Goal: Task Accomplishment & Management: Manage account settings

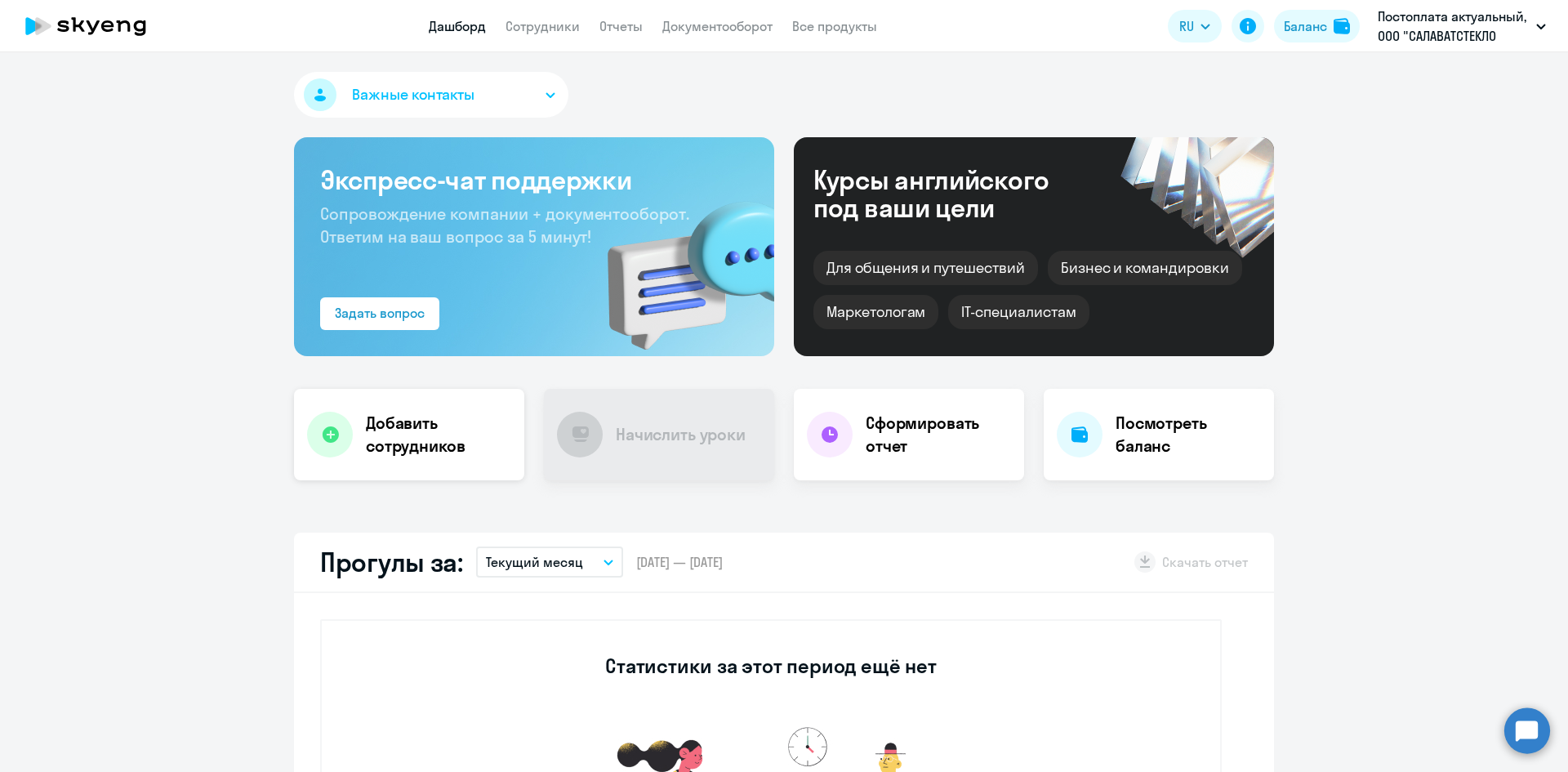
click at [405, 434] on h4 "Добавить сотрудников" at bounding box center [438, 434] width 146 height 46
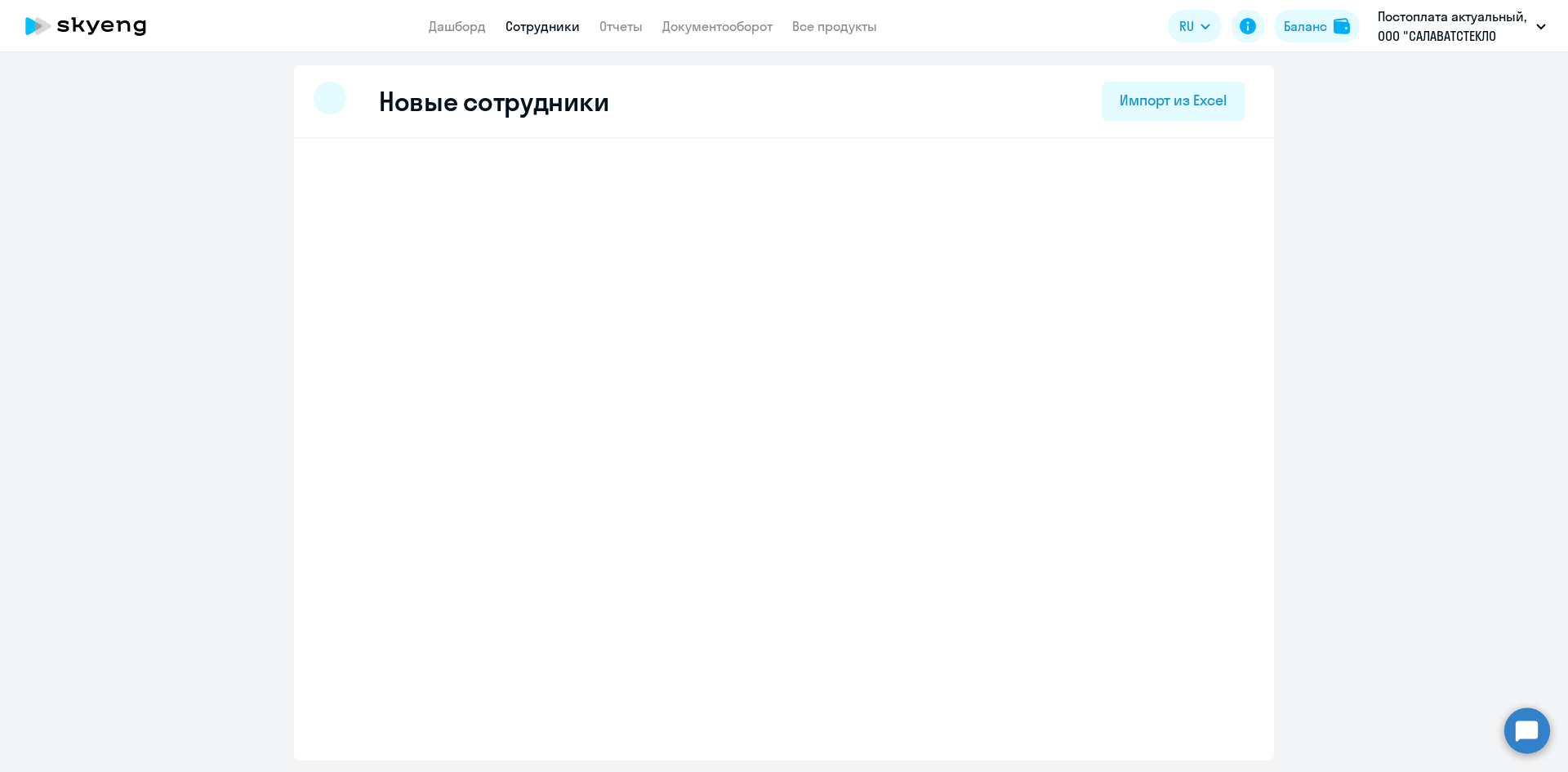
select select "3"
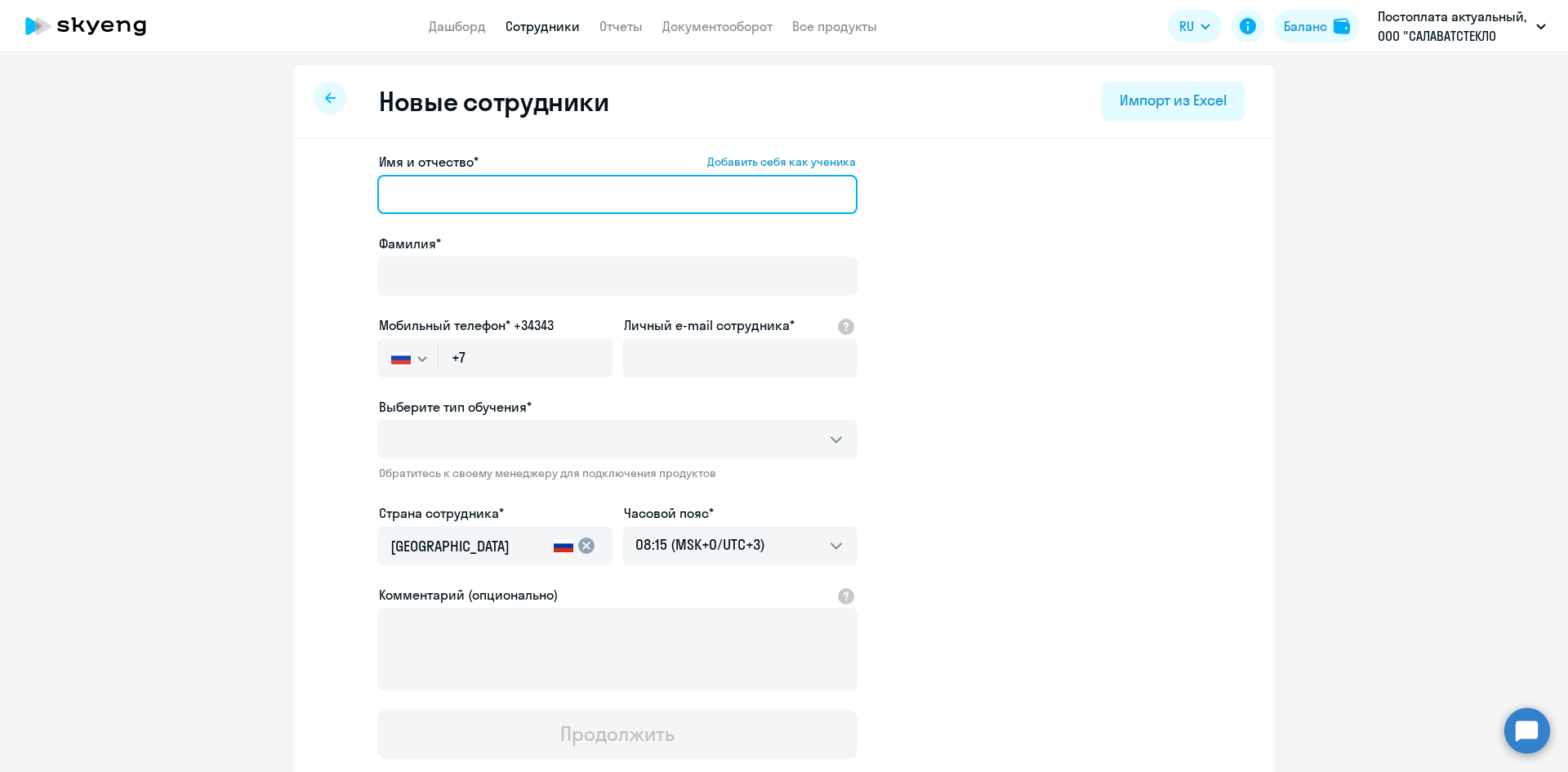
click at [446, 191] on input "Имя и отчество* Добавить себя как ученика" at bounding box center [618, 194] width 480 height 39
type input "Махач"
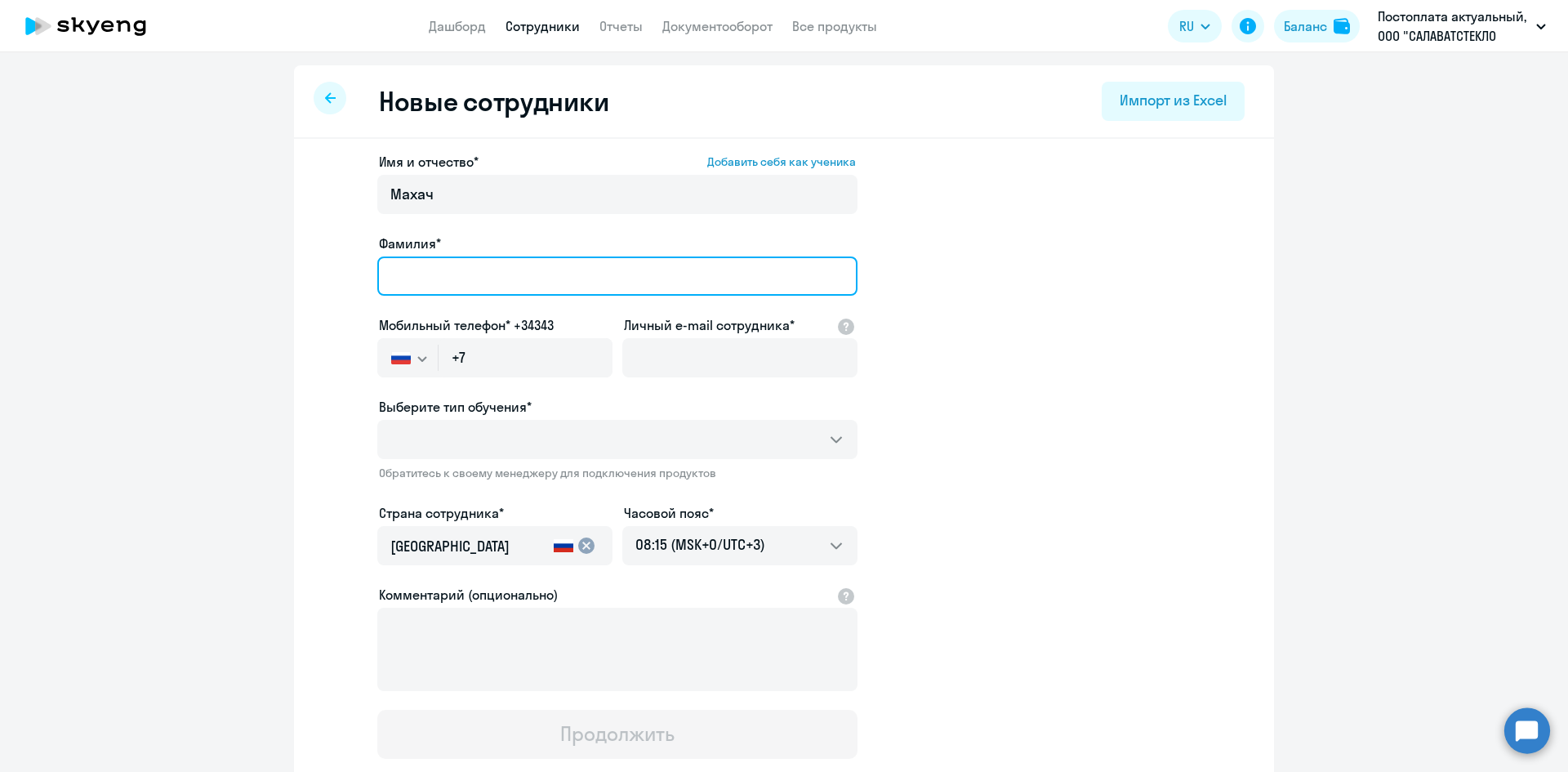
type input "[PERSON_NAME]"
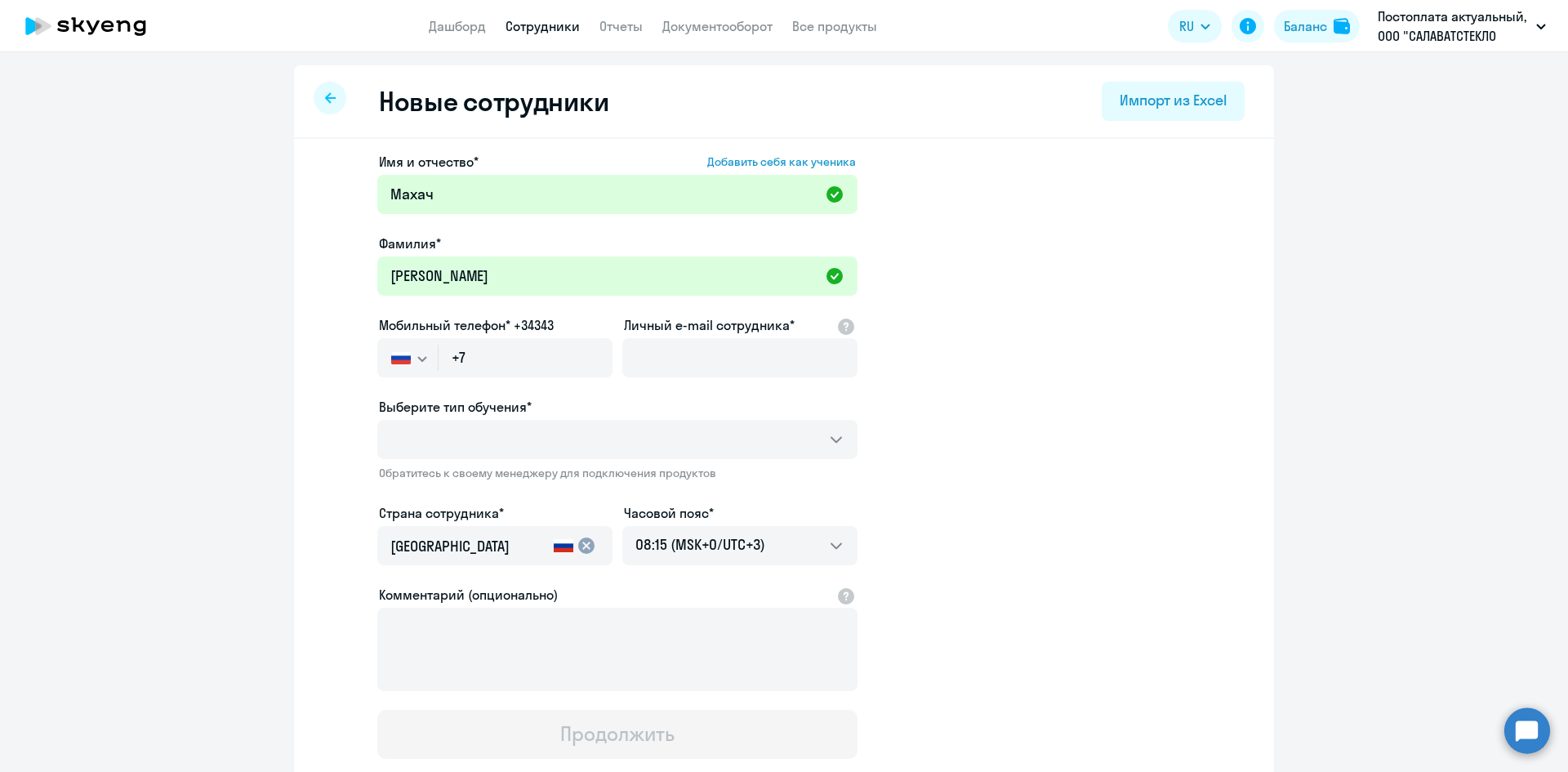
click at [220, 282] on ng-component "Новые сотрудники Импорт из Excel Имя и отчество* Добавить себя как ученика [PER…" at bounding box center [784, 473] width 1568 height 816
click at [517, 360] on input "+7" at bounding box center [525, 357] width 174 height 39
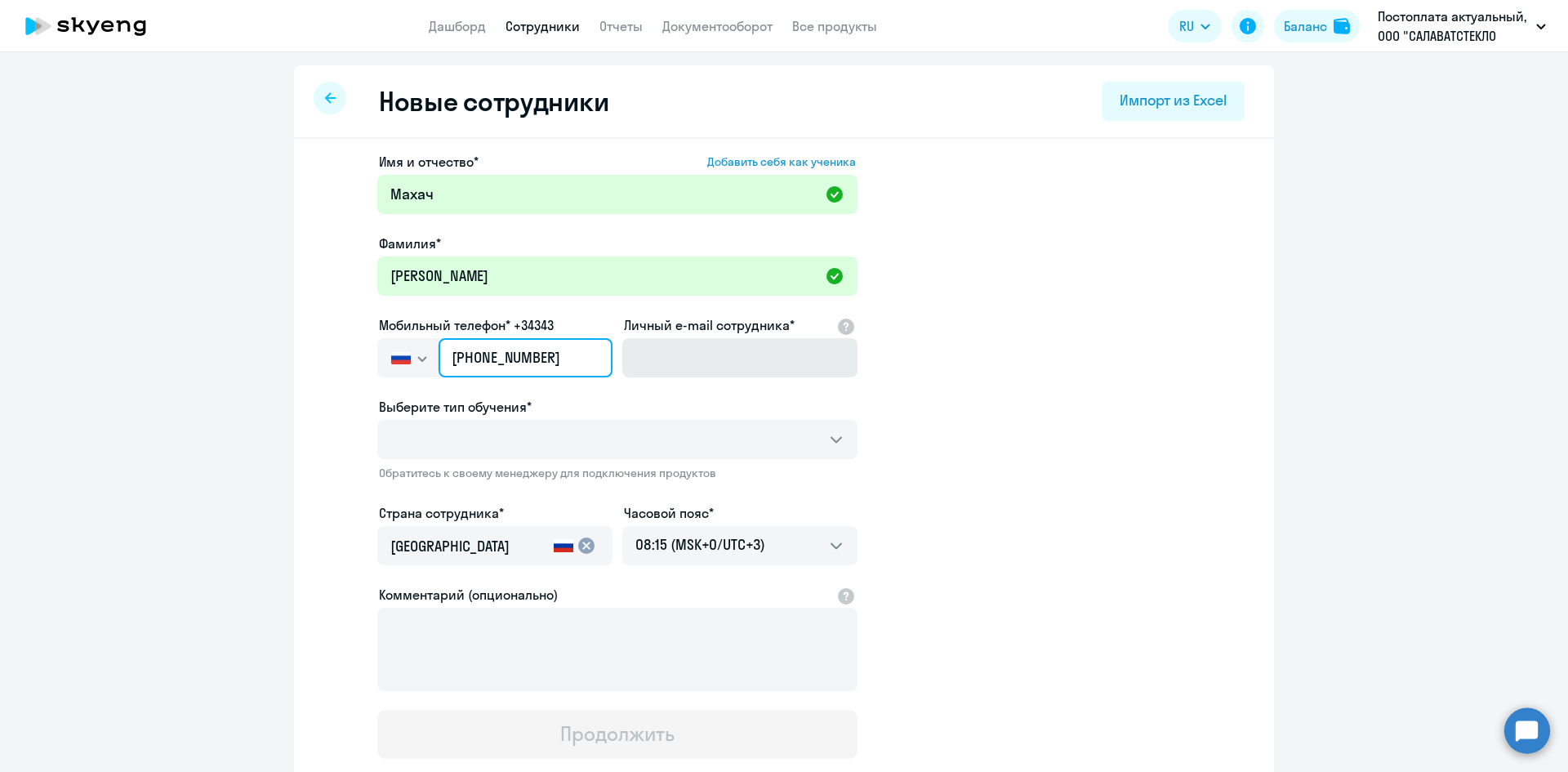
type input "[PHONE_NUMBER]"
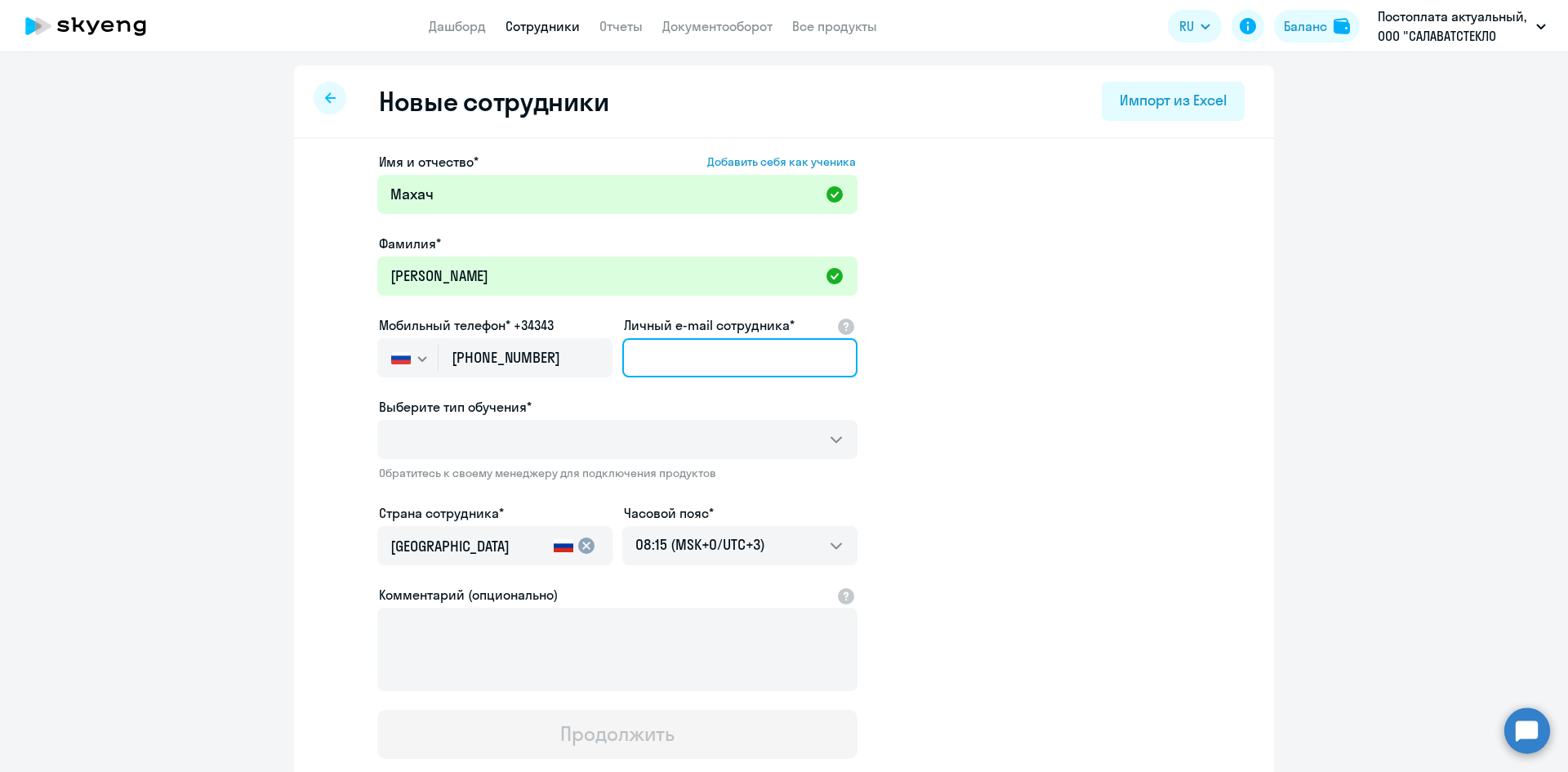
click at [675, 342] on input "Личный e-mail сотрудника*" at bounding box center [739, 357] width 235 height 39
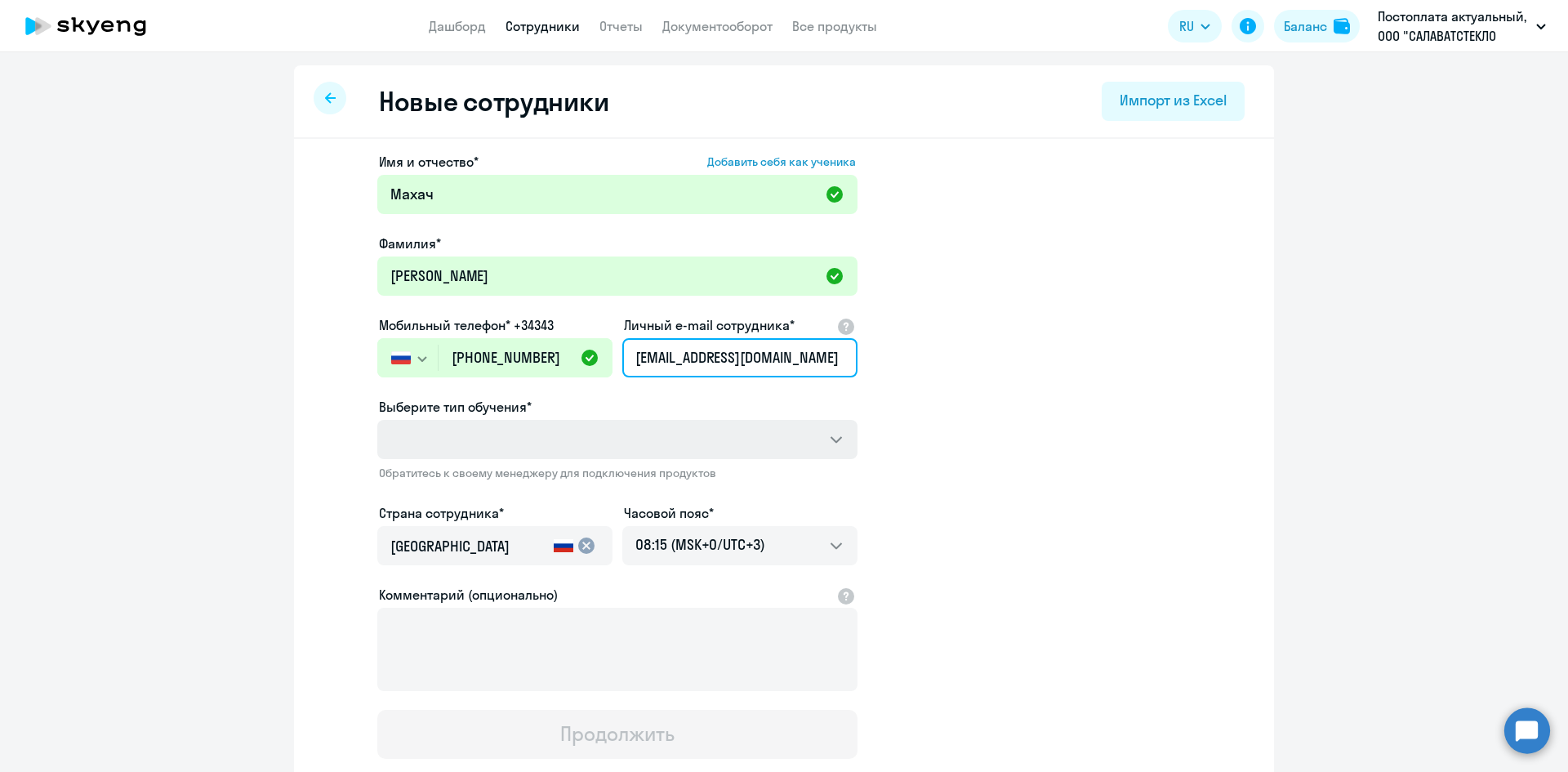
type input "[EMAIL_ADDRESS][DOMAIN_NAME]"
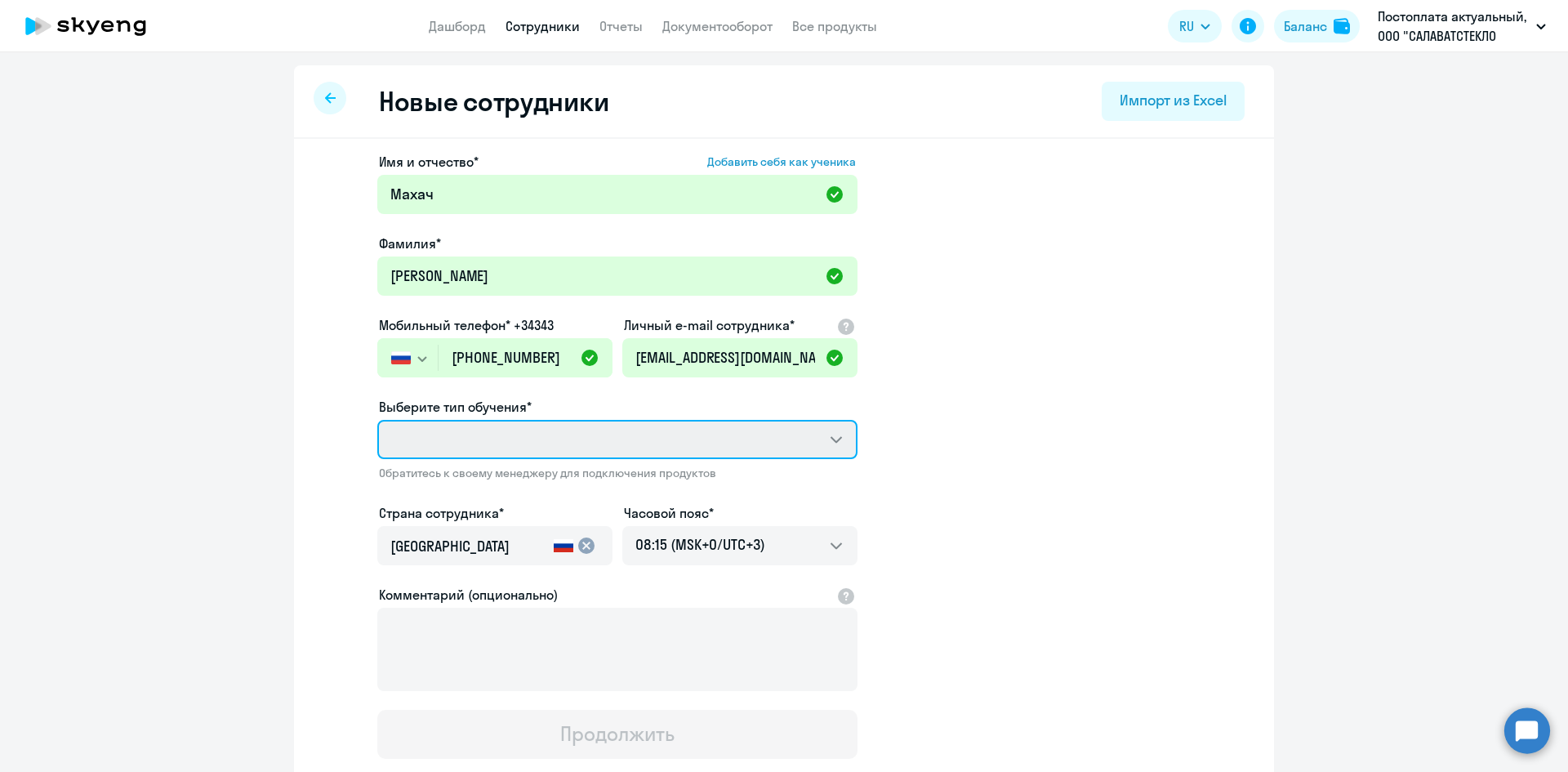
click at [450, 446] on select "Выберите тип обучения*" at bounding box center [618, 439] width 480 height 39
click at [456, 447] on select "Выберите тип обучения*" at bounding box center [618, 439] width 480 height 39
click at [821, 438] on select "Выберите тип обучения*" at bounding box center [618, 439] width 480 height 39
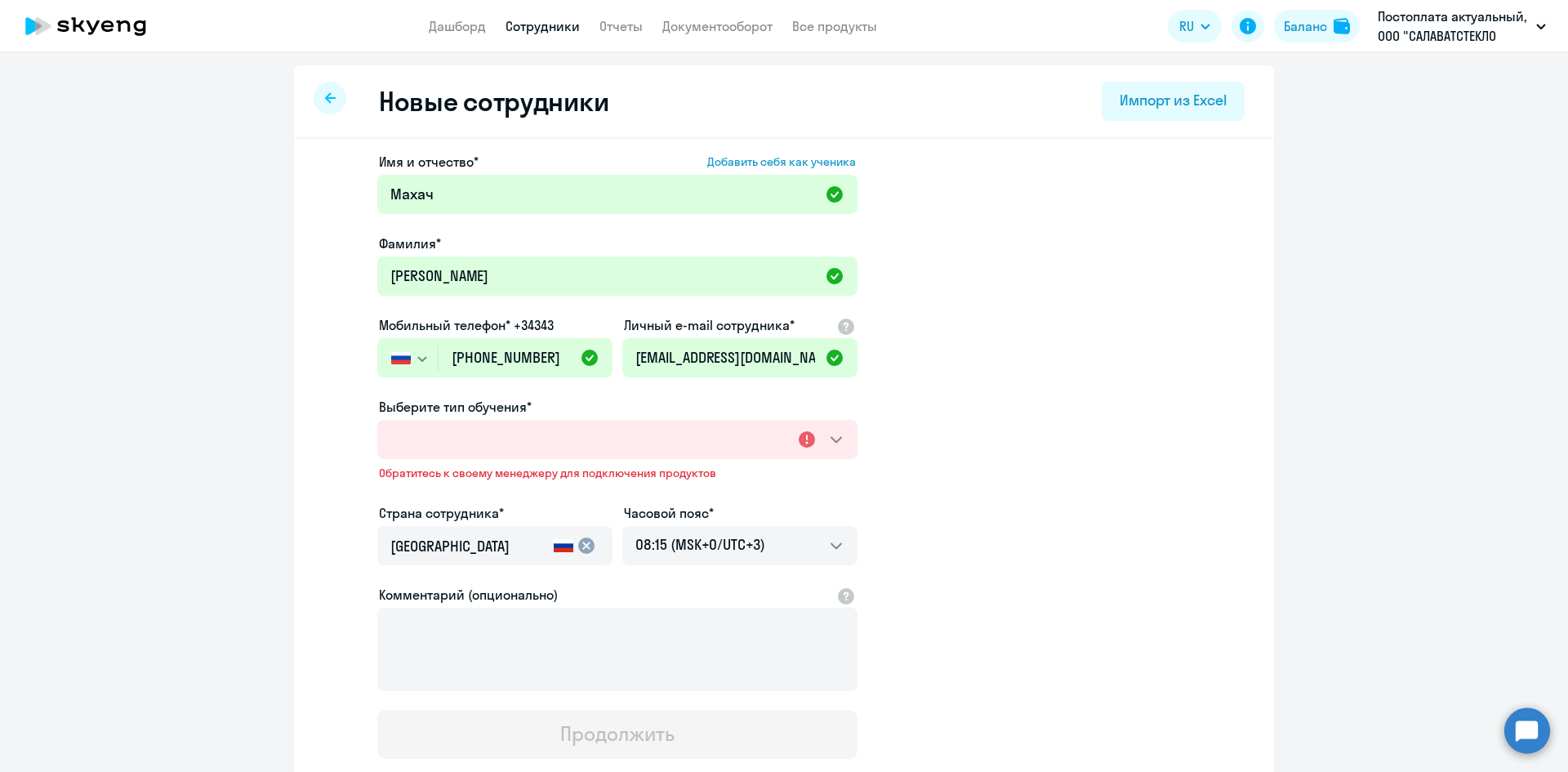
click at [286, 486] on ng-component "Новые сотрудники Импорт из Excel Имя и отчество* Добавить себя как ученика [PER…" at bounding box center [784, 473] width 1568 height 816
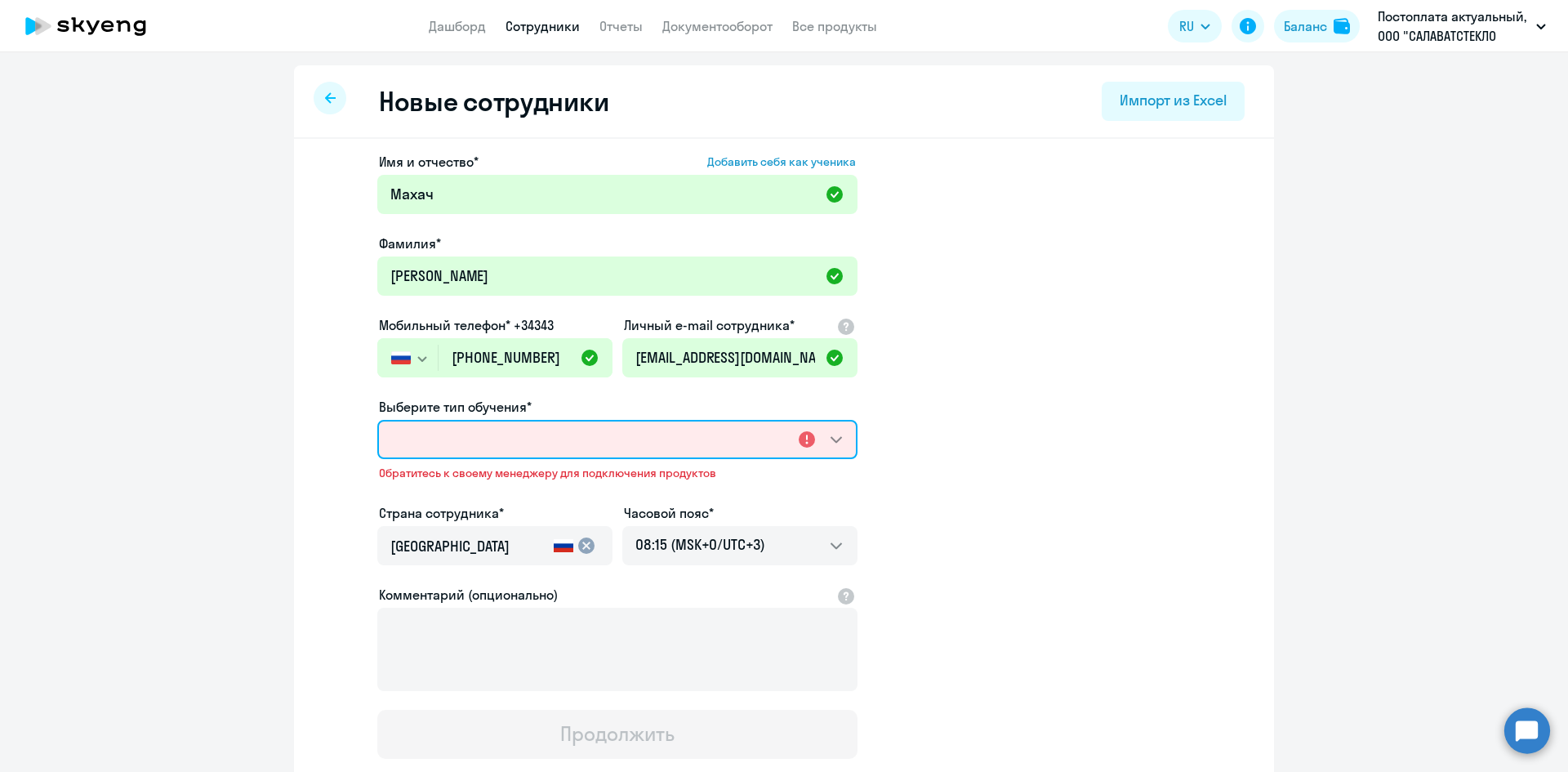
click at [545, 439] on select "Выберите тип обучения*" at bounding box center [618, 439] width 480 height 39
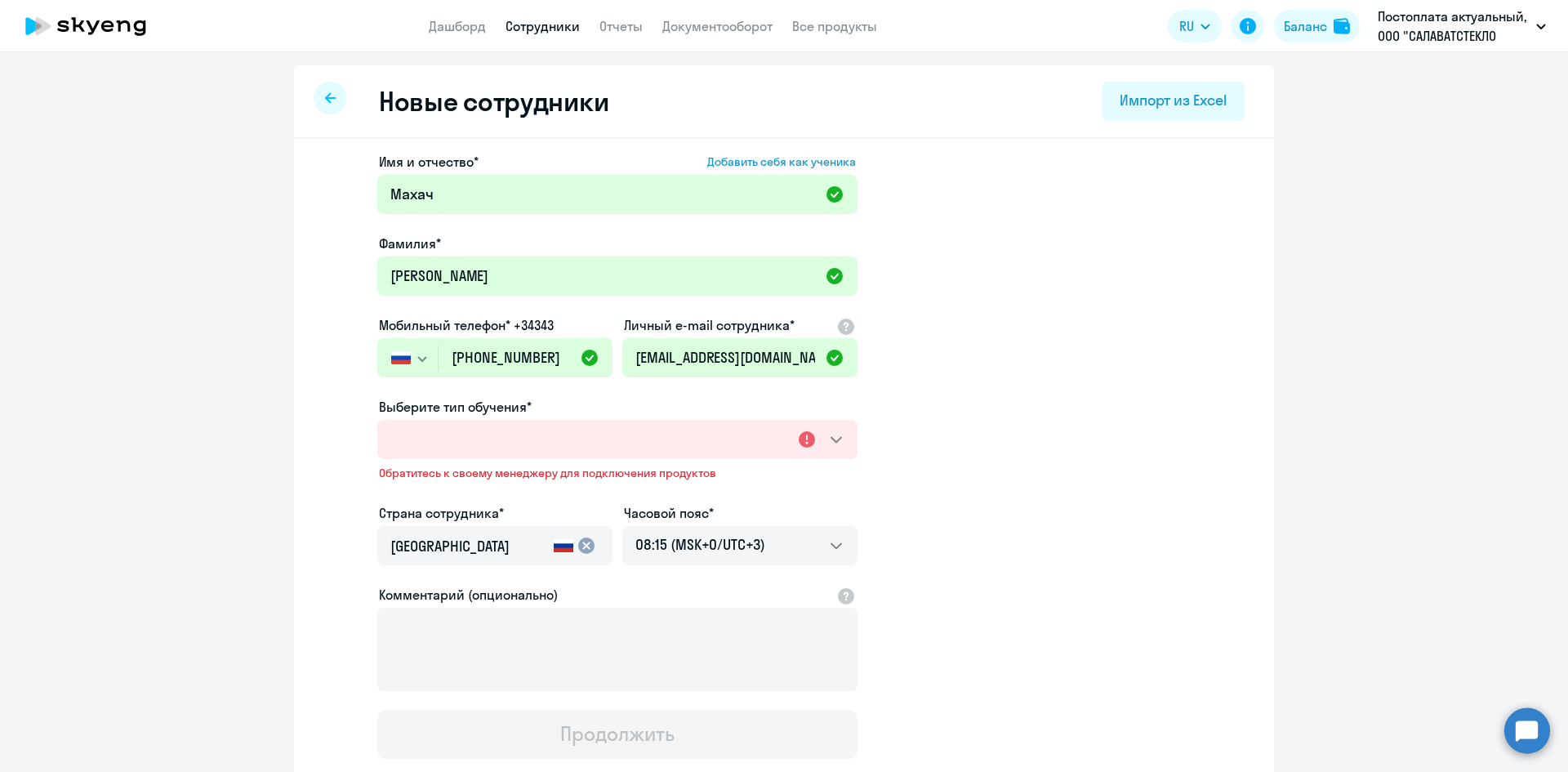
click at [253, 556] on ng-component "Новые сотрудники Импорт из Excel Имя и отчество* Добавить себя как ученика [PER…" at bounding box center [784, 473] width 1568 height 816
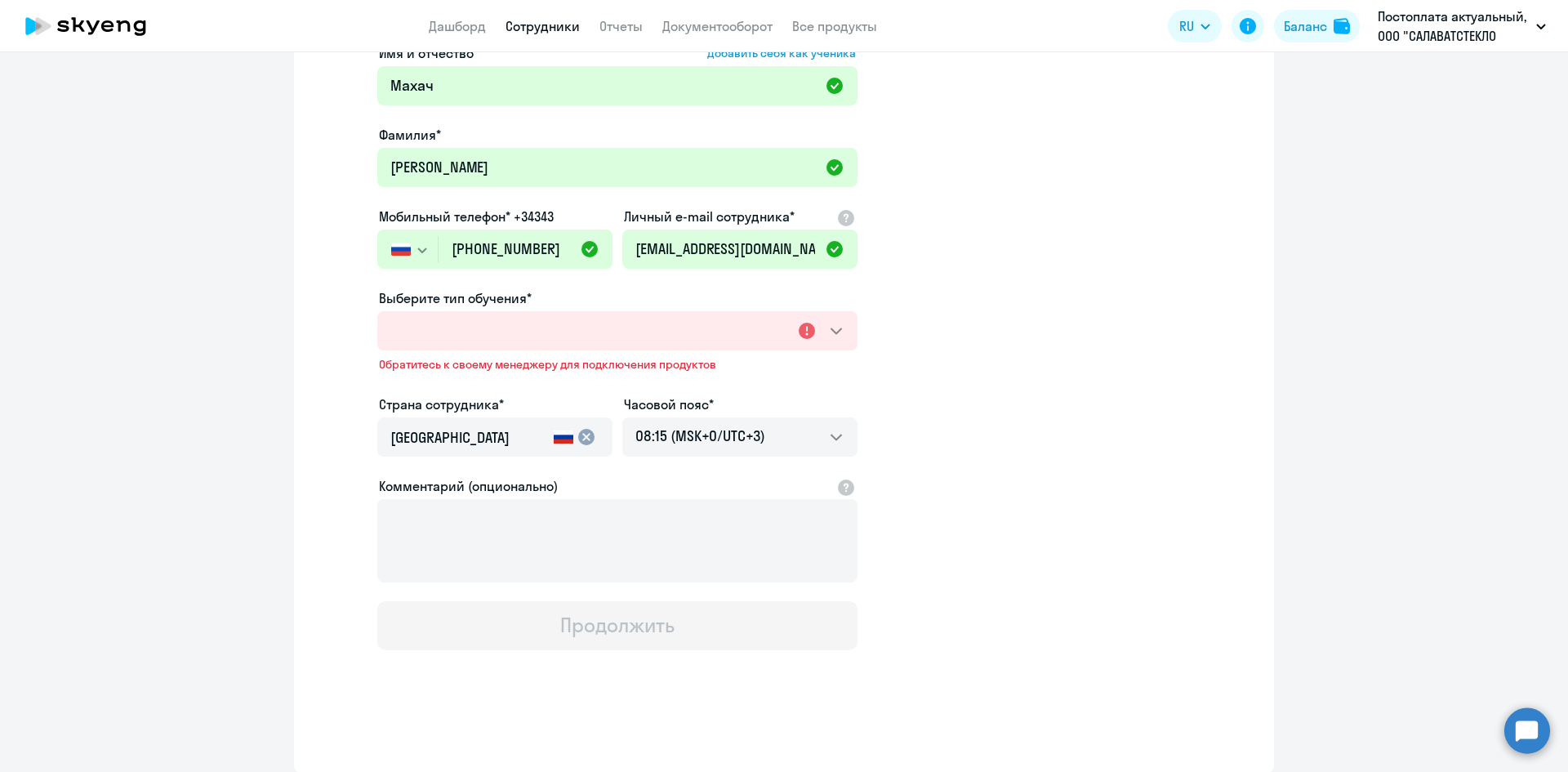
click at [492, 634] on button "Продолжить" at bounding box center [618, 626] width 480 height 49
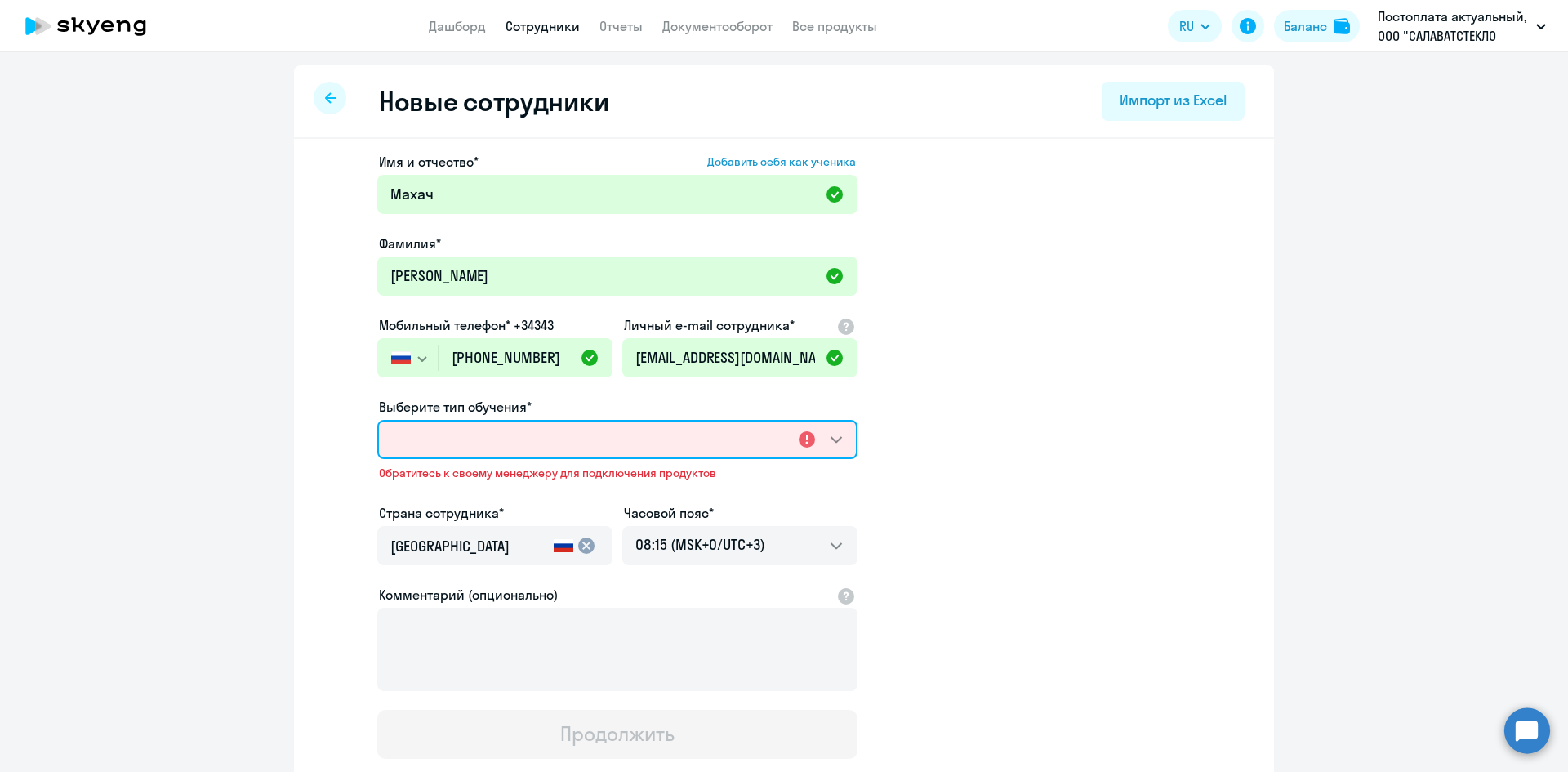
click at [508, 447] on select "Выберите тип обучения*" at bounding box center [618, 439] width 480 height 39
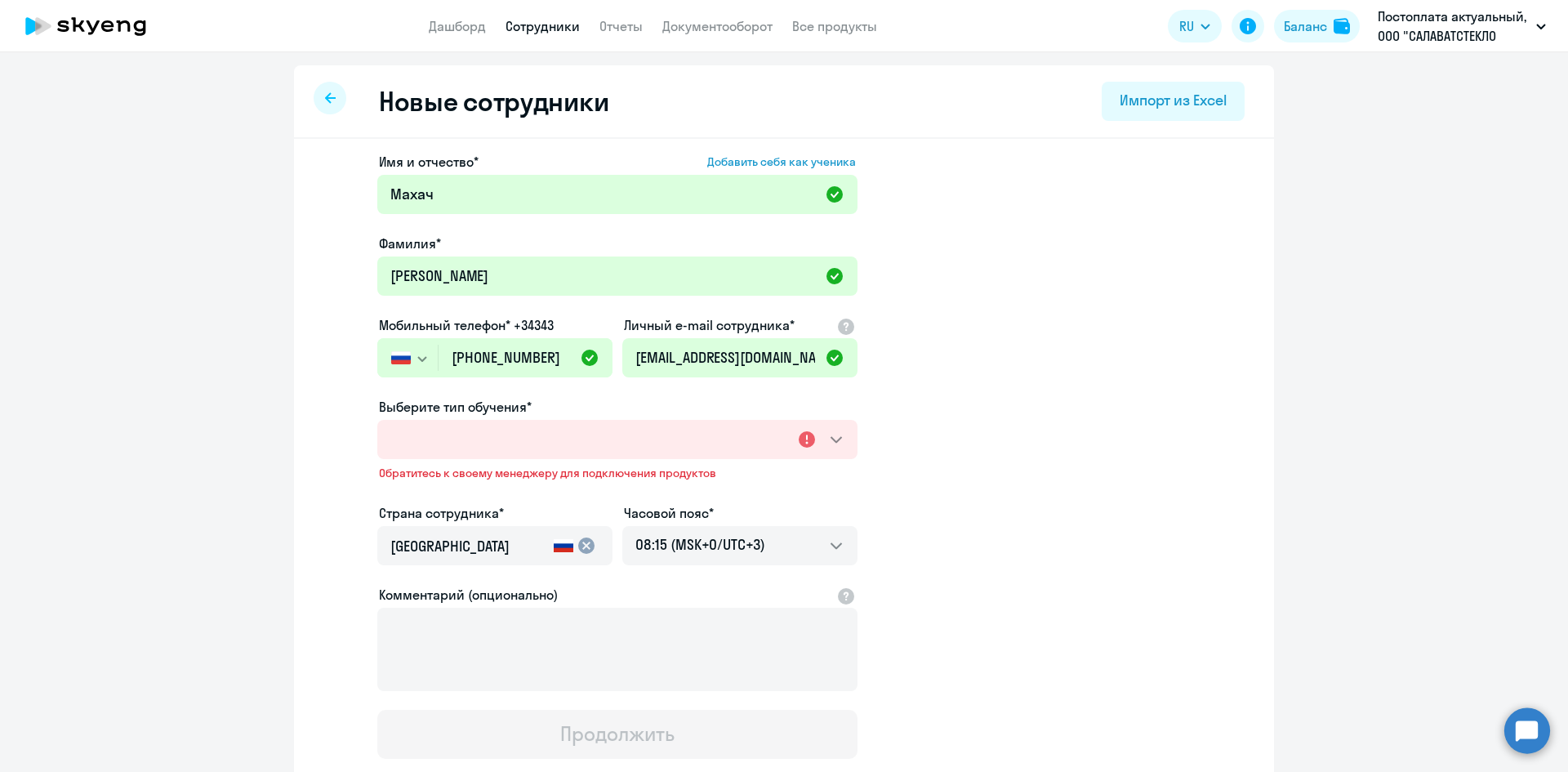
click at [1105, 427] on app-new-student-form "Имя и отчество* Добавить себя как ученика [PERSON_NAME]* [PERSON_NAME] Мобильны…" at bounding box center [784, 455] width 928 height 607
click at [749, 157] on span "Добавить себя как ученика" at bounding box center [781, 161] width 149 height 15
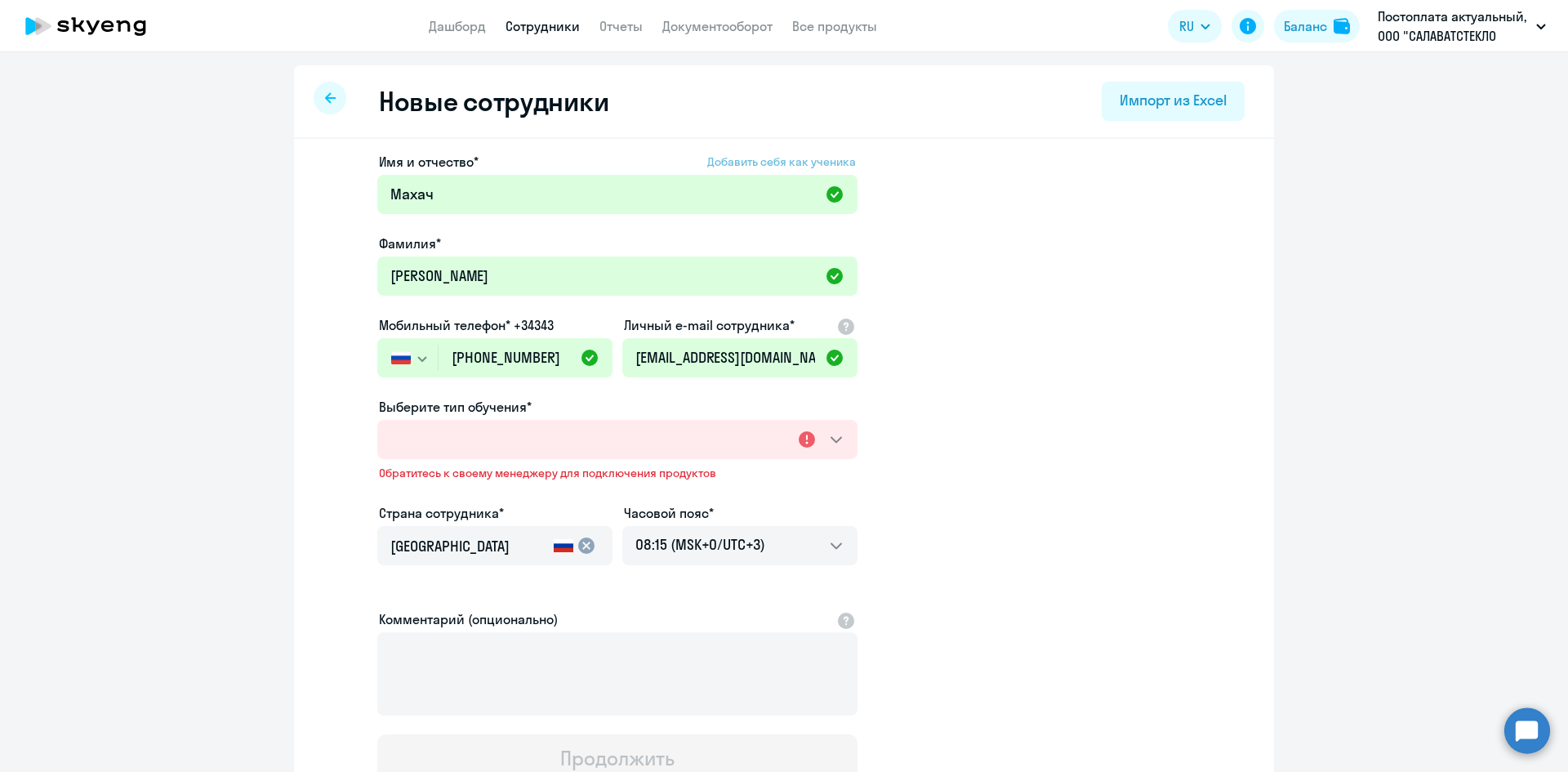
type input "[PERSON_NAME]"
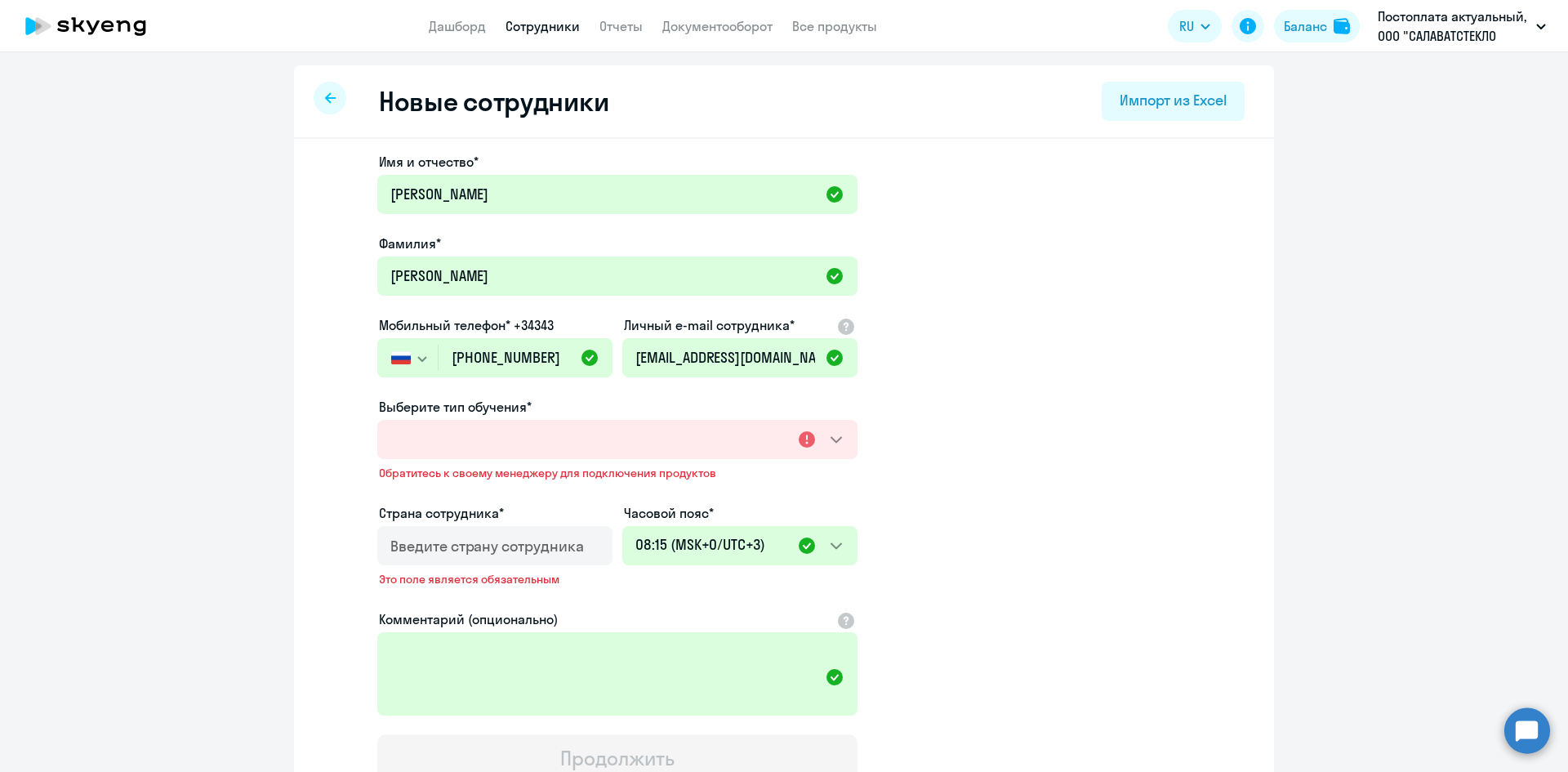
scroll to position [133, 0]
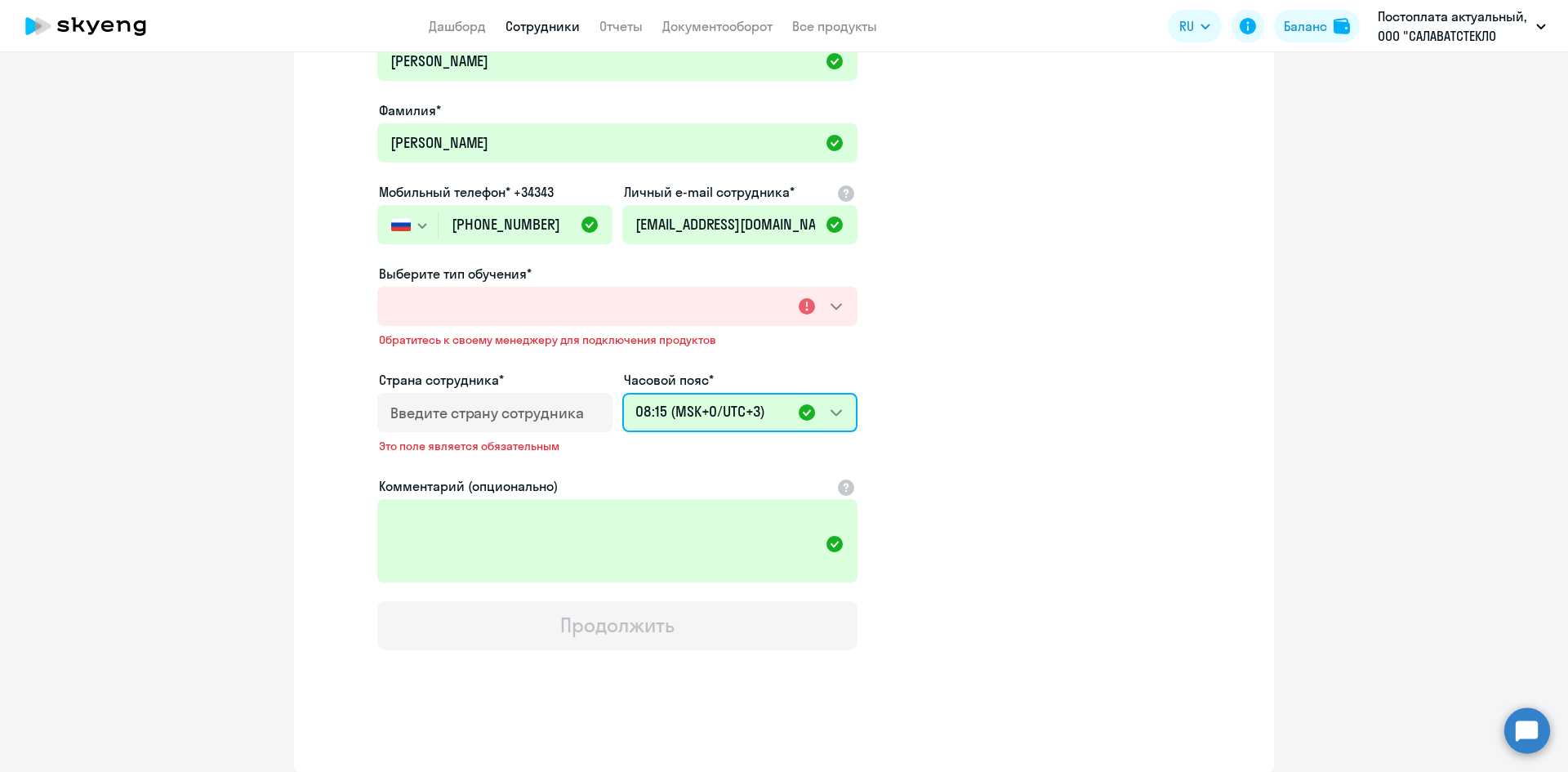
click at [833, 414] on select "18:15 (MSK-14/UTC-11) 19:15 (MSK-13/UTC-10) 20:15 (MSK-12/UTC-9) 21:15 (MSK-11/…" at bounding box center [739, 412] width 235 height 39
click at [1012, 415] on app-new-student-form "Имя и отчество* [PERSON_NAME]* [PERSON_NAME] Мобильный телефон* +34343 [GEOGRAP…" at bounding box center [784, 334] width 928 height 632
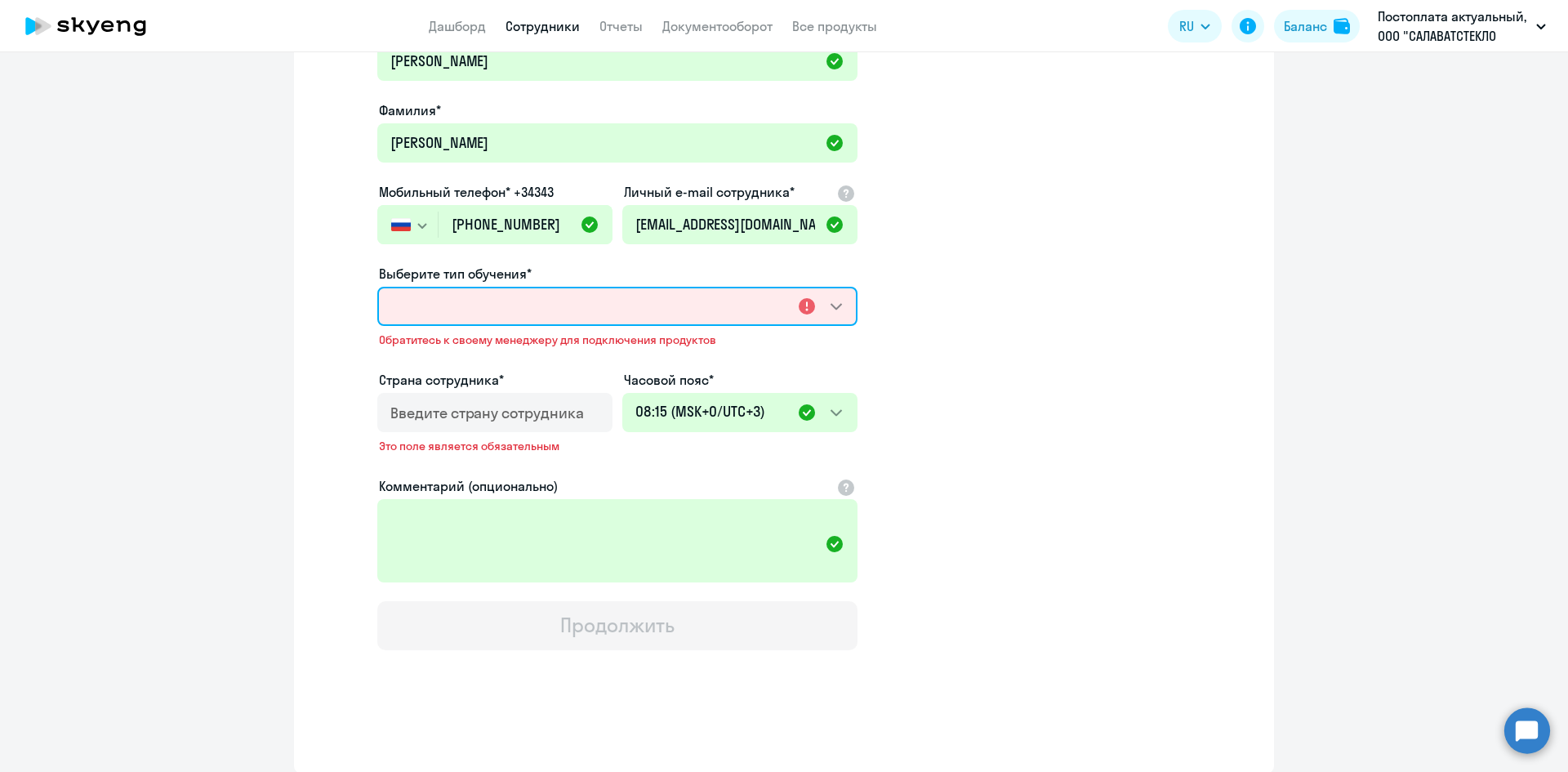
click at [801, 308] on select "Выберите тип обучения*" at bounding box center [618, 306] width 480 height 39
click at [638, 306] on select "Выберите тип обучения*" at bounding box center [618, 306] width 480 height 39
click at [970, 290] on app-new-student-form "Имя и отчество* [PERSON_NAME]* [PERSON_NAME] Мобильный телефон* +34343 [GEOGRAP…" at bounding box center [784, 334] width 928 height 632
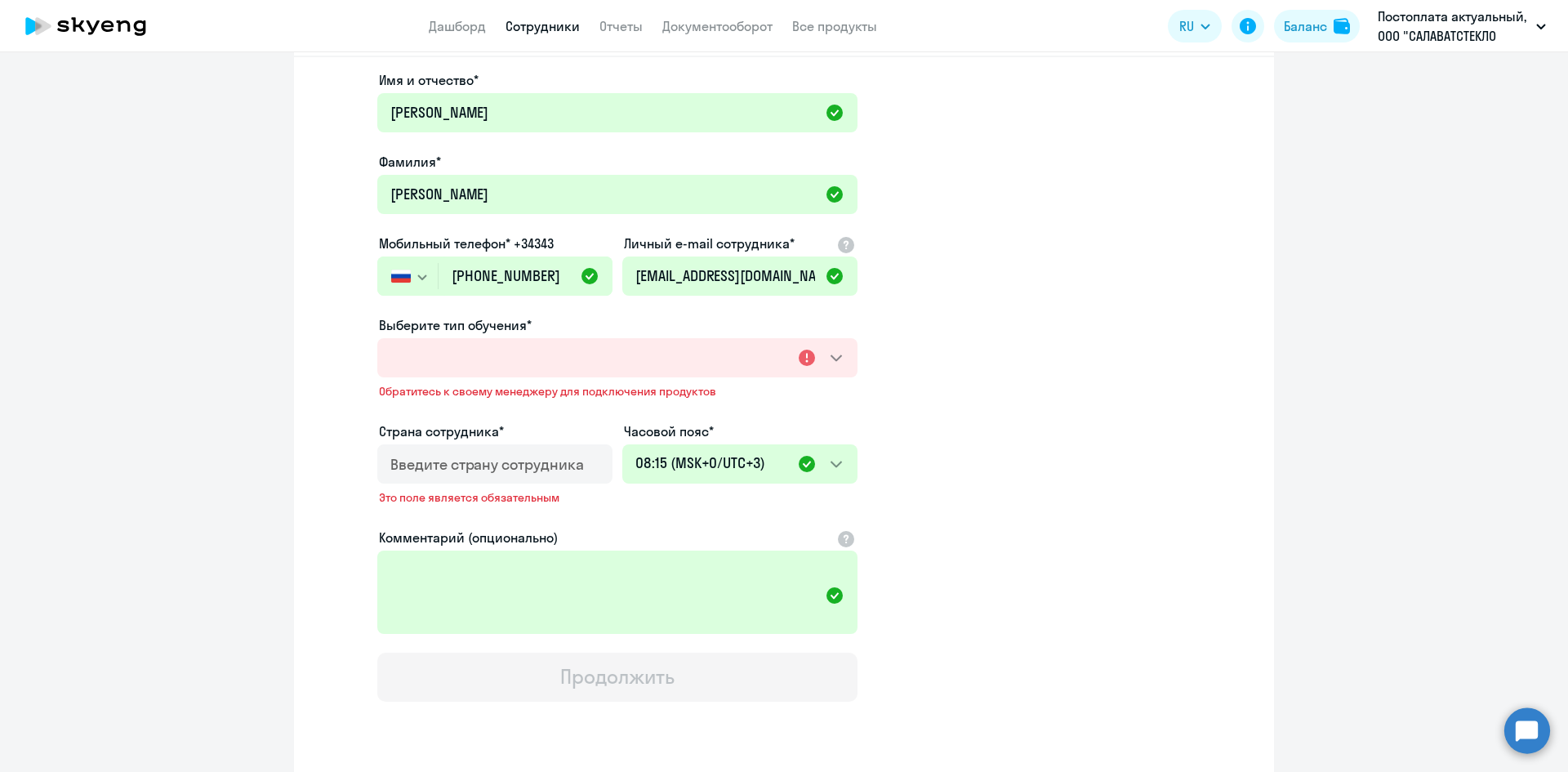
scroll to position [0, 0]
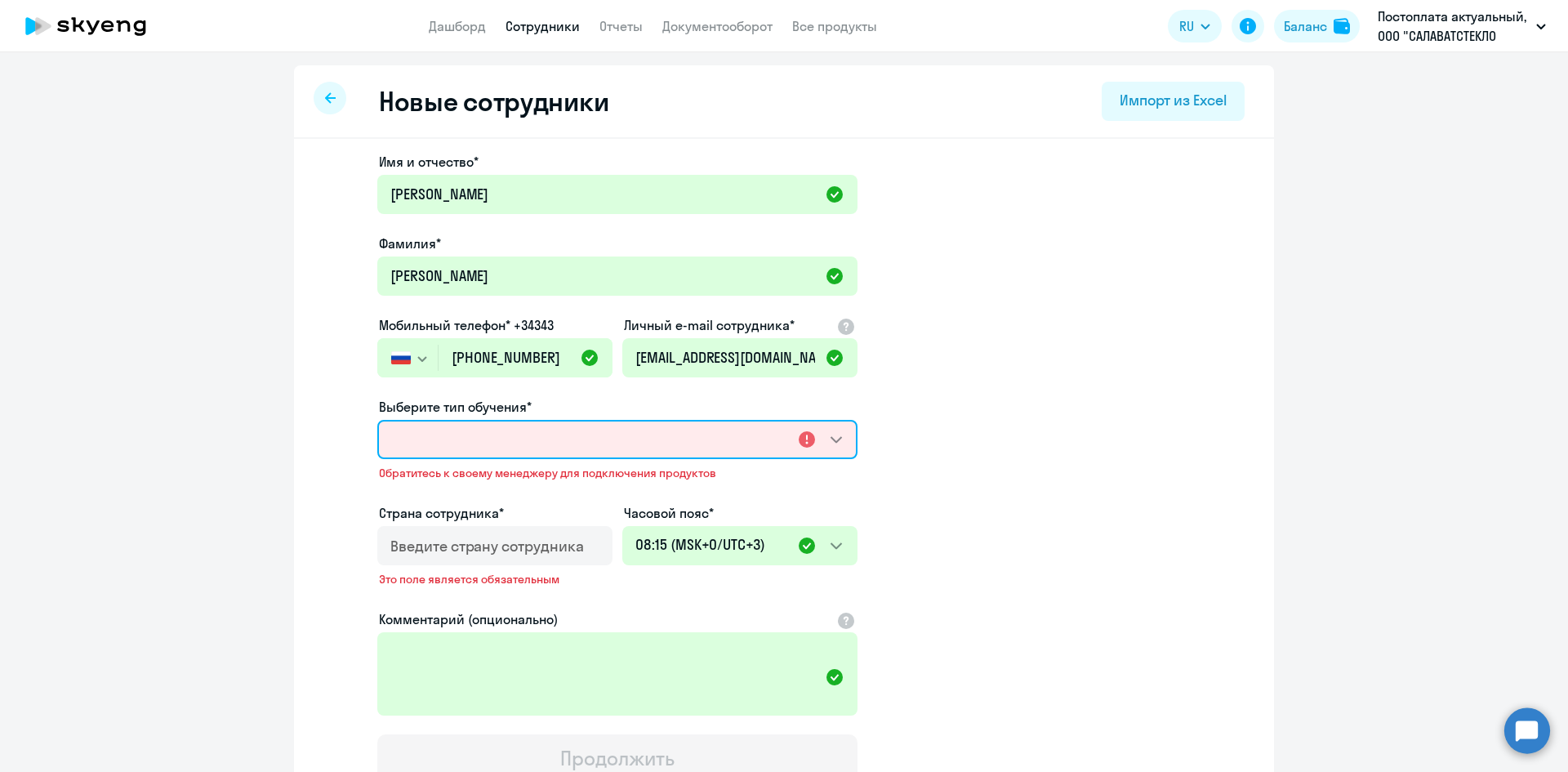
click at [430, 432] on select "Выберите тип обучения*" at bounding box center [618, 439] width 480 height 39
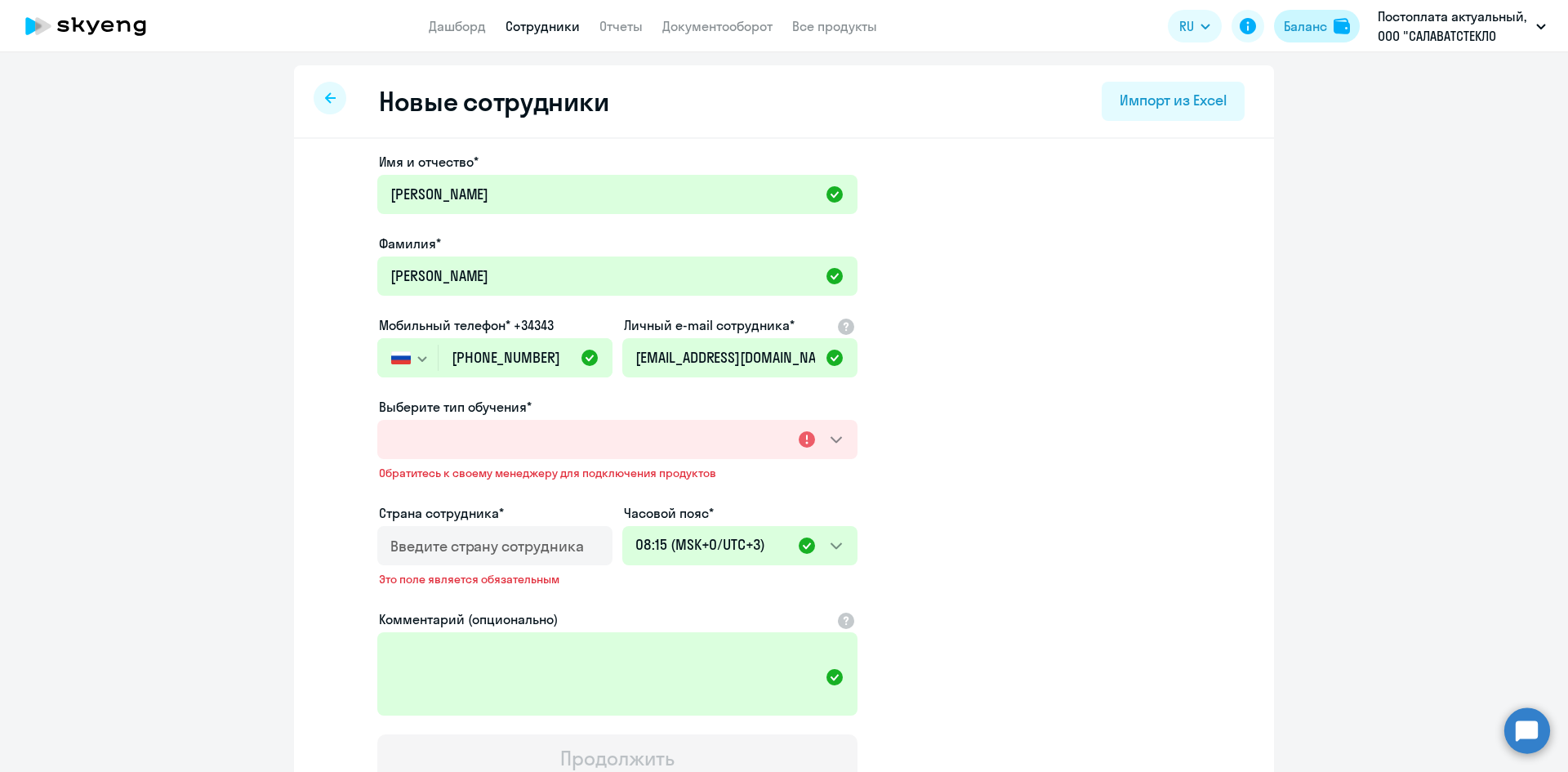
click at [1299, 25] on div "Баланс" at bounding box center [1306, 26] width 43 height 20
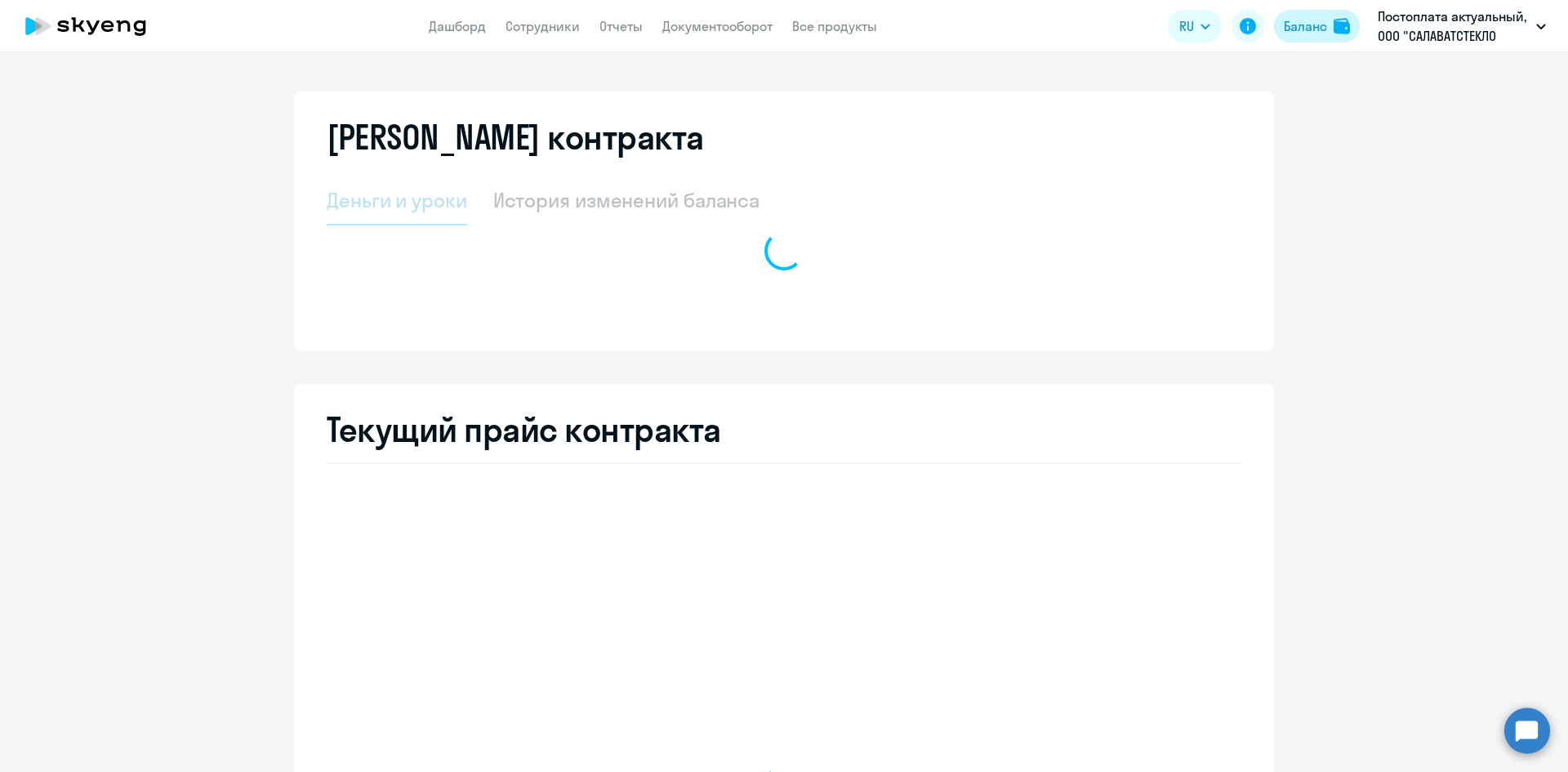
select select "english_adult_not_native_speaker"
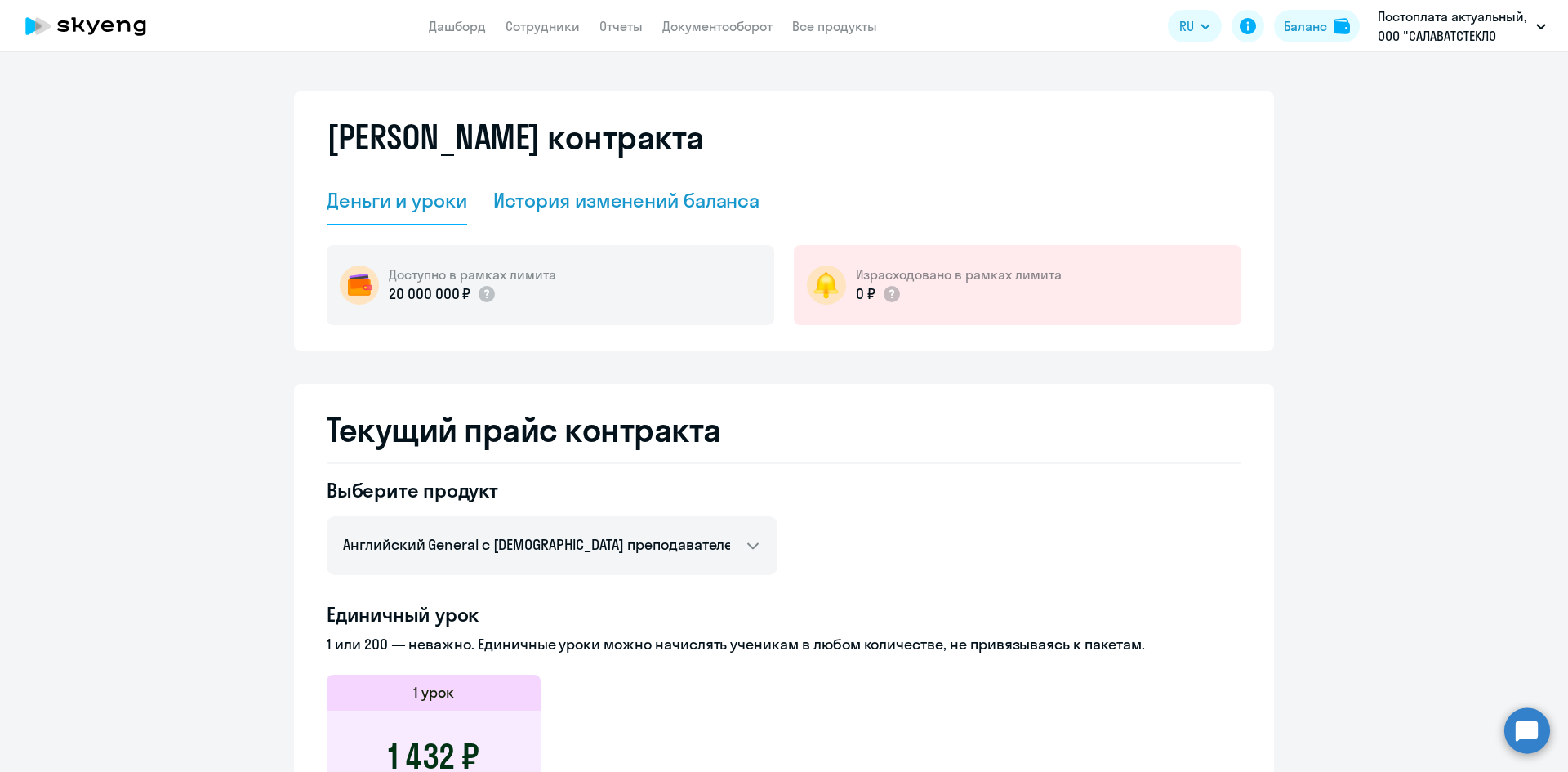
click at [540, 191] on div "История изменений баланса" at bounding box center [626, 200] width 267 height 26
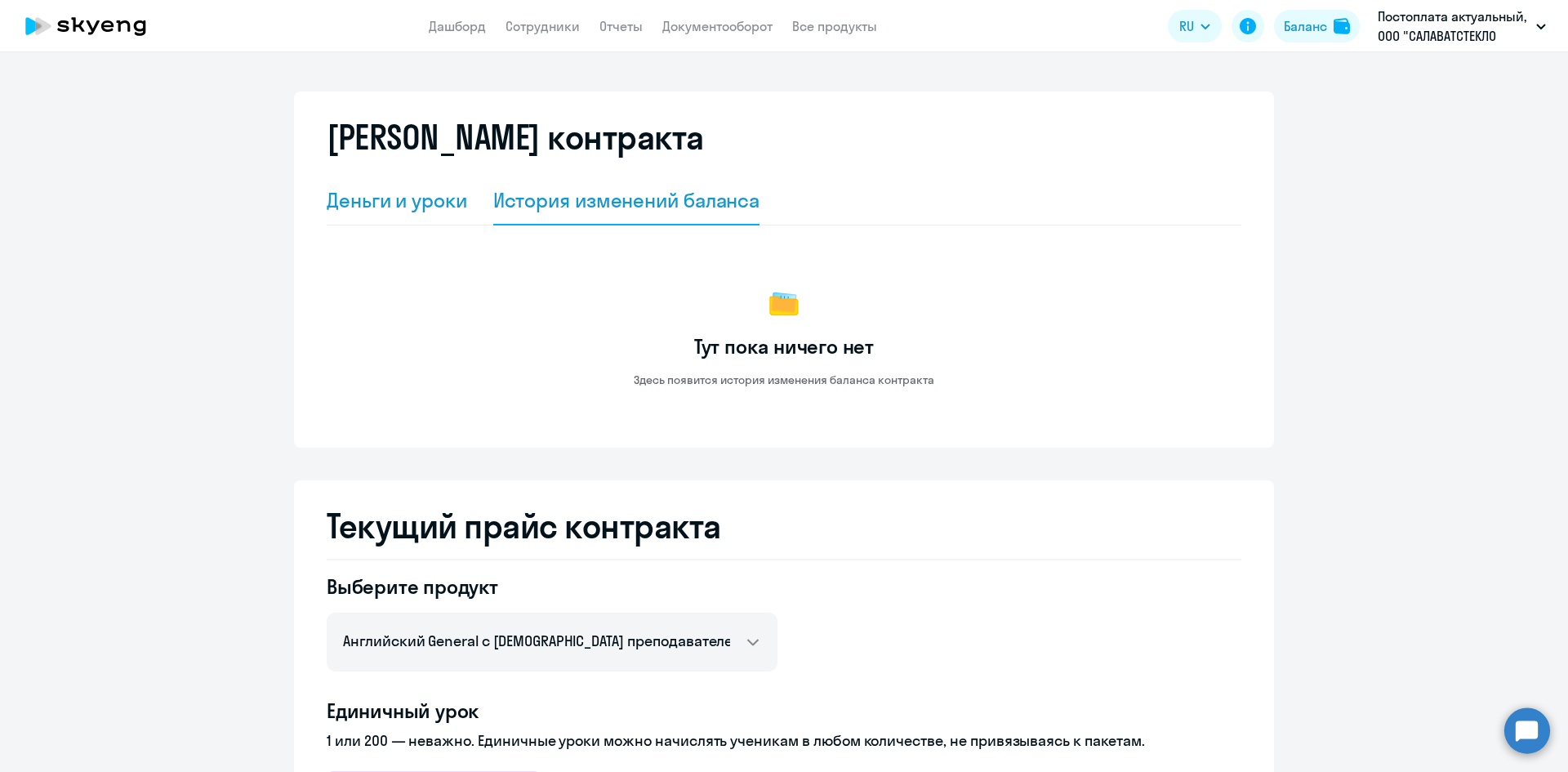
click at [392, 196] on div "Деньги и уроки" at bounding box center [397, 200] width 140 height 26
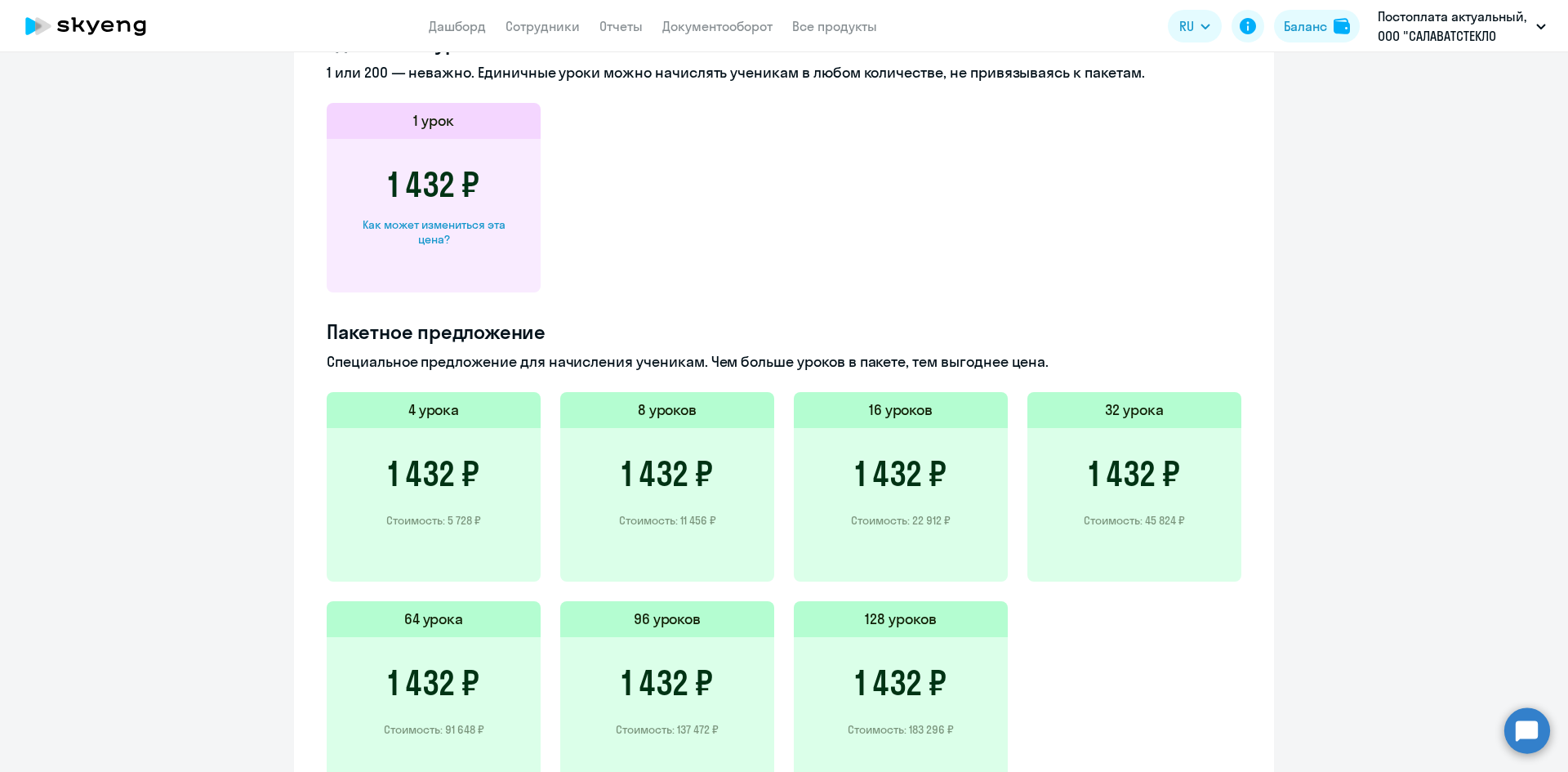
scroll to position [691, 0]
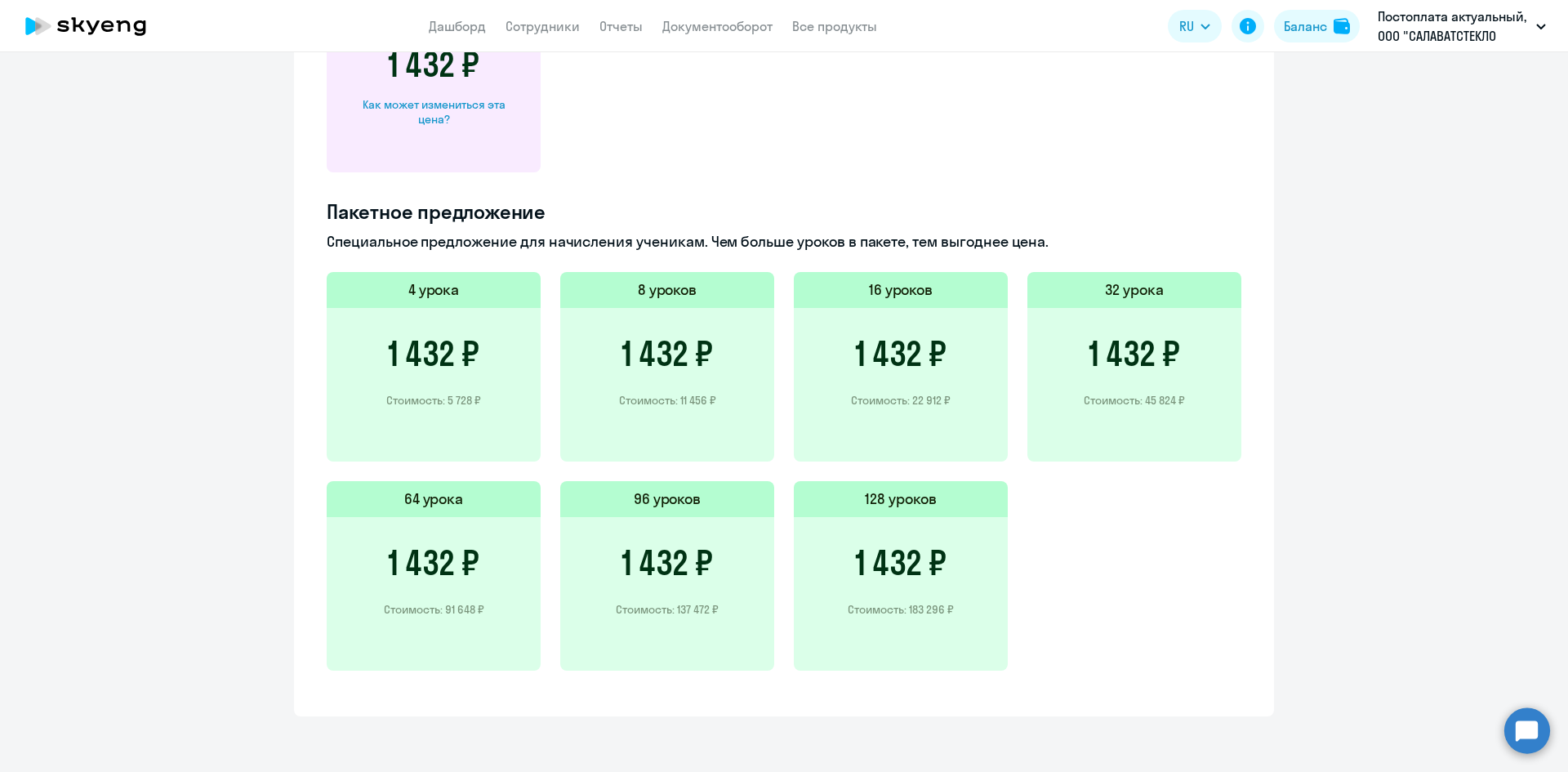
click at [644, 575] on h3 "1 432 ₽" at bounding box center [667, 562] width 92 height 39
click at [410, 349] on h3 "1 432 ₽" at bounding box center [434, 354] width 92 height 39
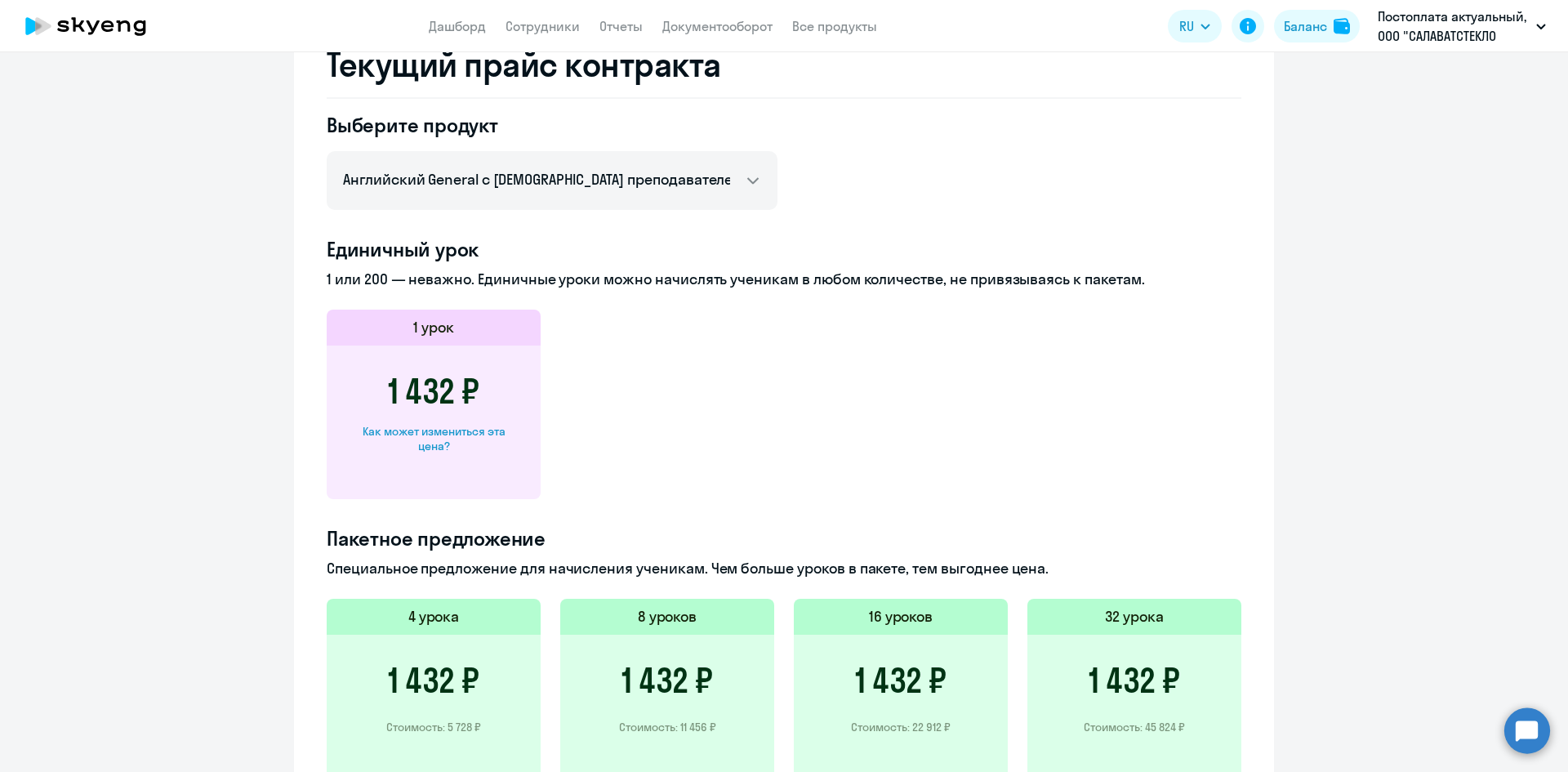
click at [418, 434] on div "Как может измениться эта цена?" at bounding box center [433, 438] width 162 height 29
select select "english_adult_not_native_speaker"
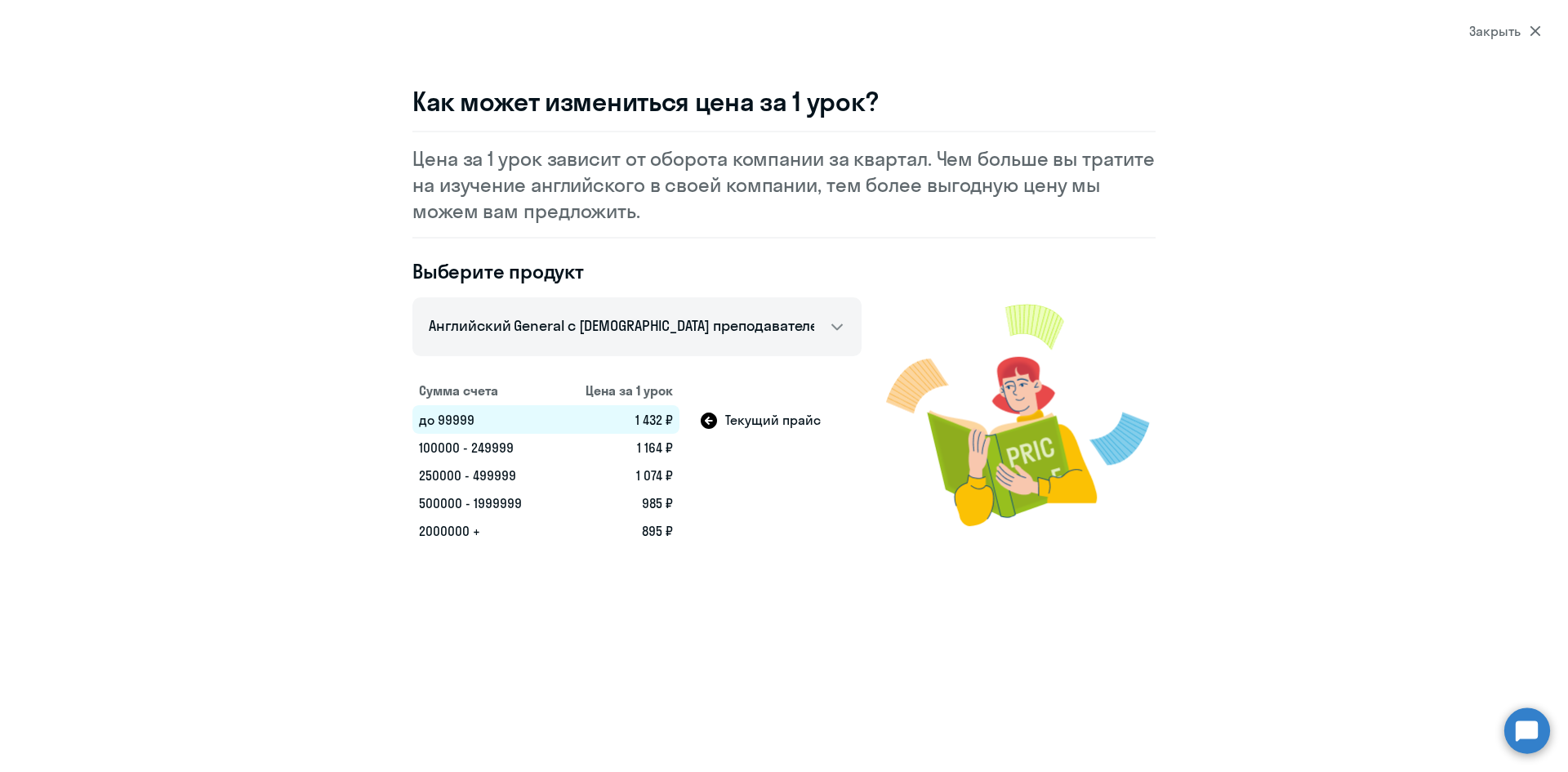
click at [657, 455] on td "1 164 ₽" at bounding box center [617, 448] width 124 height 28
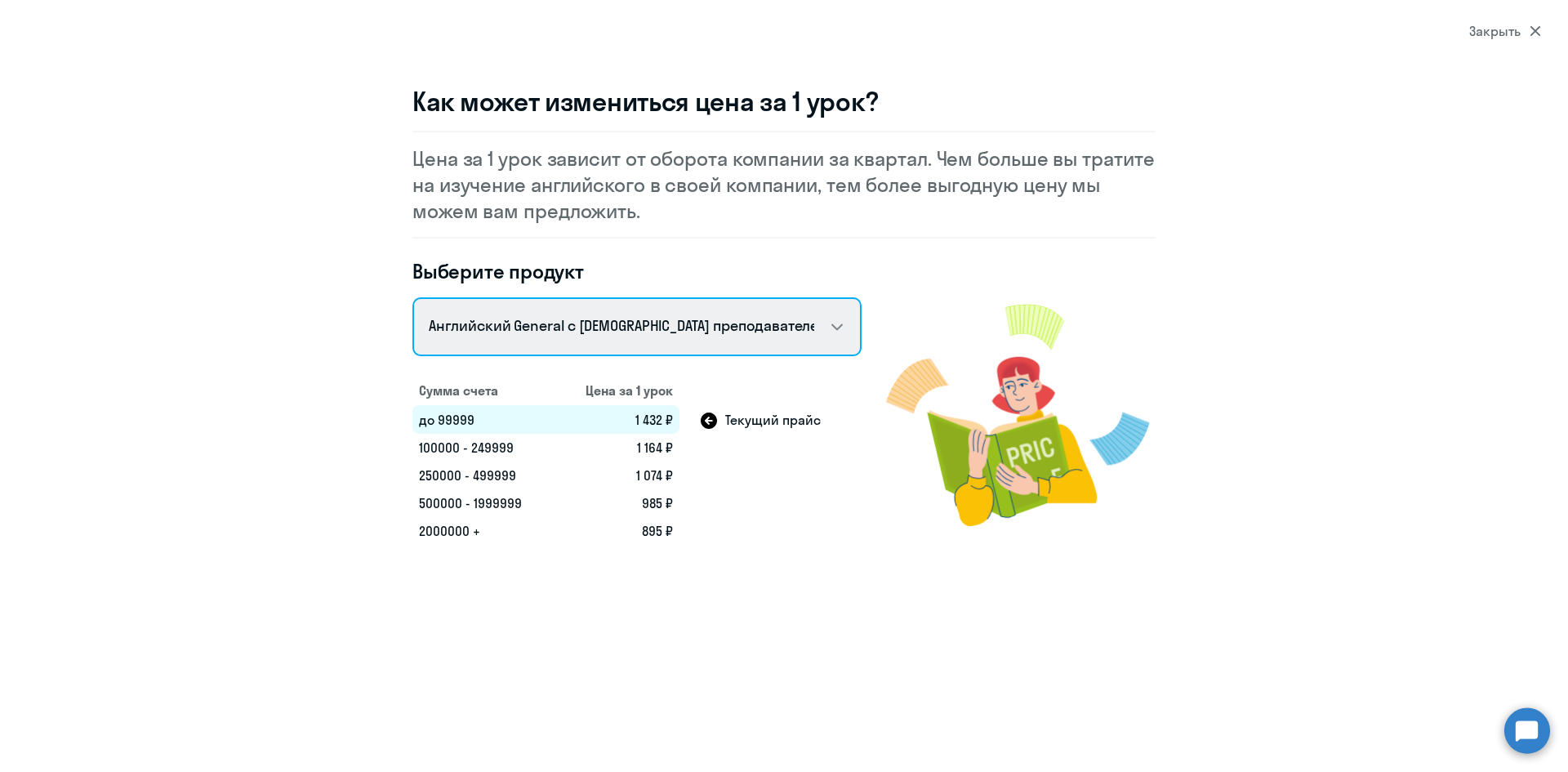
click at [572, 328] on select "Talks 15 минутные разговоры на английском Английский General с русскоговорящим …" at bounding box center [637, 327] width 449 height 59
select select "3"
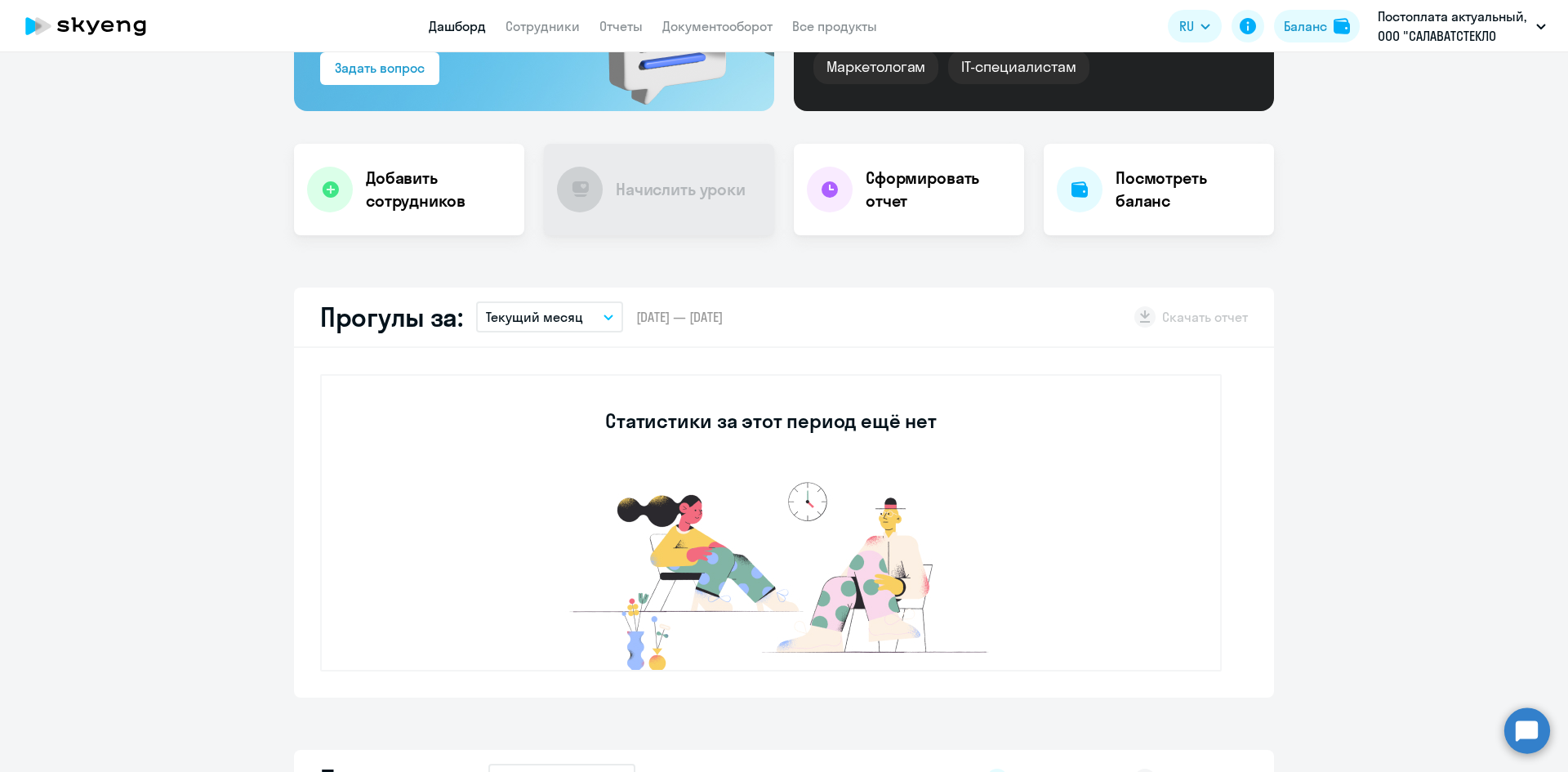
scroll to position [327, 0]
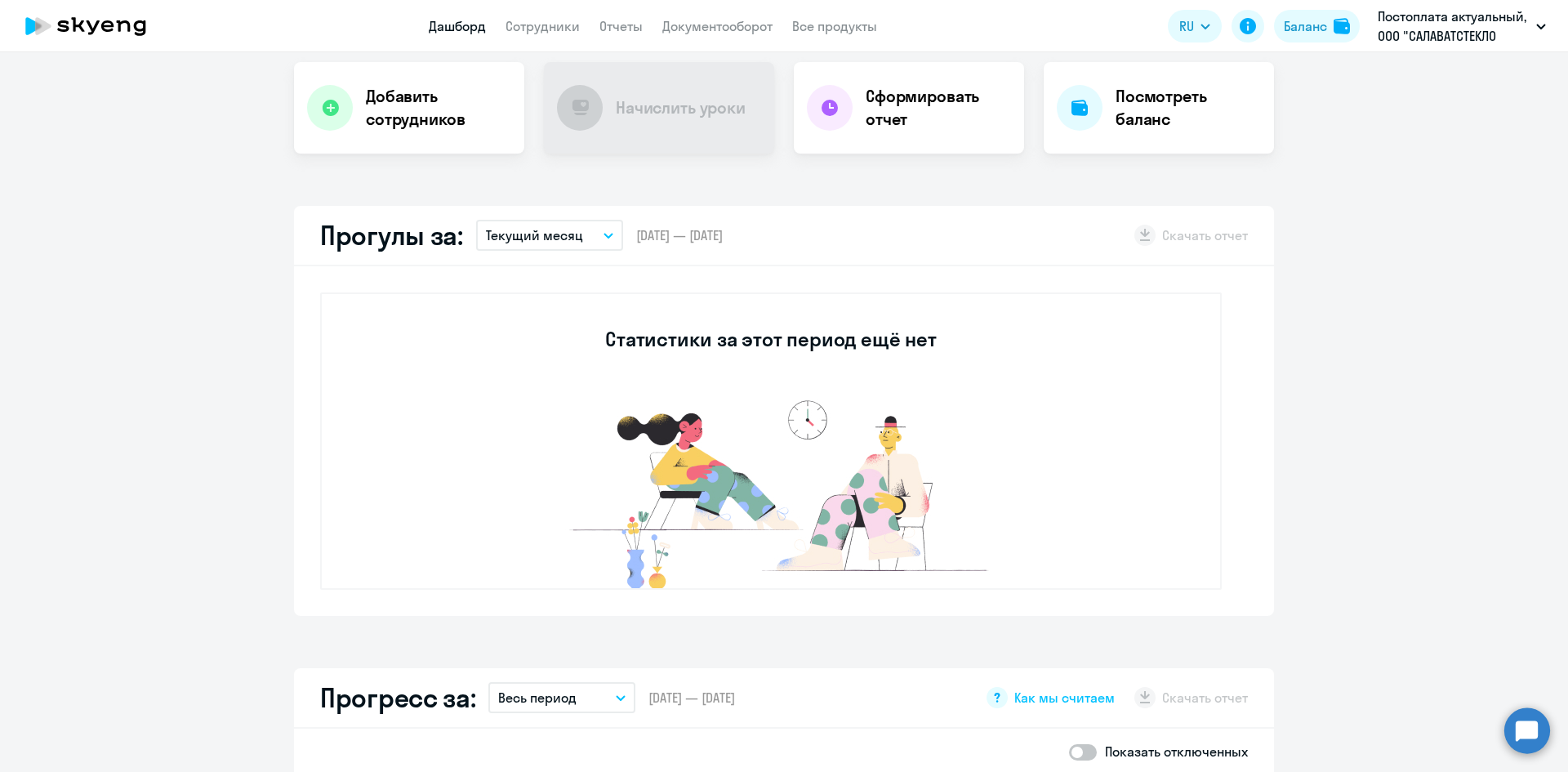
click at [643, 229] on span "[DATE] — [DATE]" at bounding box center [679, 235] width 87 height 18
click at [369, 171] on div "Важные контакты Экспресс-чат поддержки Сопровождение компании + документооборот…" at bounding box center [784, 412] width 1568 height 720
drag, startPoint x: 332, startPoint y: 192, endPoint x: 317, endPoint y: 207, distance: 21.2
click at [332, 193] on div "Важные контакты Экспресс-чат поддержки Сопровождение компании + документооборот…" at bounding box center [784, 412] width 1568 height 720
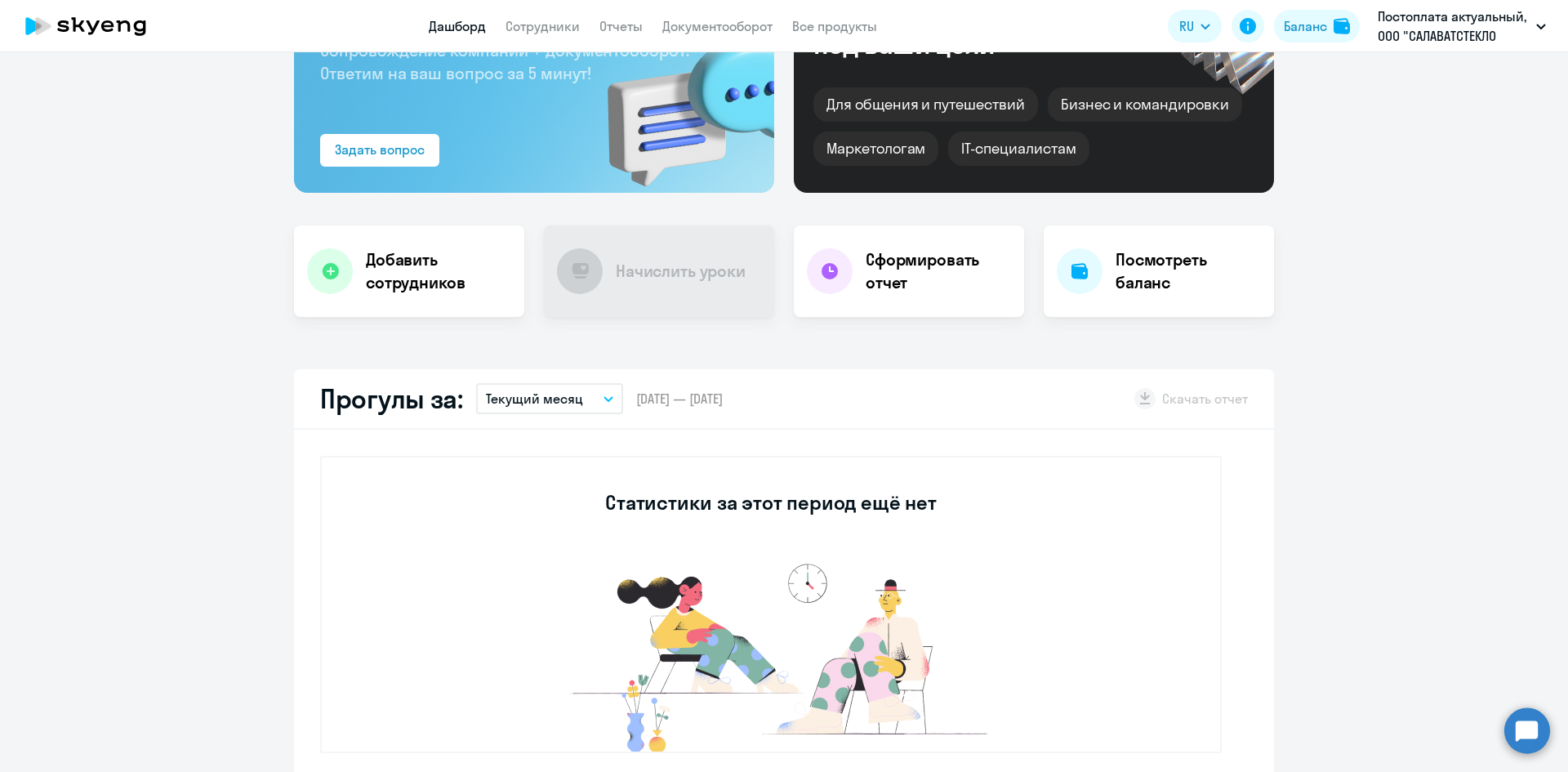
scroll to position [81, 0]
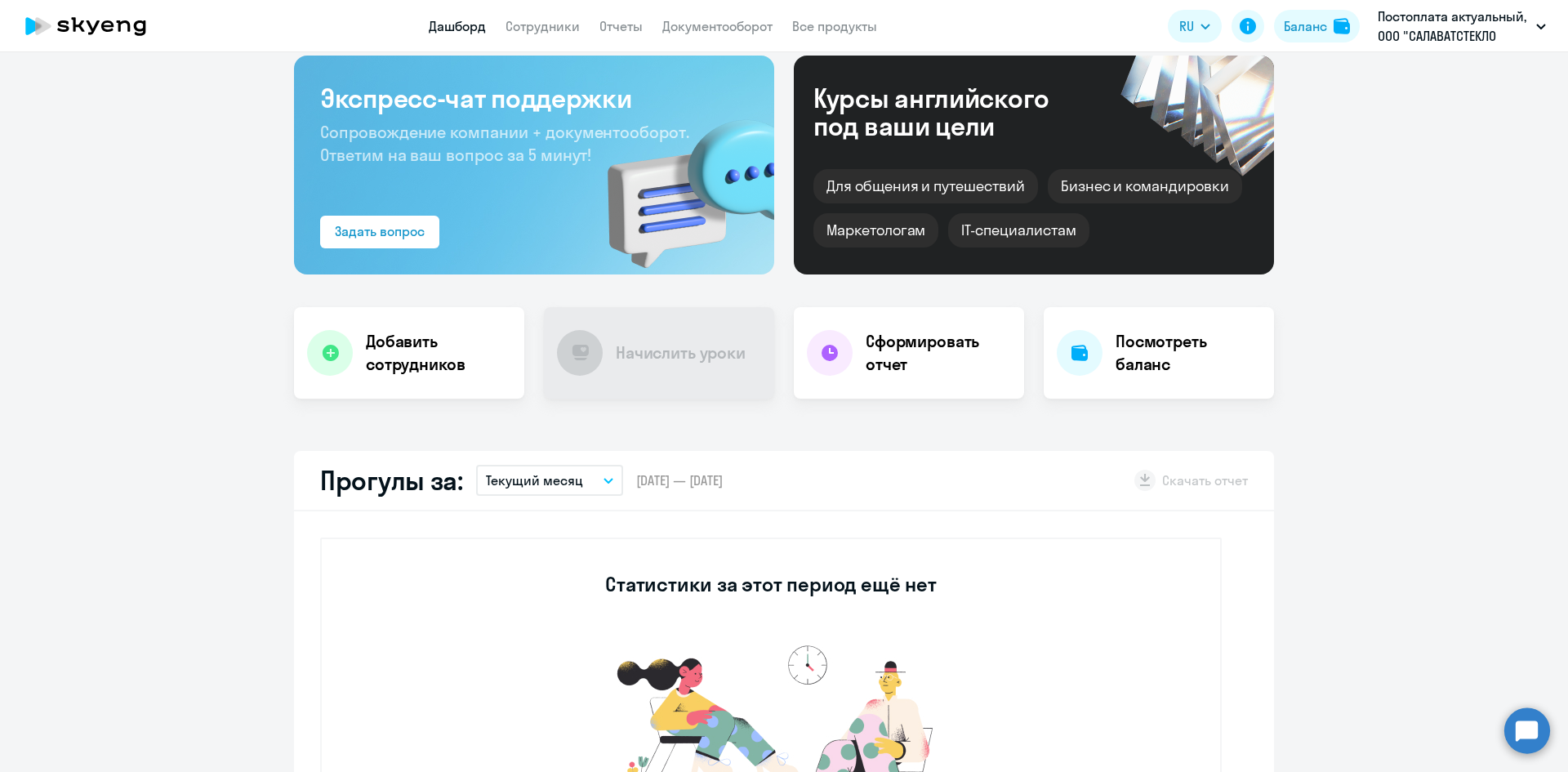
click at [326, 273] on div "Экспресс-чат поддержки Сопровождение компании + документооборот. Ответим на ваш…" at bounding box center [534, 165] width 480 height 219
click at [389, 344] on h4 "Добавить сотрудников" at bounding box center [438, 353] width 146 height 46
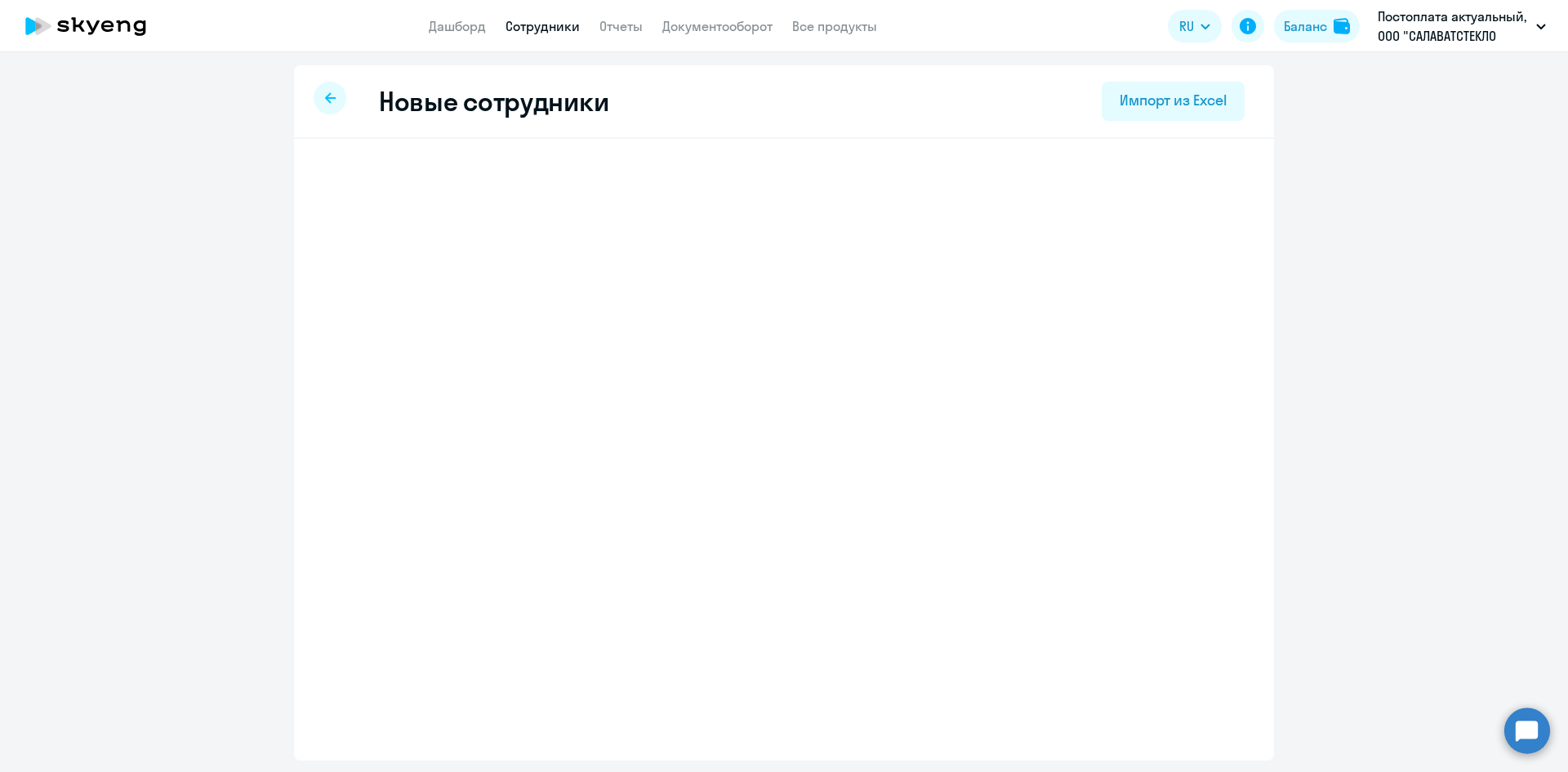
select select "3"
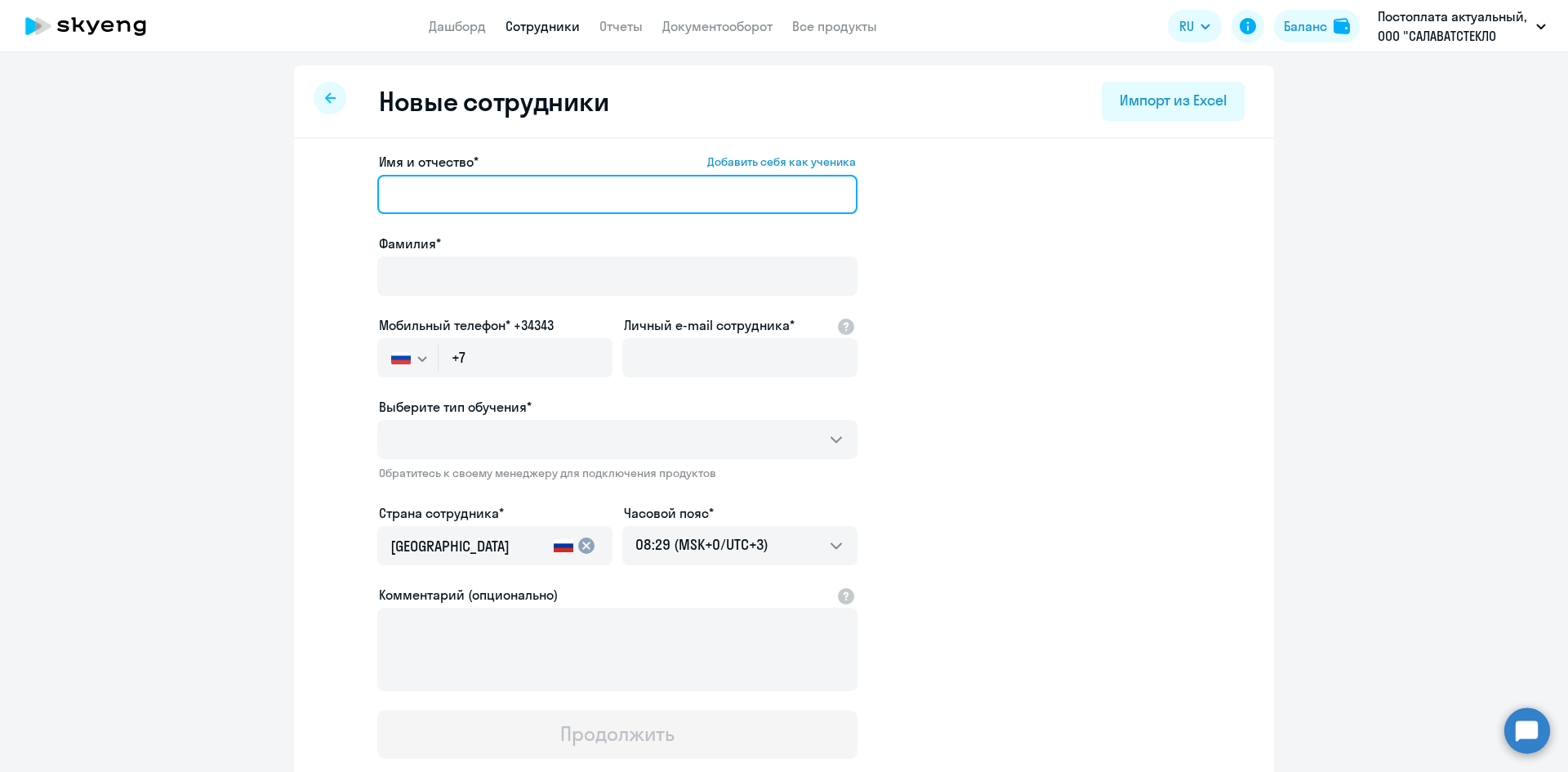
click at [533, 197] on input "Имя и отчество* Добавить себя как ученика" at bounding box center [618, 194] width 480 height 39
type input "Махач"
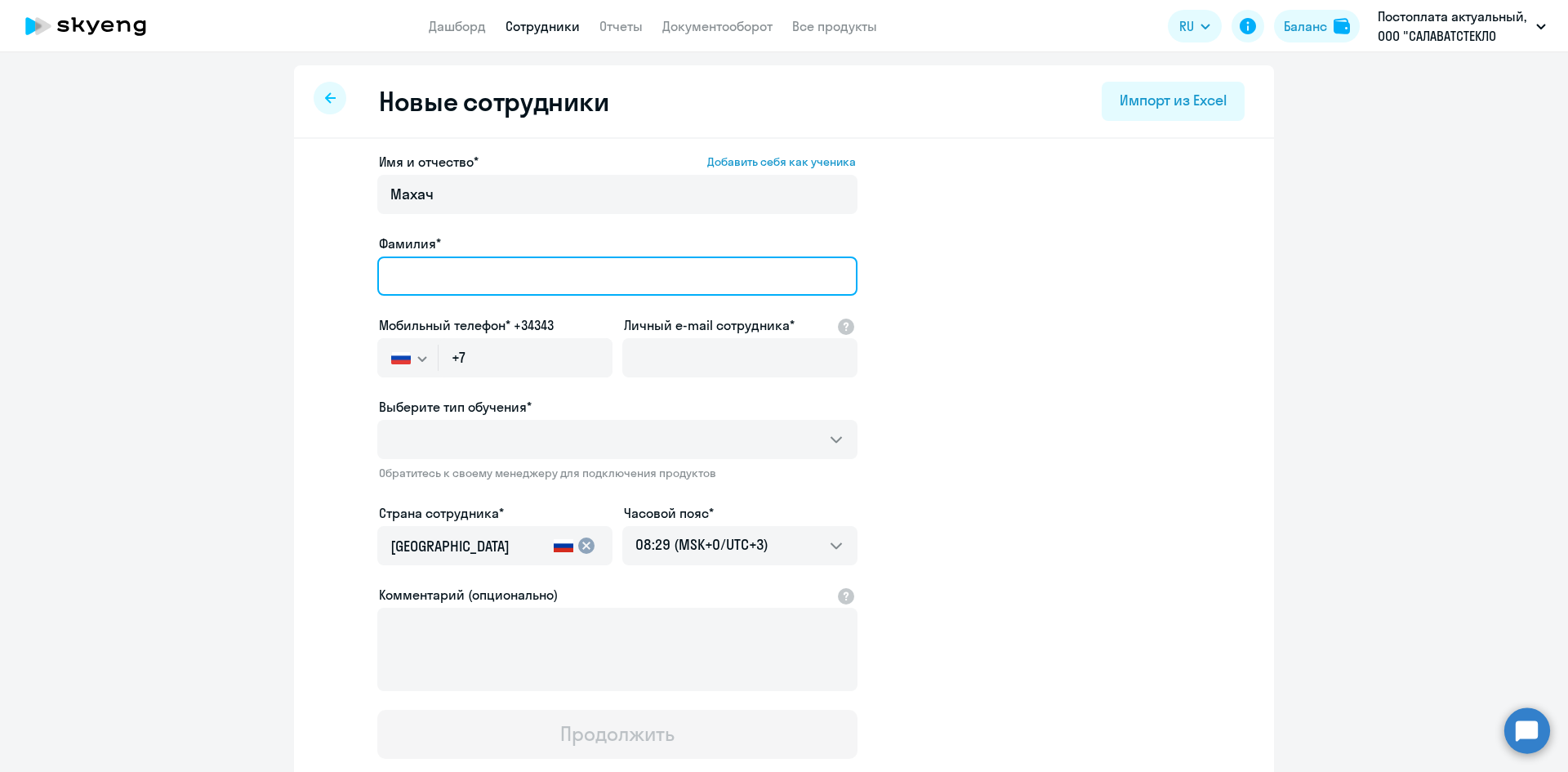
type input "[PERSON_NAME]"
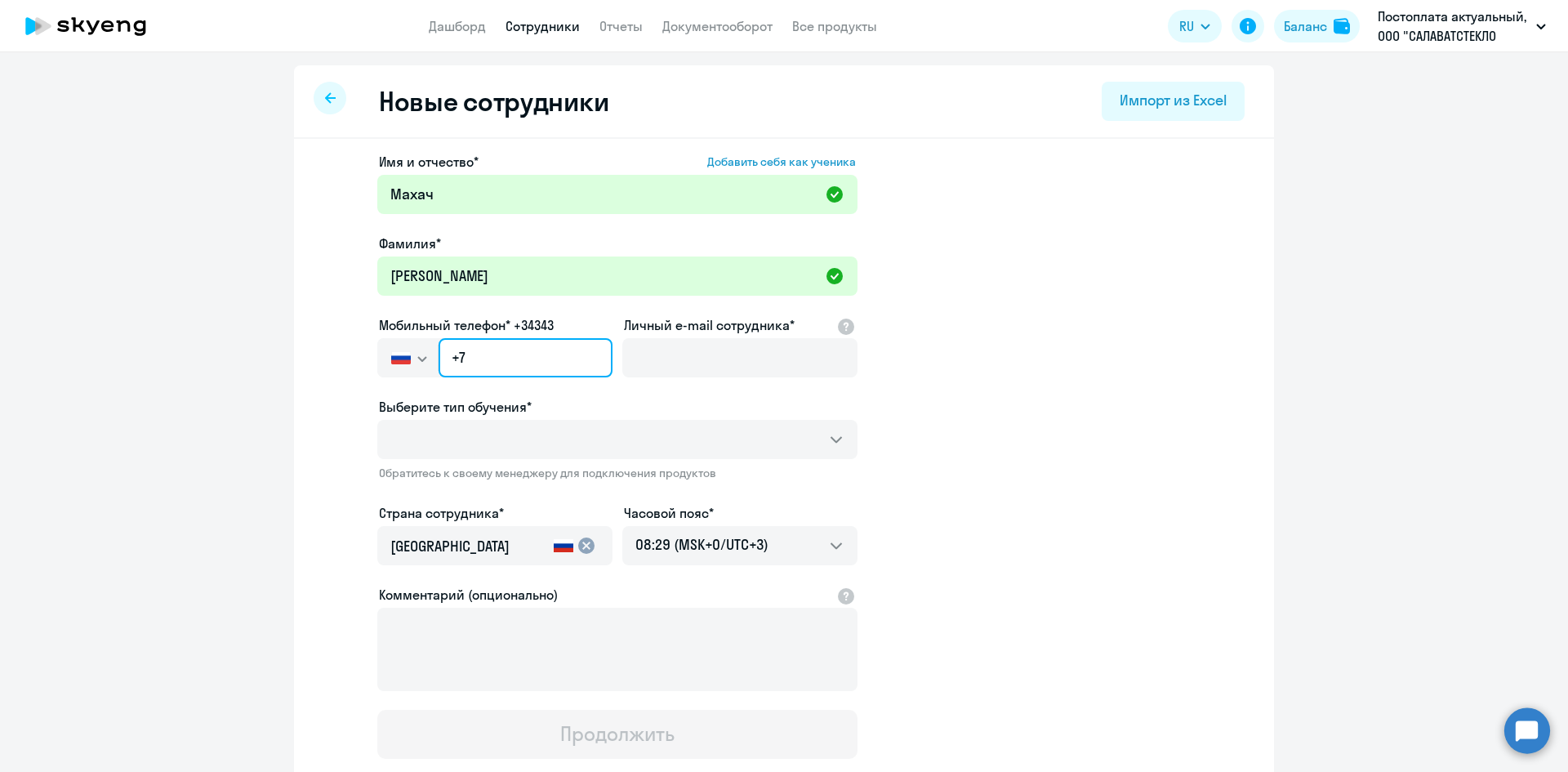
click at [512, 348] on input "+7" at bounding box center [525, 357] width 174 height 39
type input "[PHONE_NUMBER]"
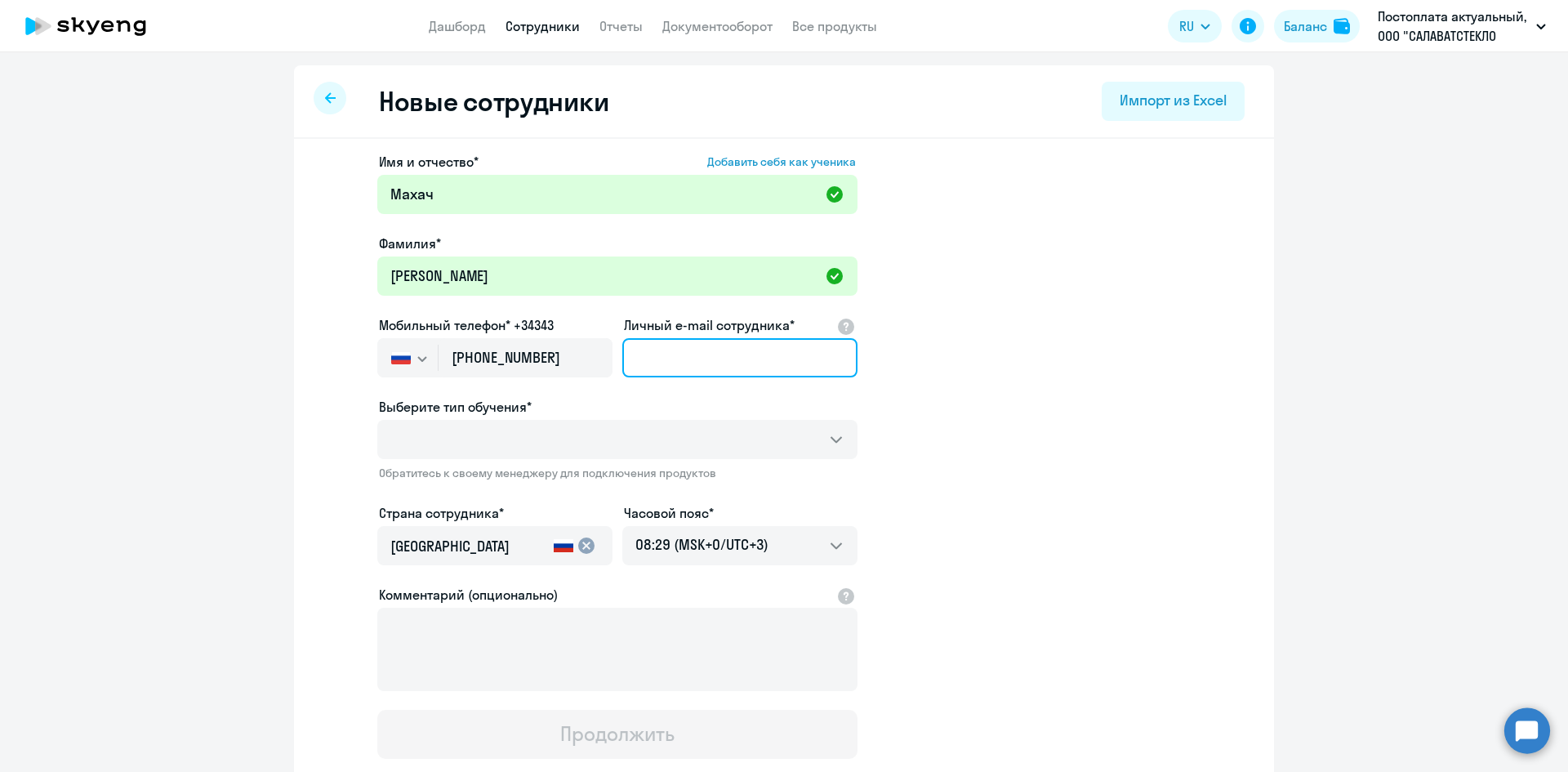
click at [696, 347] on input "Личный e-mail сотрудника*" at bounding box center [739, 357] width 235 height 39
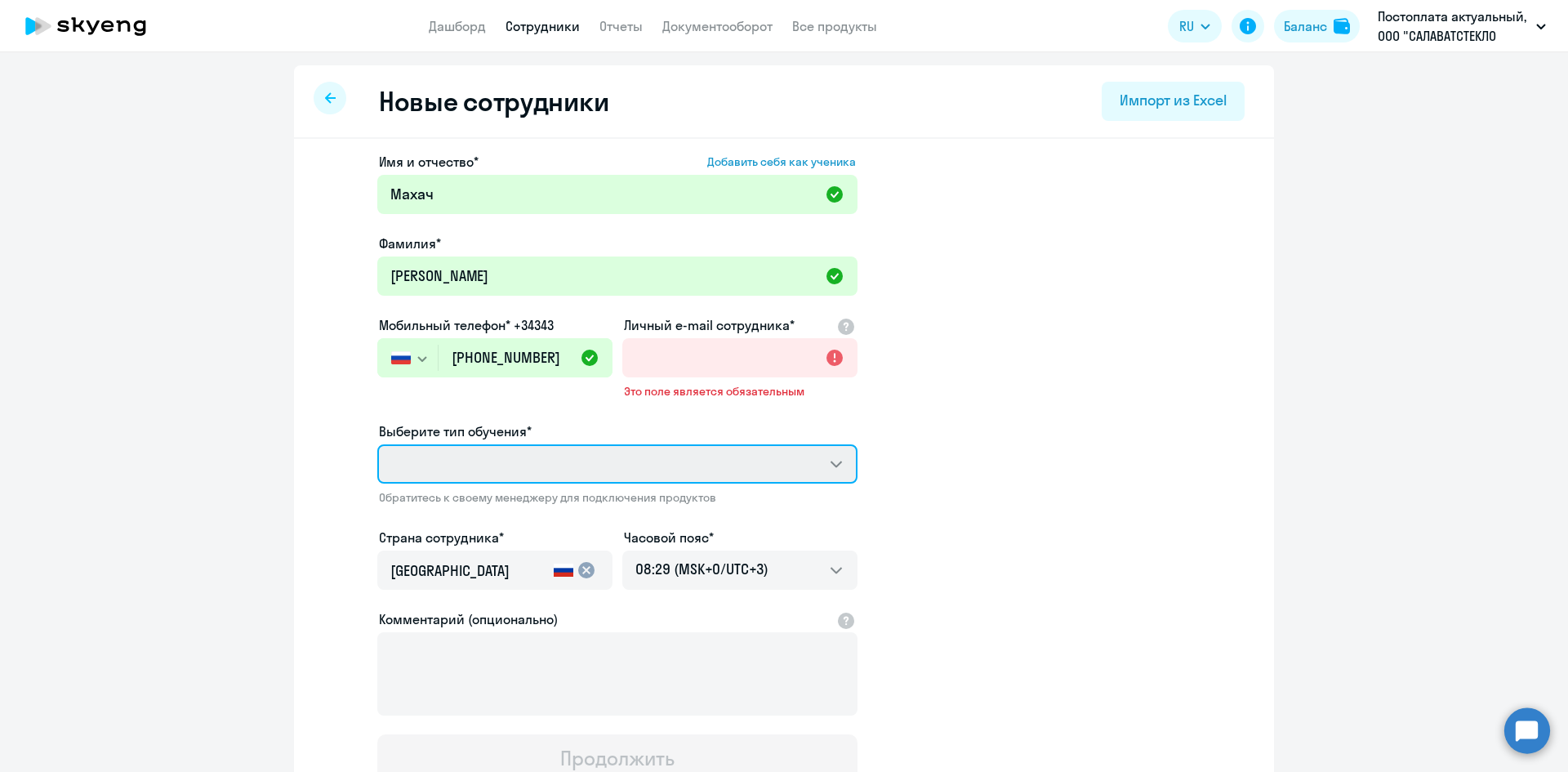
click at [679, 444] on select "Выберите тип обучения*" at bounding box center [618, 464] width 480 height 39
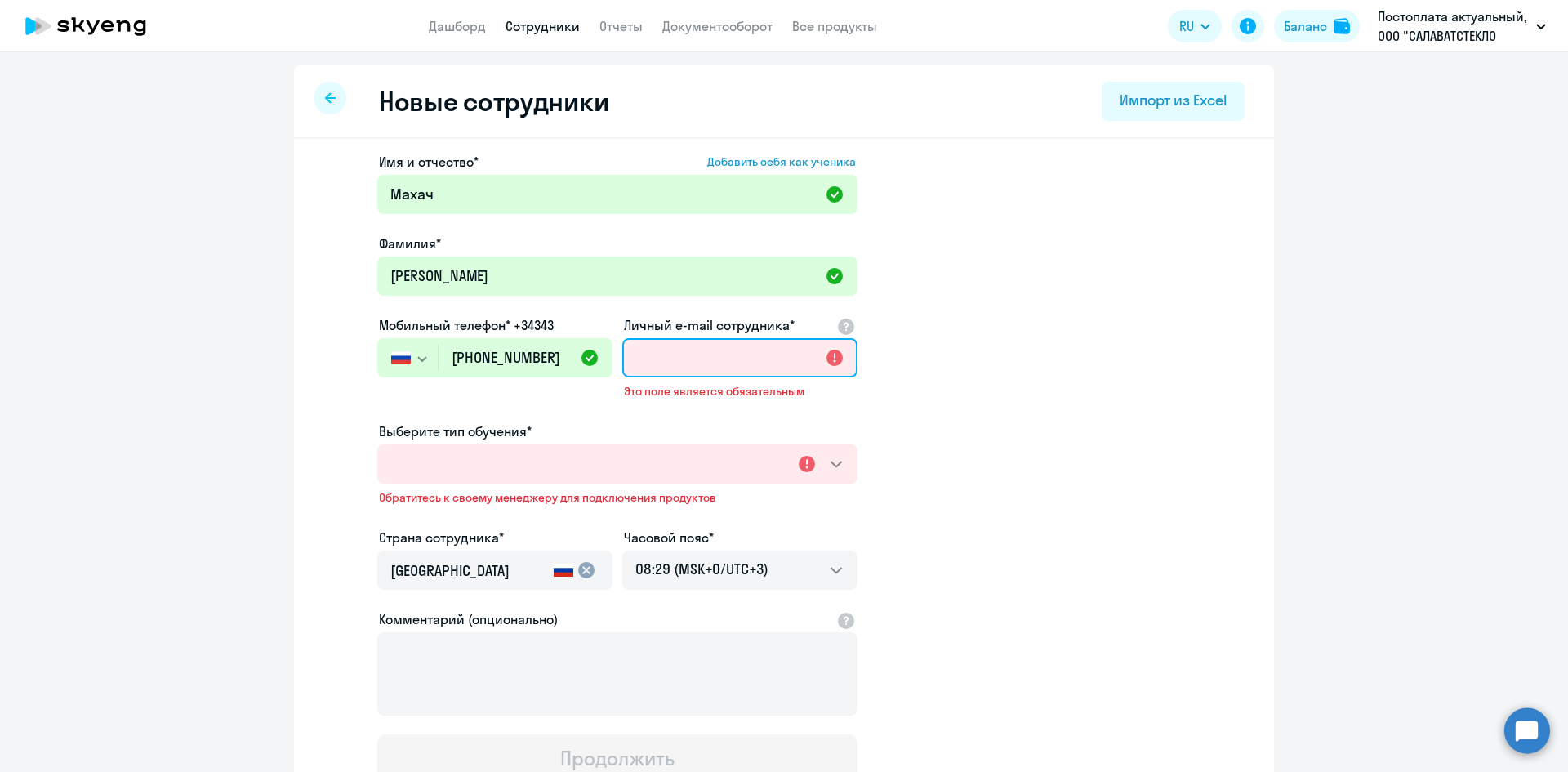
click at [677, 354] on input "Личный e-mail сотрудника*" at bounding box center [739, 357] width 235 height 39
type input "ь"
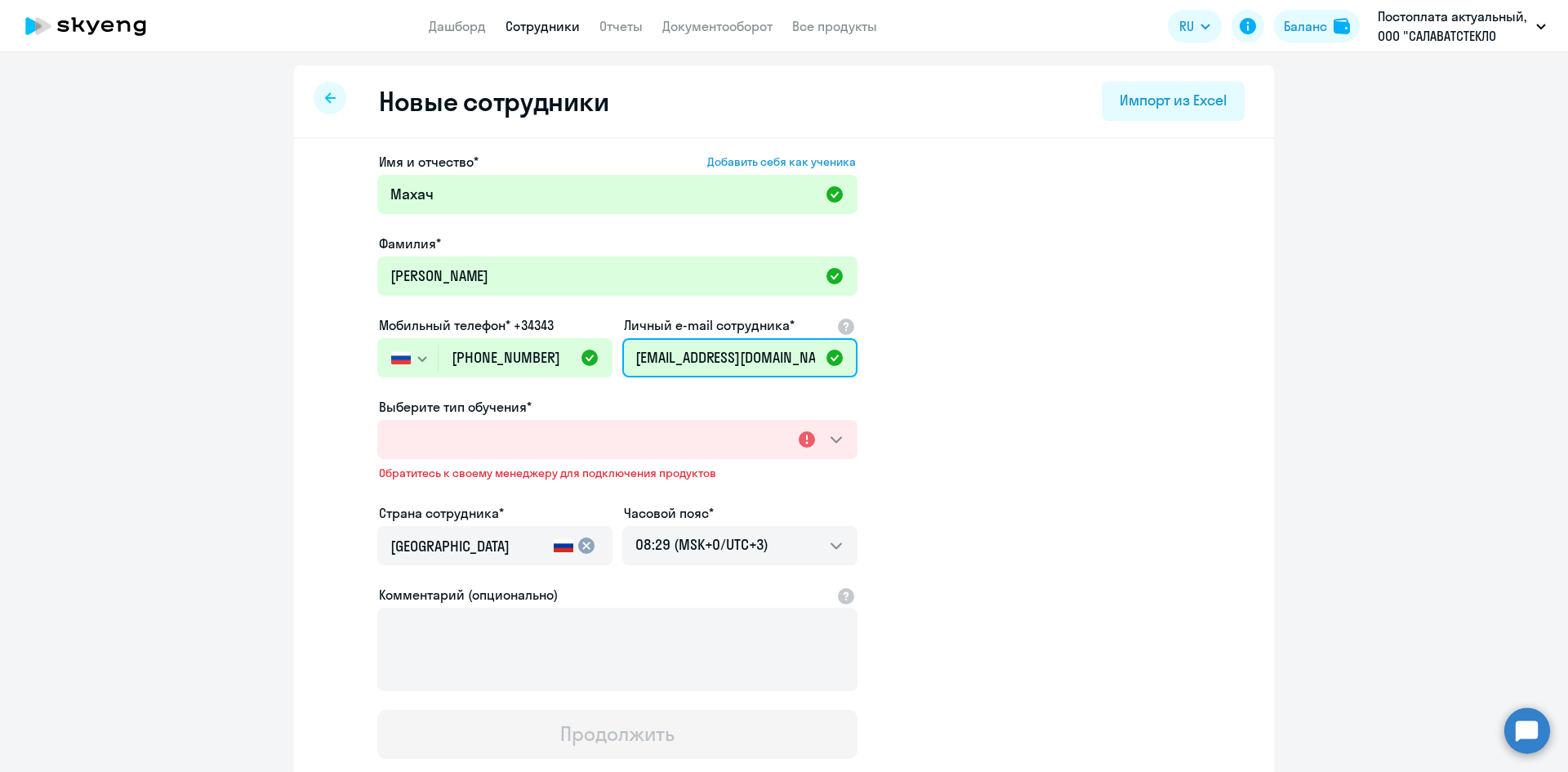
type input "[EMAIL_ADDRESS][DOMAIN_NAME]"
click at [1108, 574] on app-new-student-form "Имя и отчество* Добавить себя как ученика [PERSON_NAME]* [PERSON_NAME] Мобильны…" at bounding box center [784, 455] width 928 height 607
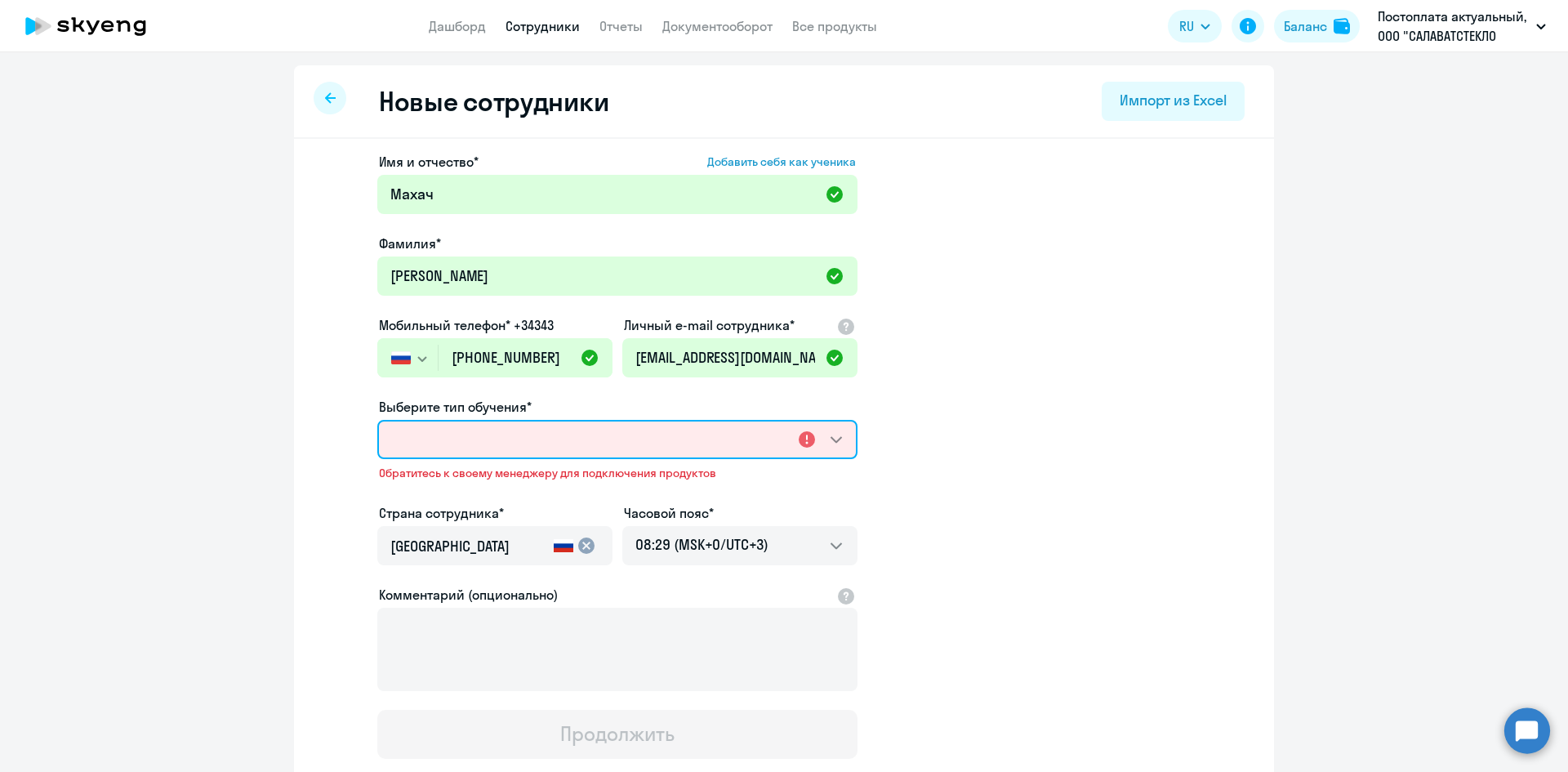
click at [502, 438] on select "Выберите тип обучения*" at bounding box center [618, 439] width 480 height 39
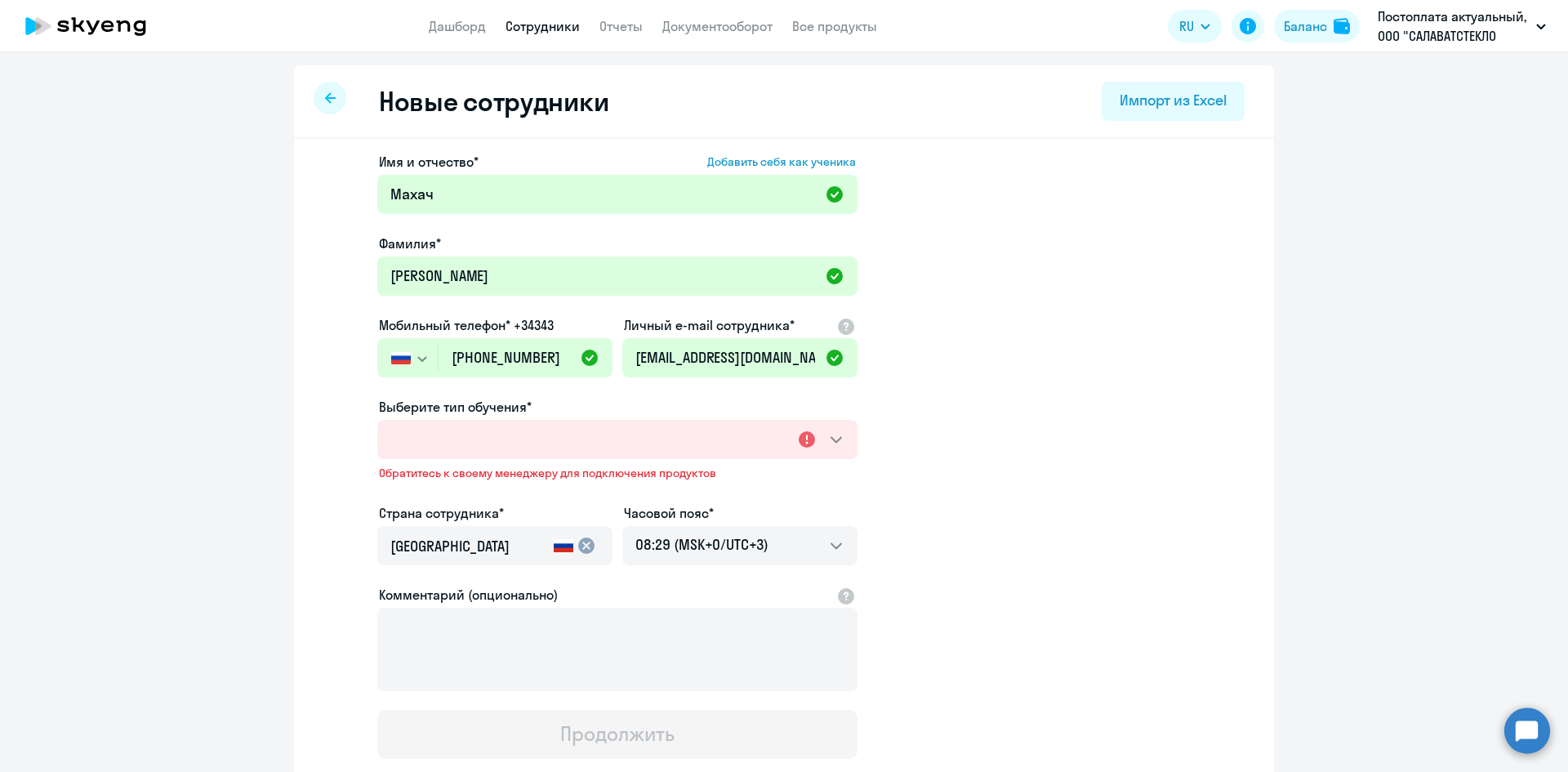
click at [243, 519] on ng-component "Новые сотрудники Импорт из Excel Имя и отчество* Добавить себя как ученика [PER…" at bounding box center [784, 473] width 1568 height 816
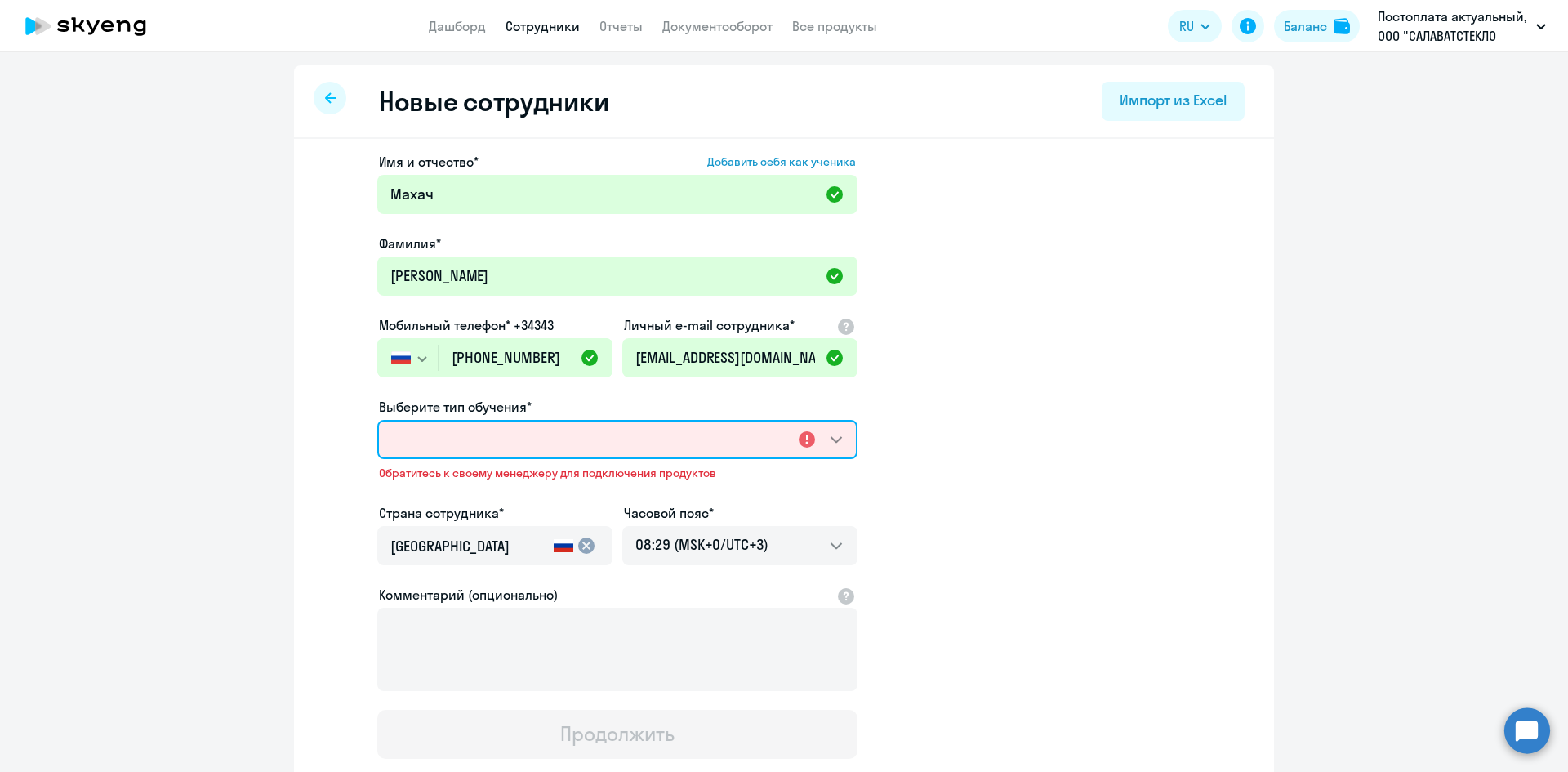
click at [405, 438] on select "Выберите тип обучения*" at bounding box center [618, 439] width 480 height 39
click at [405, 438] on select "Выберите тип обучения*" at bounding box center [618, 439] width 480 height 39
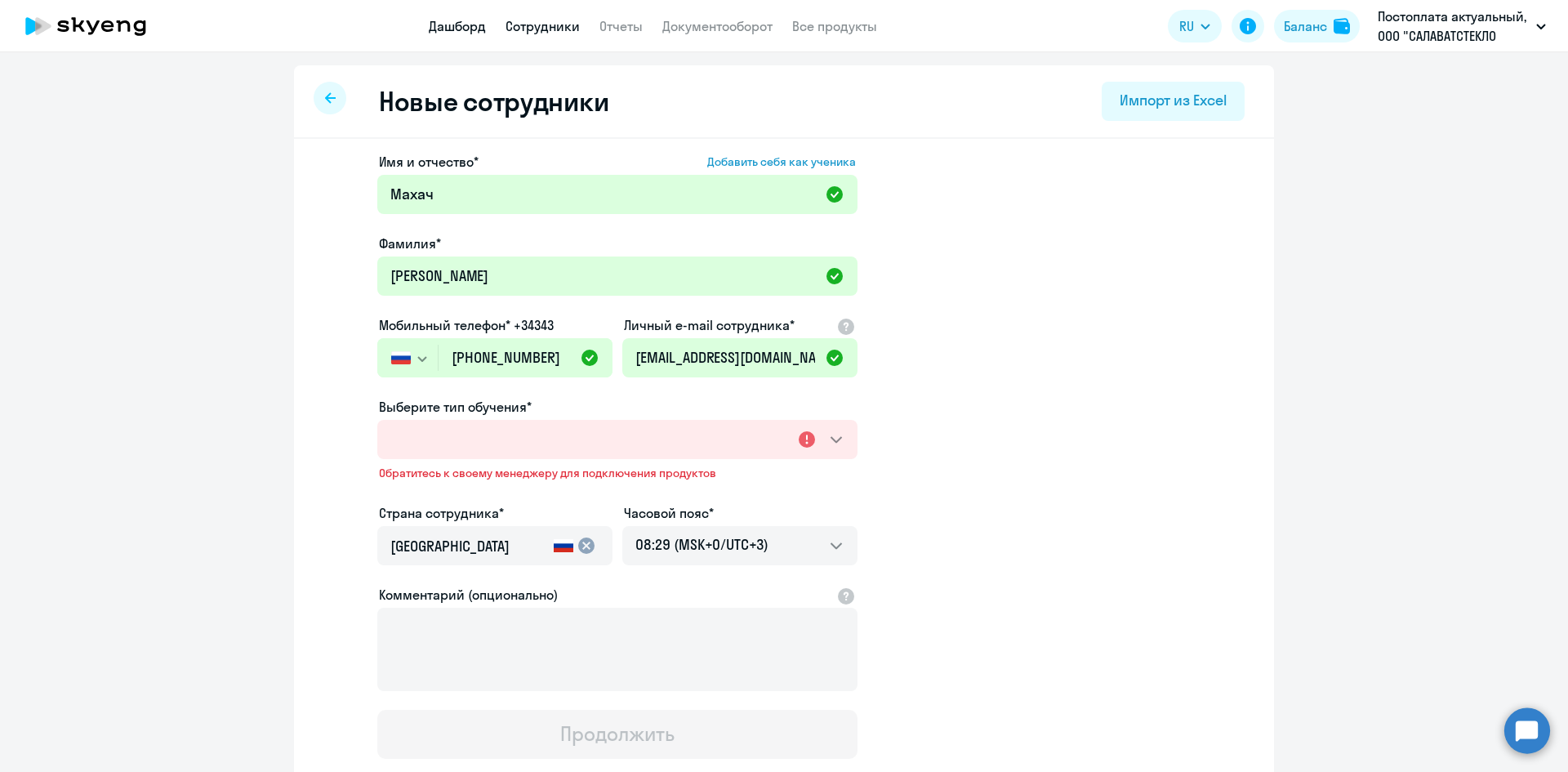
click at [449, 29] on link "Дашборд" at bounding box center [457, 26] width 57 height 16
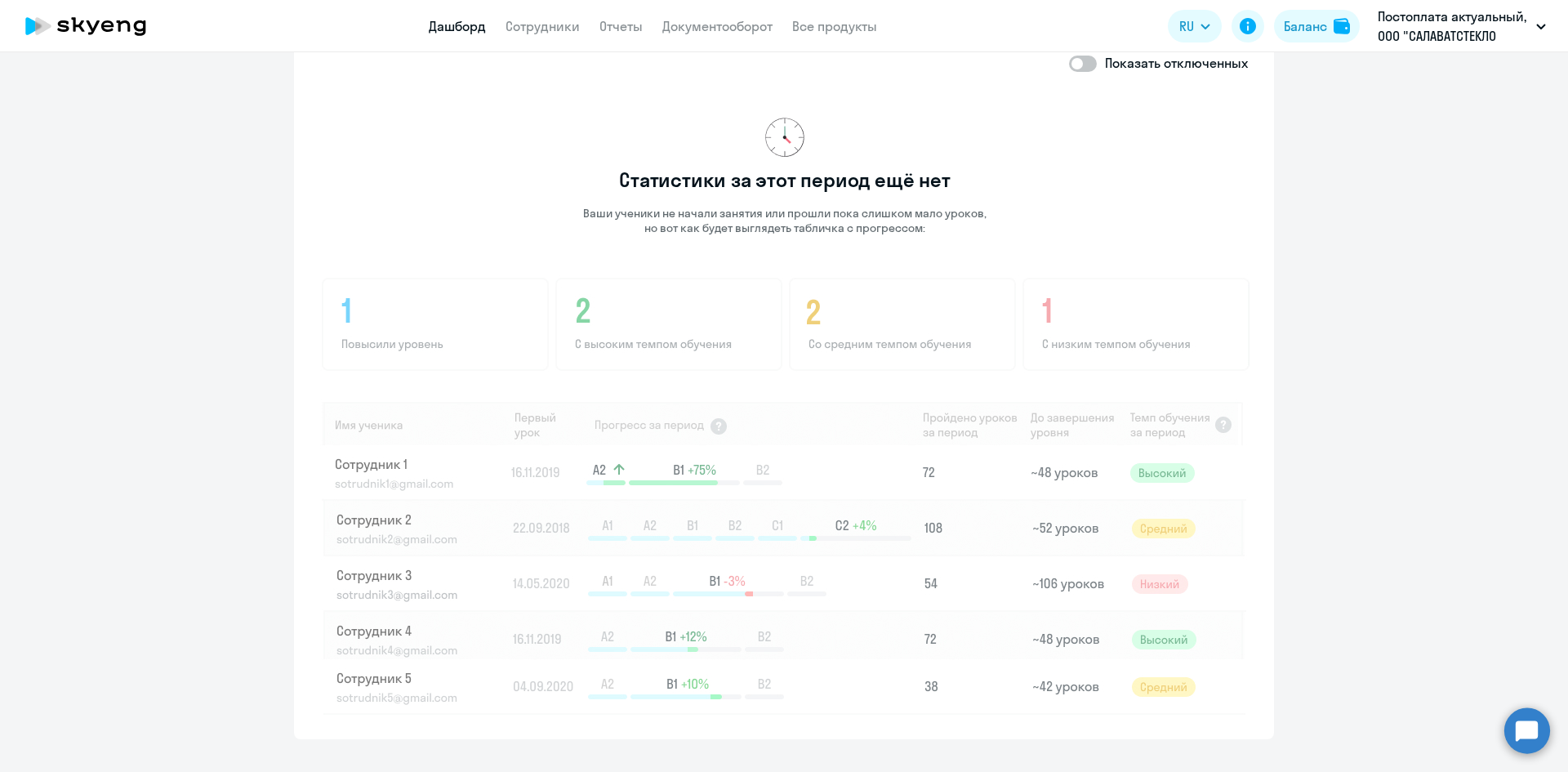
scroll to position [770, 0]
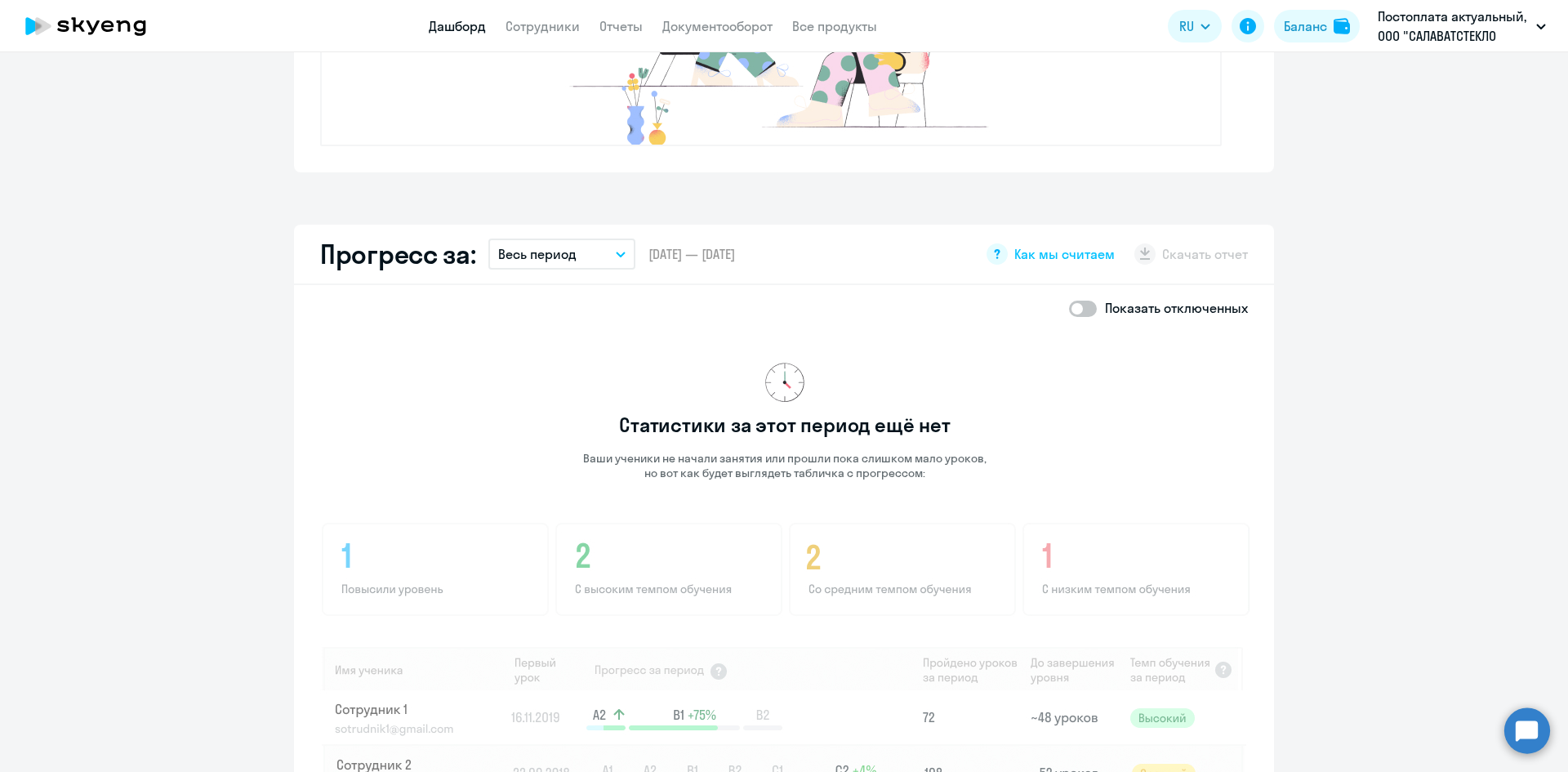
click at [1075, 308] on span at bounding box center [1083, 308] width 28 height 16
click at [1069, 308] on input "checkbox" at bounding box center [1068, 308] width 1 height 1
checkbox input "true"
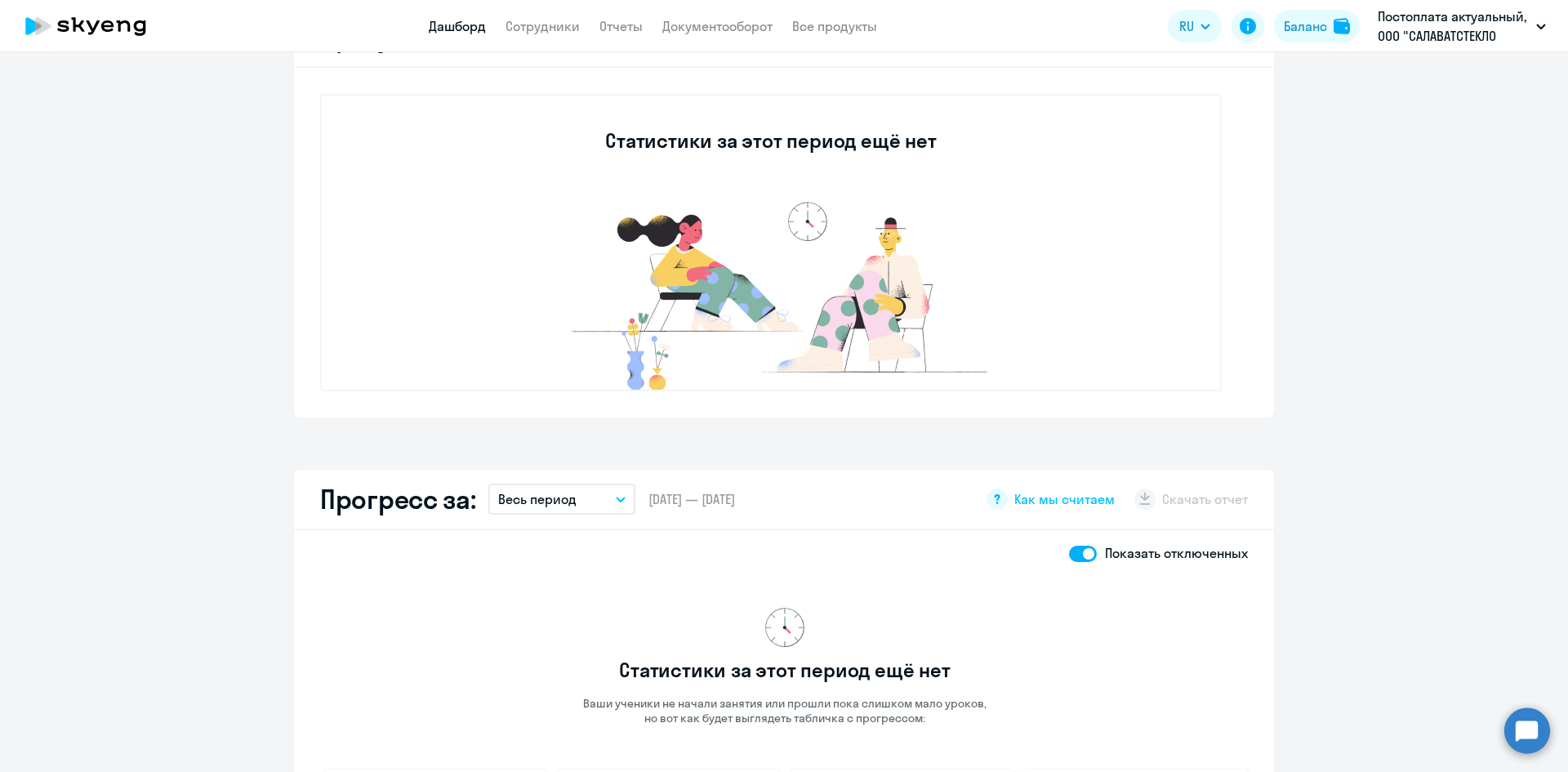
scroll to position [362, 0]
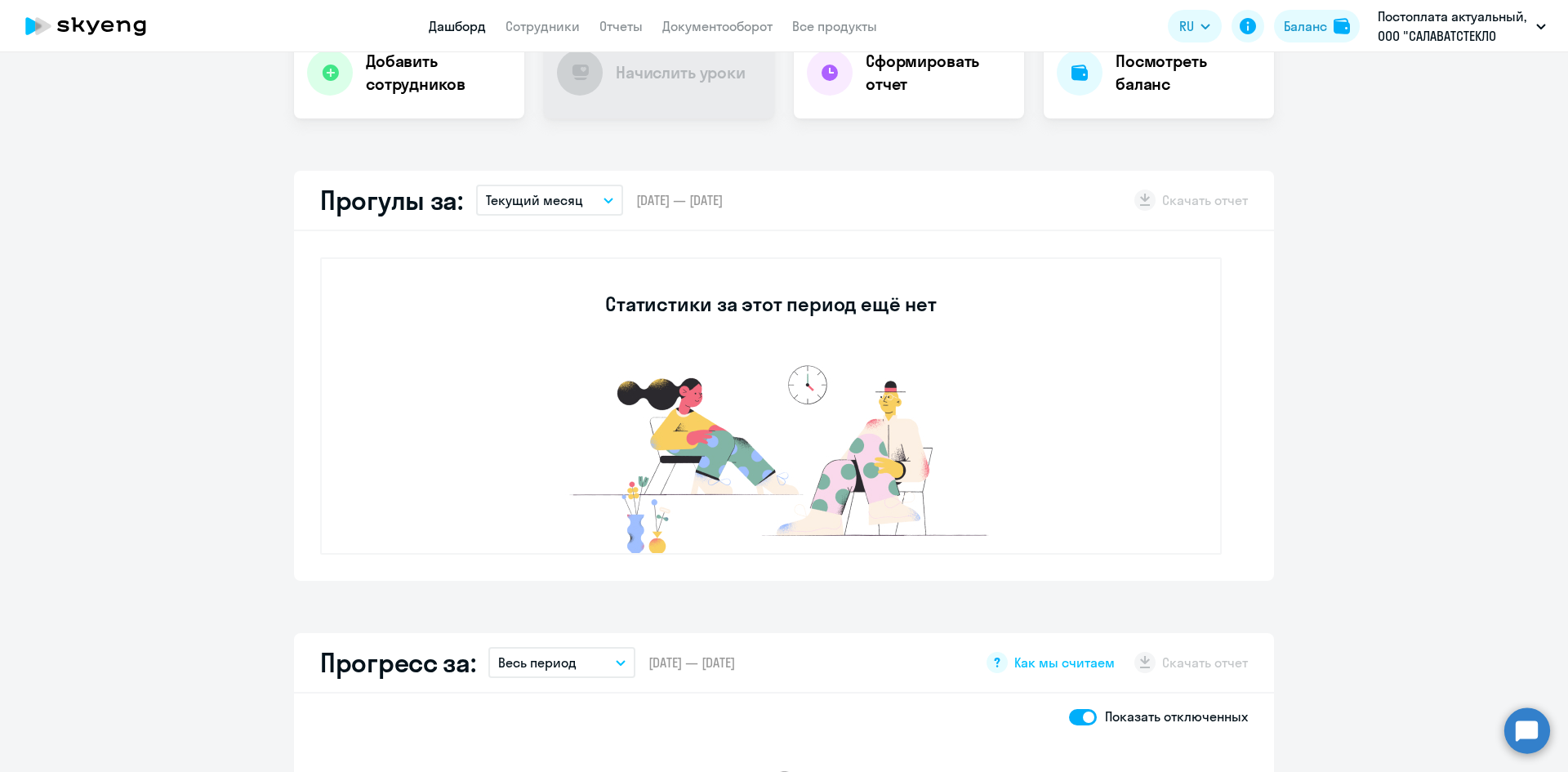
click at [1084, 638] on div "Прогресс за: Весь период – [DATE] — [DATE] Как мы считаем Скачать отчет" at bounding box center [783, 664] width 980 height 61
click at [1072, 639] on div "Прогресс за: Весь период – [DATE] — [DATE] Как мы считаем Скачать отчет" at bounding box center [783, 664] width 980 height 61
click at [1084, 633] on div "Прогресс за: Весь период – [DATE] — [DATE] Как мы считаем Скачать отчет" at bounding box center [783, 664] width 980 height 61
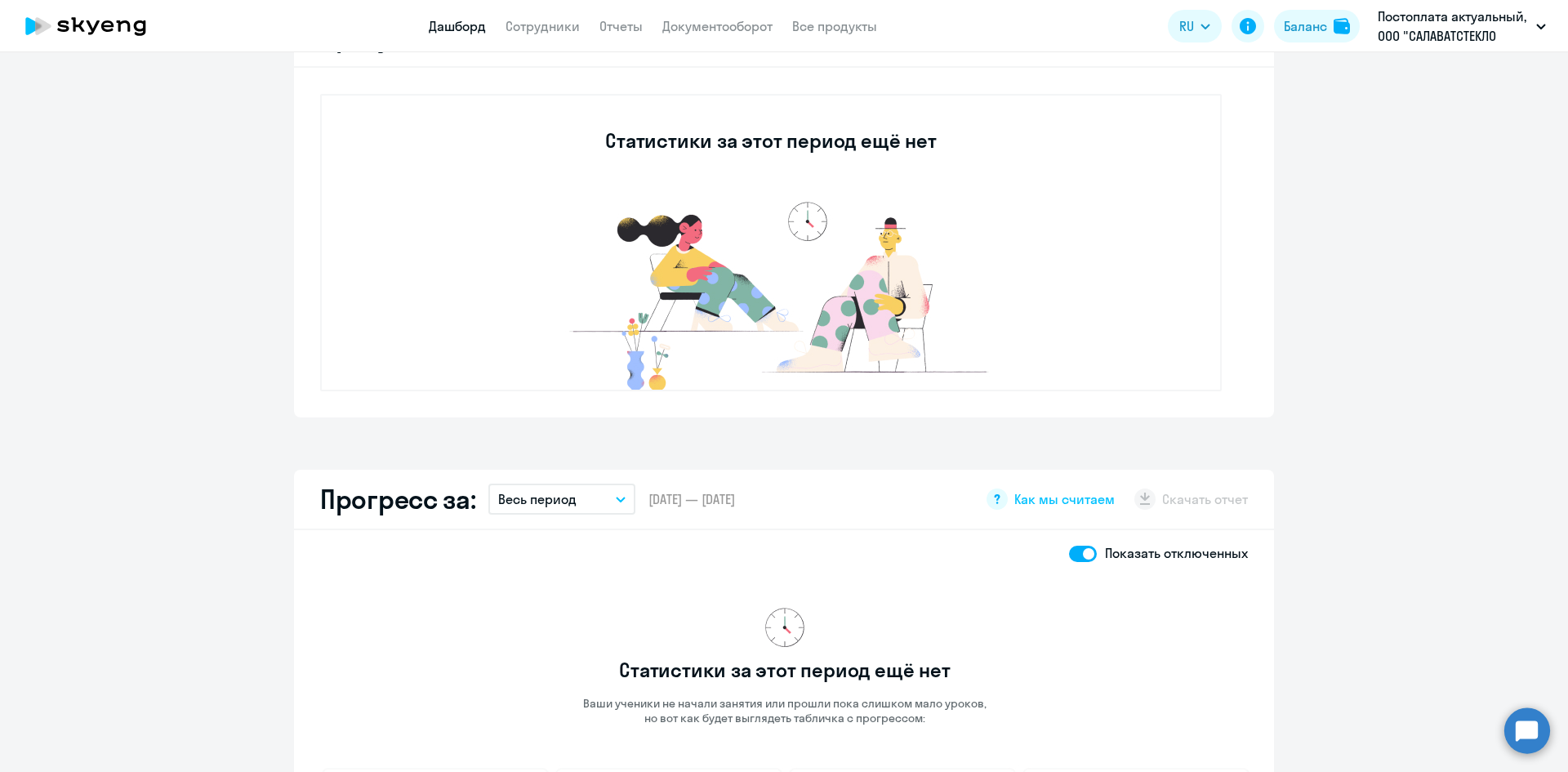
scroll to position [280, 0]
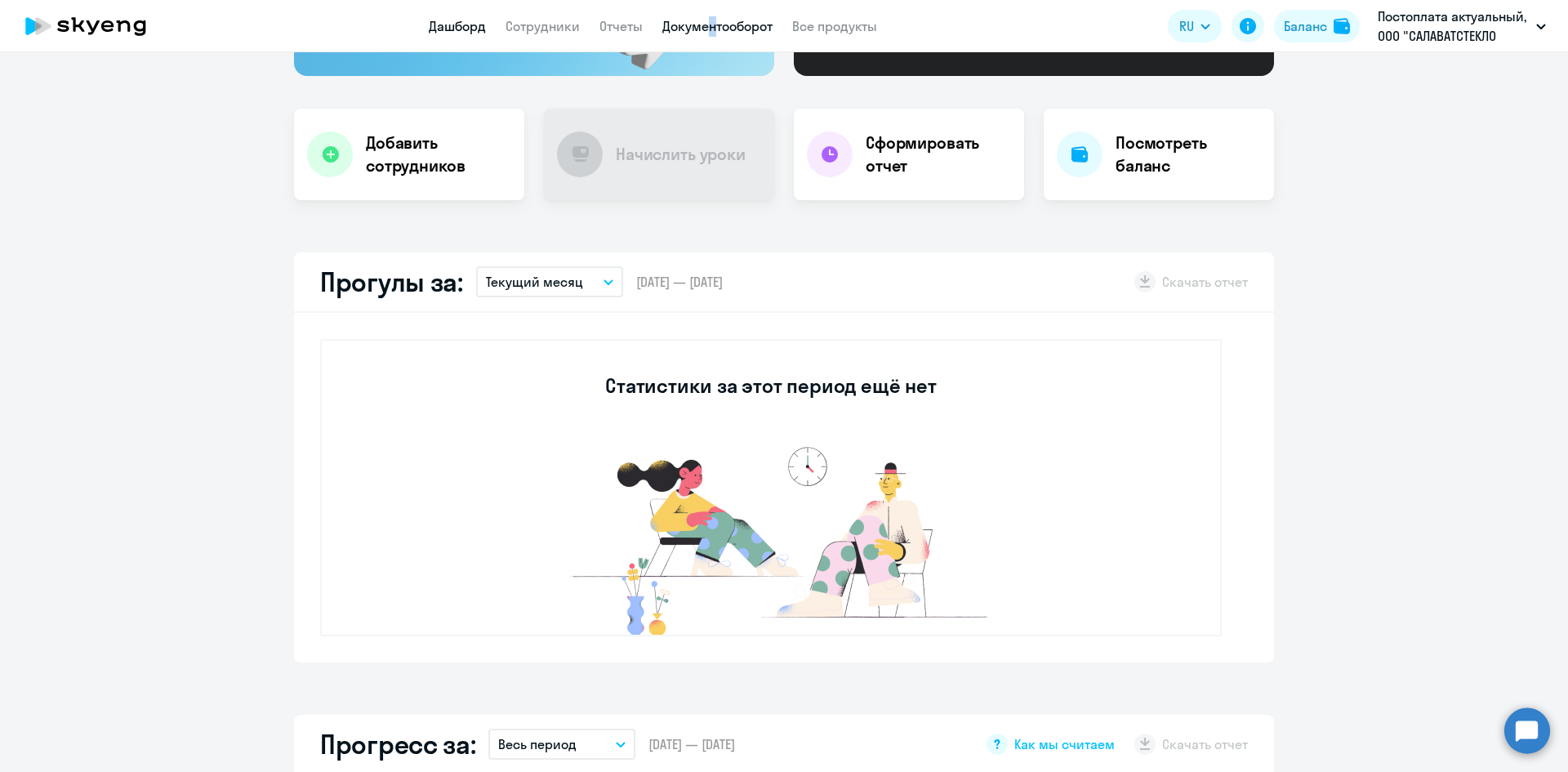
click at [704, 19] on app-menu-item-link "Документооборот" at bounding box center [717, 27] width 110 height 21
click at [709, 25] on link "Документооборот" at bounding box center [717, 26] width 110 height 16
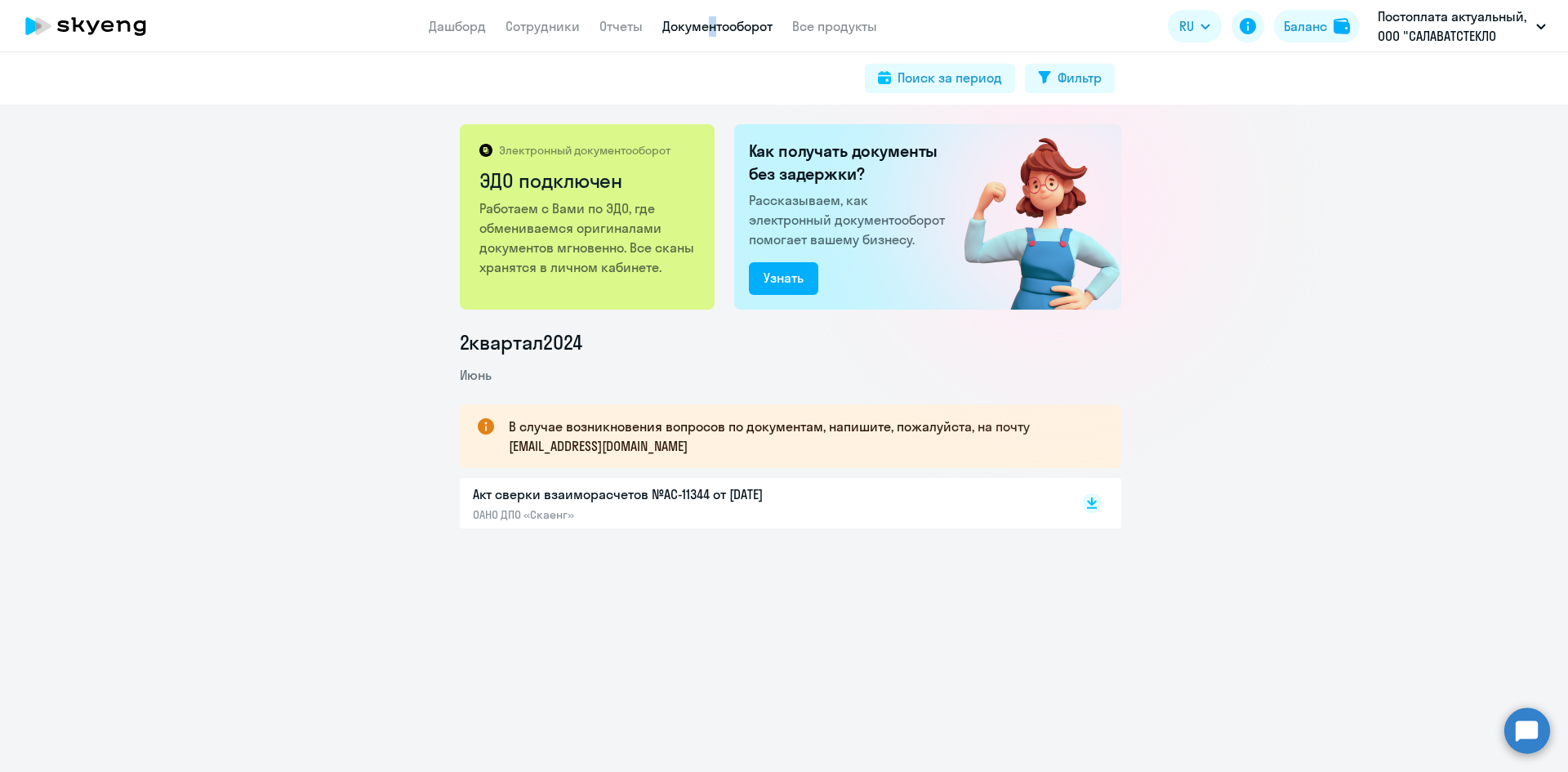
click at [517, 516] on p "ОАНО ДПО «Скаенг»" at bounding box center [645, 514] width 343 height 15
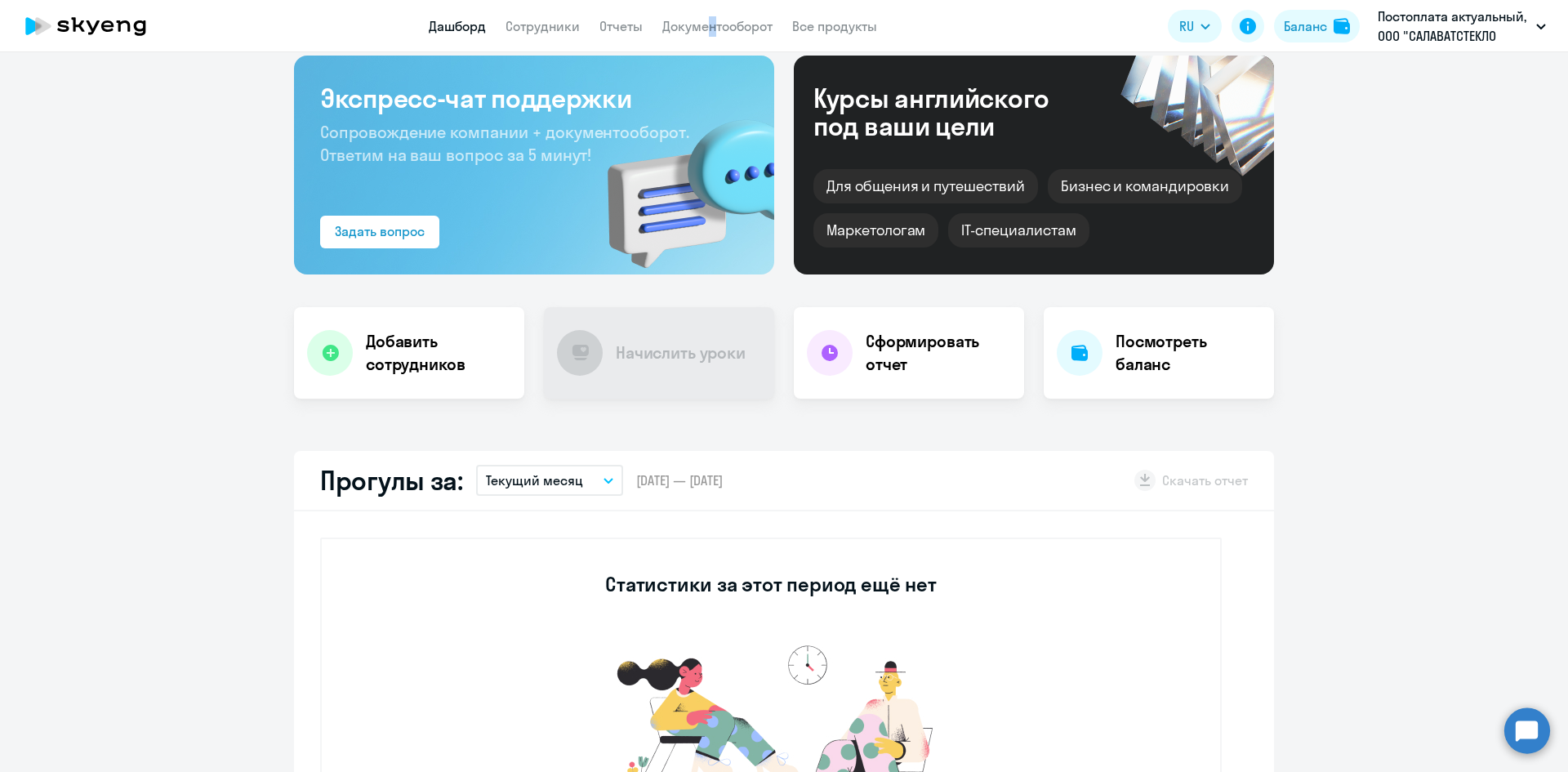
scroll to position [164, 0]
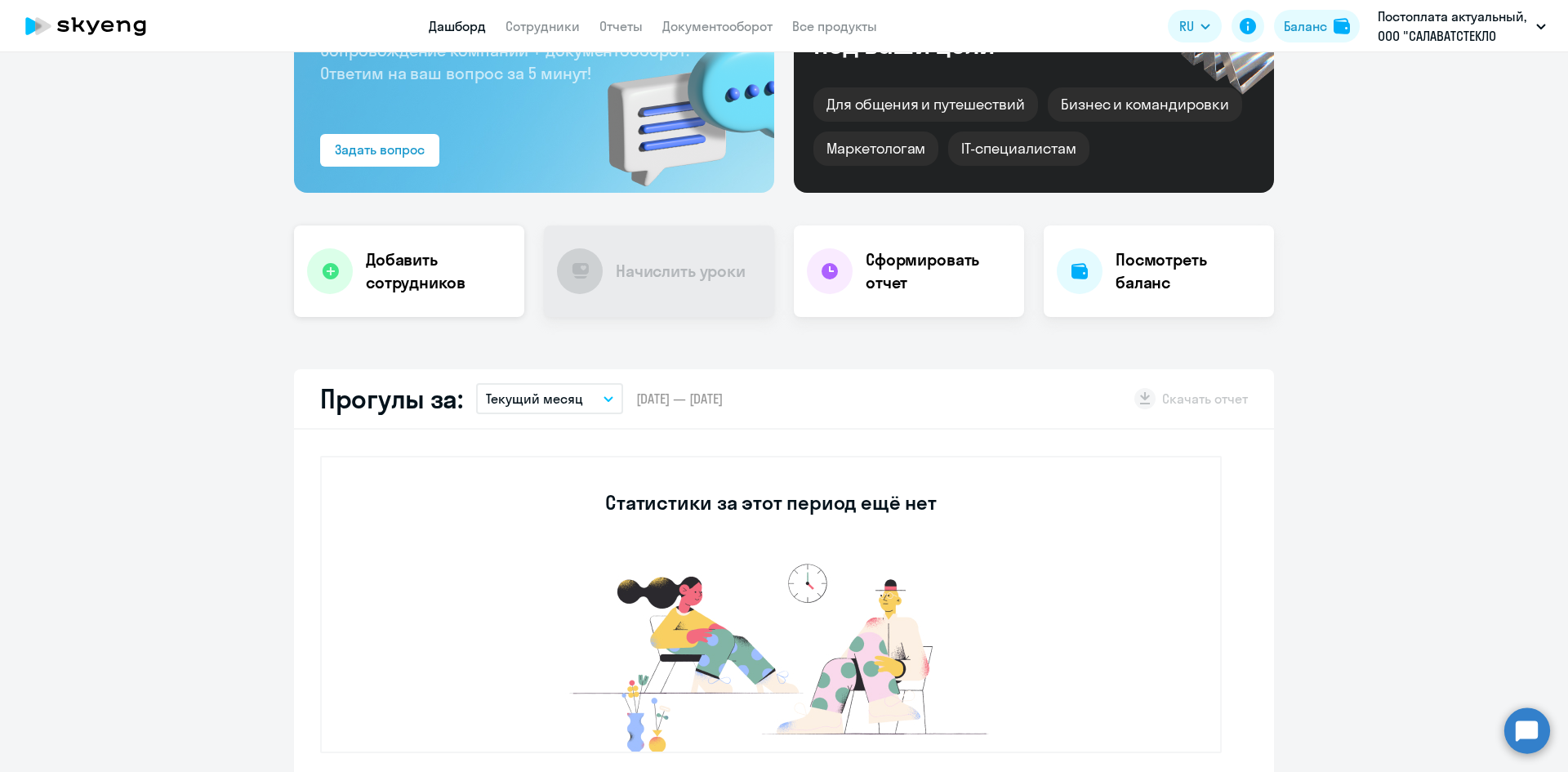
click at [376, 282] on h4 "Добавить сотрудников" at bounding box center [438, 271] width 146 height 46
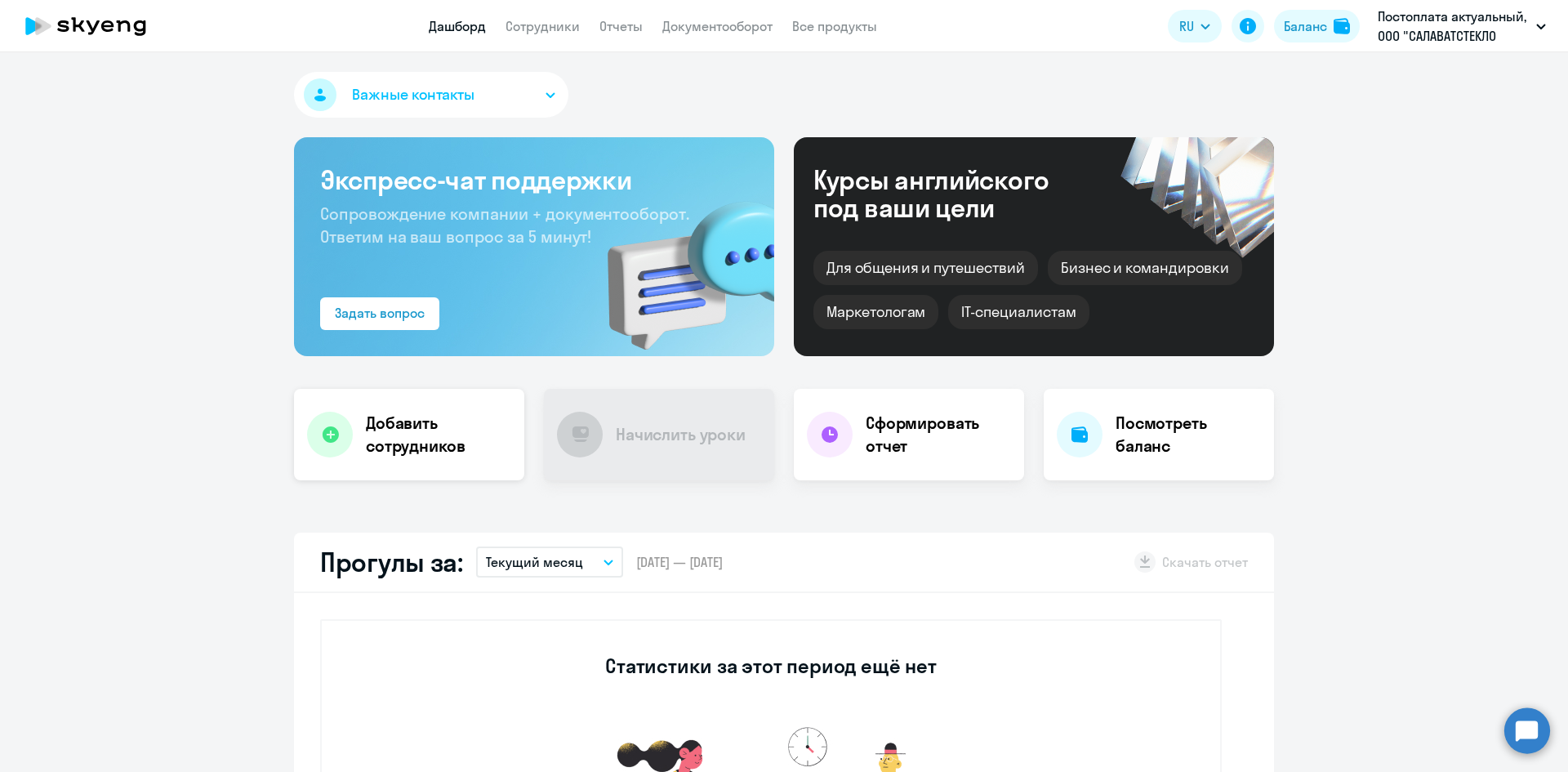
select select "3"
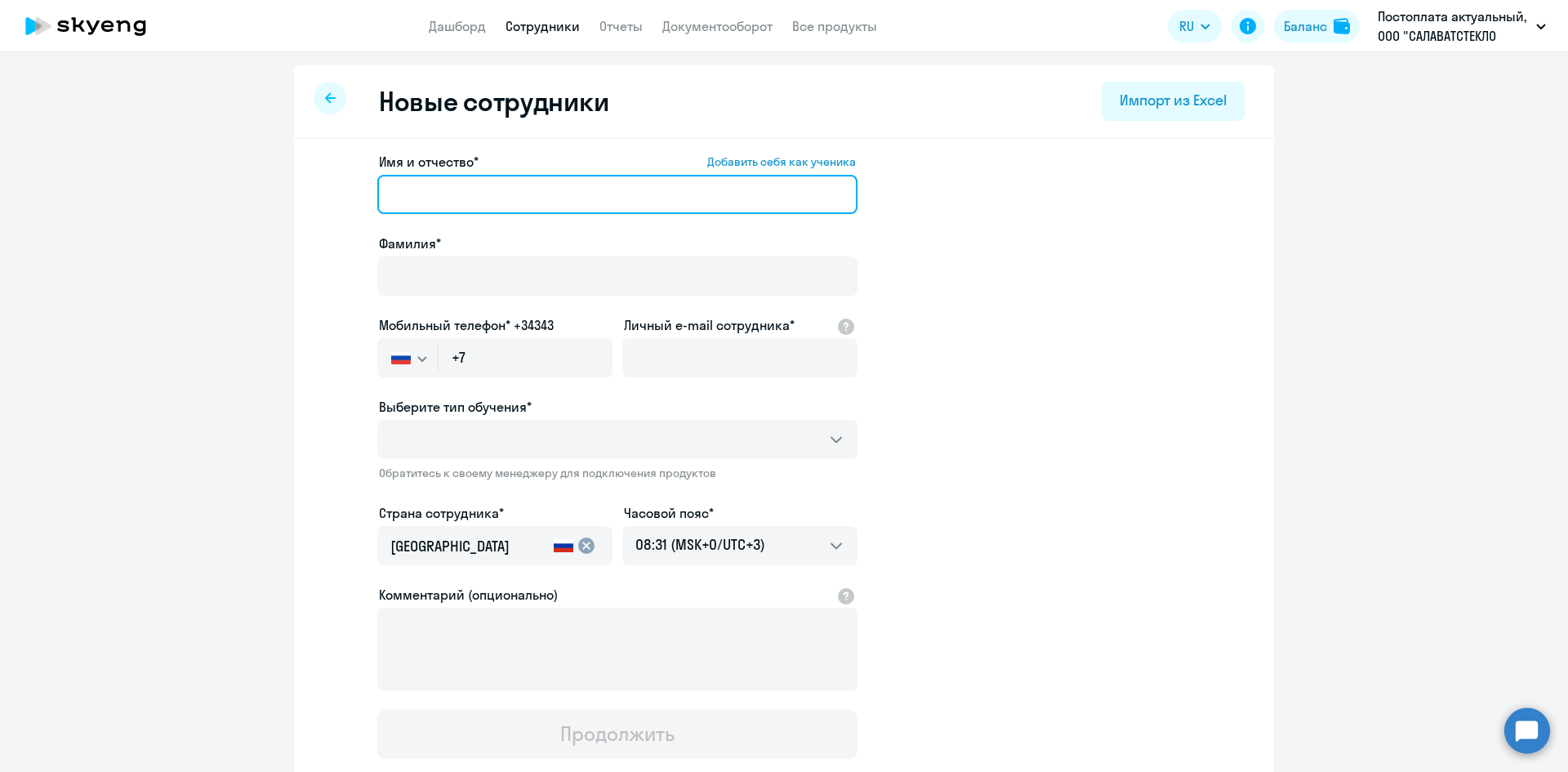
click at [444, 200] on input "Имя и отчество* Добавить себя как ученика" at bounding box center [618, 194] width 480 height 39
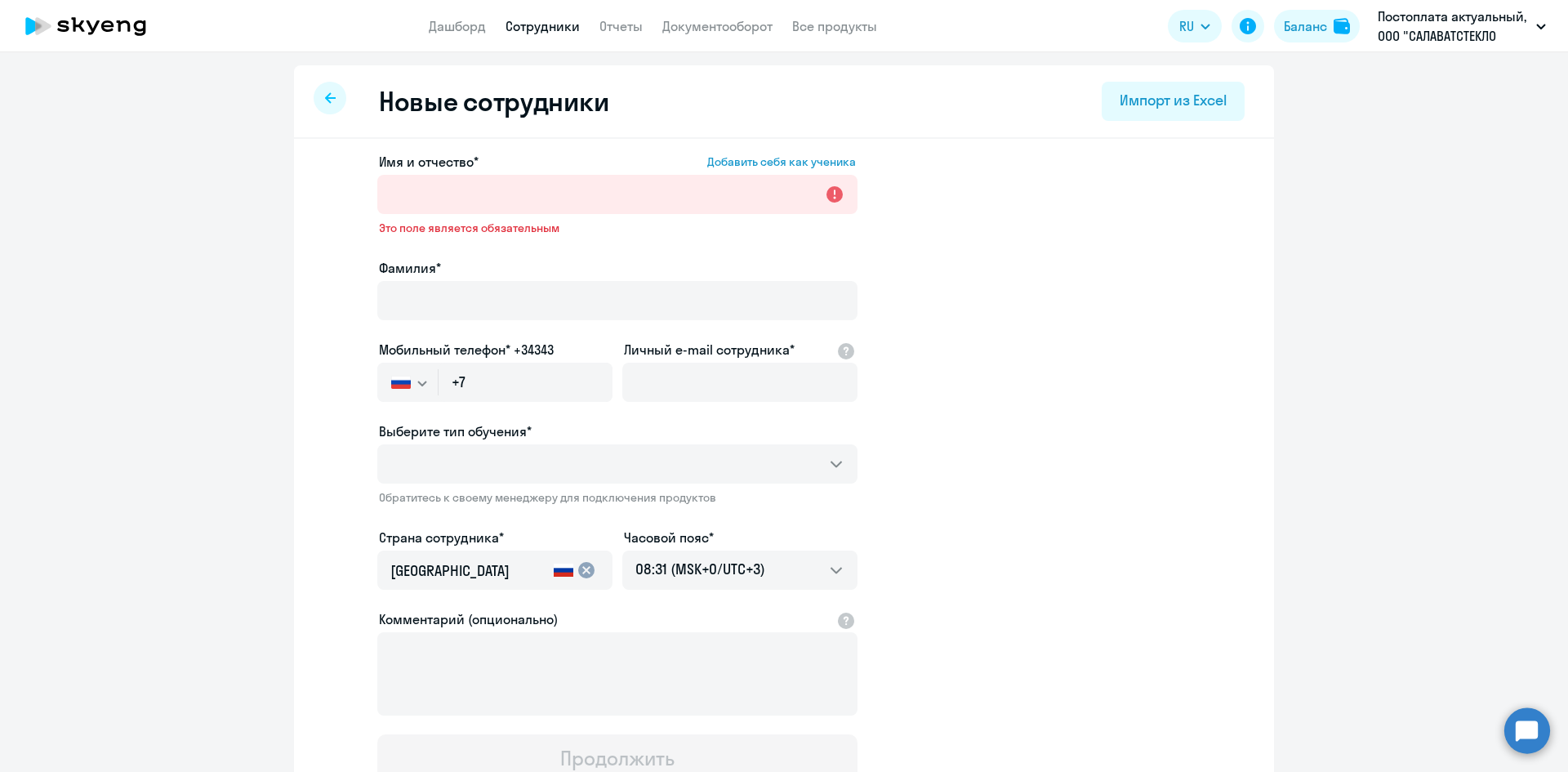
click at [753, 159] on span "Добавить себя как ученика" at bounding box center [781, 161] width 149 height 15
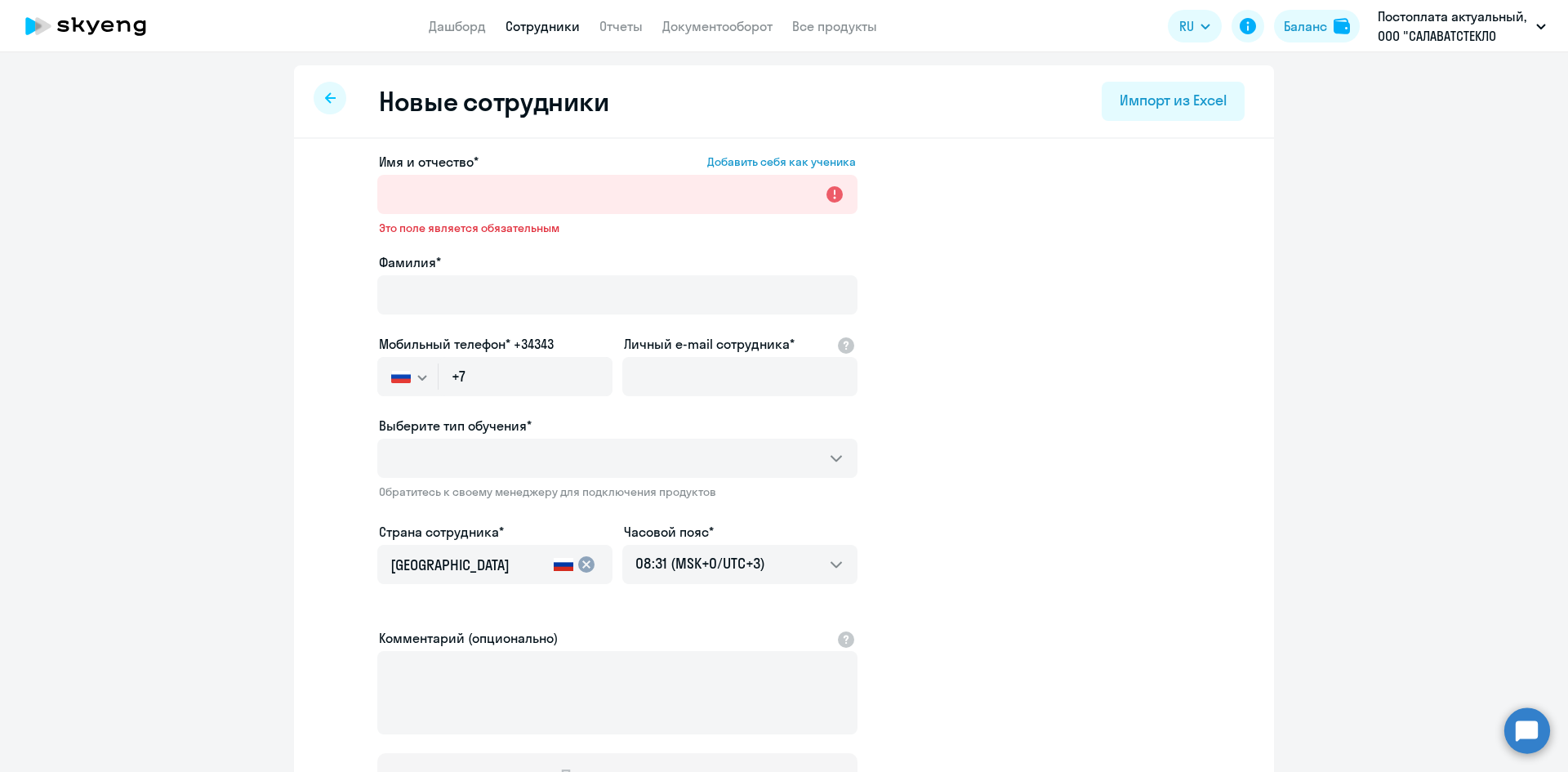
type input "[PERSON_NAME]"
type input "[PHONE_NUMBER]"
type input "[EMAIL_ADDRESS][DOMAIN_NAME]"
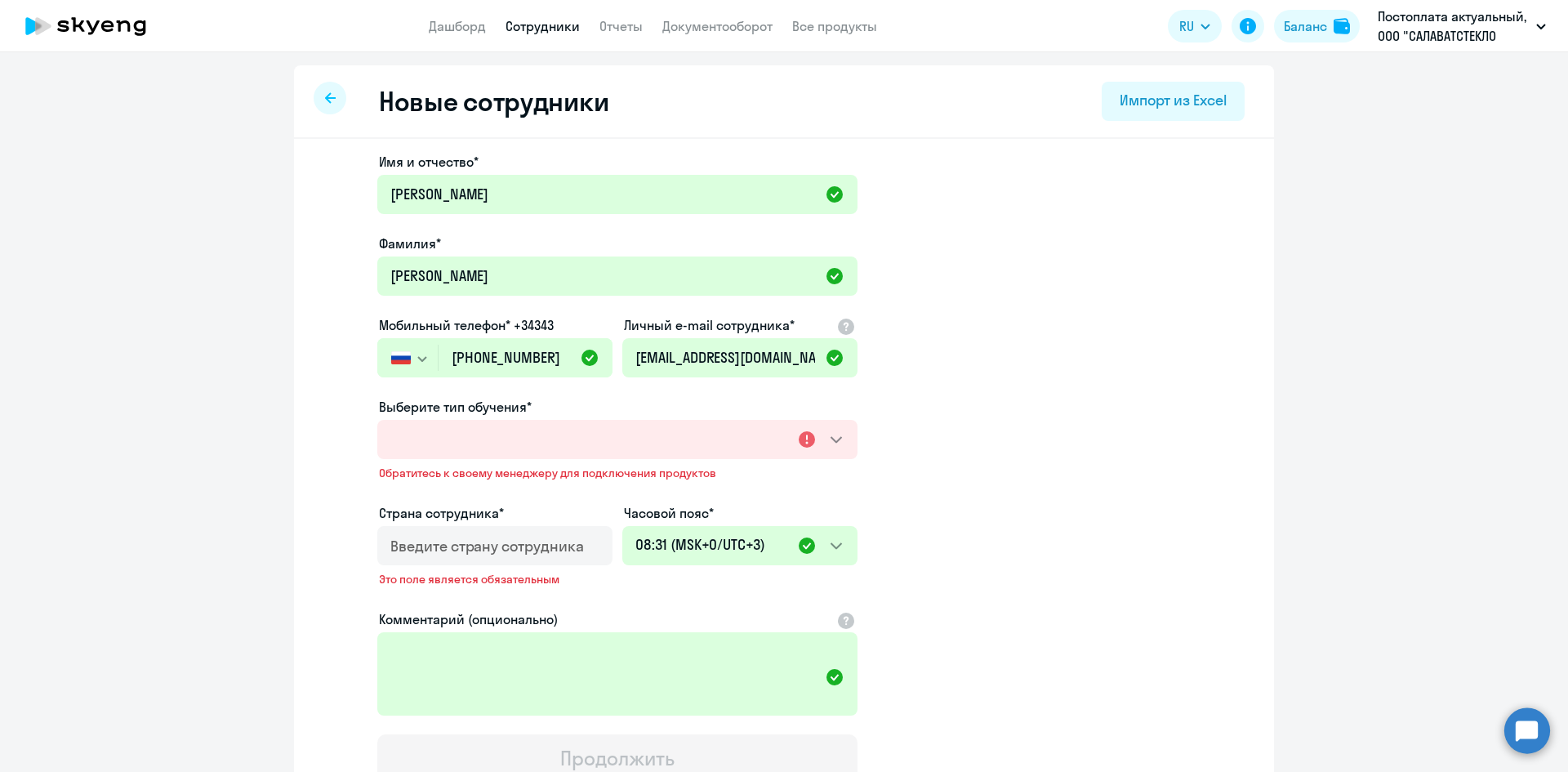
scroll to position [133, 0]
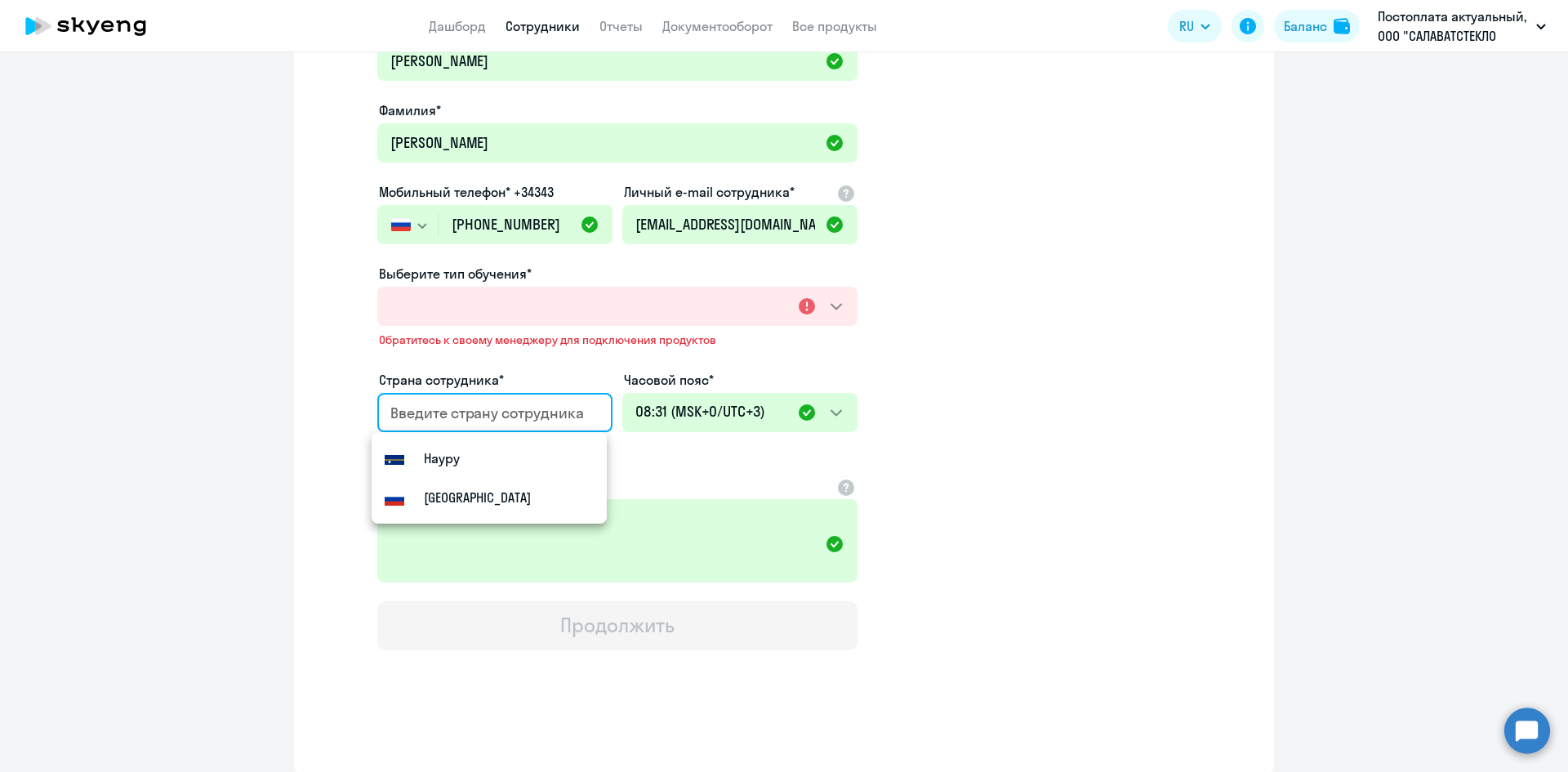
click at [413, 420] on input "country" at bounding box center [492, 413] width 203 height 22
click at [430, 488] on small "[GEOGRAPHIC_DATA]" at bounding box center [476, 497] width 107 height 20
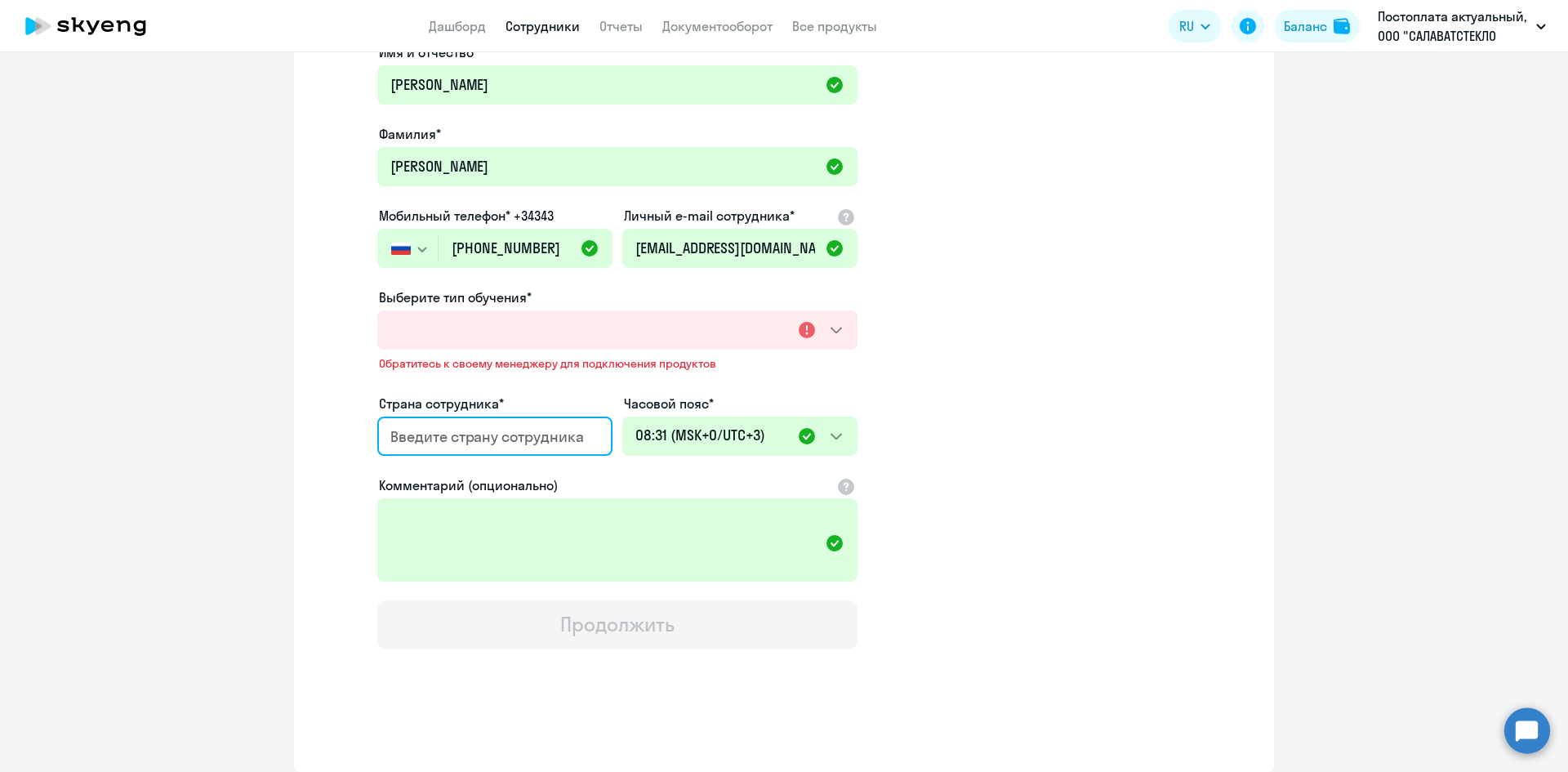
type input "[GEOGRAPHIC_DATA]"
click at [275, 416] on ng-component "Новые сотрудники Импорт из Excel Имя и отчество* [PERSON_NAME] Фамилия* [PERSON…" at bounding box center [784, 365] width 1568 height 816
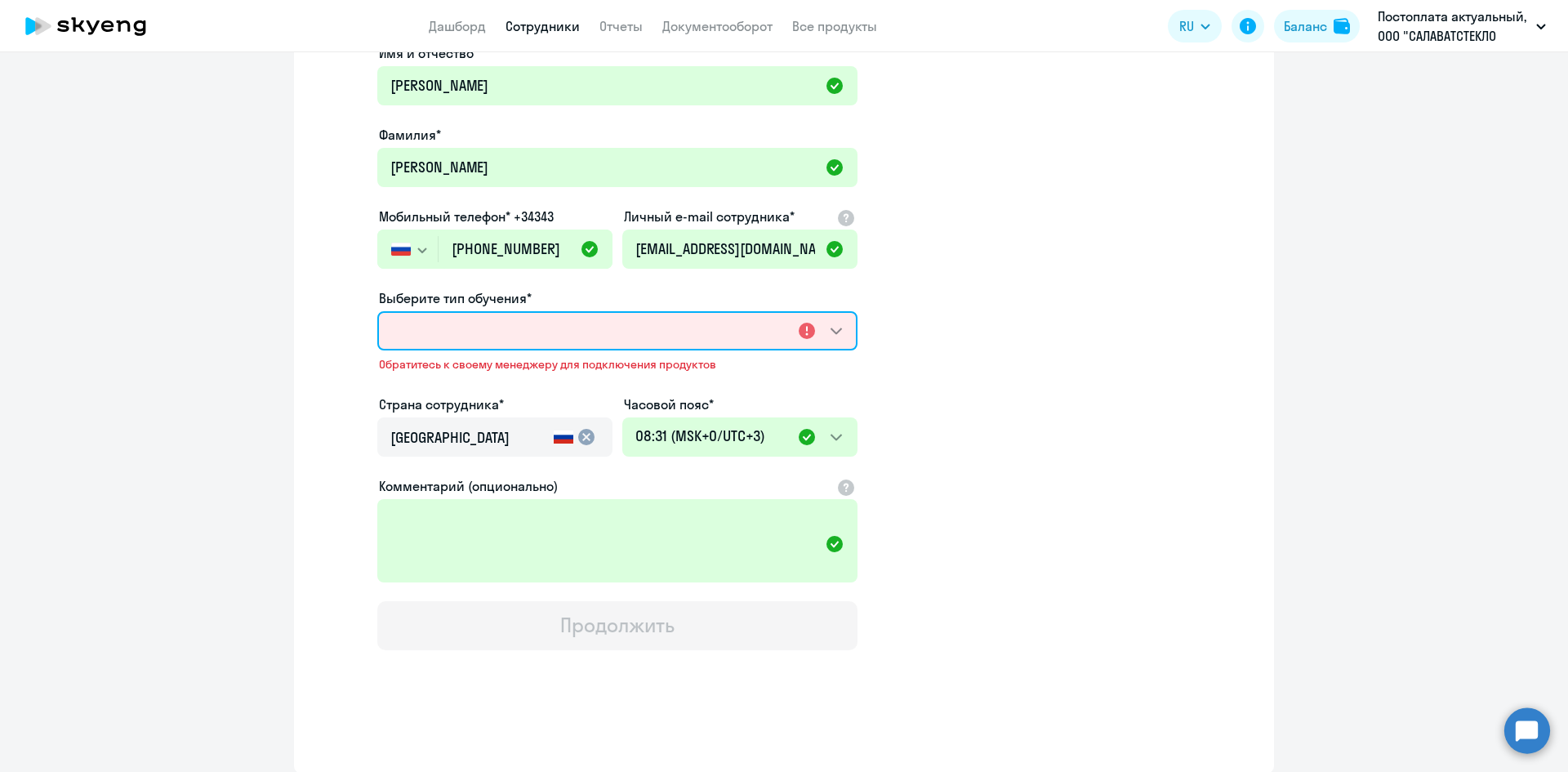
click at [407, 337] on select "Выберите тип обучения*" at bounding box center [618, 330] width 480 height 39
click at [801, 329] on select "Выберите тип обучения*" at bounding box center [618, 330] width 480 height 39
click at [828, 328] on select "Выберите тип обучения*" at bounding box center [618, 330] width 480 height 39
click at [645, 348] on select "Выберите тип обучения*" at bounding box center [618, 330] width 480 height 39
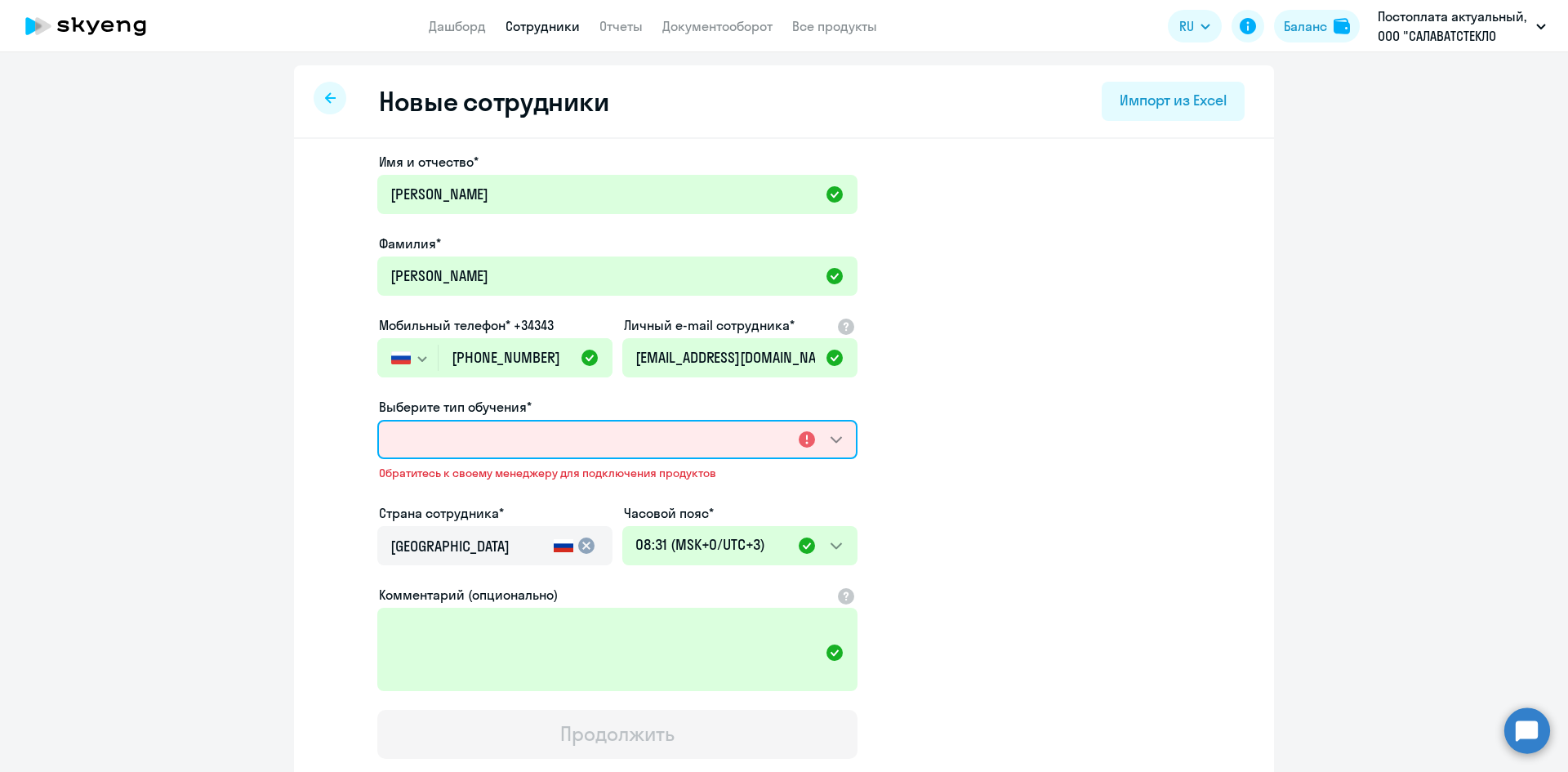
click at [464, 439] on select "Выберите тип обучения*" at bounding box center [618, 439] width 480 height 39
click at [464, 438] on select "Выберите тип обучения*" at bounding box center [618, 439] width 480 height 39
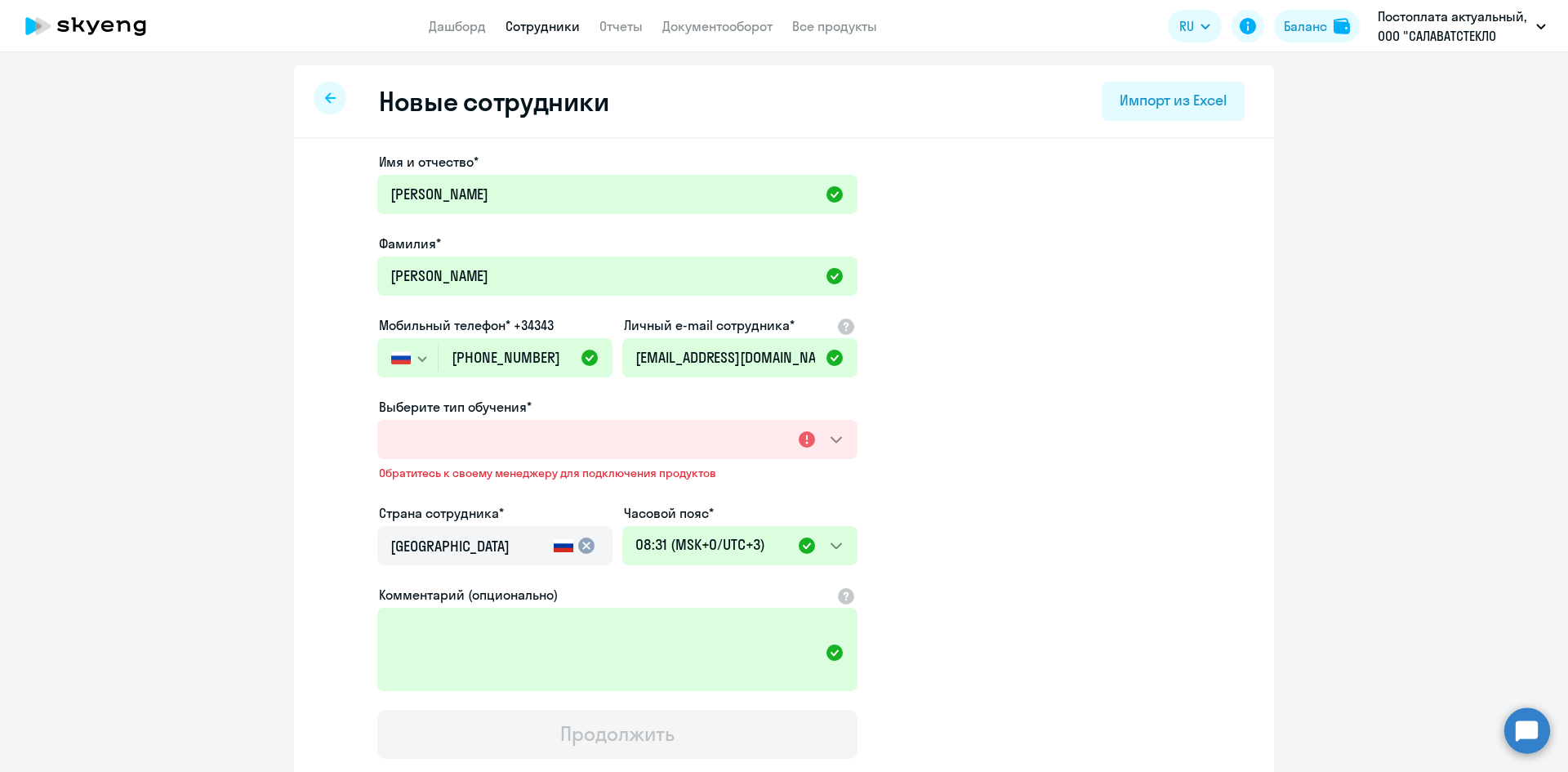
click at [299, 460] on div "Имя и отчество* [PERSON_NAME]* [PERSON_NAME] Мобильный телефон* +34343 [GEOGRAP…" at bounding box center [783, 509] width 980 height 743
click at [705, 30] on link "Документооборот" at bounding box center [717, 26] width 110 height 16
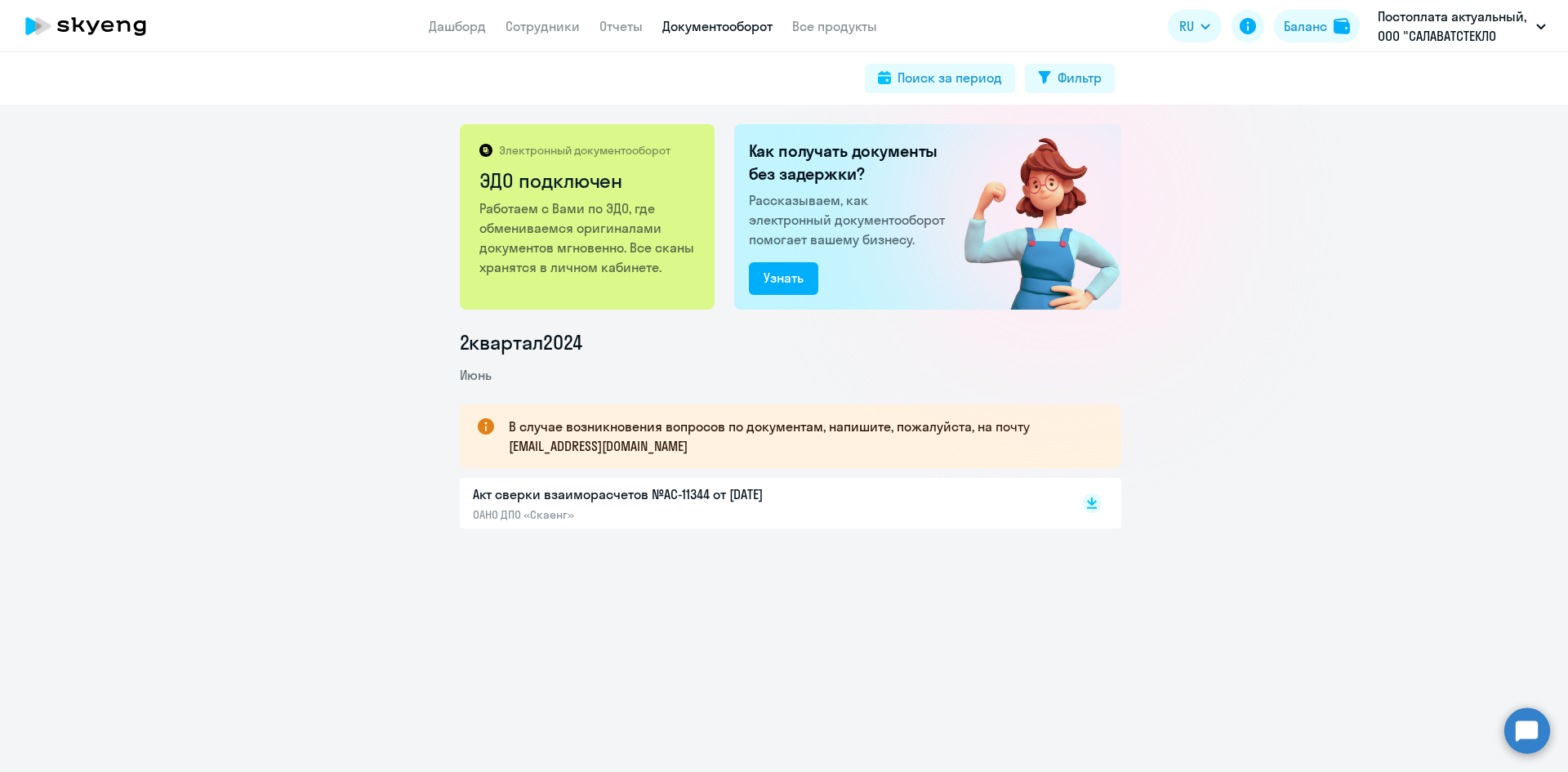
click at [520, 206] on p "Работаем с Вами по ЭДО, где обмениваемся оригиналами документов мгновенно. Все …" at bounding box center [588, 237] width 218 height 78
click at [518, 269] on p "Работаем с Вами по ЭДО, где обмениваемся оригиналами документов мгновенно. Все …" at bounding box center [588, 237] width 218 height 78
drag, startPoint x: 489, startPoint y: 144, endPoint x: 491, endPoint y: 155, distance: 11.2
click at [488, 146] on div "Электронный документооборот" at bounding box center [588, 150] width 218 height 15
click at [479, 152] on icon at bounding box center [485, 150] width 13 height 13
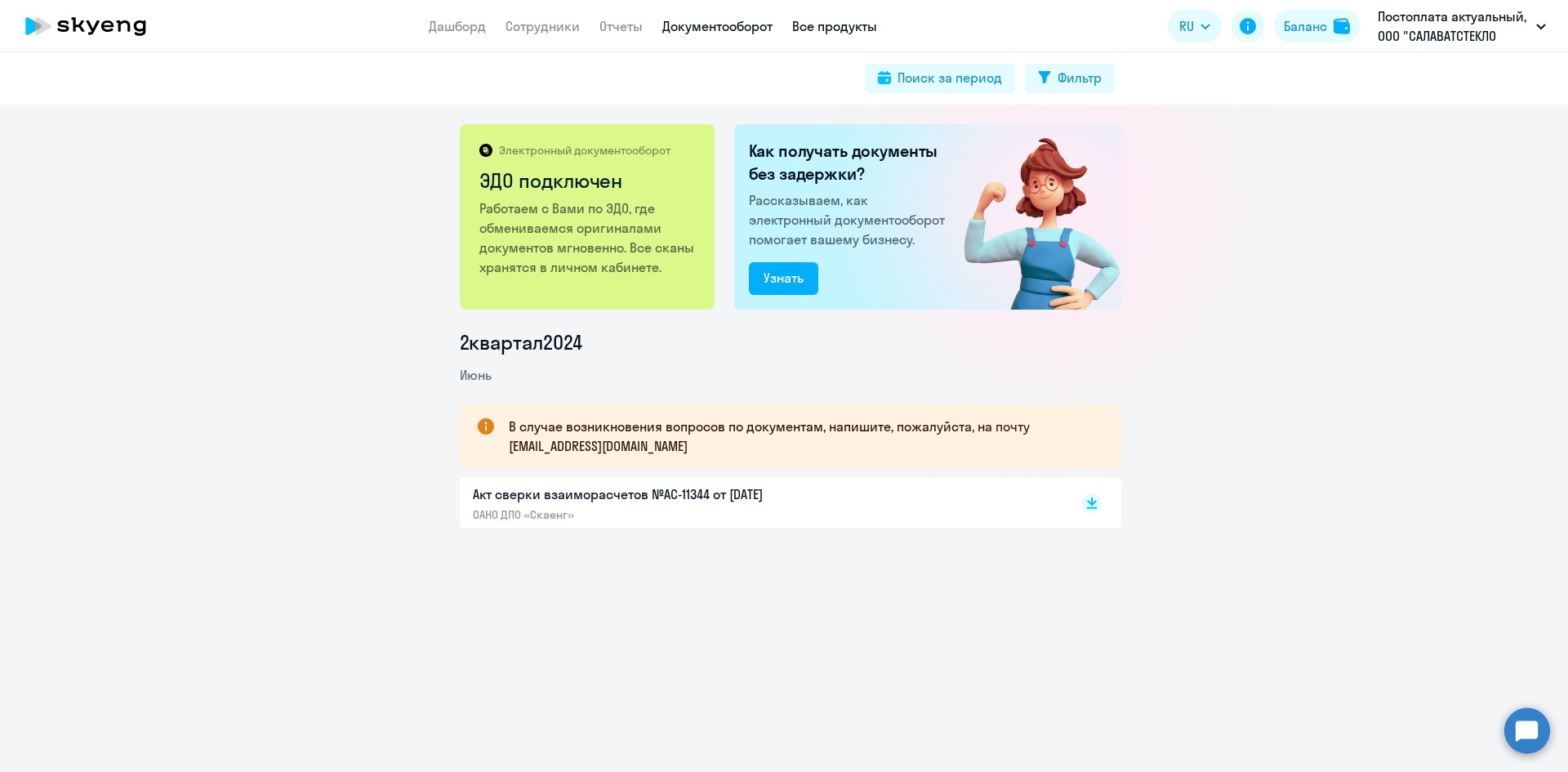
click at [820, 18] on link "Все продукты" at bounding box center [834, 26] width 85 height 16
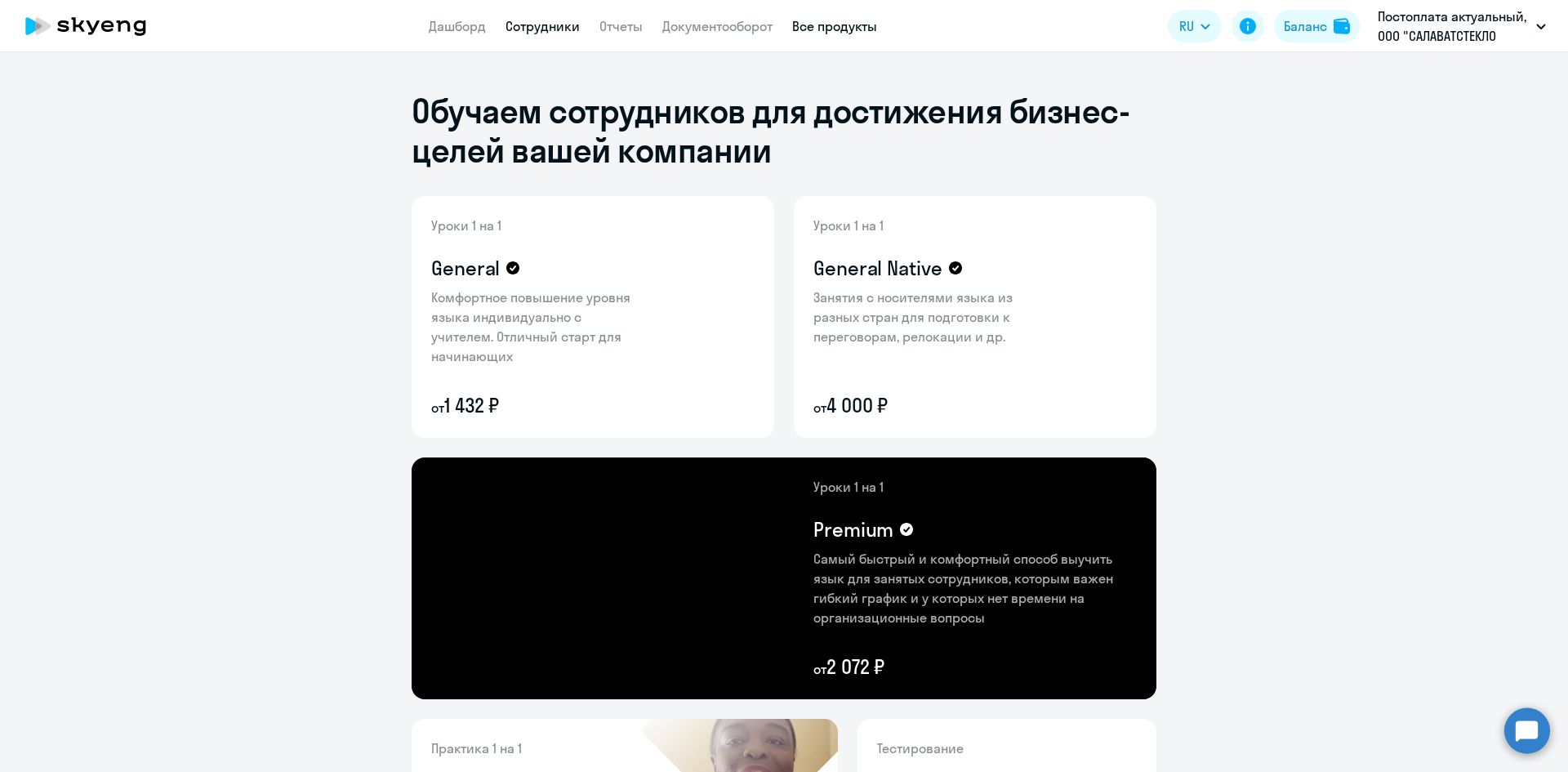
click at [550, 30] on link "Сотрудники" at bounding box center [543, 26] width 75 height 16
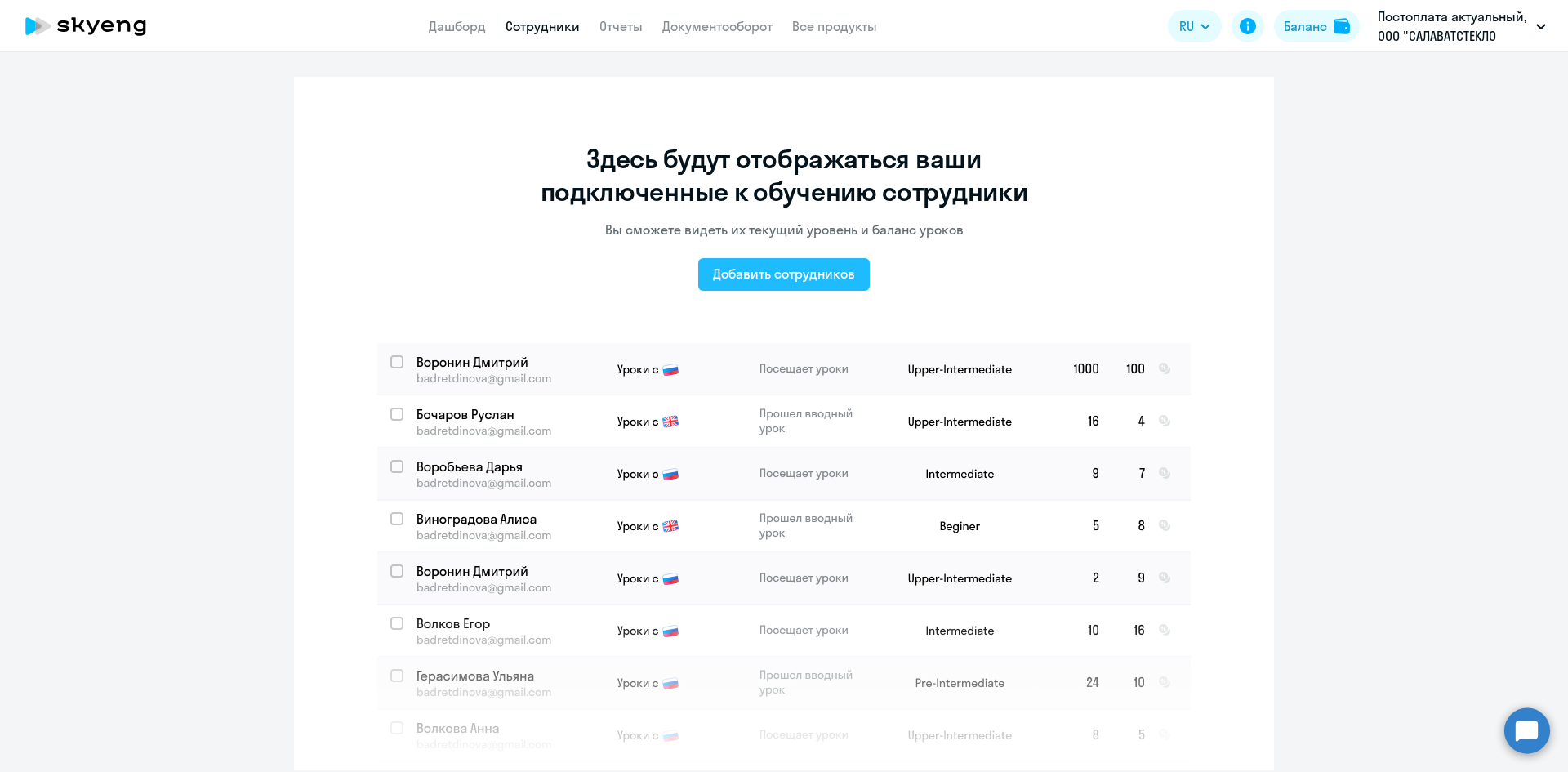
click at [763, 276] on div "Добавить сотрудников" at bounding box center [784, 273] width 142 height 20
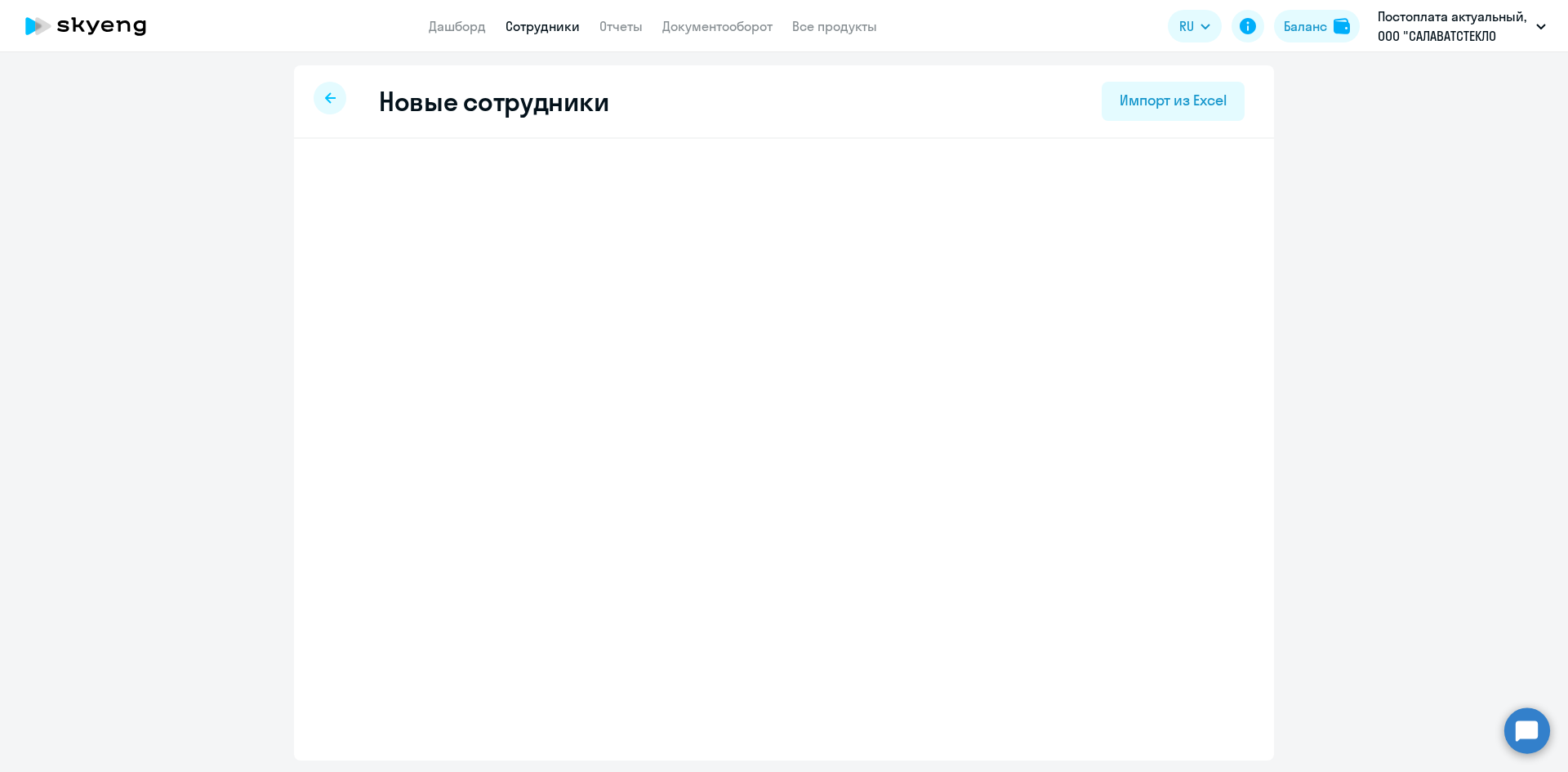
select select "3"
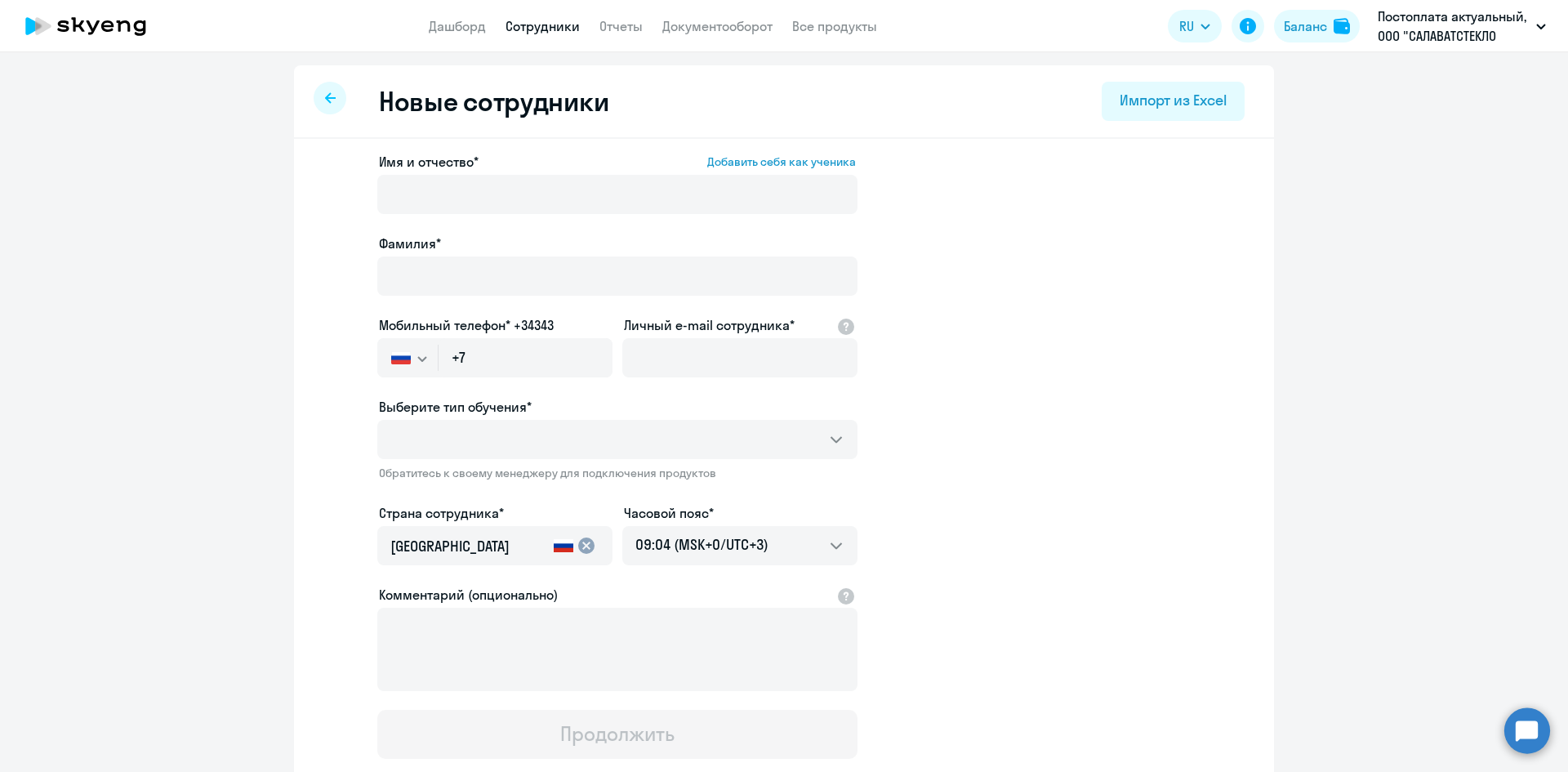
click at [428, 214] on div at bounding box center [618, 217] width 480 height 7
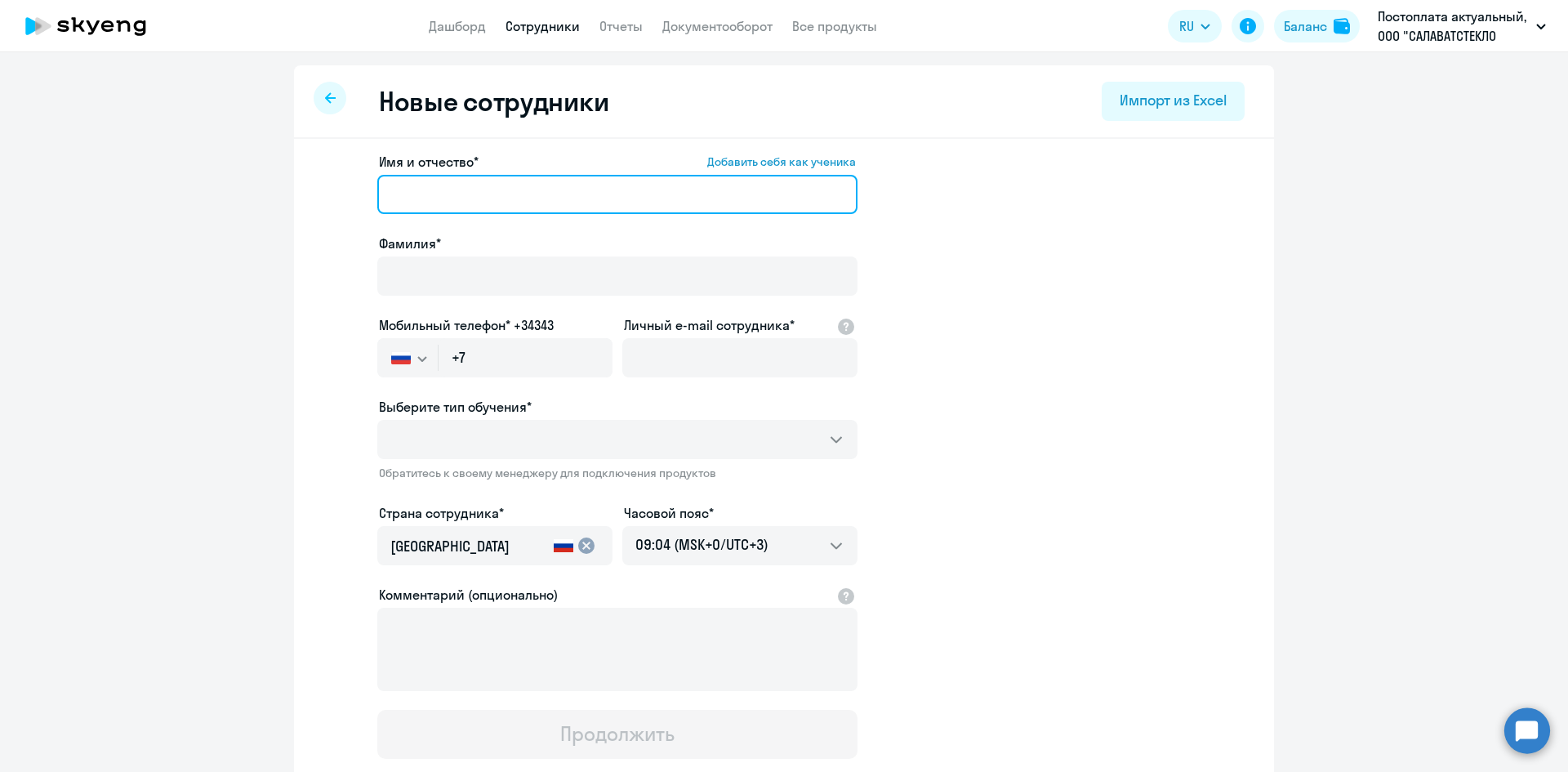
click at [421, 192] on input "Имя и отчество* Добавить себя как ученика" at bounding box center [618, 194] width 480 height 39
type input "Махач"
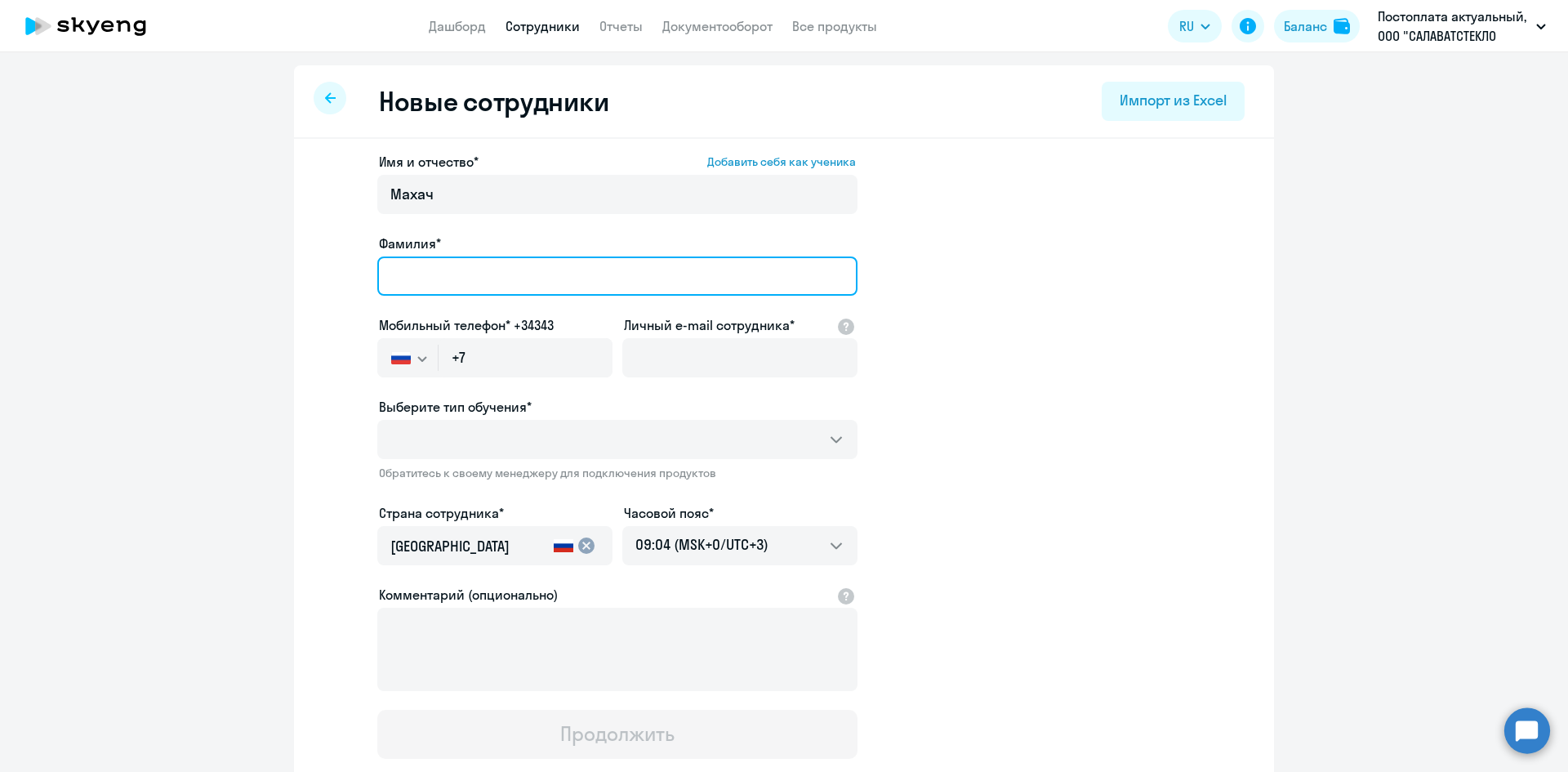
type input "[PERSON_NAME]"
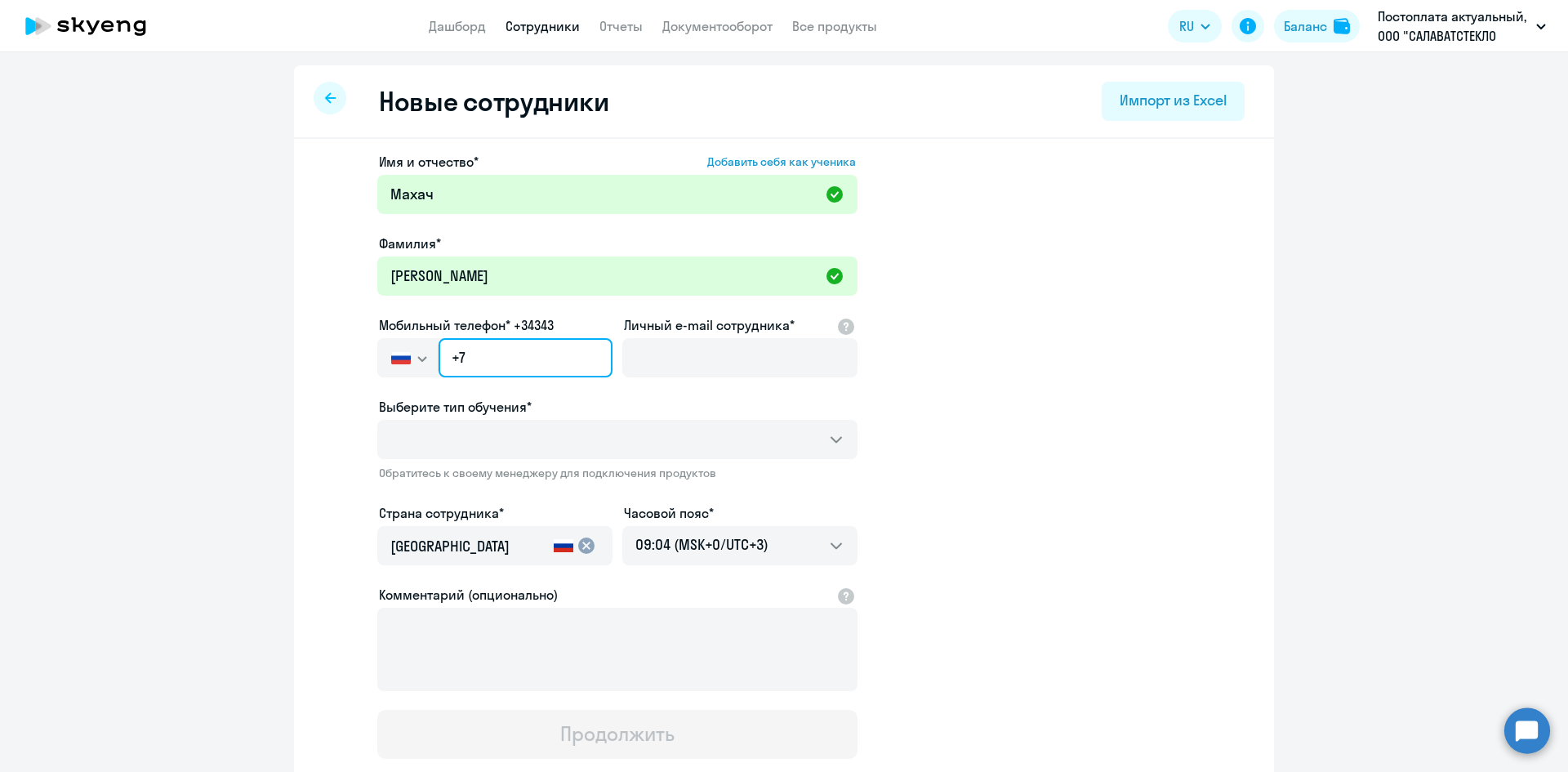
click at [489, 348] on input "+7" at bounding box center [525, 357] width 174 height 39
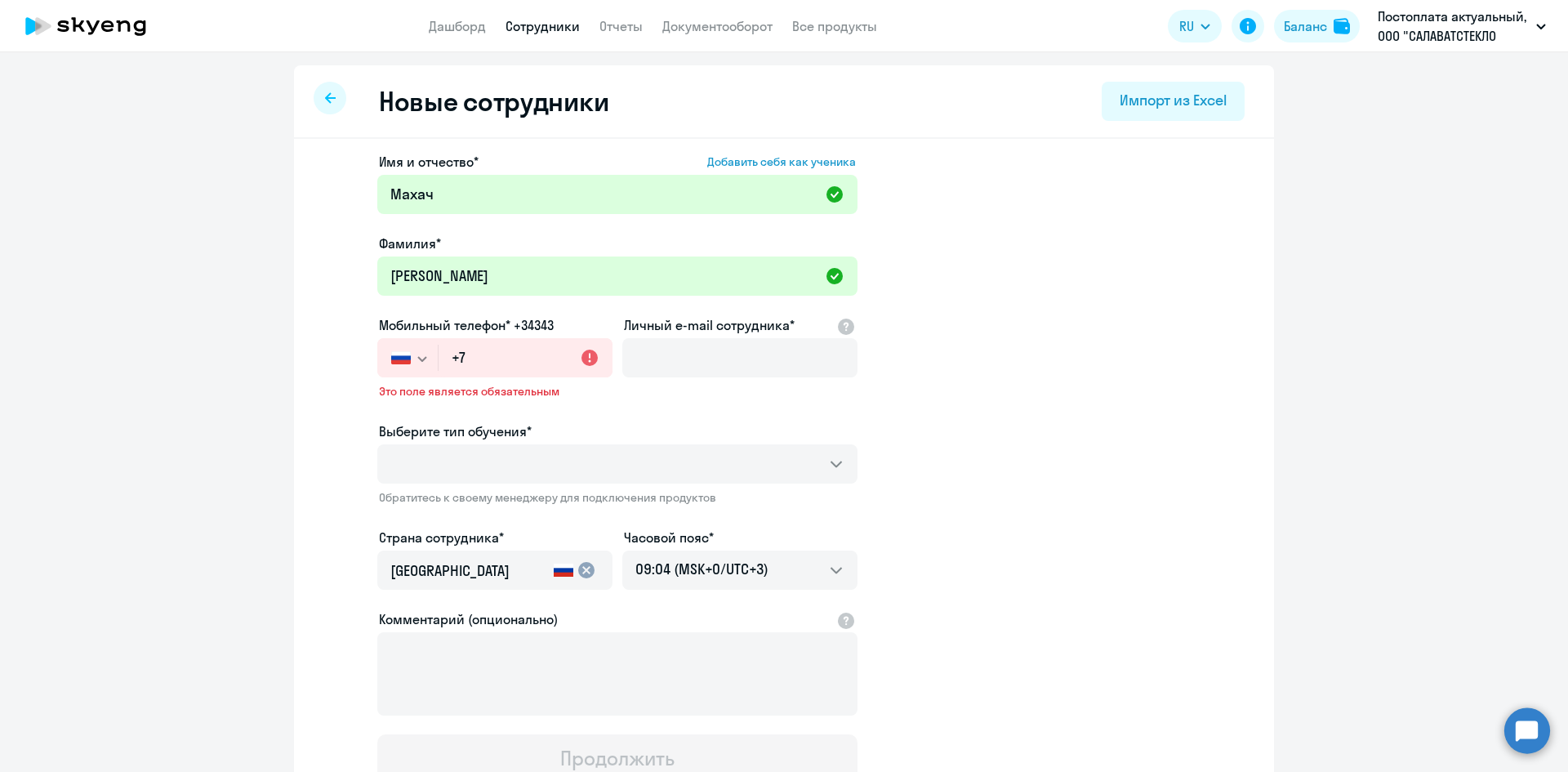
click at [221, 393] on ng-component "Новые сотрудники Импорт из Excel Имя и отчество* Добавить себя как ученика [PER…" at bounding box center [784, 485] width 1568 height 840
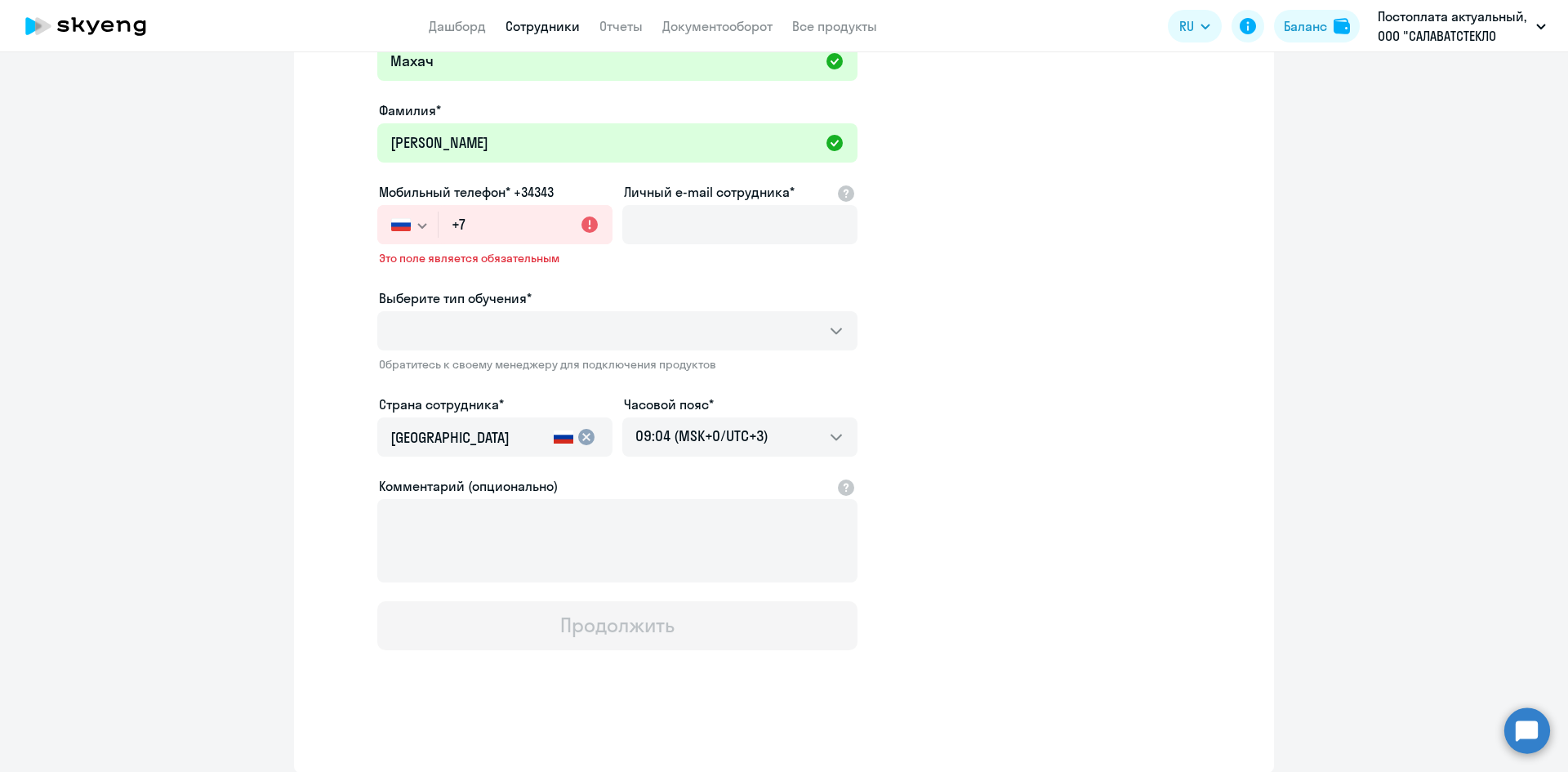
click at [411, 369] on span "Обратитесь к своему менеджеру для подключения продуктов" at bounding box center [617, 364] width 477 height 15
click at [416, 380] on div "Обратитесь к своему менеджеру для подключения продуктов" at bounding box center [618, 369] width 480 height 24
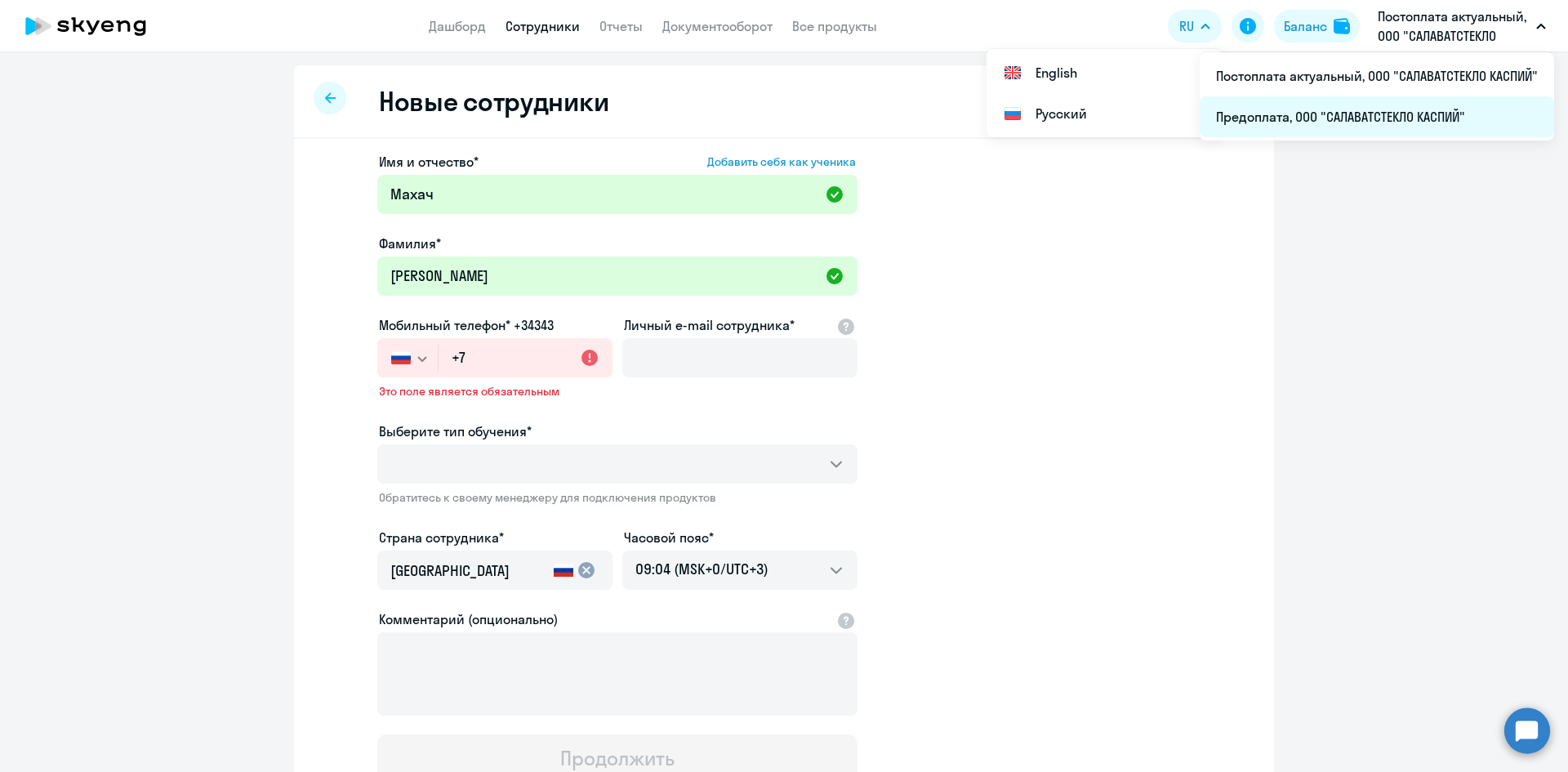
click at [1395, 117] on li "Предоплата, ООО "САЛАВАТСТЕКЛО КАСПИЙ"" at bounding box center [1377, 116] width 354 height 41
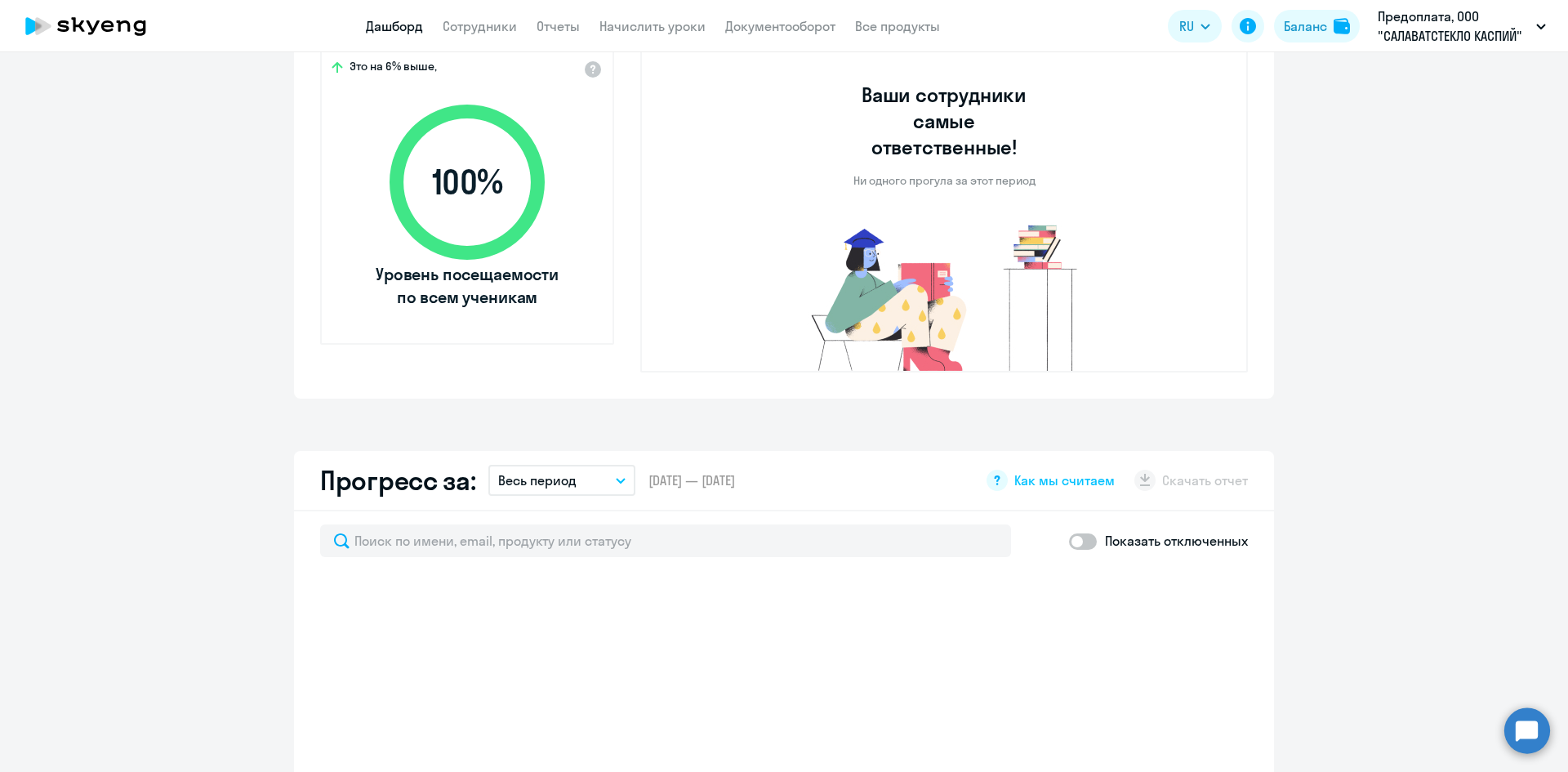
scroll to position [653, 0]
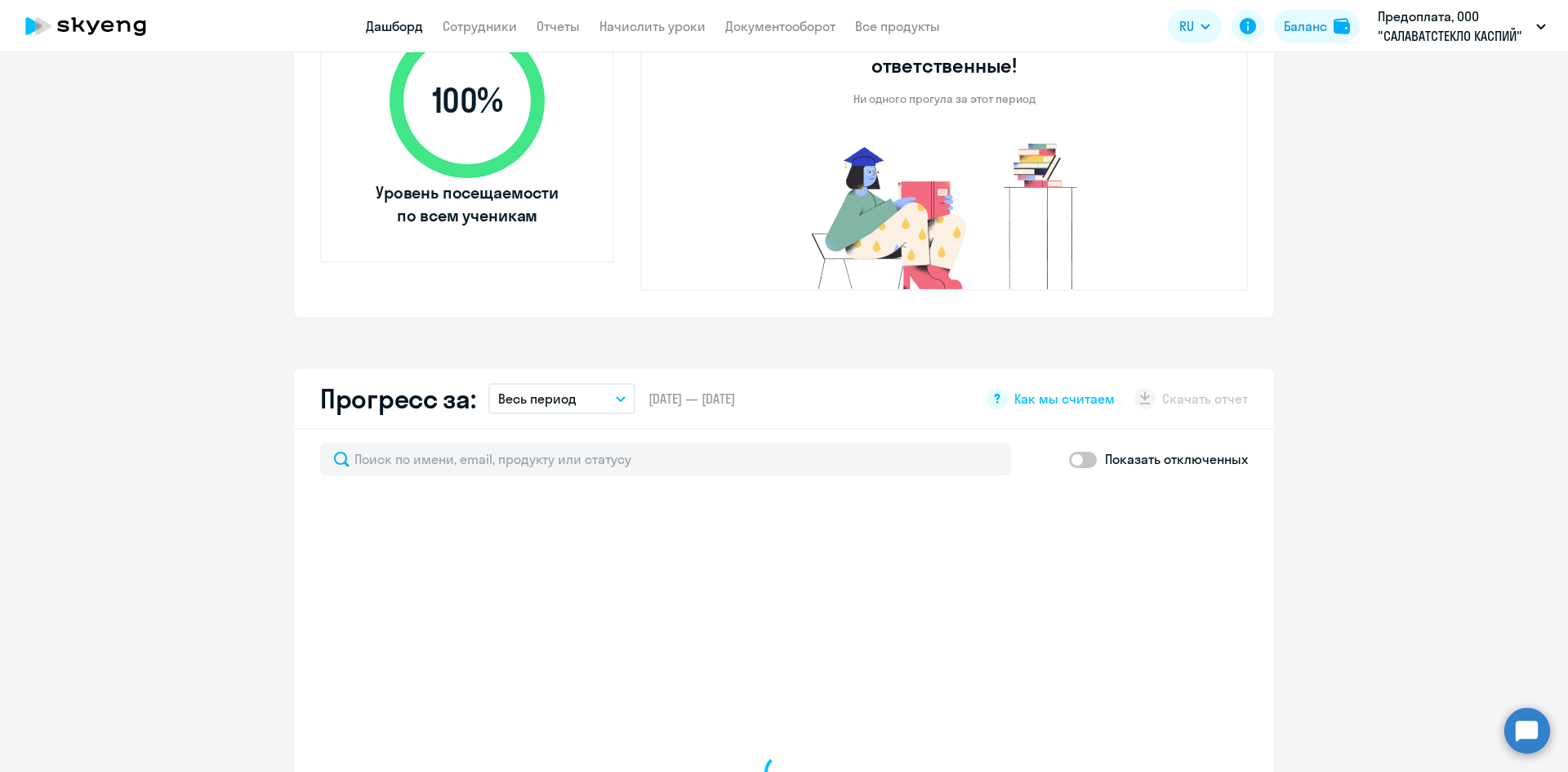
select select "30"
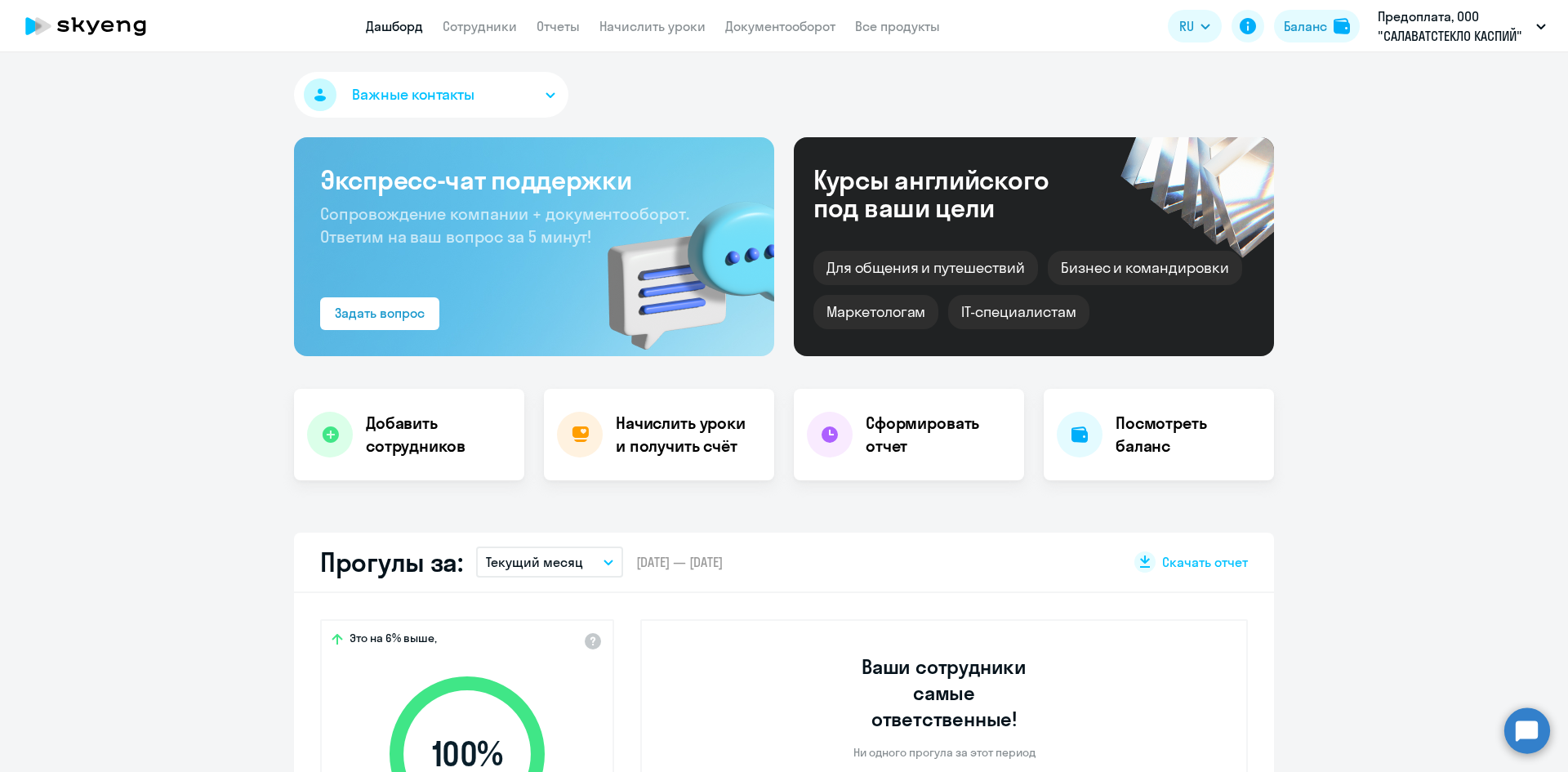
scroll to position [164, 0]
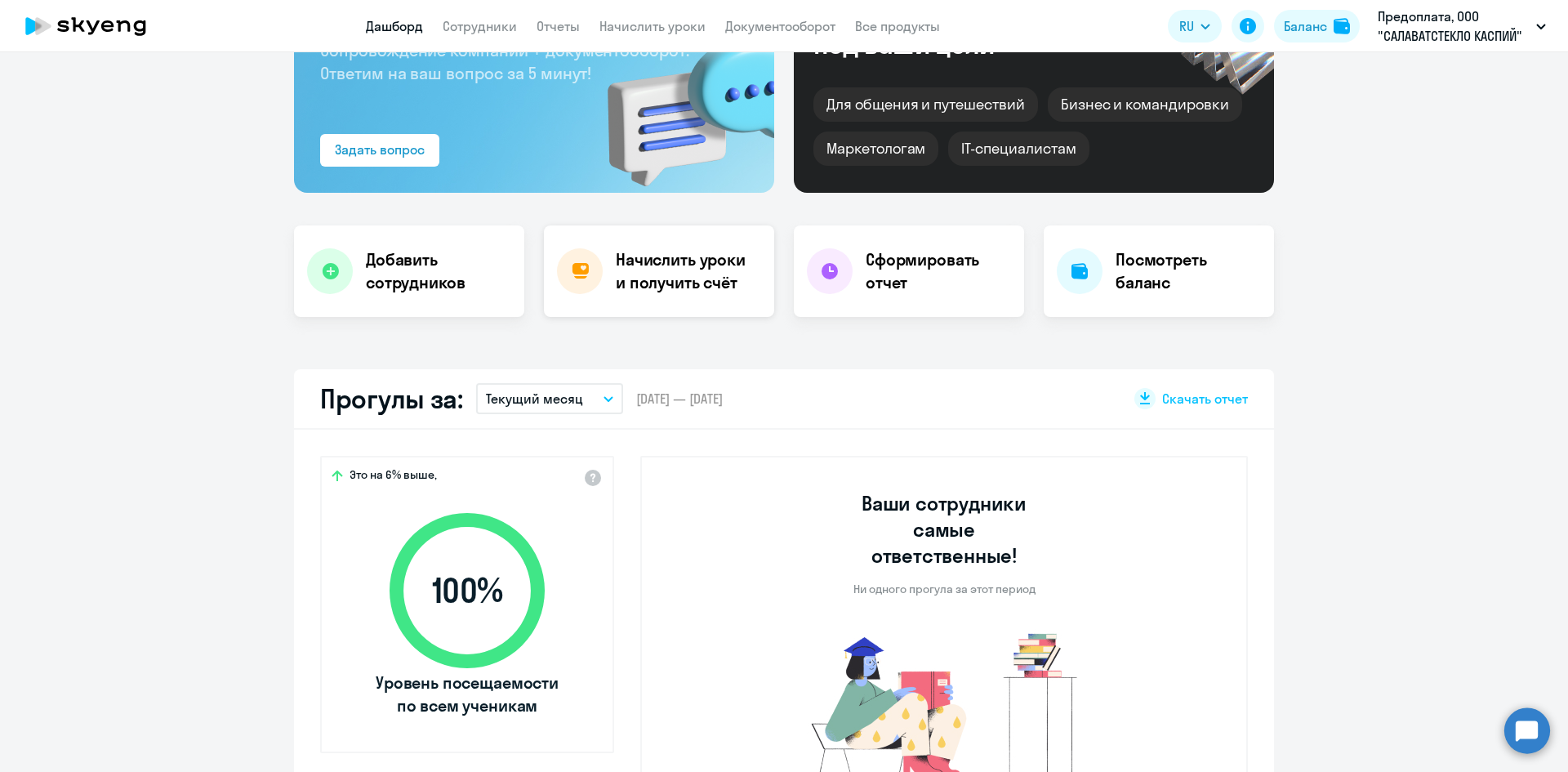
click at [624, 287] on h4 "Начислить уроки и получить счёт" at bounding box center [687, 271] width 142 height 46
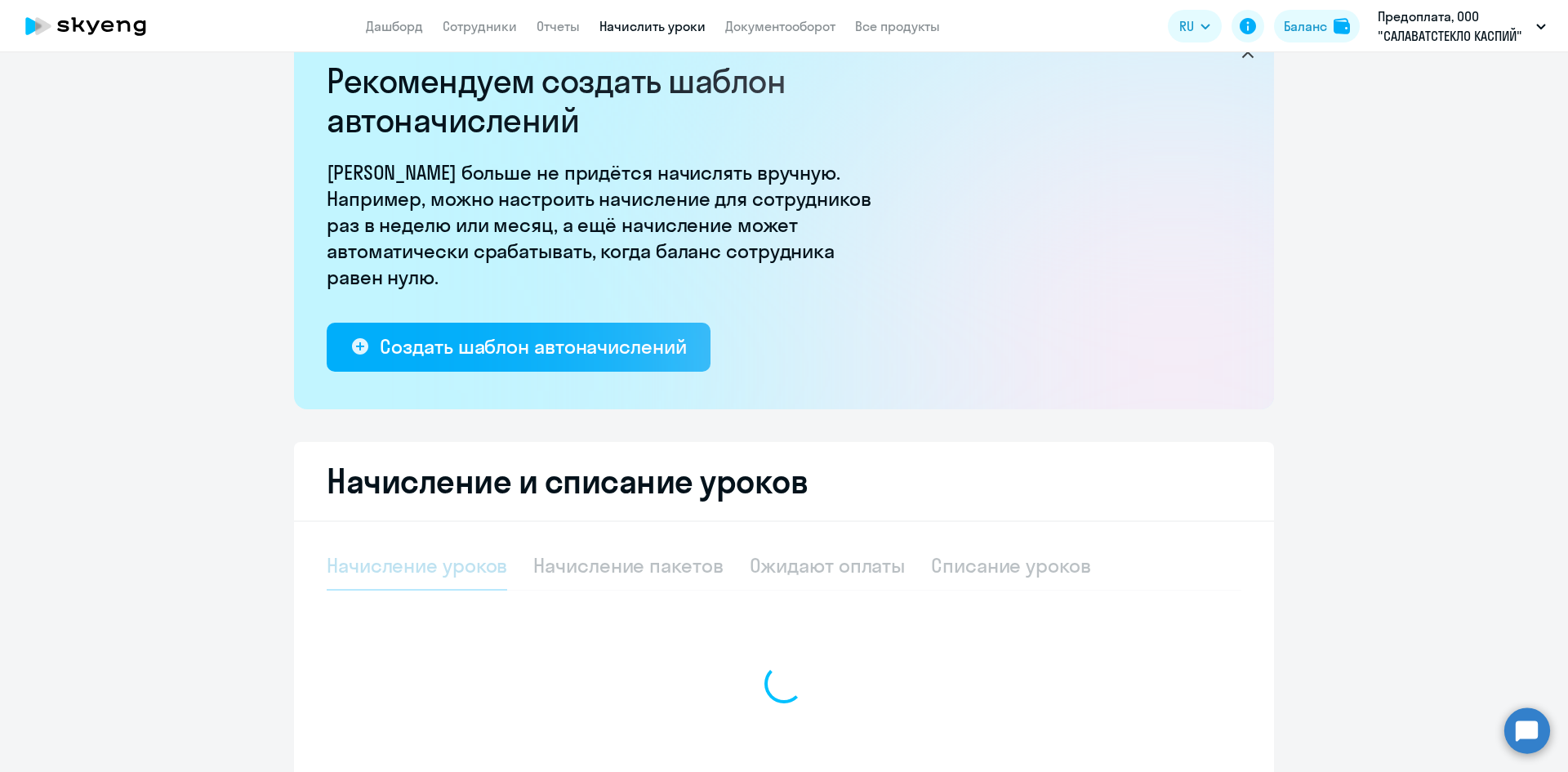
select select "10"
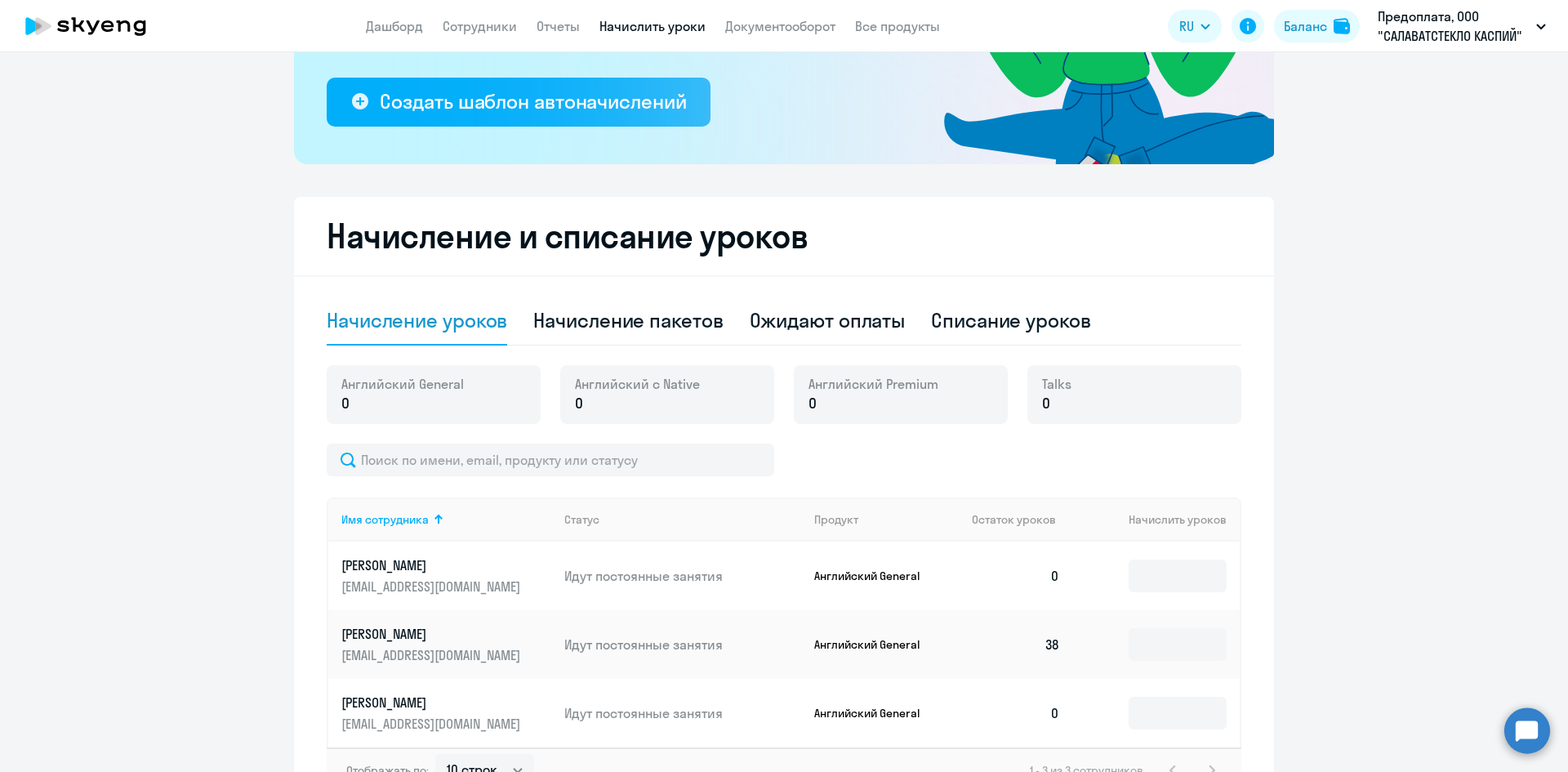
scroll to position [406, 0]
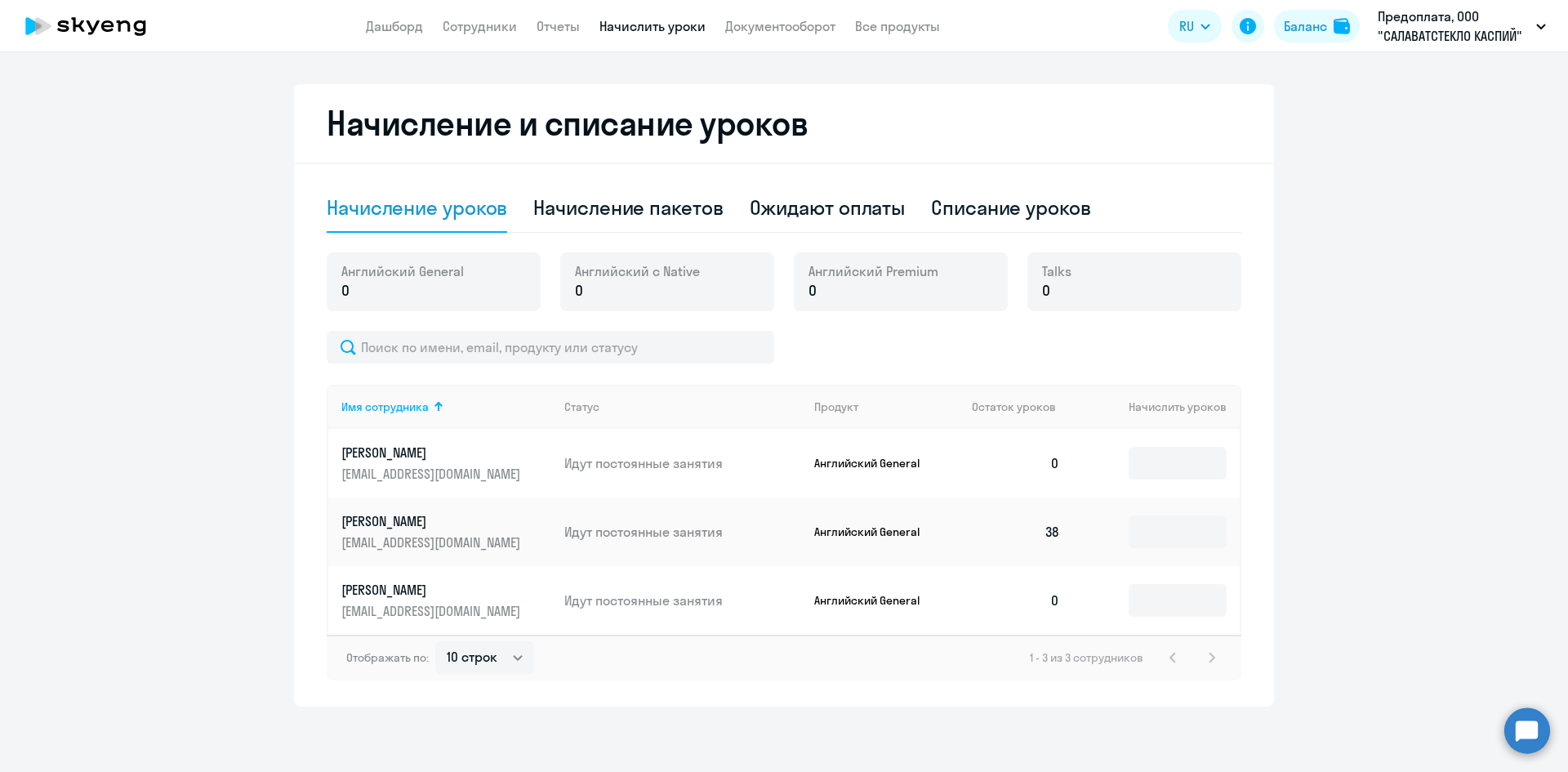
click at [402, 297] on p "0" at bounding box center [402, 290] width 122 height 22
click at [1186, 462] on input at bounding box center [1177, 464] width 98 height 33
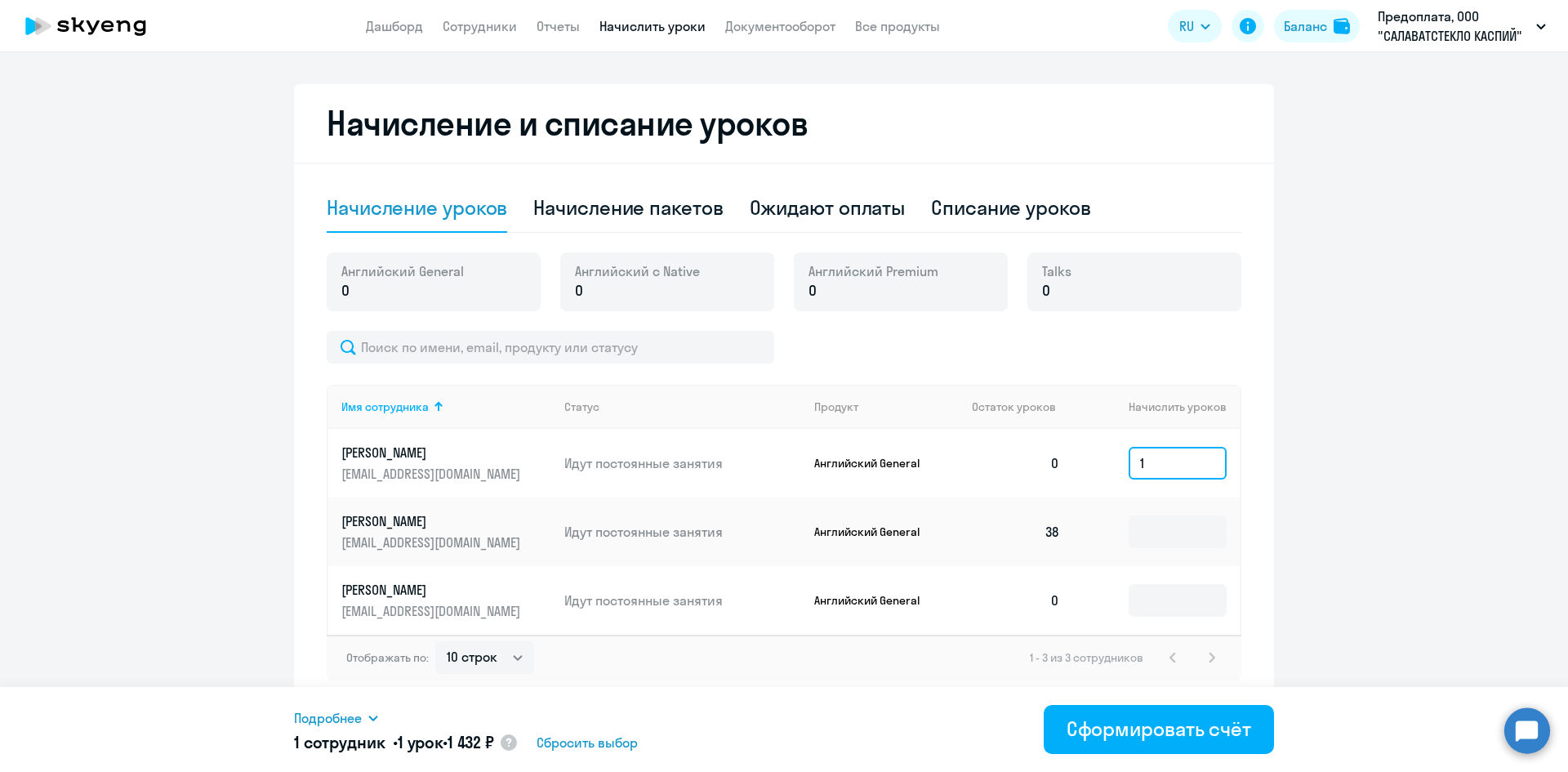
type input "1"
click at [73, 459] on ng-component "Рекомендуем создать шаблон автоначислений Уроки больше не придётся начислять вр…" at bounding box center [784, 188] width 1568 height 1035
click at [346, 715] on span "Подробнее" at bounding box center [327, 717] width 68 height 20
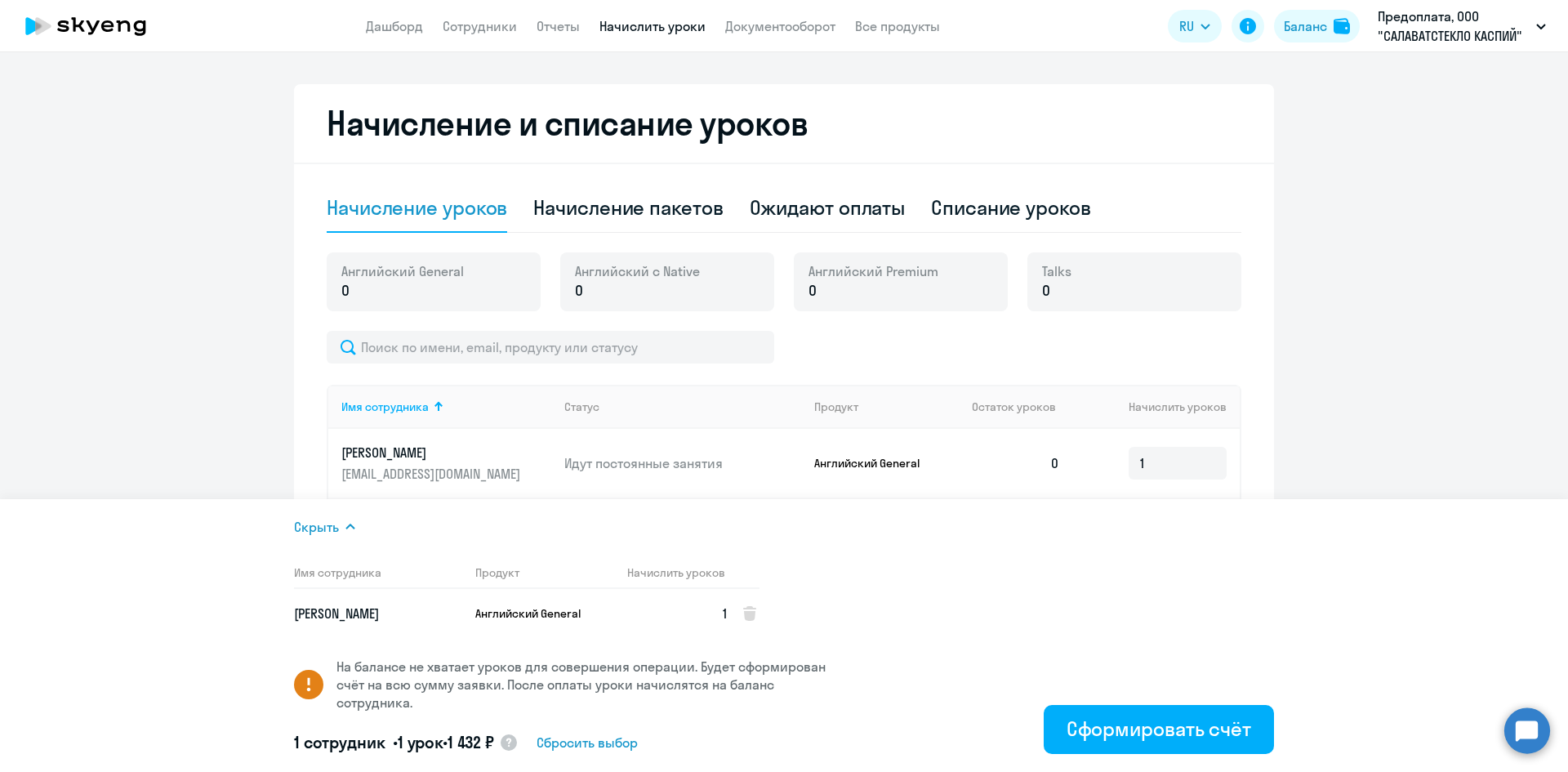
click at [88, 296] on ng-component "Рекомендуем создать шаблон автоначислений Уроки больше не придётся начислять вр…" at bounding box center [784, 188] width 1568 height 1035
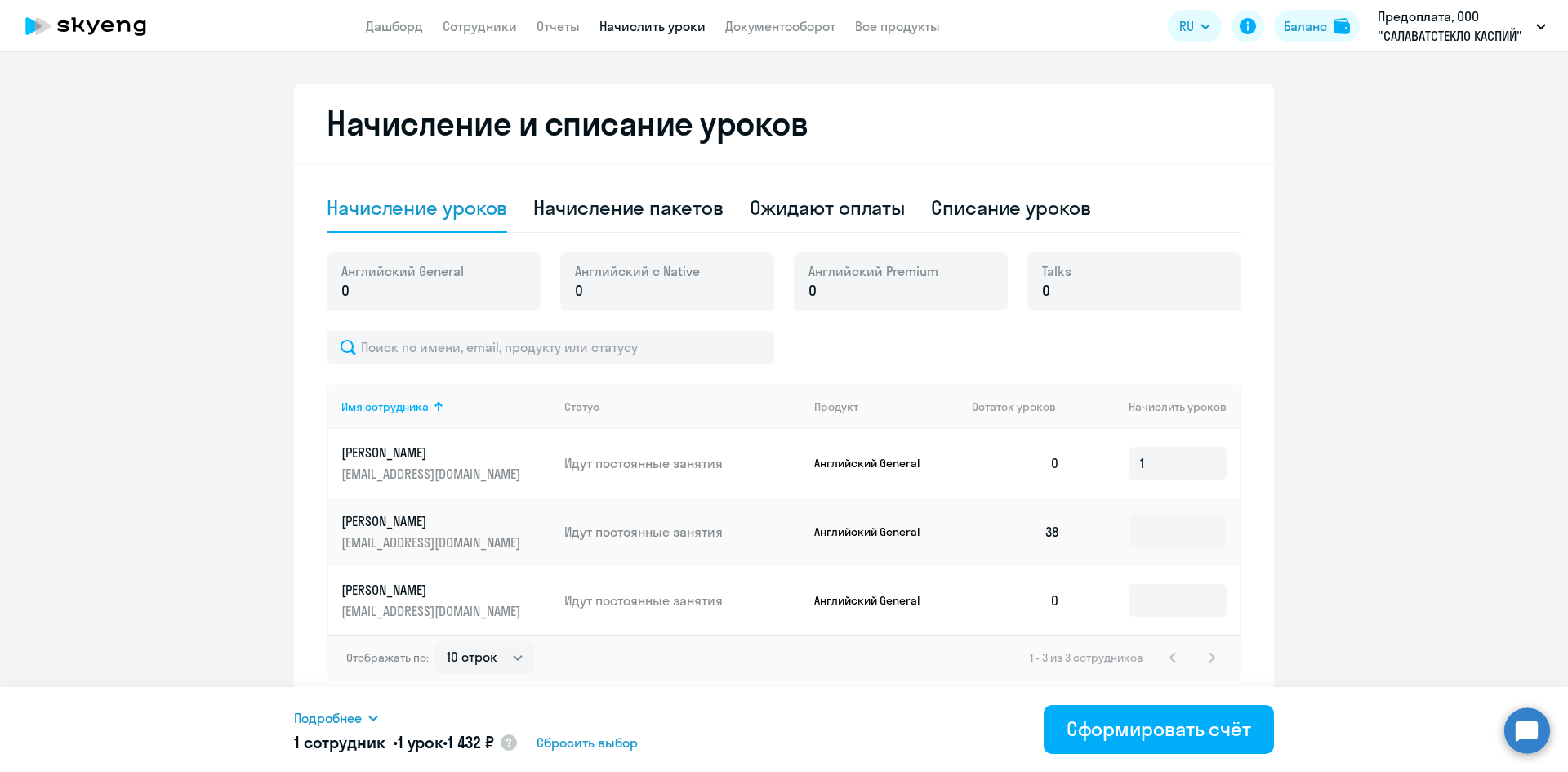
click at [1040, 533] on td "38" at bounding box center [1016, 531] width 114 height 68
click at [403, 524] on p "[PERSON_NAME]" at bounding box center [432, 521] width 183 height 18
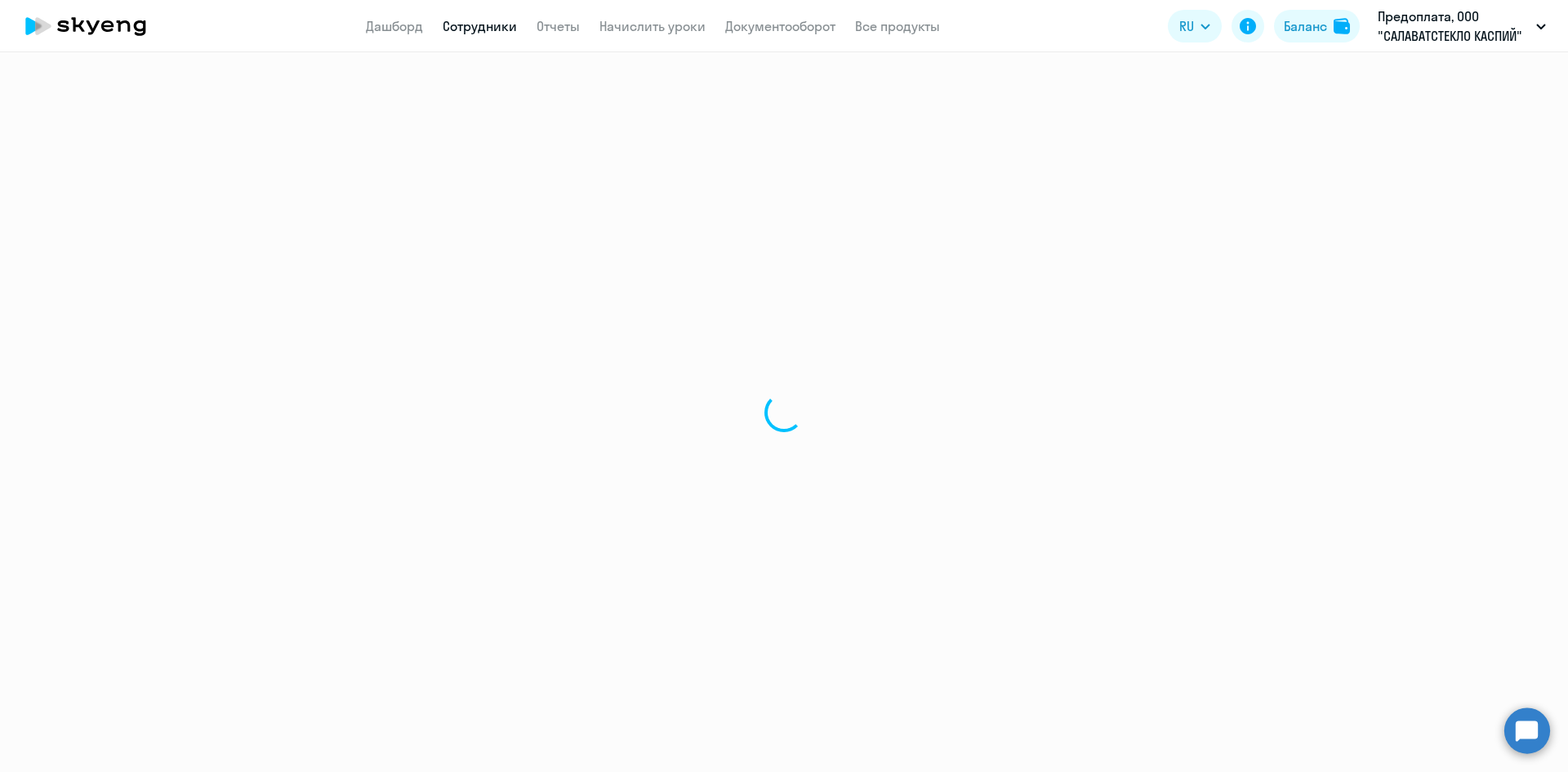
select select "english"
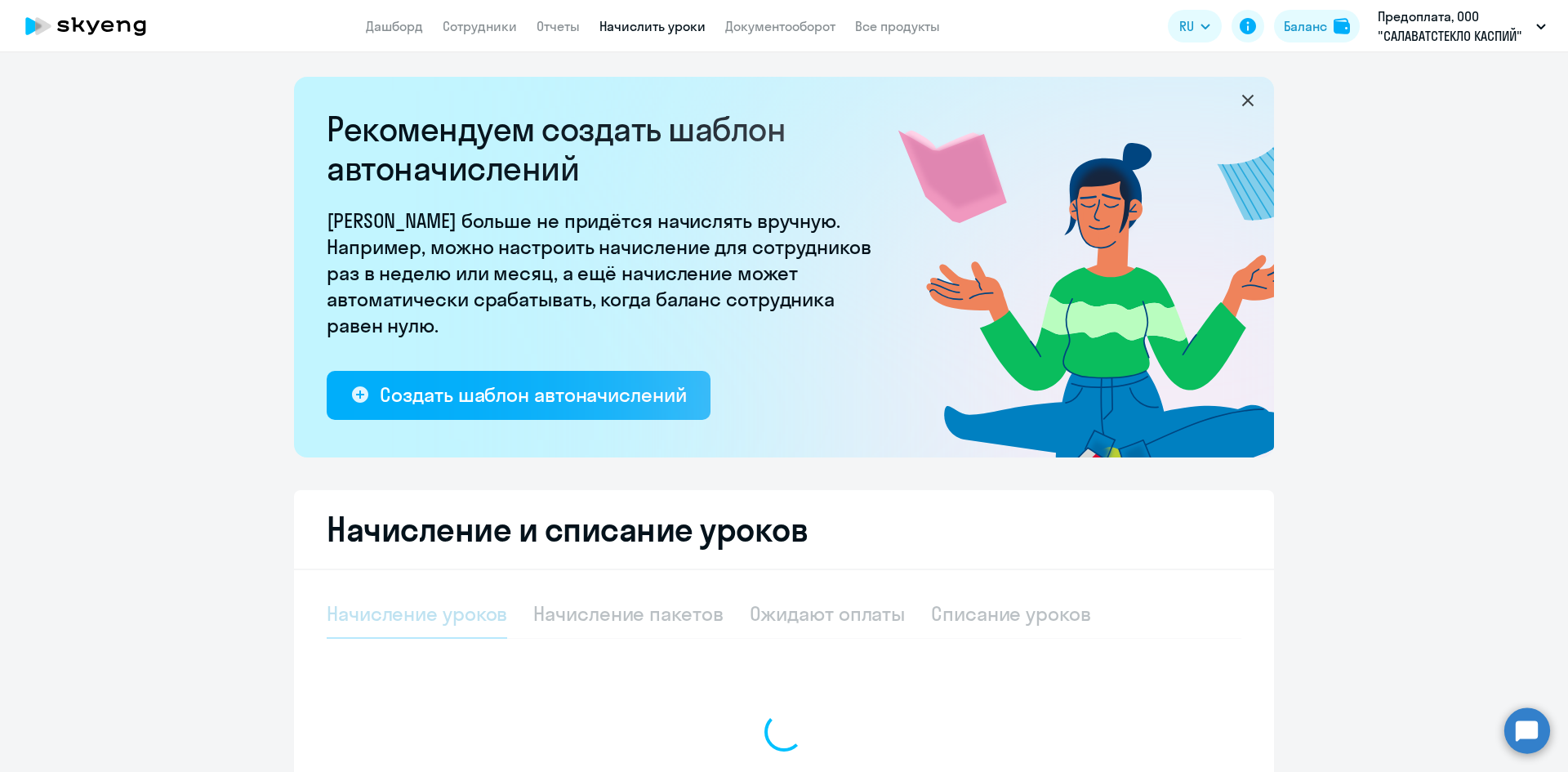
select select "10"
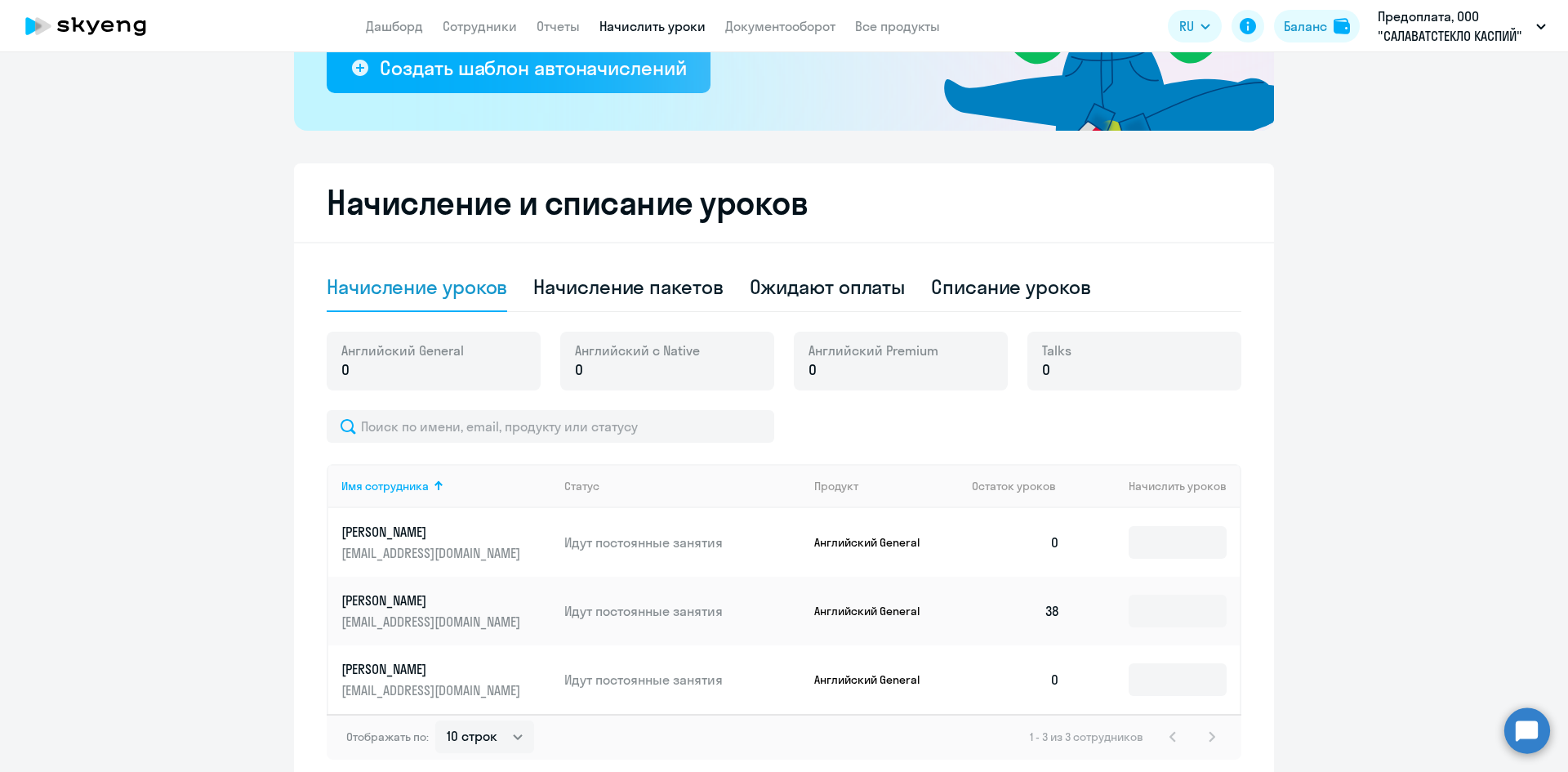
scroll to position [406, 0]
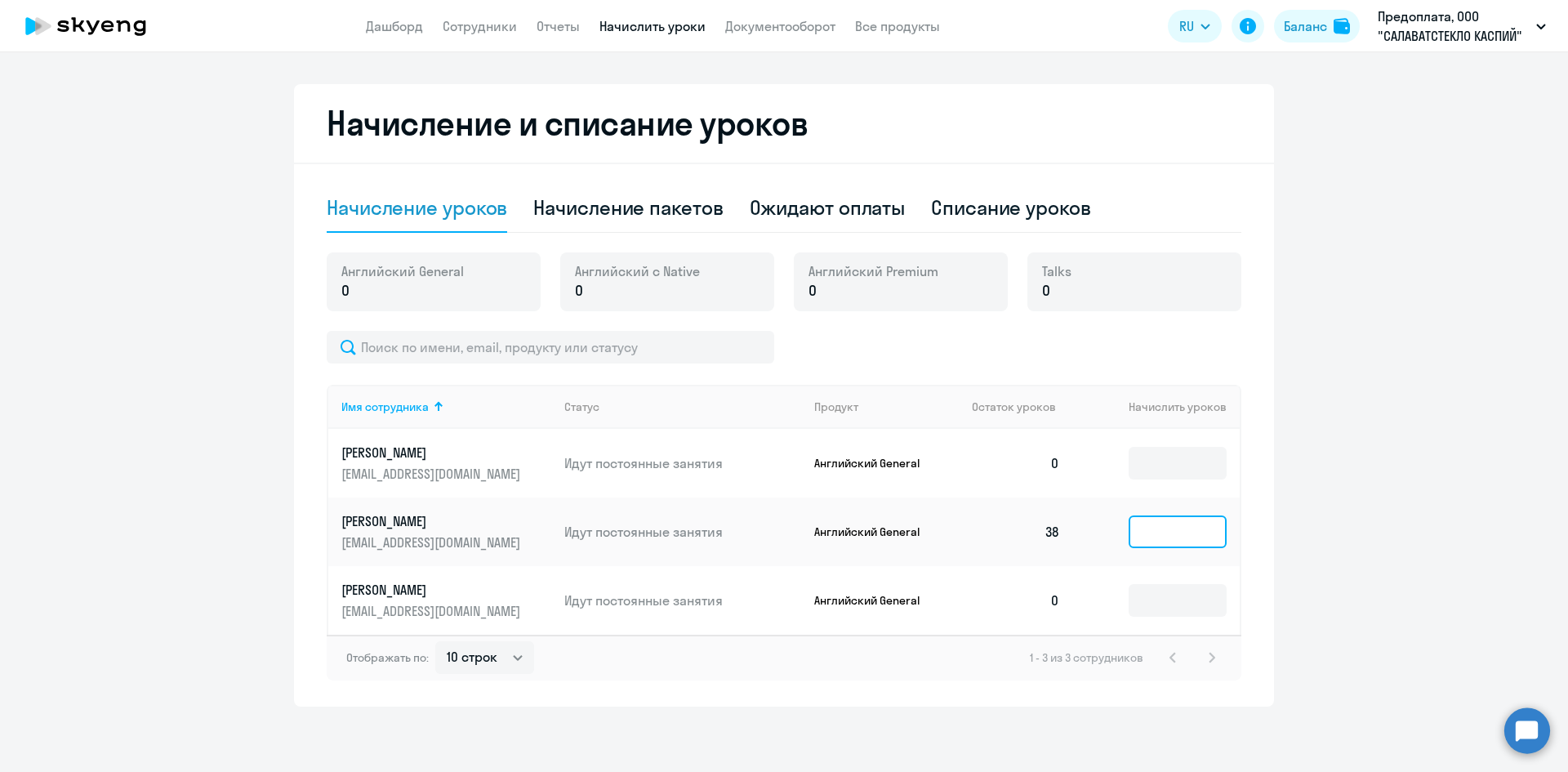
click at [1156, 535] on input at bounding box center [1177, 532] width 98 height 33
click at [1035, 512] on td "38" at bounding box center [1016, 531] width 114 height 68
click at [629, 198] on div "Начисление пакетов" at bounding box center [628, 207] width 190 height 26
select select "10"
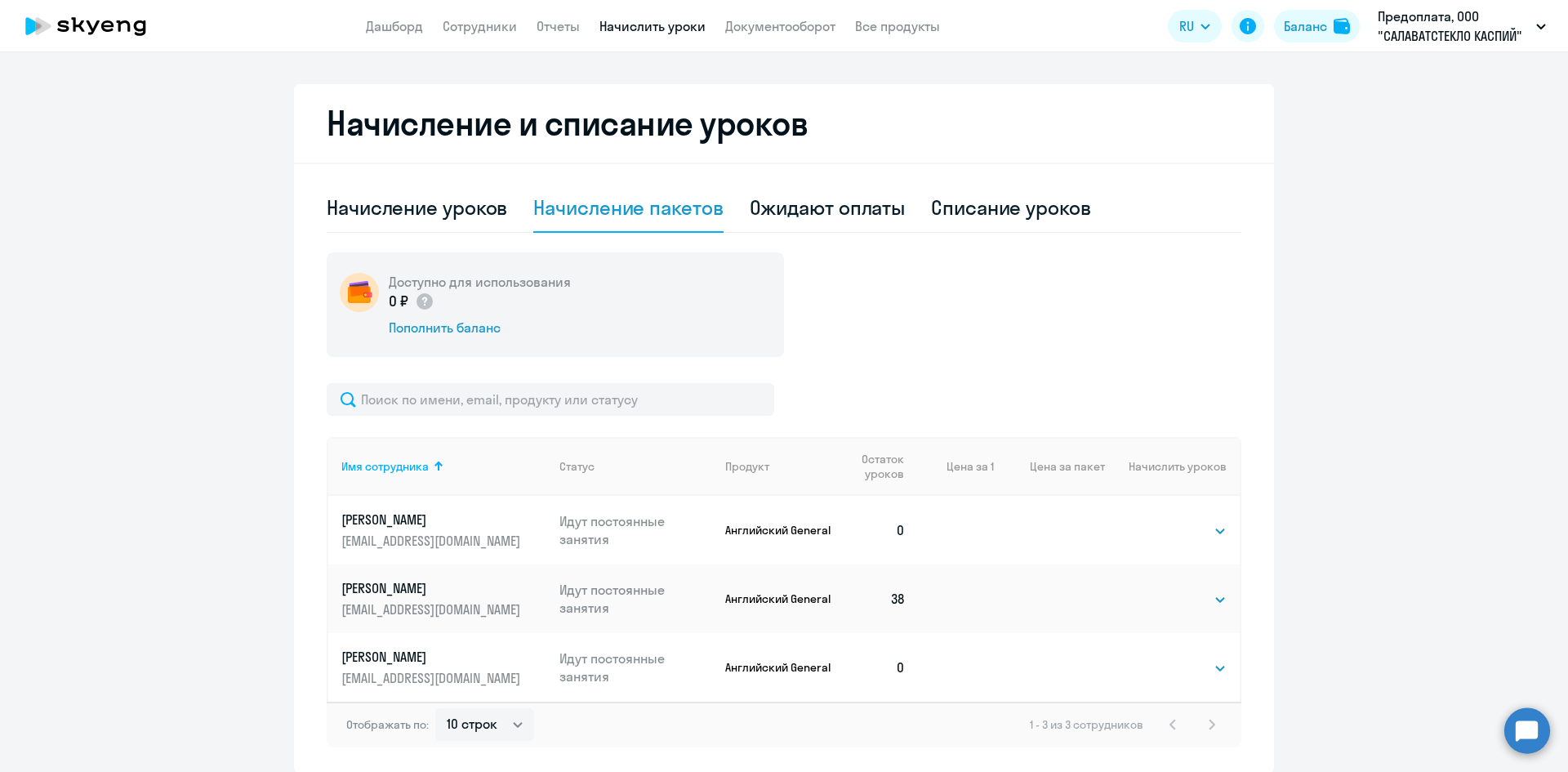
click at [1203, 542] on td "Выбрать 4 8 16 32 64 96 128 Выбрать" at bounding box center [1172, 529] width 135 height 68
click at [1190, 529] on select "Выбрать 4 8 16 32 64 96 128" at bounding box center [1193, 530] width 67 height 20
click at [816, 207] on div "Ожидают оплаты" at bounding box center [827, 207] width 156 height 26
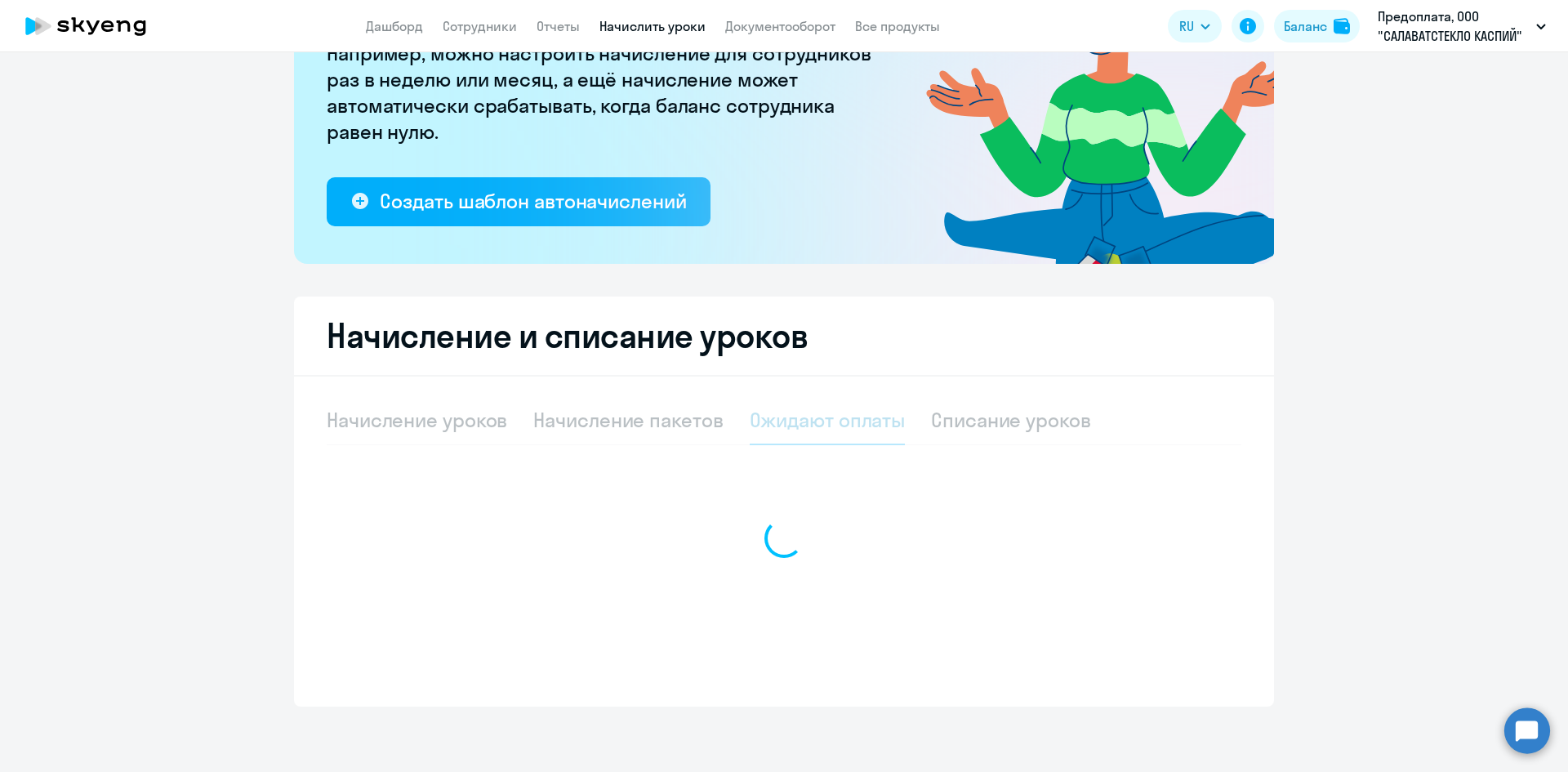
scroll to position [193, 0]
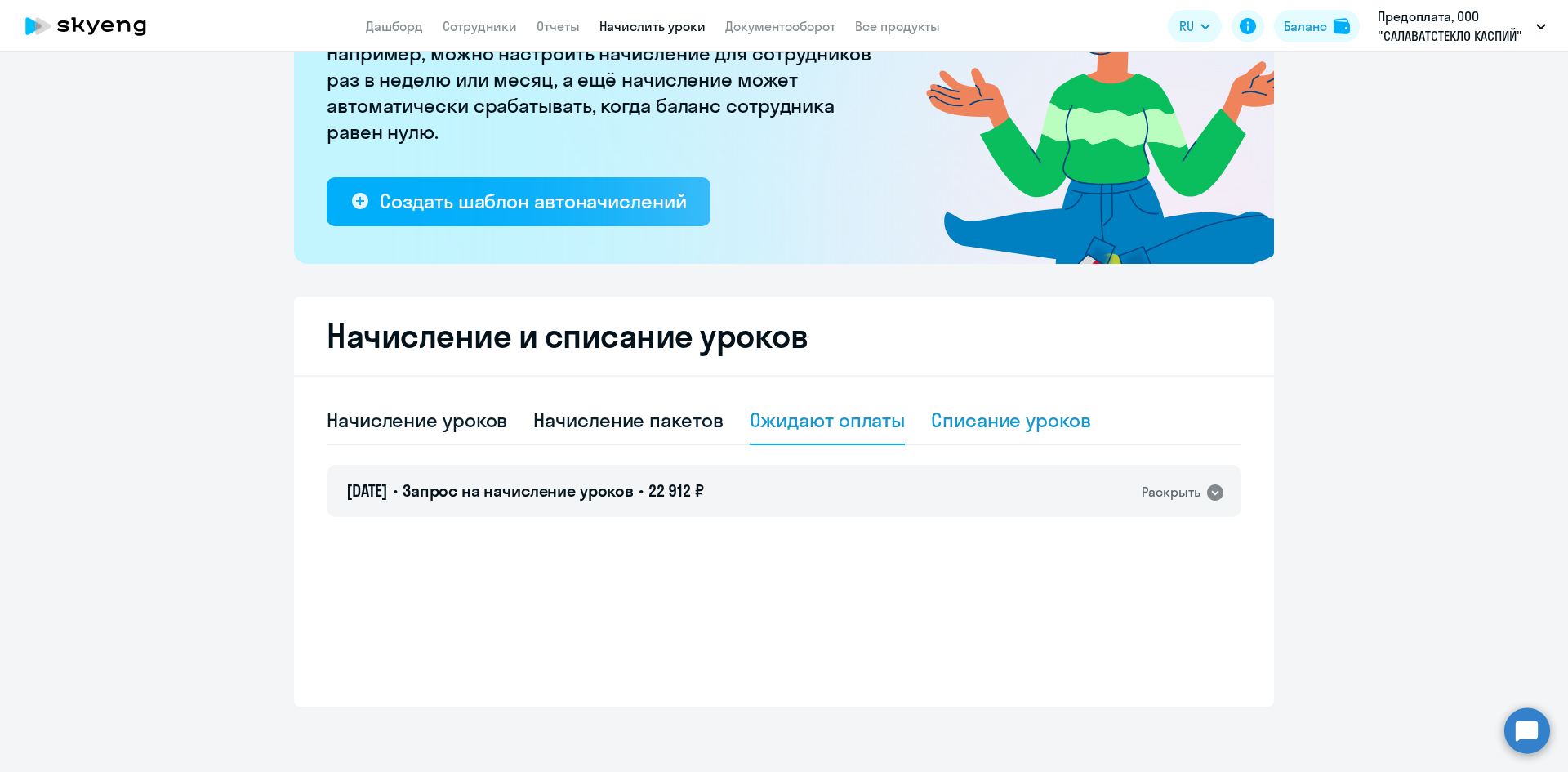
click at [1010, 418] on div "Списание уроков" at bounding box center [1011, 419] width 160 height 26
select select "10"
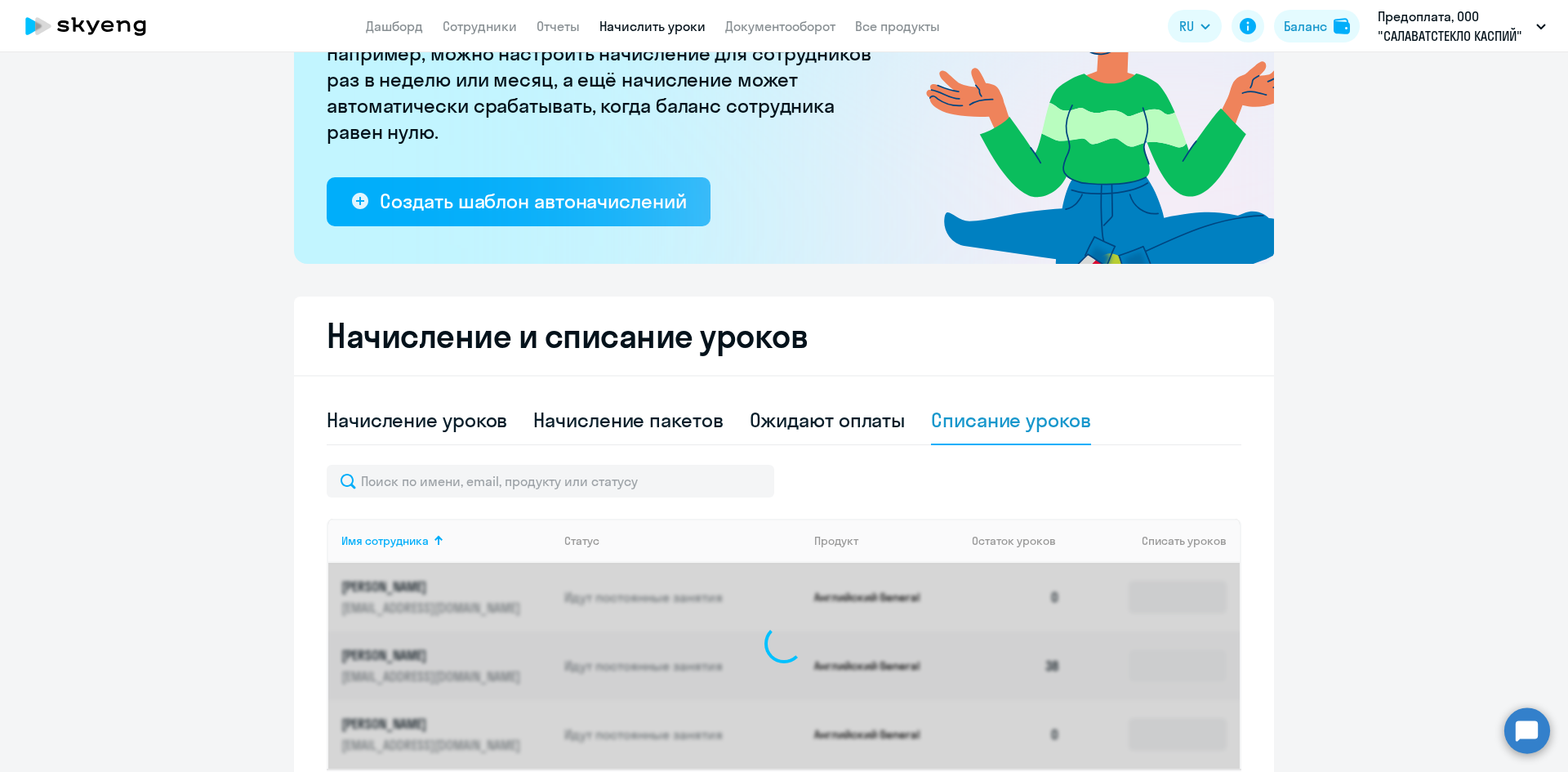
scroll to position [328, 0]
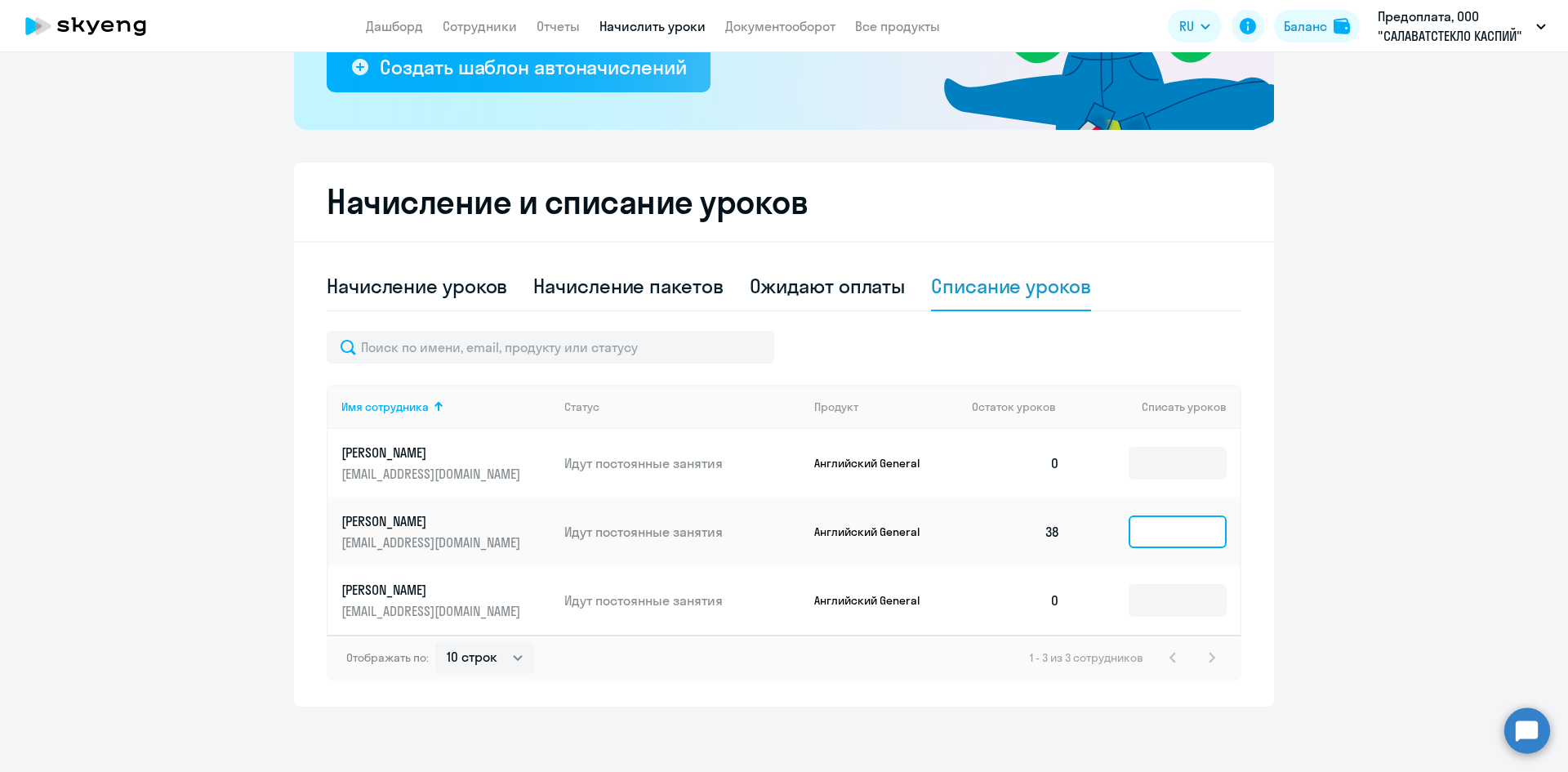
click at [1212, 522] on input at bounding box center [1177, 532] width 98 height 33
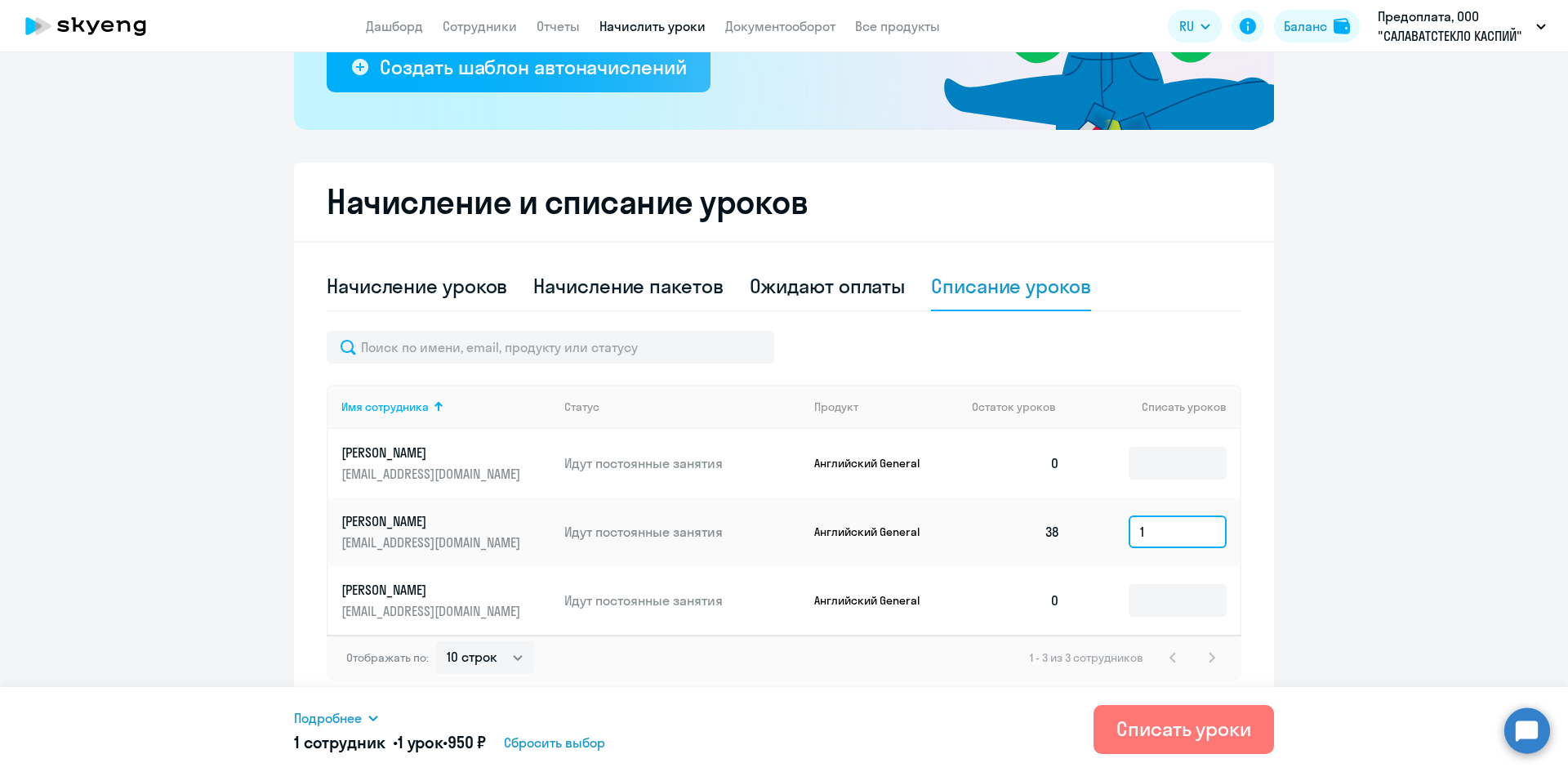
type input "1"
click at [337, 719] on span "Подробнее" at bounding box center [327, 717] width 68 height 20
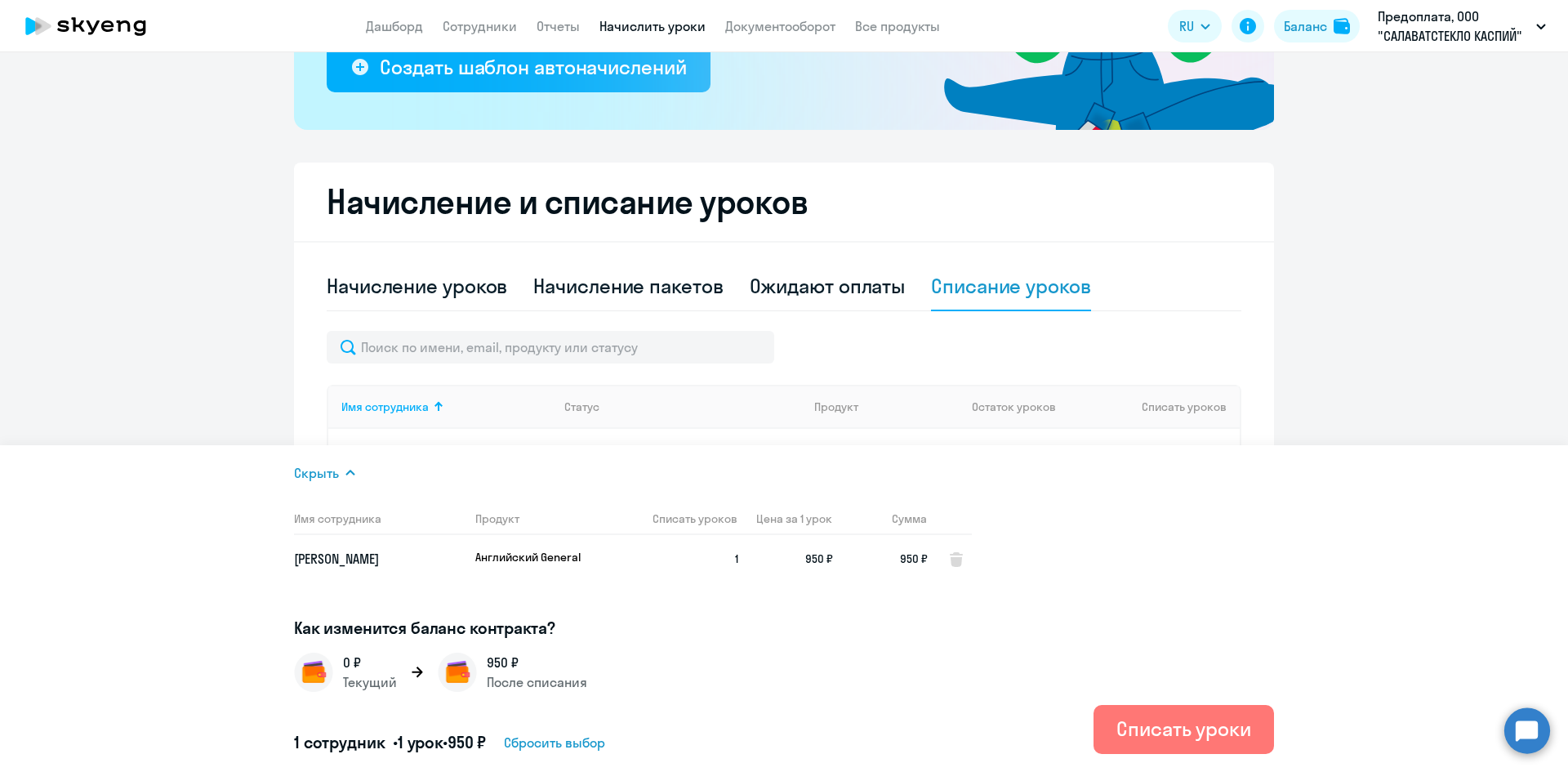
click at [182, 327] on ng-component "Рекомендуем создать шаблон автоначислений Уроки больше не придётся начислять вр…" at bounding box center [784, 228] width 1568 height 957
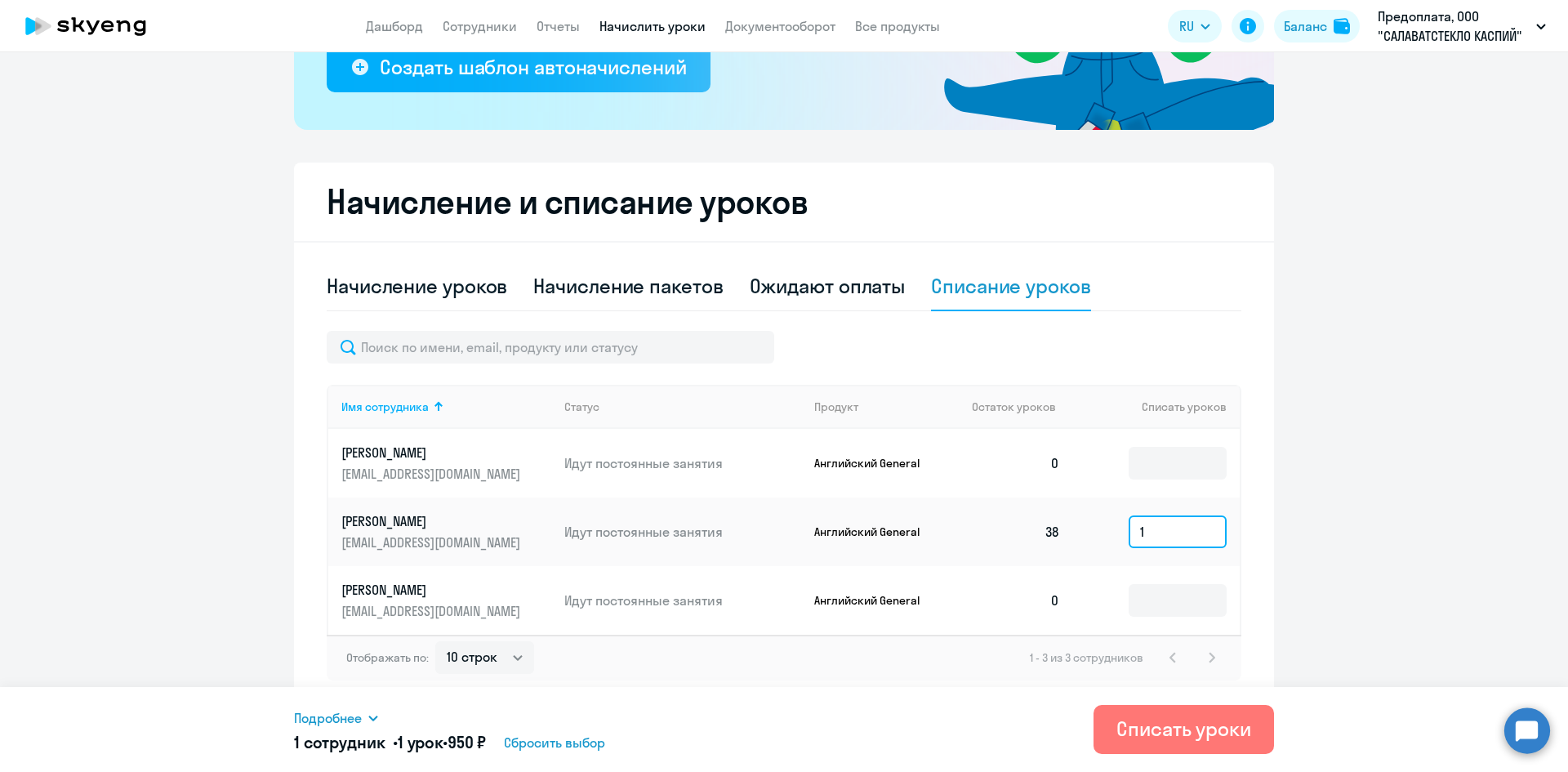
click at [1171, 529] on input "1" at bounding box center [1177, 532] width 98 height 33
type input "2"
click at [1236, 749] on button "Списать уроки" at bounding box center [1183, 730] width 180 height 49
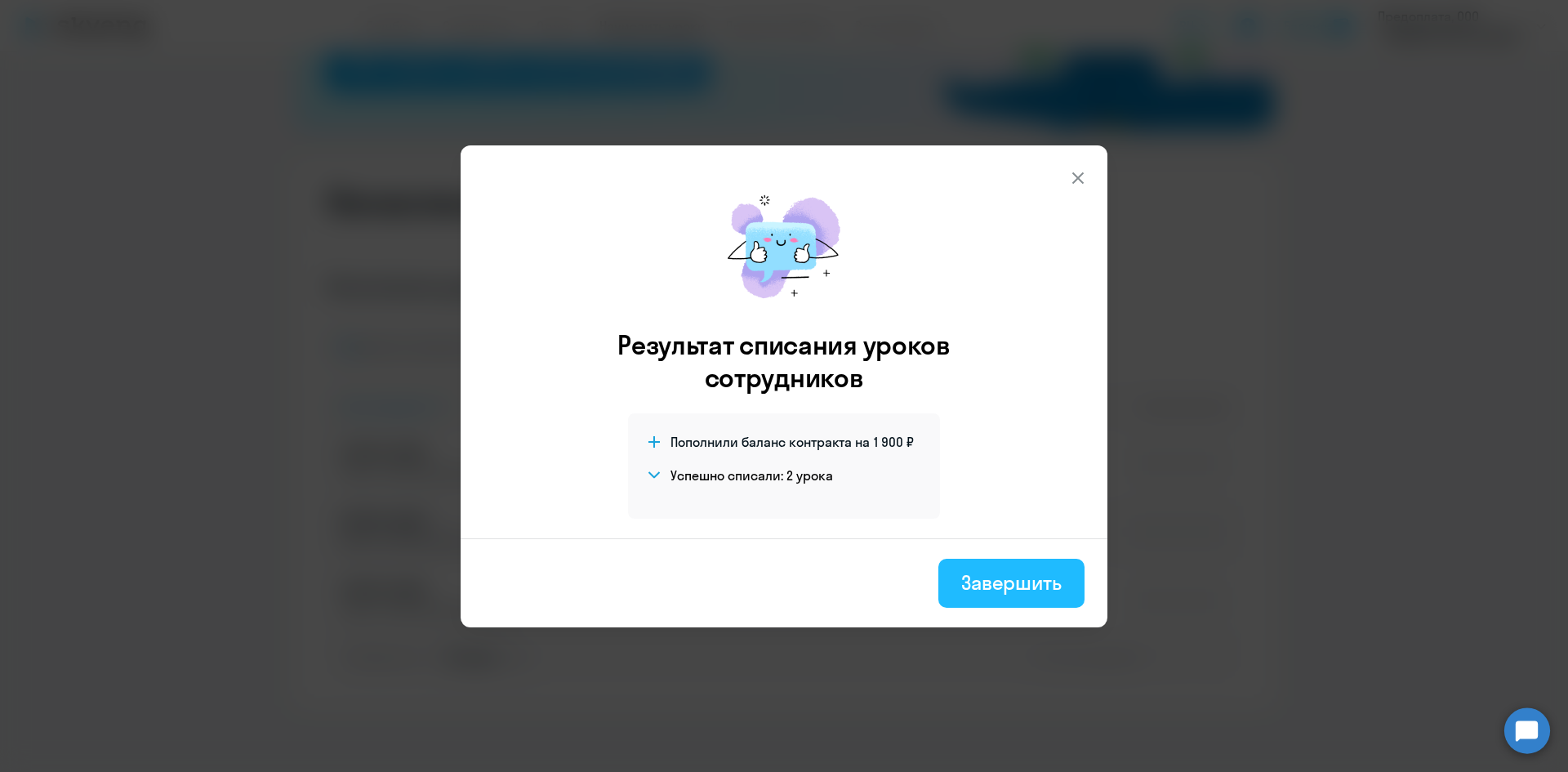
click at [994, 584] on div "Завершить" at bounding box center [1012, 582] width 100 height 26
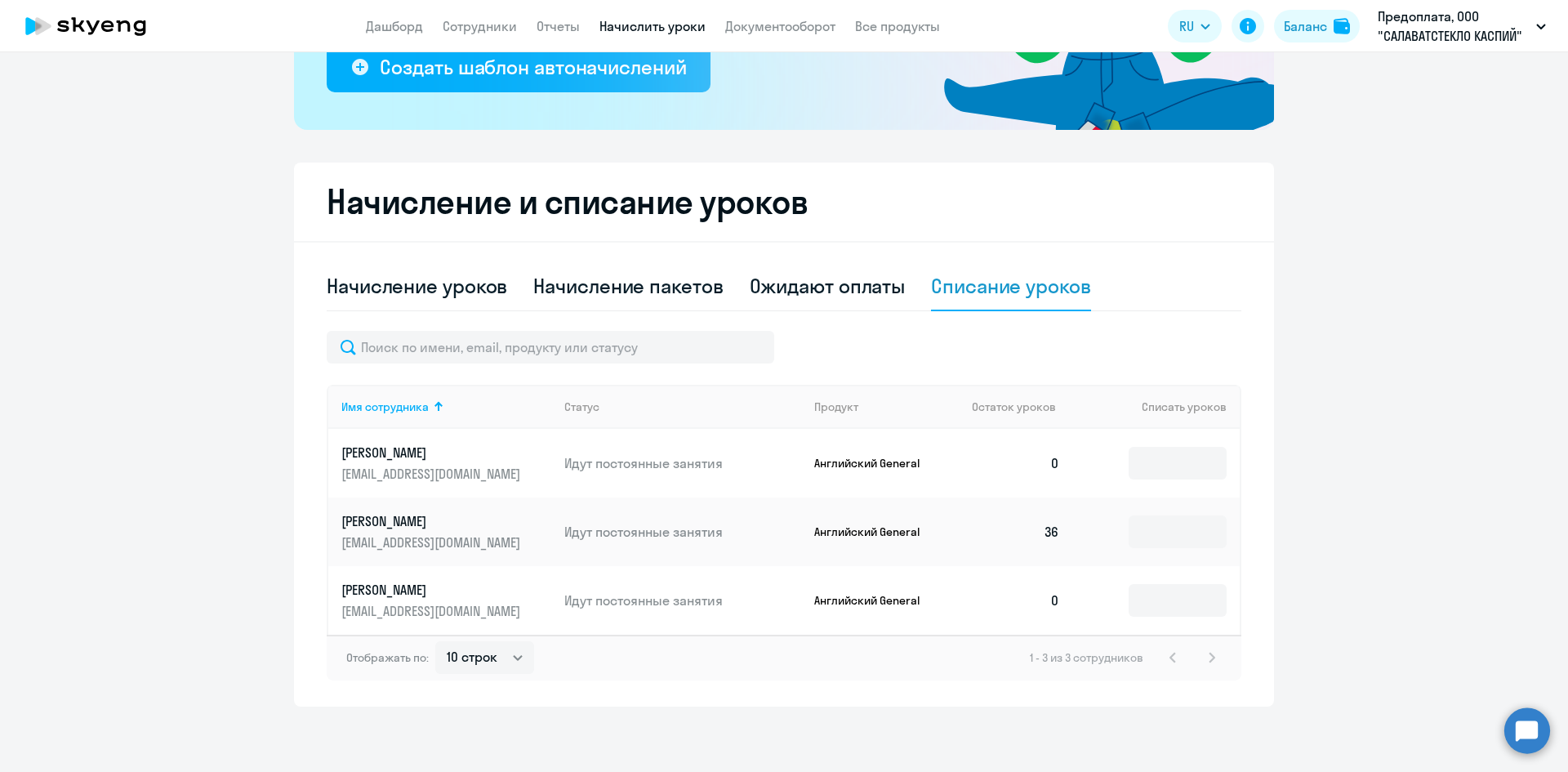
scroll to position [0, 0]
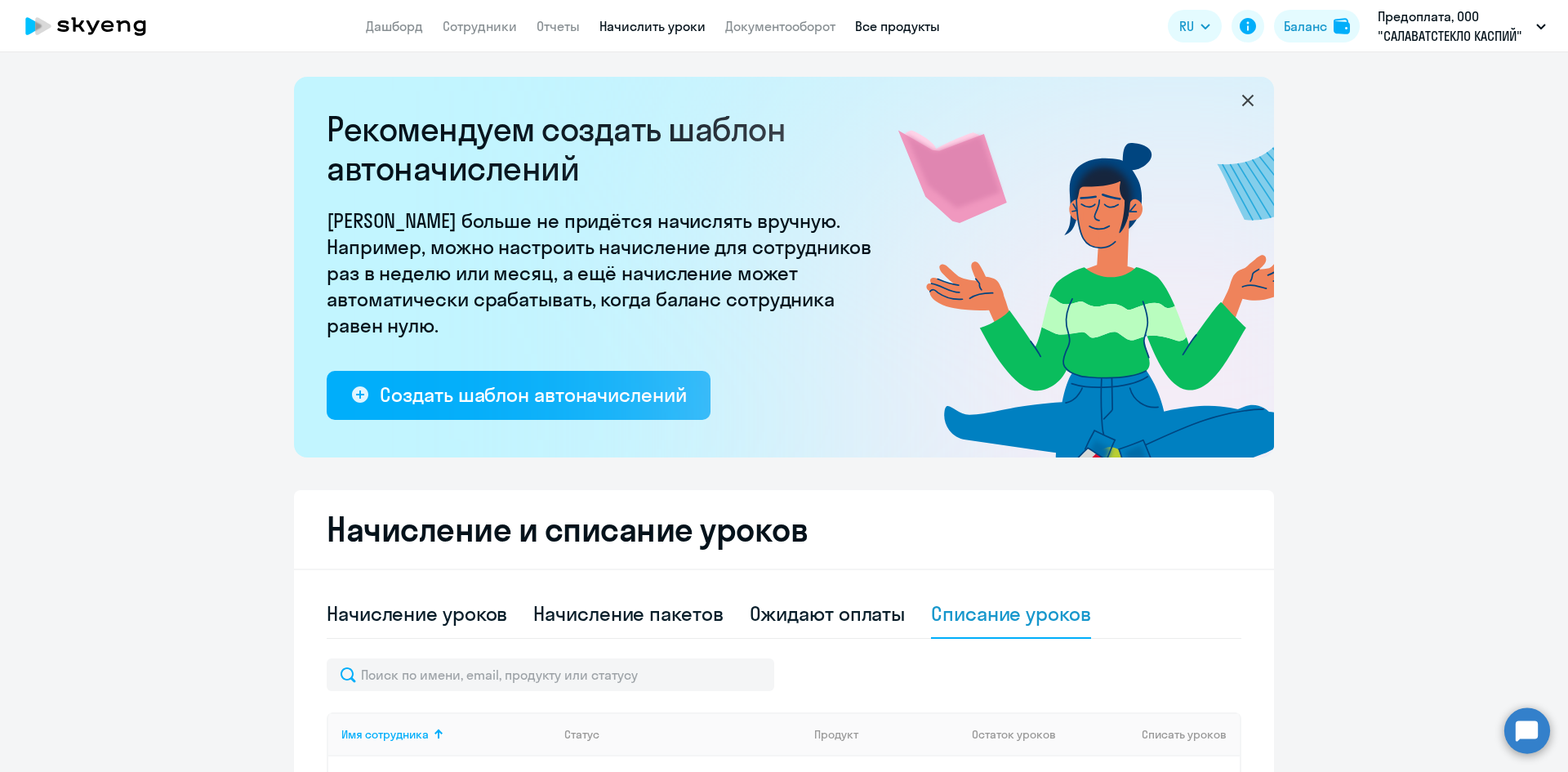
click at [871, 24] on link "Все продукты" at bounding box center [897, 26] width 85 height 16
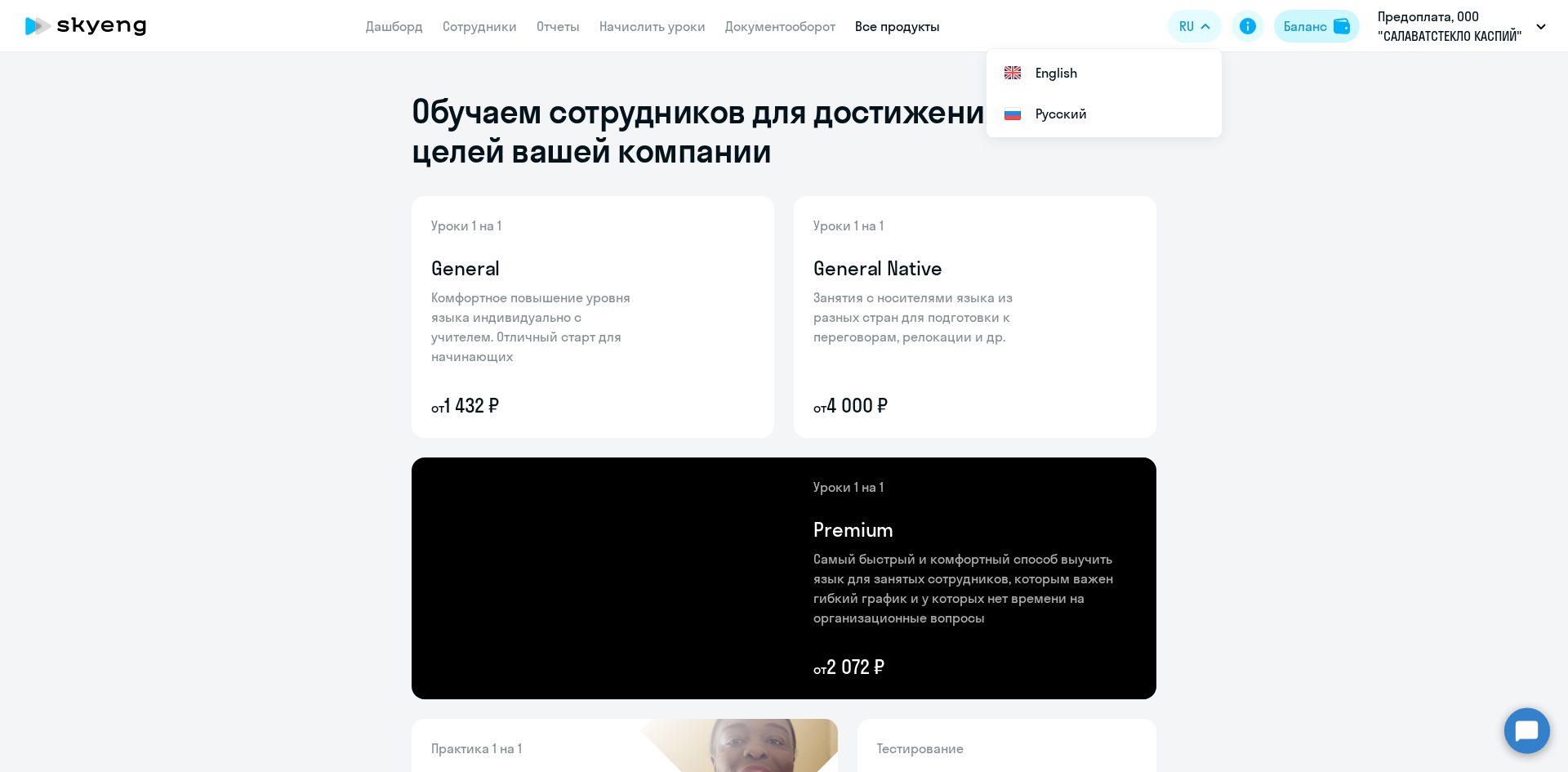
click at [1299, 20] on div "Баланс" at bounding box center [1306, 26] width 43 height 20
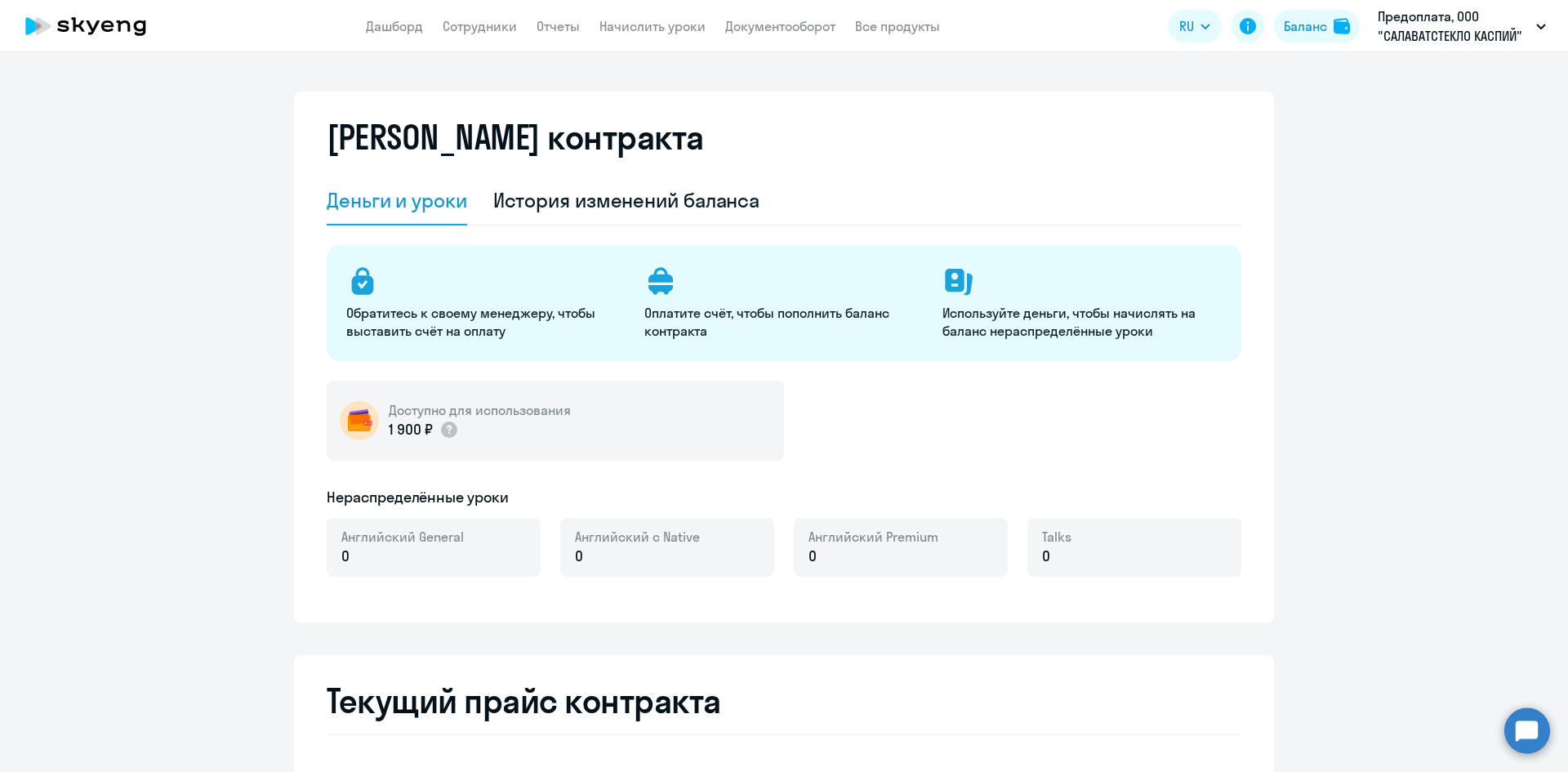
select select "english_adult_not_native_speaker"
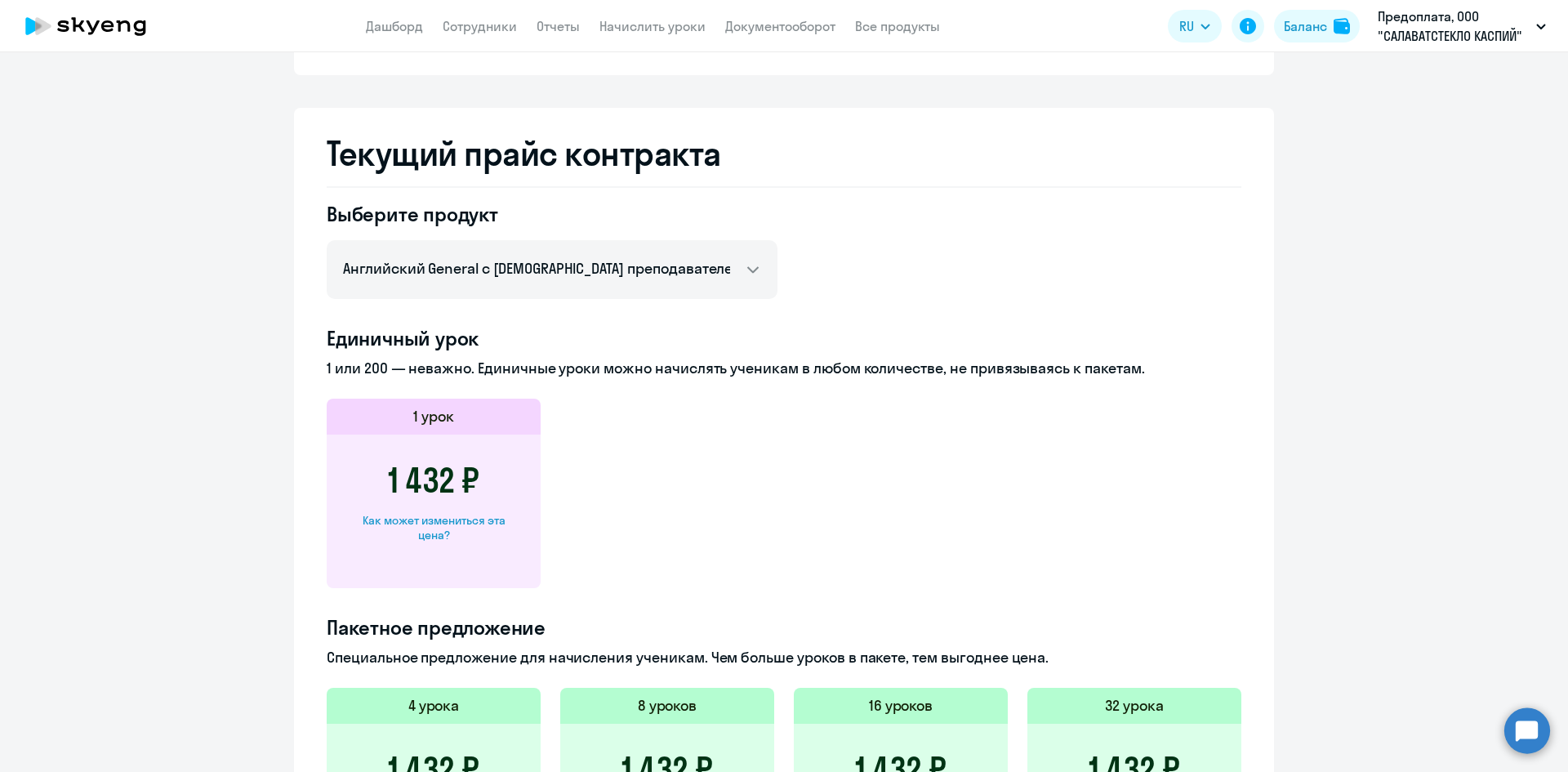
scroll to position [735, 0]
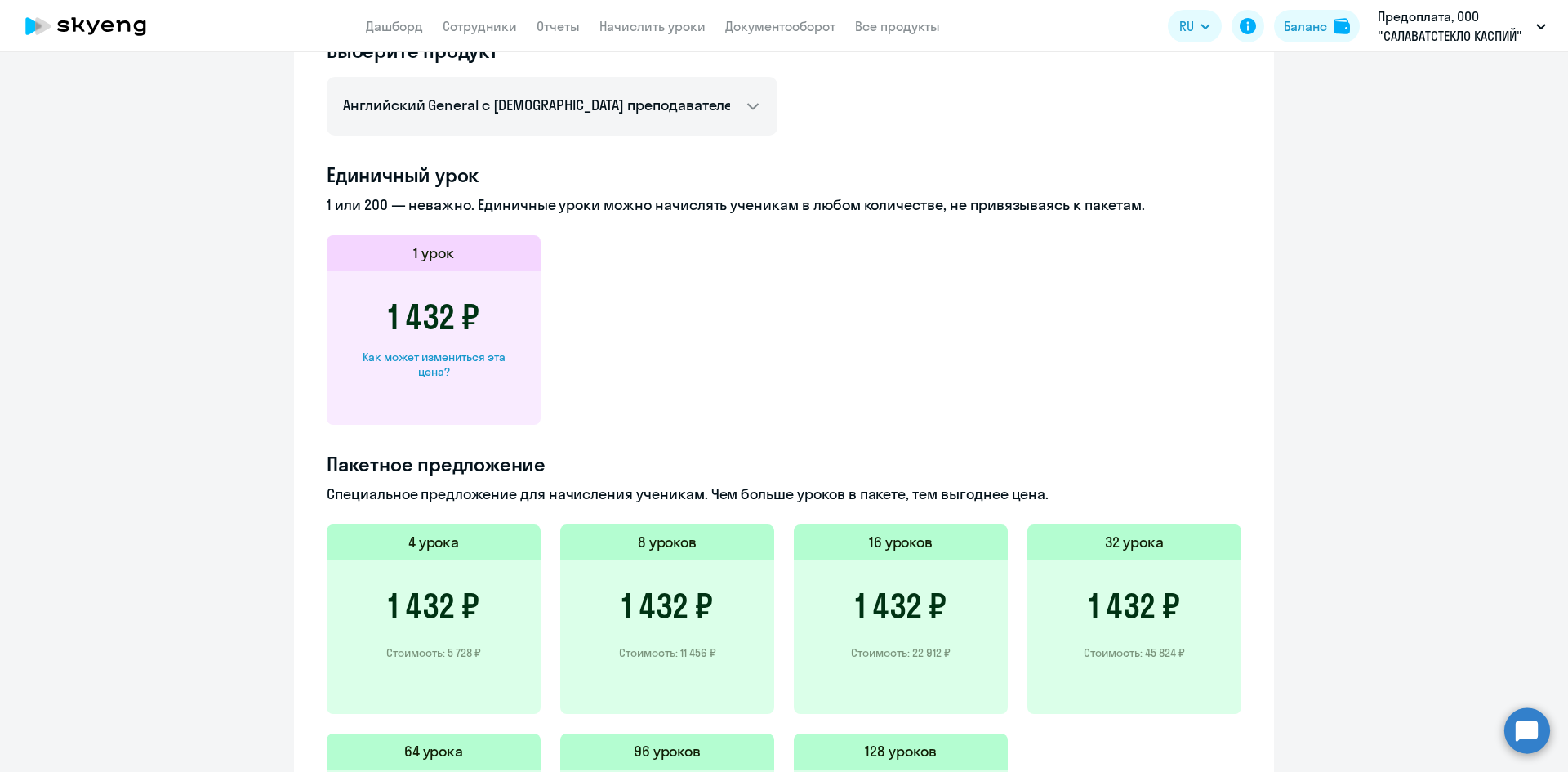
drag, startPoint x: 442, startPoint y: 308, endPoint x: 439, endPoint y: 335, distance: 27.2
click at [445, 312] on h3 "1 432 ₽" at bounding box center [434, 316] width 92 height 39
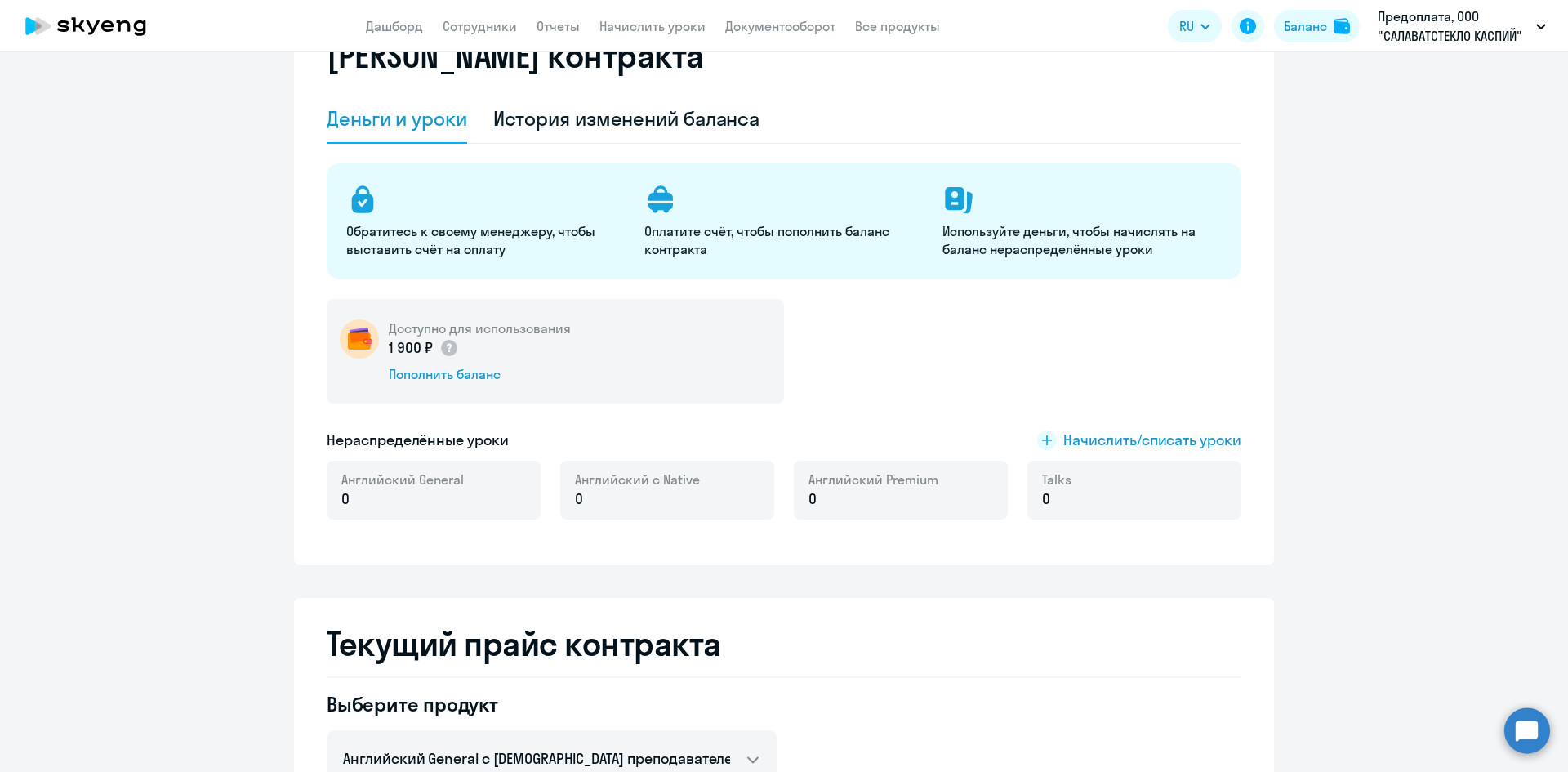
scroll to position [0, 0]
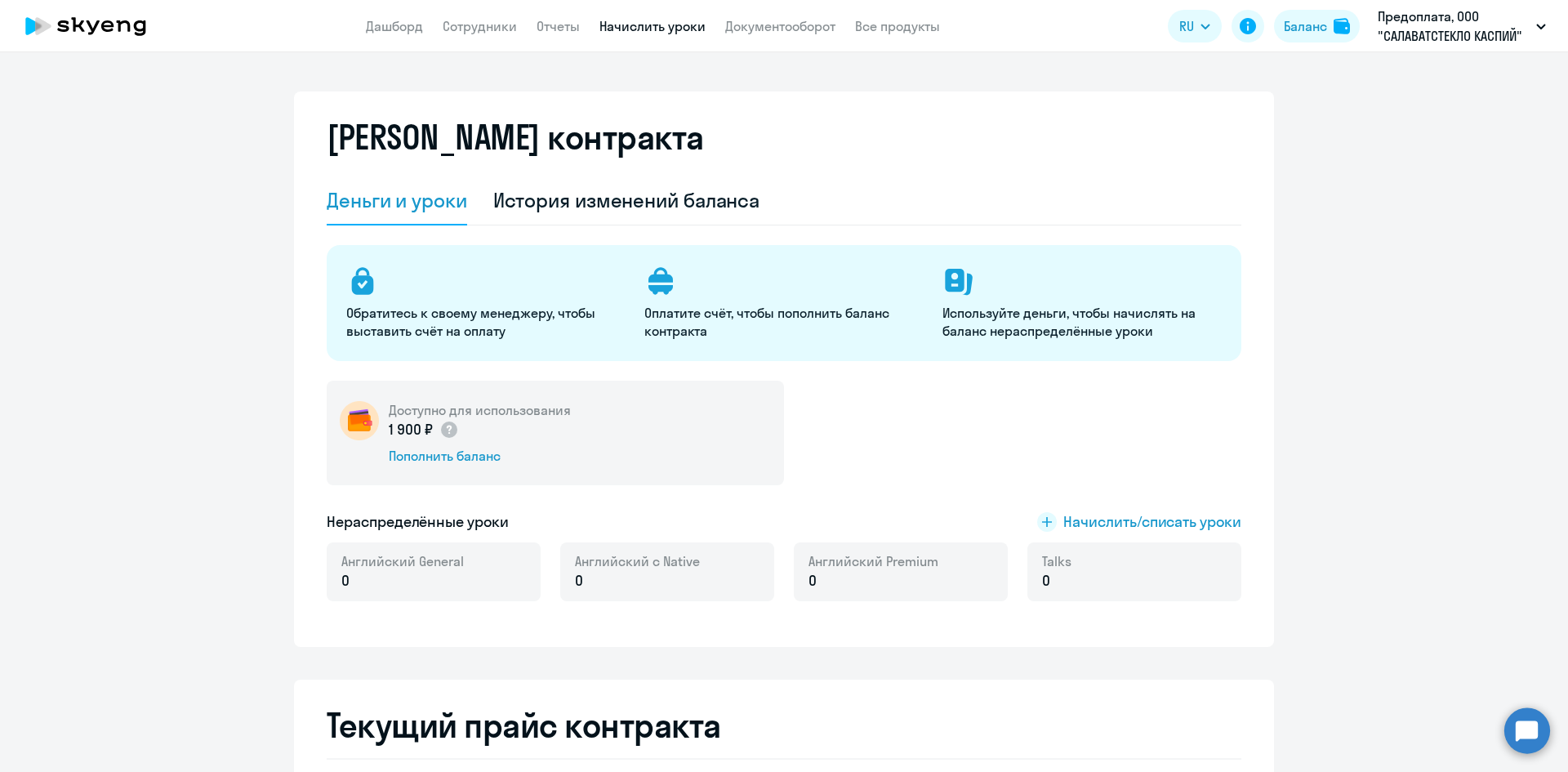
click at [636, 32] on link "Начислить уроки" at bounding box center [652, 26] width 107 height 16
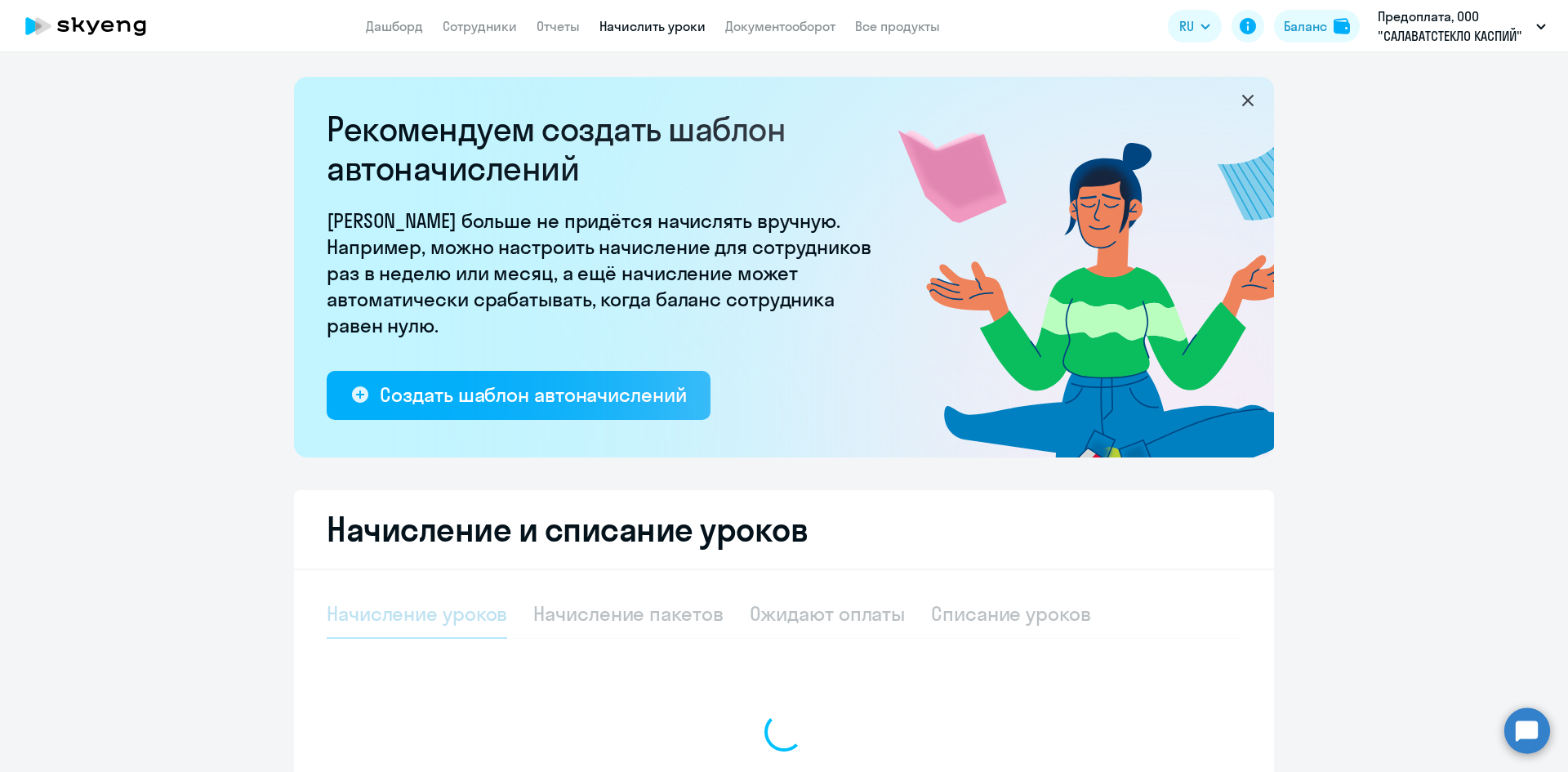
select select "10"
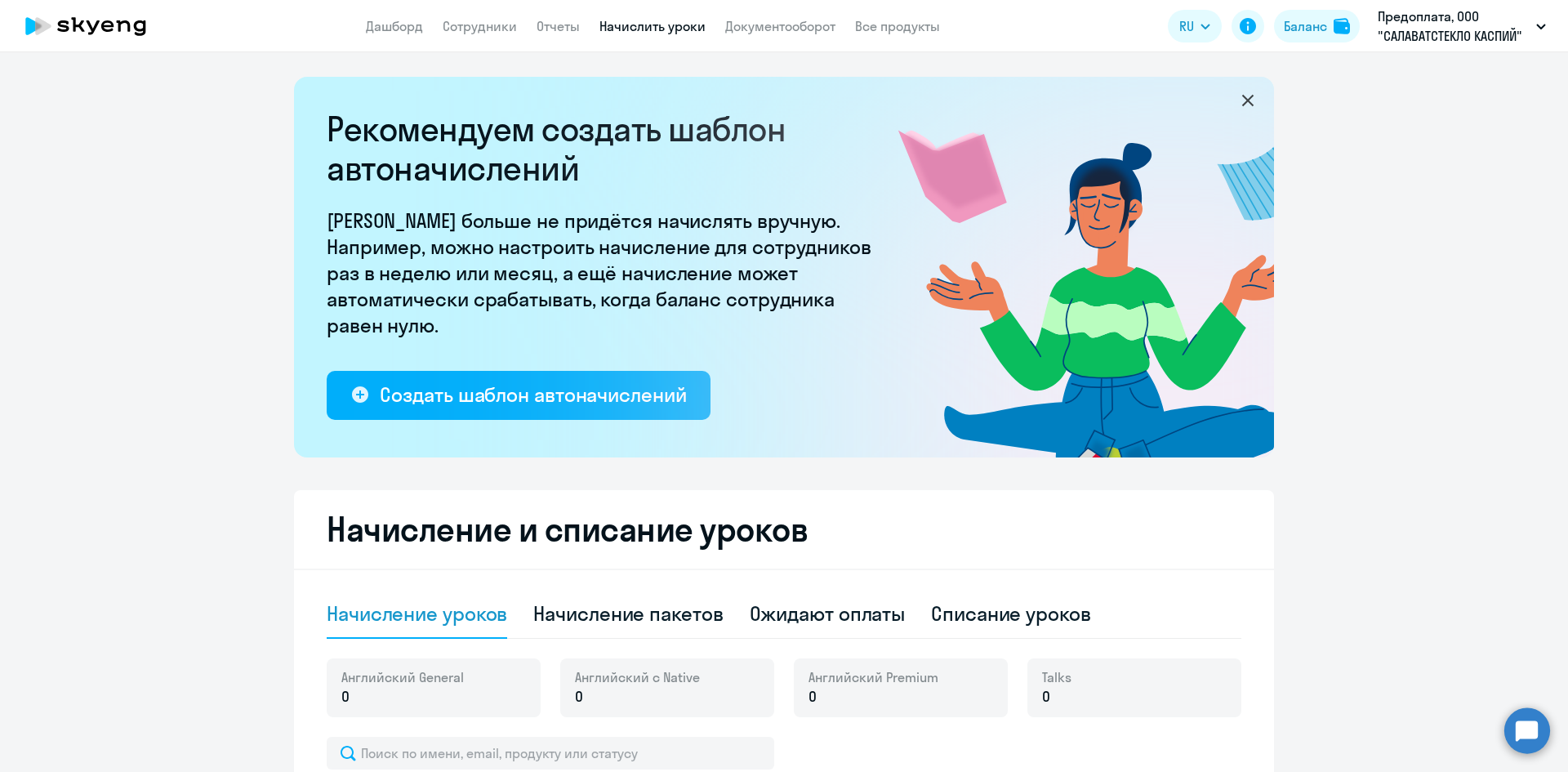
scroll to position [406, 0]
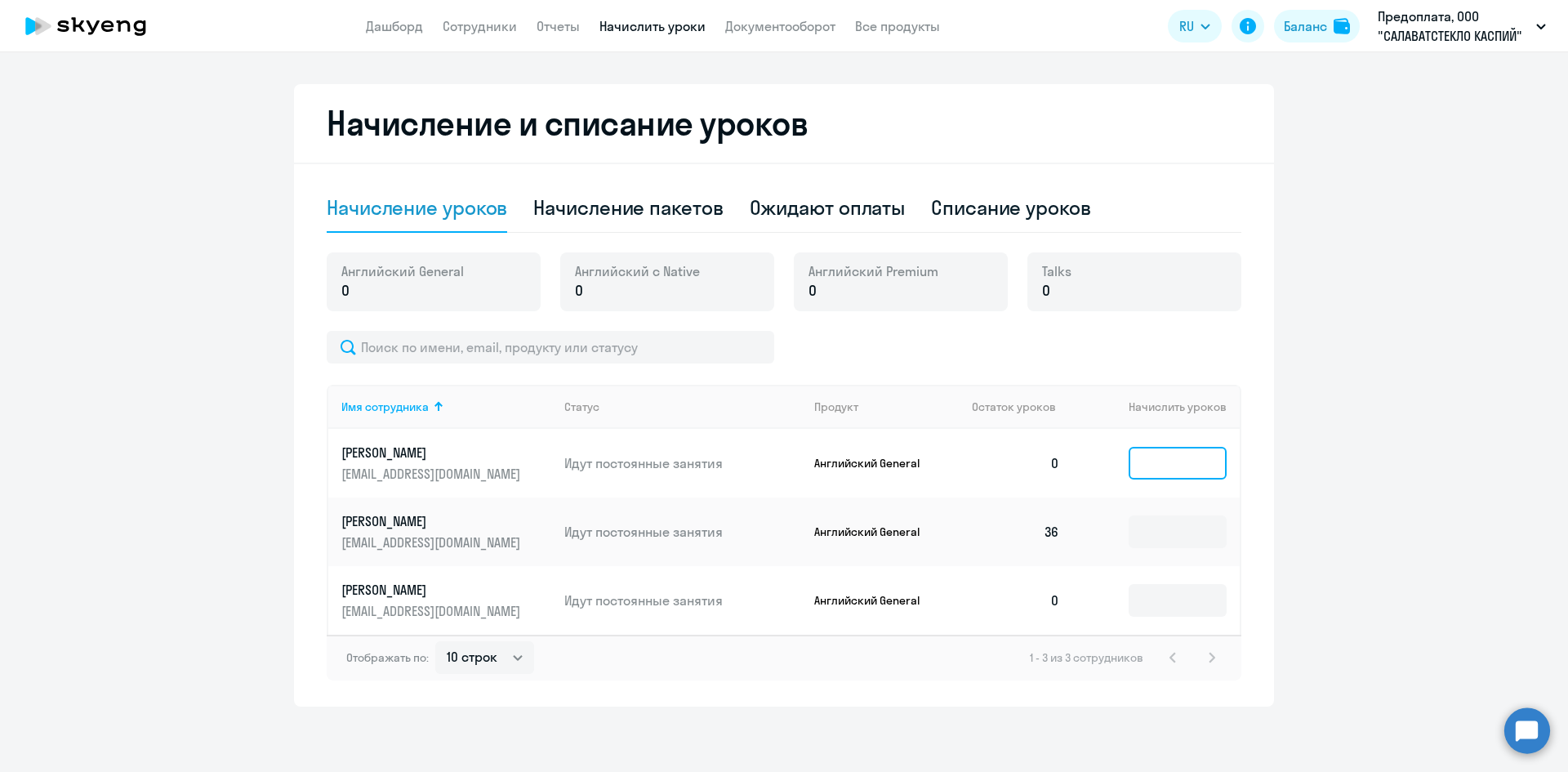
click at [1173, 464] on input at bounding box center [1177, 464] width 98 height 33
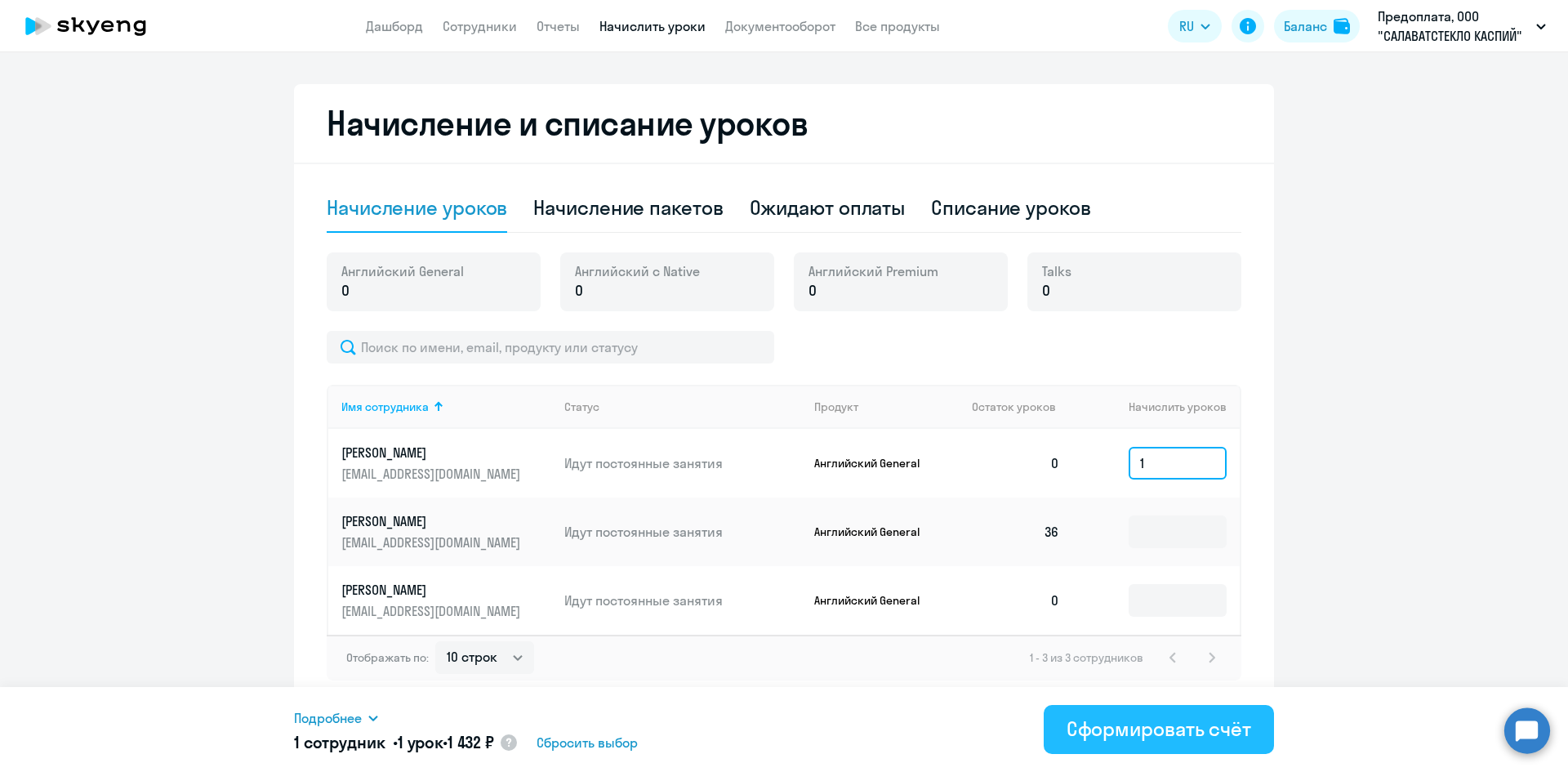
type input "1"
click at [1165, 727] on div "Сформировать счёт" at bounding box center [1158, 729] width 185 height 26
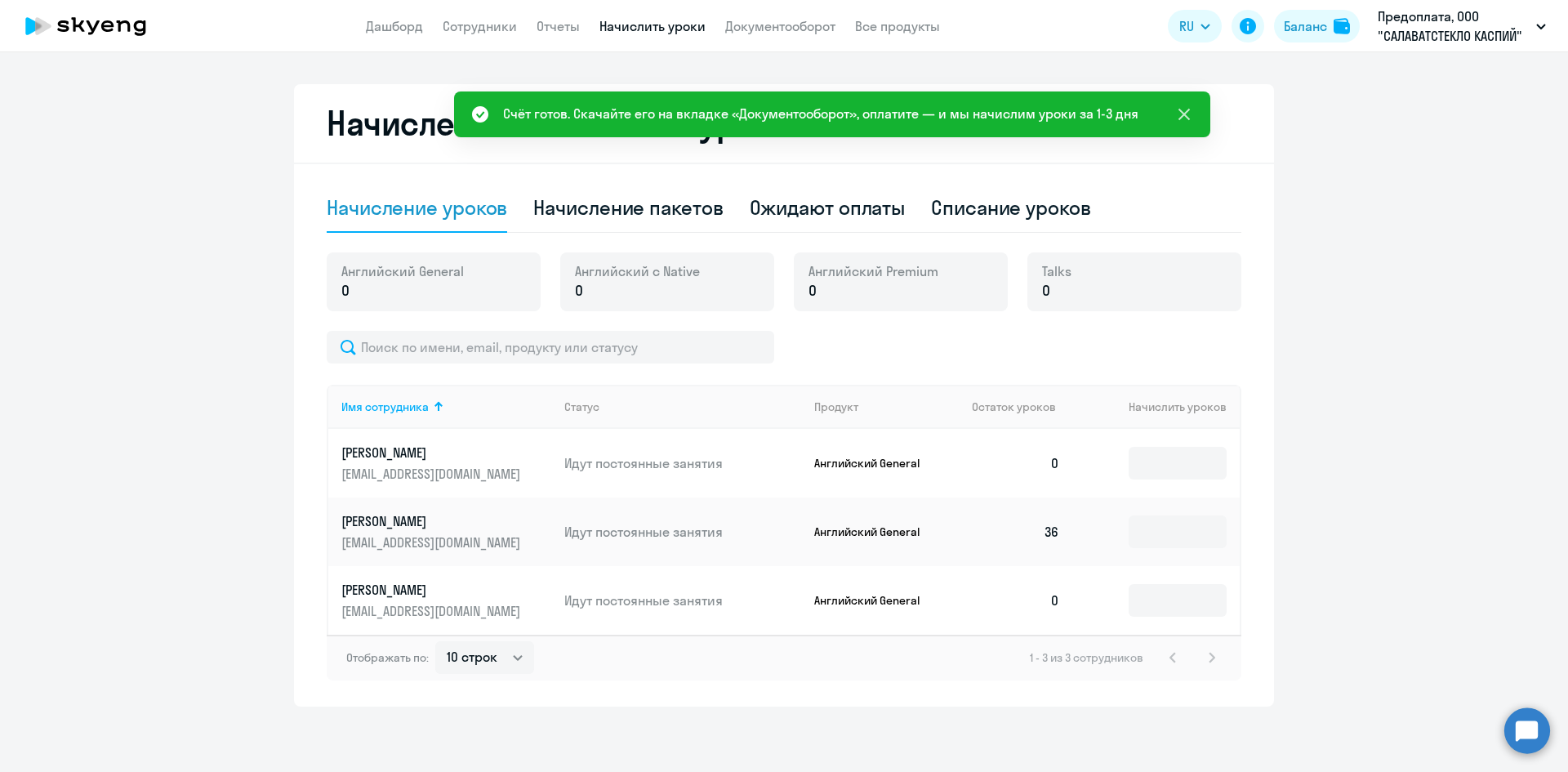
click at [1185, 114] on icon at bounding box center [1183, 114] width 11 height 11
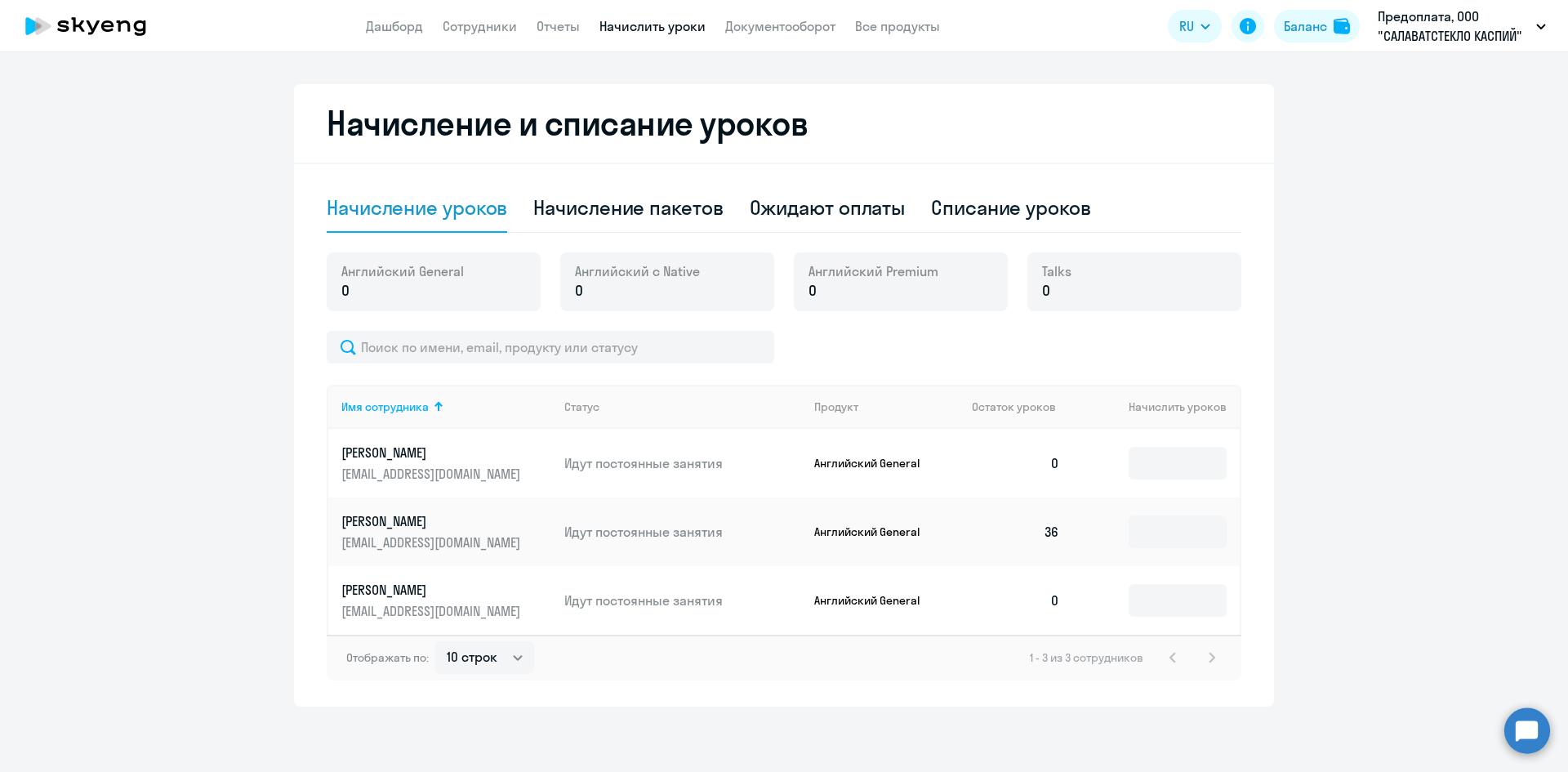
scroll to position [0, 0]
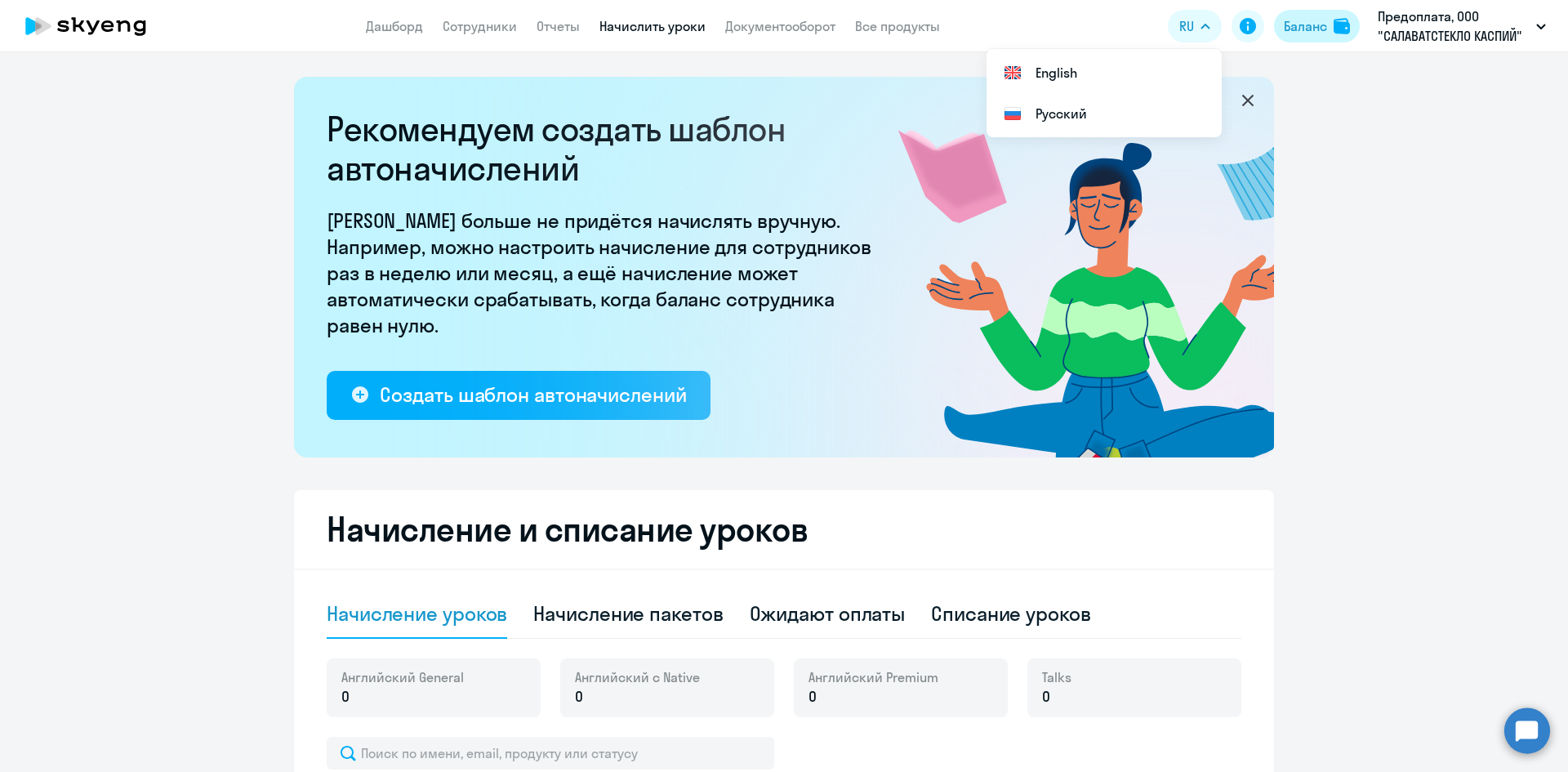
click at [1308, 26] on div "Баланс" at bounding box center [1306, 26] width 43 height 20
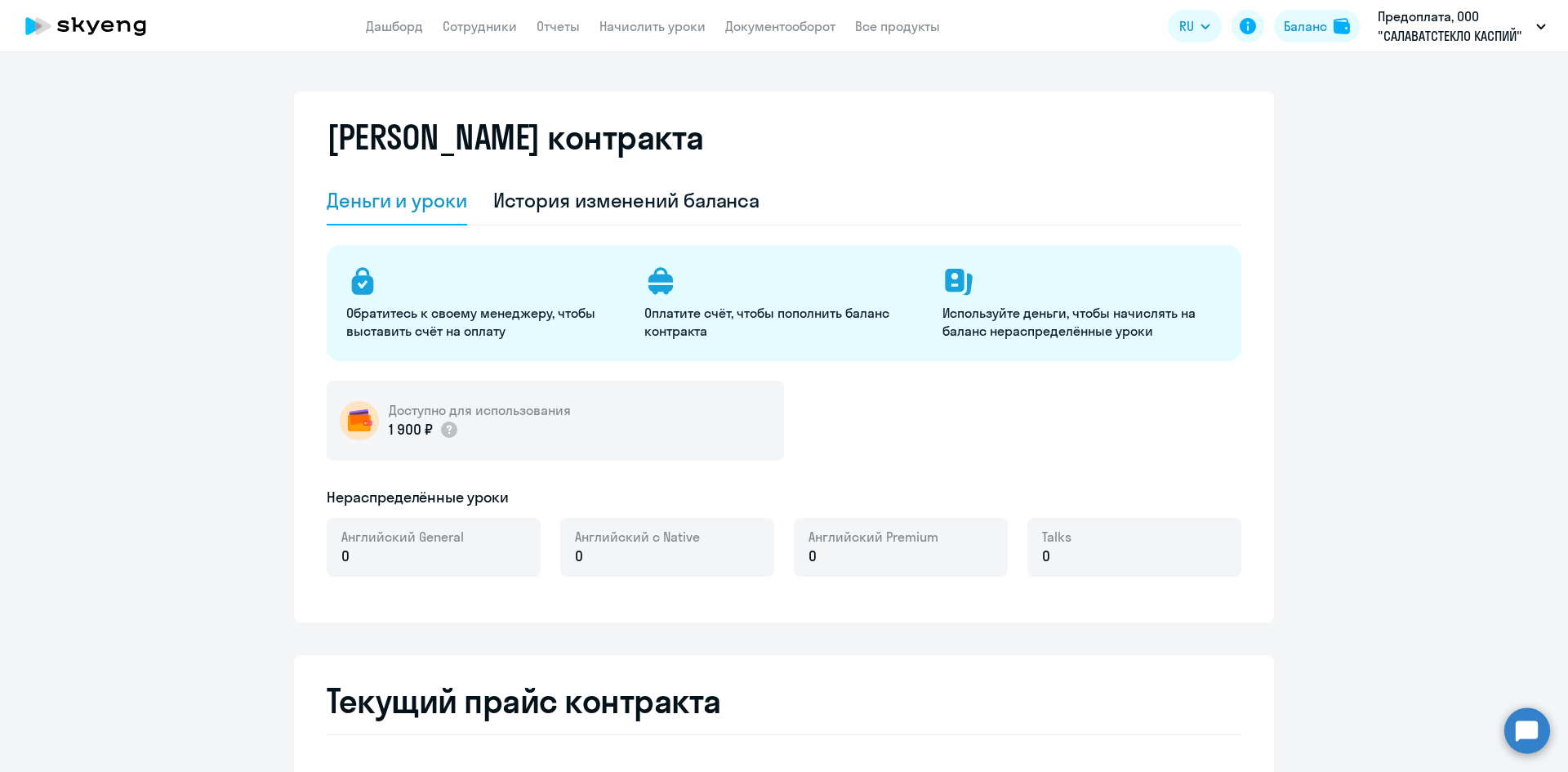
select select "english_adult_not_native_speaker"
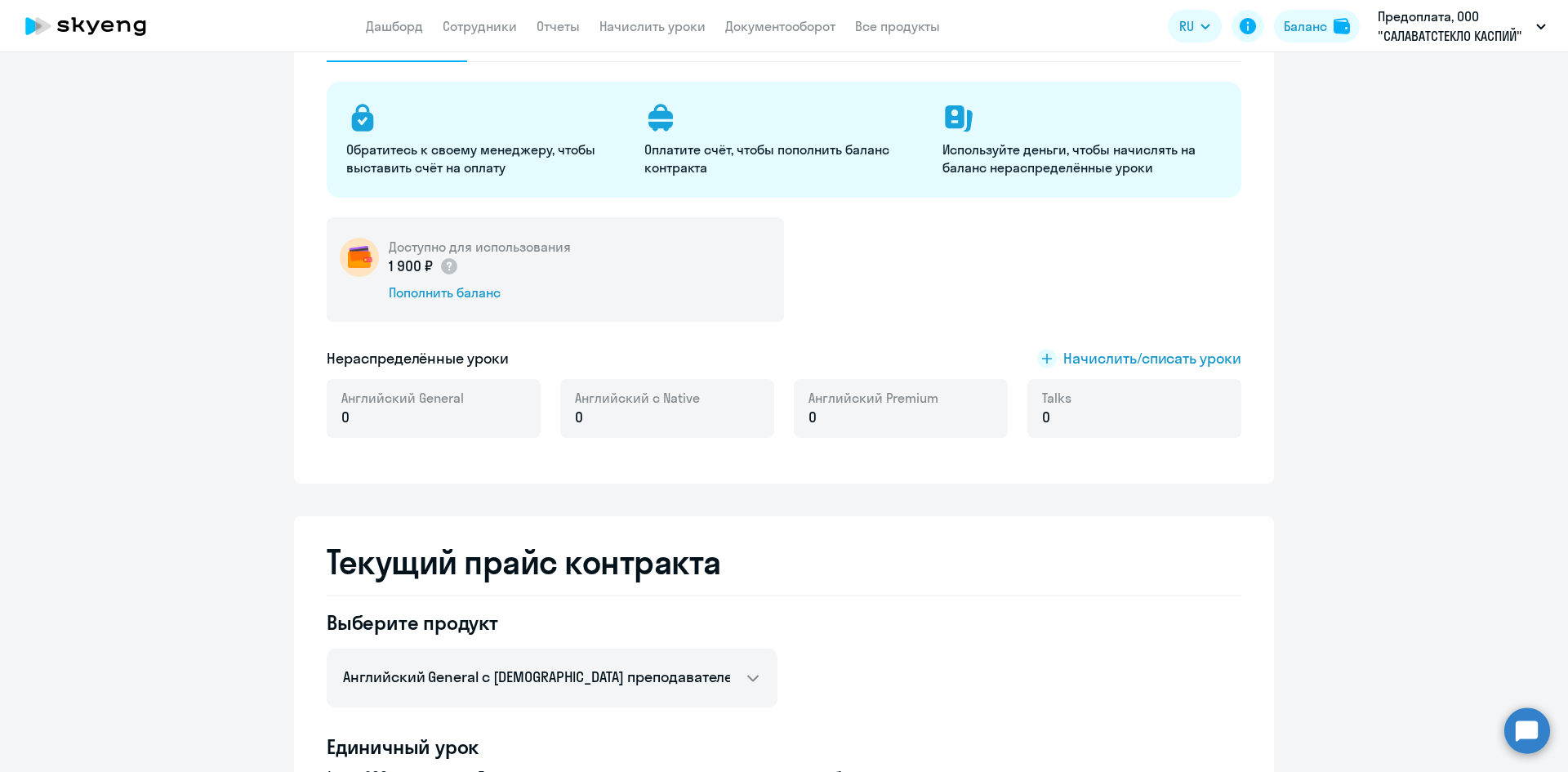
scroll to position [327, 0]
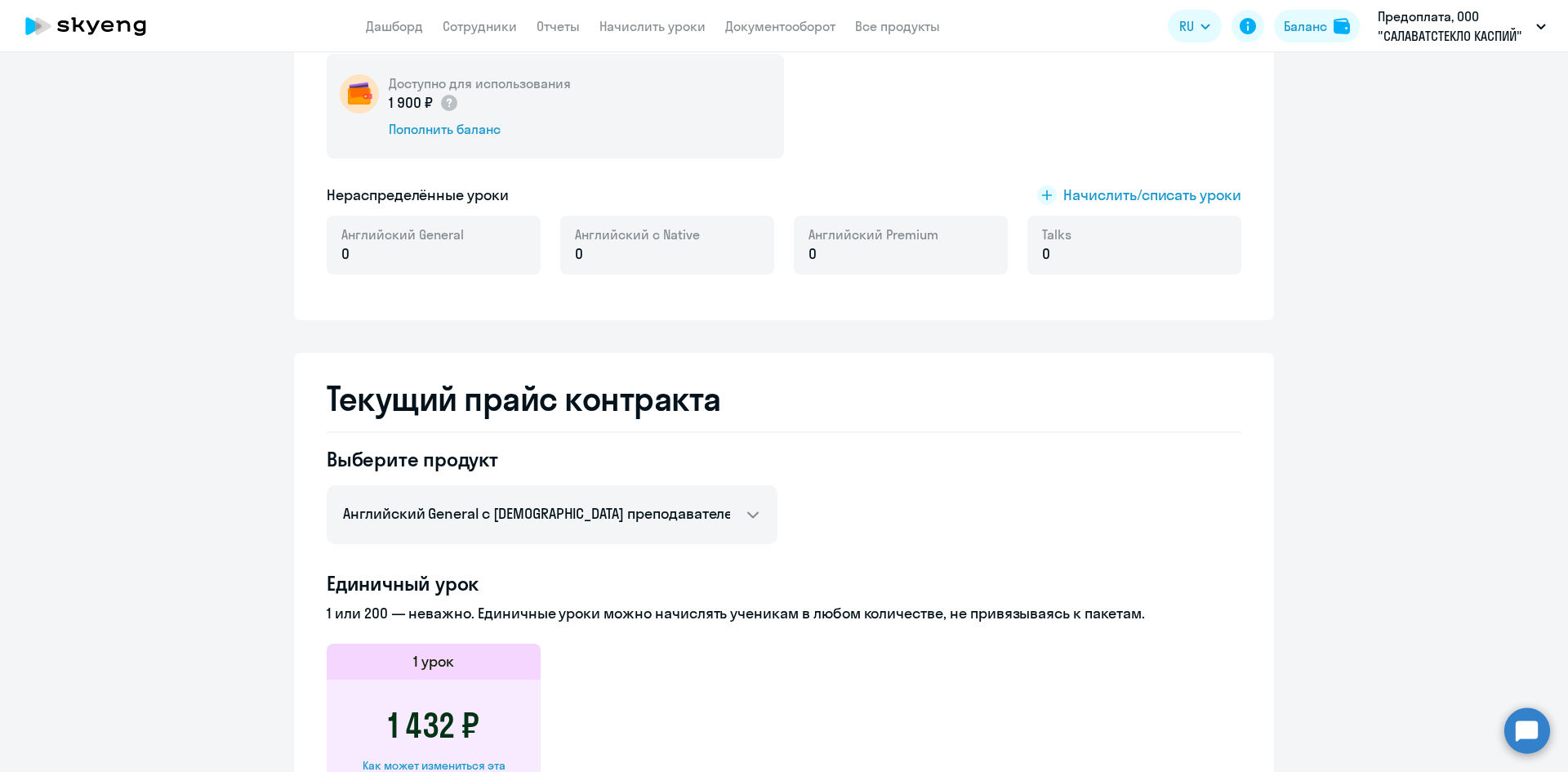
click at [443, 185] on h5 "Нераспределённые уроки" at bounding box center [418, 195] width 182 height 22
click at [395, 184] on div "Доступно для использования 1 900 ₽ Пополнить баланс Нераспределённые уроки Начи…" at bounding box center [784, 173] width 915 height 240
click at [360, 174] on div "Доступно для использования 1 900 ₽ Пополнить баланс Нераспределённые уроки Начи…" at bounding box center [784, 173] width 915 height 240
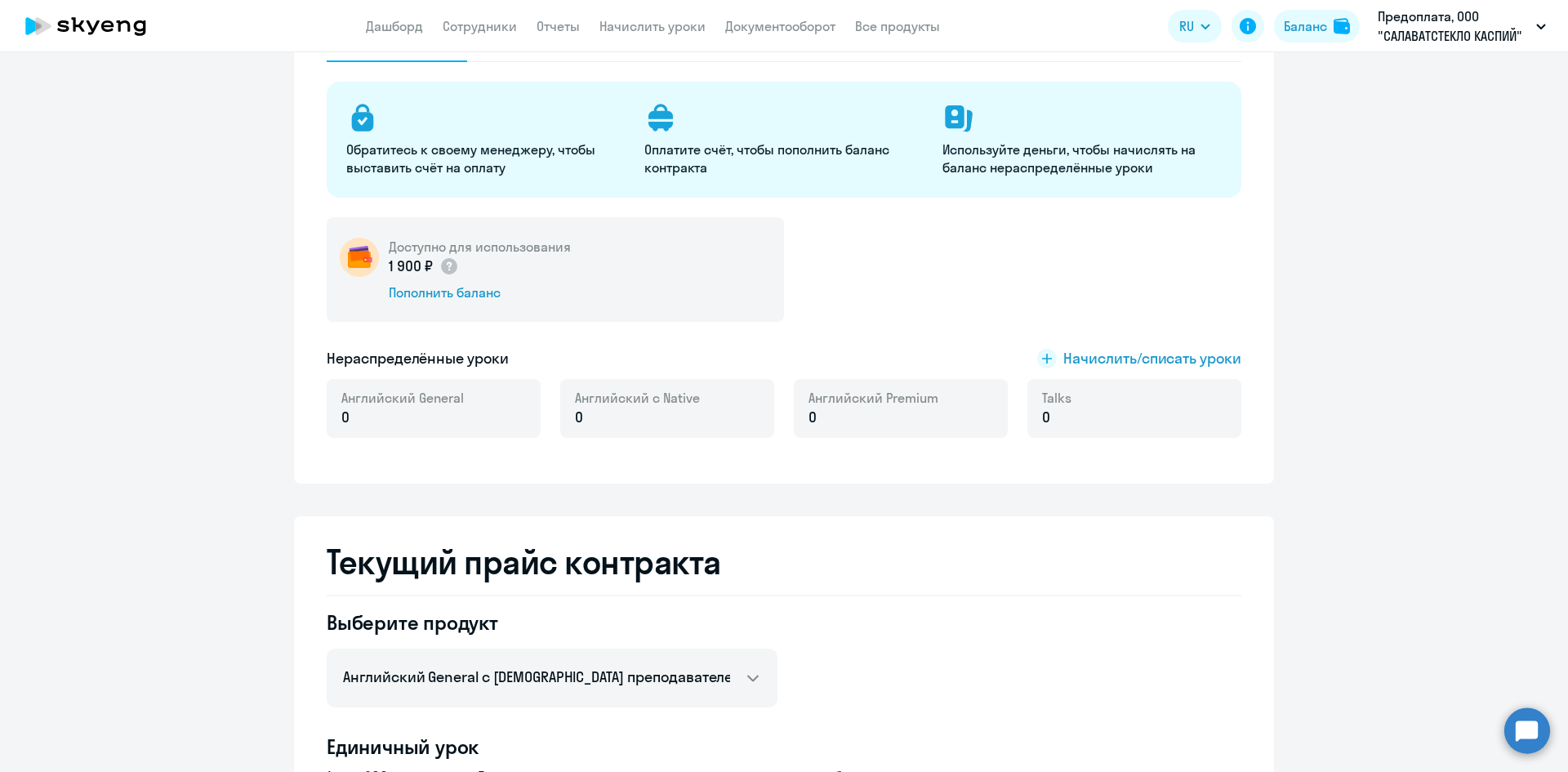
scroll to position [0, 0]
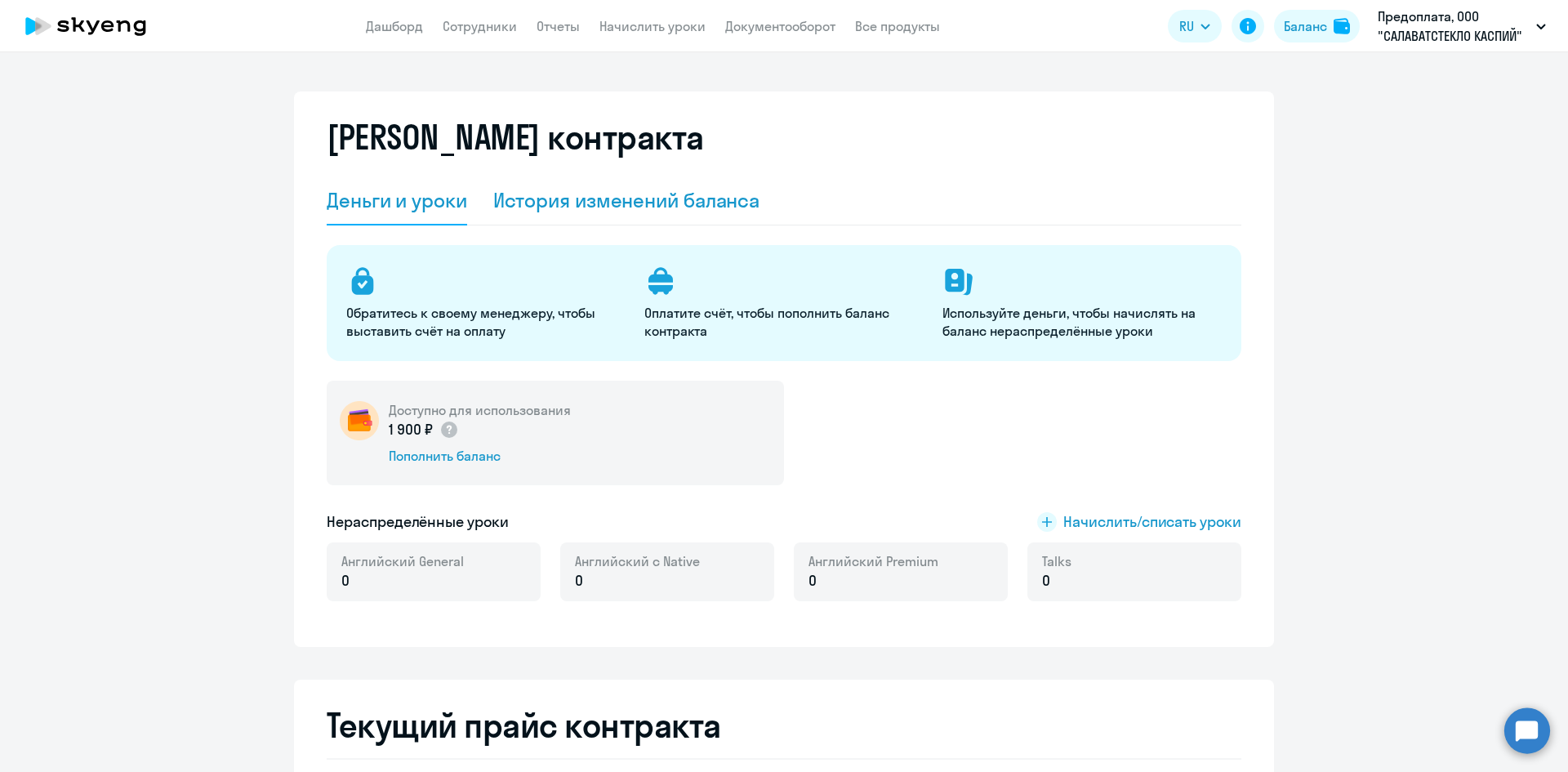
click at [612, 201] on div "История изменений баланса" at bounding box center [626, 200] width 267 height 26
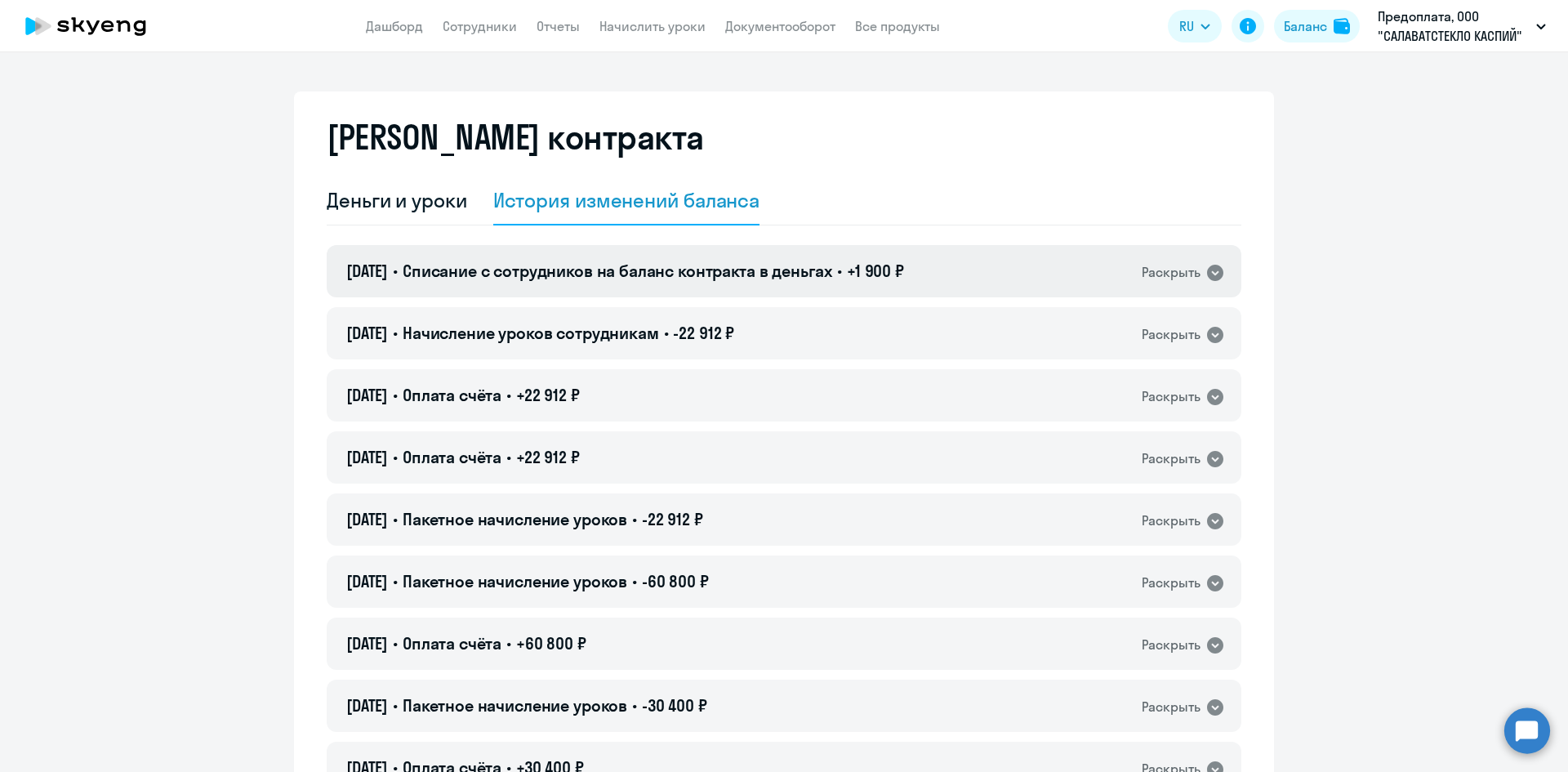
click at [1189, 275] on div "Раскрыть" at bounding box center [1171, 273] width 59 height 21
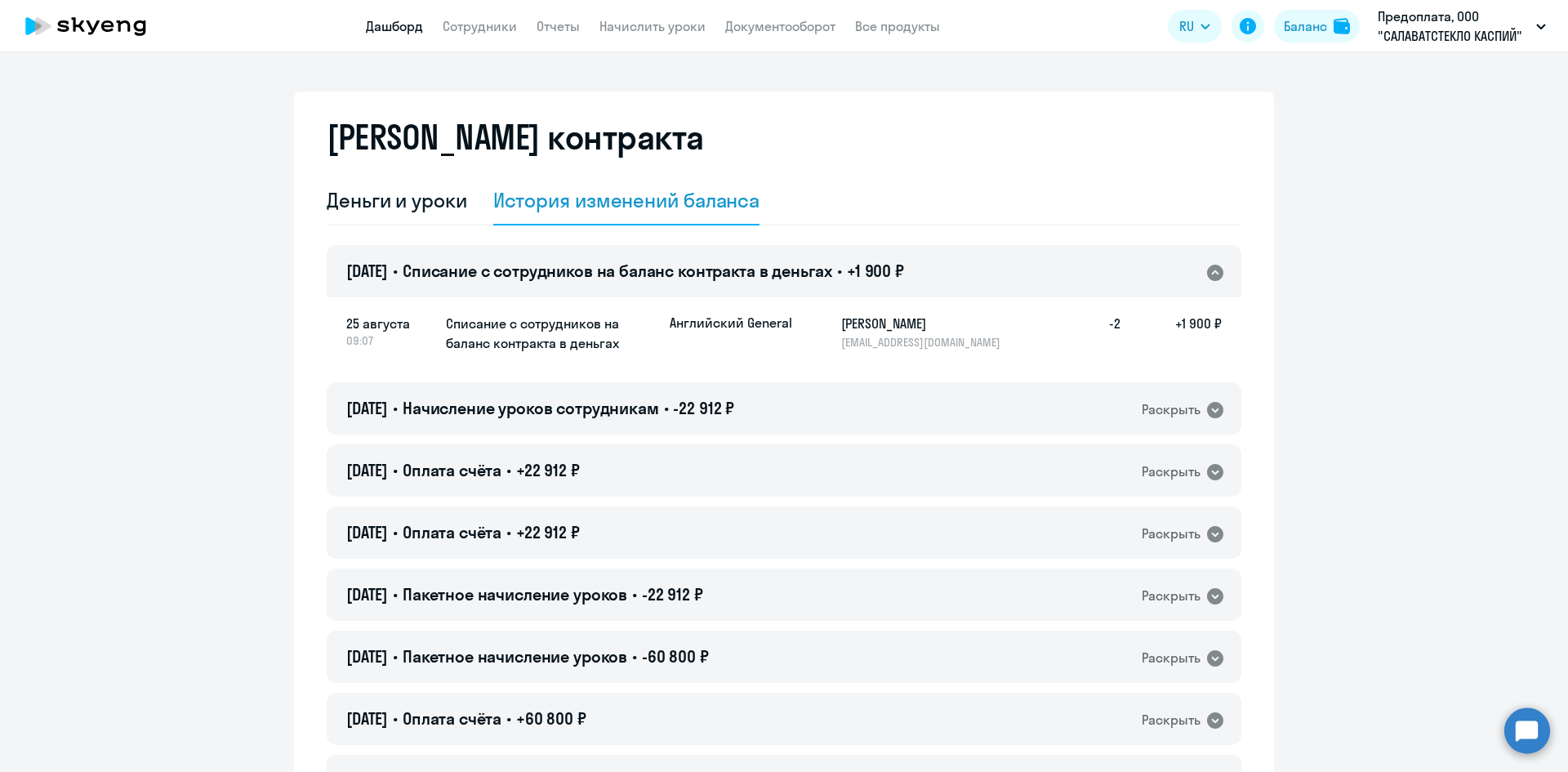
click at [395, 30] on link "Дашборд" at bounding box center [394, 26] width 57 height 16
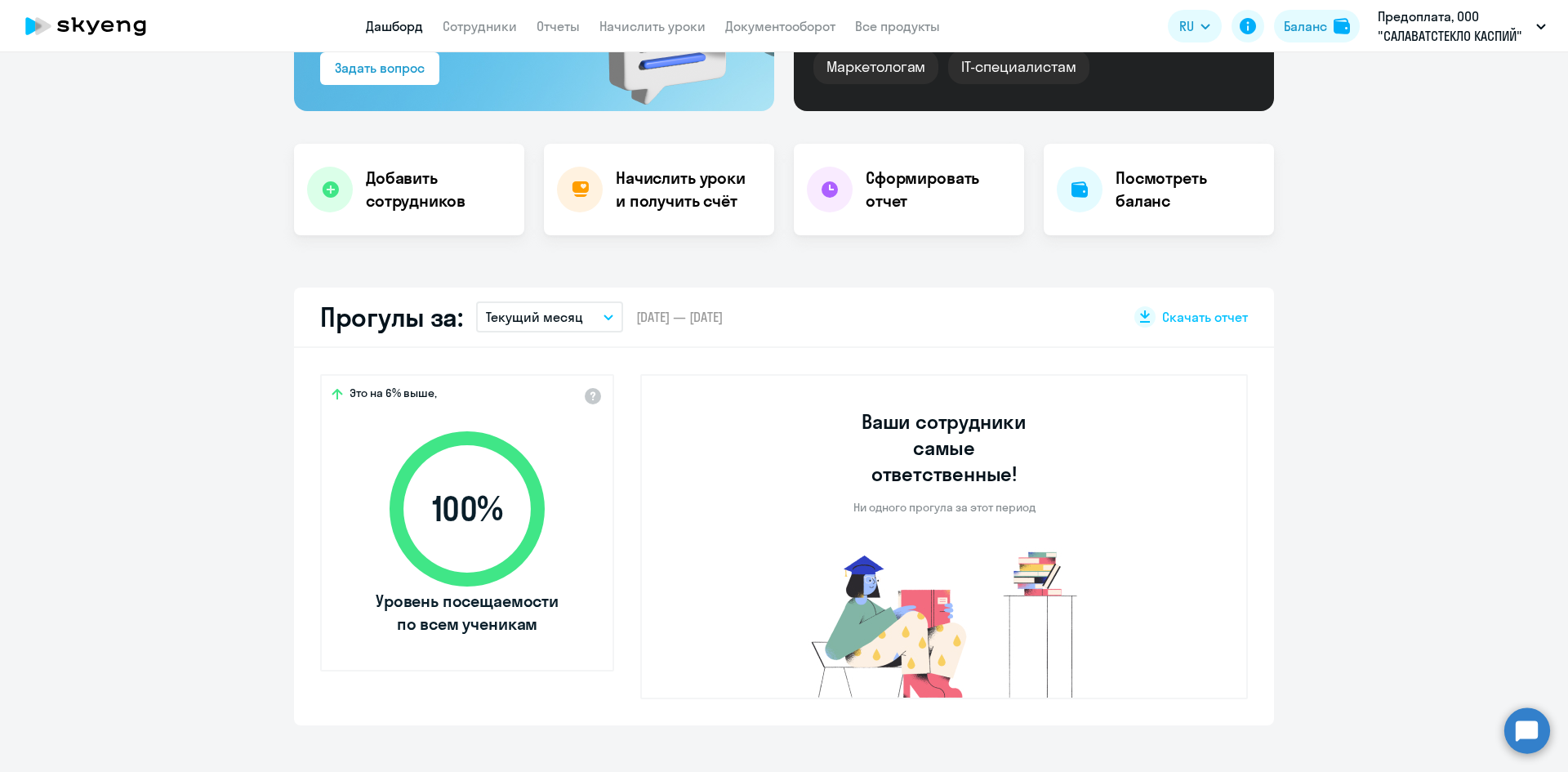
scroll to position [164, 0]
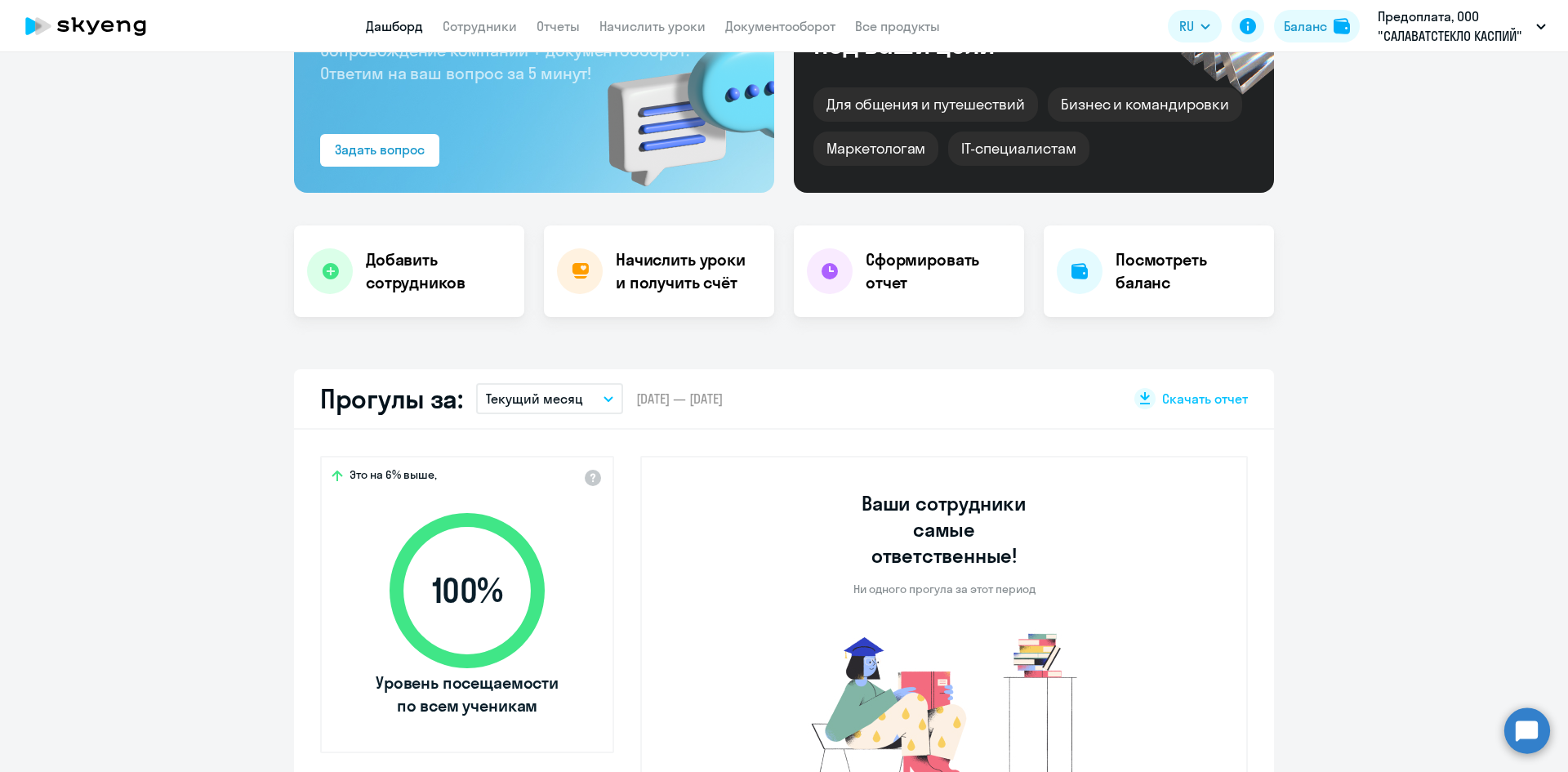
select select "30"
click at [1118, 305] on div "Посмотреть баланс" at bounding box center [1159, 271] width 230 height 92
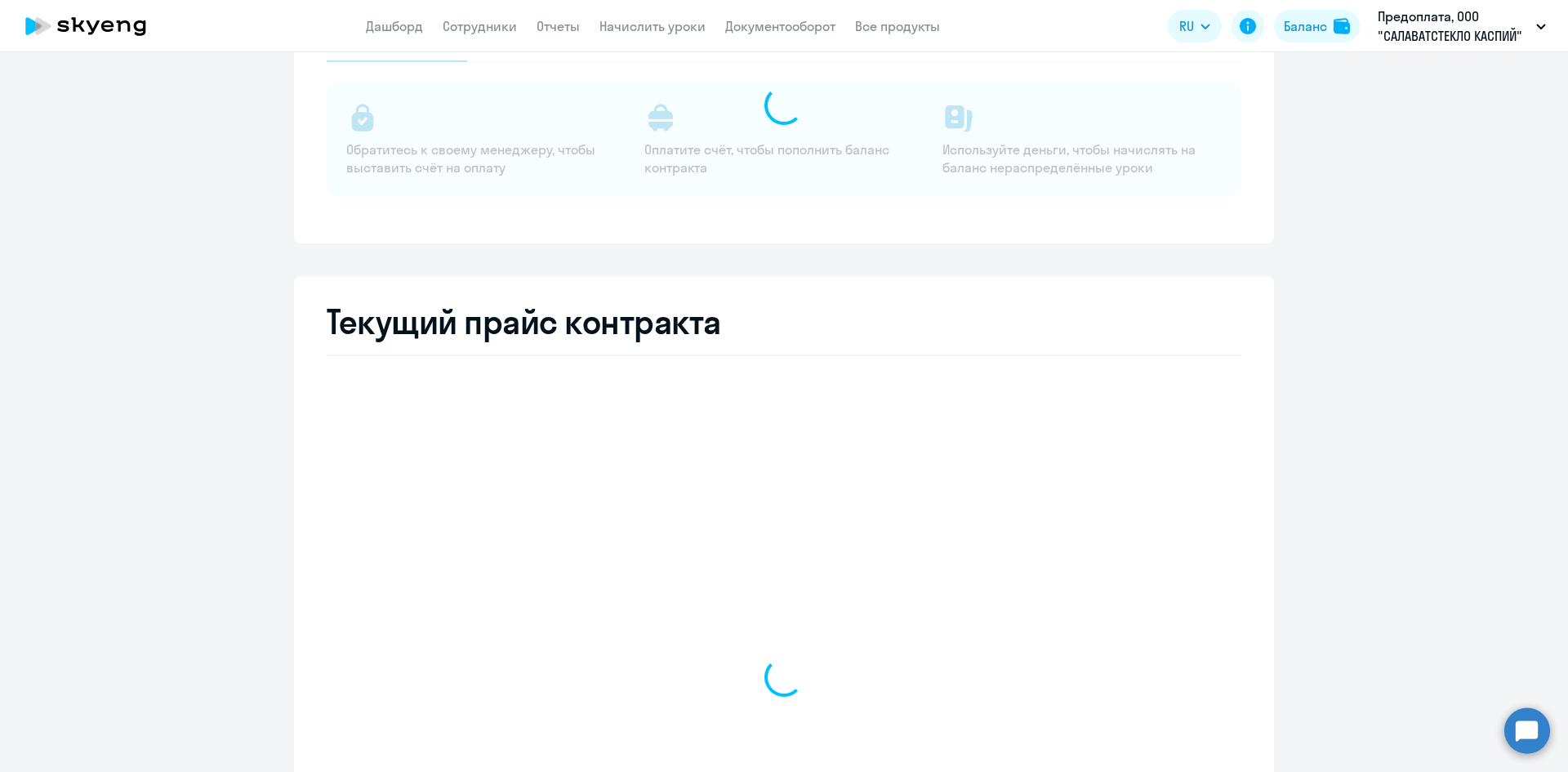
select select "english_adult_not_native_speaker"
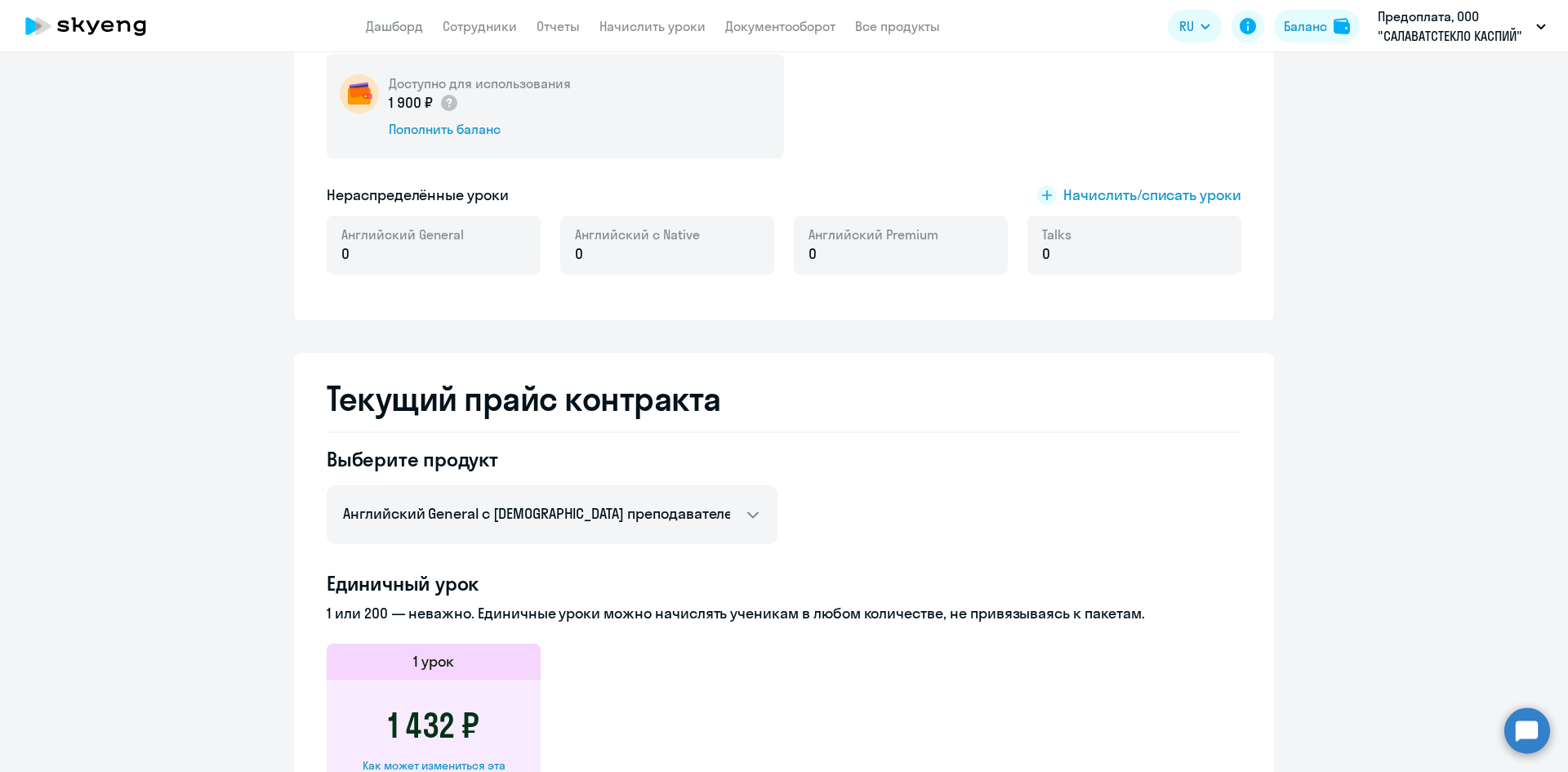
scroll to position [490, 0]
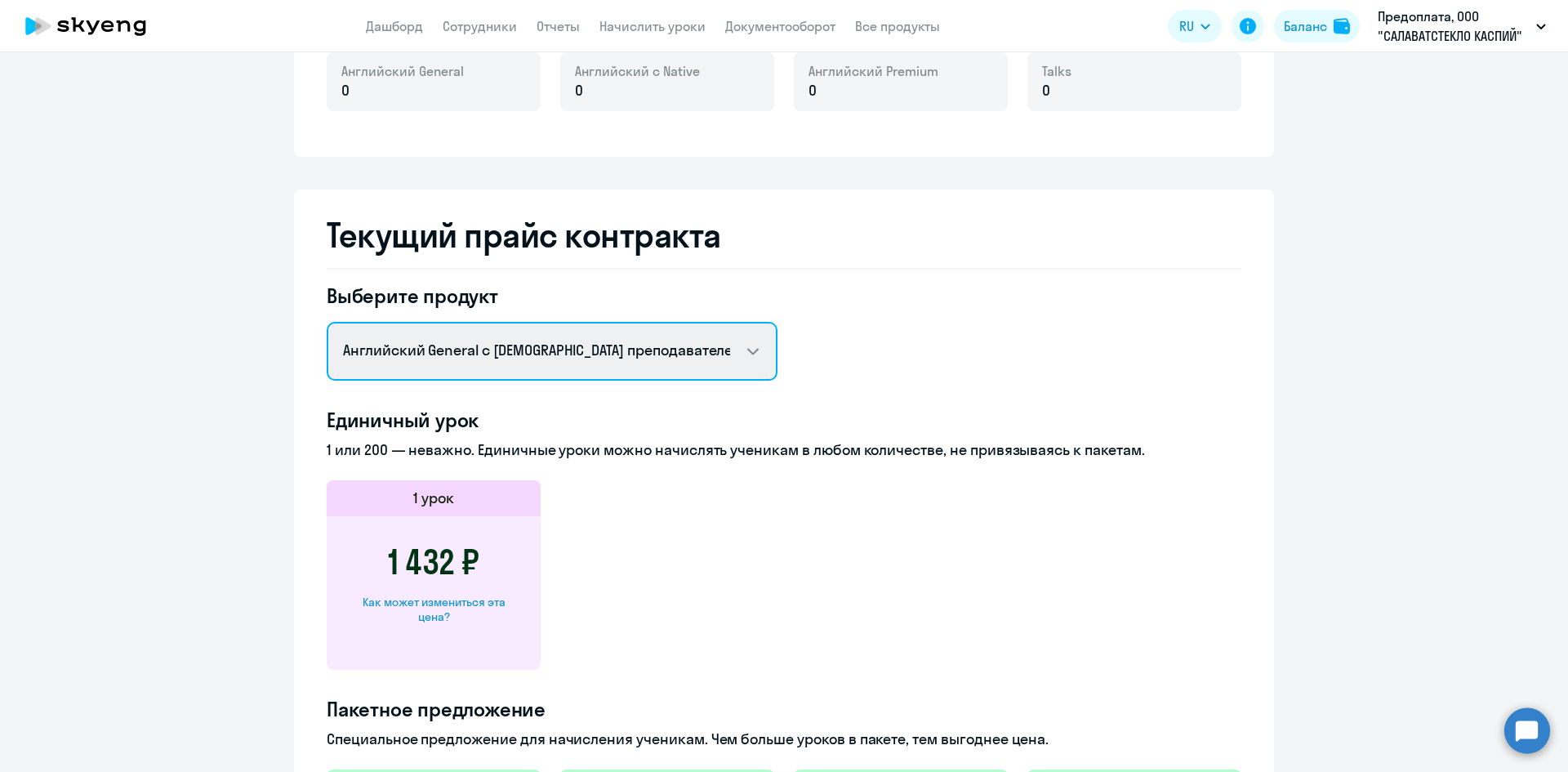
click at [675, 357] on select "Английский General с русскоговорящим преподавателем Английский General с [DEMOG…" at bounding box center [552, 351] width 450 height 59
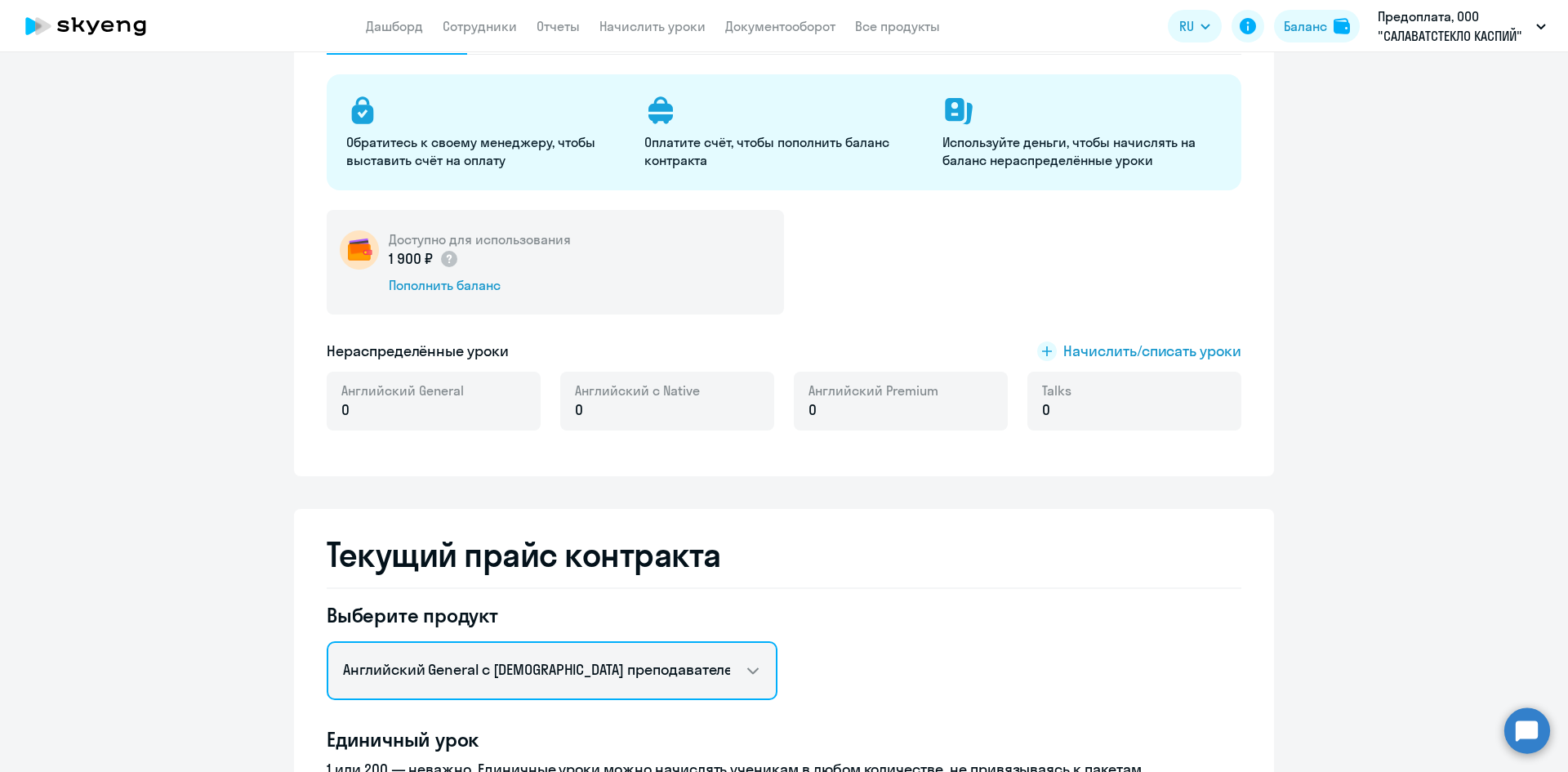
scroll to position [0, 0]
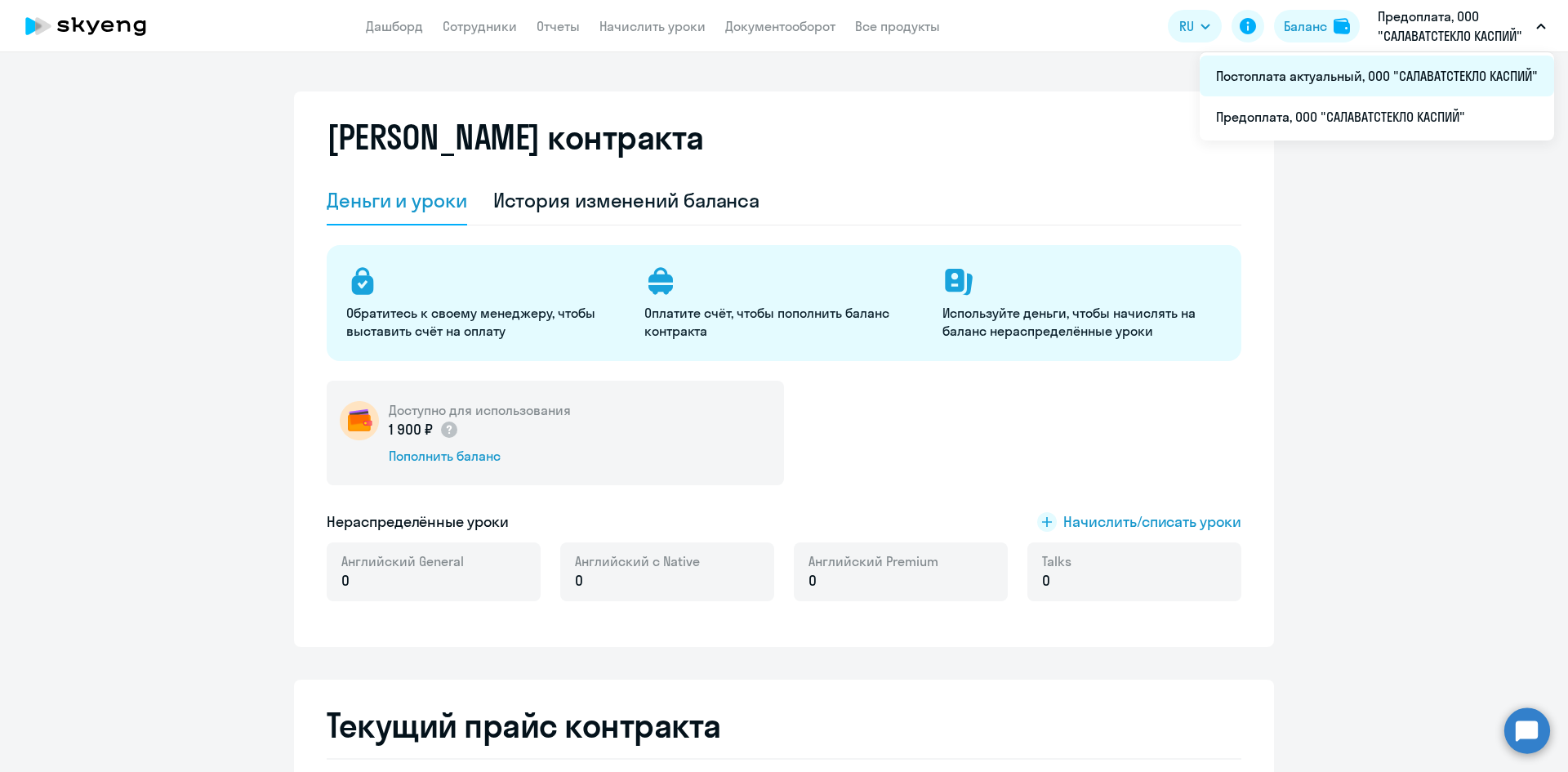
click at [1373, 76] on li "Постоплата актуальный, ООО "САЛАВАТСТЕКЛО КАСПИЙ"" at bounding box center [1377, 75] width 354 height 41
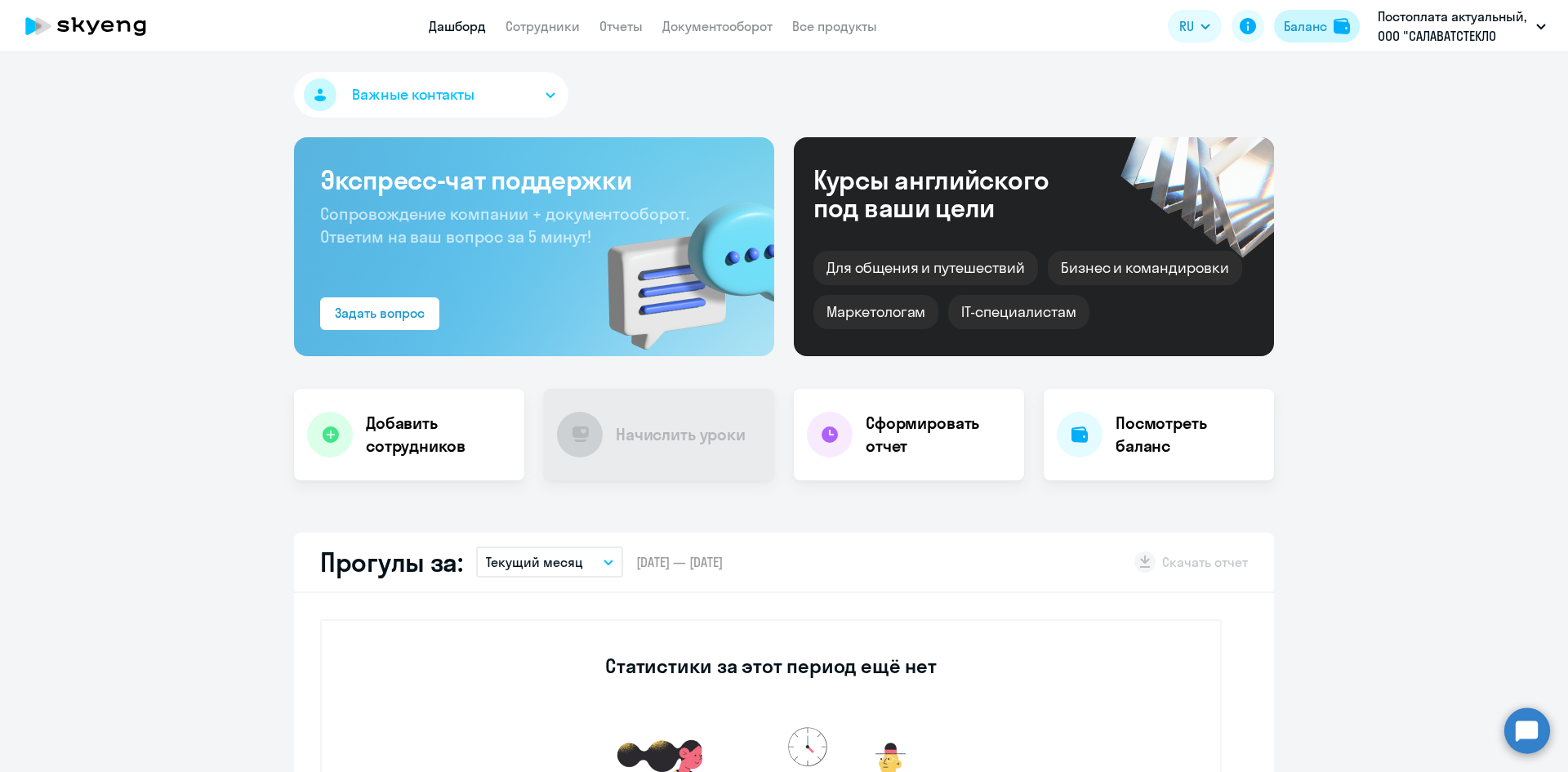
click at [1302, 29] on div "Баланс" at bounding box center [1306, 26] width 43 height 20
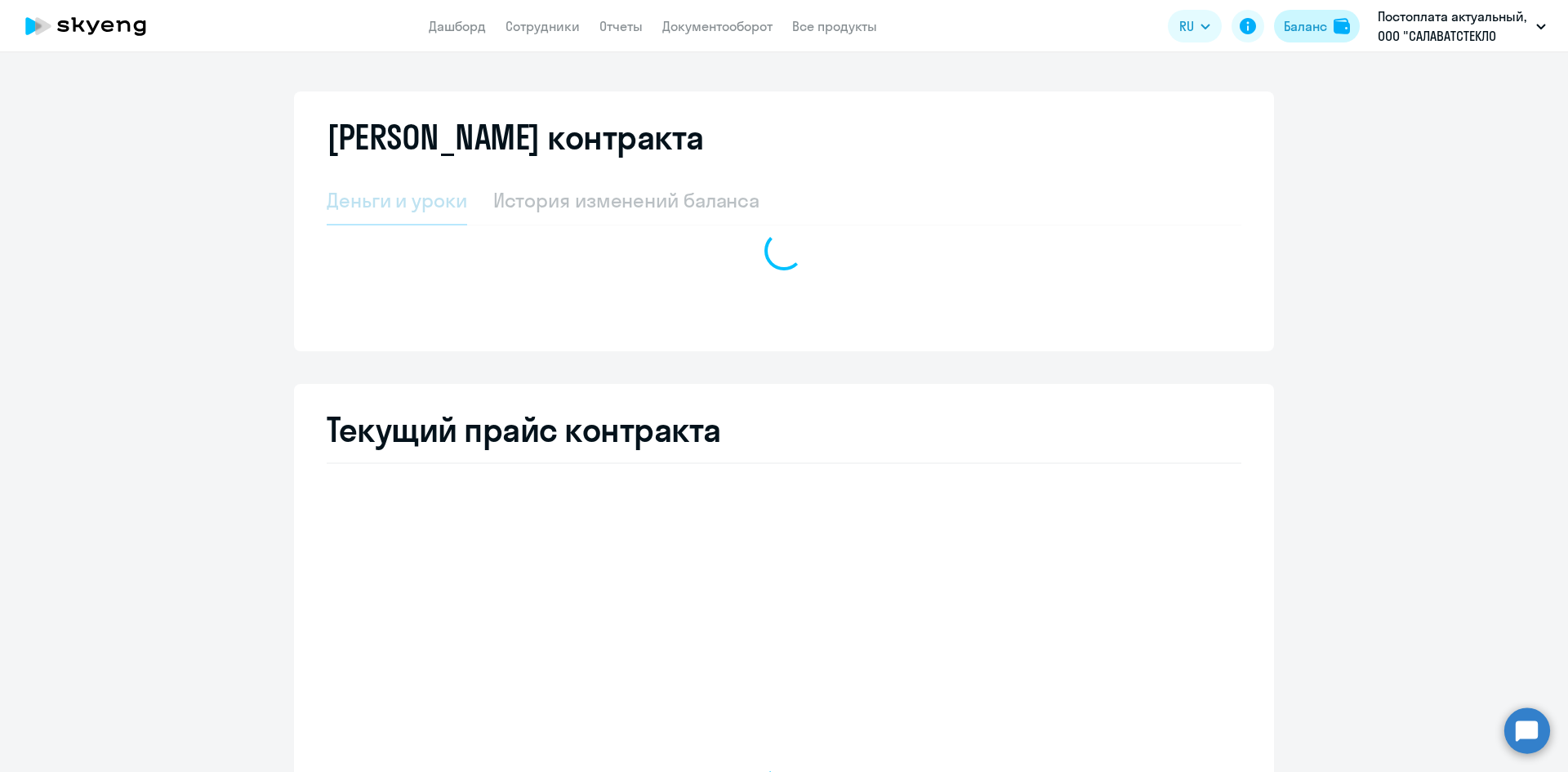
select select "english_adult_not_native_speaker"
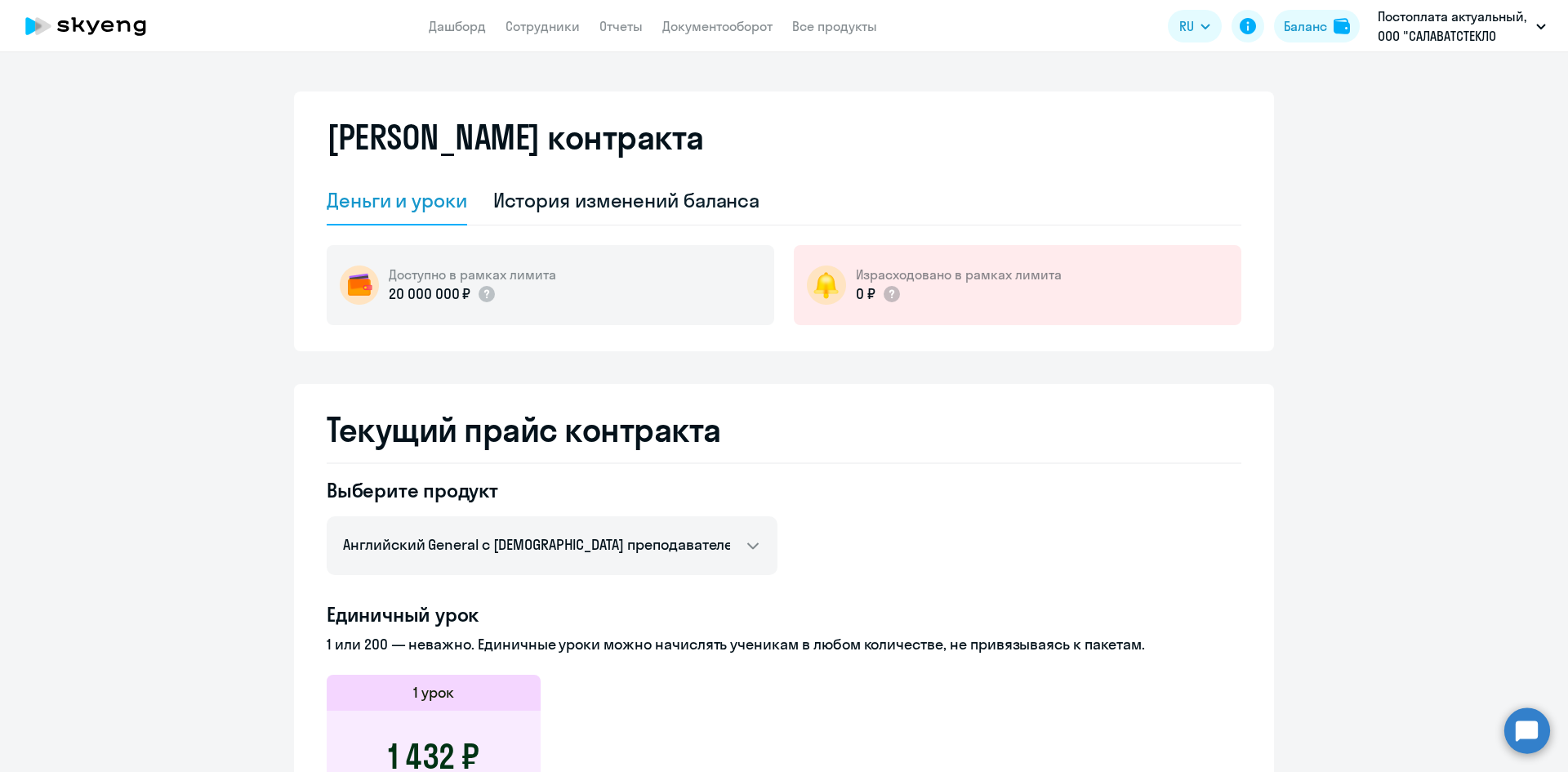
click at [618, 302] on div "Доступно в рамках лимита 20 000 000 ₽" at bounding box center [550, 285] width 448 height 80
click at [424, 289] on p "20 000 000 ₽" at bounding box center [430, 294] width 81 height 22
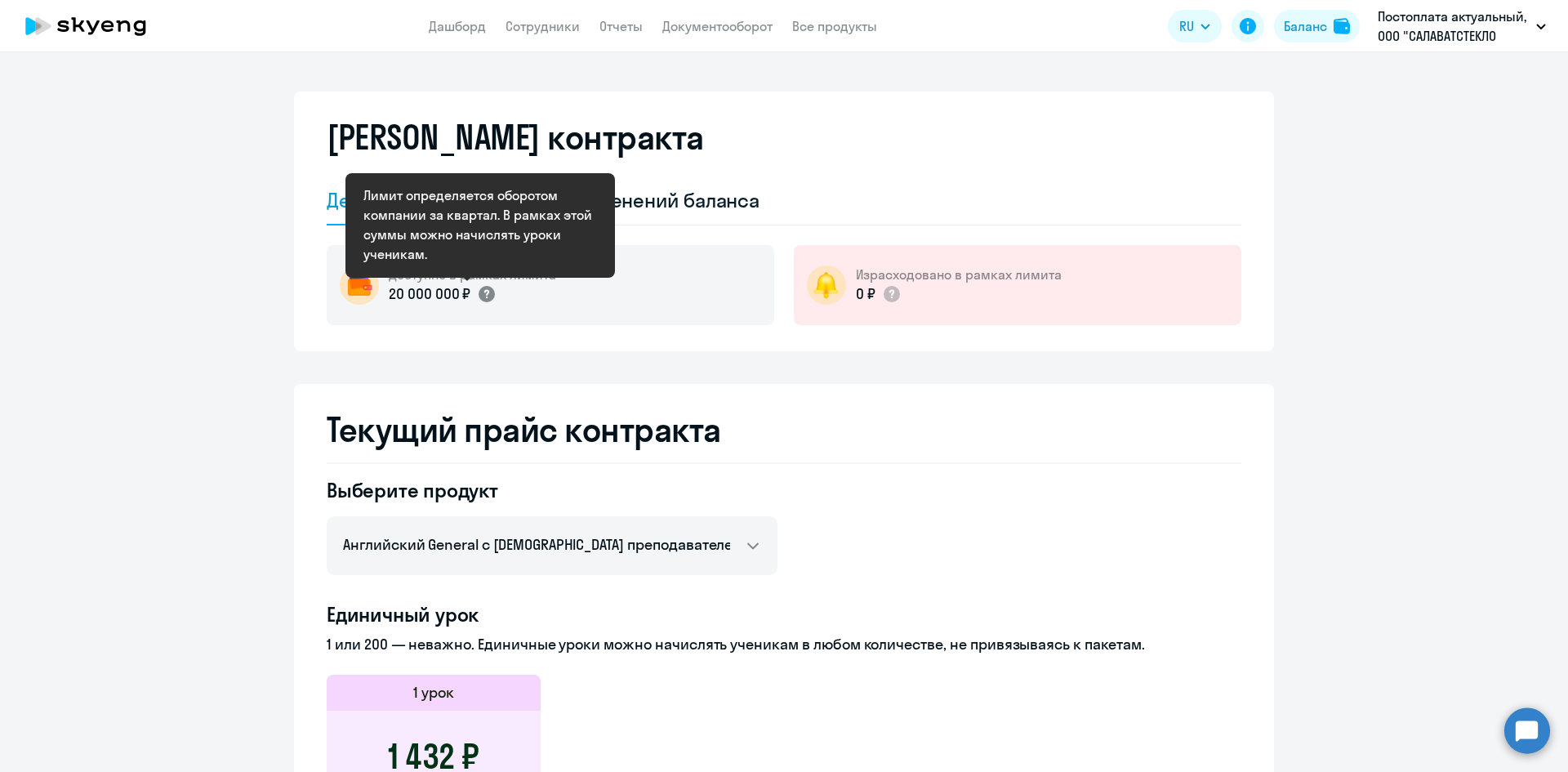
click at [483, 292] on circle at bounding box center [486, 294] width 16 height 16
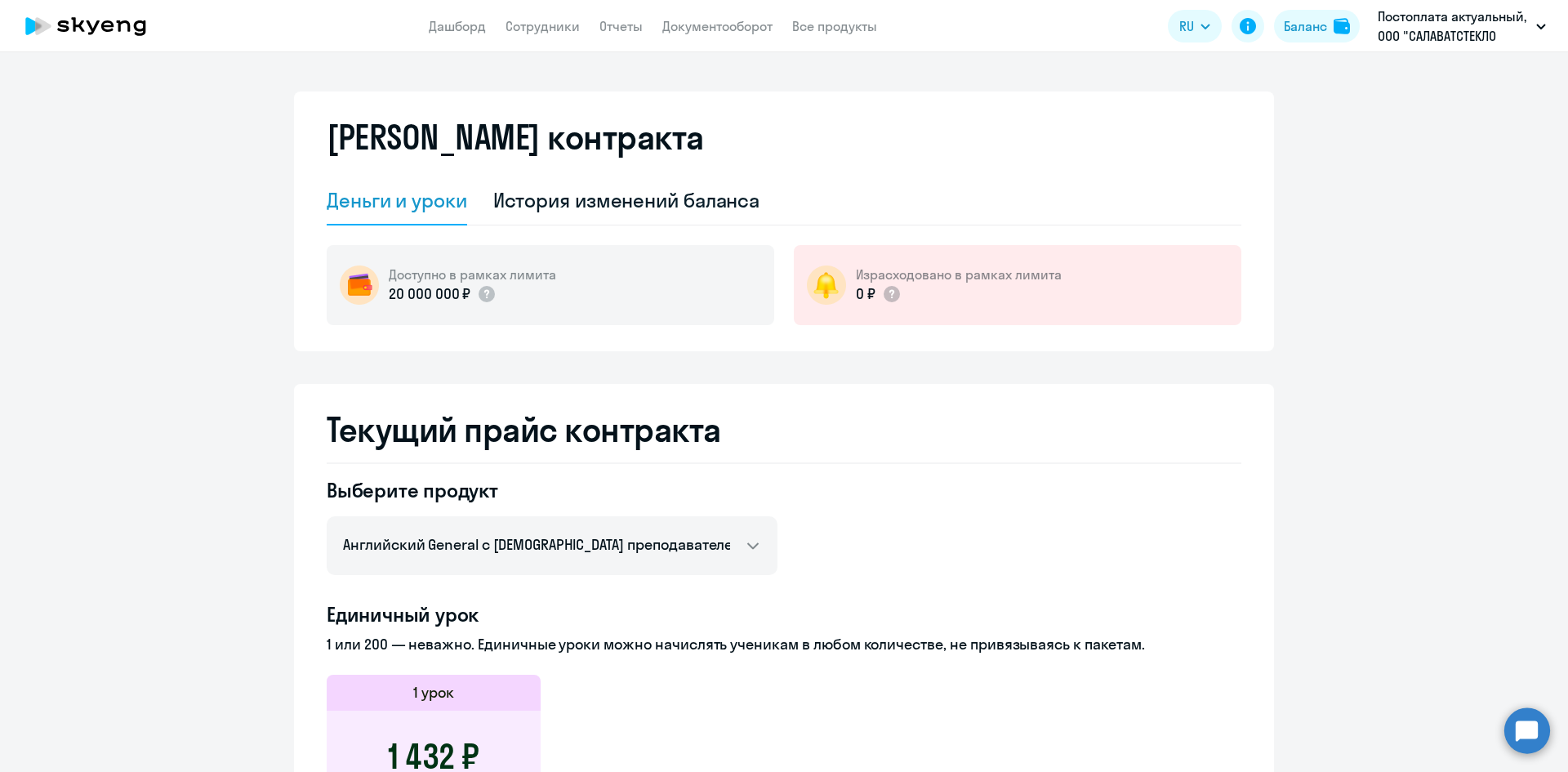
click at [172, 379] on ng-component "[PERSON_NAME] контракта [PERSON_NAME] и уроки История изменений баланса Доступн…" at bounding box center [784, 750] width 1568 height 1317
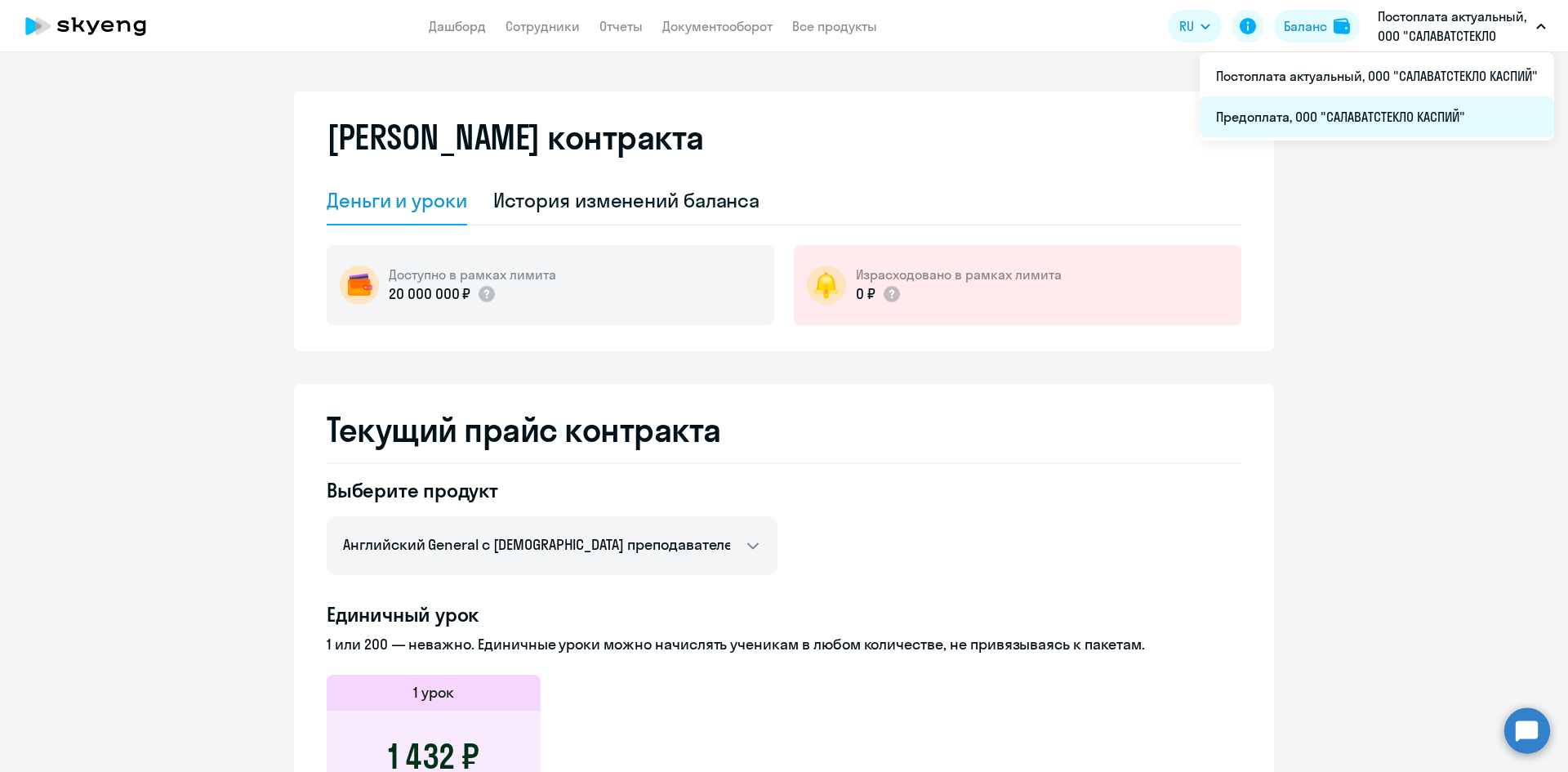
click at [1389, 123] on li "Предоплата, ООО "САЛАВАТСТЕКЛО КАСПИЙ"" at bounding box center [1377, 116] width 354 height 41
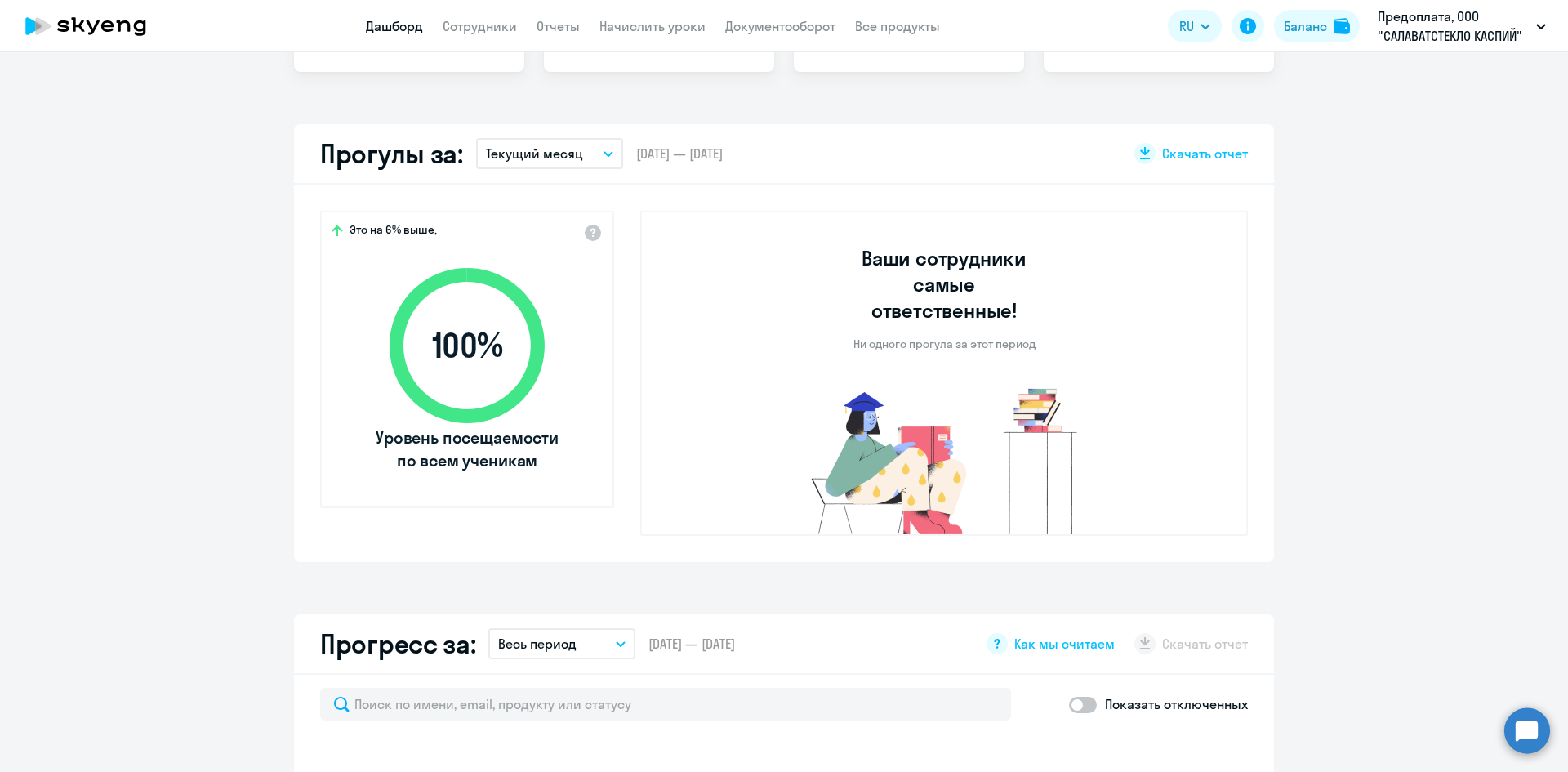
scroll to position [572, 0]
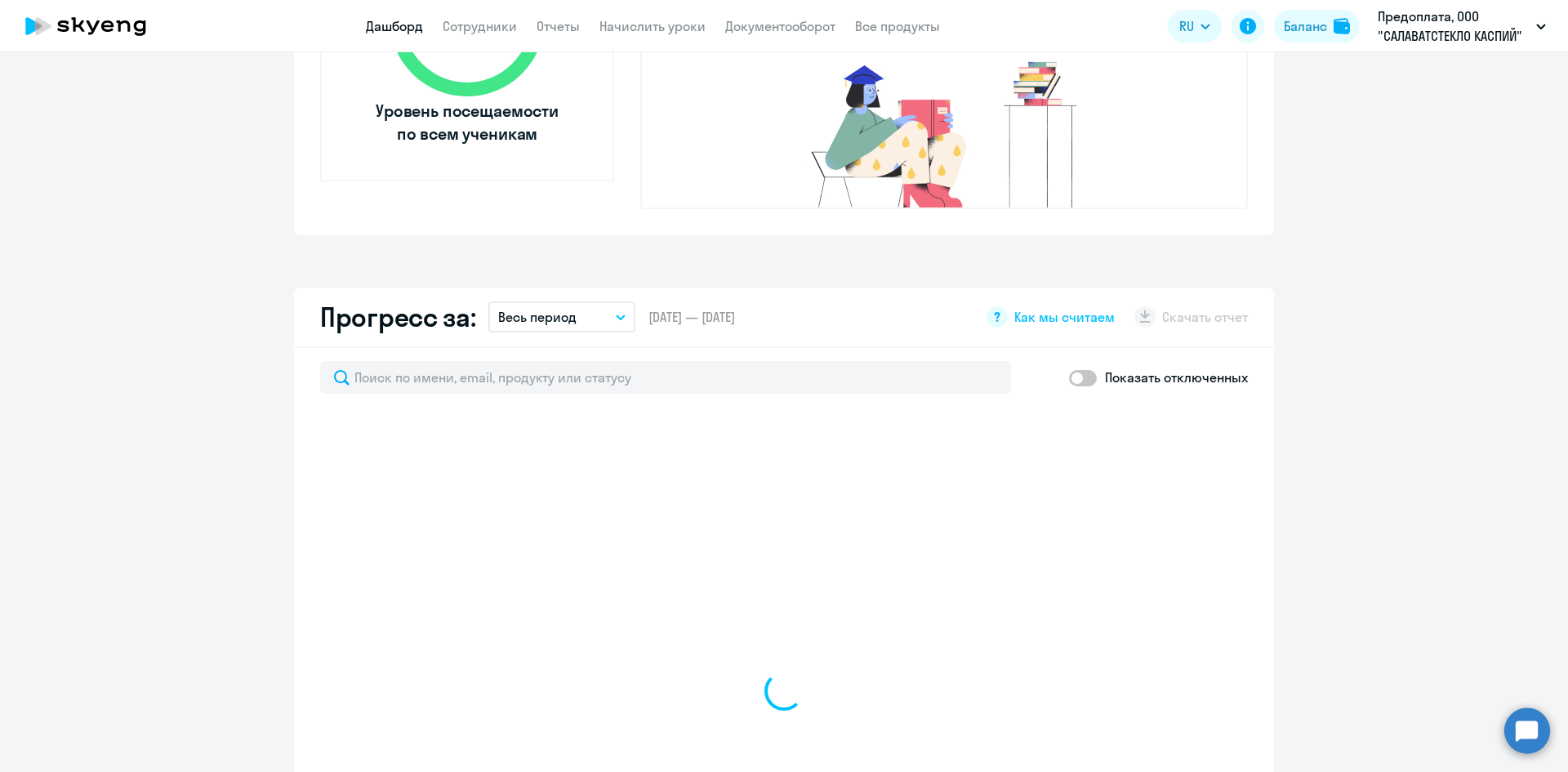
select select "30"
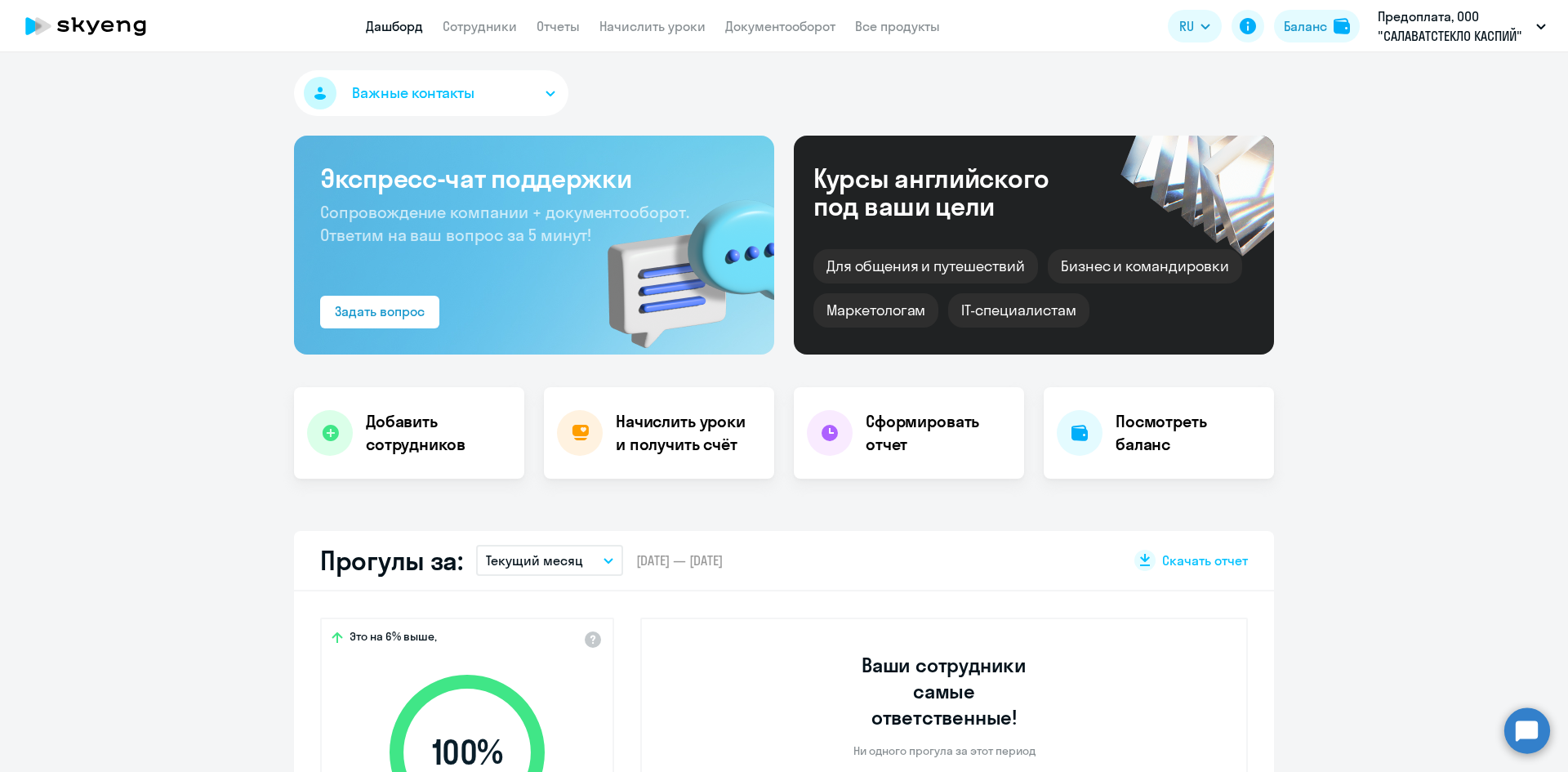
scroll to position [0, 0]
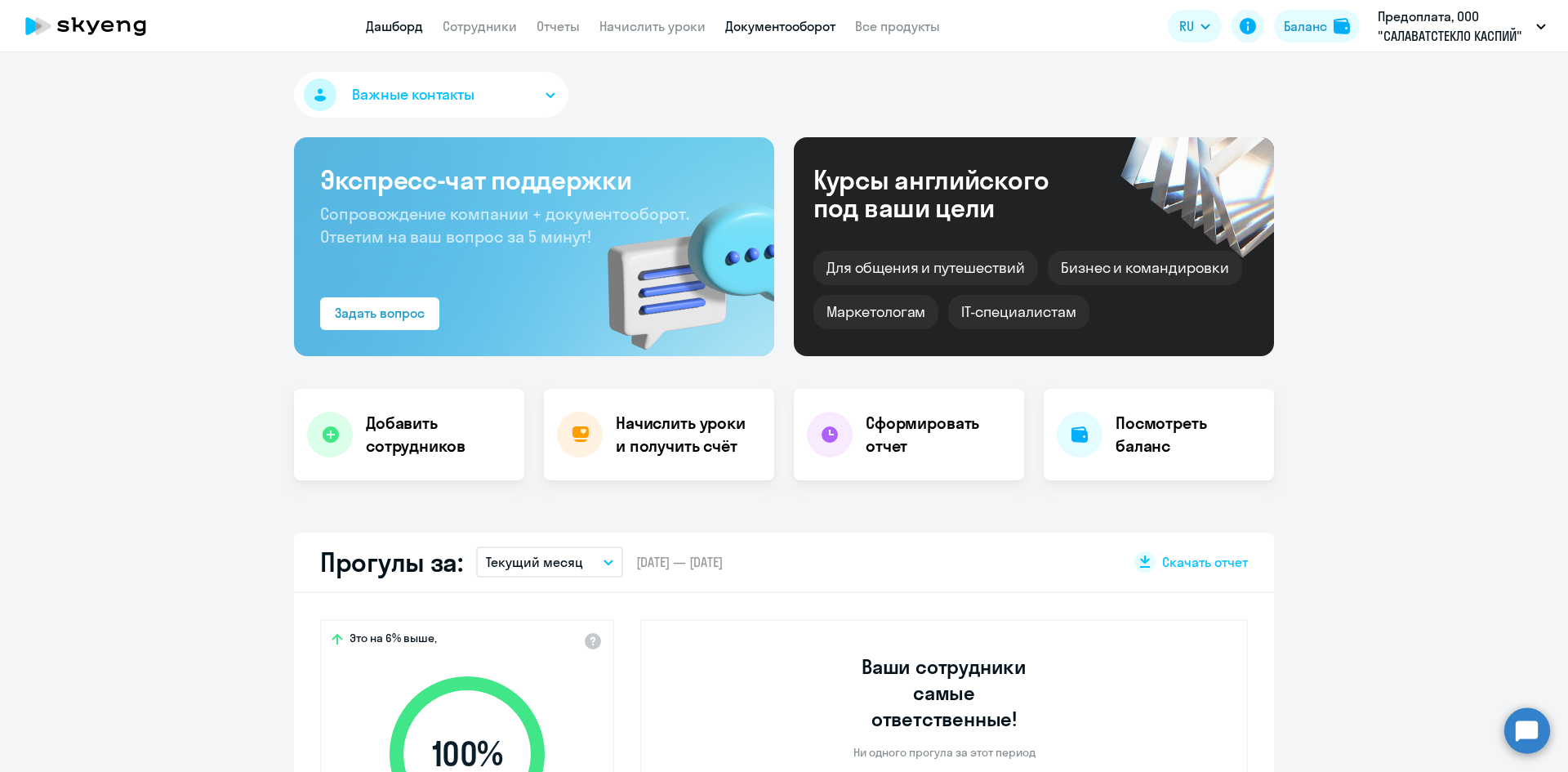
click at [749, 29] on link "Документооборот" at bounding box center [780, 26] width 110 height 16
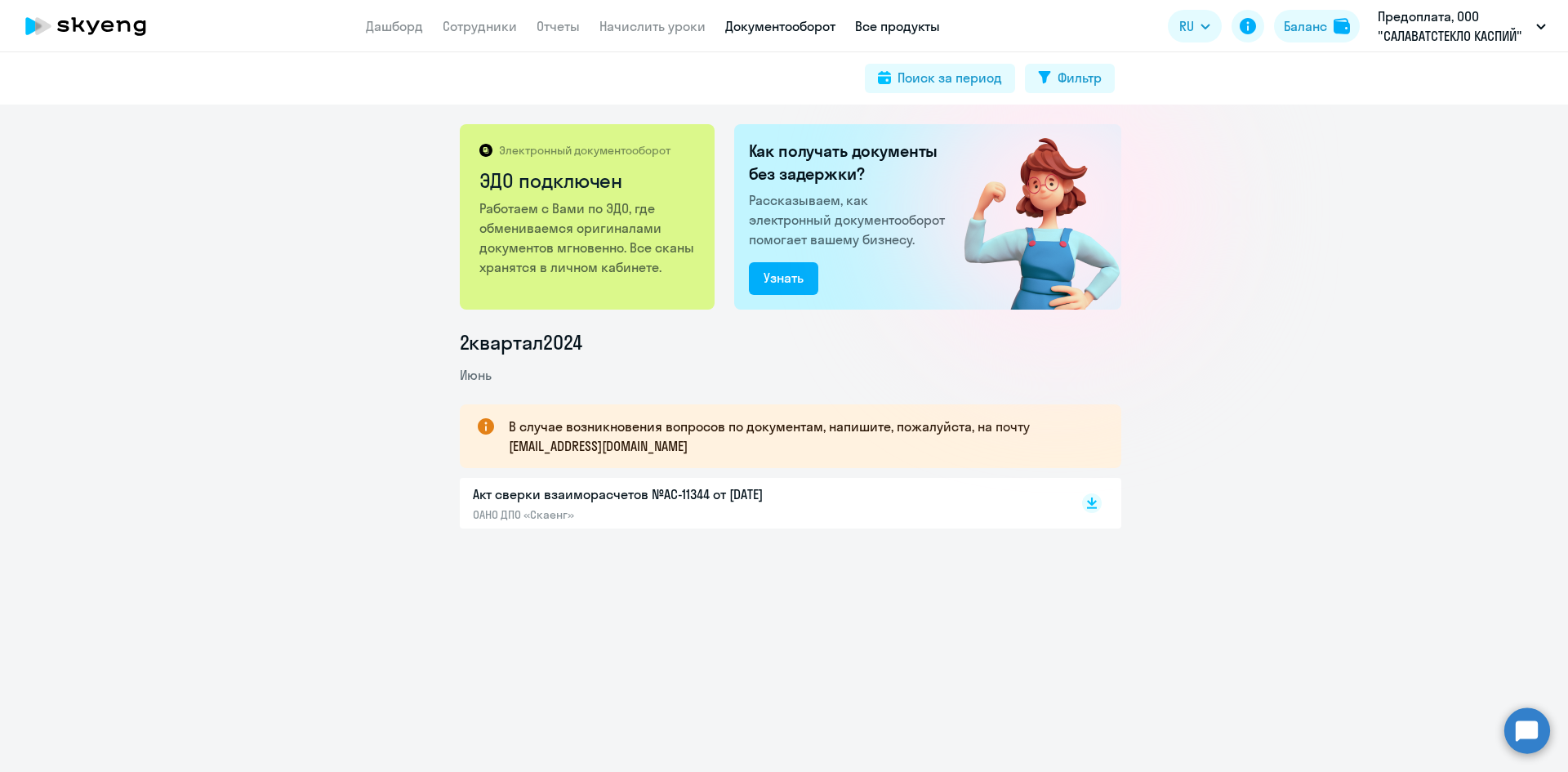
click at [906, 28] on link "Все продукты" at bounding box center [897, 26] width 85 height 16
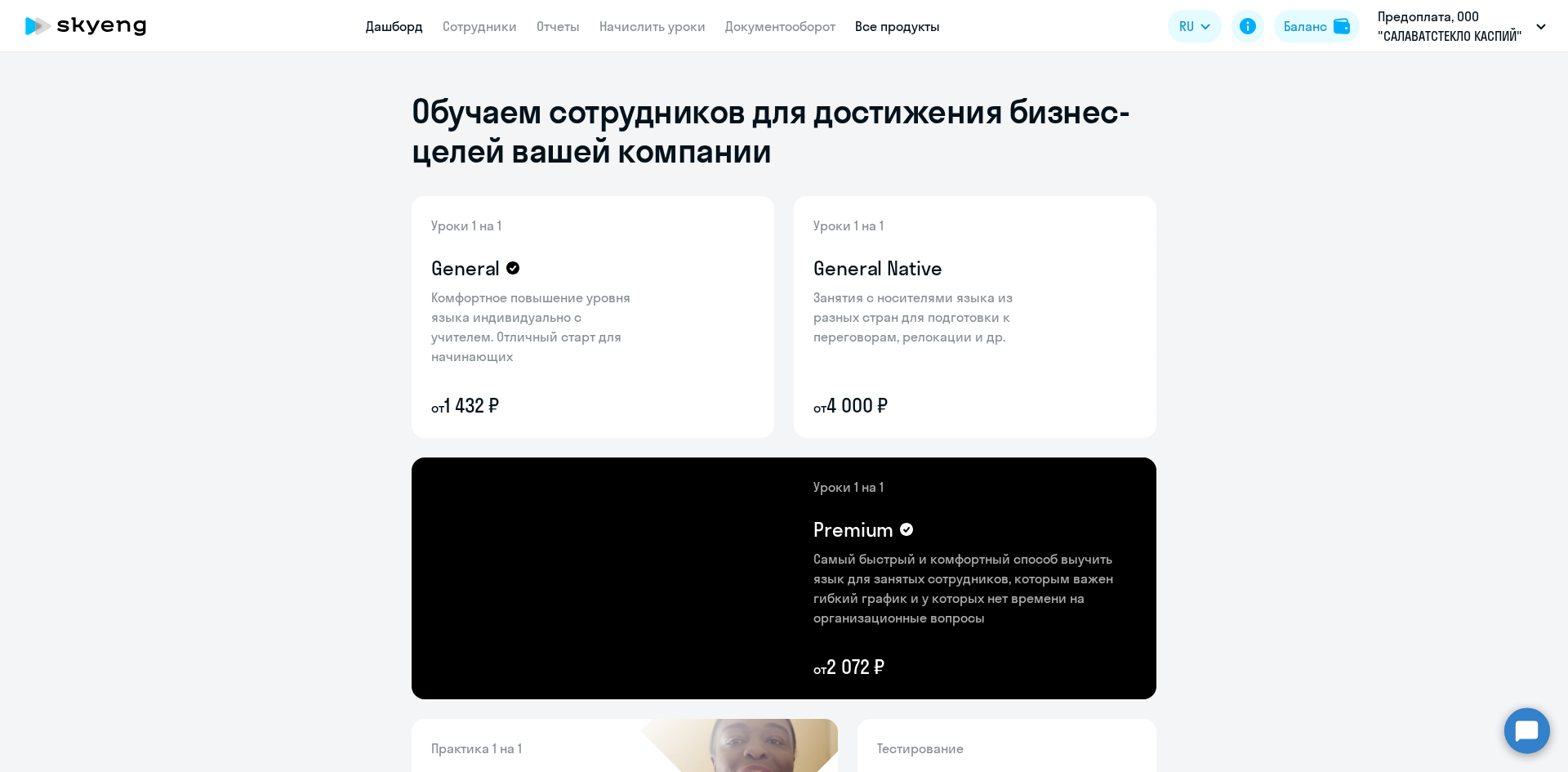
click at [409, 29] on link "Дашборд" at bounding box center [394, 26] width 57 height 16
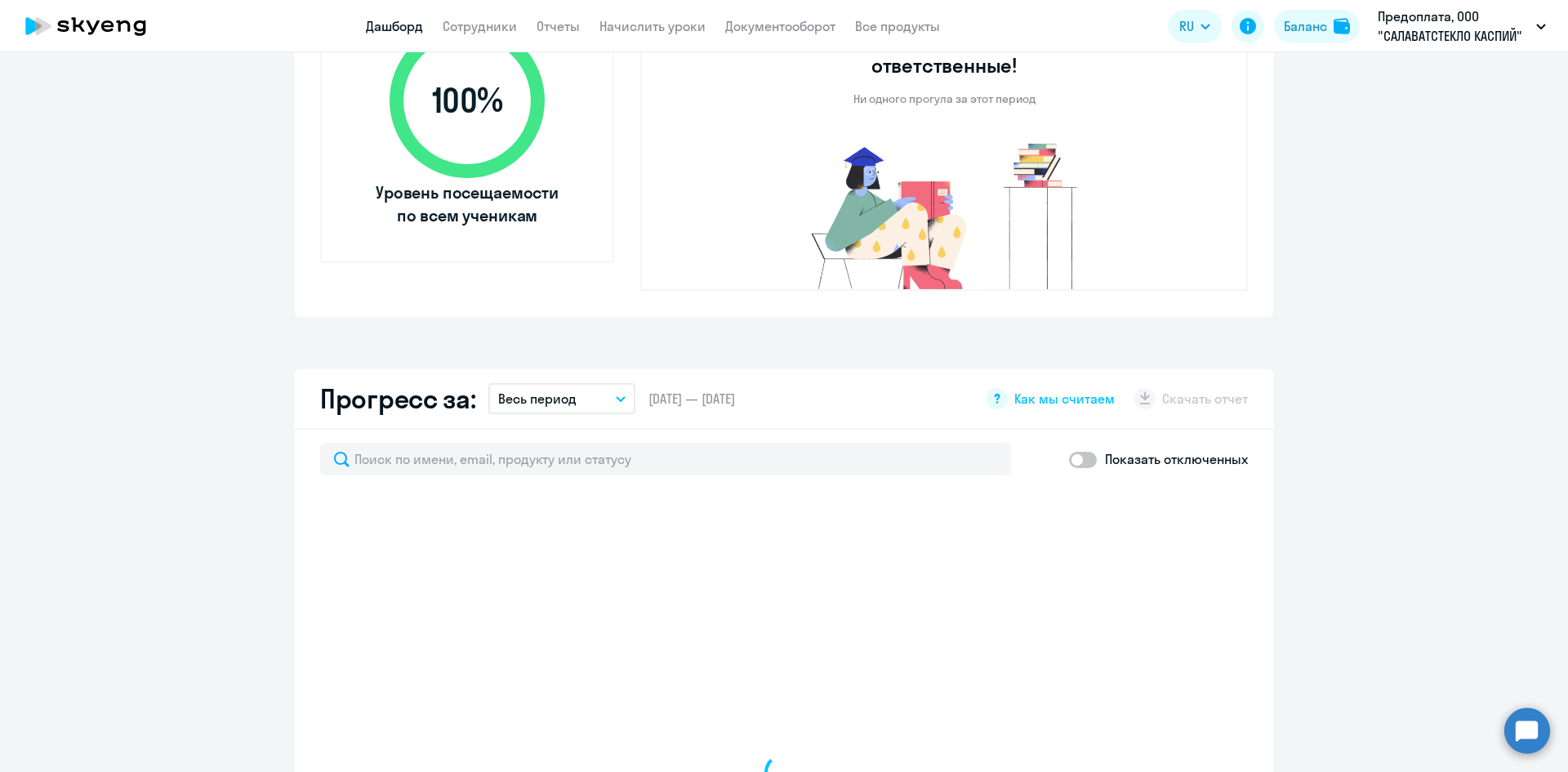
scroll to position [735, 0]
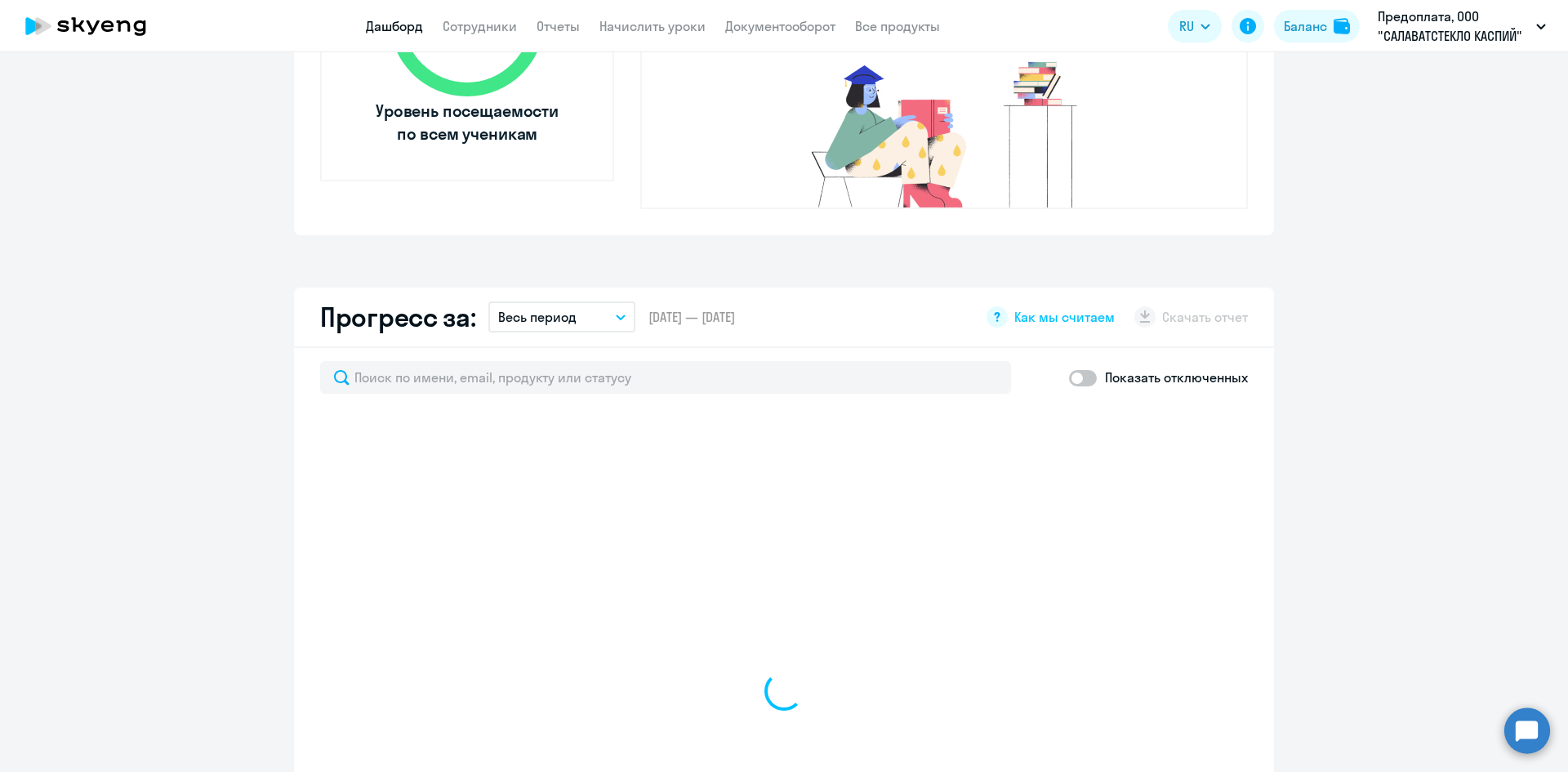
select select "30"
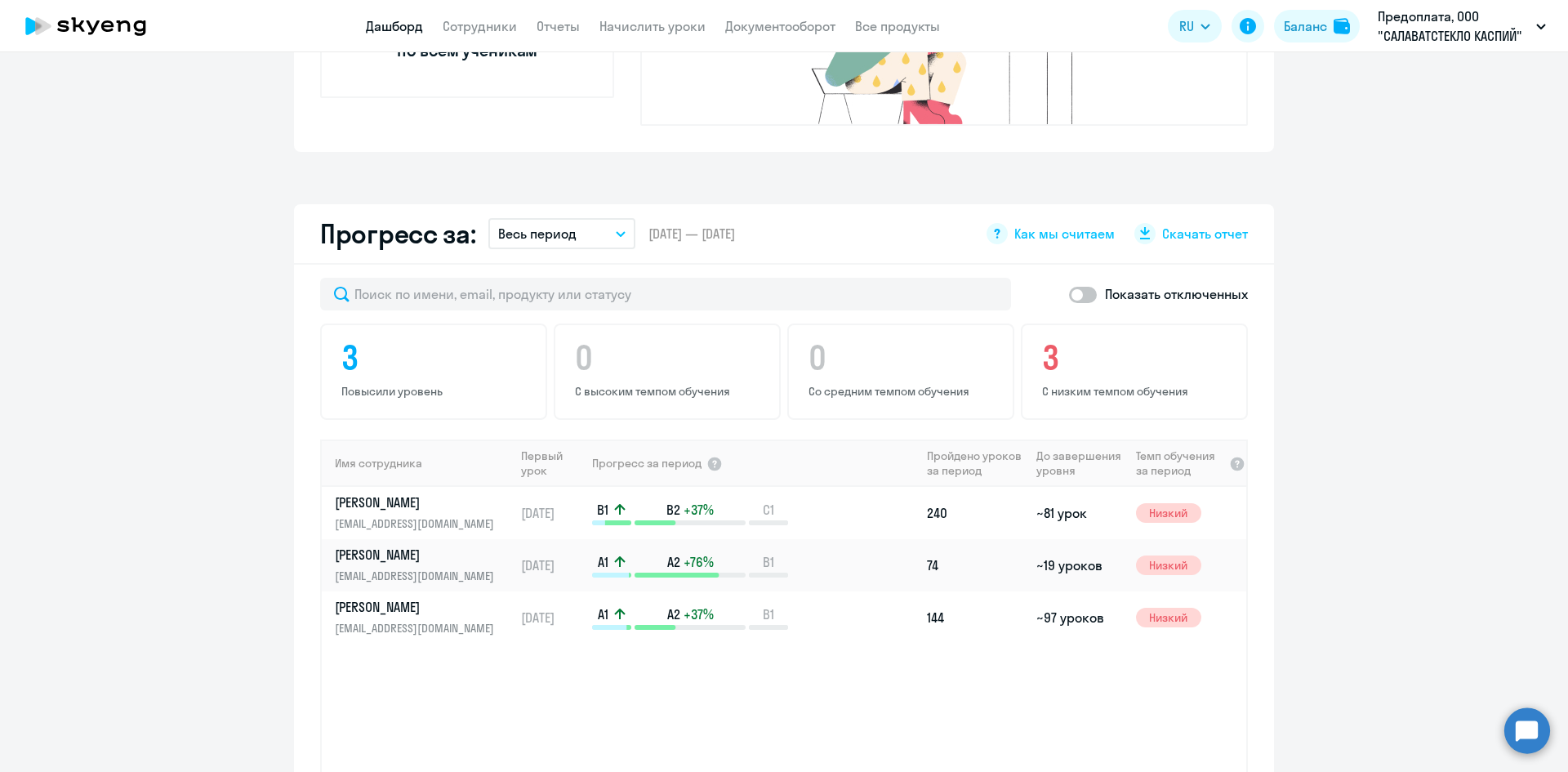
scroll to position [0, 0]
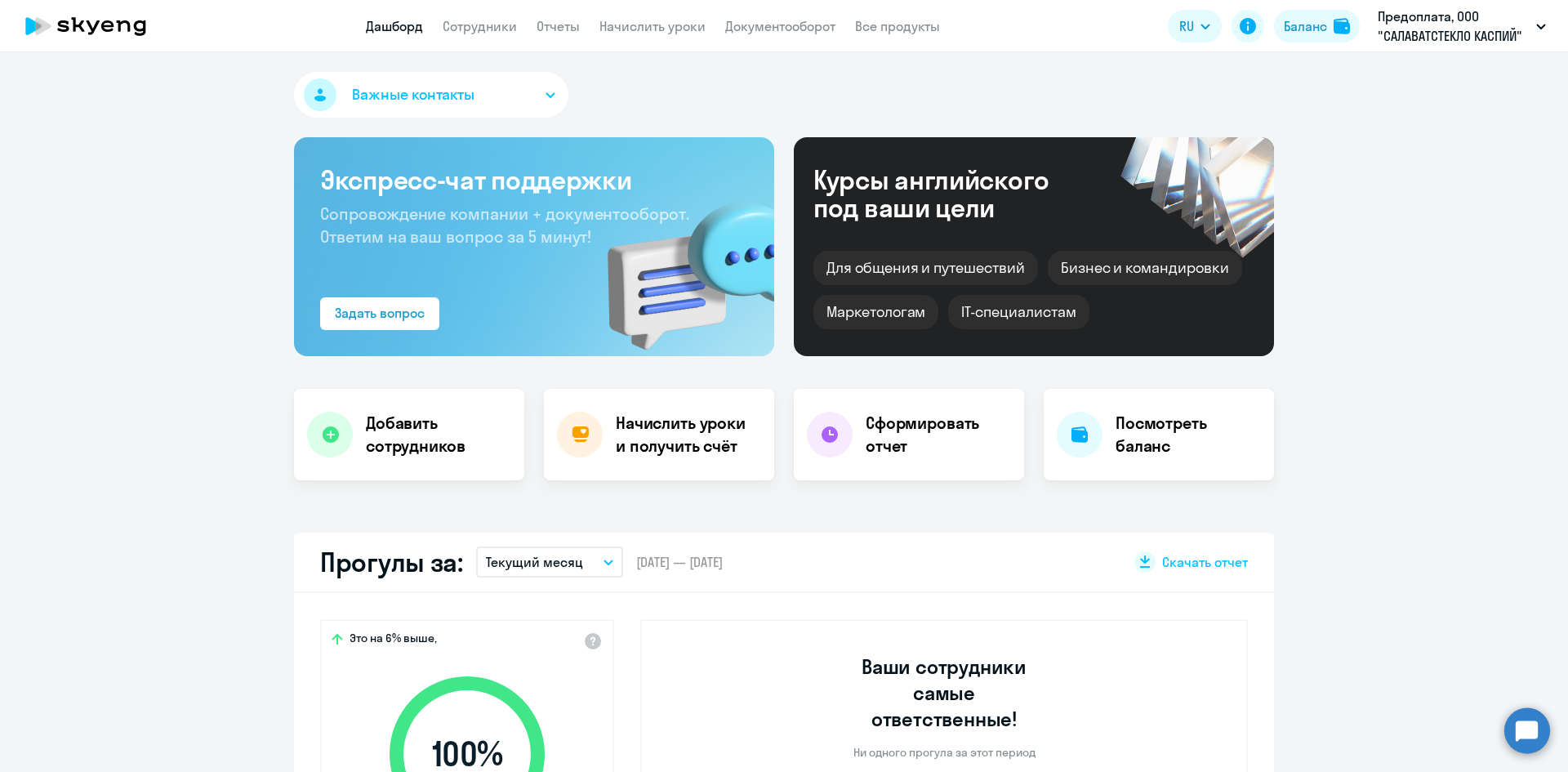
click at [491, 88] on button "Важные контакты" at bounding box center [431, 94] width 275 height 46
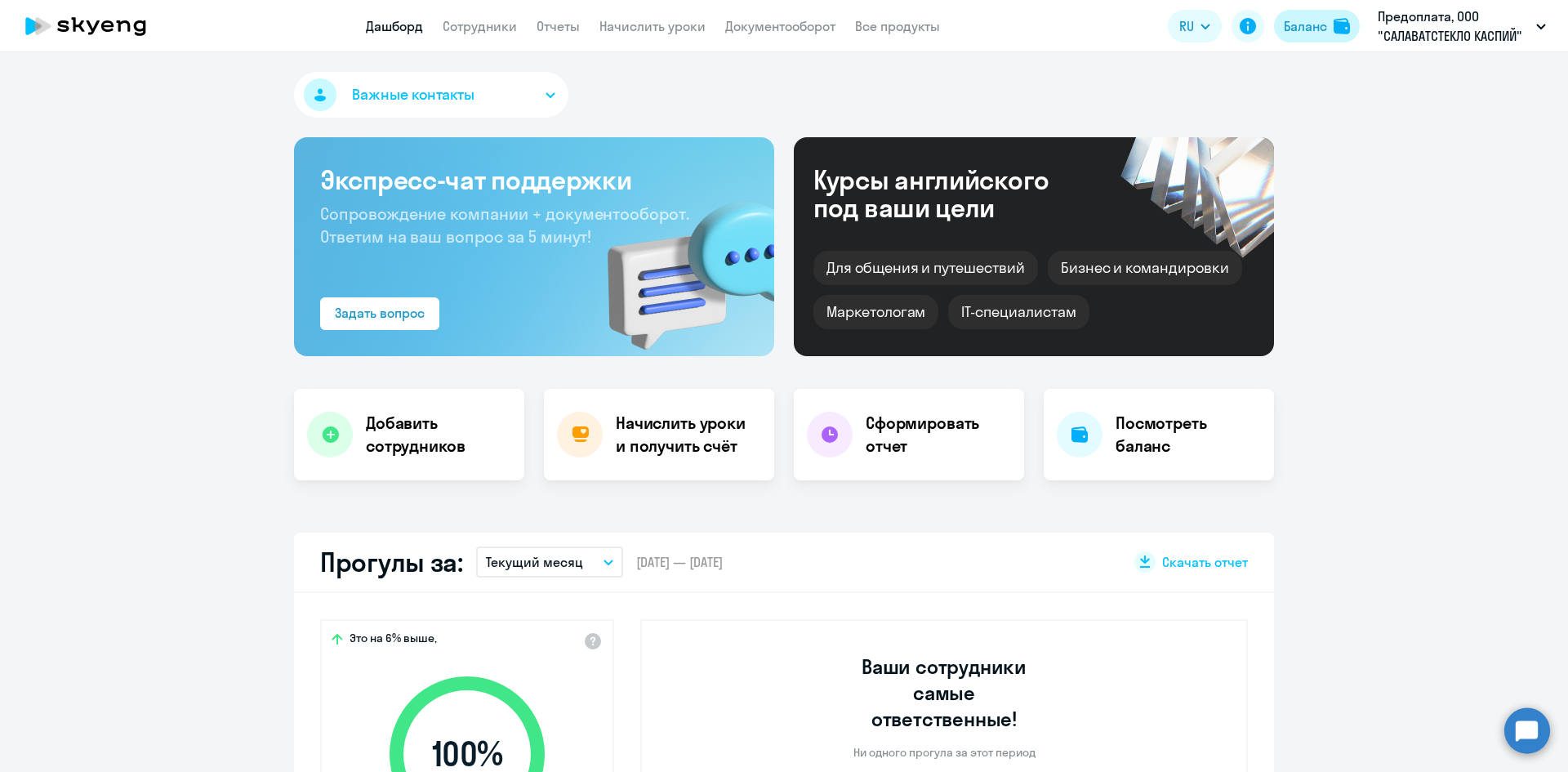
click at [1303, 33] on div "Баланс" at bounding box center [1306, 26] width 43 height 20
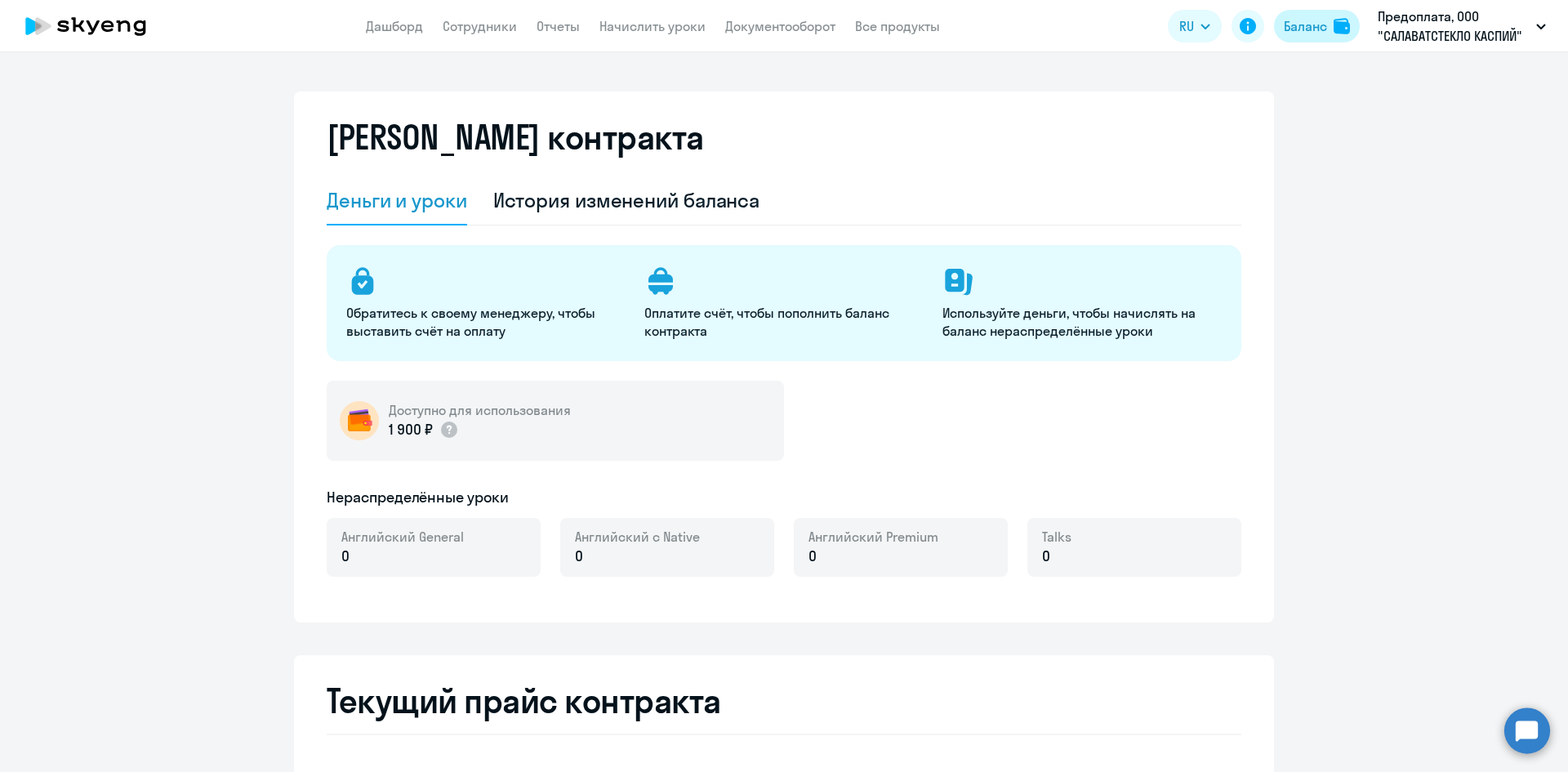
select select "english_adult_not_native_speaker"
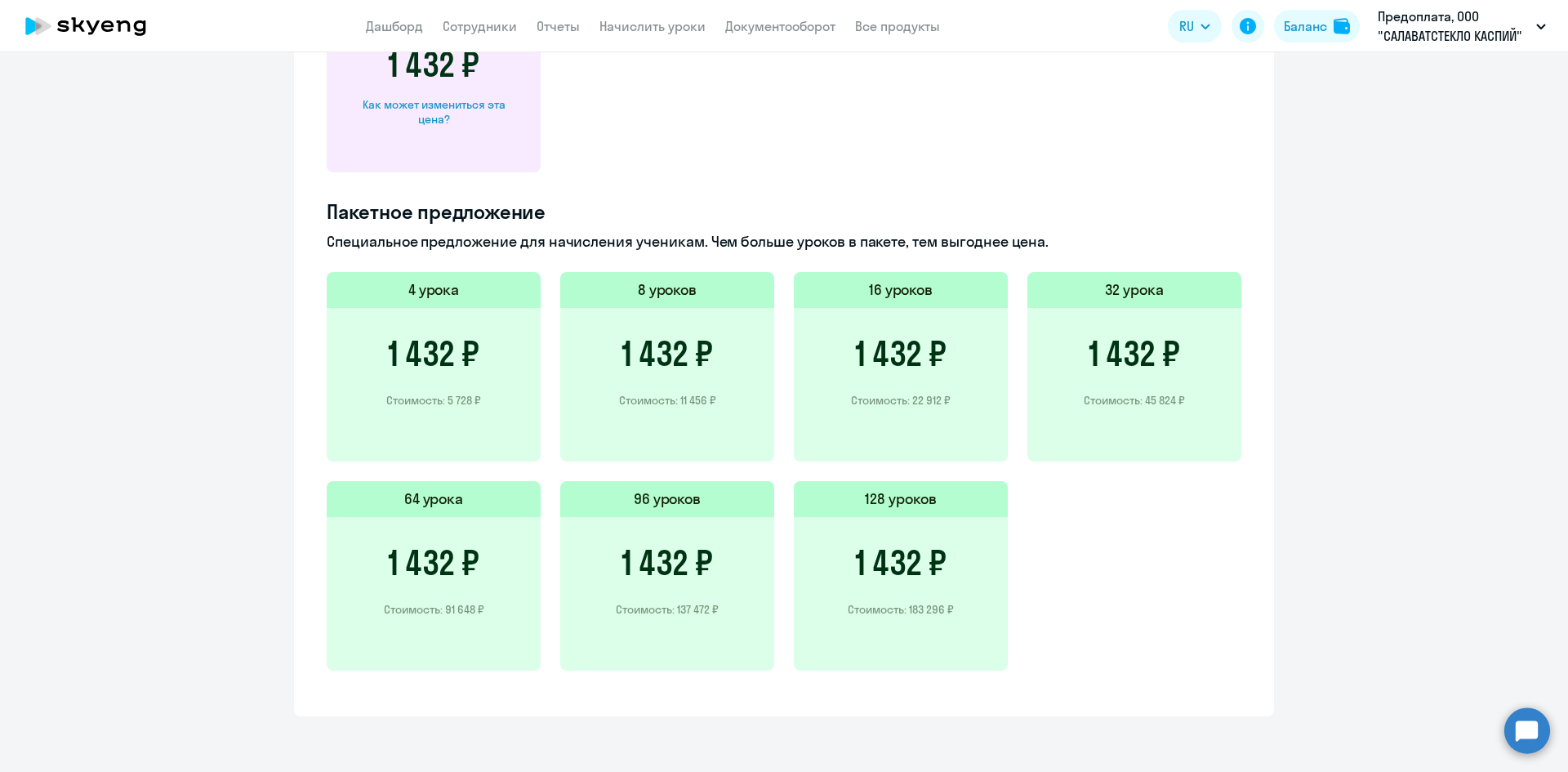
scroll to position [7, 0]
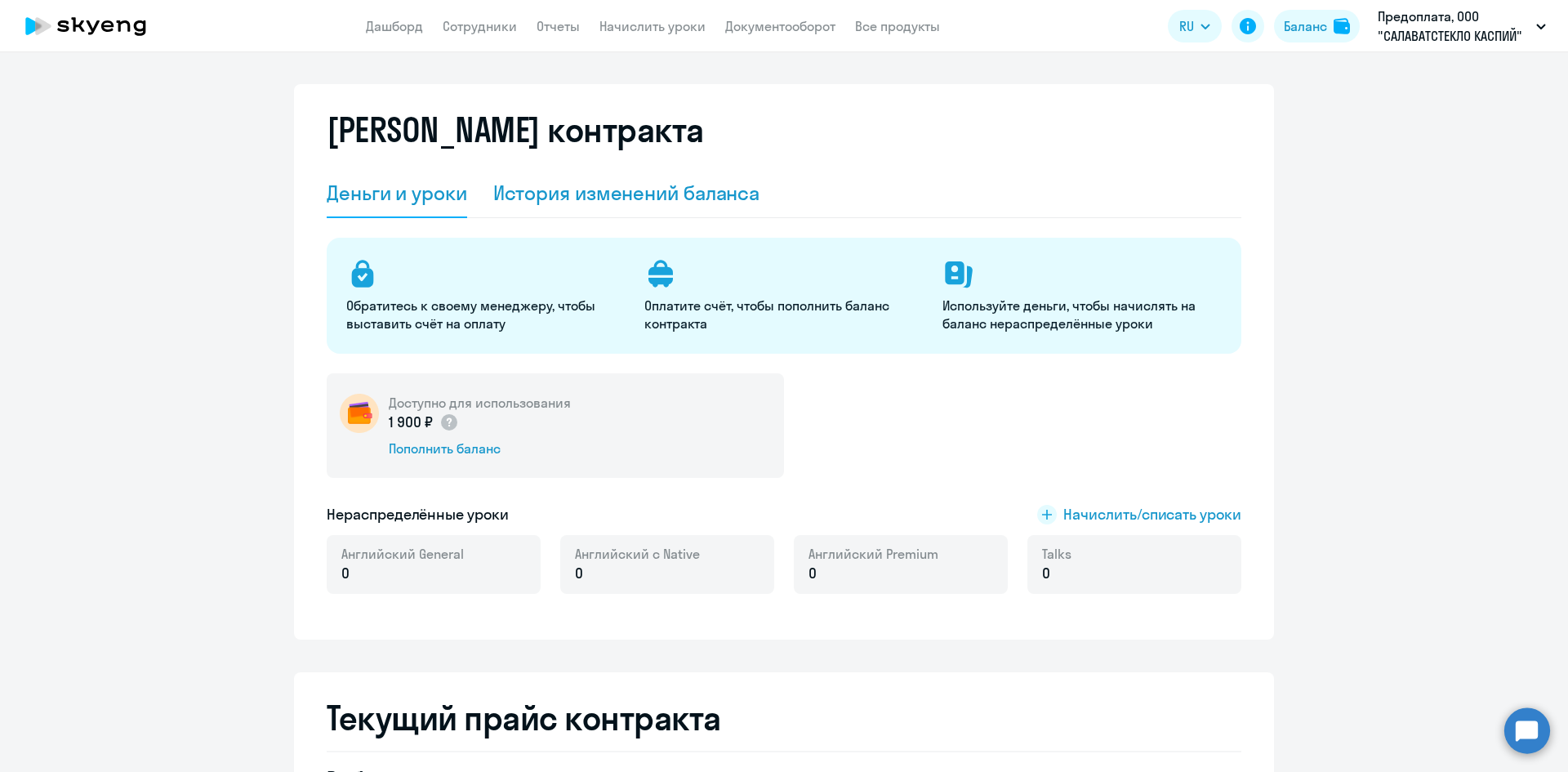
click at [606, 183] on div "История изменений баланса" at bounding box center [626, 192] width 267 height 26
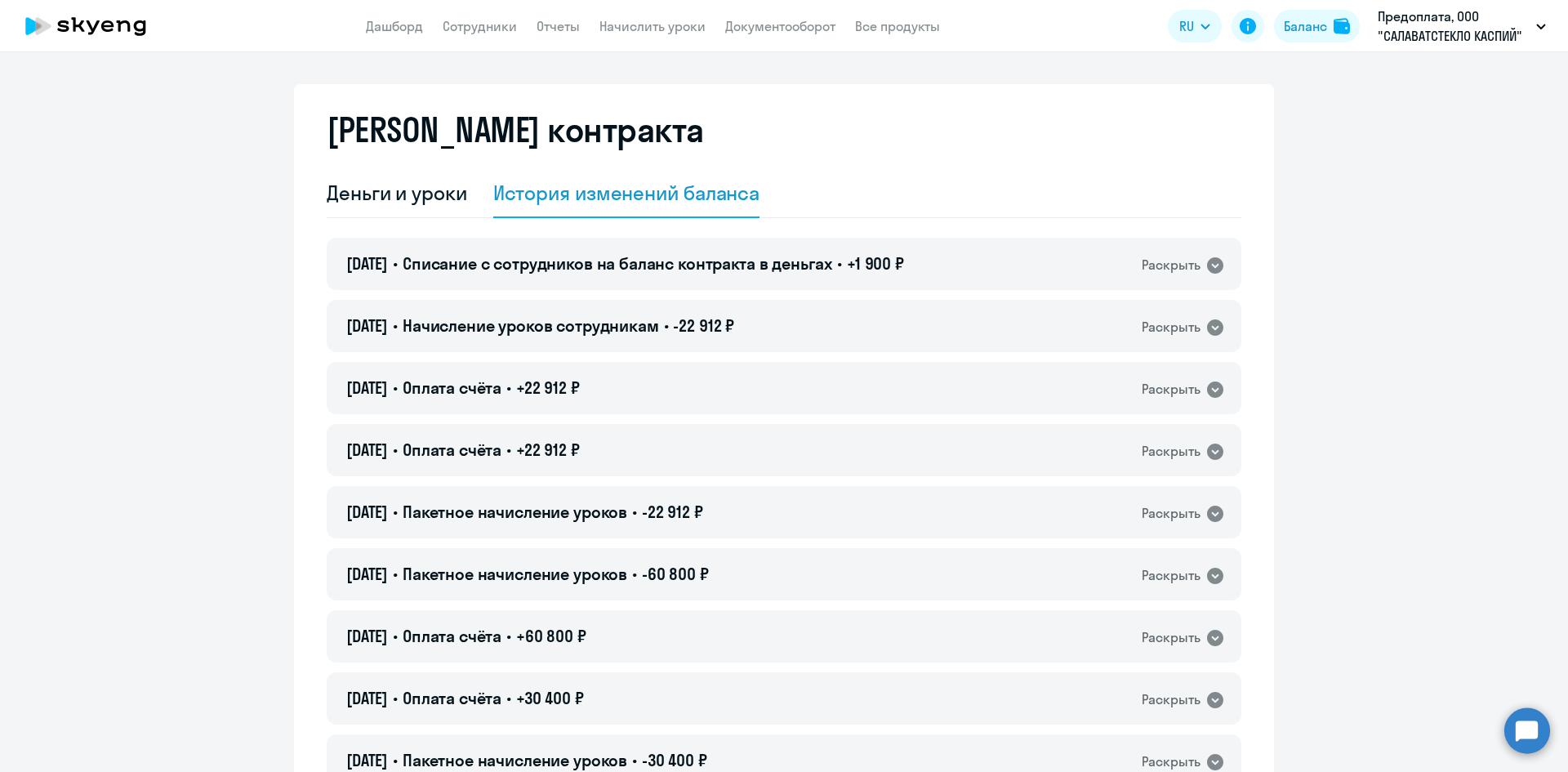
scroll to position [0, 0]
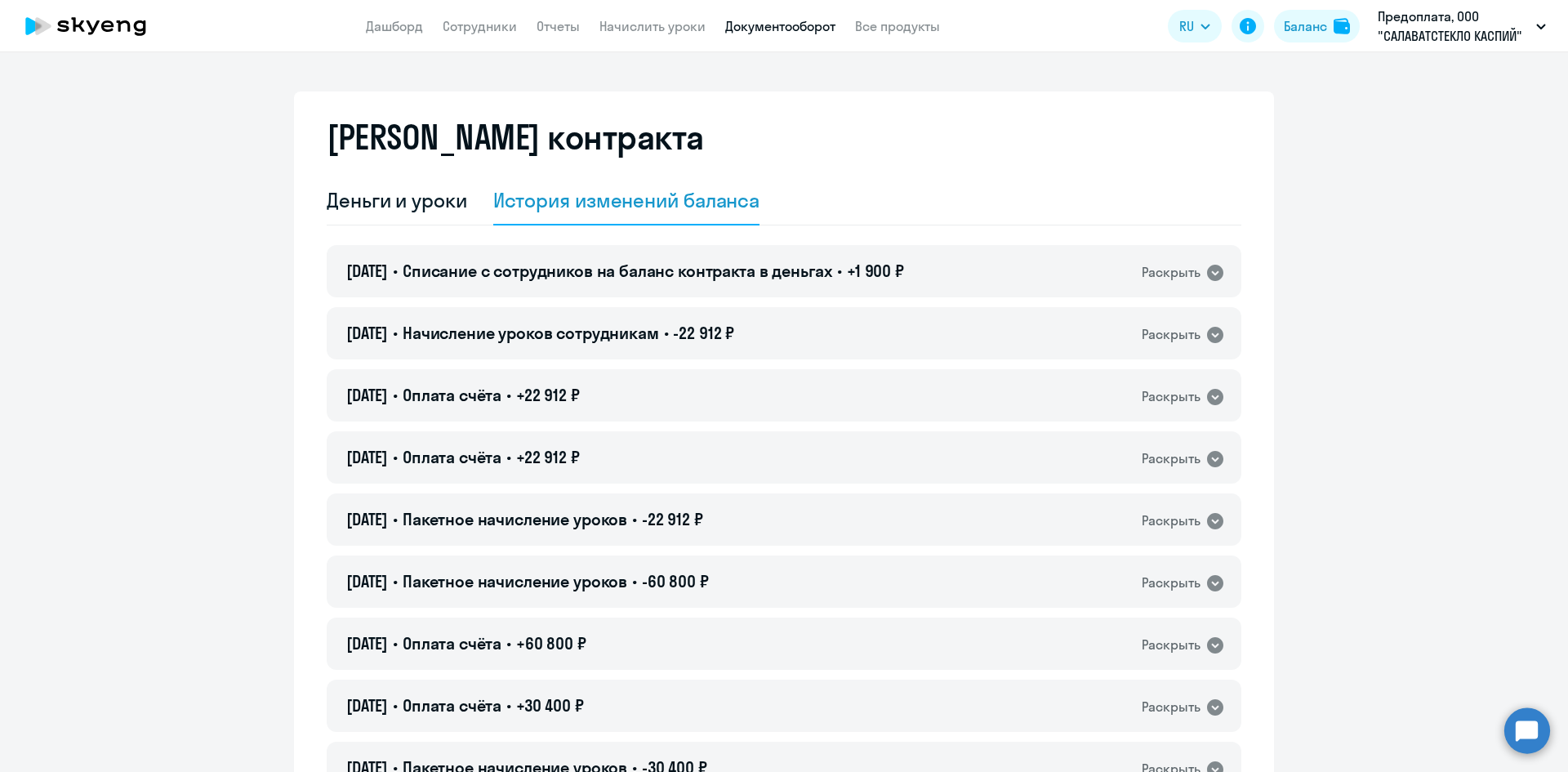
click at [761, 33] on link "Документооборот" at bounding box center [780, 26] width 110 height 16
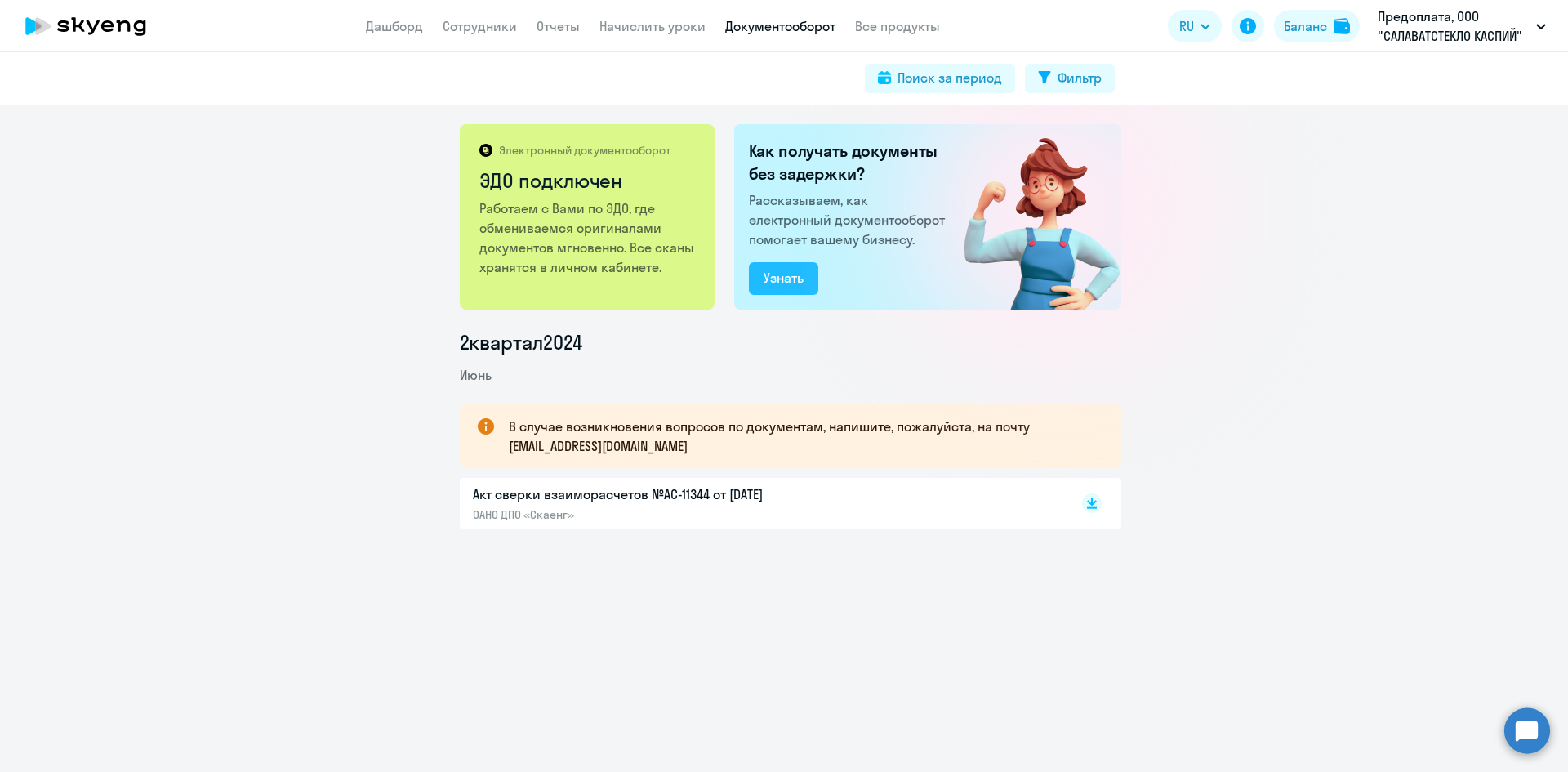
click at [791, 290] on button "Узнать" at bounding box center [783, 279] width 69 height 33
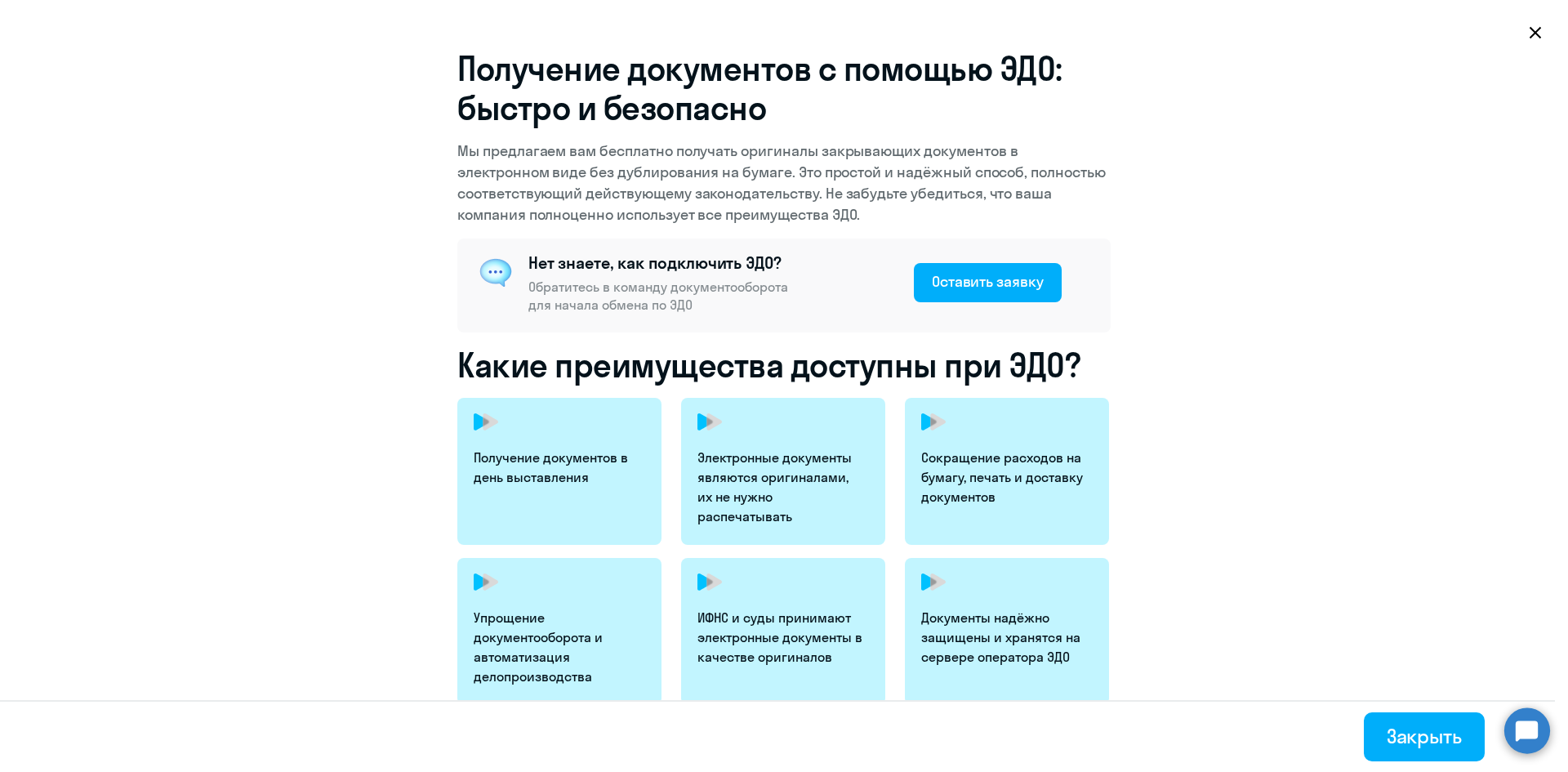
scroll to position [312, 0]
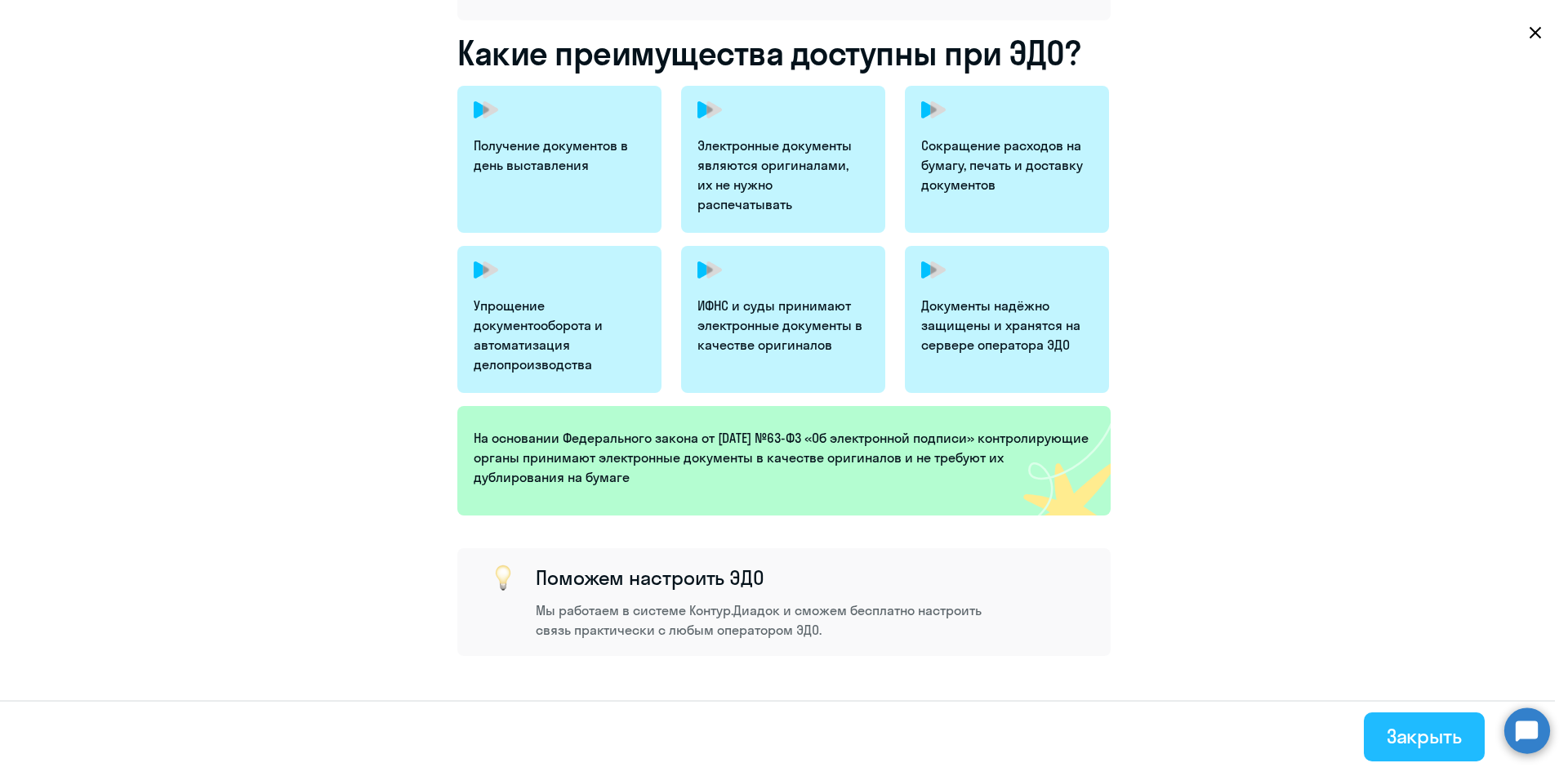
click at [1477, 748] on button "Закрыть" at bounding box center [1424, 736] width 121 height 49
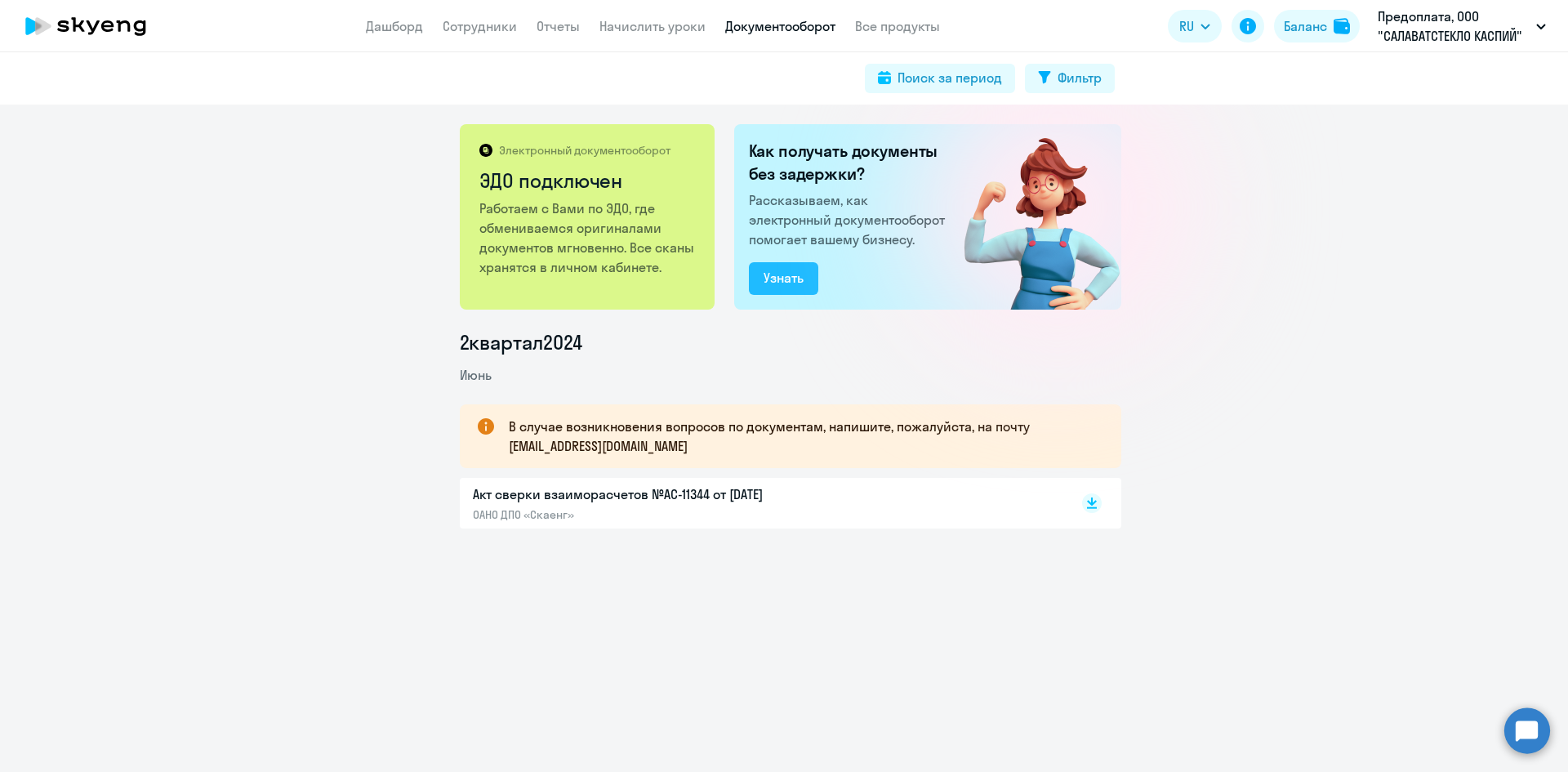
click at [781, 280] on div "Узнать" at bounding box center [783, 277] width 40 height 20
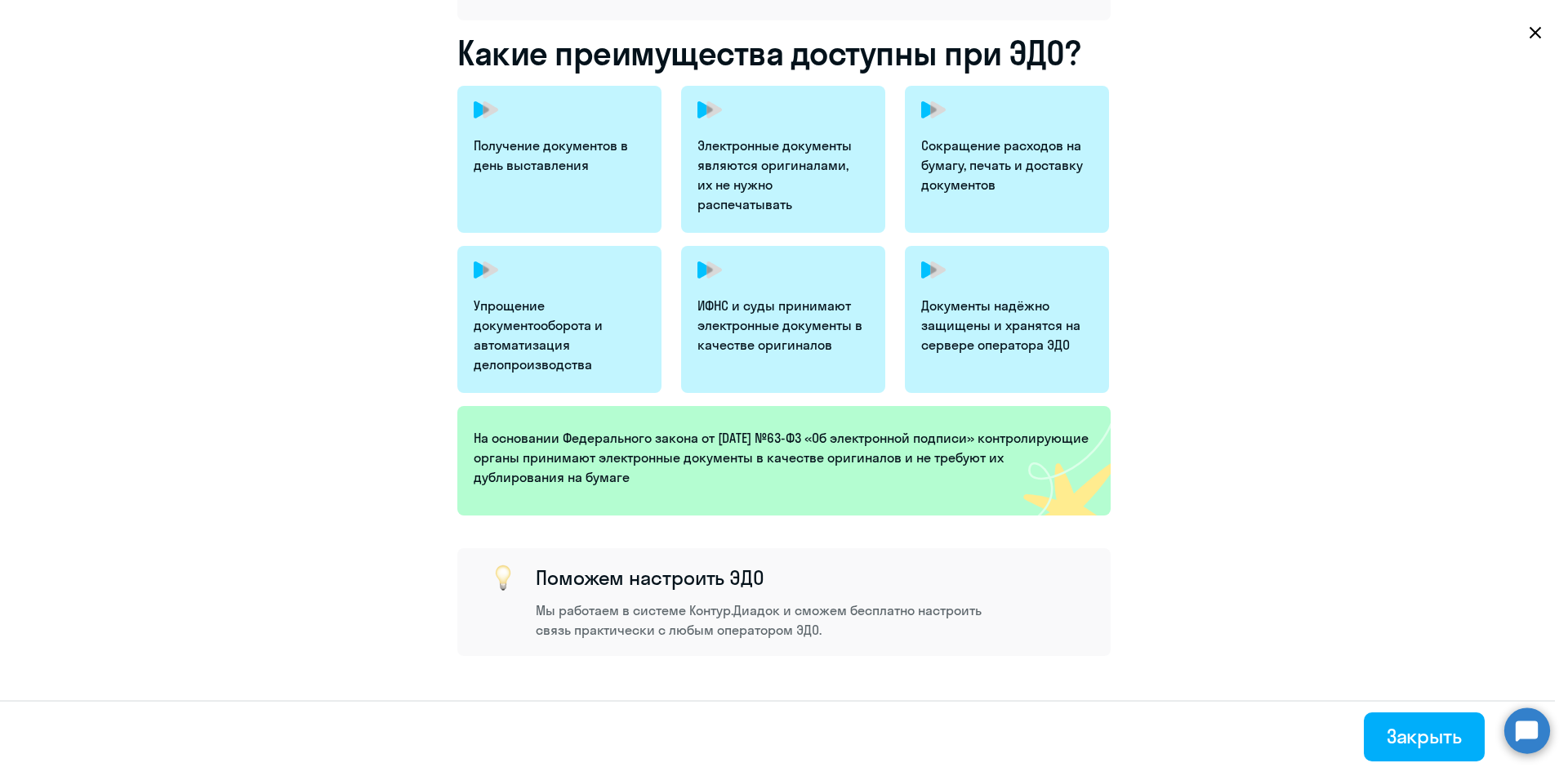
scroll to position [0, 0]
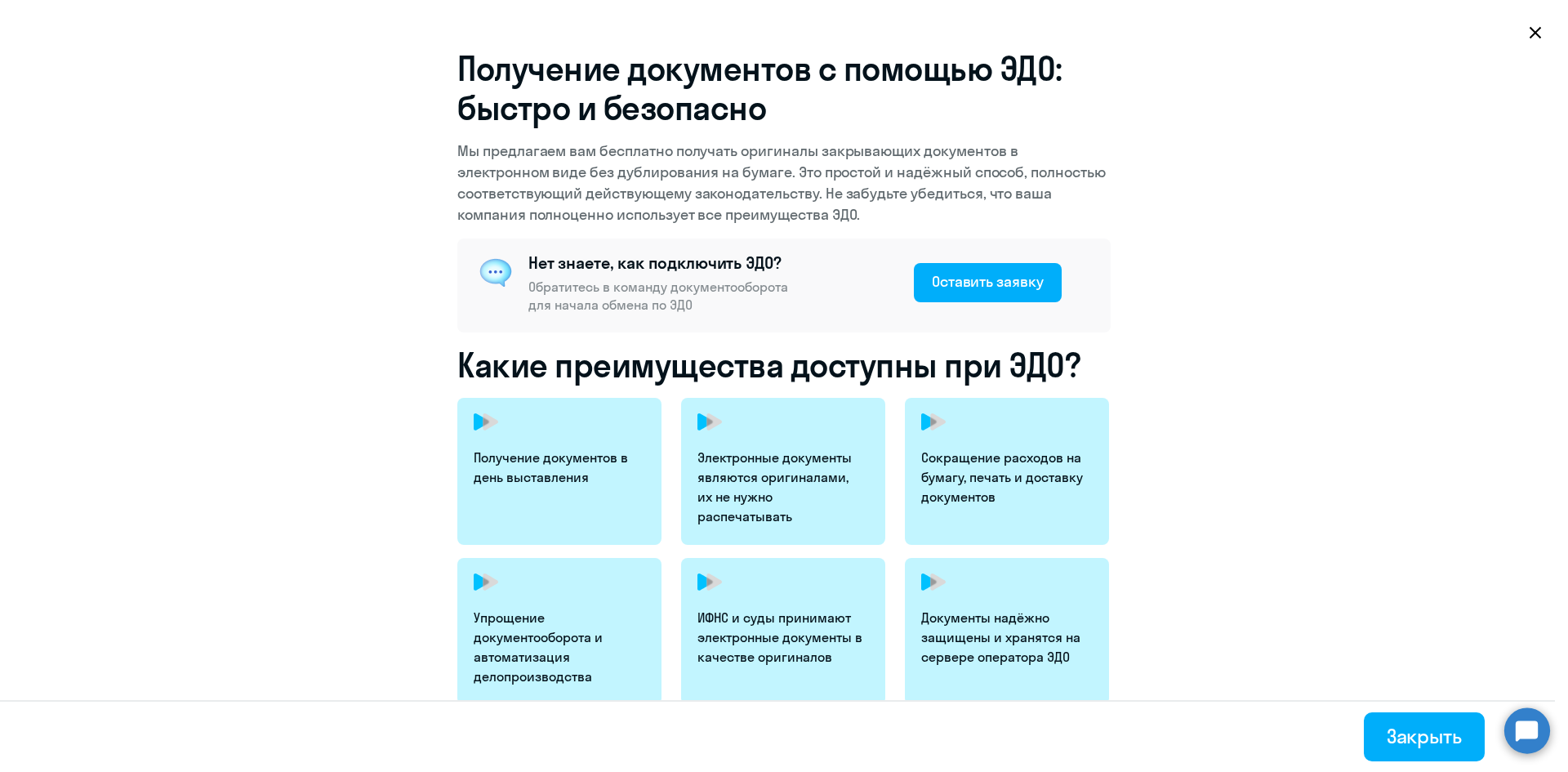
click at [1538, 29] on icon at bounding box center [1535, 32] width 11 height 11
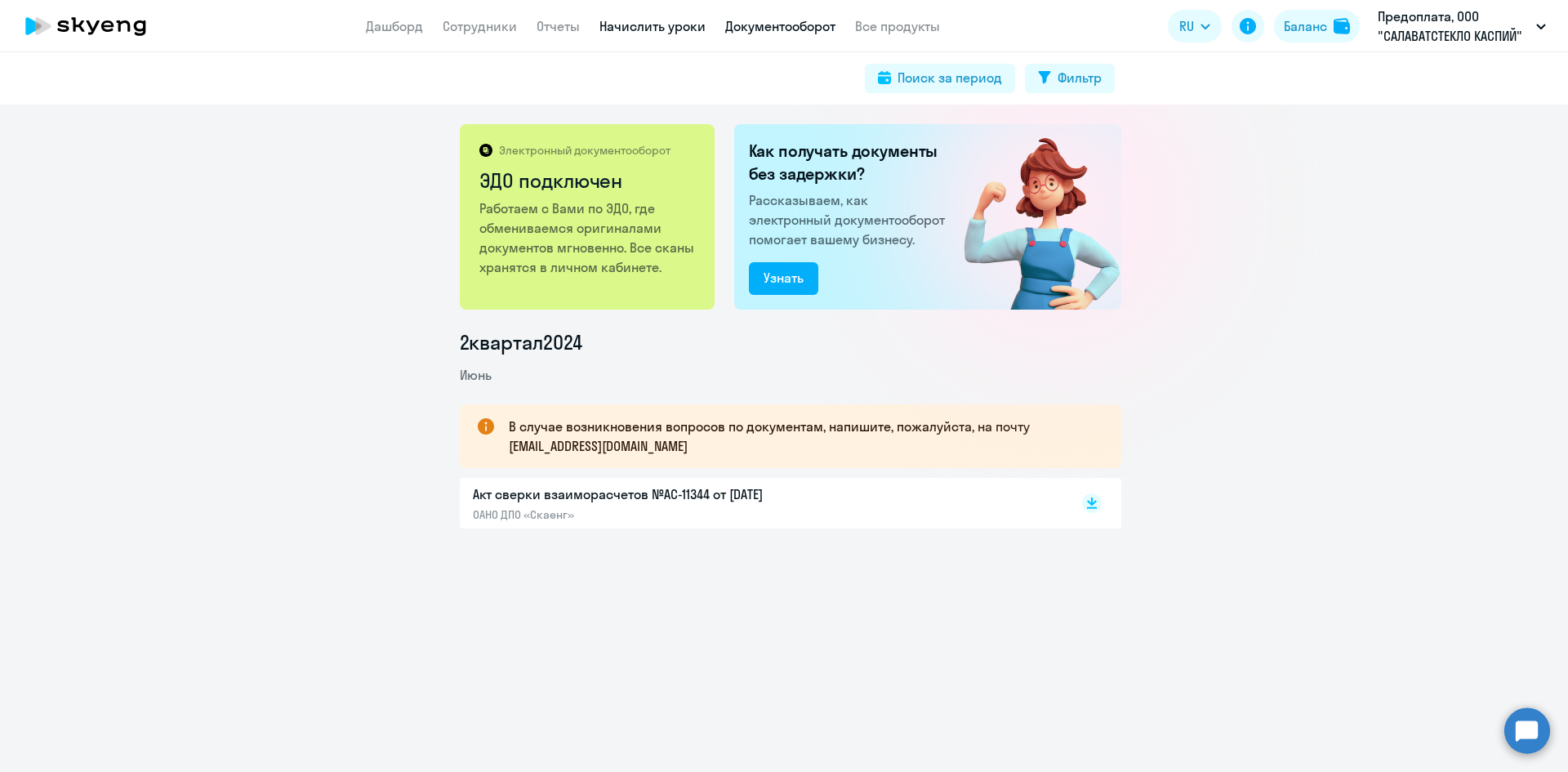
click at [620, 24] on link "Начислить уроки" at bounding box center [652, 26] width 107 height 16
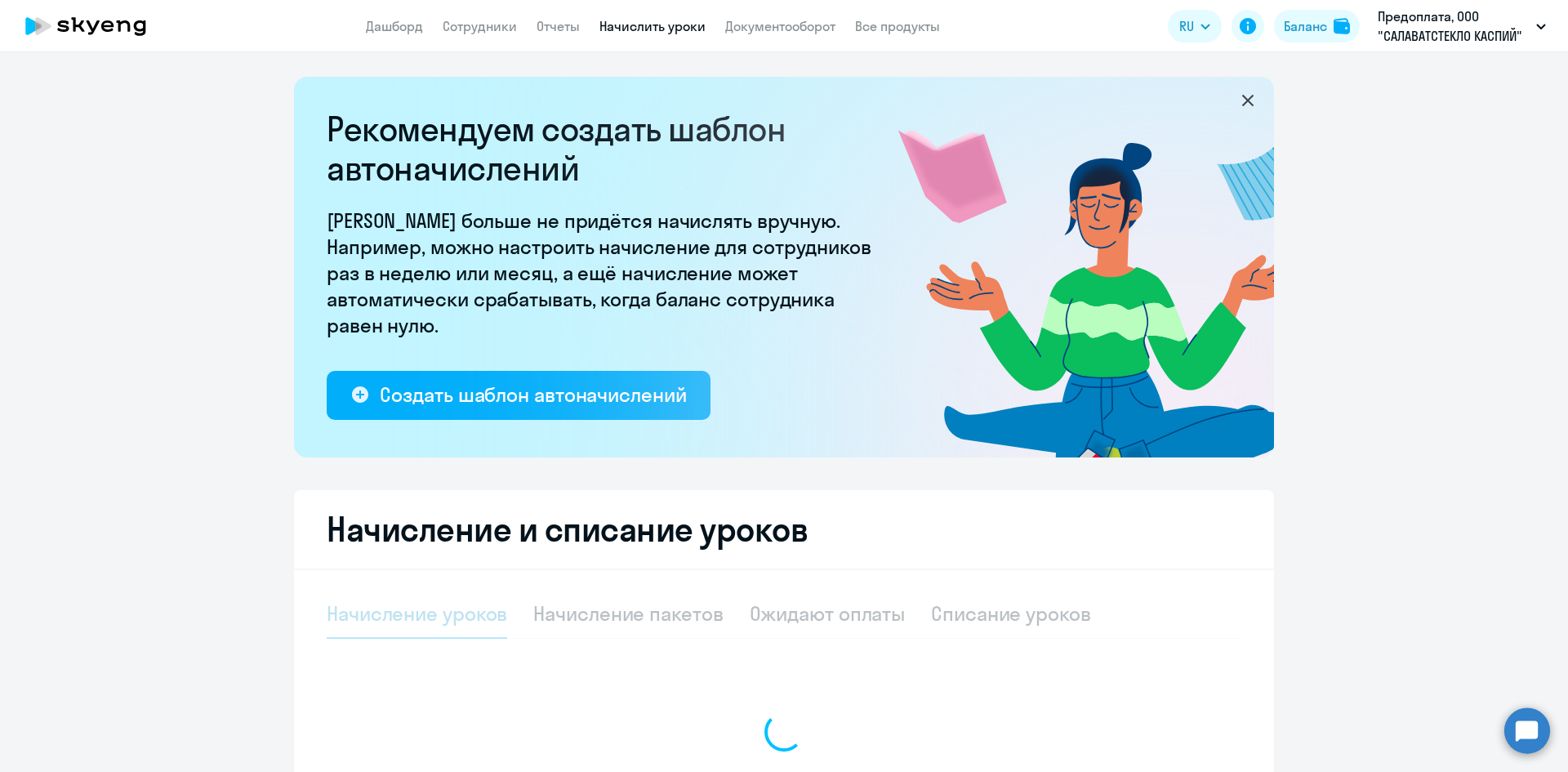
select select "10"
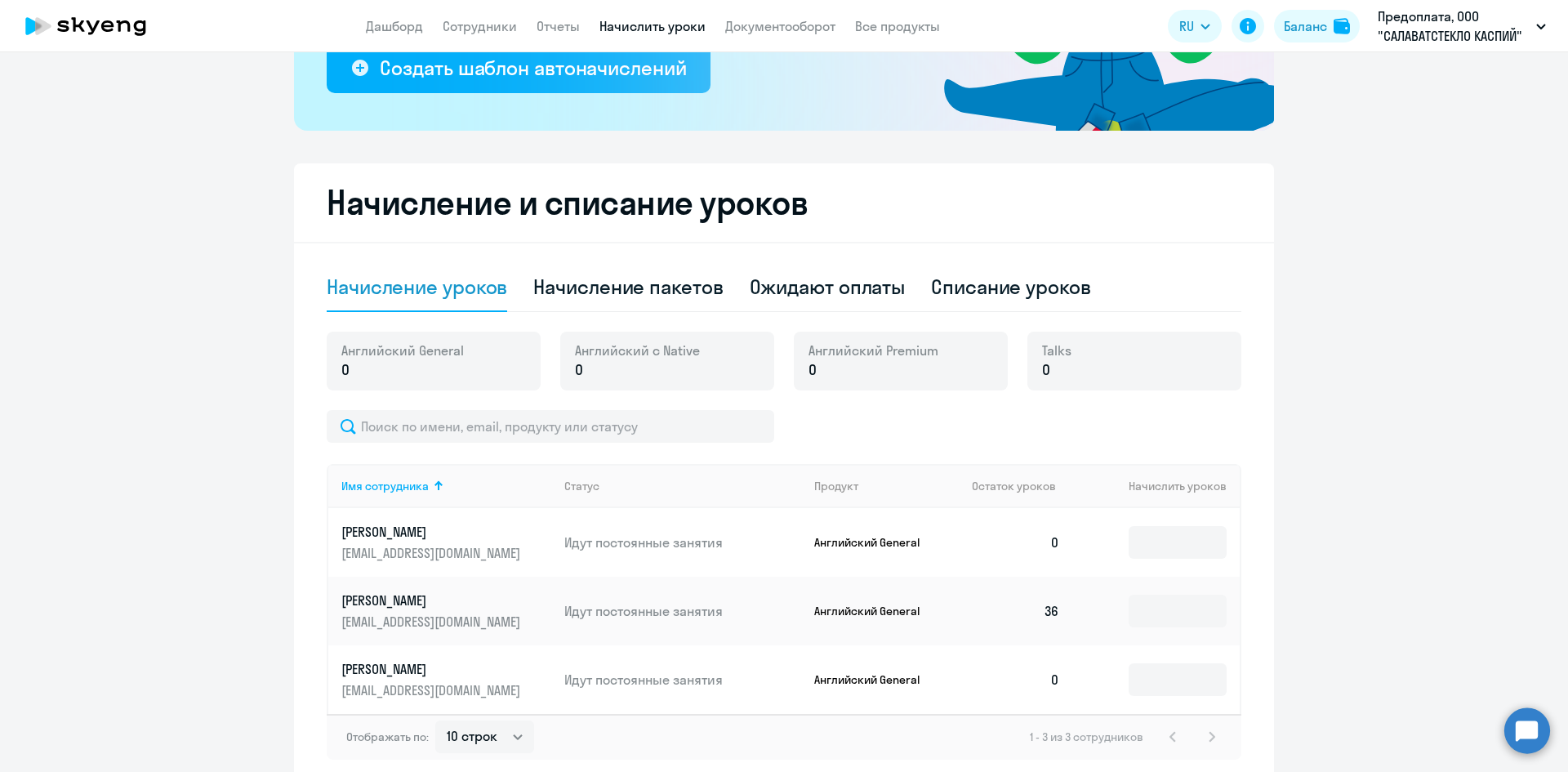
scroll to position [406, 0]
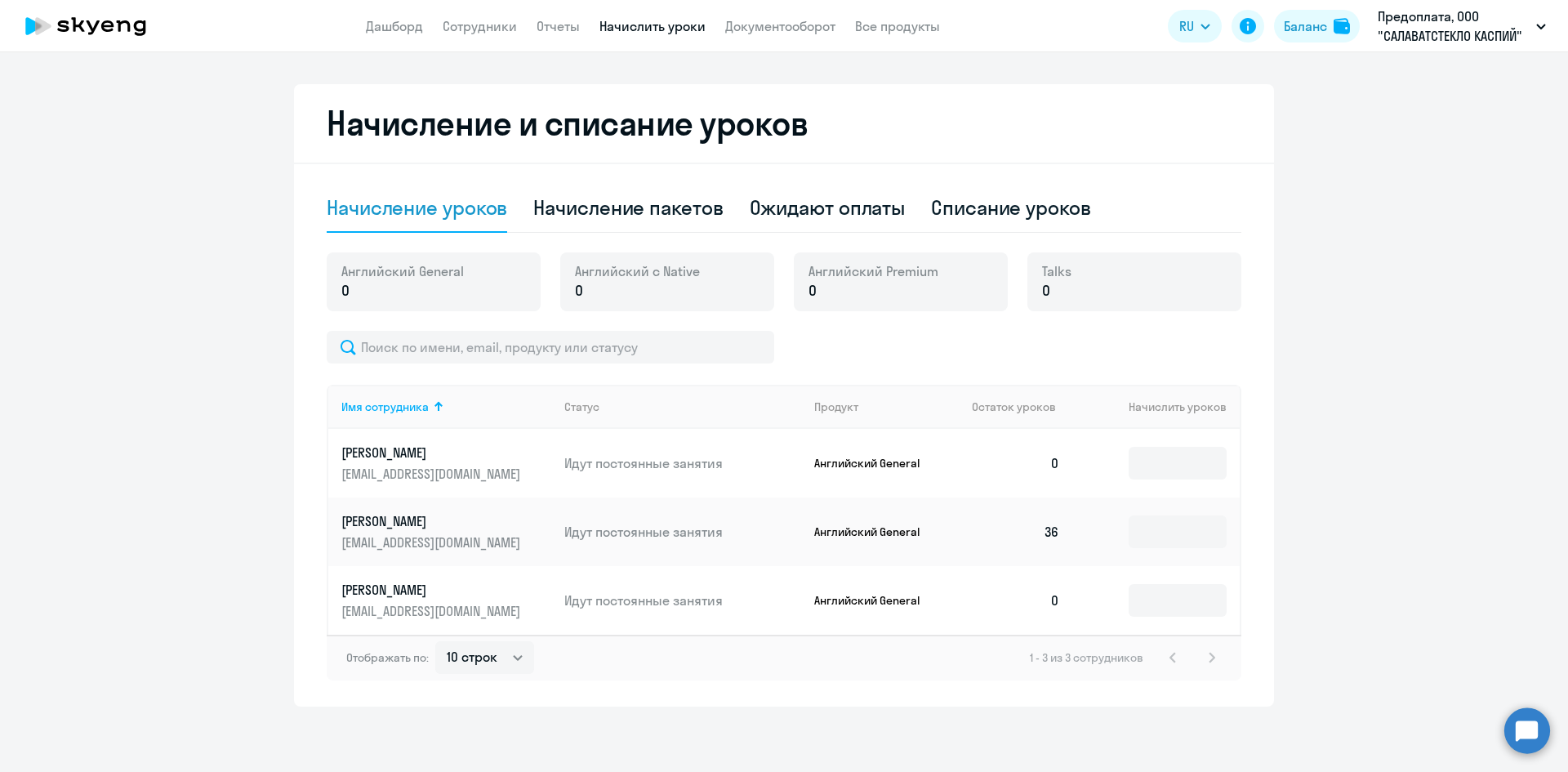
drag, startPoint x: 329, startPoint y: 445, endPoint x: 441, endPoint y: 457, distance: 112.6
click at [330, 445] on td "[PERSON_NAME] [EMAIL_ADDRESS][DOMAIN_NAME]" at bounding box center [439, 463] width 223 height 68
click at [406, 452] on p "[PERSON_NAME]" at bounding box center [432, 452] width 183 height 18
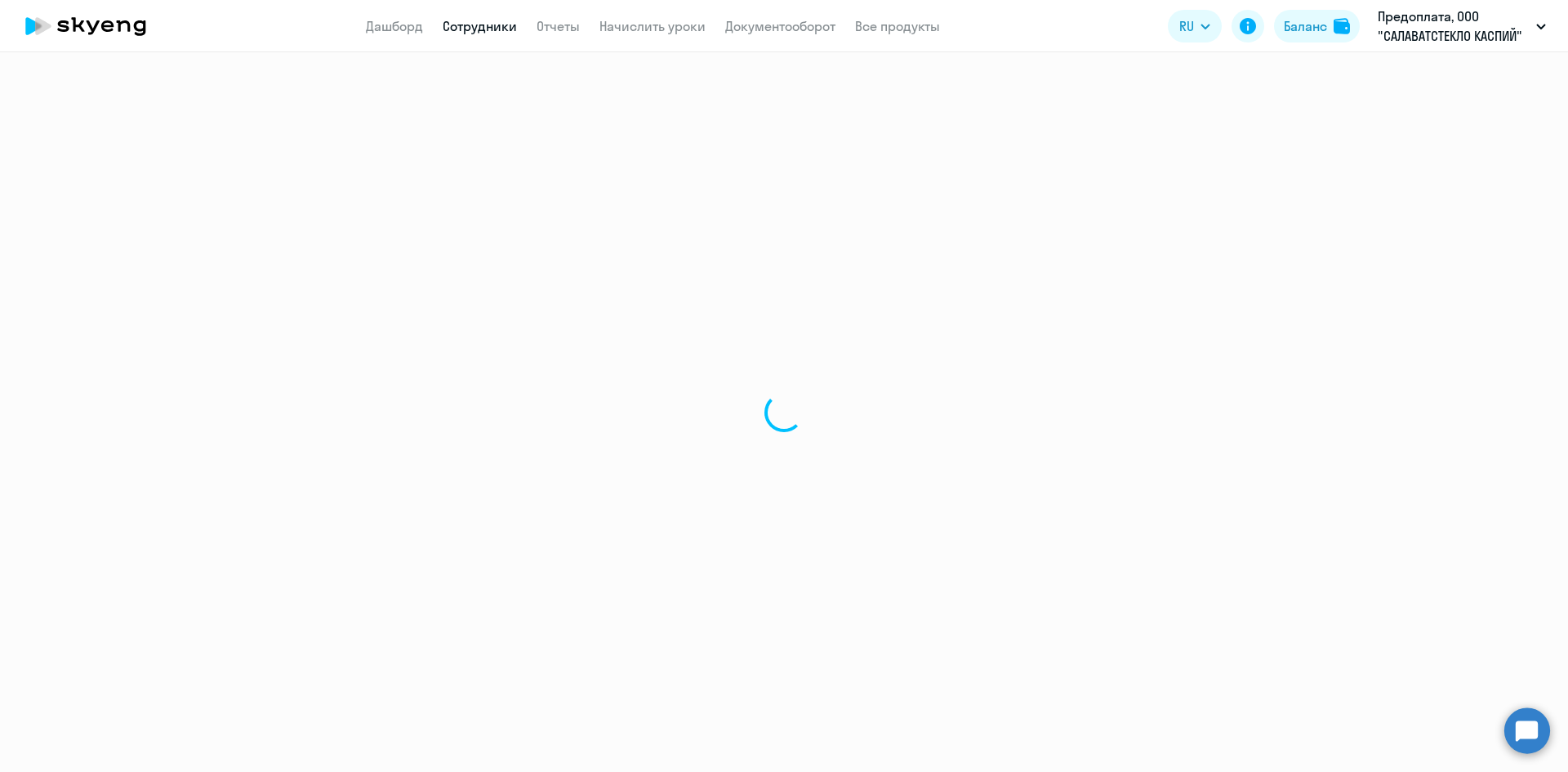
select select "english"
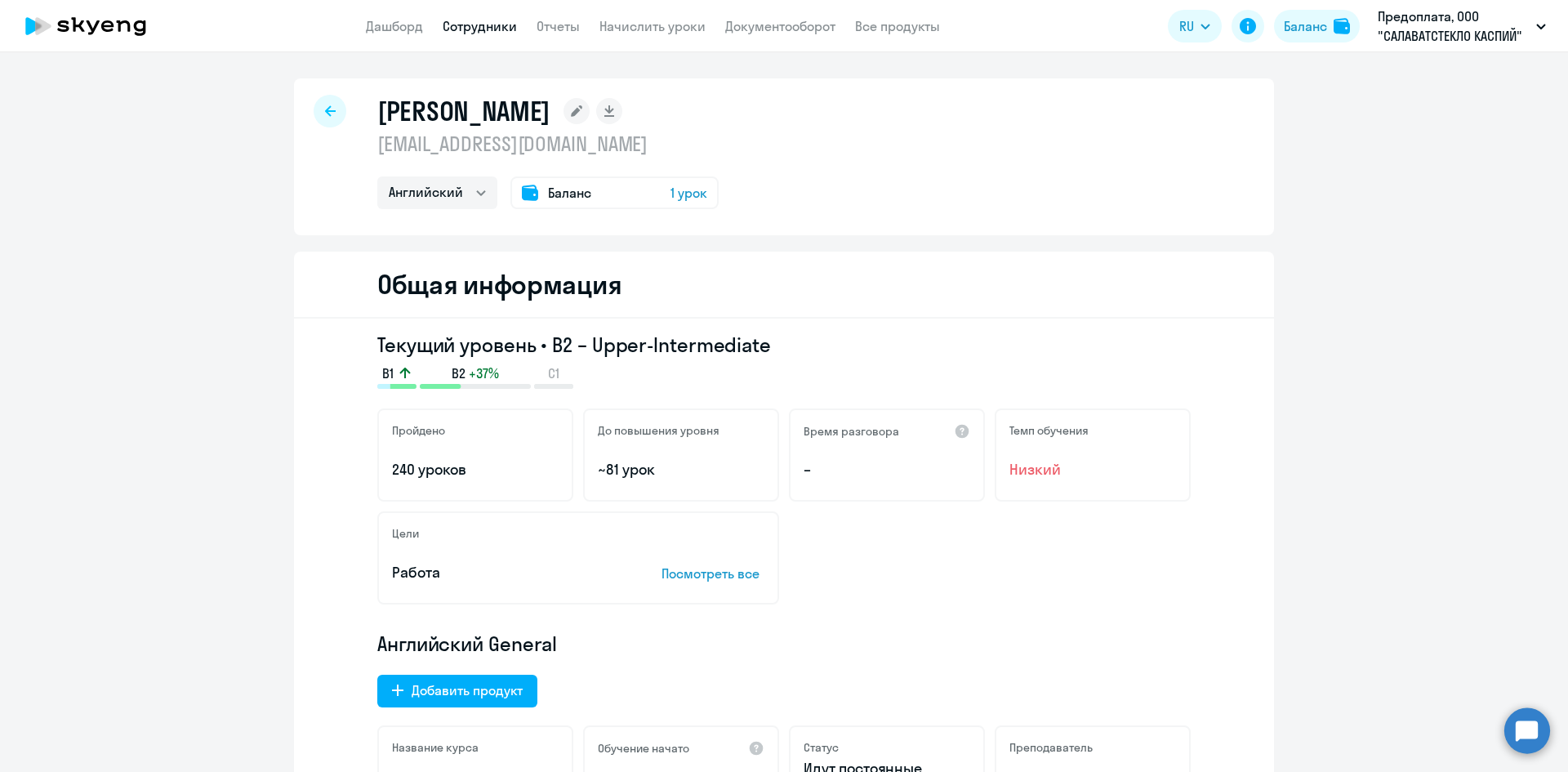
click at [601, 198] on div "Баланс 1 урок" at bounding box center [614, 193] width 208 height 33
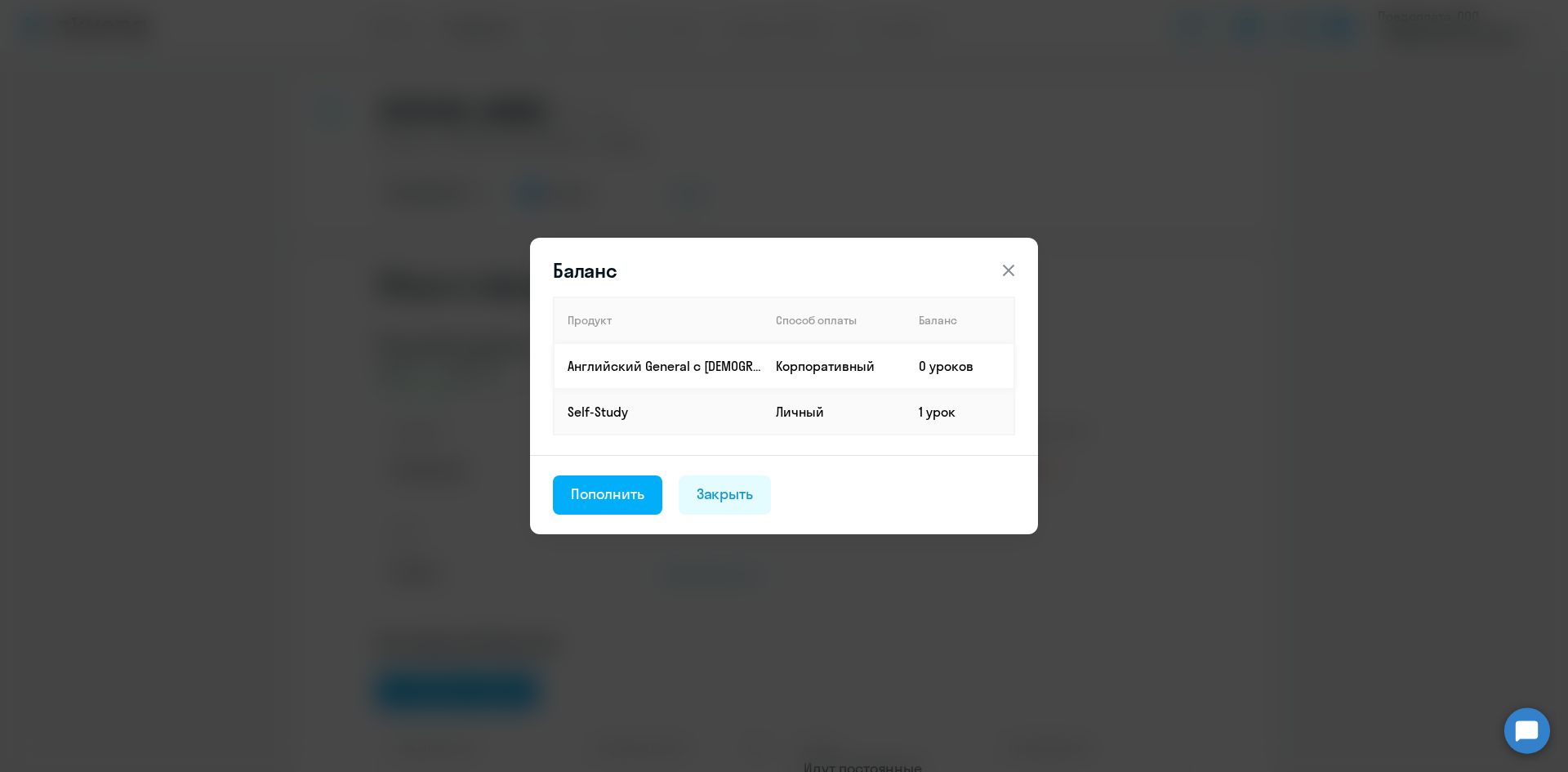
click at [934, 383] on td "0 уроков" at bounding box center [959, 366] width 108 height 46
click at [918, 350] on td "0 уроков" at bounding box center [959, 366] width 108 height 46
click at [1013, 269] on icon at bounding box center [1008, 270] width 20 height 20
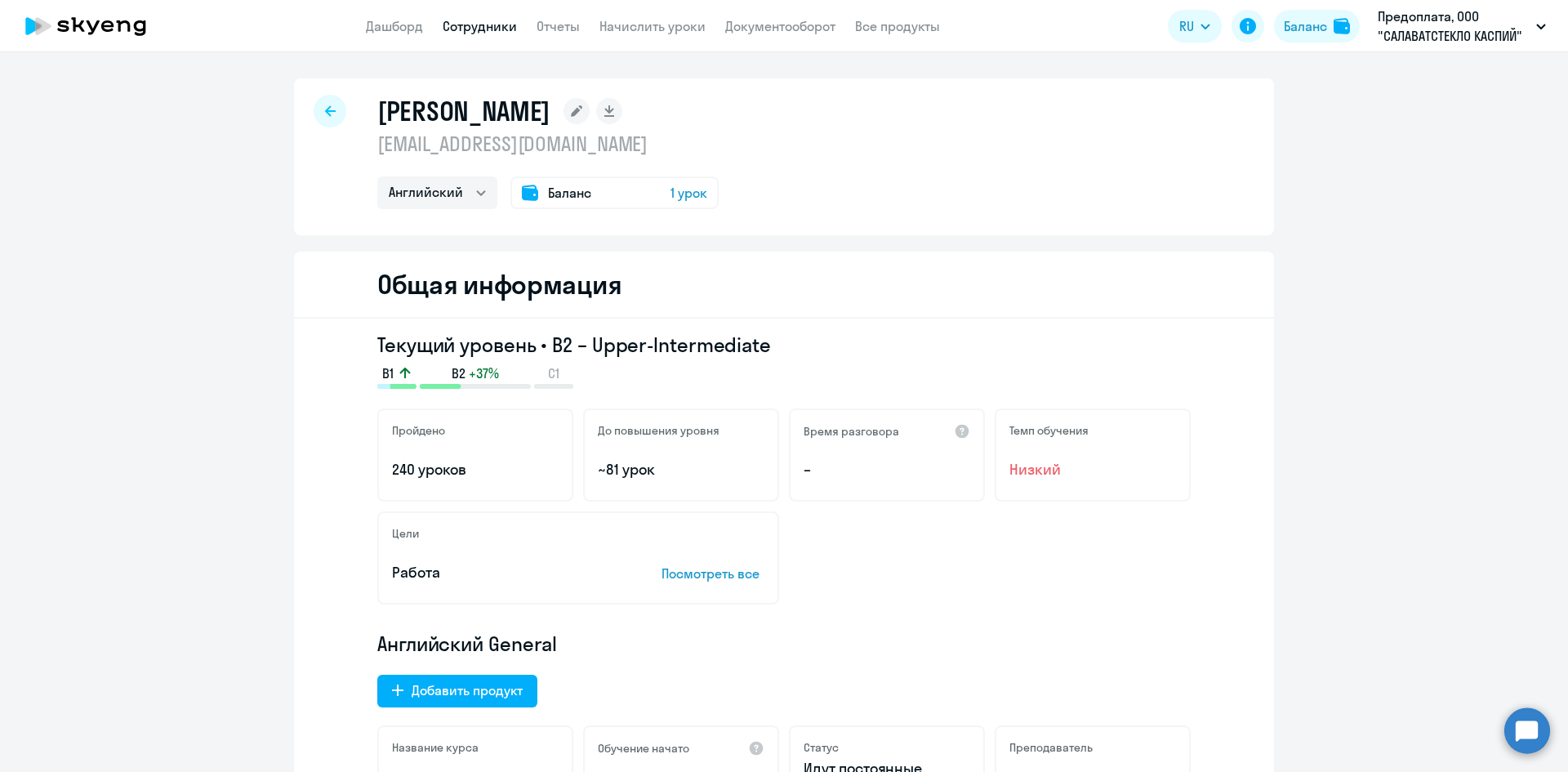
click at [588, 193] on div "Баланс 1 урок" at bounding box center [614, 193] width 208 height 33
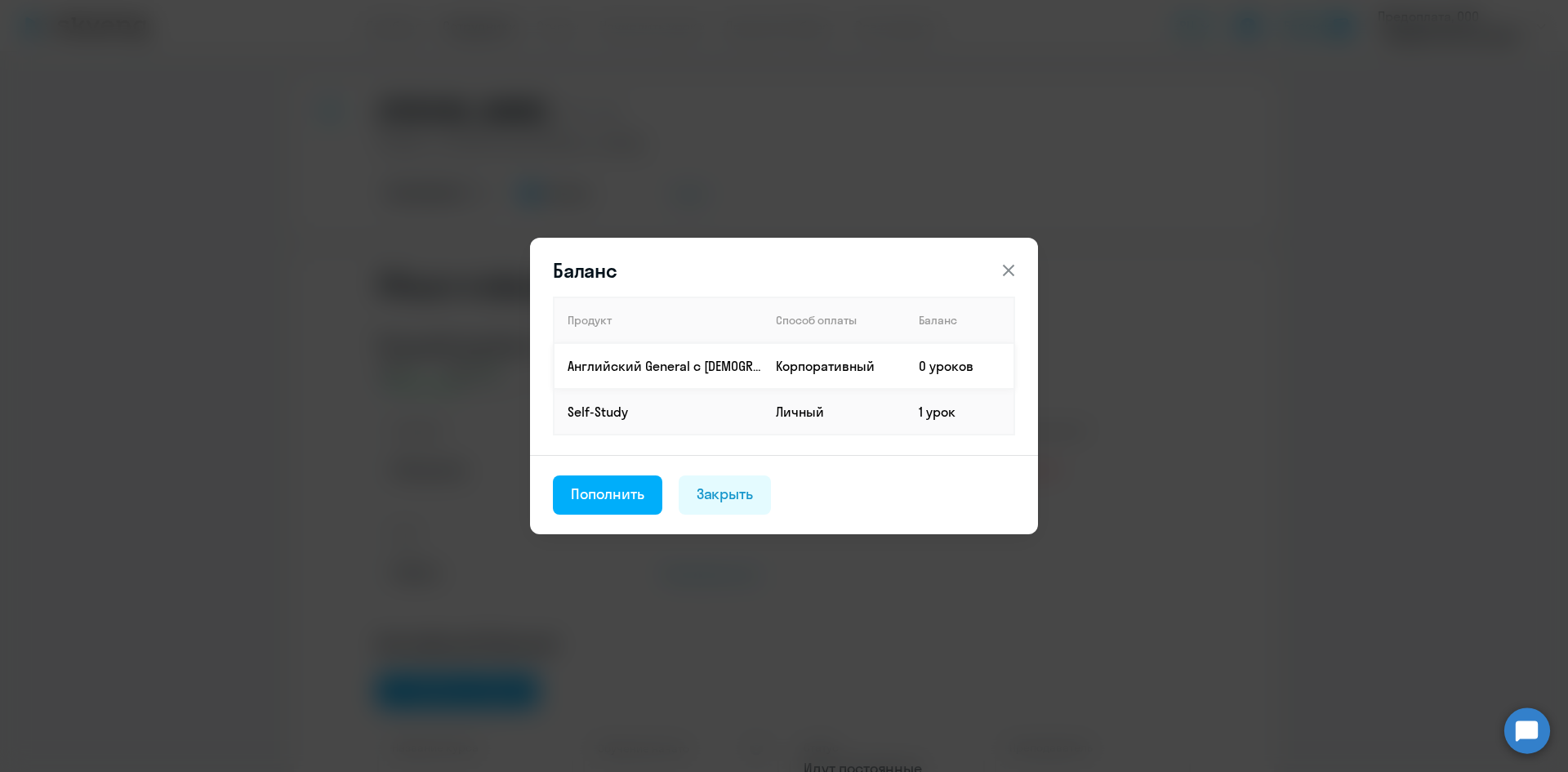
click at [606, 361] on p "Английский General с [DEMOGRAPHIC_DATA] преподавателем" at bounding box center [664, 366] width 194 height 18
click at [217, 278] on div "Баланс Продукт Способ оплаты Баланс Английский General с [DEMOGRAPHIC_DATA] пре…" at bounding box center [784, 386] width 1568 height 772
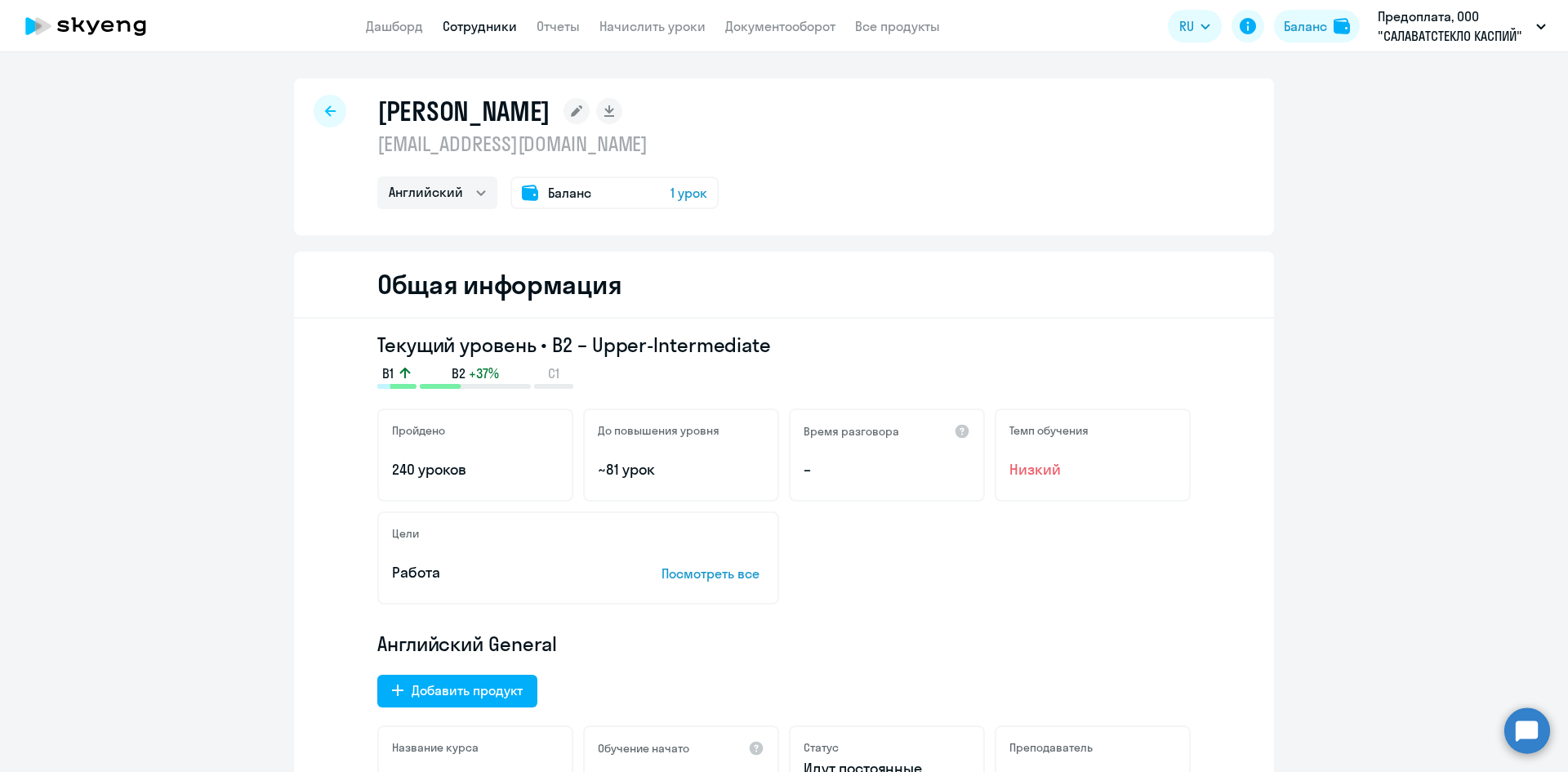
click at [611, 195] on div "Баланс 1 урок" at bounding box center [614, 193] width 208 height 33
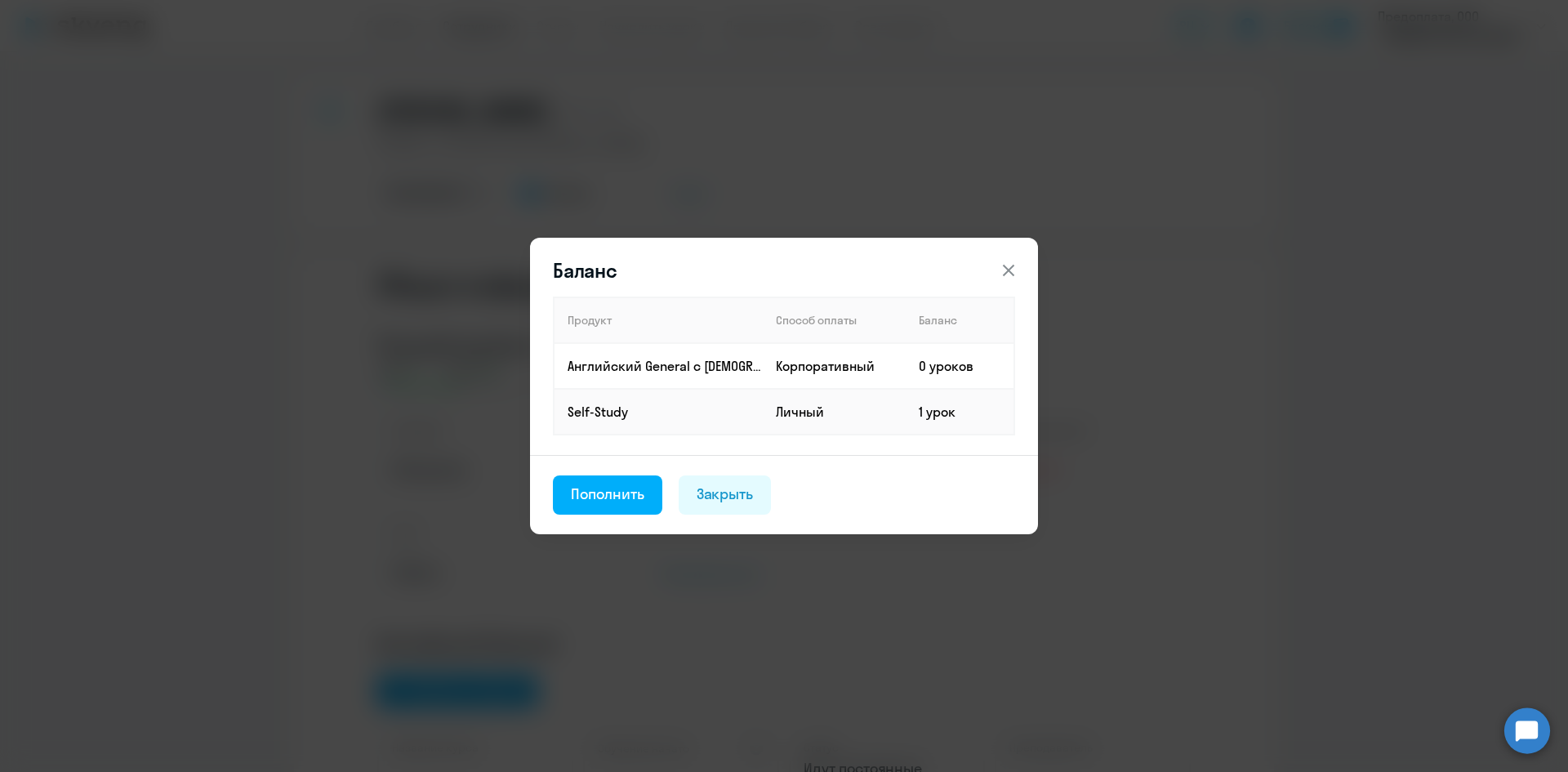
click at [84, 334] on div "Баланс Продукт Способ оплаты Баланс Английский General с [DEMOGRAPHIC_DATA] пре…" at bounding box center [784, 386] width 1568 height 772
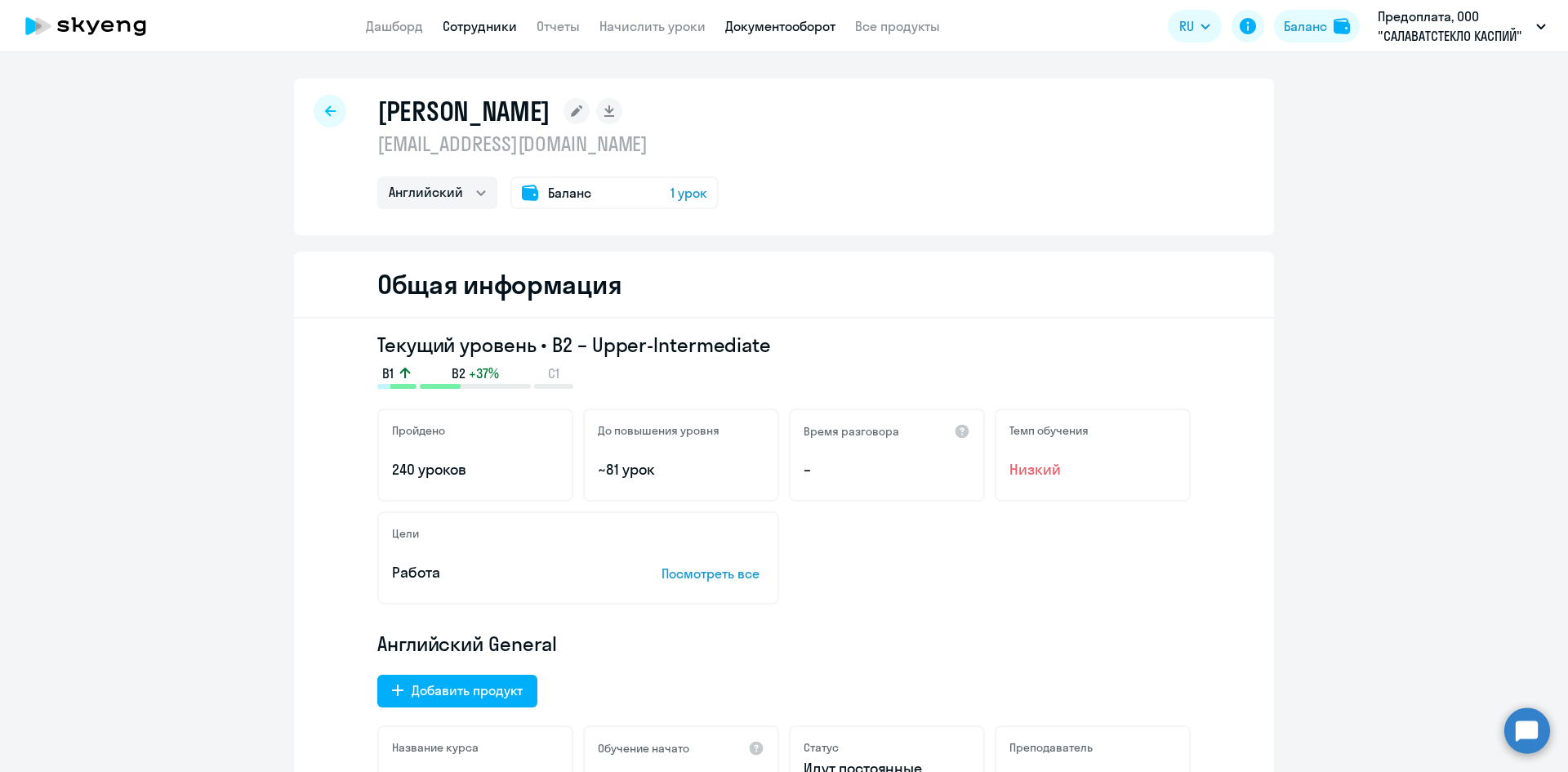
click at [763, 31] on link "Документооборот" at bounding box center [780, 26] width 110 height 16
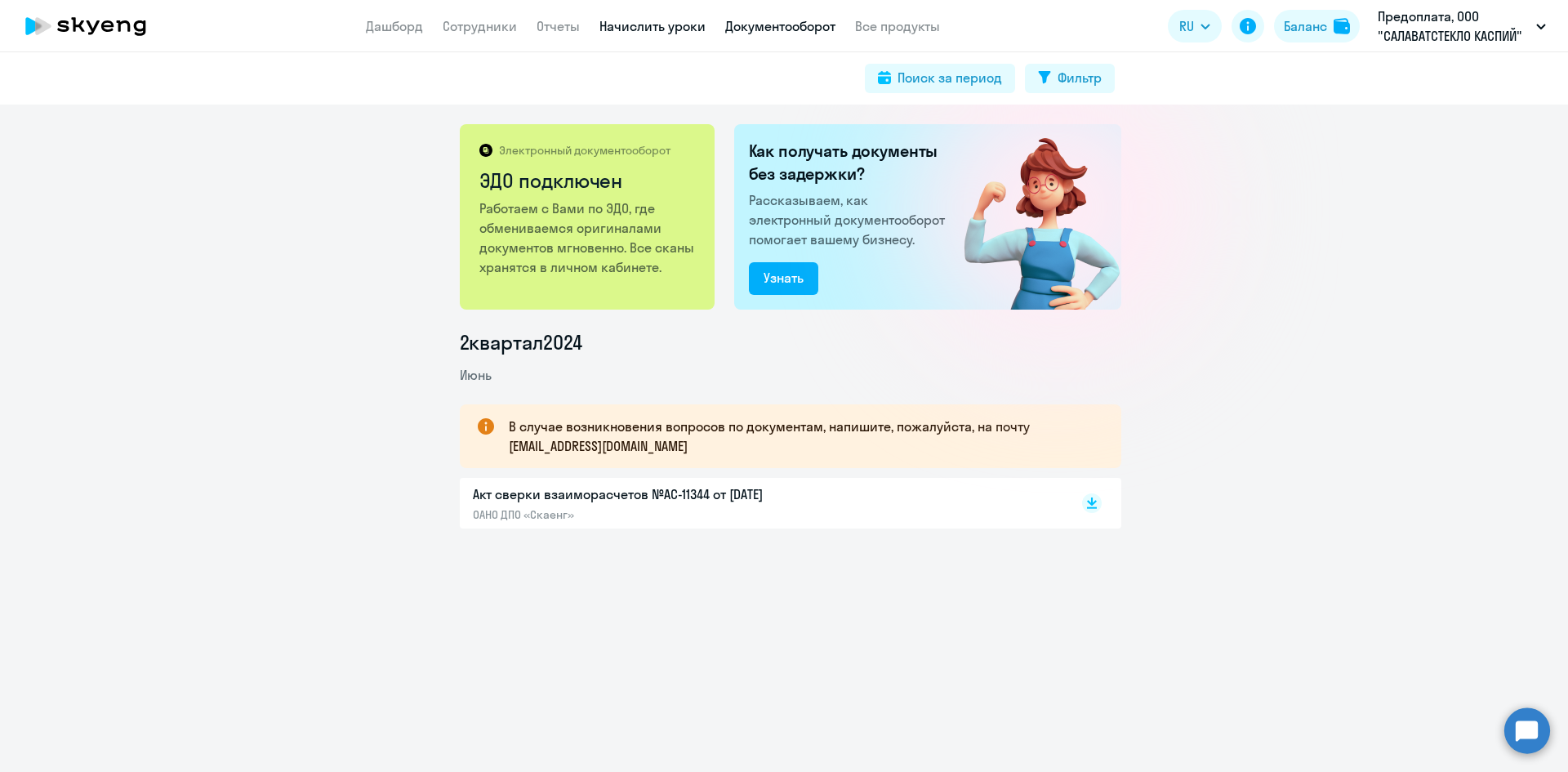
click at [658, 23] on link "Начислить уроки" at bounding box center [652, 26] width 107 height 16
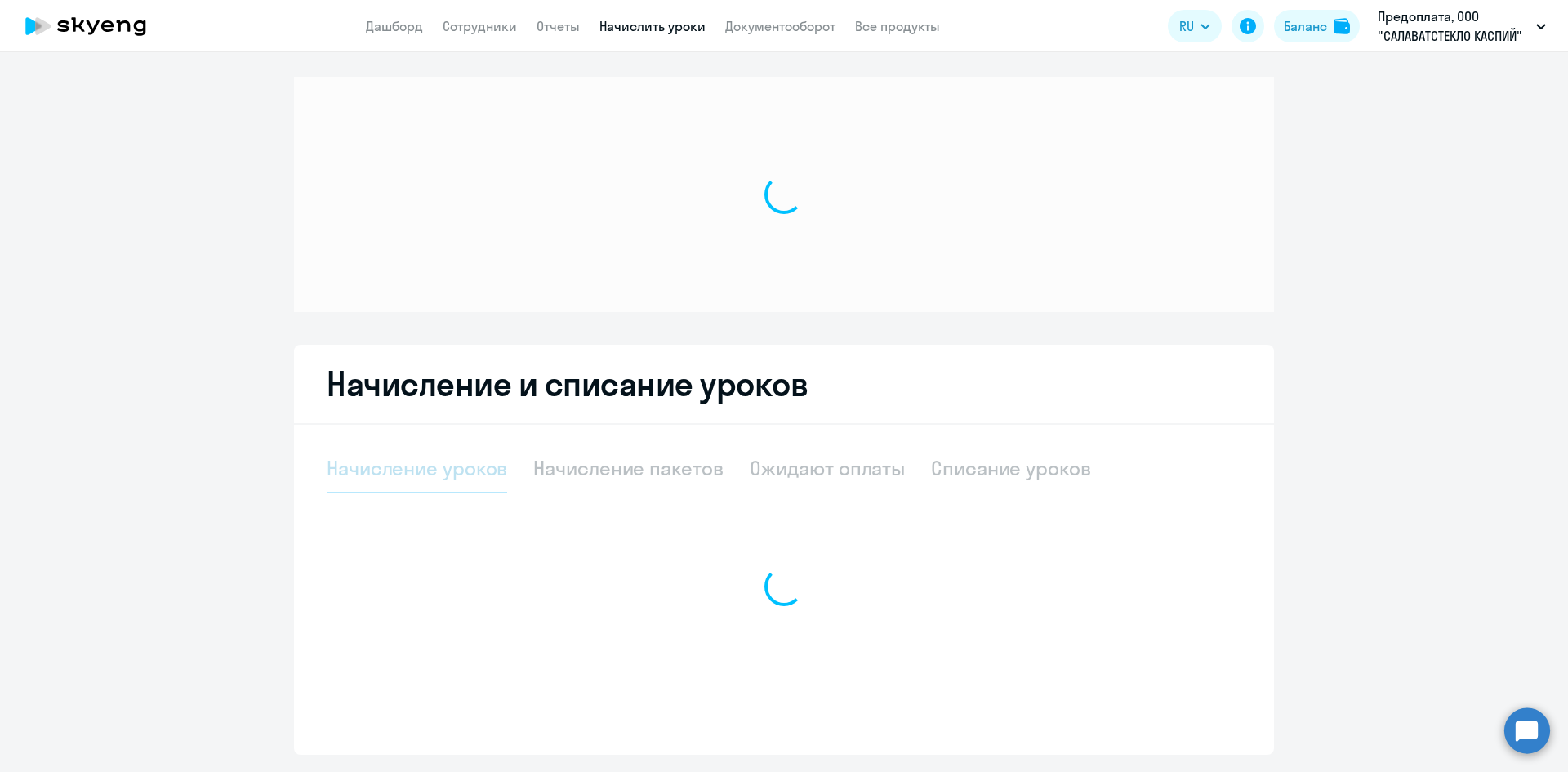
select select "10"
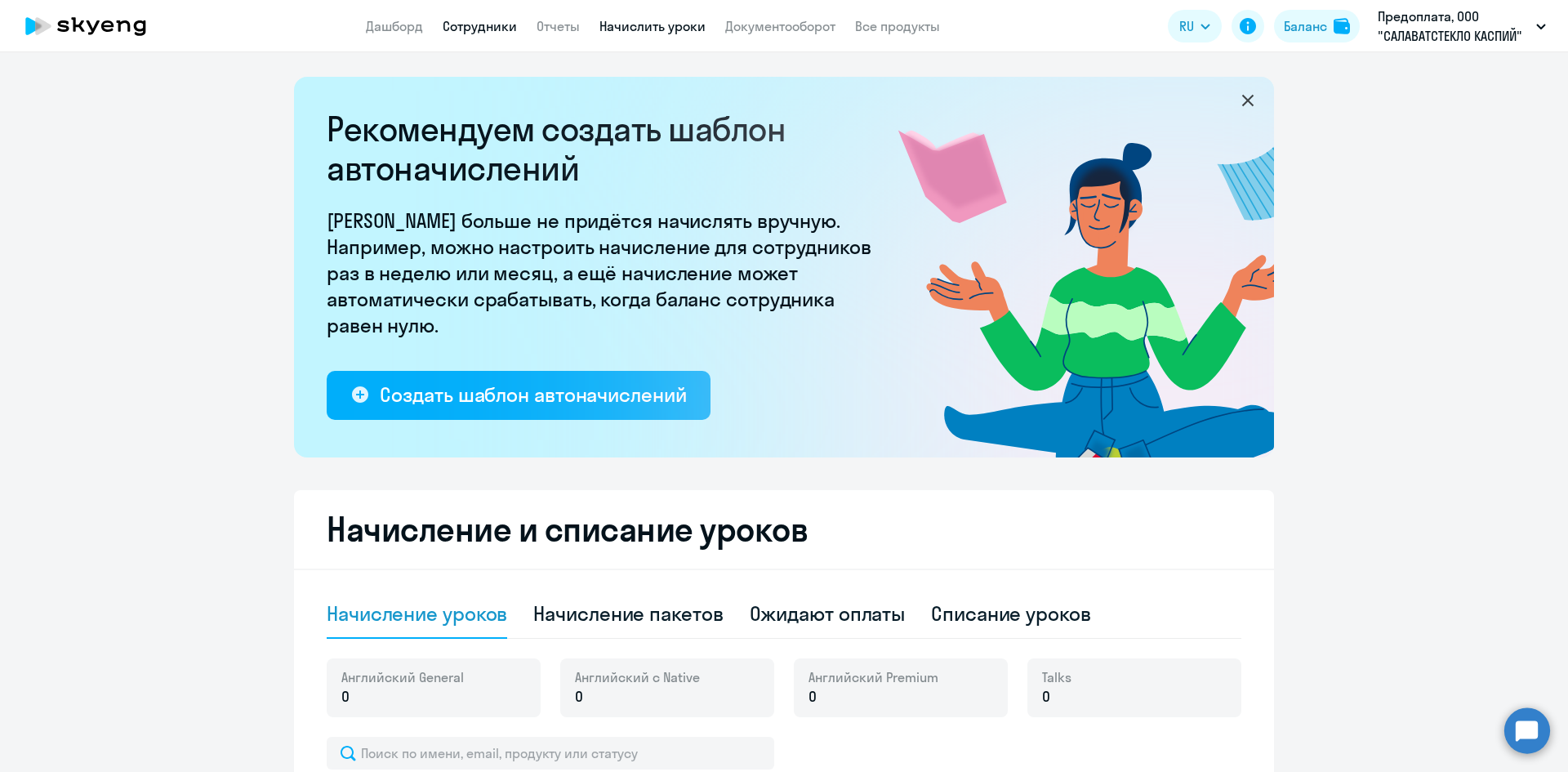
click at [464, 28] on link "Сотрудники" at bounding box center [480, 26] width 75 height 16
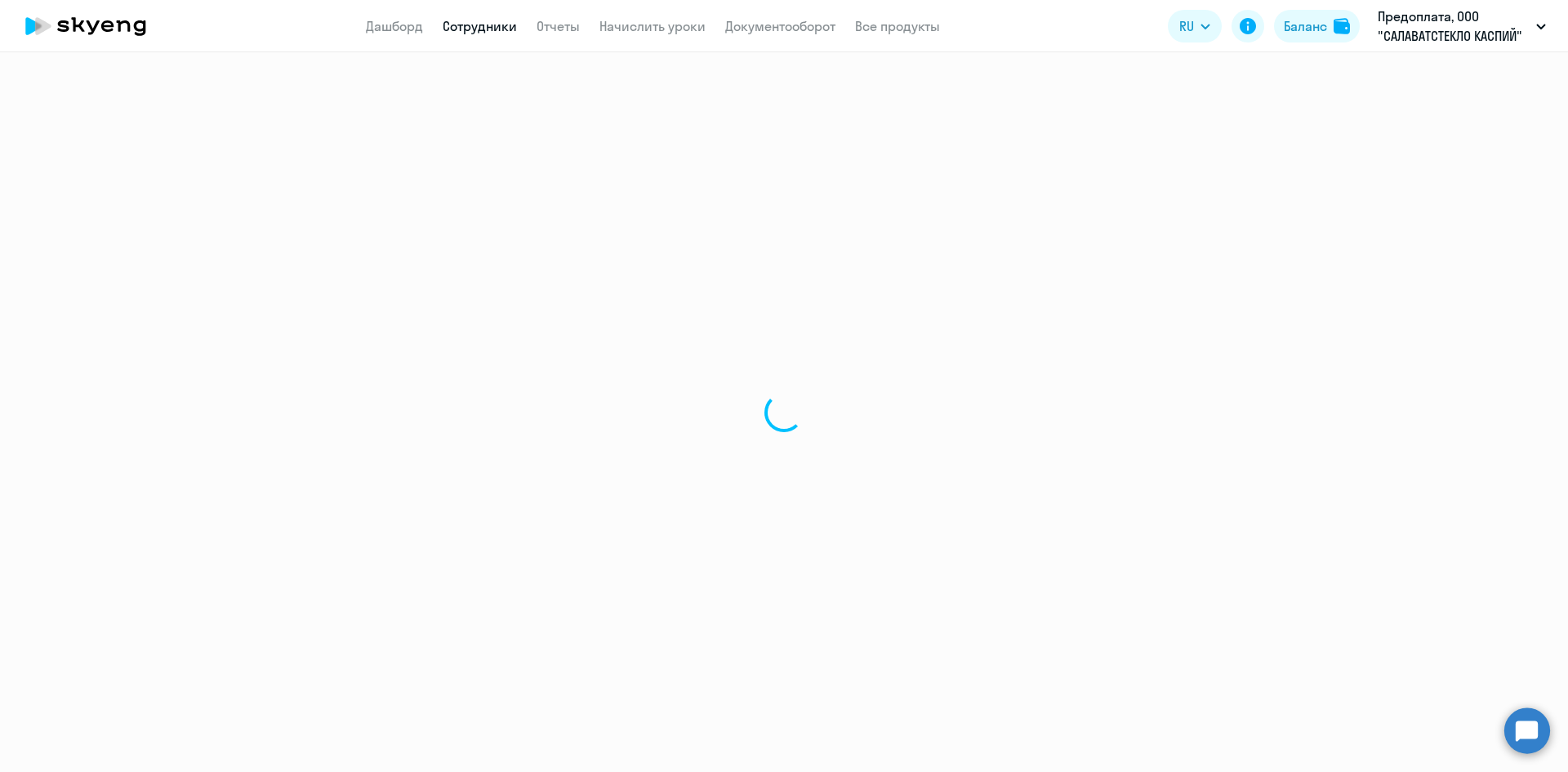
select select "30"
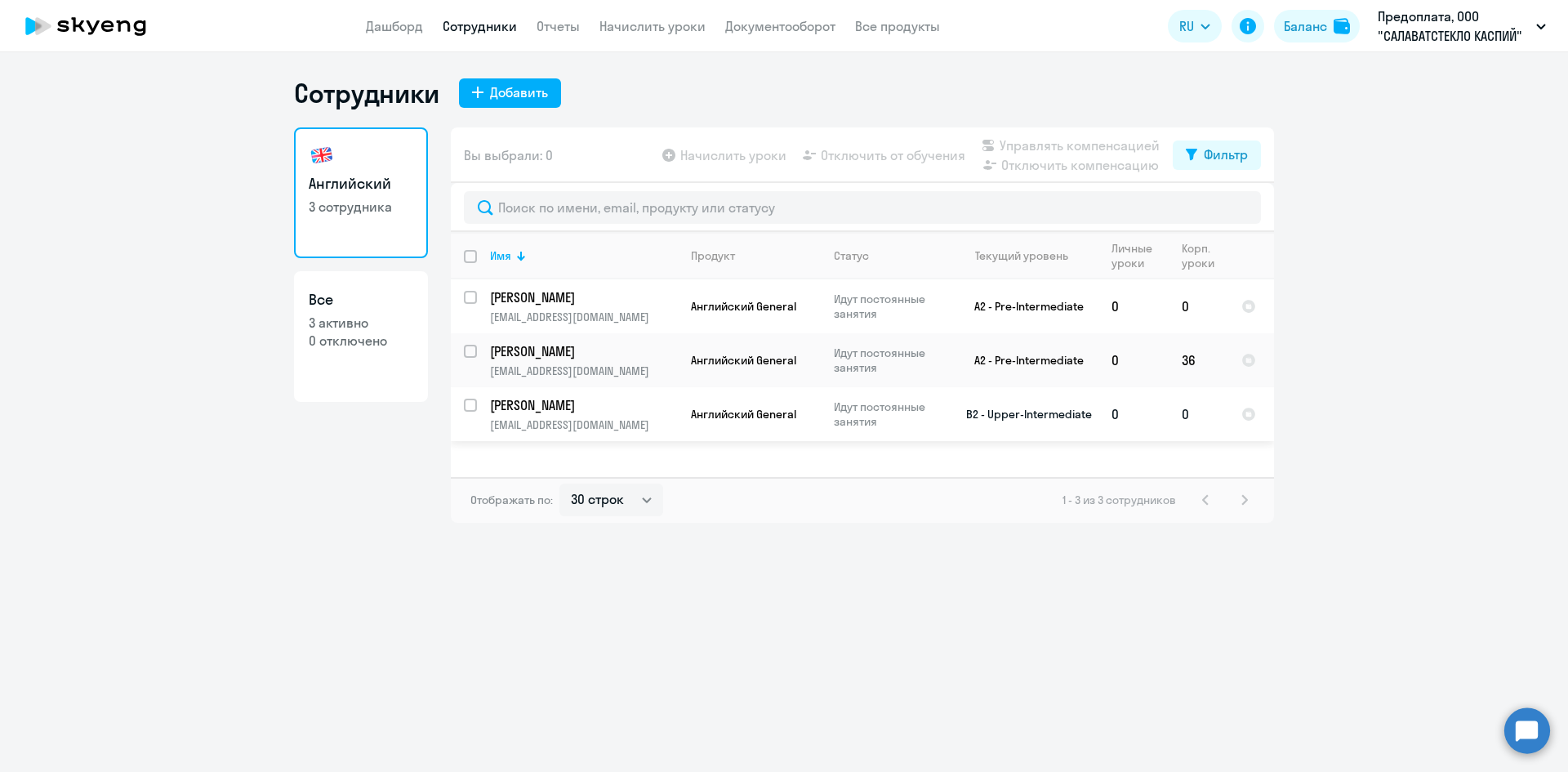
click at [474, 411] on input "select row 21261686" at bounding box center [480, 415] width 33 height 33
checkbox input "true"
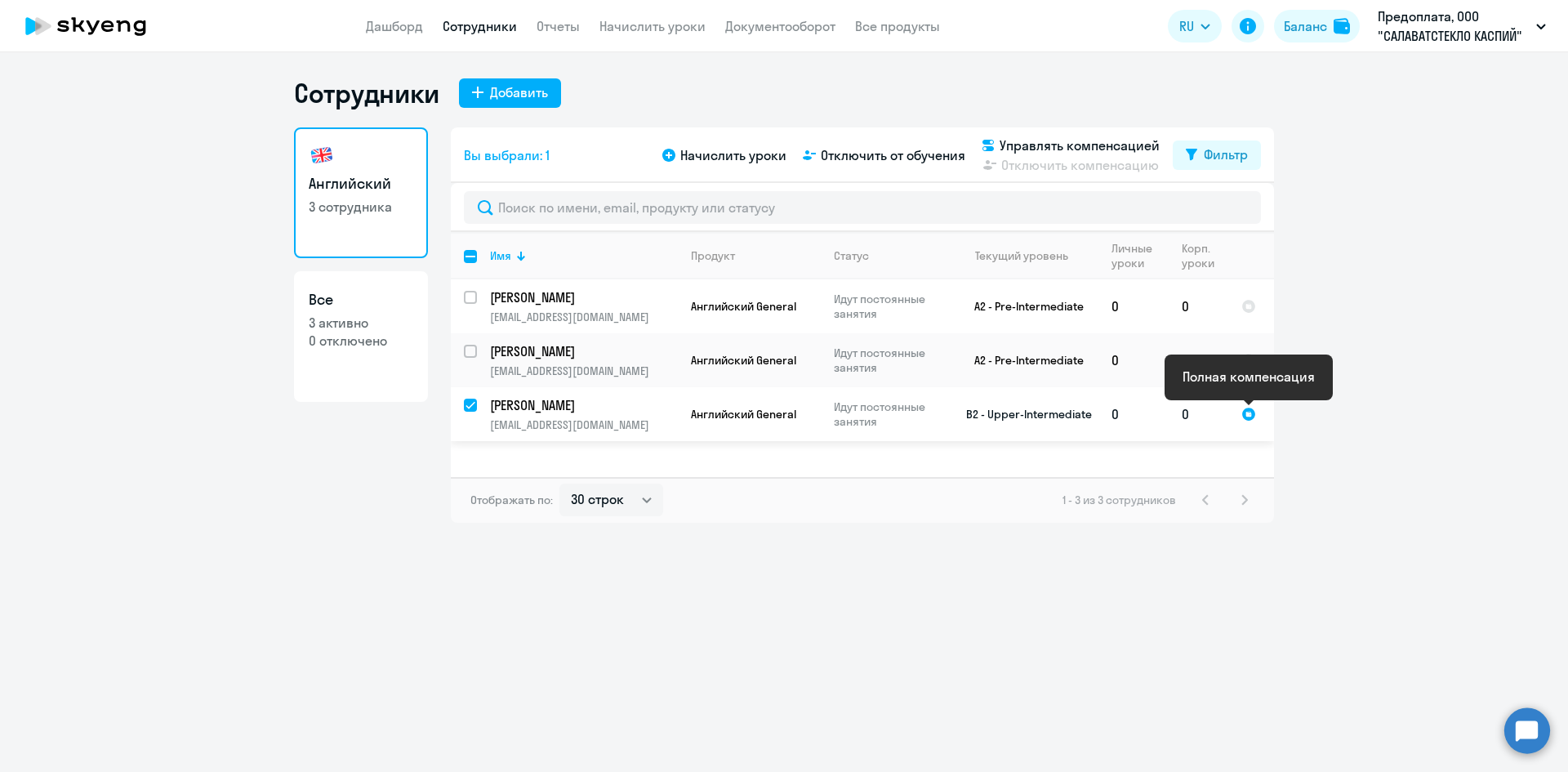
click at [1248, 419] on div at bounding box center [1248, 413] width 15 height 15
select select "english"
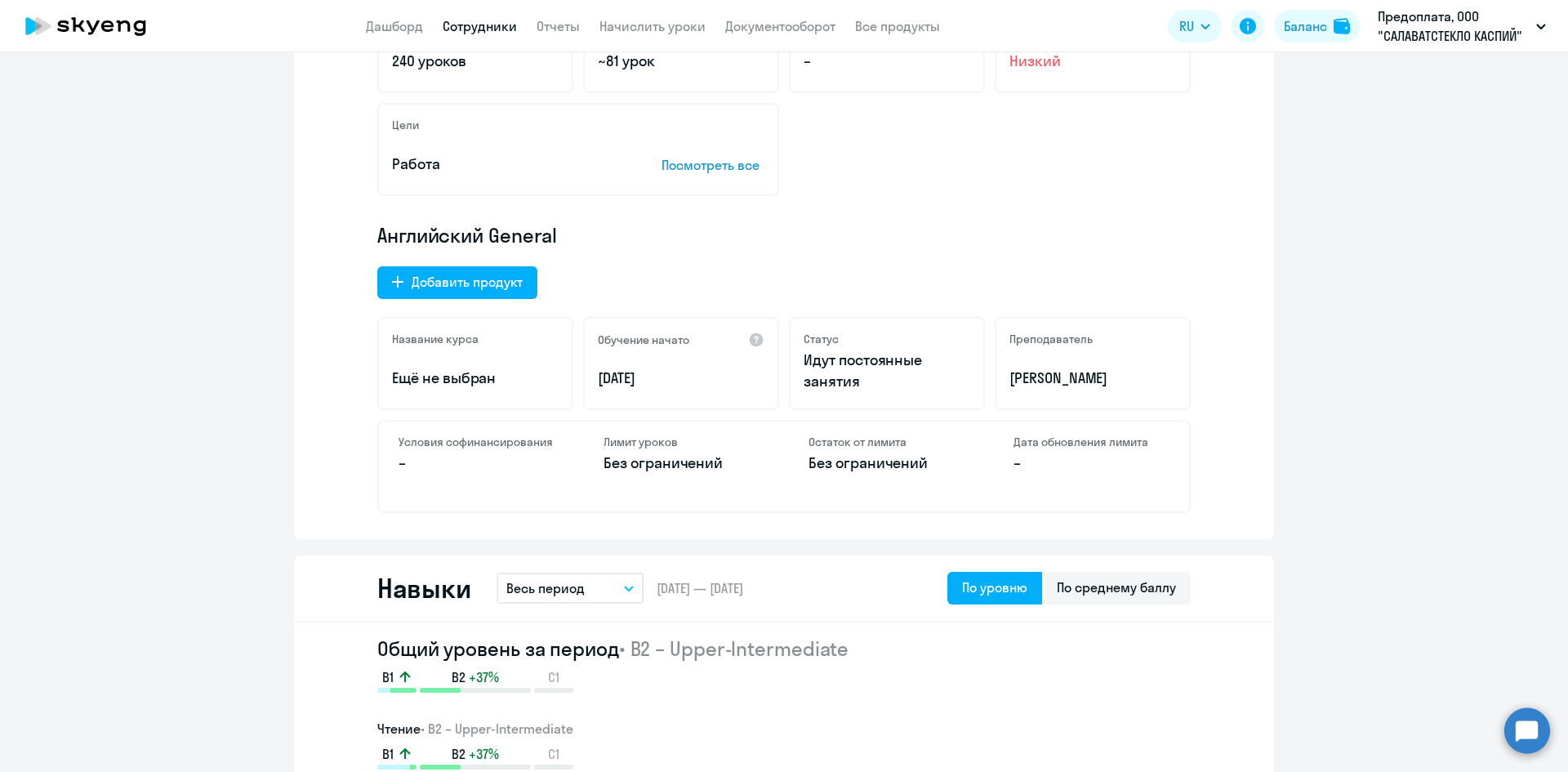
scroll to position [735, 0]
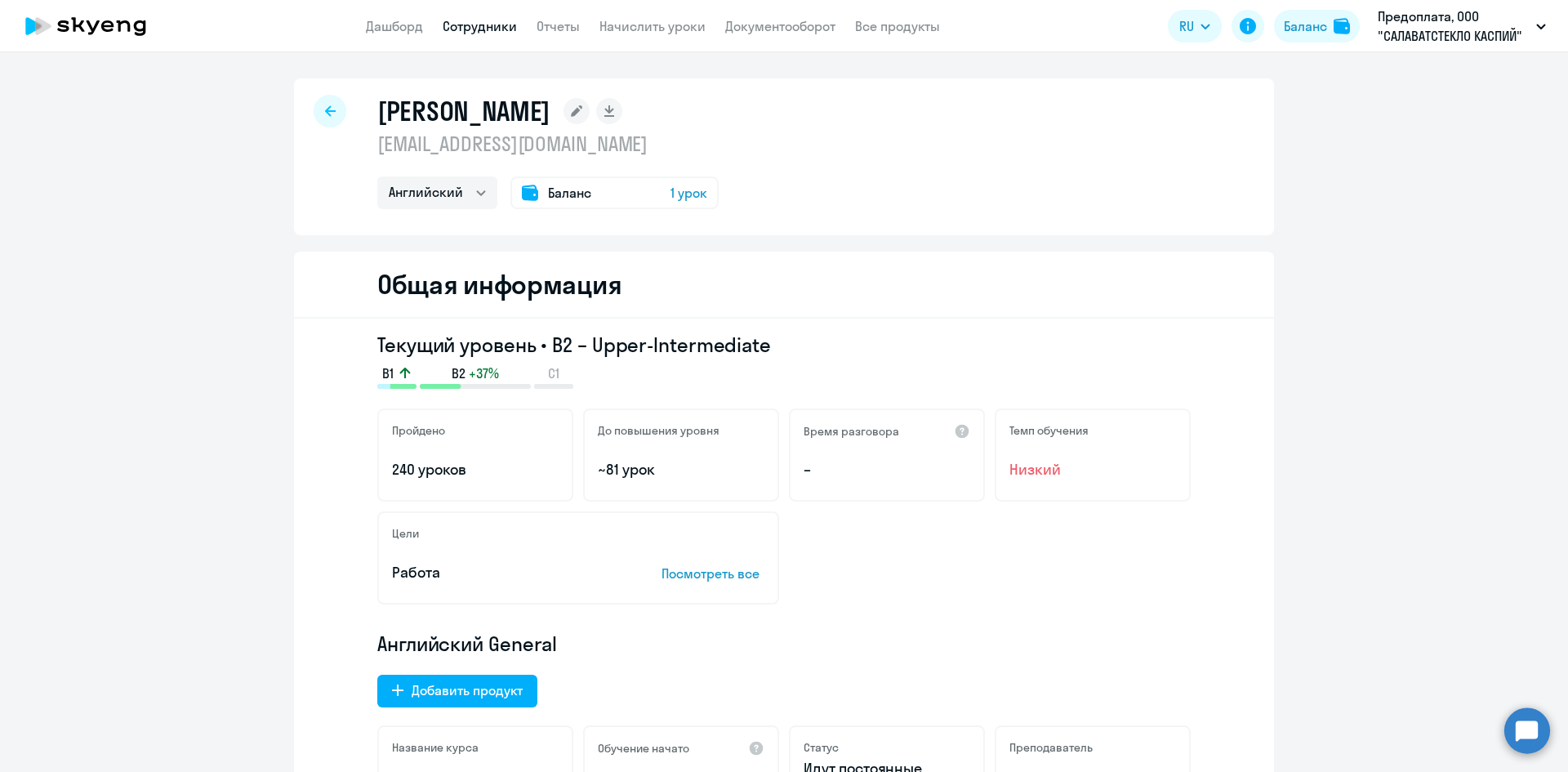
select select "30"
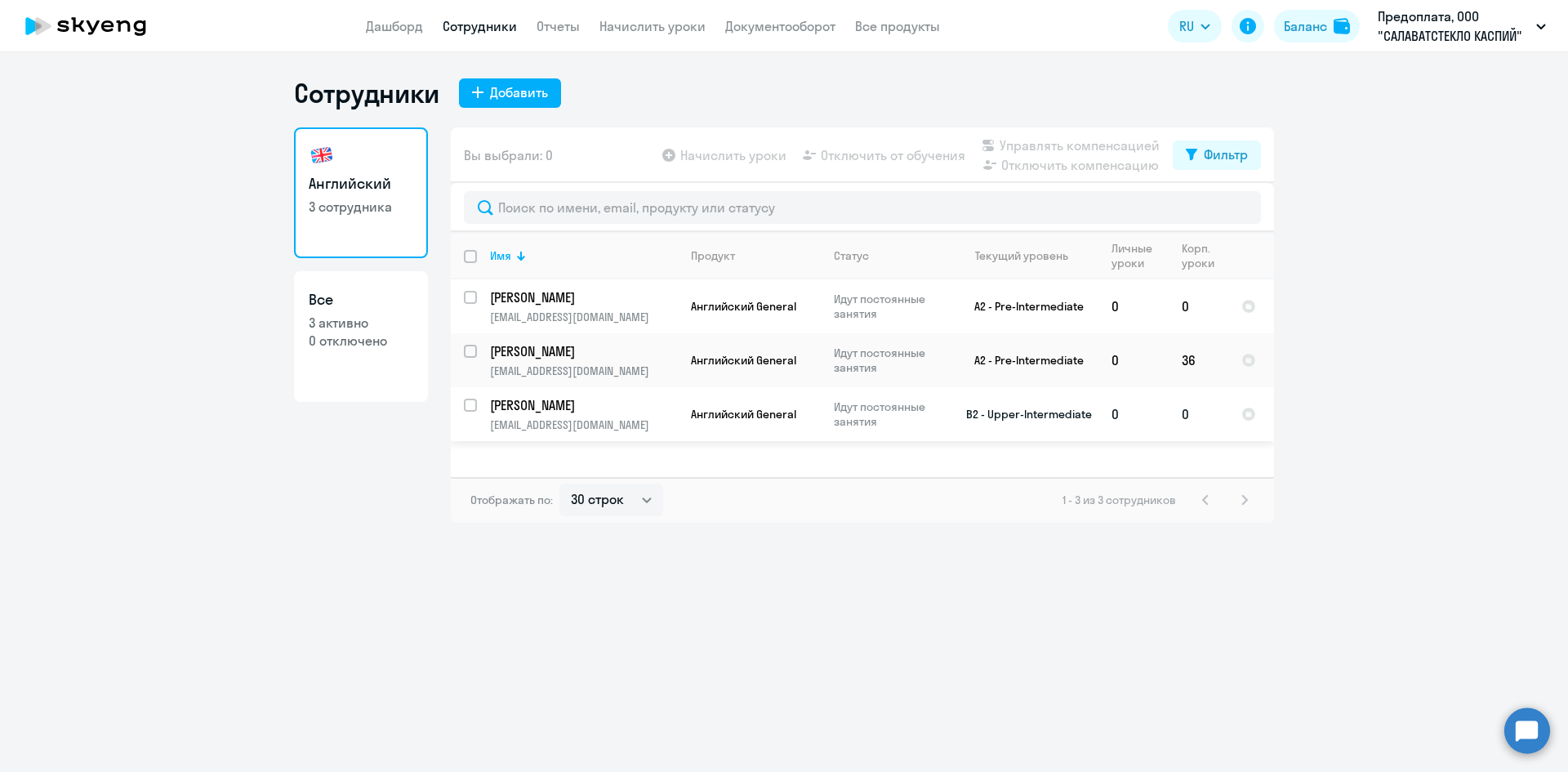
click at [472, 399] on input "select row 21261686" at bounding box center [480, 415] width 33 height 33
checkbox input "true"
click at [743, 152] on span "Начислить уроки" at bounding box center [733, 155] width 107 height 20
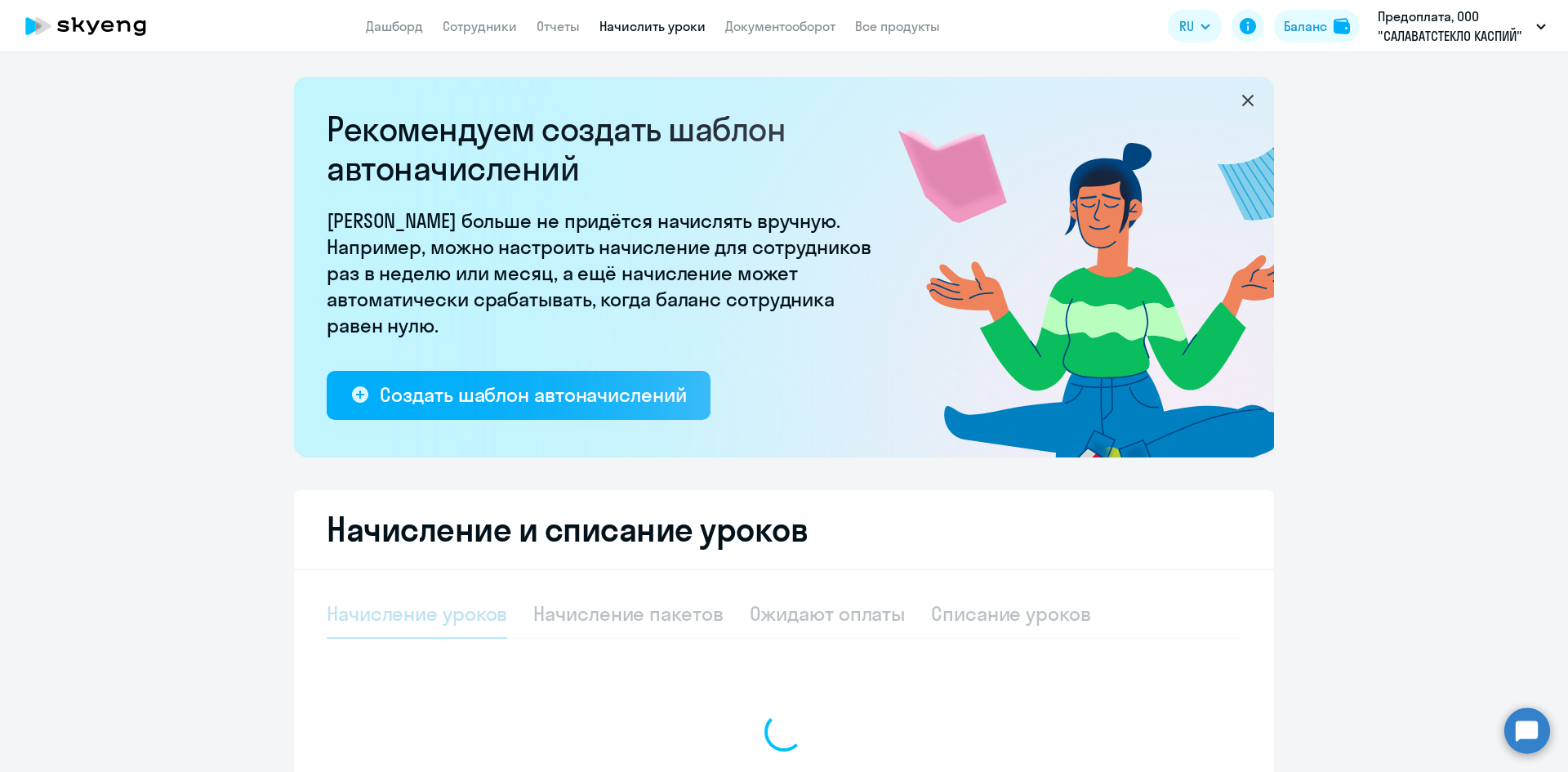
select select "10"
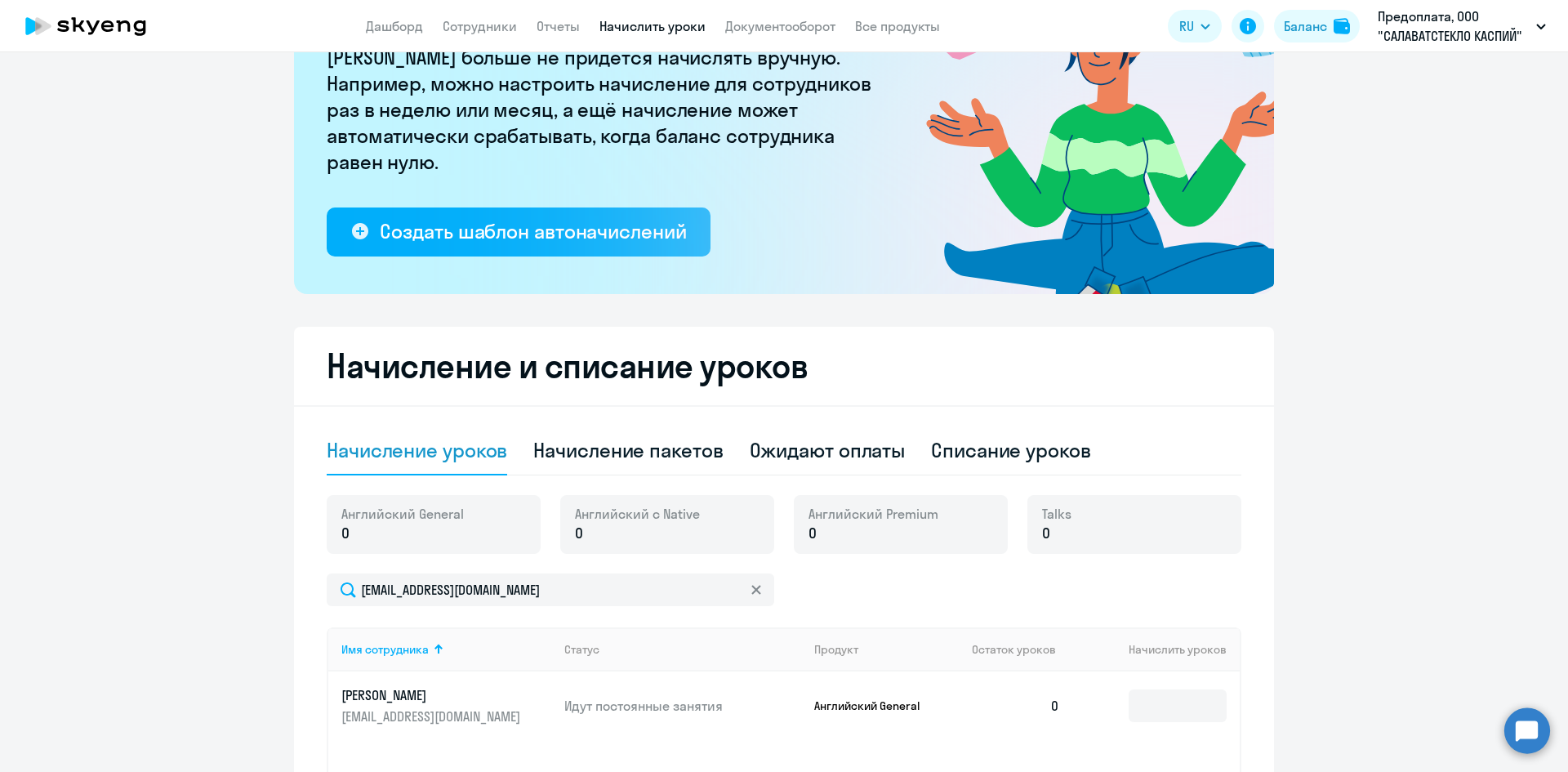
scroll to position [401, 0]
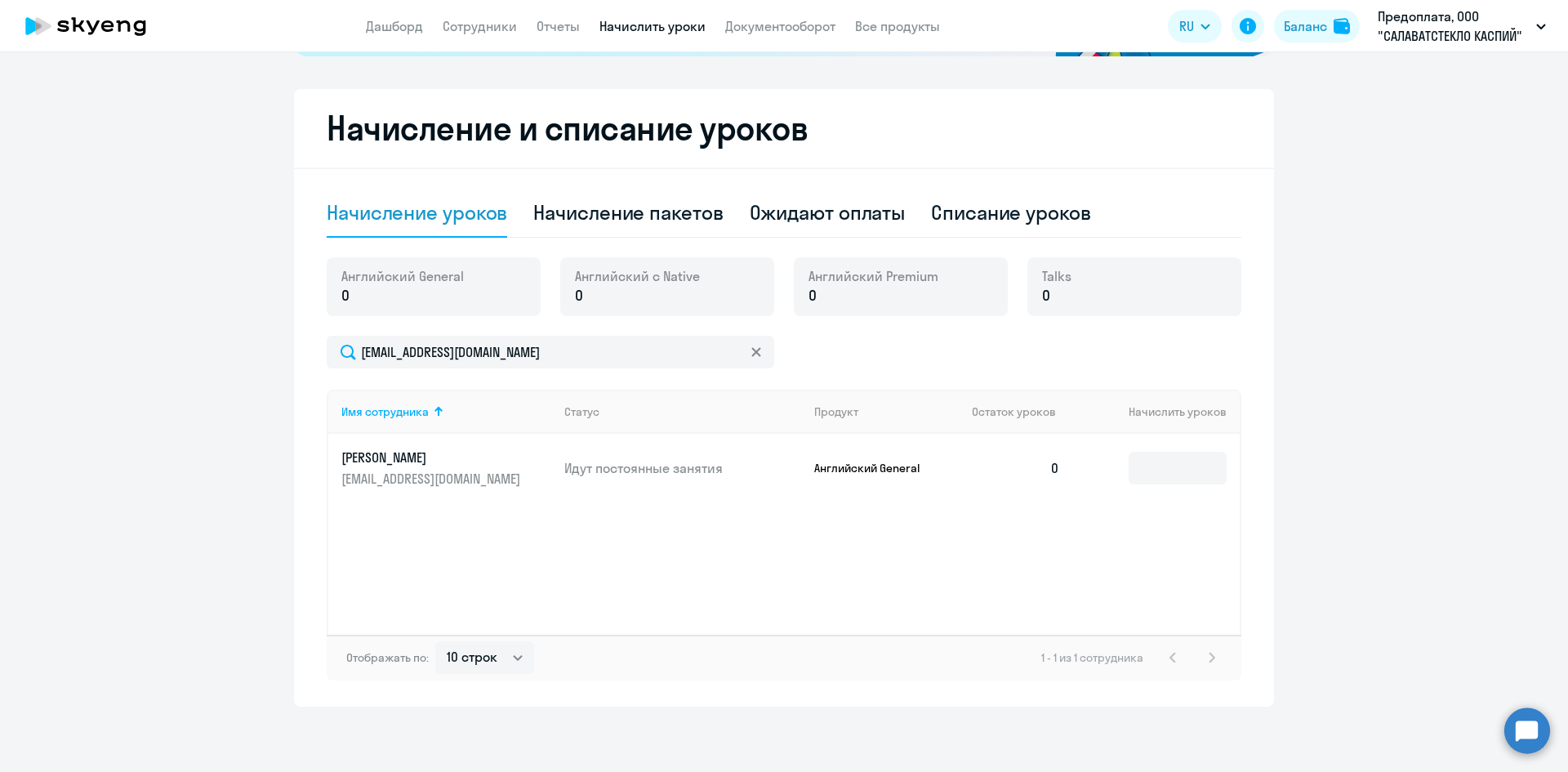
click at [359, 289] on p "0" at bounding box center [402, 295] width 122 height 22
click at [349, 300] on p "0" at bounding box center [402, 295] width 122 height 22
click at [346, 292] on p "0" at bounding box center [402, 295] width 122 height 22
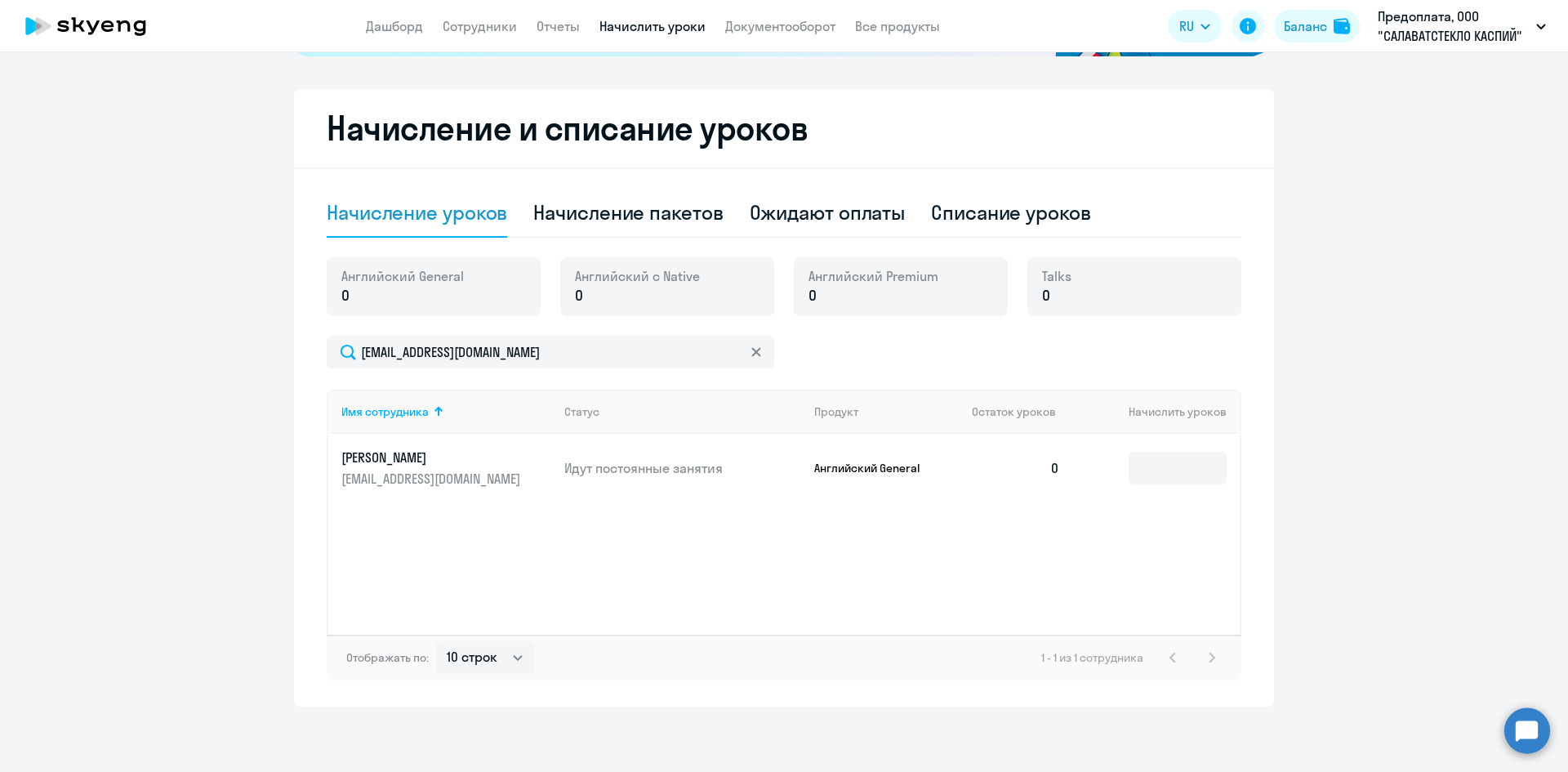
click at [346, 292] on p "0" at bounding box center [402, 295] width 122 height 22
click at [821, 206] on div "Ожидают оплаты" at bounding box center [827, 212] width 156 height 26
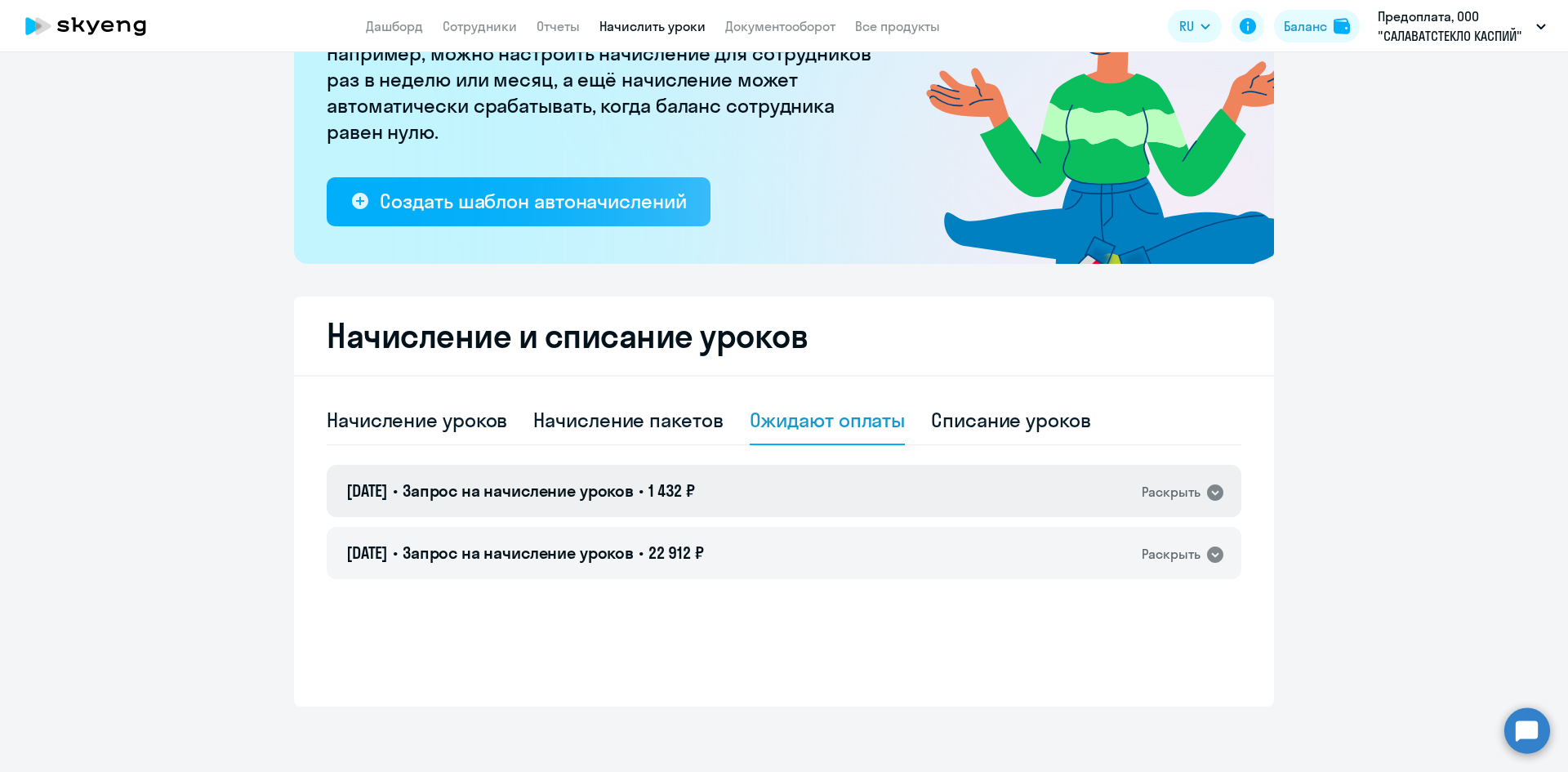
click at [1168, 492] on div "Раскрыть" at bounding box center [1171, 492] width 59 height 21
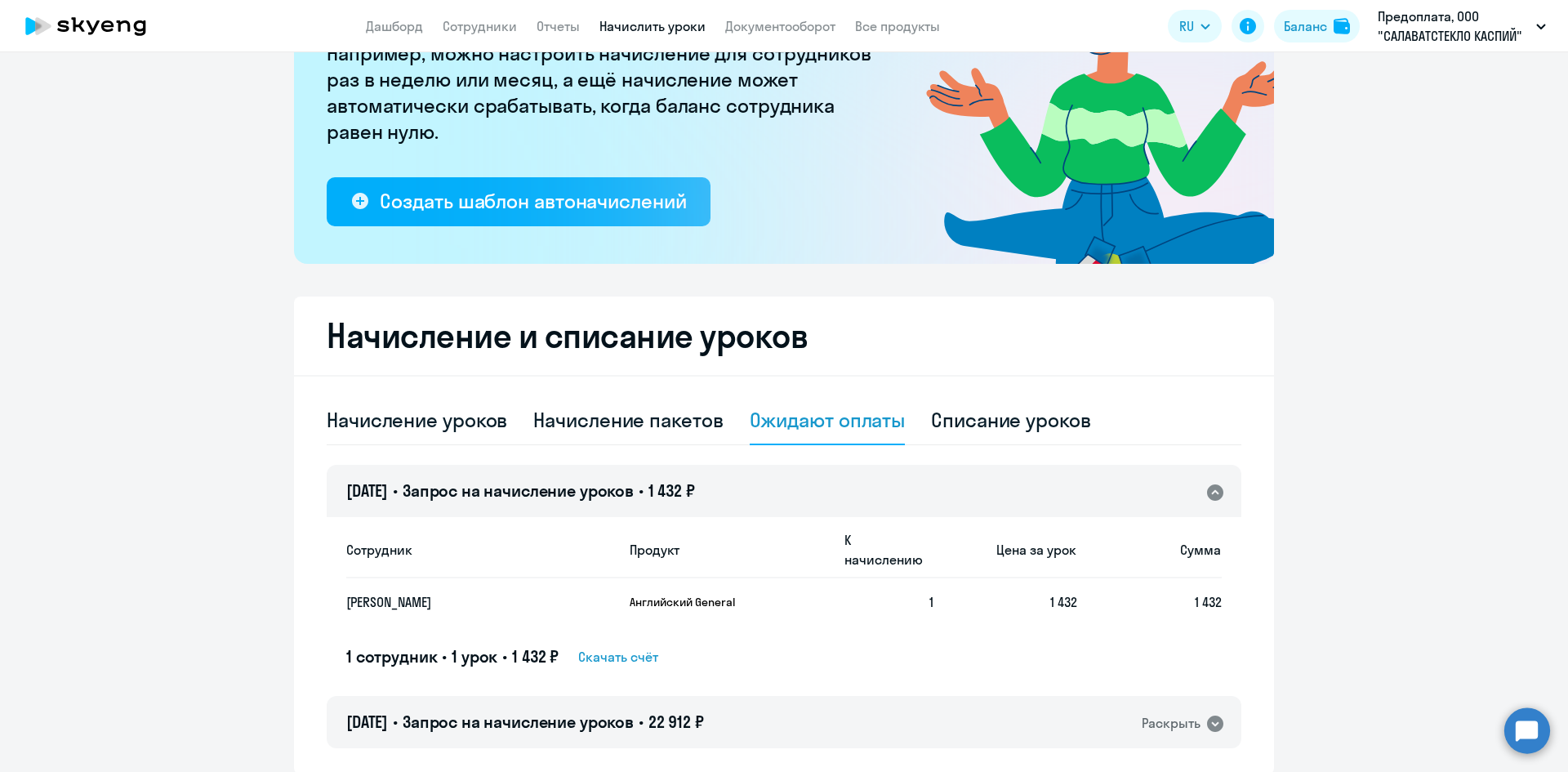
scroll to position [242, 0]
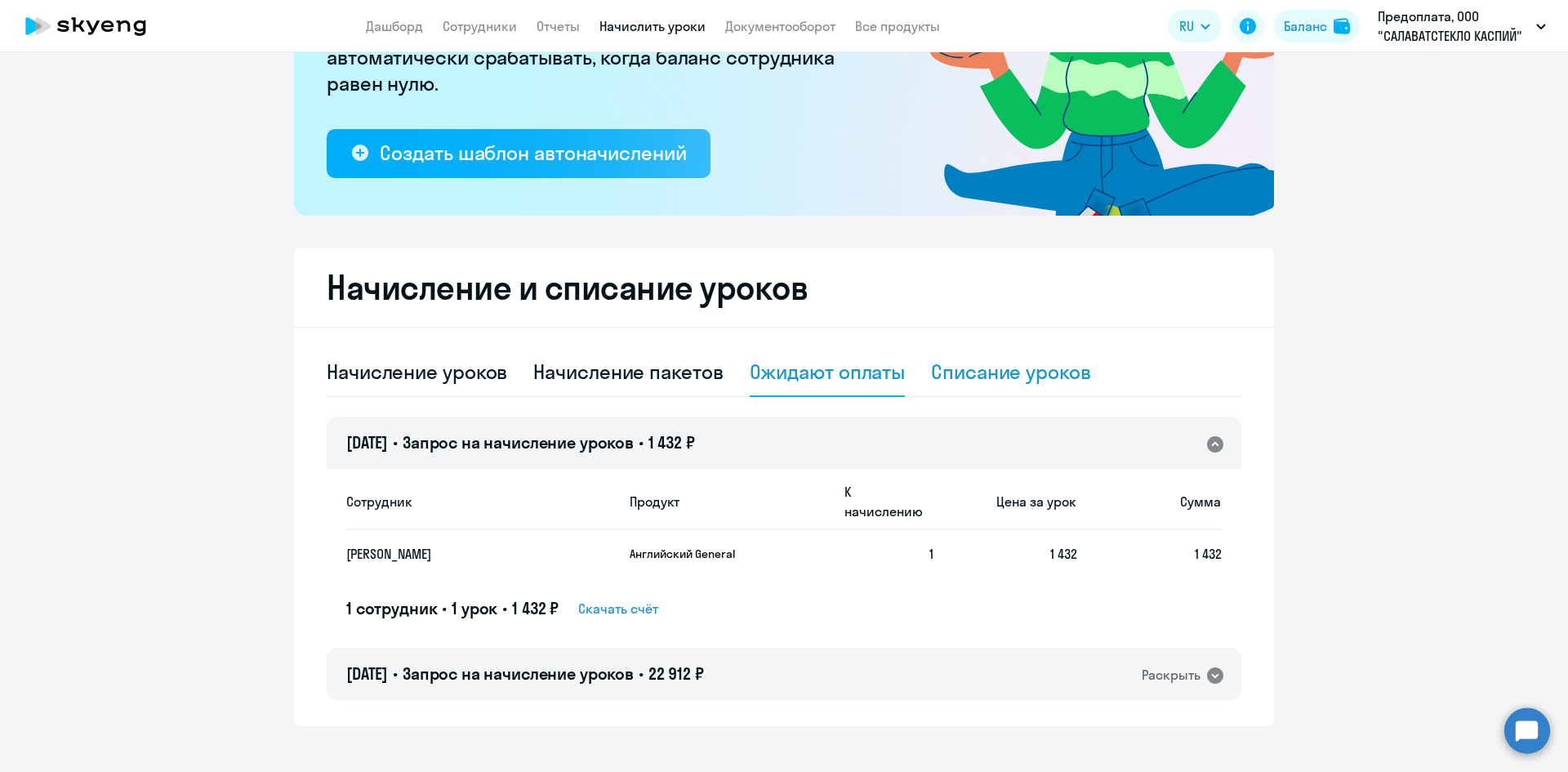
click at [997, 370] on div "Списание уроков" at bounding box center [1011, 372] width 160 height 26
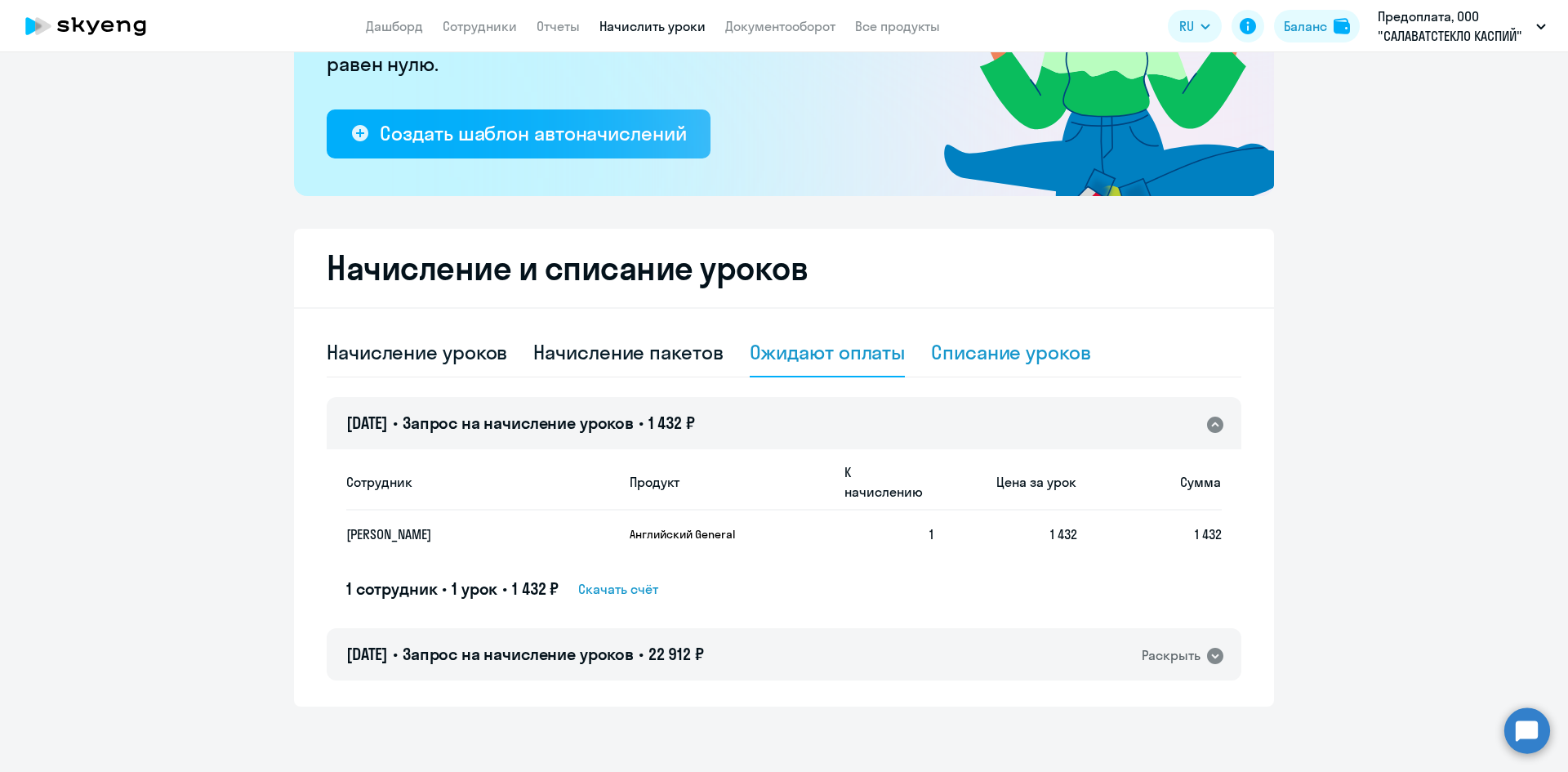
select select "10"
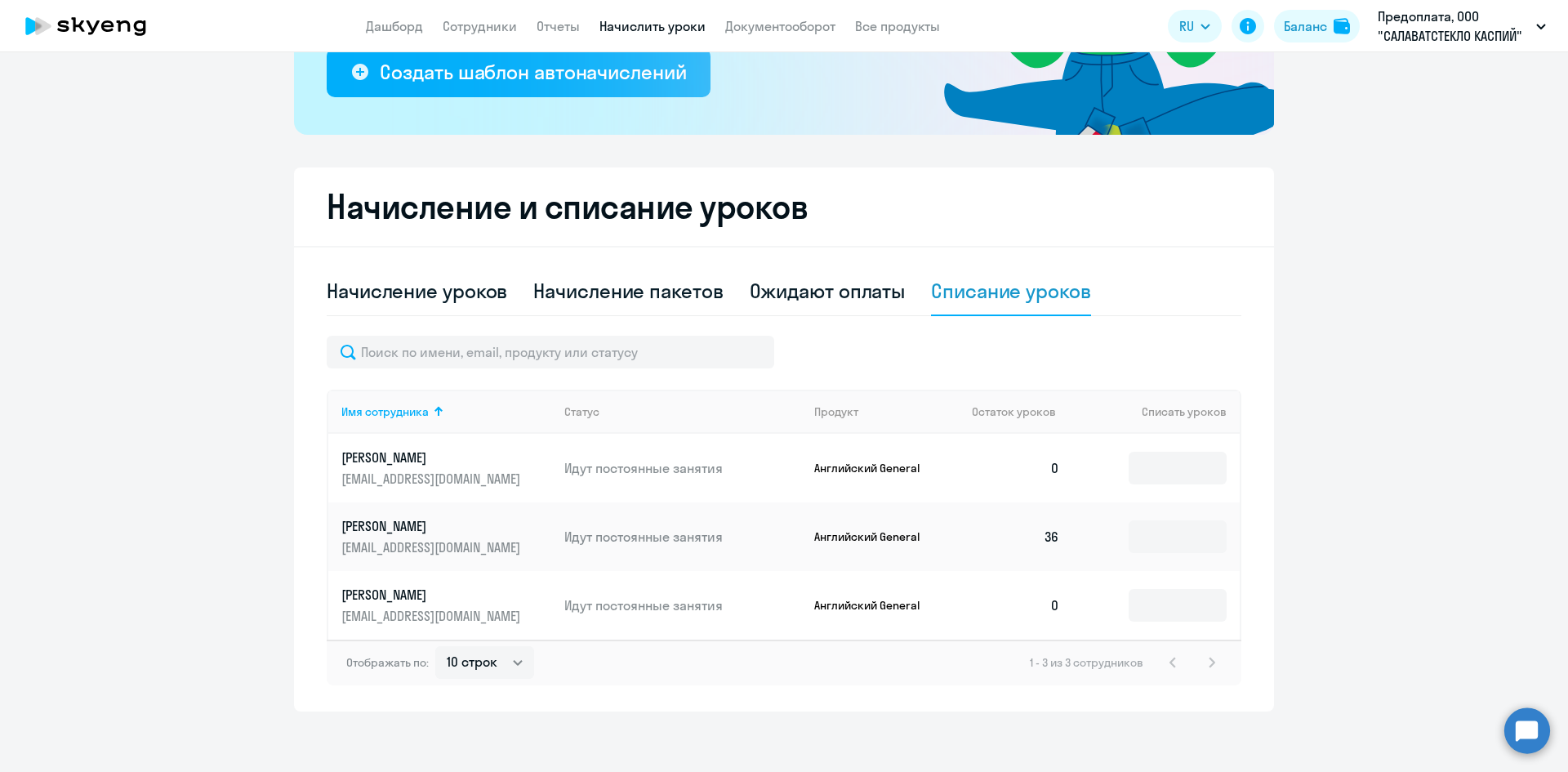
scroll to position [328, 0]
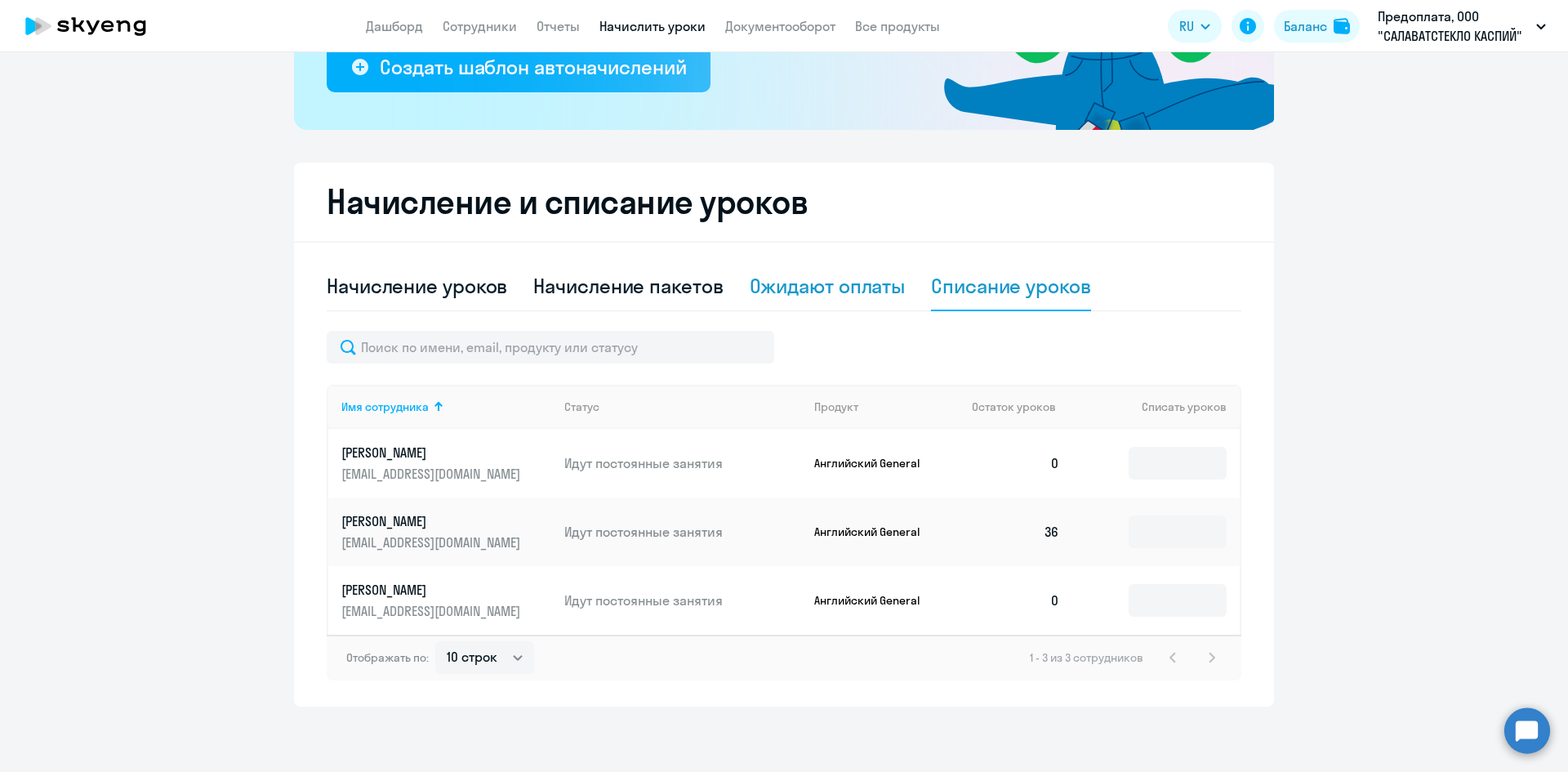
click at [825, 293] on div "Ожидают оплаты" at bounding box center [827, 286] width 156 height 26
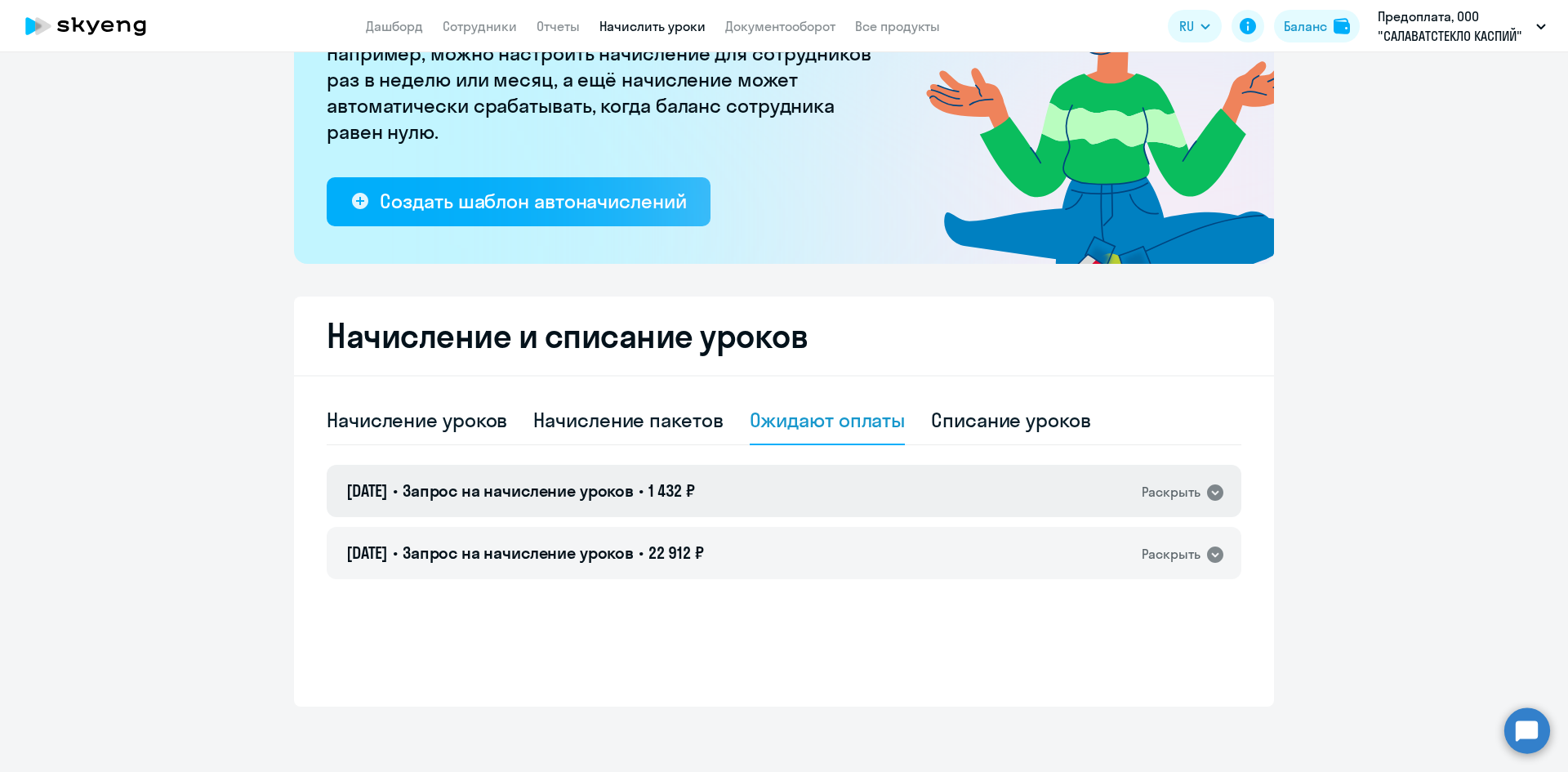
scroll to position [0, 0]
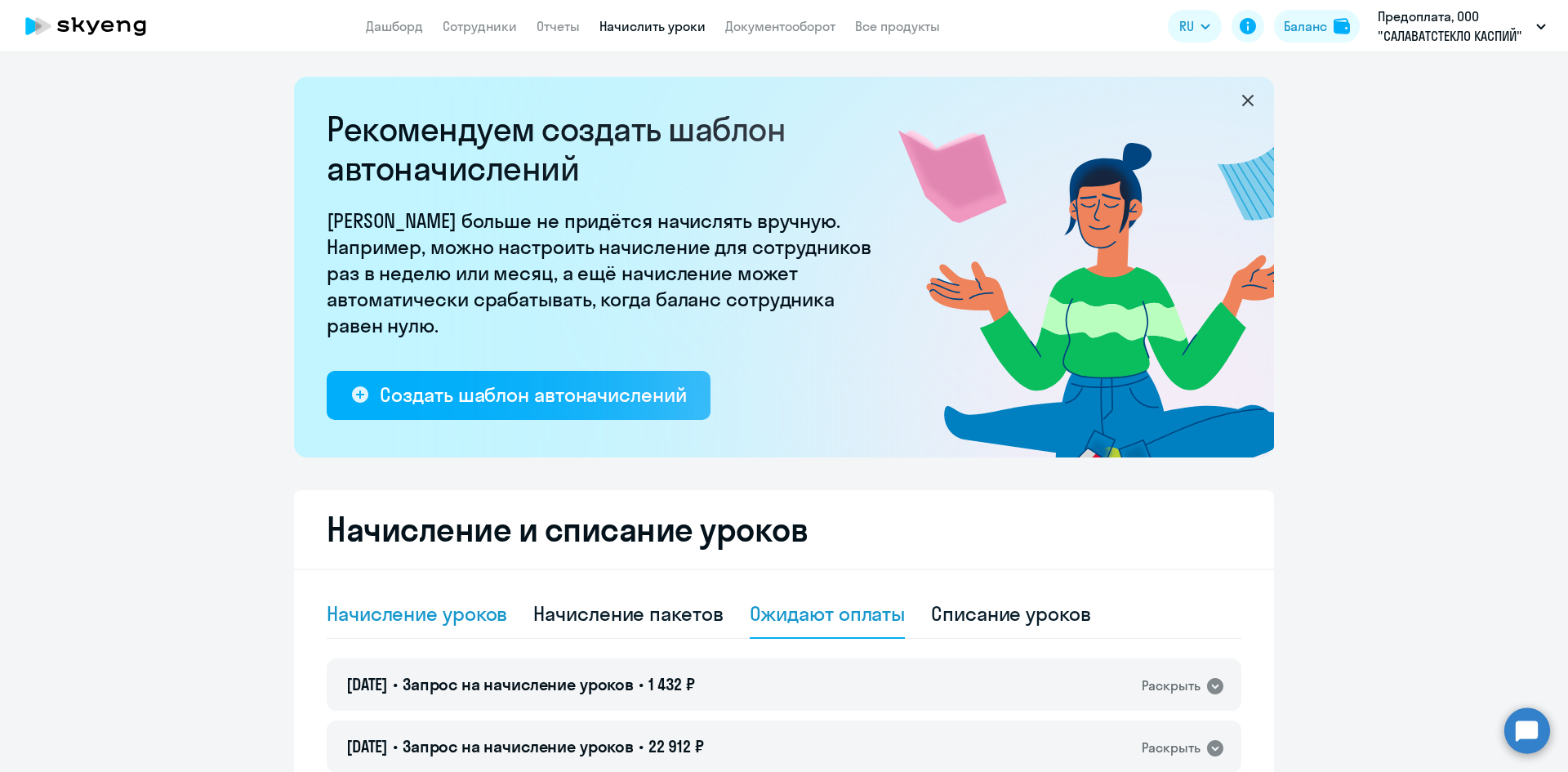
click at [398, 611] on div "Начисление уроков" at bounding box center [417, 613] width 180 height 26
select select "10"
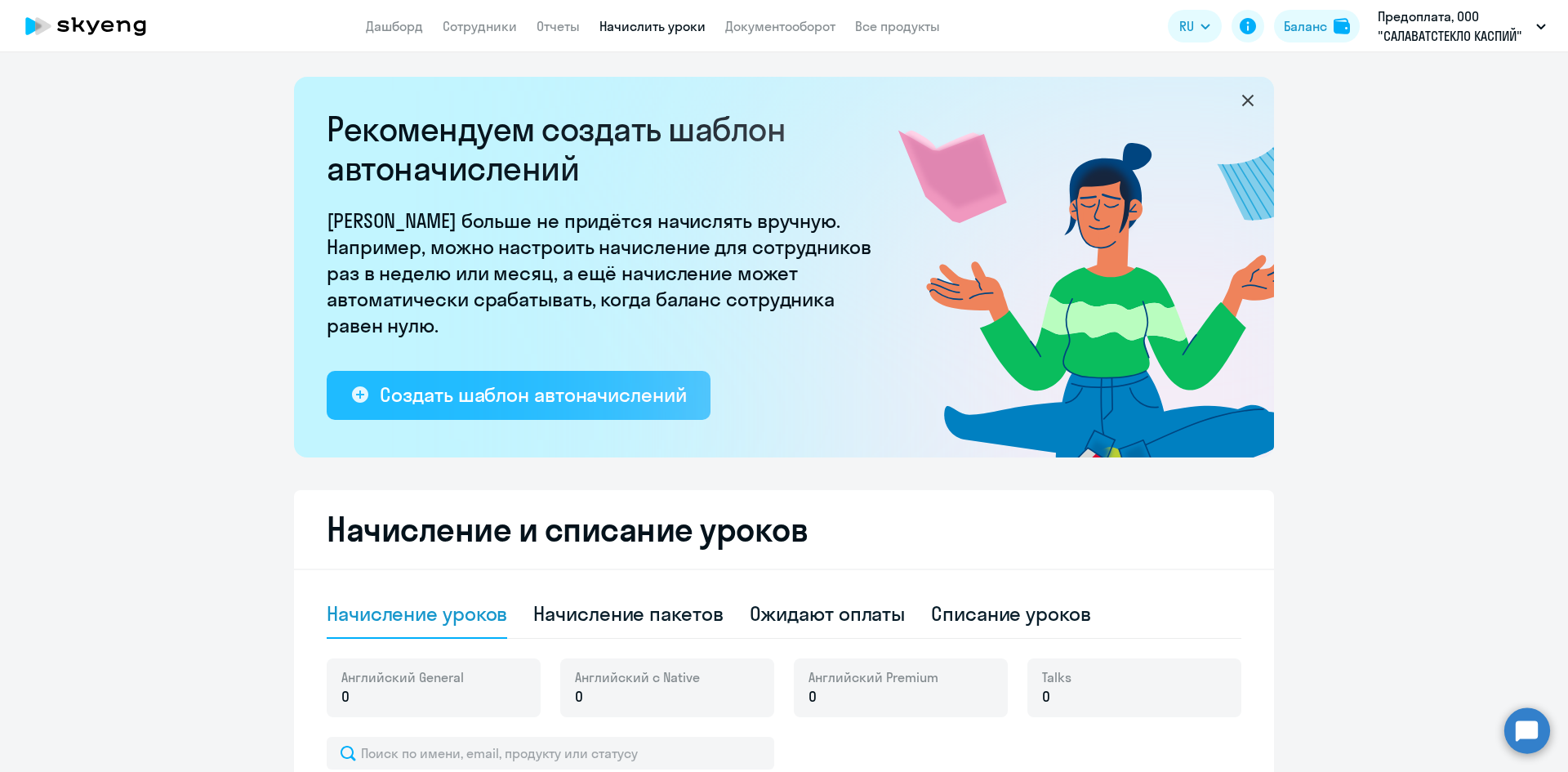
click at [446, 394] on div "Создать шаблон автоначислений" at bounding box center [533, 394] width 307 height 26
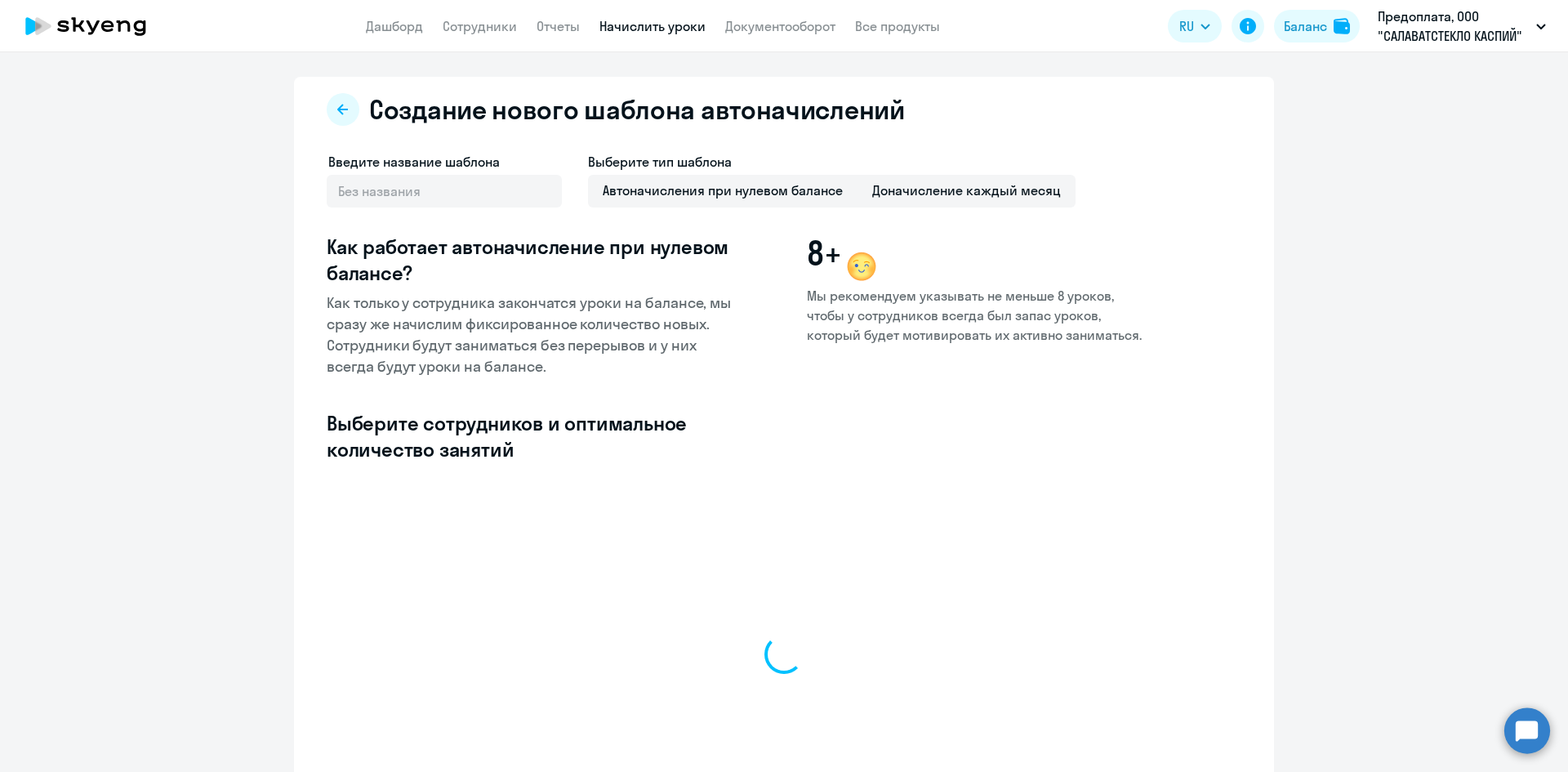
select select "10"
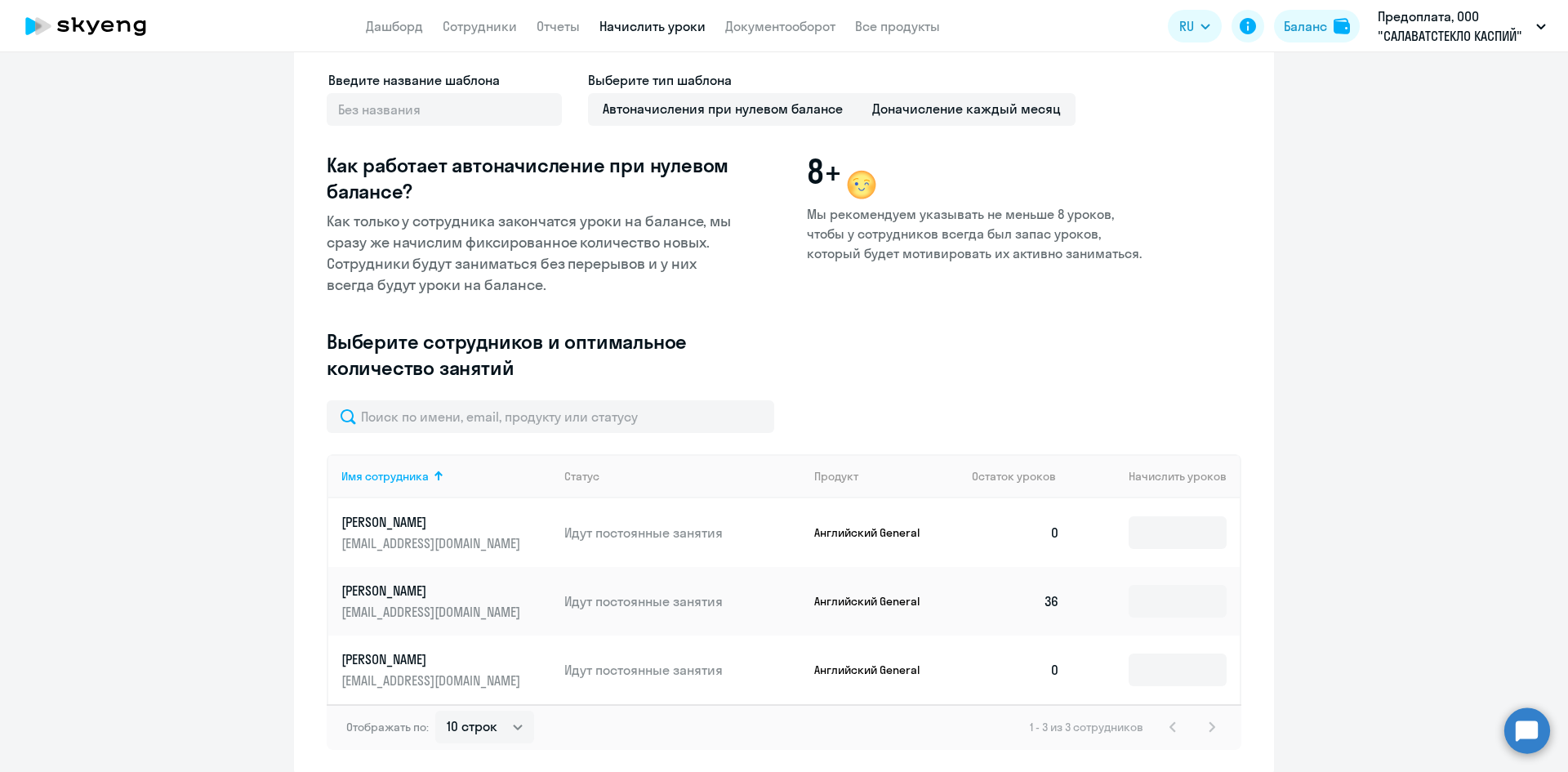
scroll to position [151, 0]
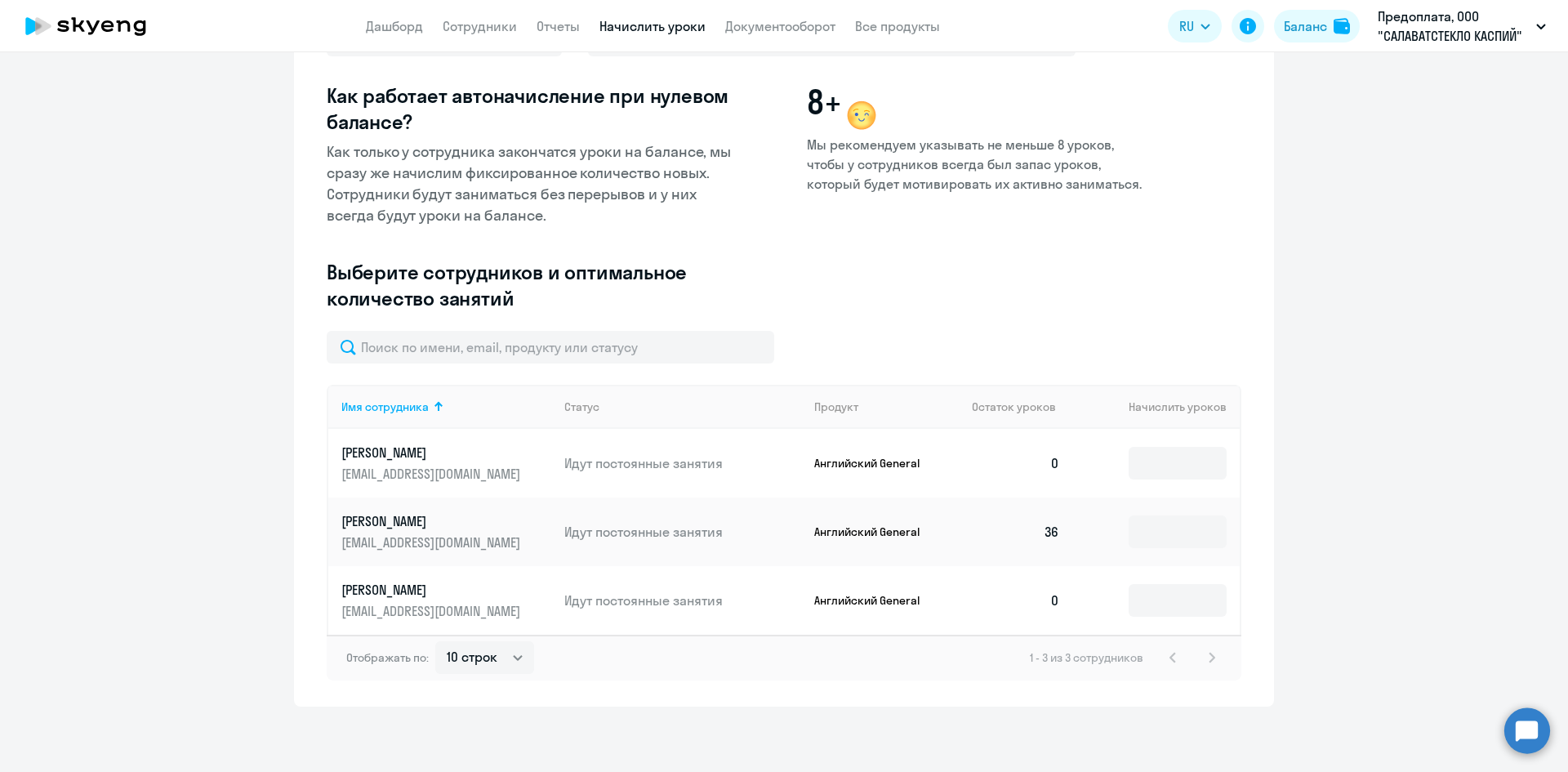
click at [700, 467] on p "Идут постоянные занятия" at bounding box center [682, 463] width 236 height 18
click at [981, 436] on td "0" at bounding box center [1016, 463] width 114 height 68
click at [374, 456] on p "[PERSON_NAME]" at bounding box center [432, 452] width 183 height 18
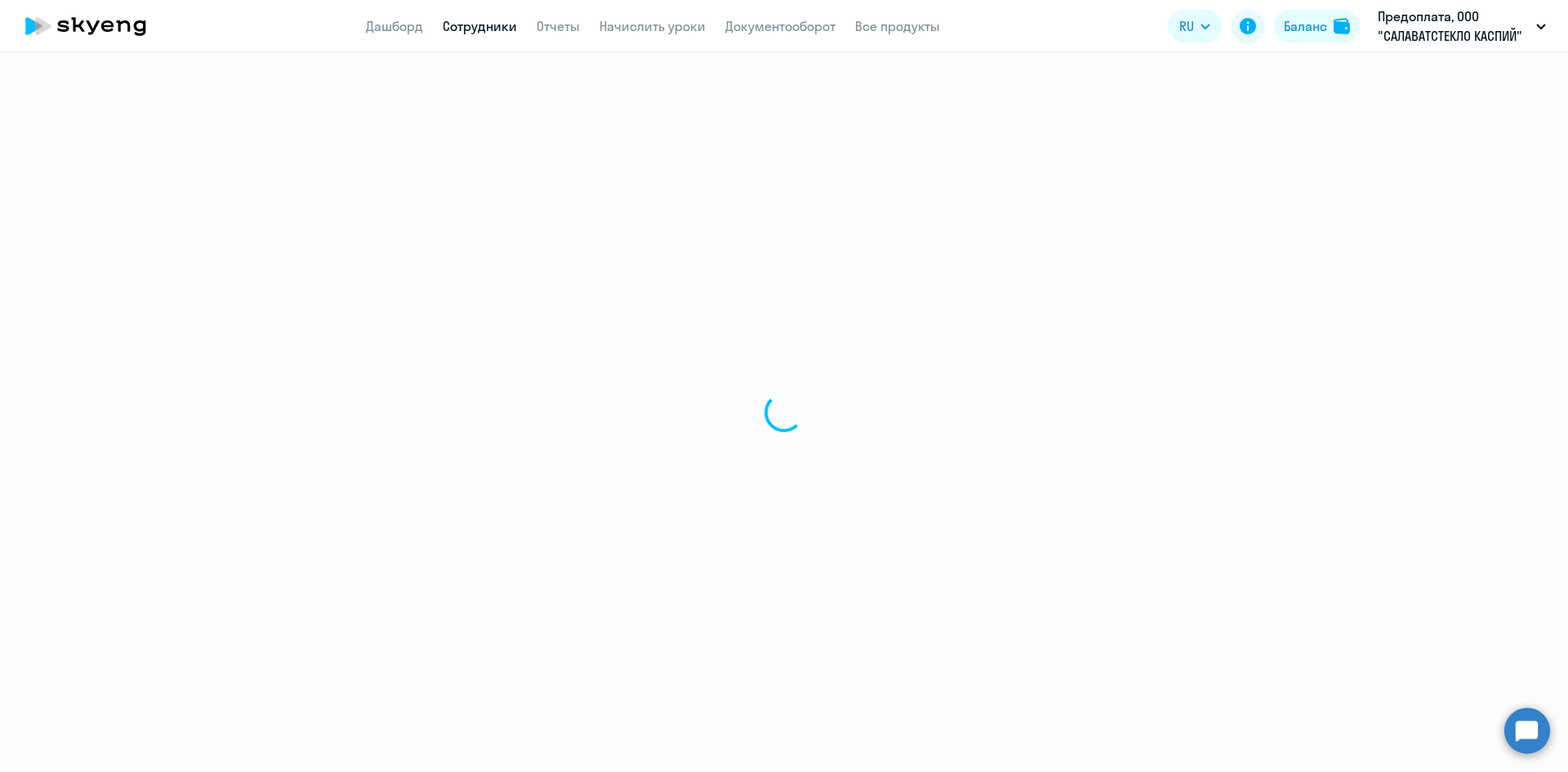
select select "english"
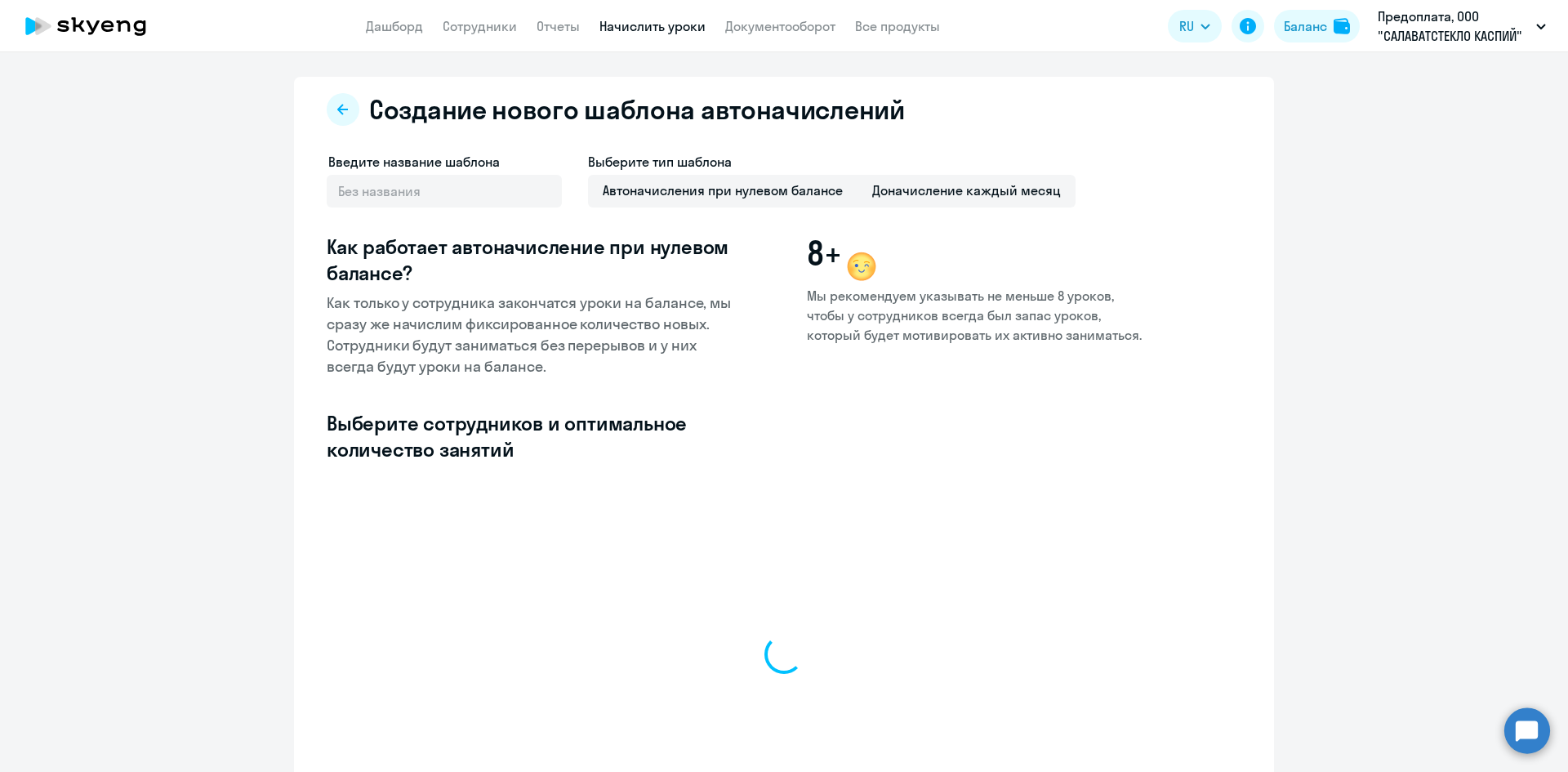
select select "10"
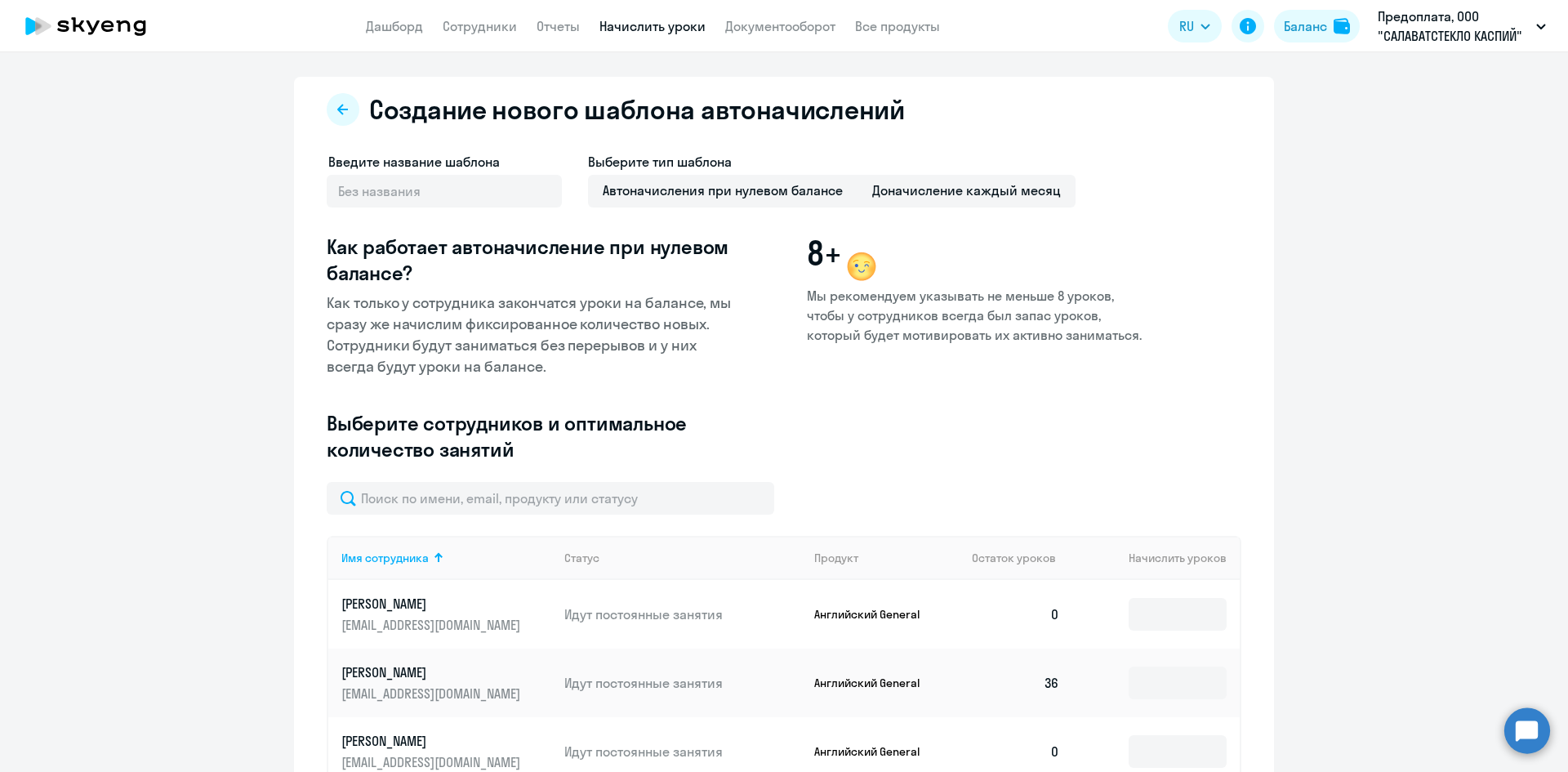
scroll to position [151, 0]
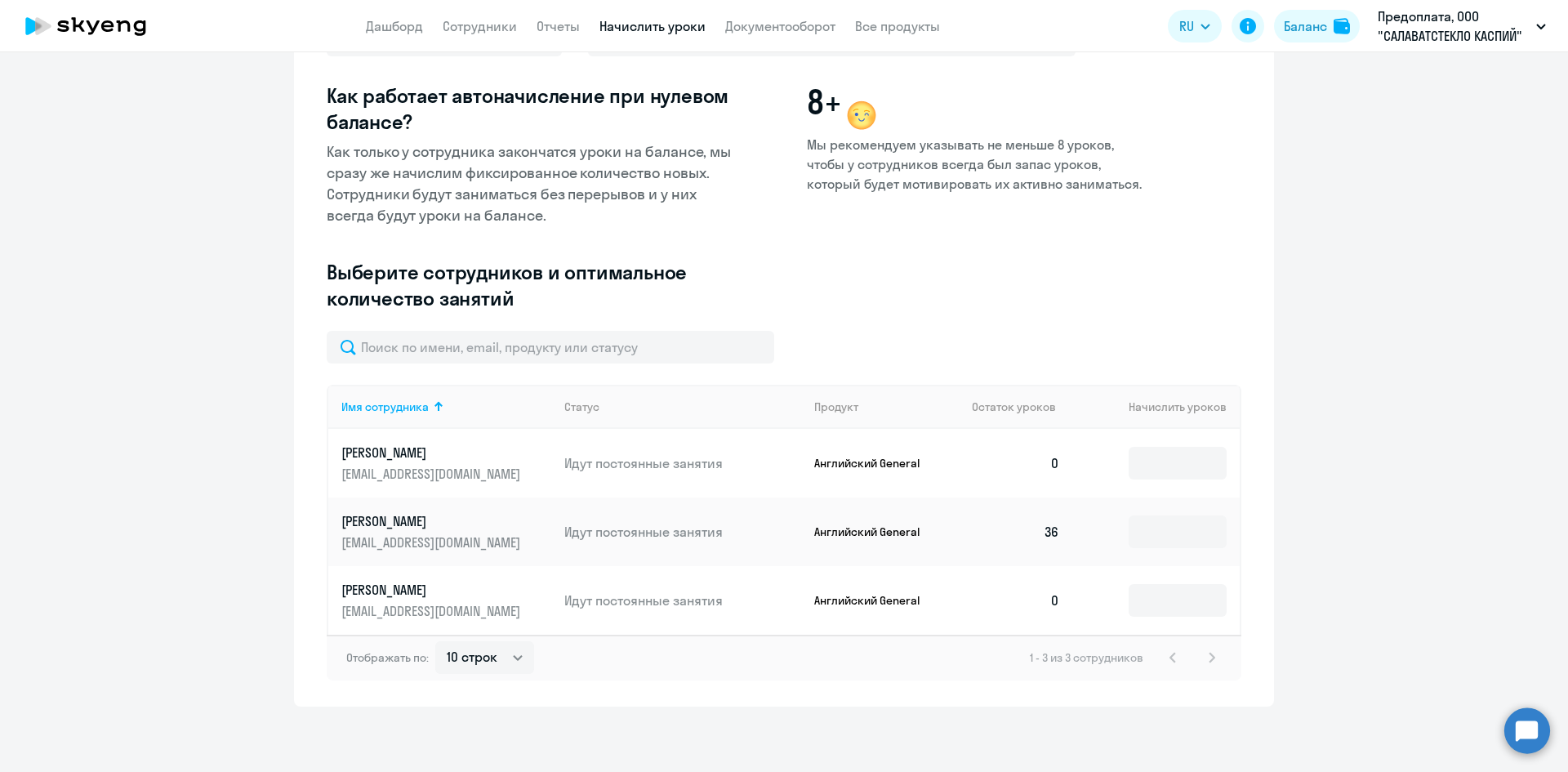
click at [396, 456] on p "[PERSON_NAME]" at bounding box center [432, 452] width 183 height 18
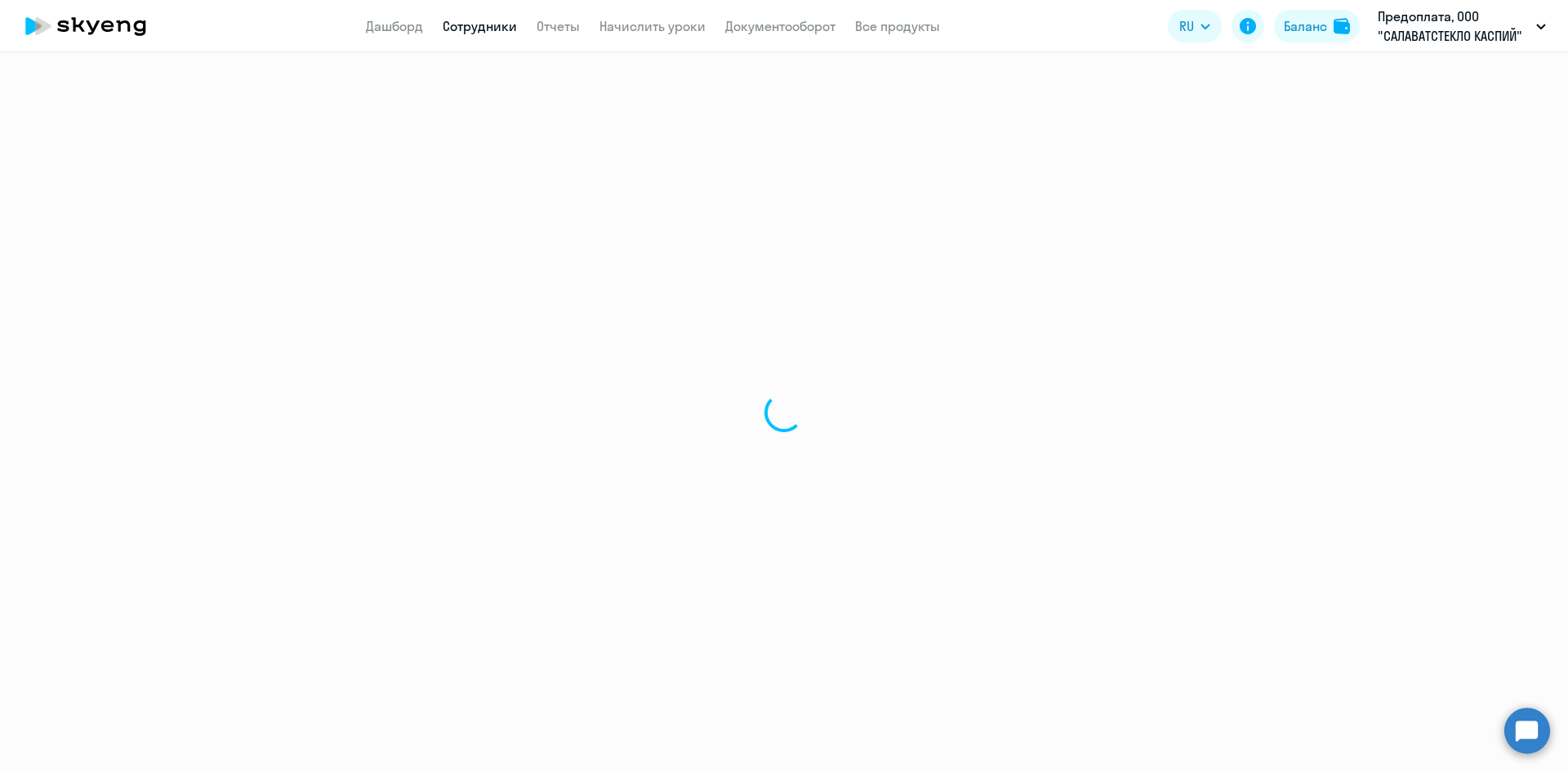
select select "english"
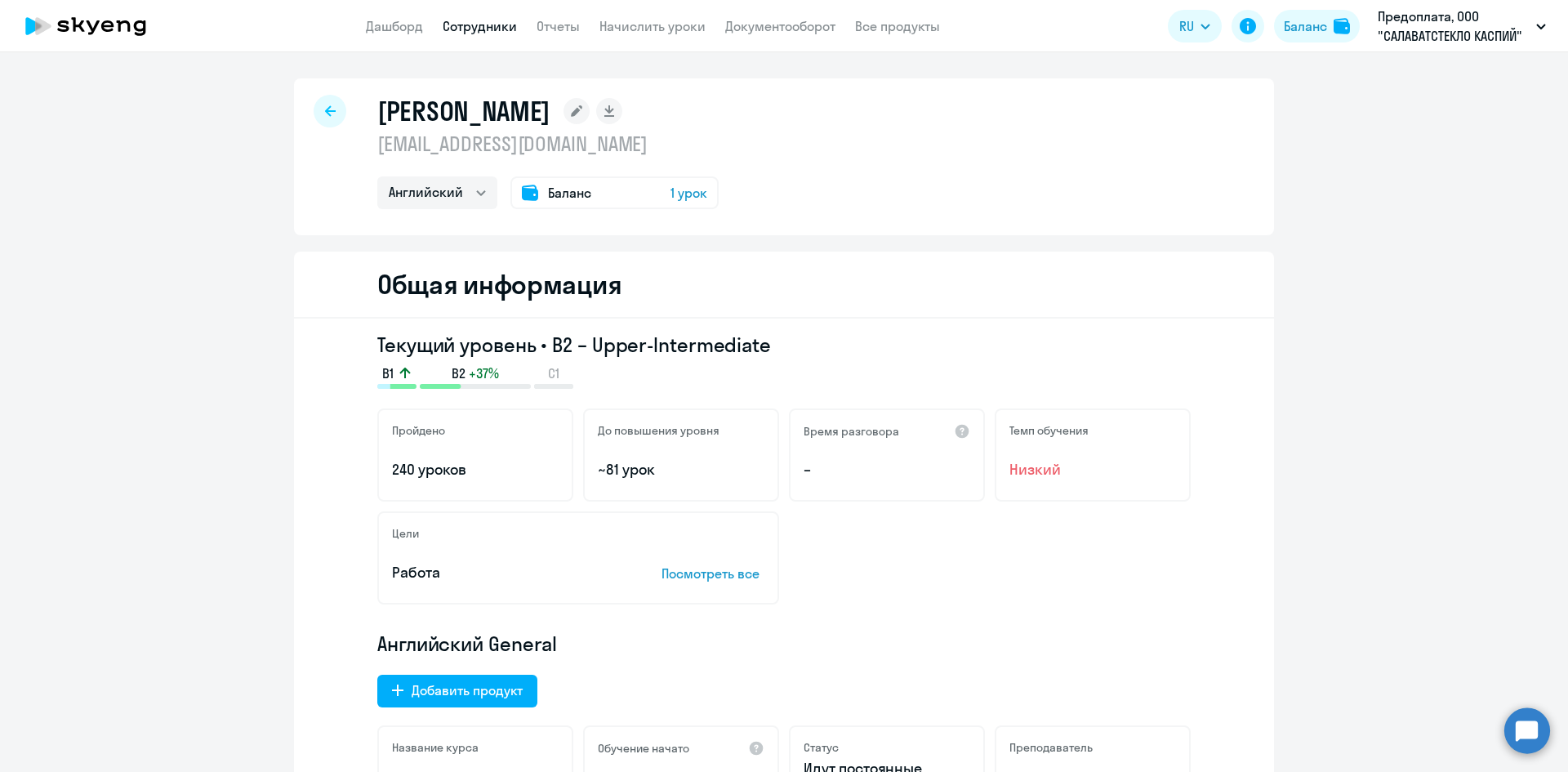
click at [552, 192] on span "Баланс" at bounding box center [570, 192] width 43 height 20
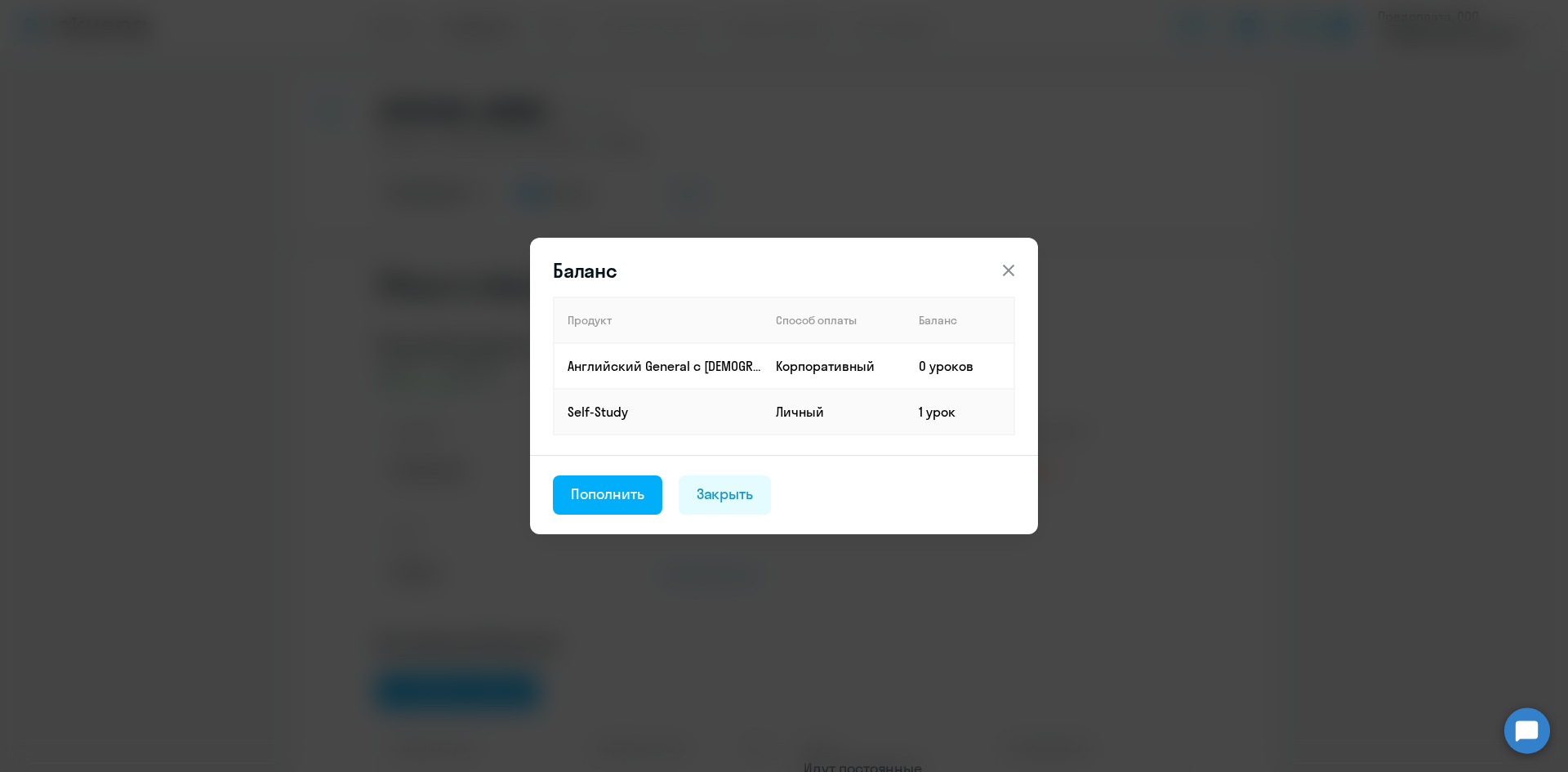
click at [902, 123] on div "Баланс Продукт Способ оплаты Баланс Английский General с [DEMOGRAPHIC_DATA] пре…" at bounding box center [784, 386] width 1568 height 772
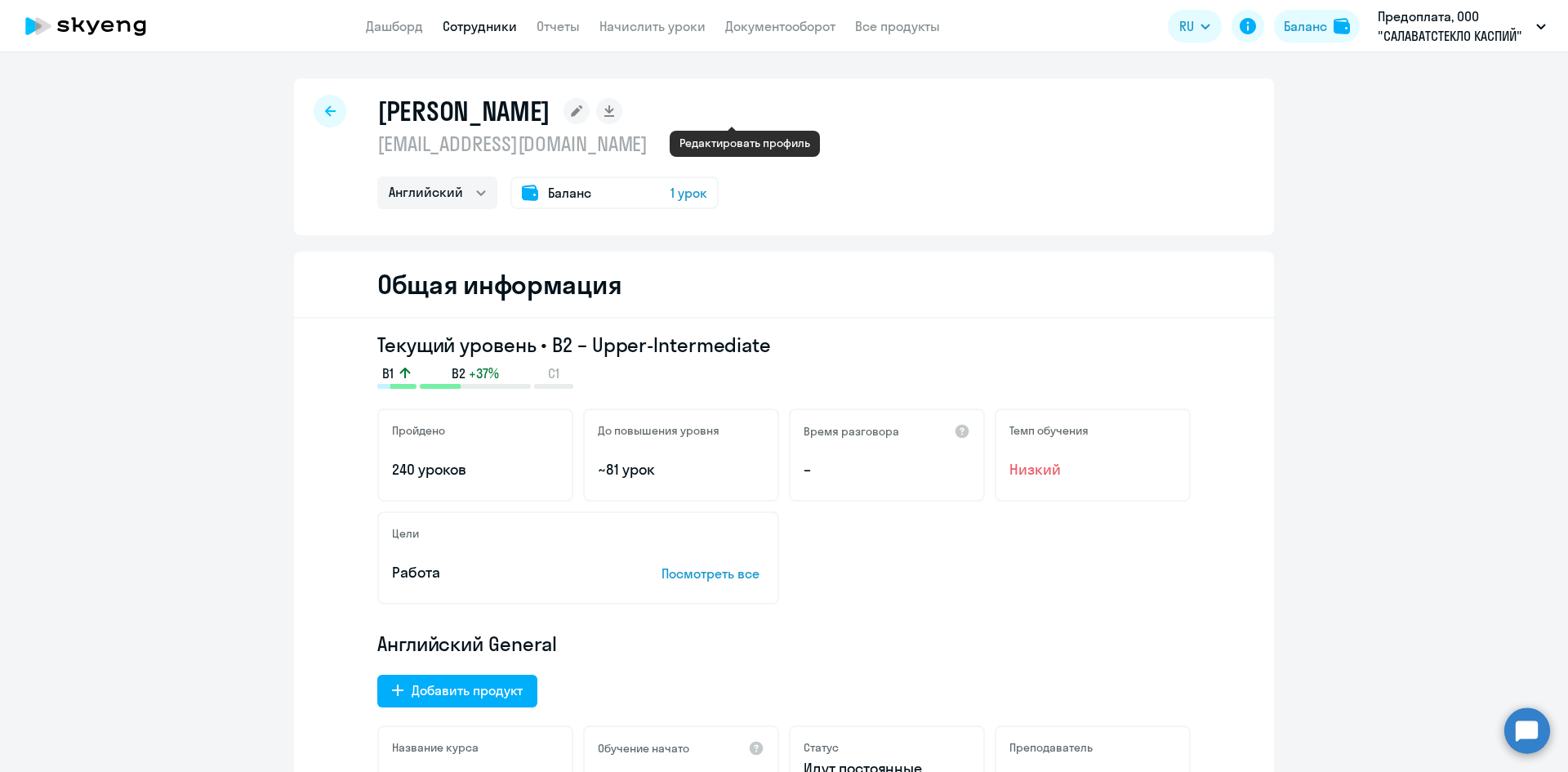
click at [590, 110] on rect at bounding box center [576, 111] width 26 height 26
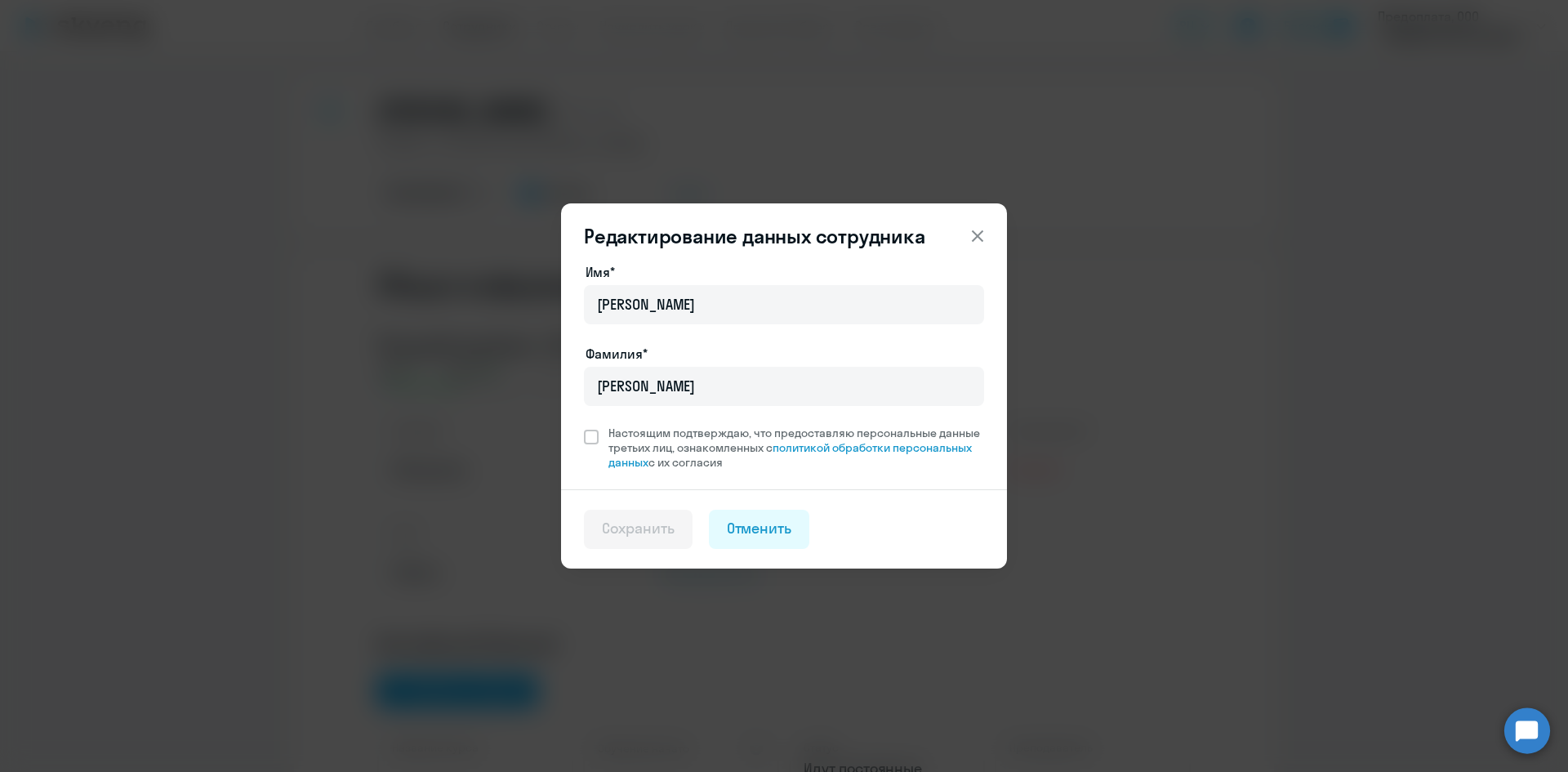
click at [1080, 297] on div "Редактирование данных сотрудника Имя* [PERSON_NAME]* [PERSON_NAME] Настоящим по…" at bounding box center [784, 386] width 791 height 457
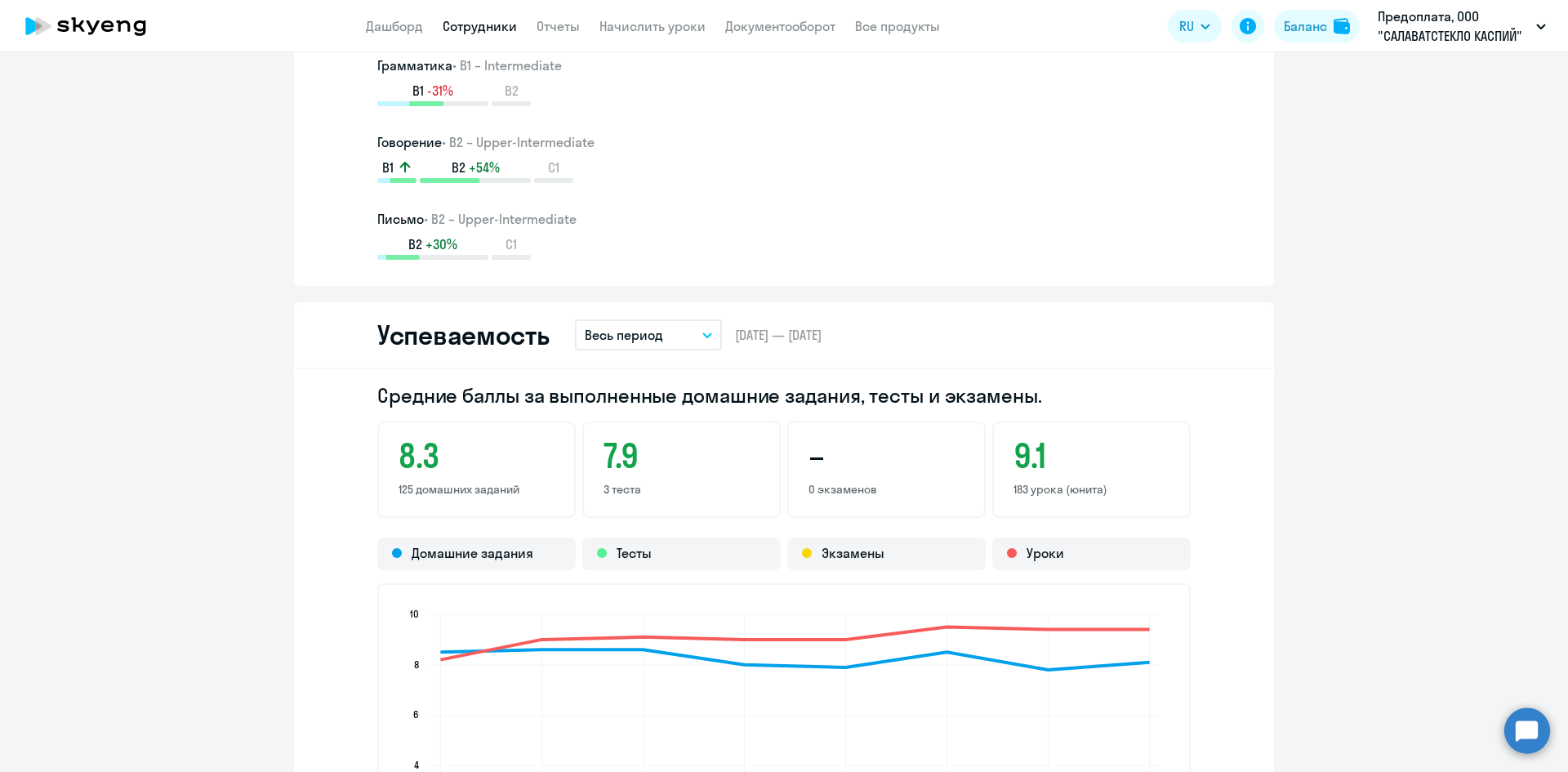
scroll to position [1144, 0]
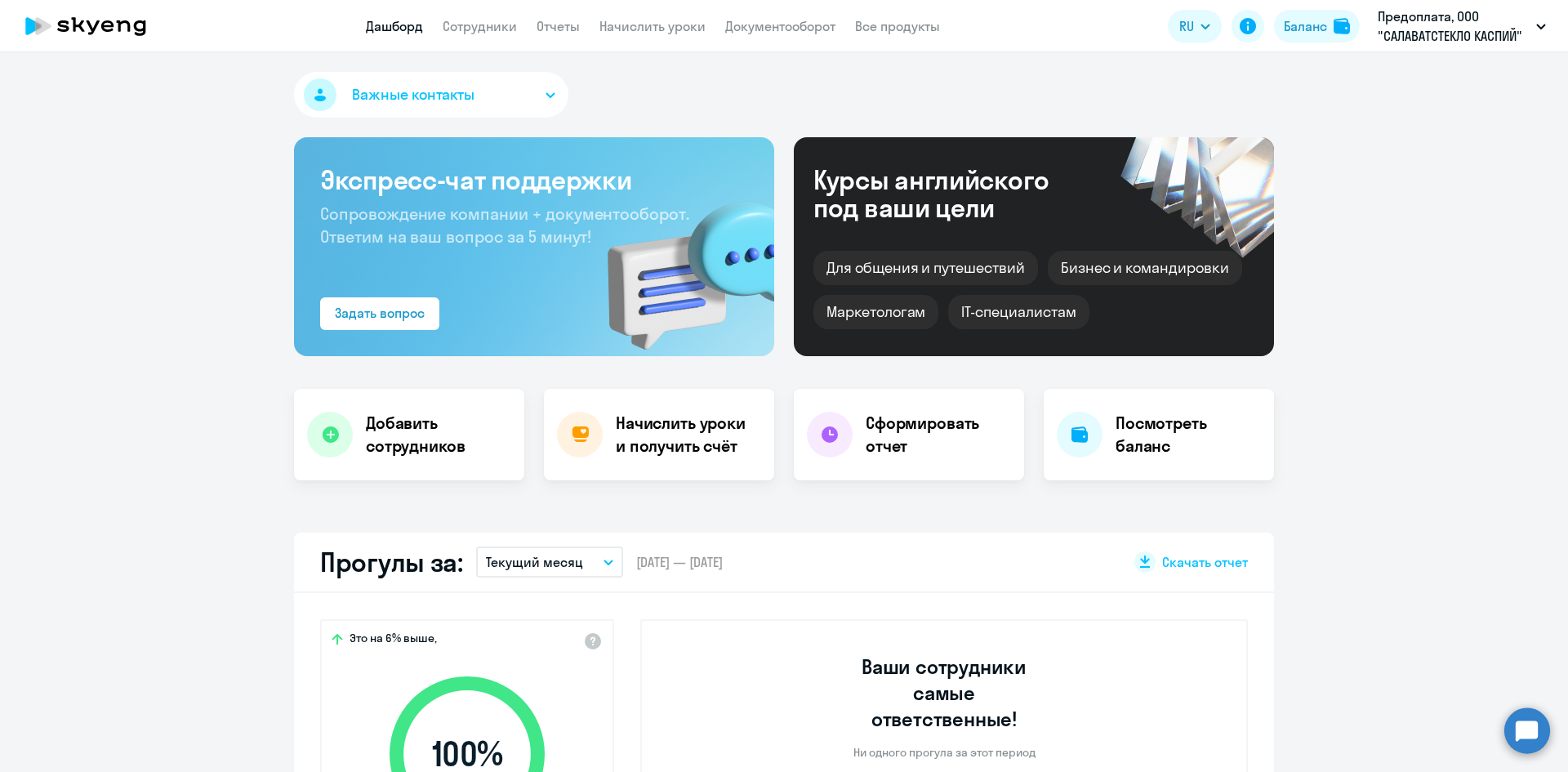
select select "30"
click at [481, 30] on link "Сотрудники" at bounding box center [480, 26] width 75 height 16
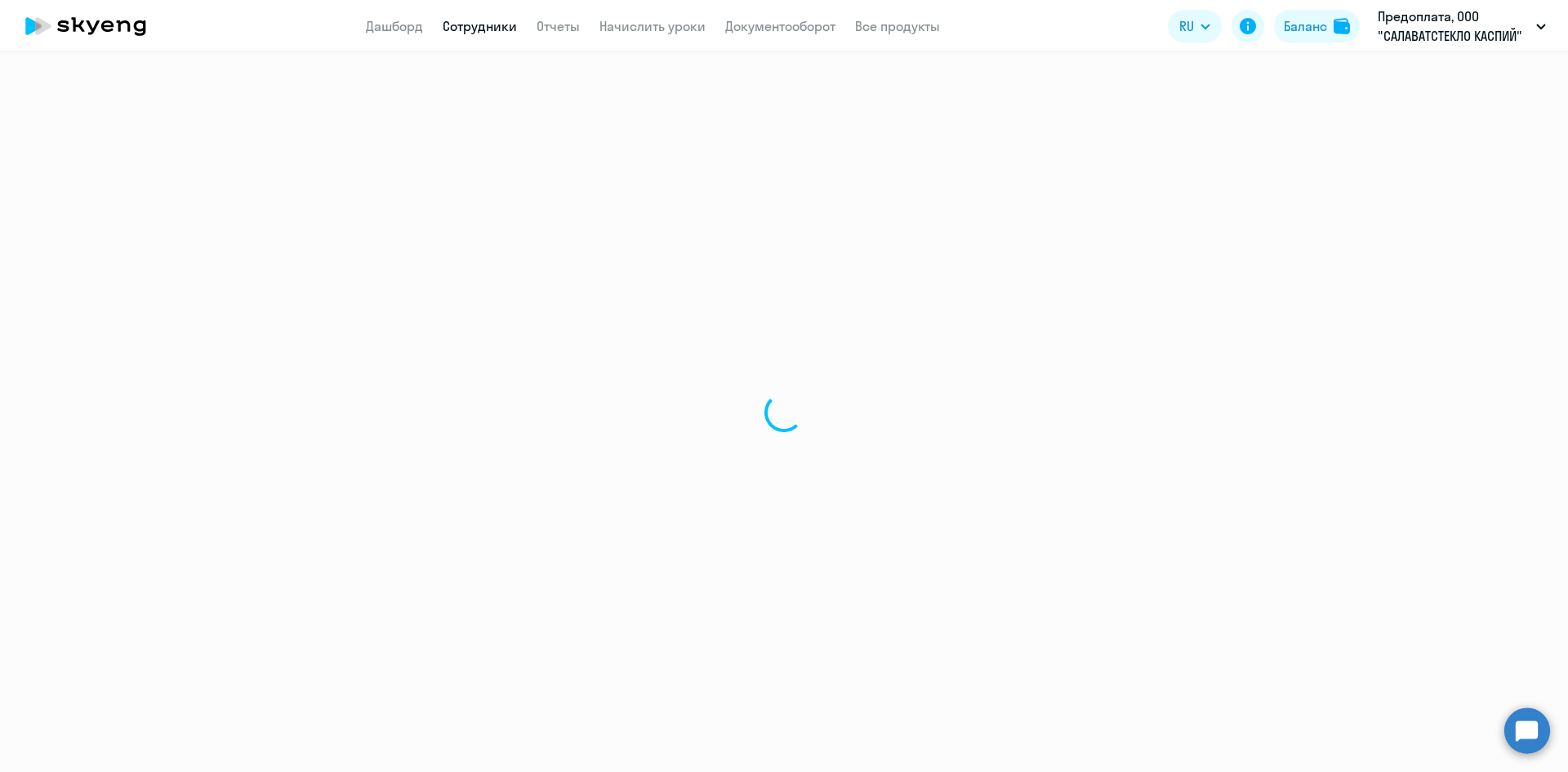
select select "30"
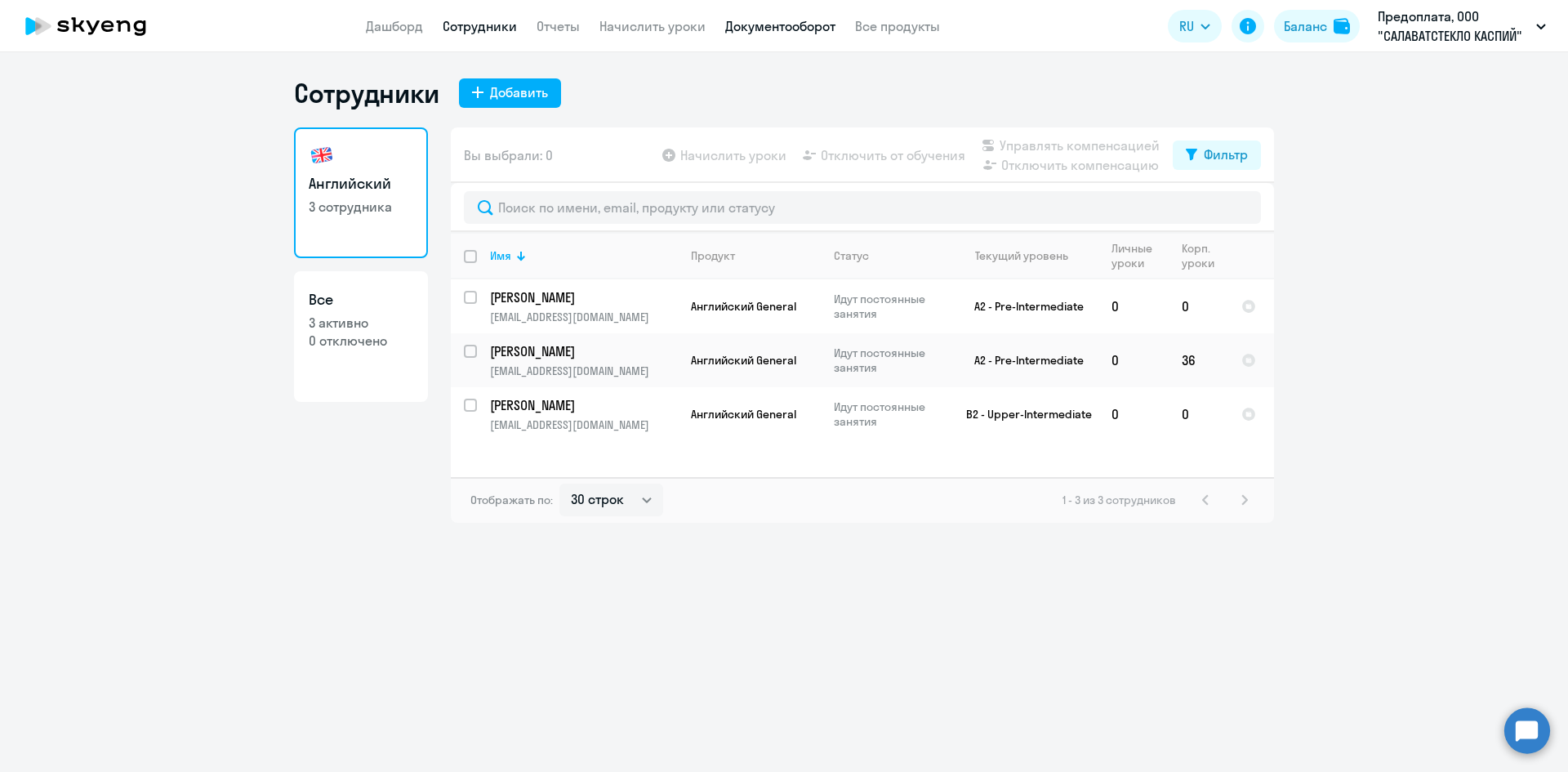
click at [748, 30] on link "Документооборот" at bounding box center [780, 26] width 110 height 16
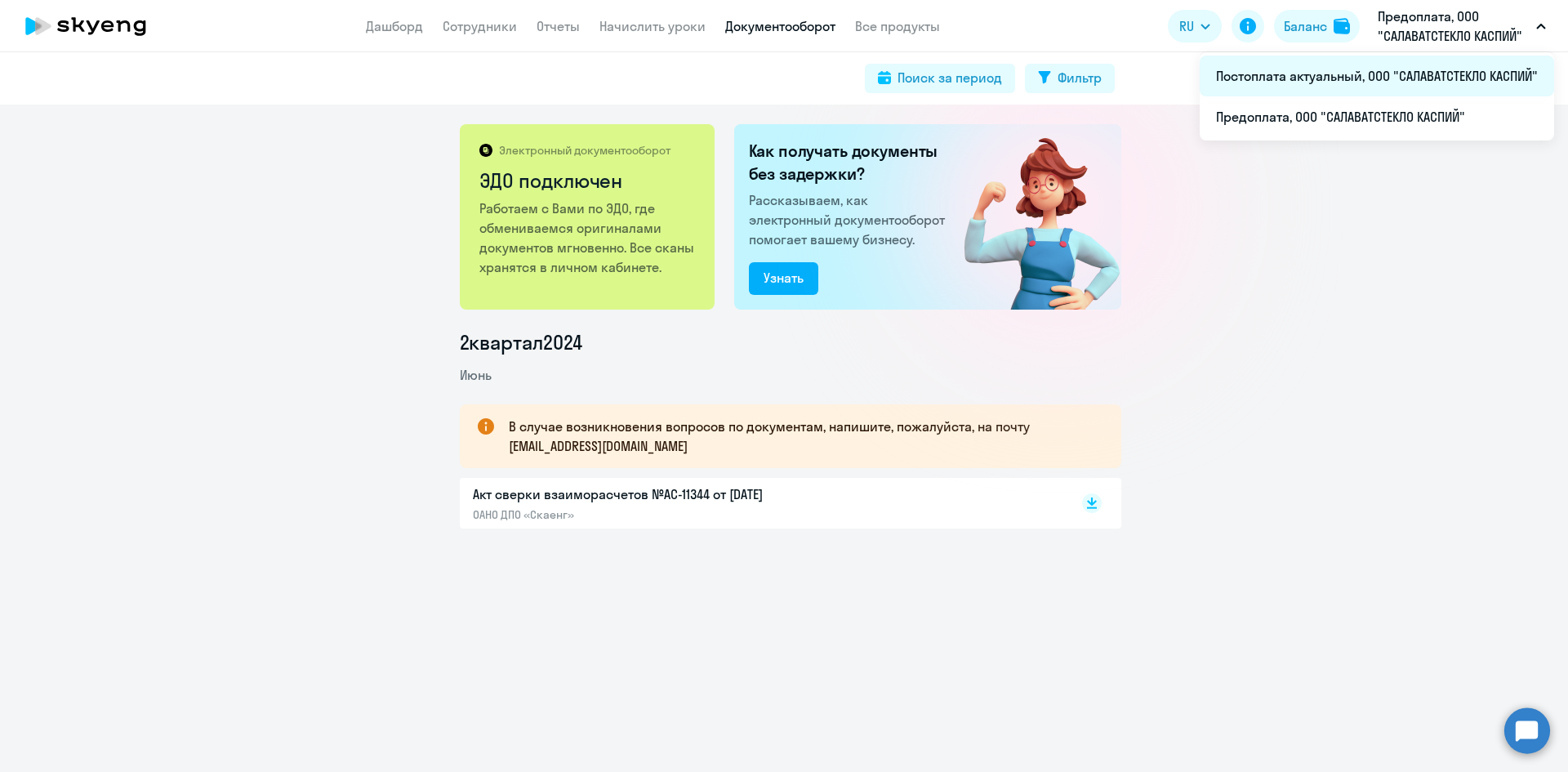
click at [1435, 70] on li "Постоплата актуальный, ООО "САЛАВАТСТЕКЛО КАСПИЙ"" at bounding box center [1377, 75] width 354 height 41
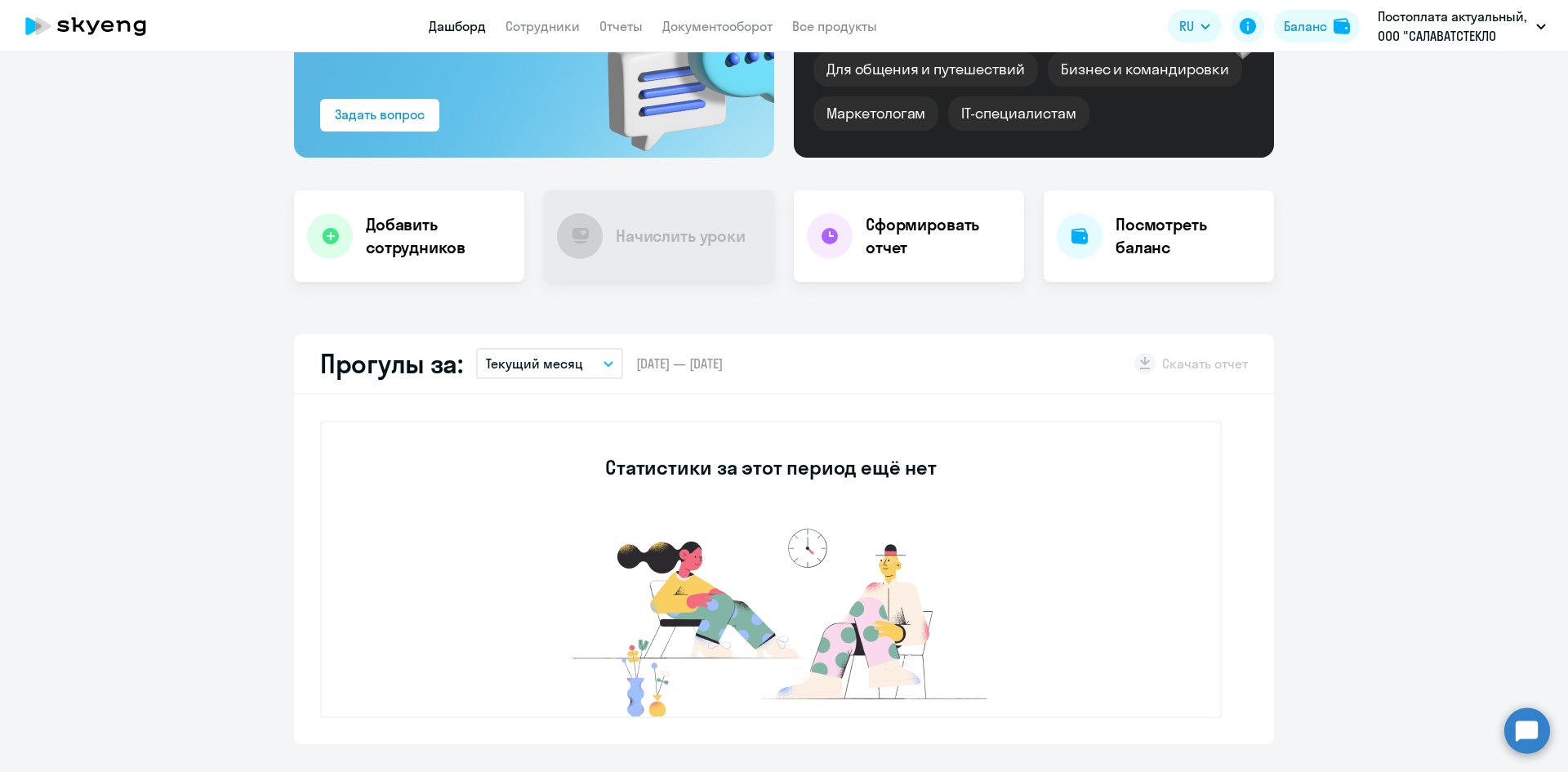
scroll to position [36, 0]
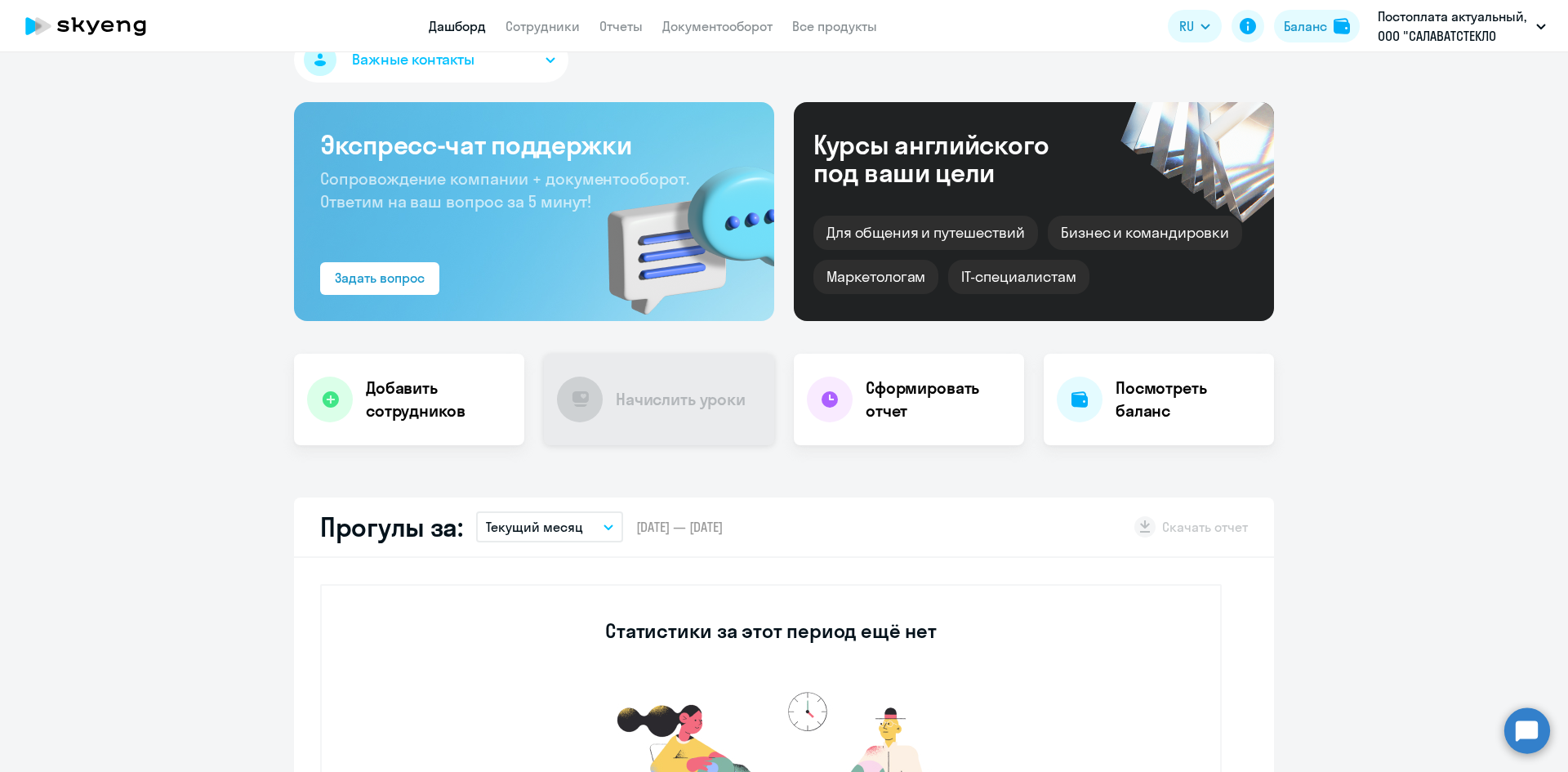
click at [601, 419] on div "Начислить уроки" at bounding box center [659, 399] width 230 height 92
click at [429, 394] on h4 "Добавить сотрудников" at bounding box center [438, 399] width 146 height 46
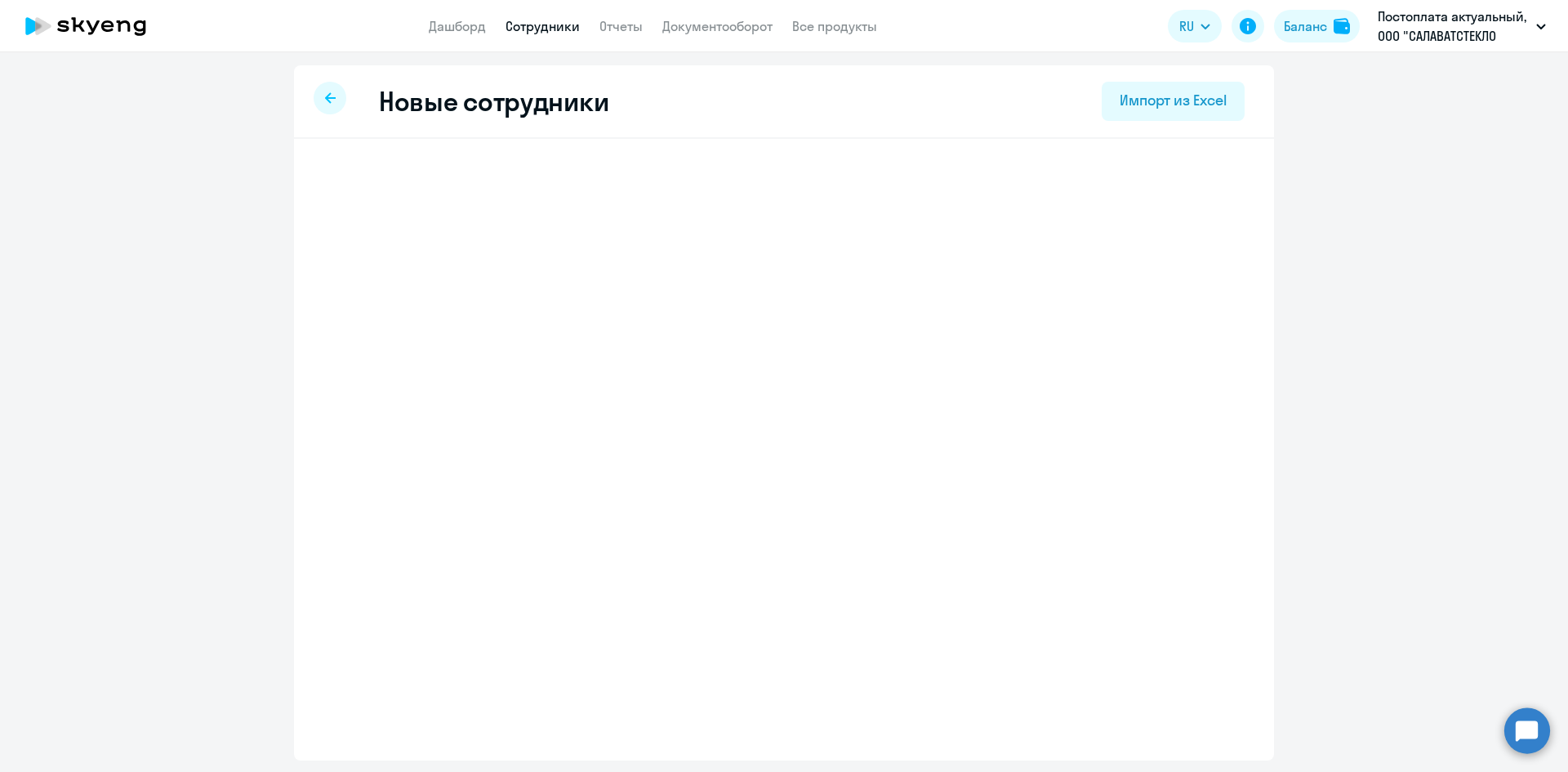
select select "3"
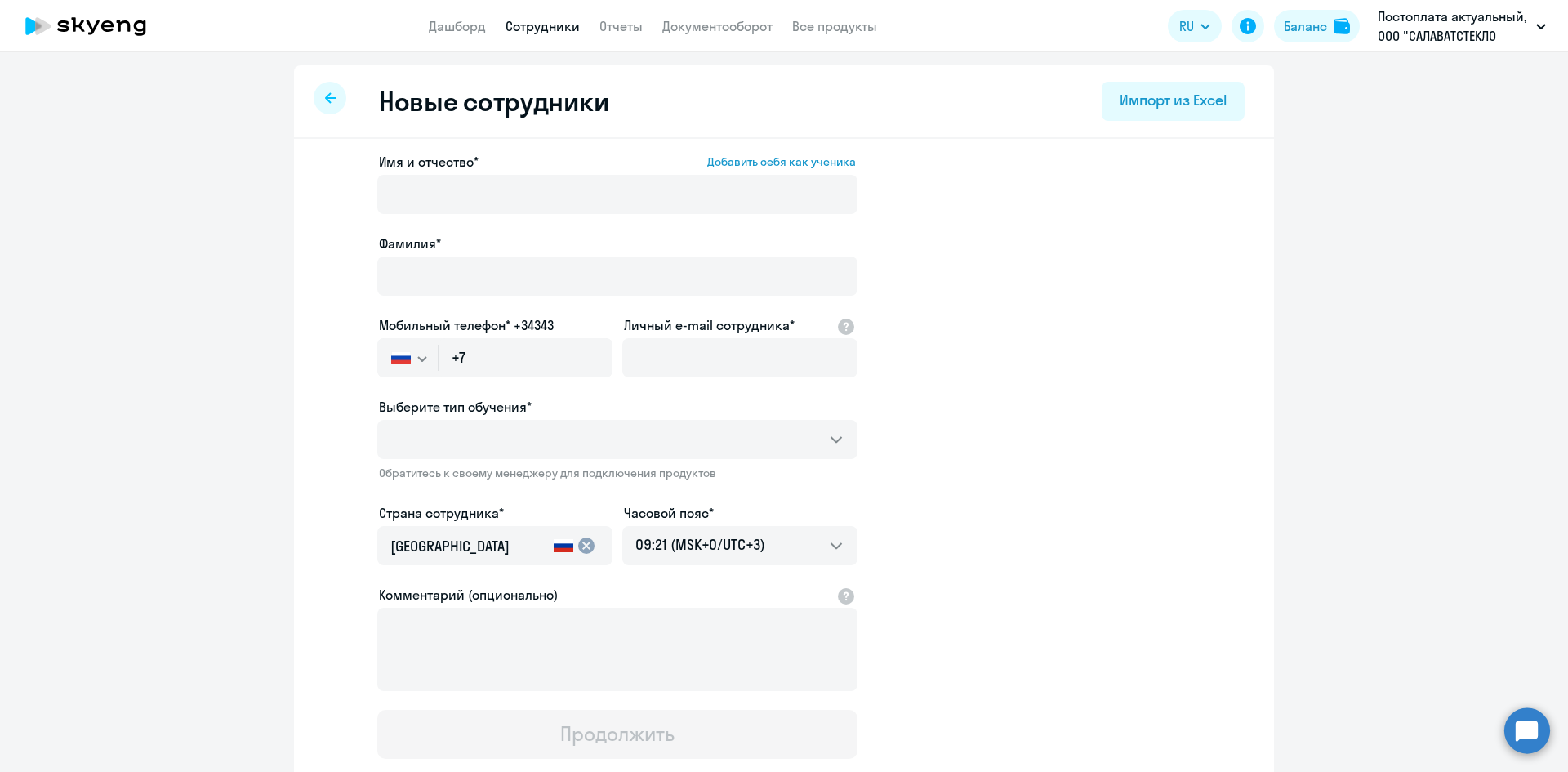
click at [487, 462] on div at bounding box center [618, 463] width 480 height 7
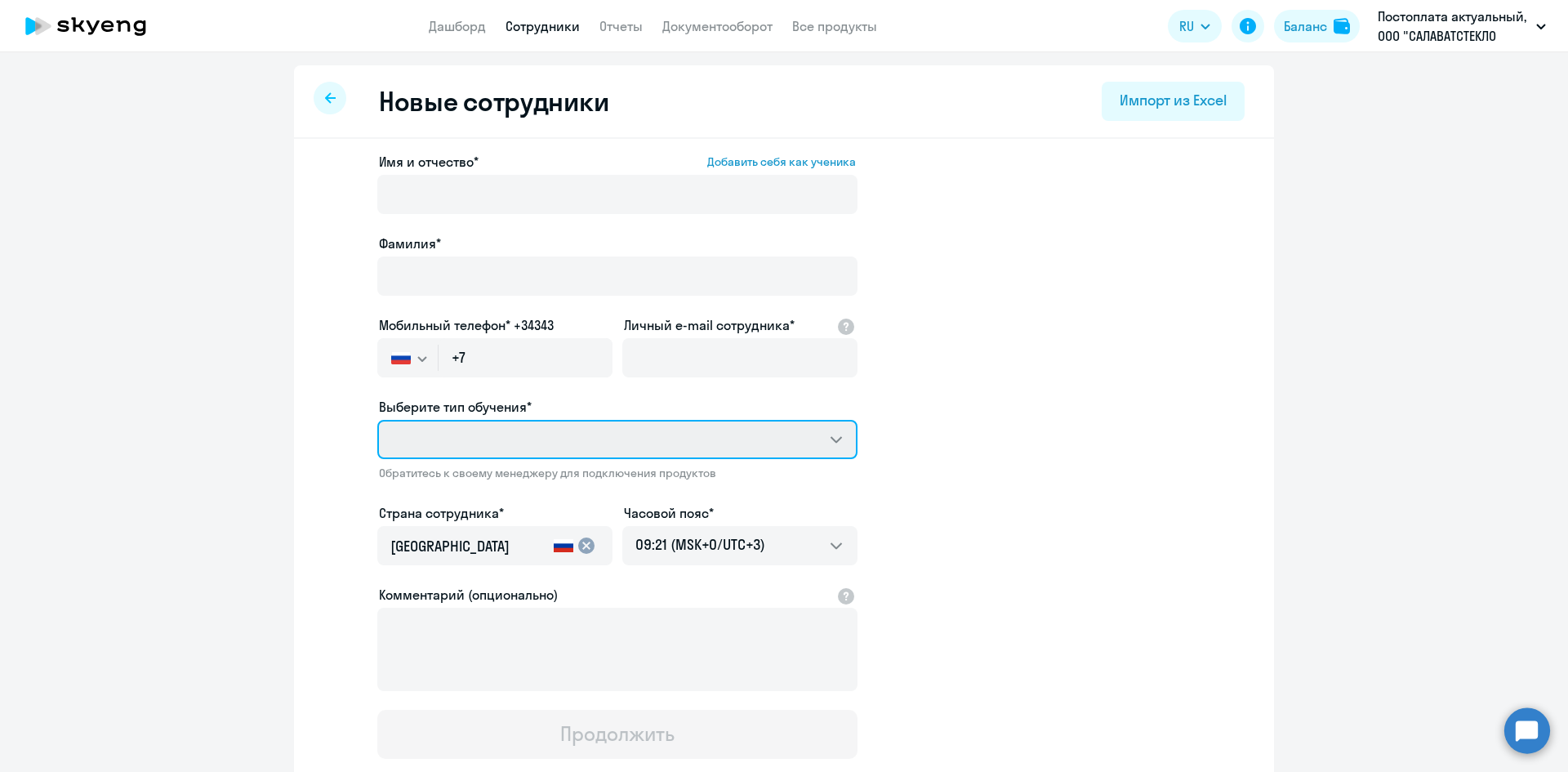
click at [465, 436] on select "Выберите тип обучения*" at bounding box center [618, 439] width 480 height 39
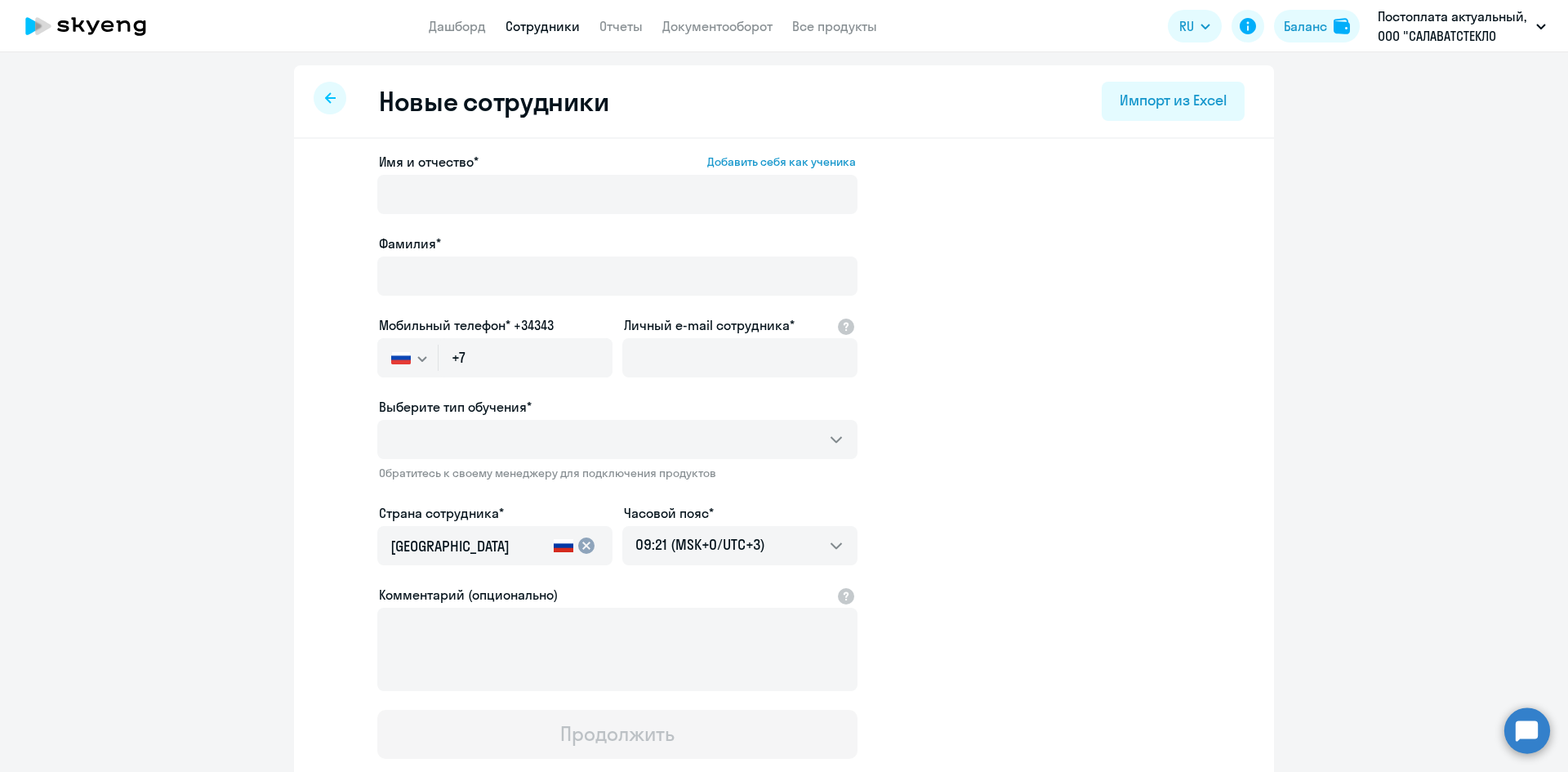
drag, startPoint x: 252, startPoint y: 449, endPoint x: 278, endPoint y: 408, distance: 48.5
click at [267, 425] on ng-component "Новые сотрудники Импорт из Excel Имя и отчество* Добавить себя как ученика Фами…" at bounding box center [784, 473] width 1568 height 816
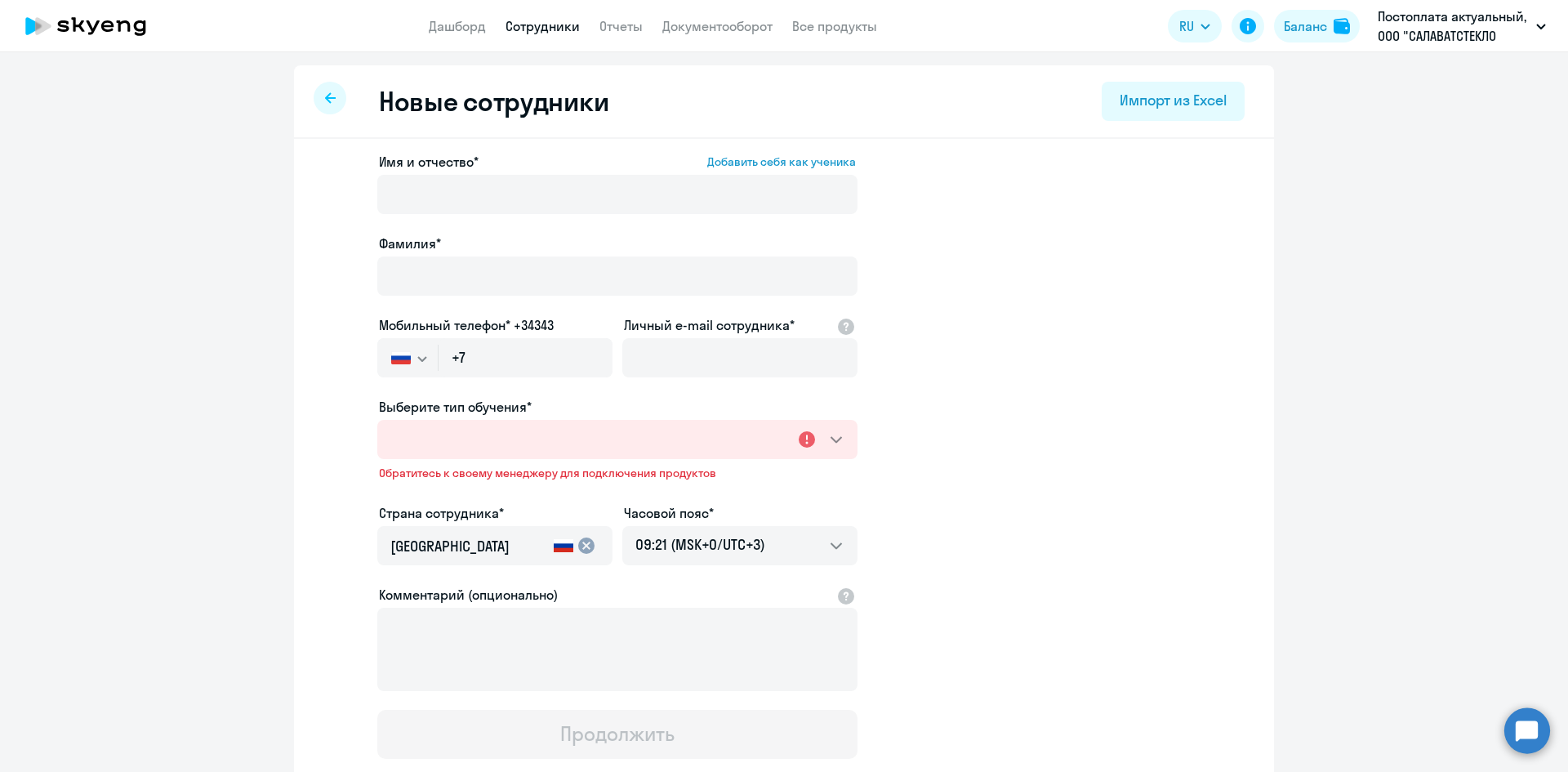
click at [269, 378] on ng-component "Новые сотрудники Импорт из Excel Имя и отчество* Добавить себя как ученика Фами…" at bounding box center [784, 473] width 1568 height 816
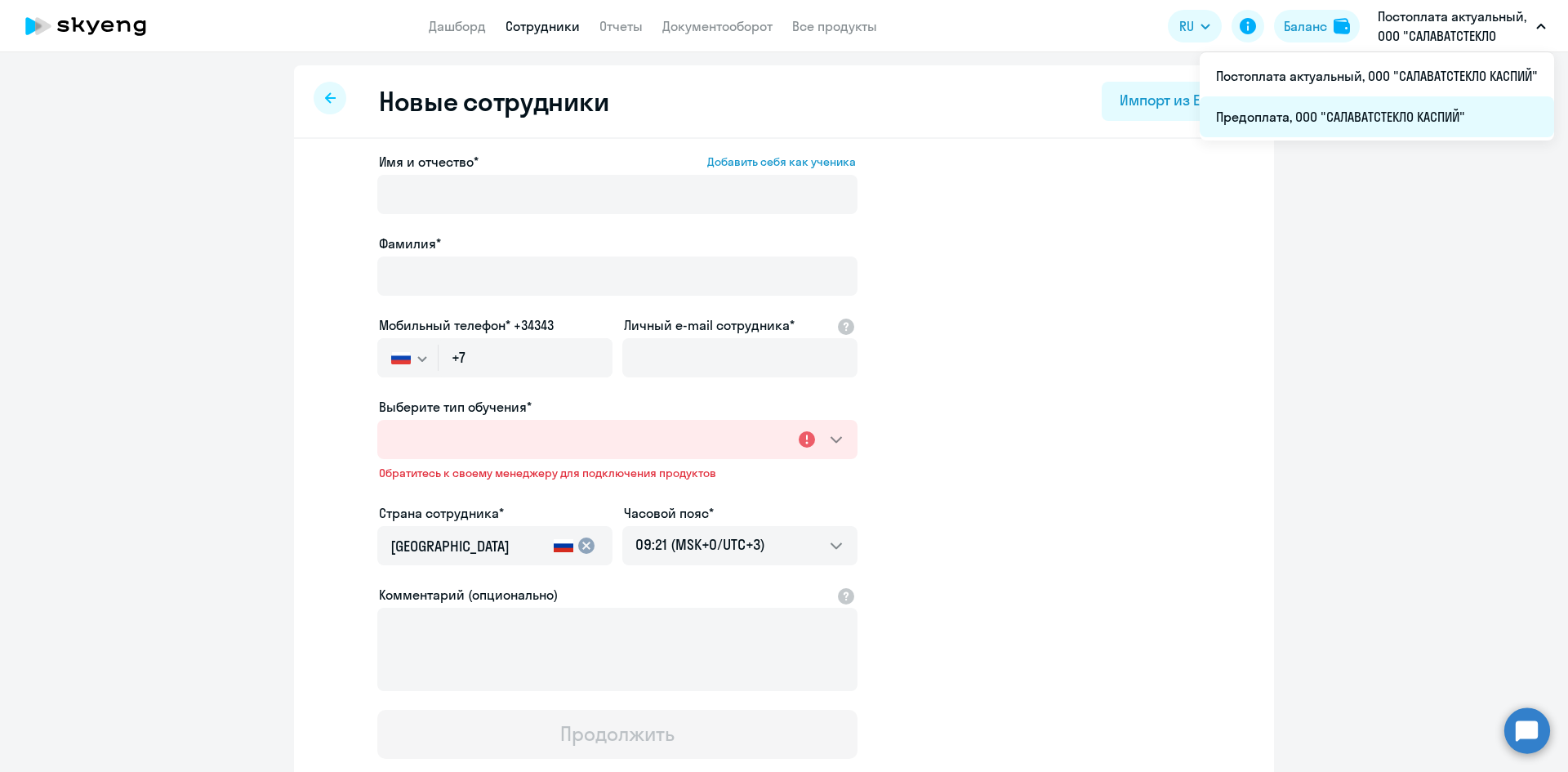
click at [1385, 117] on li "Предоплата, ООО "САЛАВАТСТЕКЛО КАСПИЙ"" at bounding box center [1377, 116] width 354 height 41
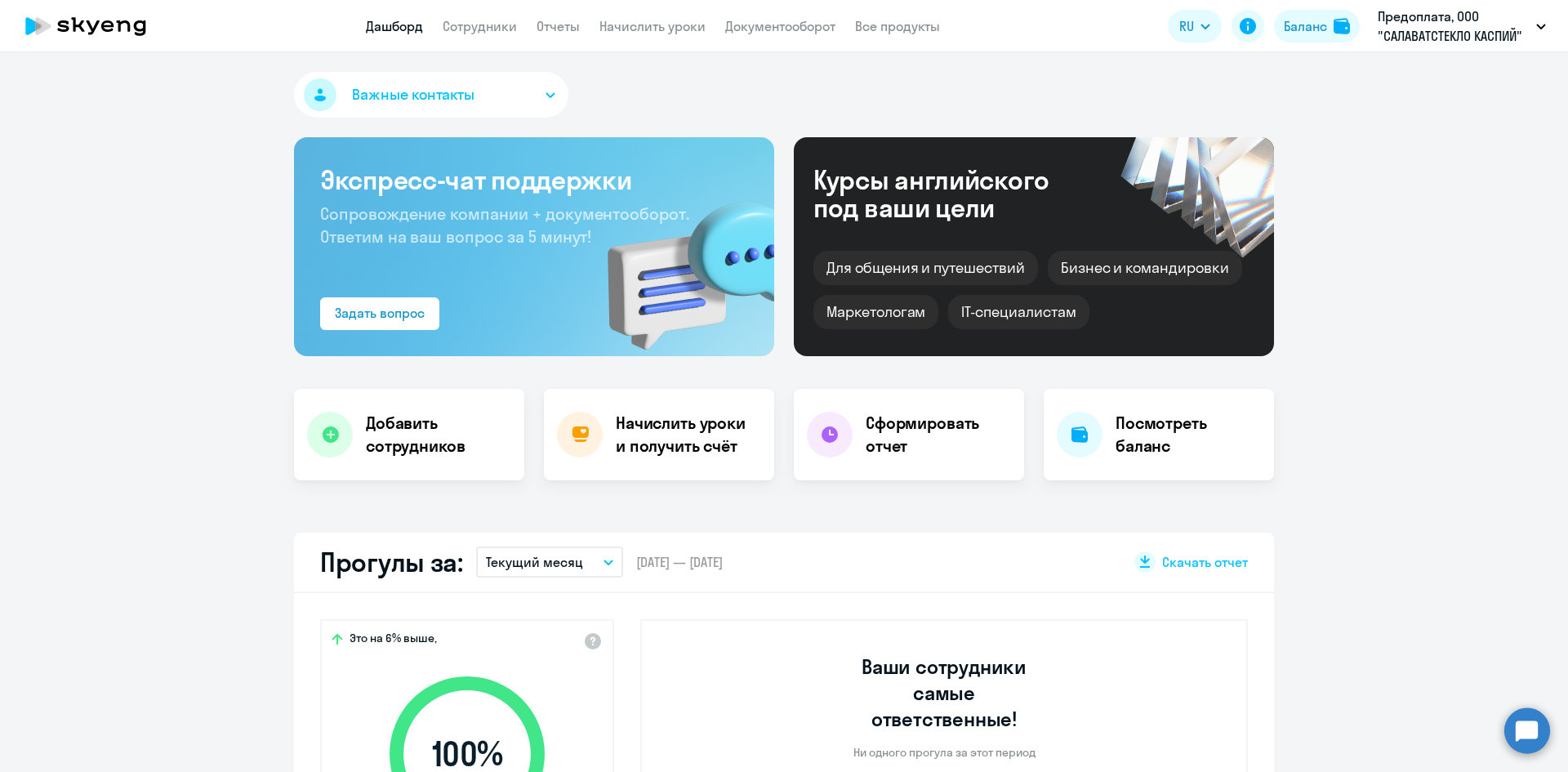
select select "30"
click at [1299, 32] on div "Баланс" at bounding box center [1306, 26] width 43 height 20
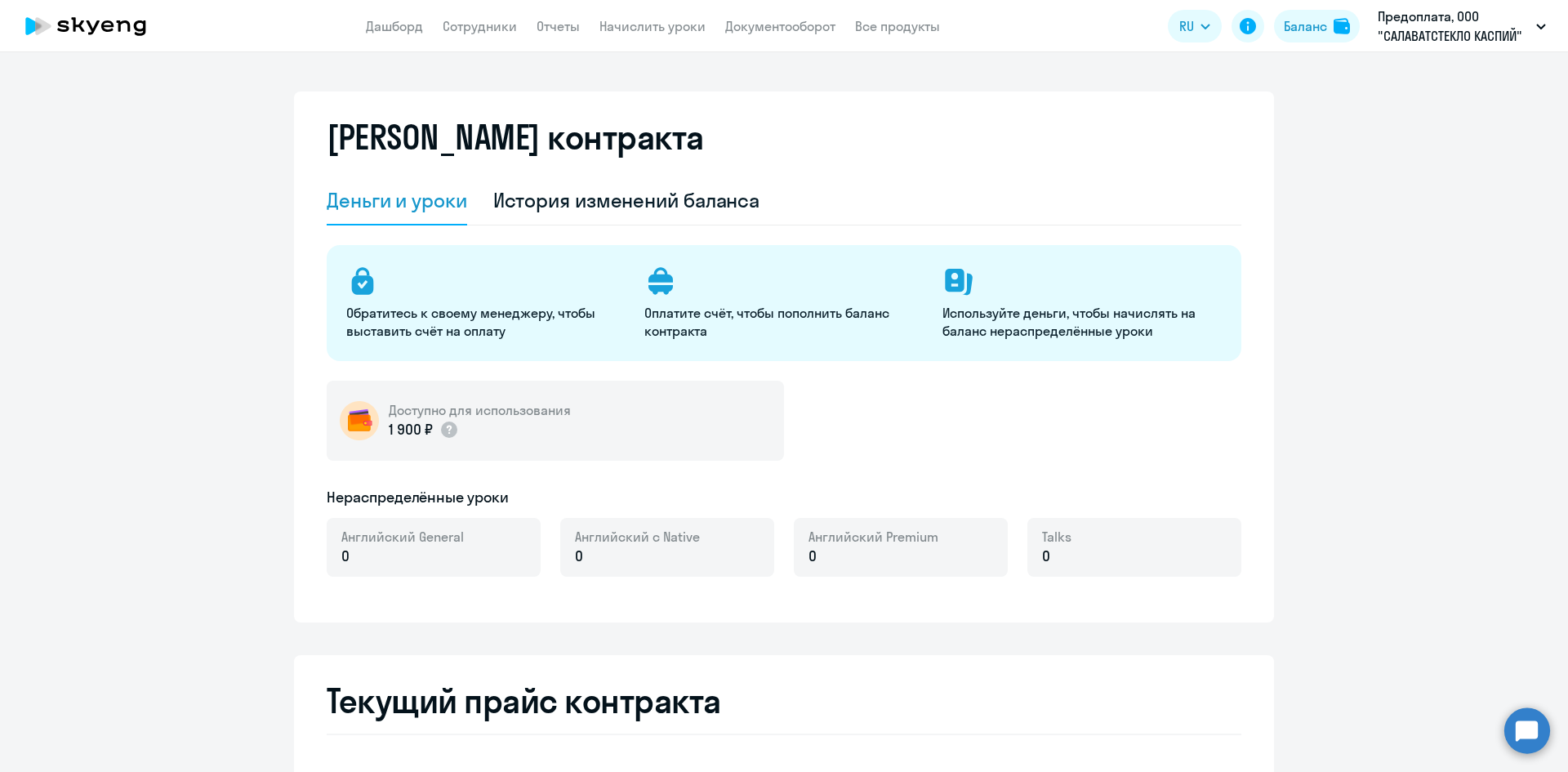
select select "english_adult_not_native_speaker"
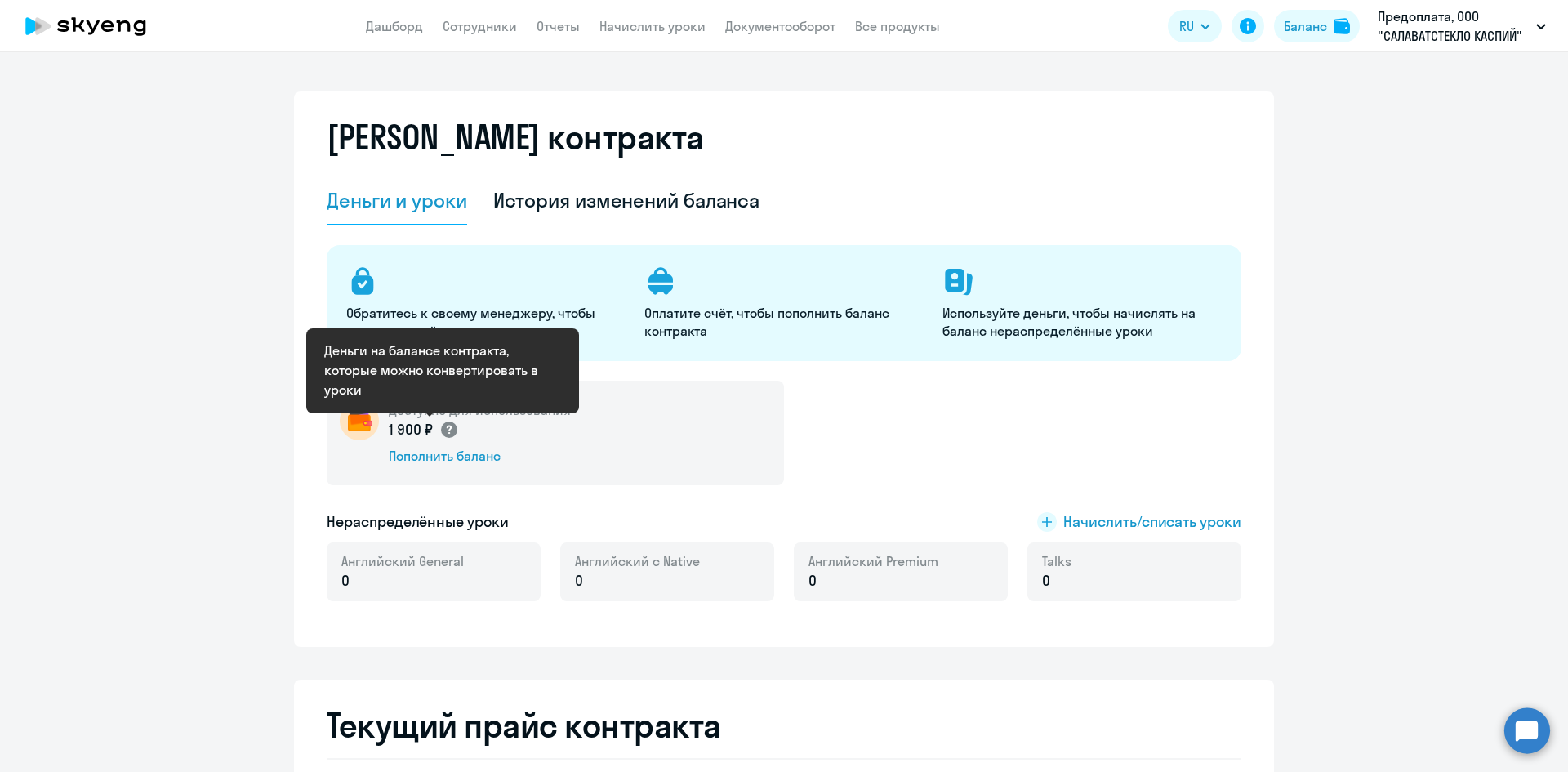
click at [441, 425] on circle at bounding box center [449, 429] width 16 height 16
click at [446, 429] on icon at bounding box center [449, 430] width 5 height 9
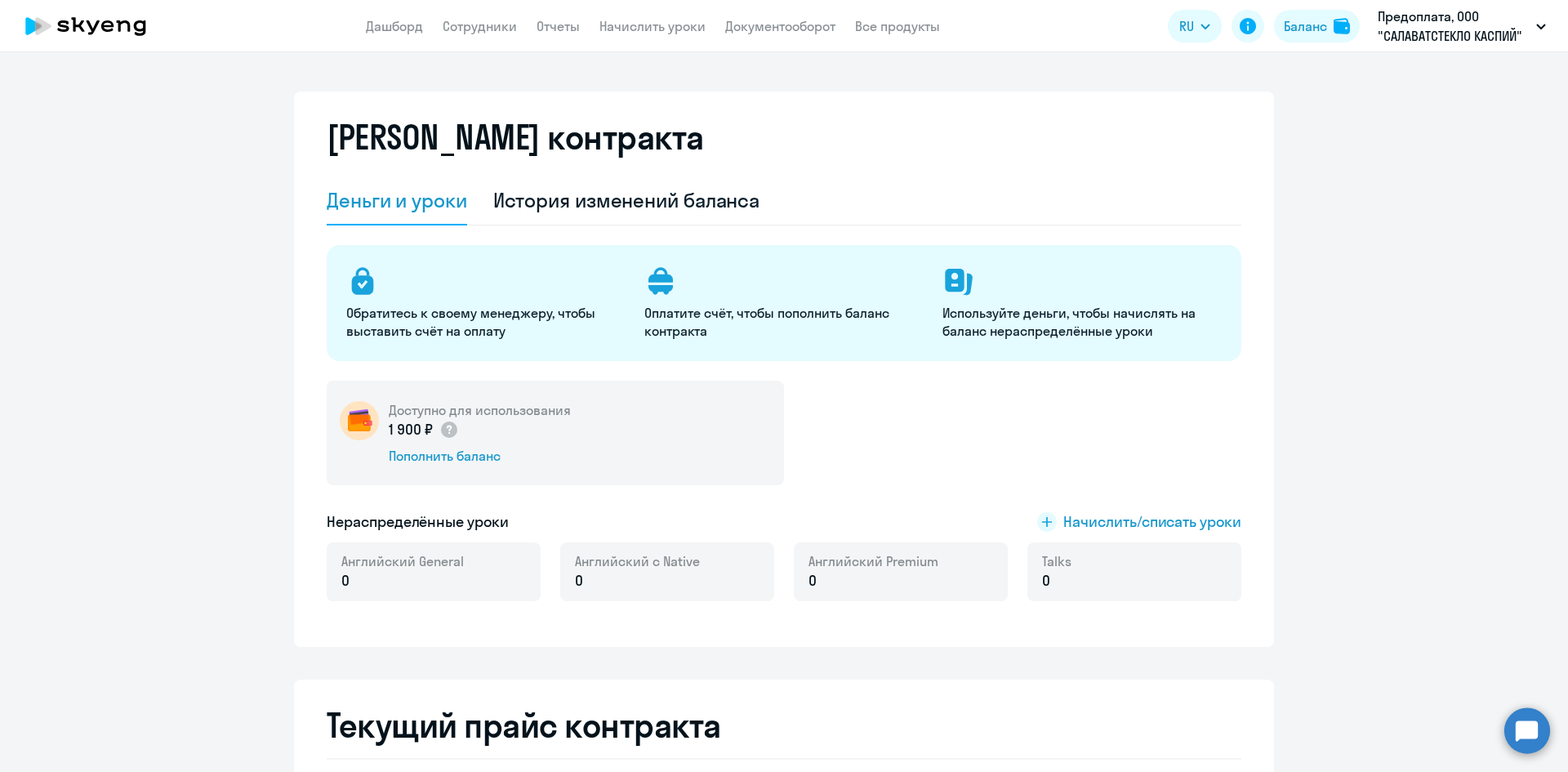
click at [354, 418] on img at bounding box center [359, 420] width 39 height 39
click at [343, 418] on img at bounding box center [359, 420] width 39 height 39
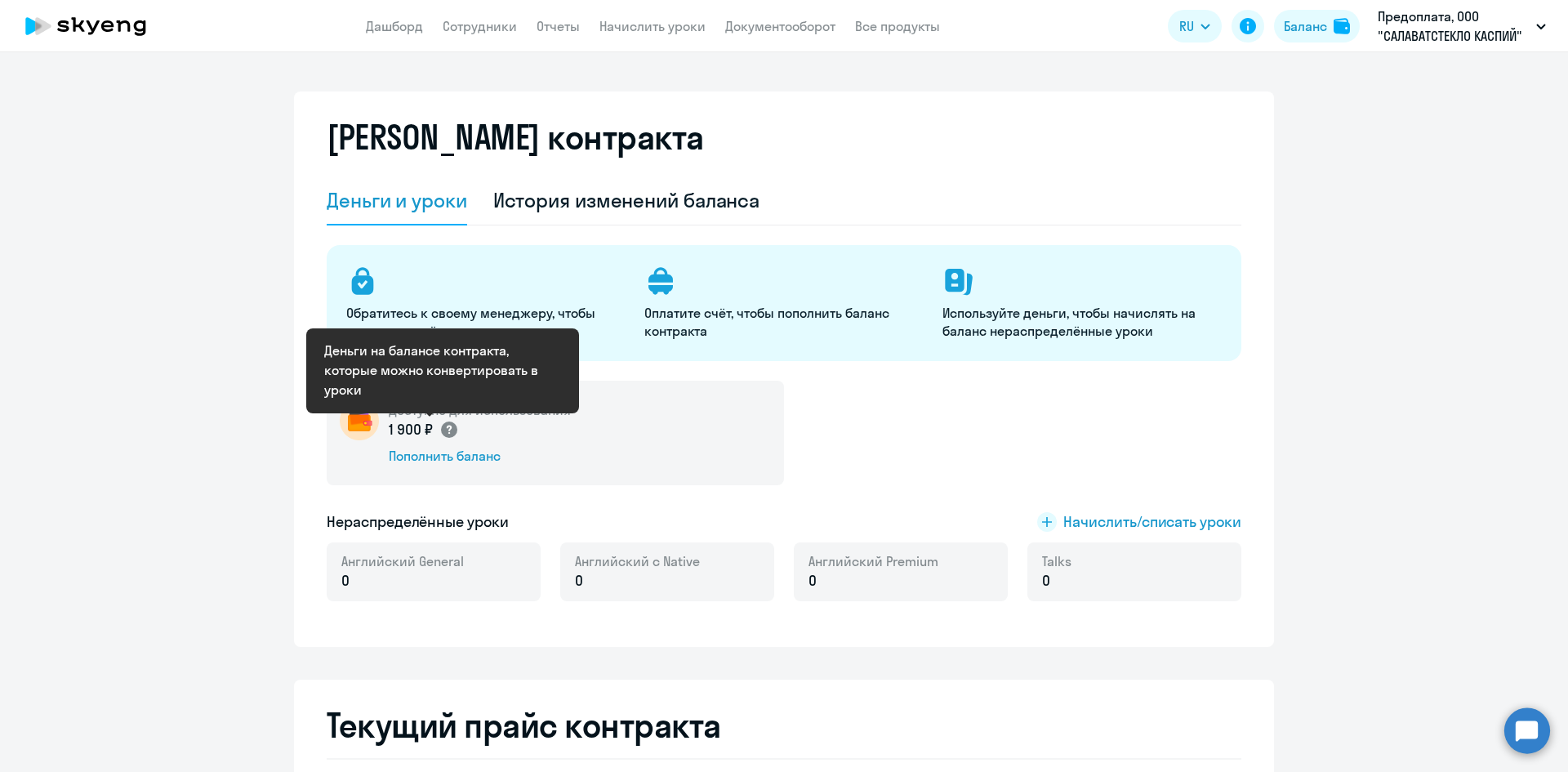
click at [446, 430] on icon at bounding box center [449, 430] width 5 height 9
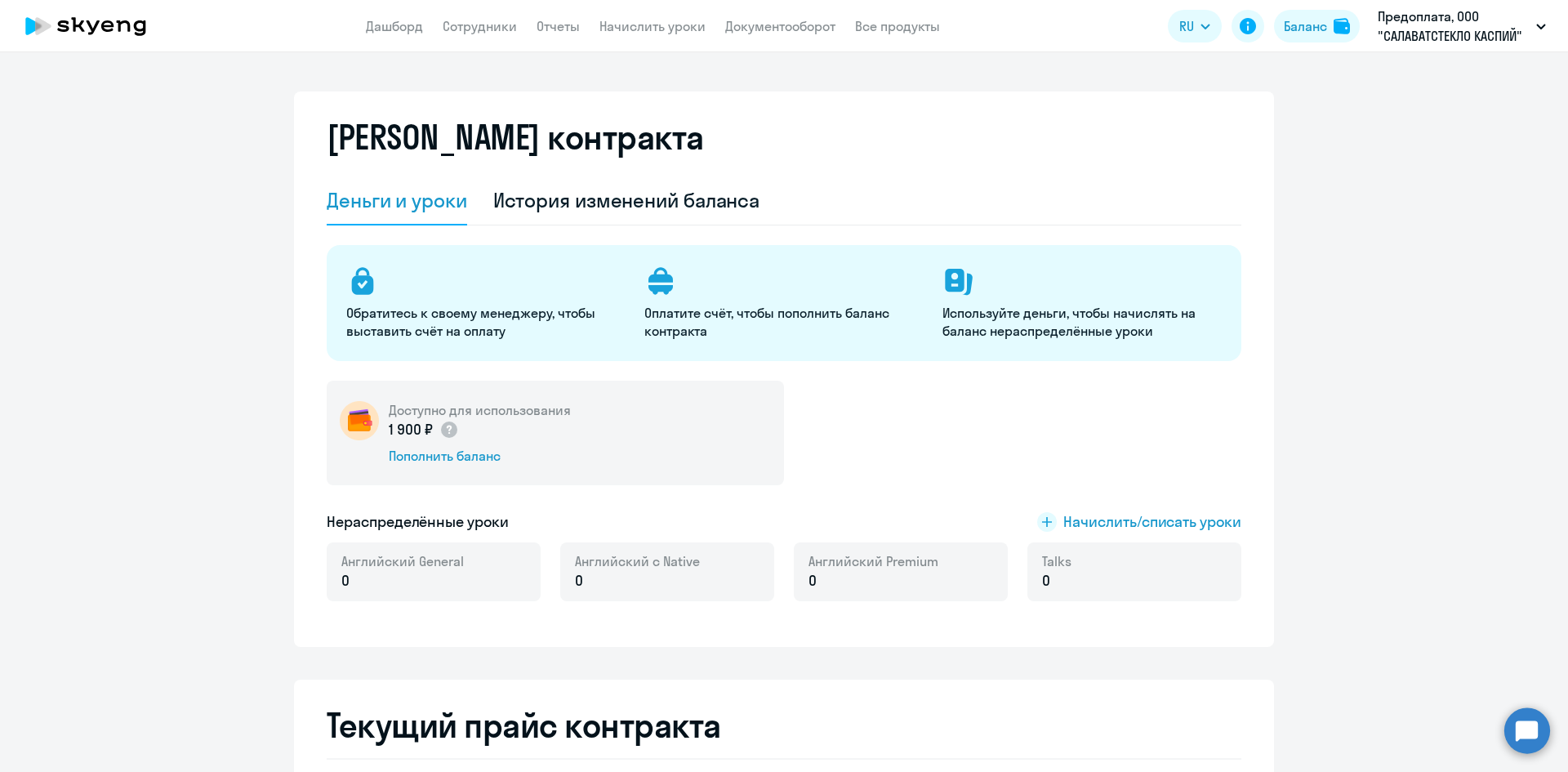
click at [1536, 732] on circle at bounding box center [1526, 730] width 46 height 46
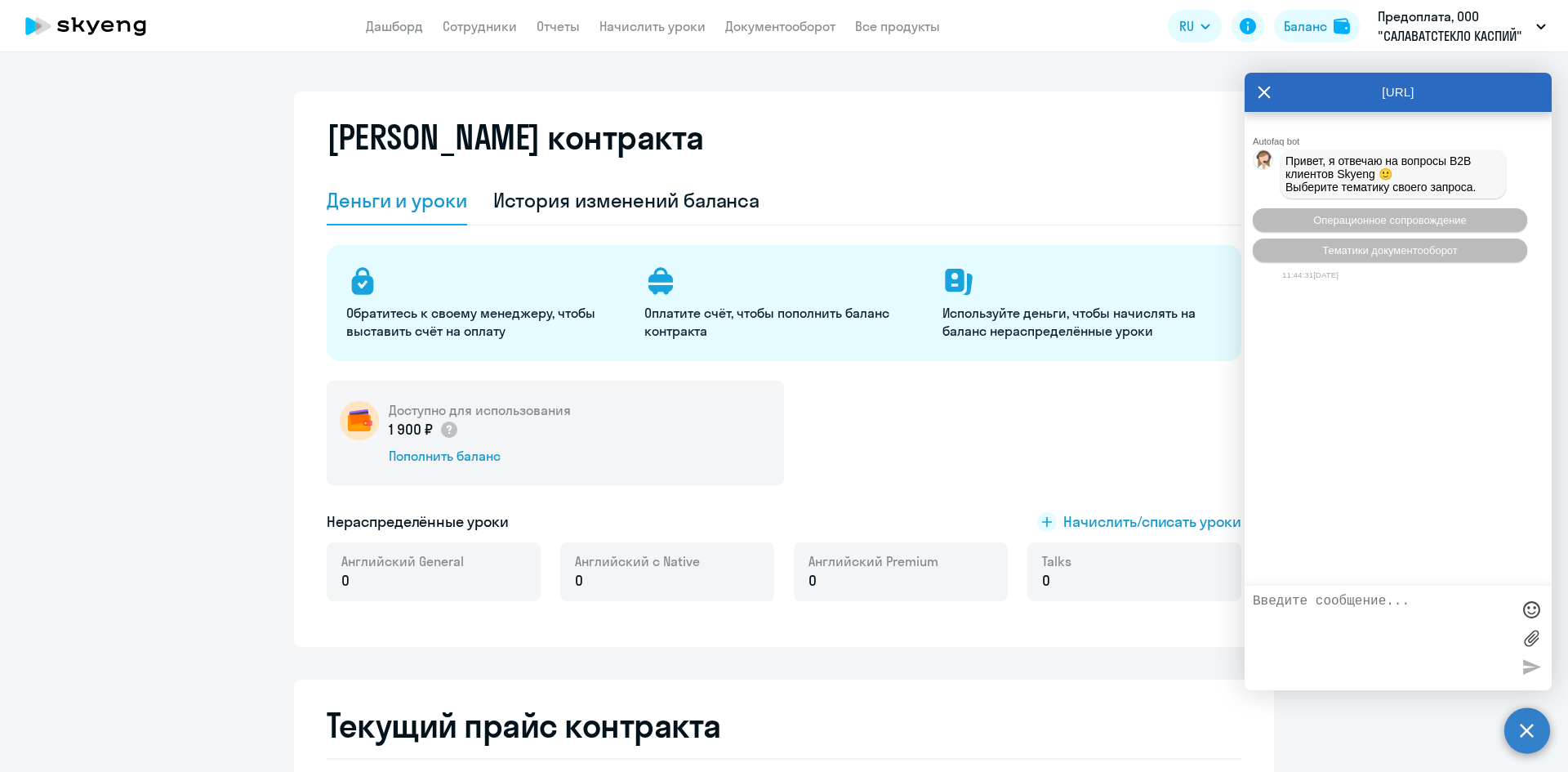
click at [1327, 608] on textarea at bounding box center [1382, 638] width 258 height 88
click at [441, 431] on circle at bounding box center [449, 429] width 16 height 16
click at [1379, 625] on textarea "Добрый день! Подскажите как конвертировать" at bounding box center [1382, 638] width 258 height 88
type textarea "Добрый день! Подскажите как конвертировать деньги на балансе в уроки?"
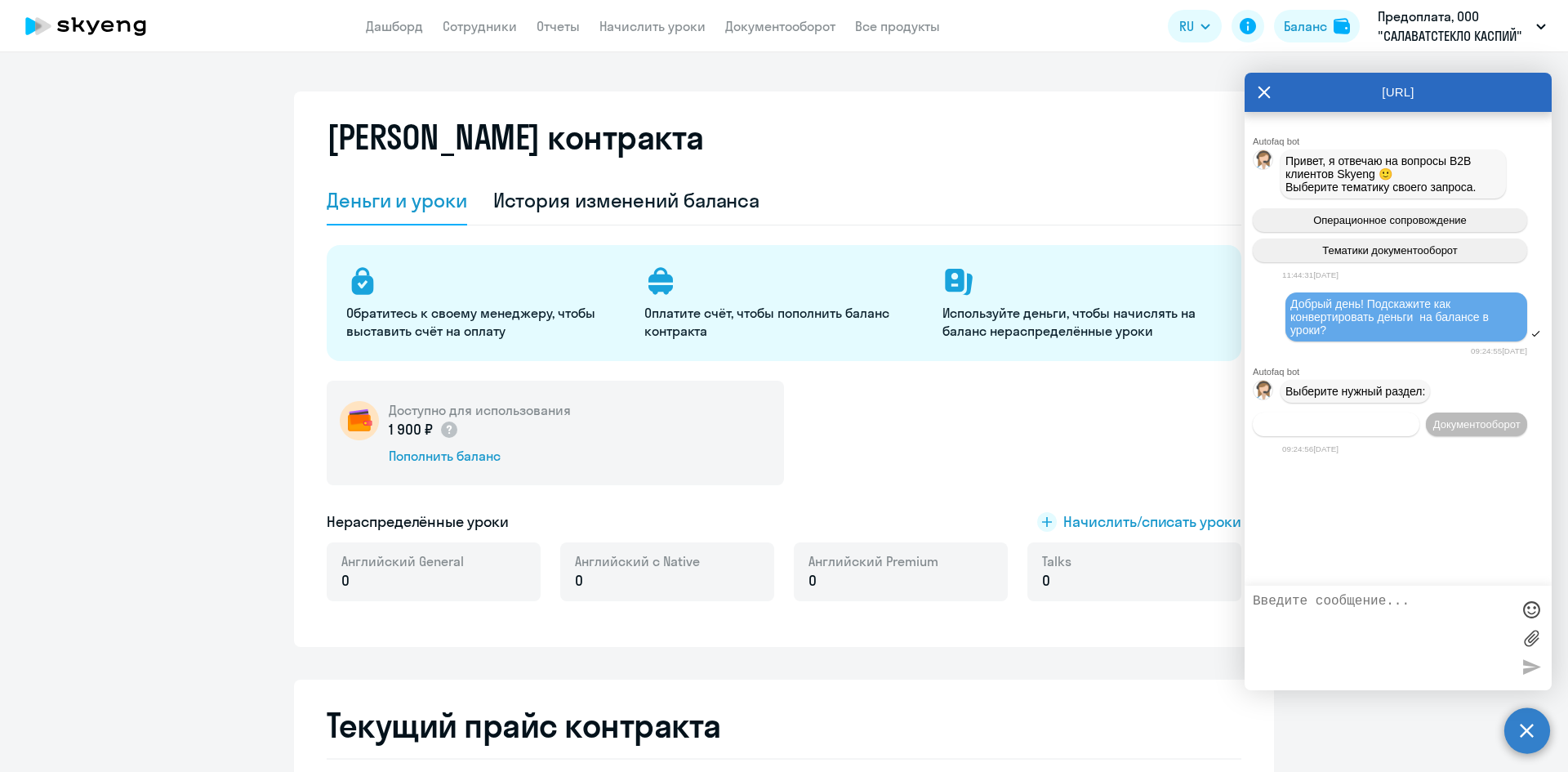
click at [1301, 423] on span "Операционное сопровождение" at bounding box center [1336, 425] width 153 height 12
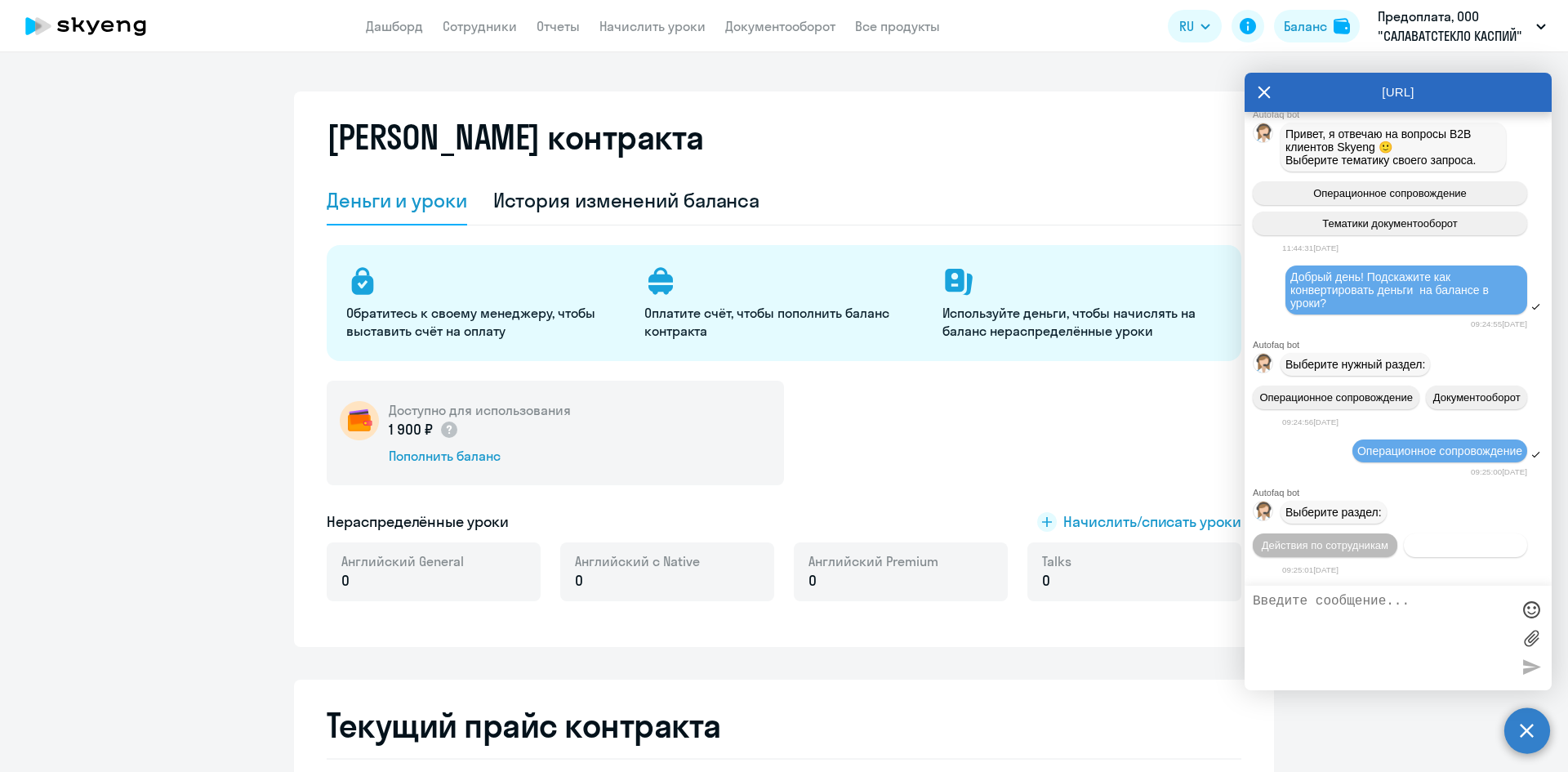
click at [1403, 551] on button "Действия с балансом" at bounding box center [1465, 545] width 123 height 23
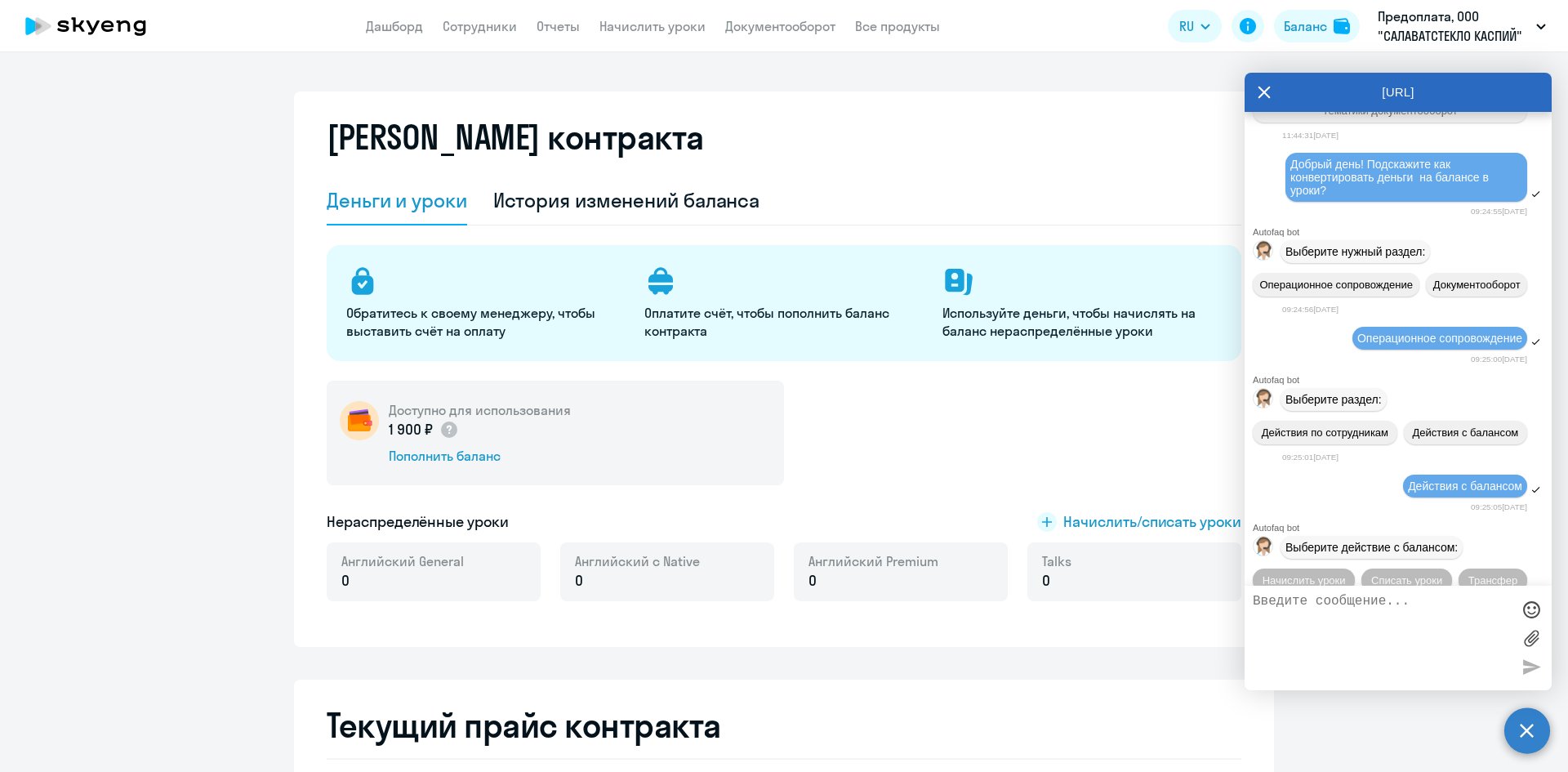
scroll to position [269, 0]
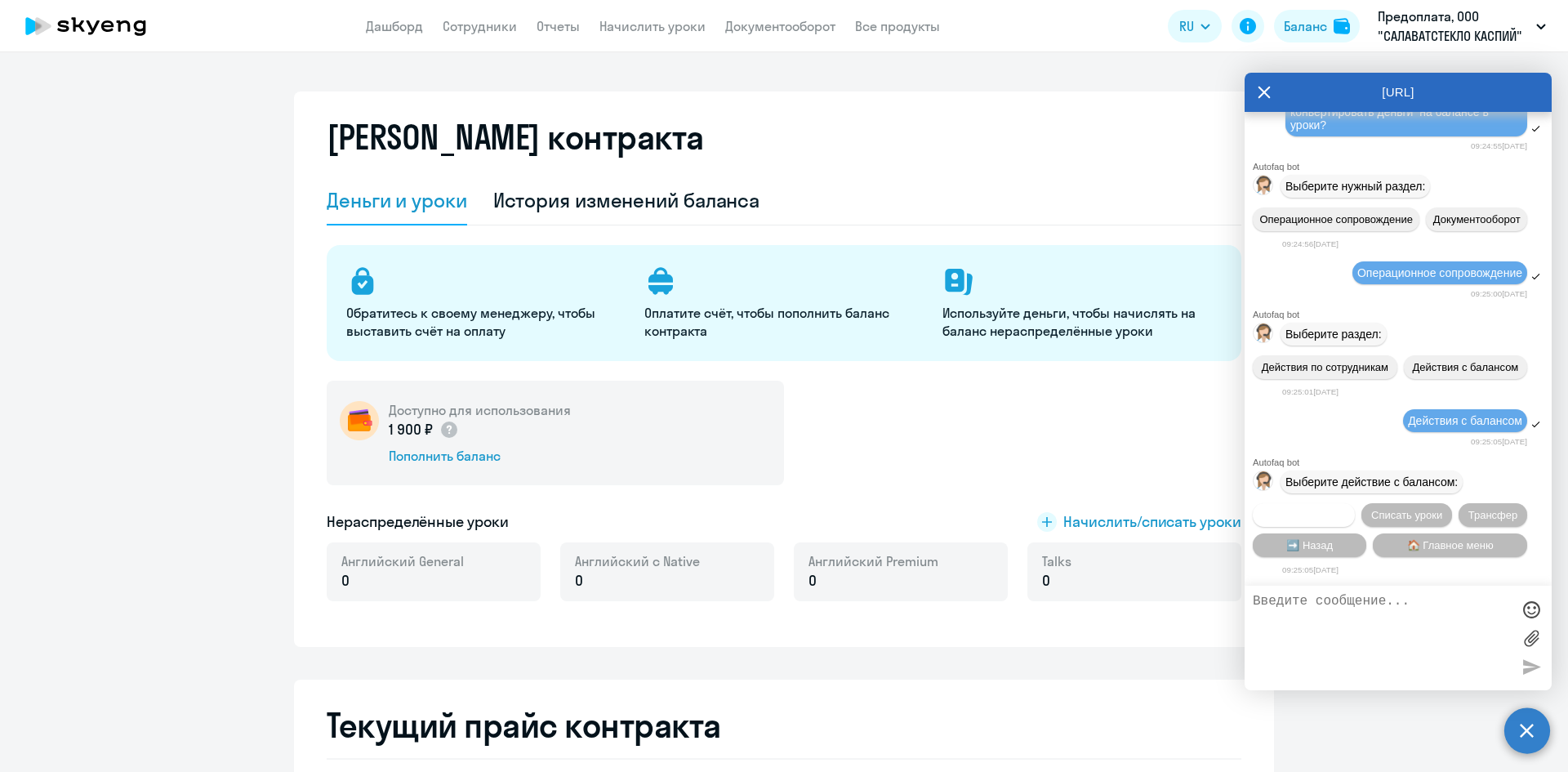
click at [1292, 519] on span "Начислить уроки" at bounding box center [1304, 515] width 83 height 12
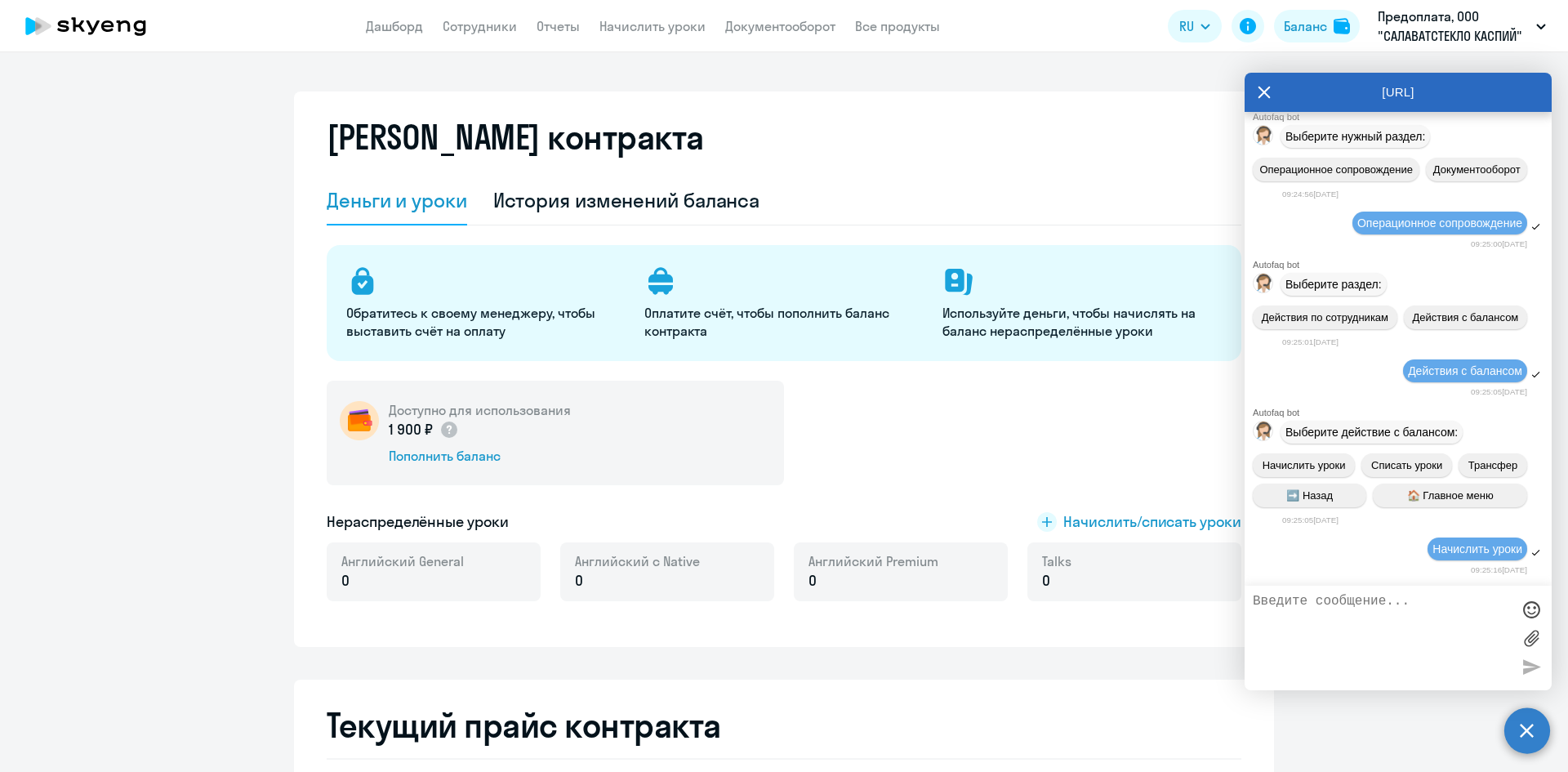
scroll to position [479, 0]
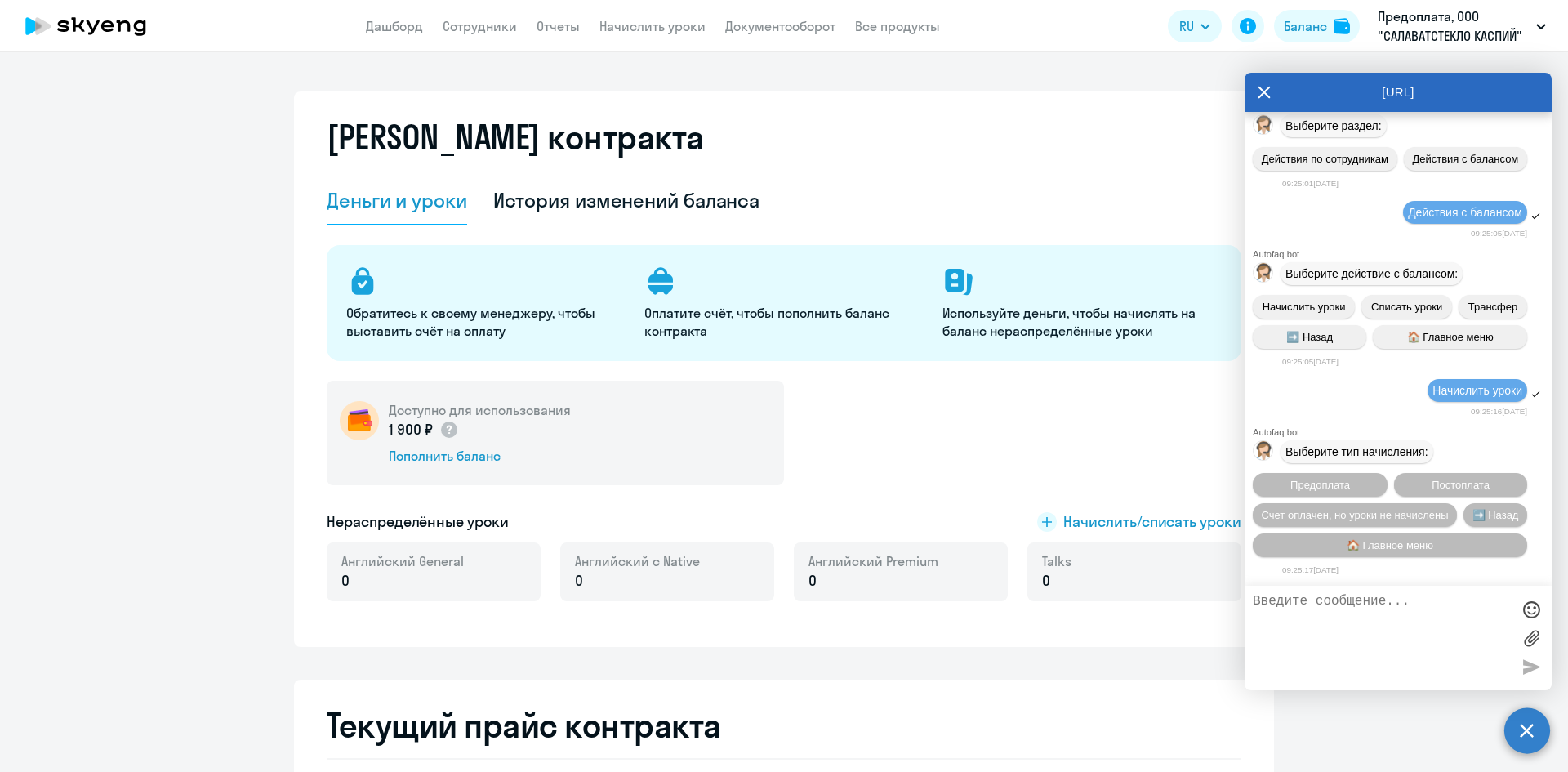
click at [1425, 610] on textarea at bounding box center [1382, 638] width 258 height 88
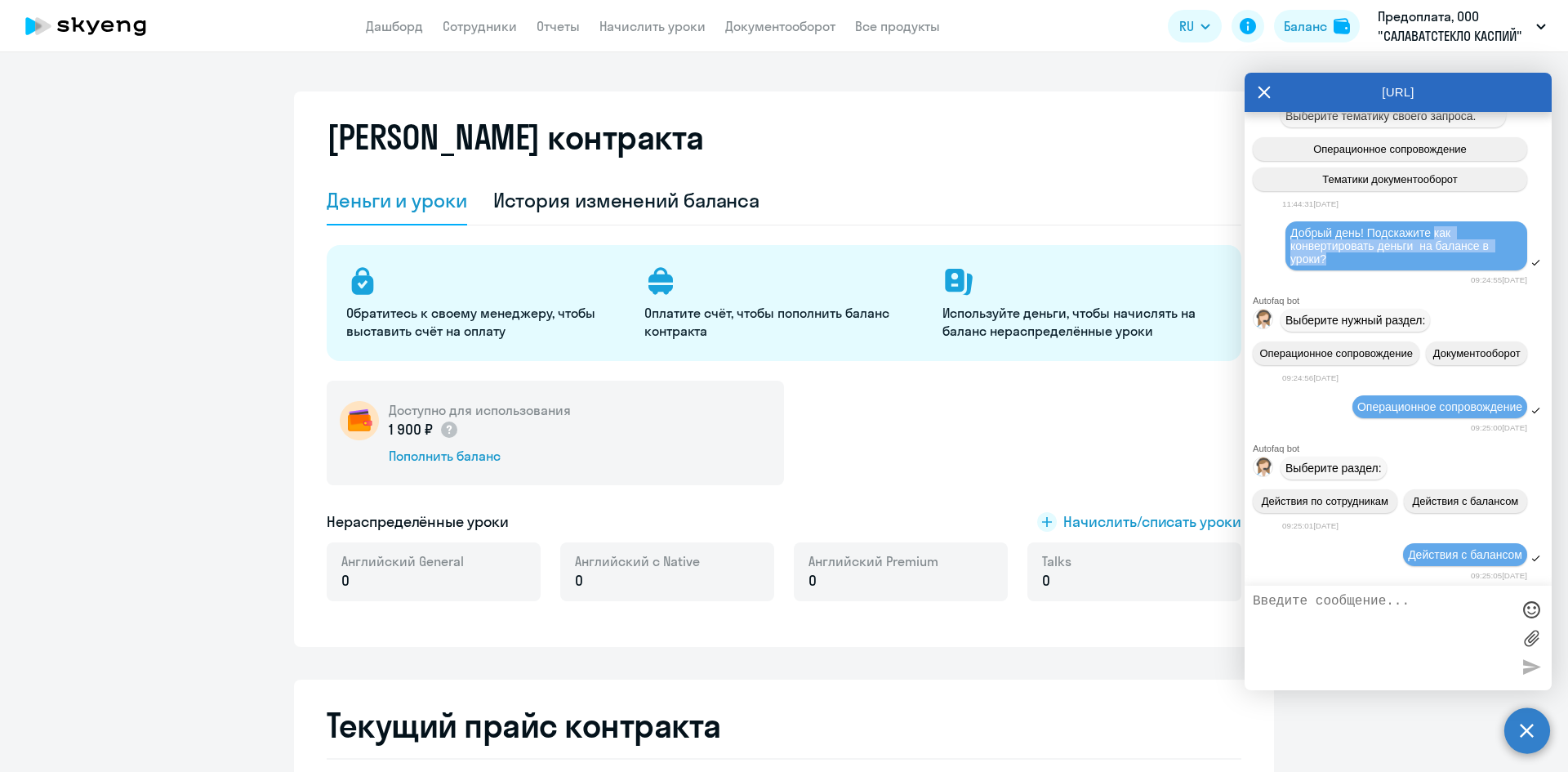
drag, startPoint x: 1432, startPoint y: 236, endPoint x: 1452, endPoint y: 263, distance: 33.6
click at [1446, 259] on div "Добрый день! Подскажите как конвертировать деньги на балансе в уроки?" at bounding box center [1406, 245] width 232 height 39
copy span "как конвертировать деньги на балансе в уроки?"
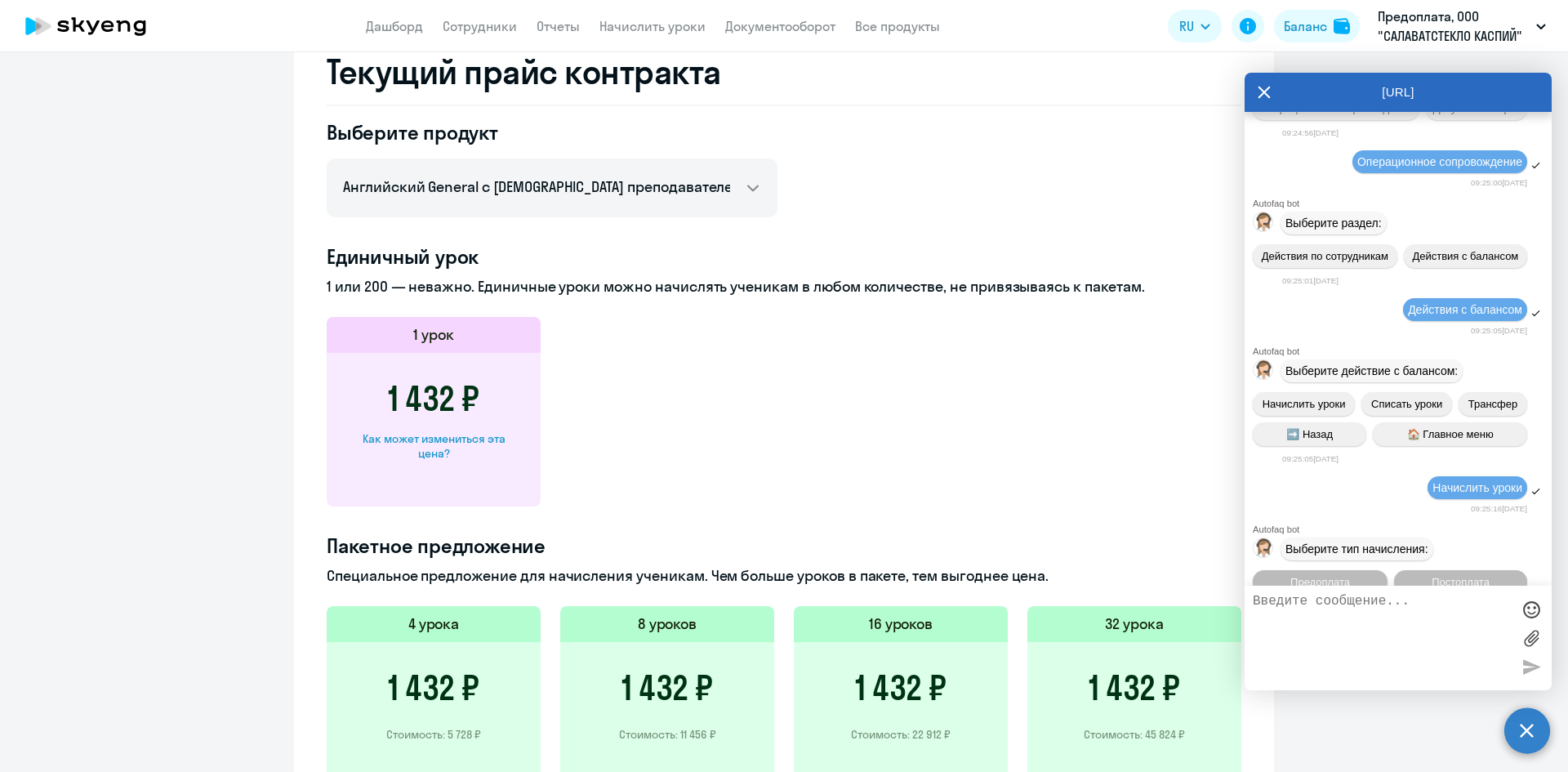
scroll to position [479, 0]
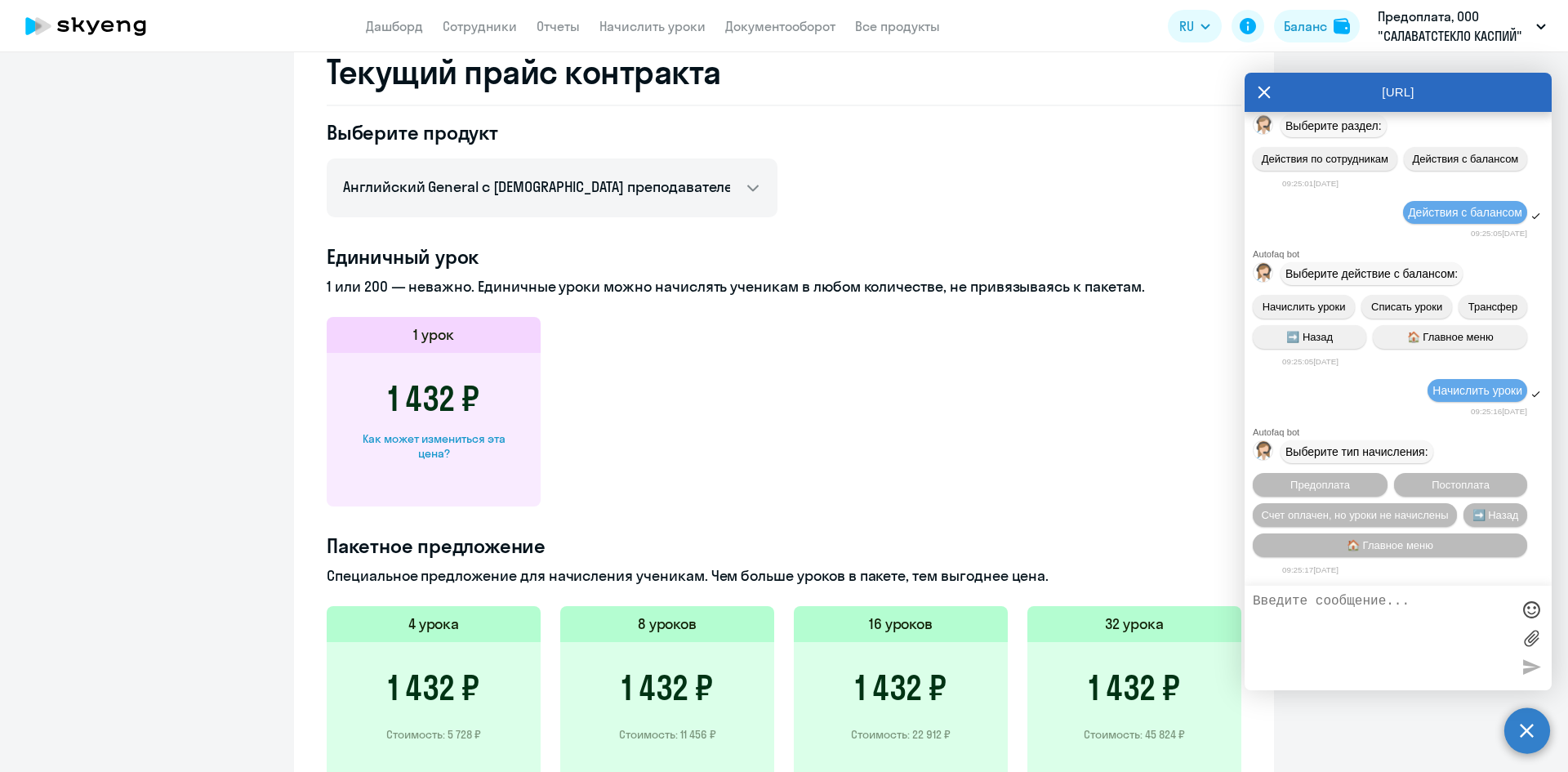
click at [1337, 607] on textarea at bounding box center [1382, 638] width 258 height 88
paste textarea "как конвертировать деньги на балансе в уроки?"
type textarea "как конвертировать деньги на балансе в уроки?"
click at [1527, 665] on div at bounding box center [1531, 666] width 24 height 24
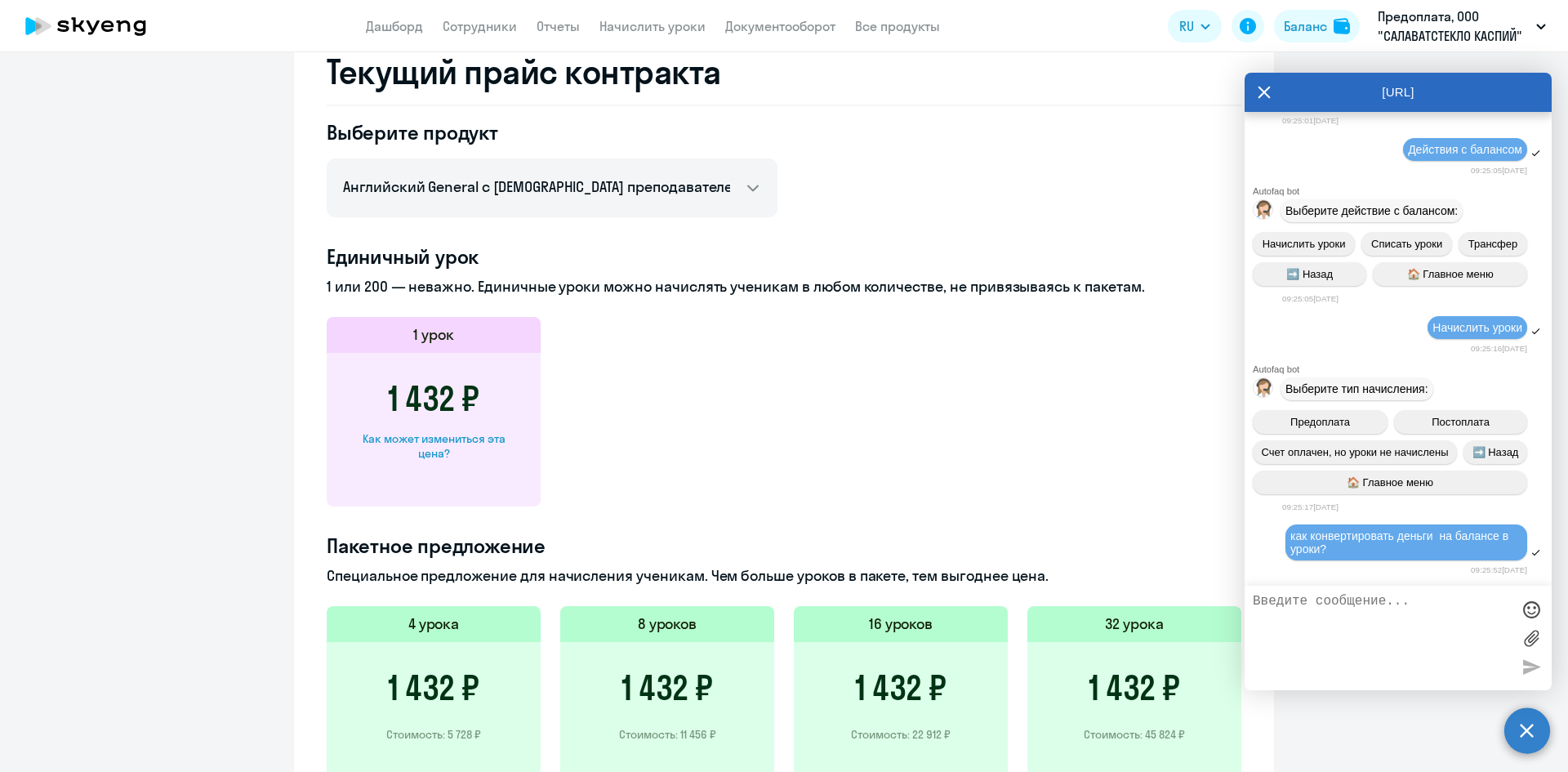
click at [103, 324] on ng-component "Баланс контракта Деньги и уроки История изменений баланса Обратитесь к своему м…" at bounding box center [784, 243] width 1568 height 1612
click at [164, 358] on ng-component "Баланс контракта Деньги и уроки История изменений баланса Обратитесь к своему м…" at bounding box center [784, 243] width 1568 height 1612
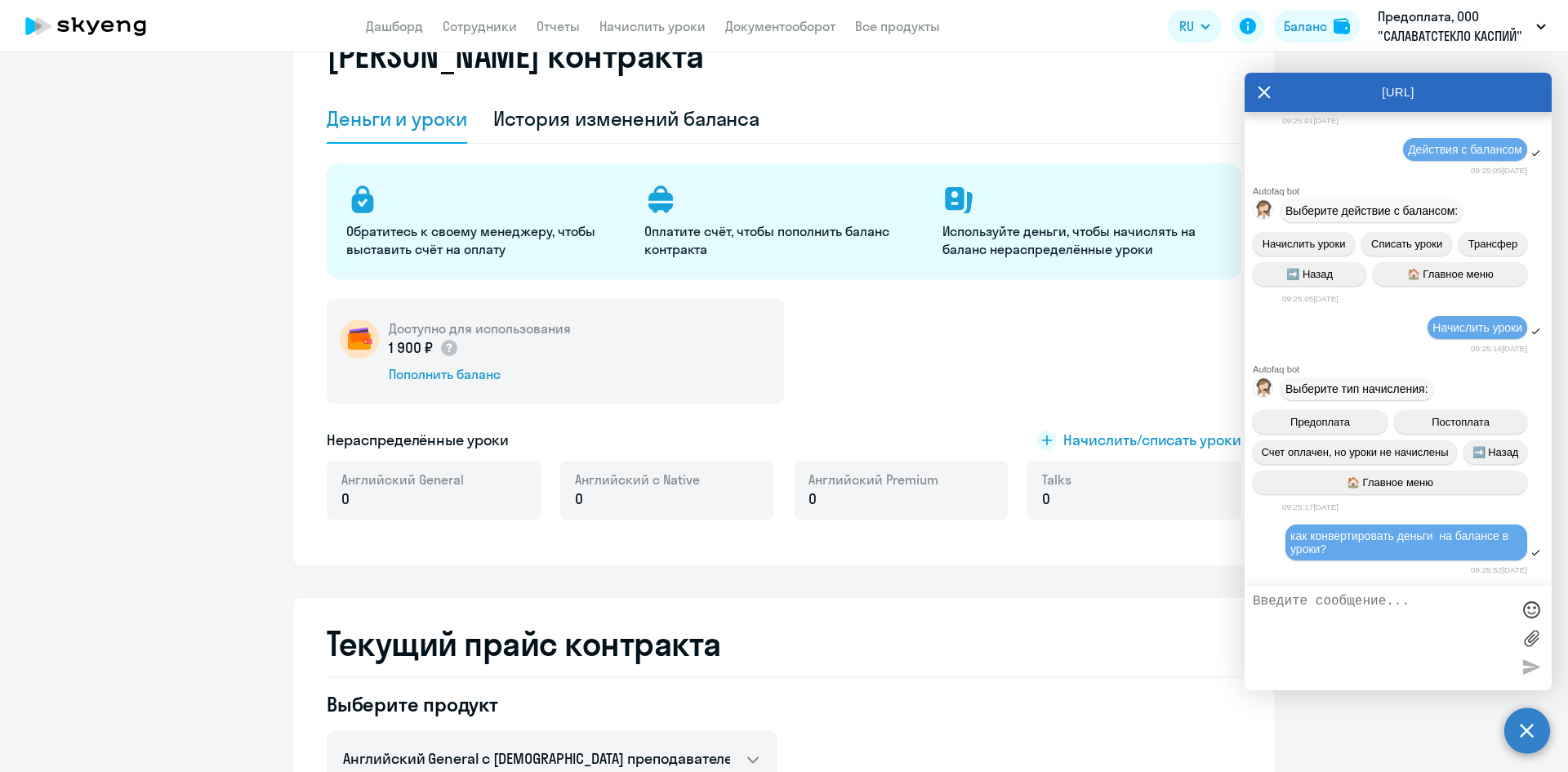
scroll to position [0, 0]
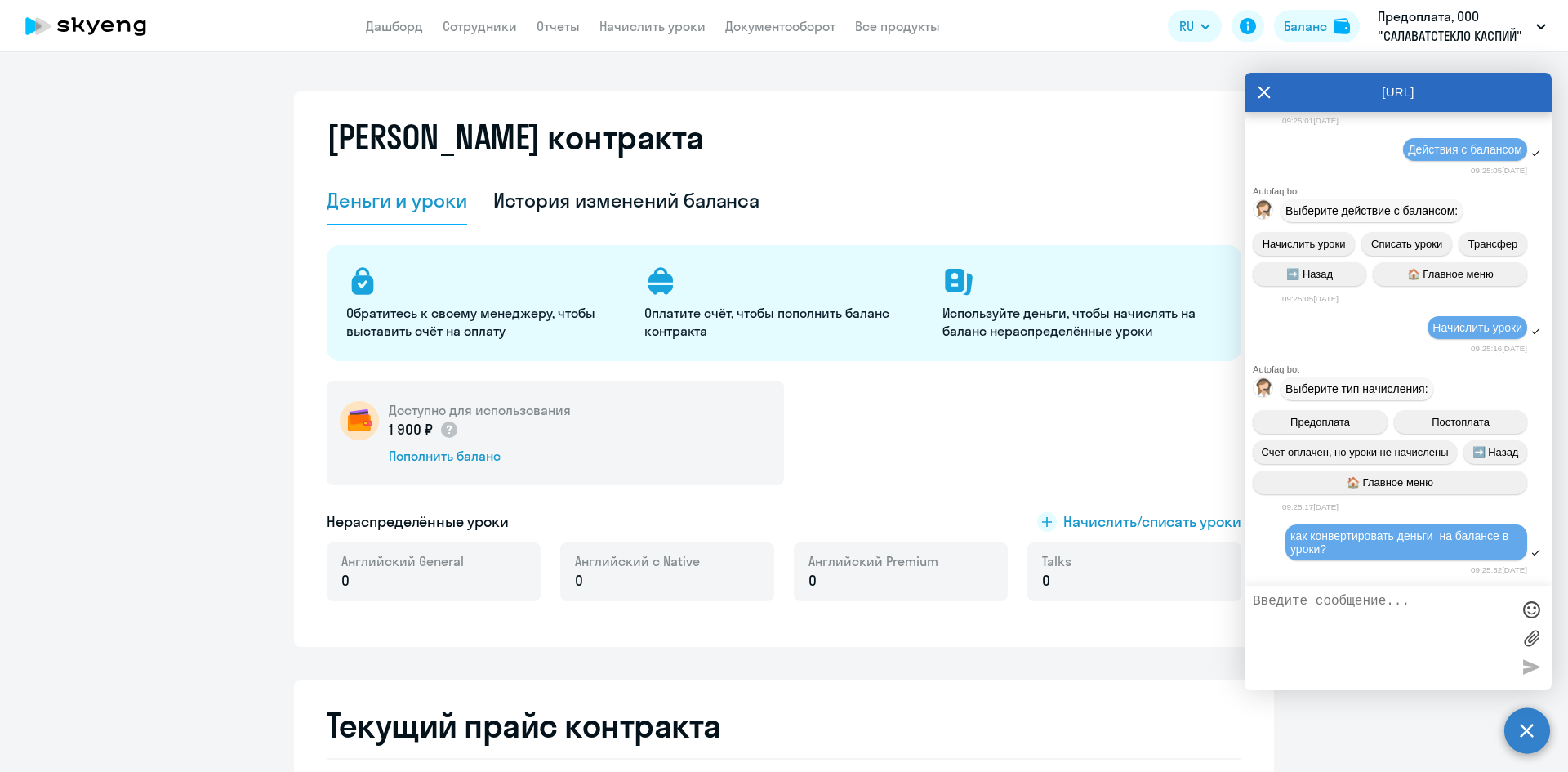
click at [412, 378] on div "Обратитесь к своему менеджеру, чтобы выставить счёт на оплату Оплатите счёт, чт…" at bounding box center [784, 433] width 915 height 376
click at [435, 385] on div "Доступно для использования 1 900 ₽ Пополнить баланс" at bounding box center [555, 432] width 457 height 105
click at [443, 349] on div "Обратитесь к своему менеджеру, чтобы выставить счёт на оплату Оплатите счёт, чт…" at bounding box center [784, 303] width 915 height 116
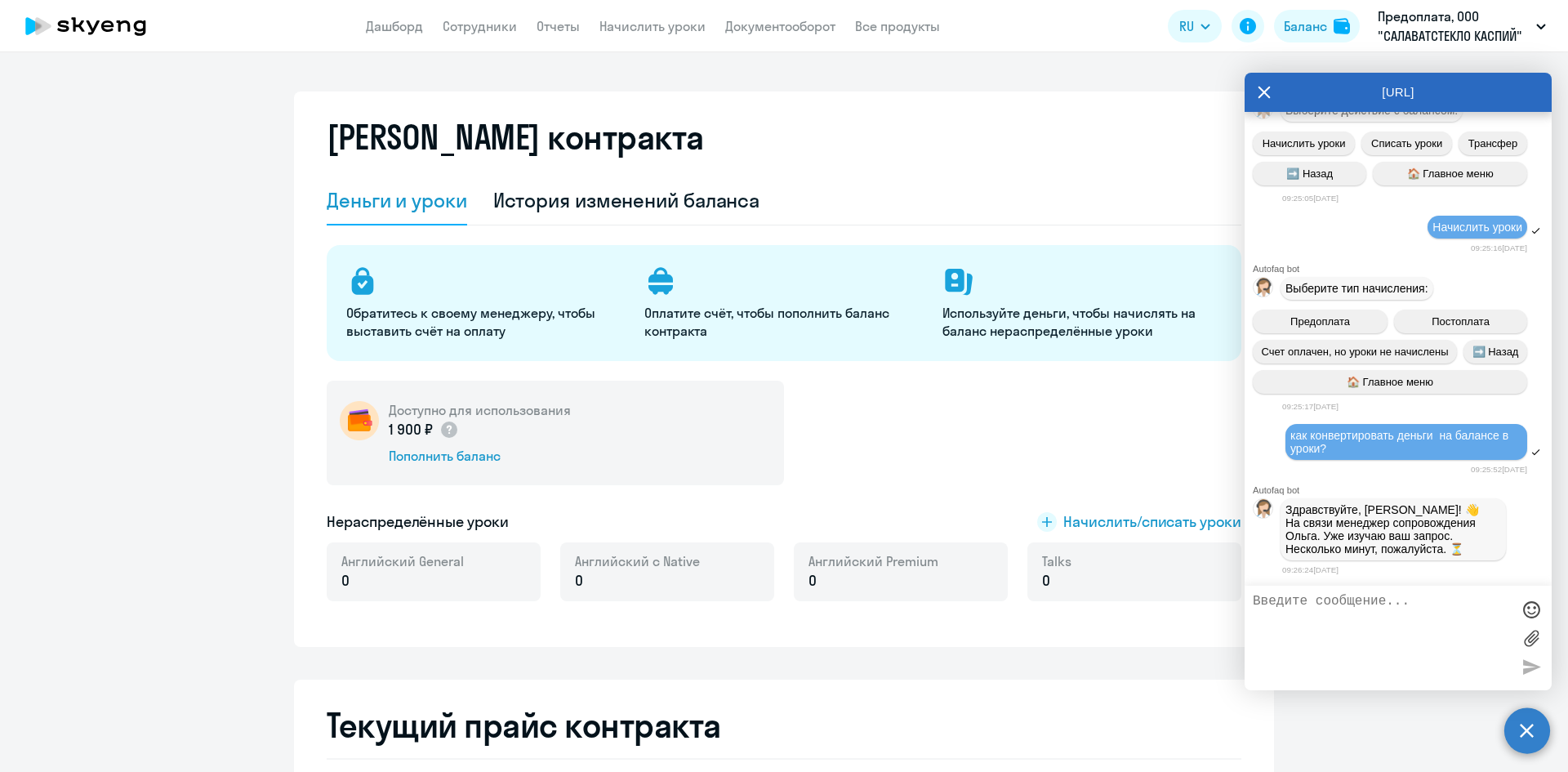
click at [1261, 90] on icon at bounding box center [1264, 92] width 13 height 39
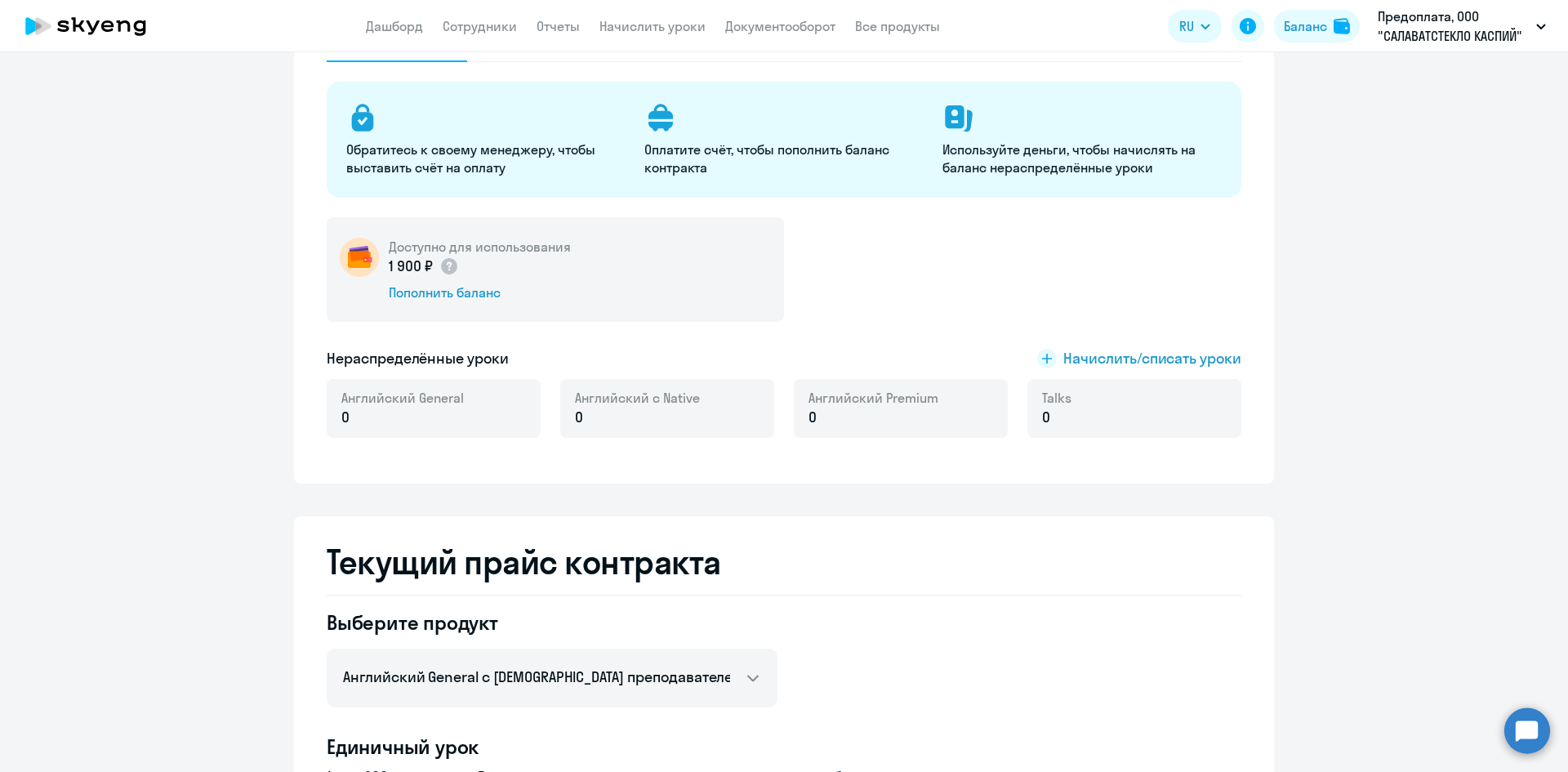
scroll to position [0, 0]
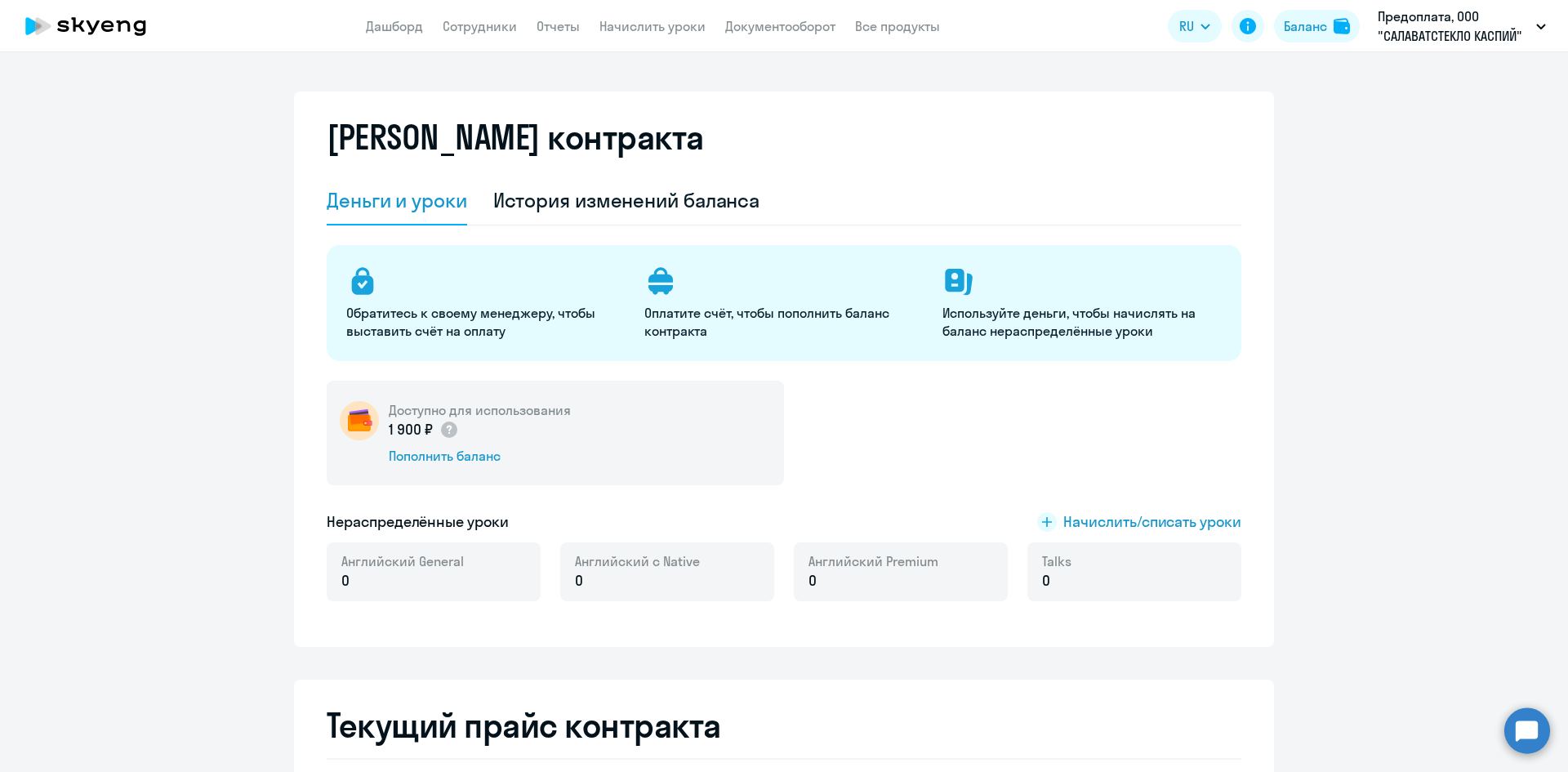
click at [519, 207] on div "История изменений баланса" at bounding box center [626, 200] width 267 height 26
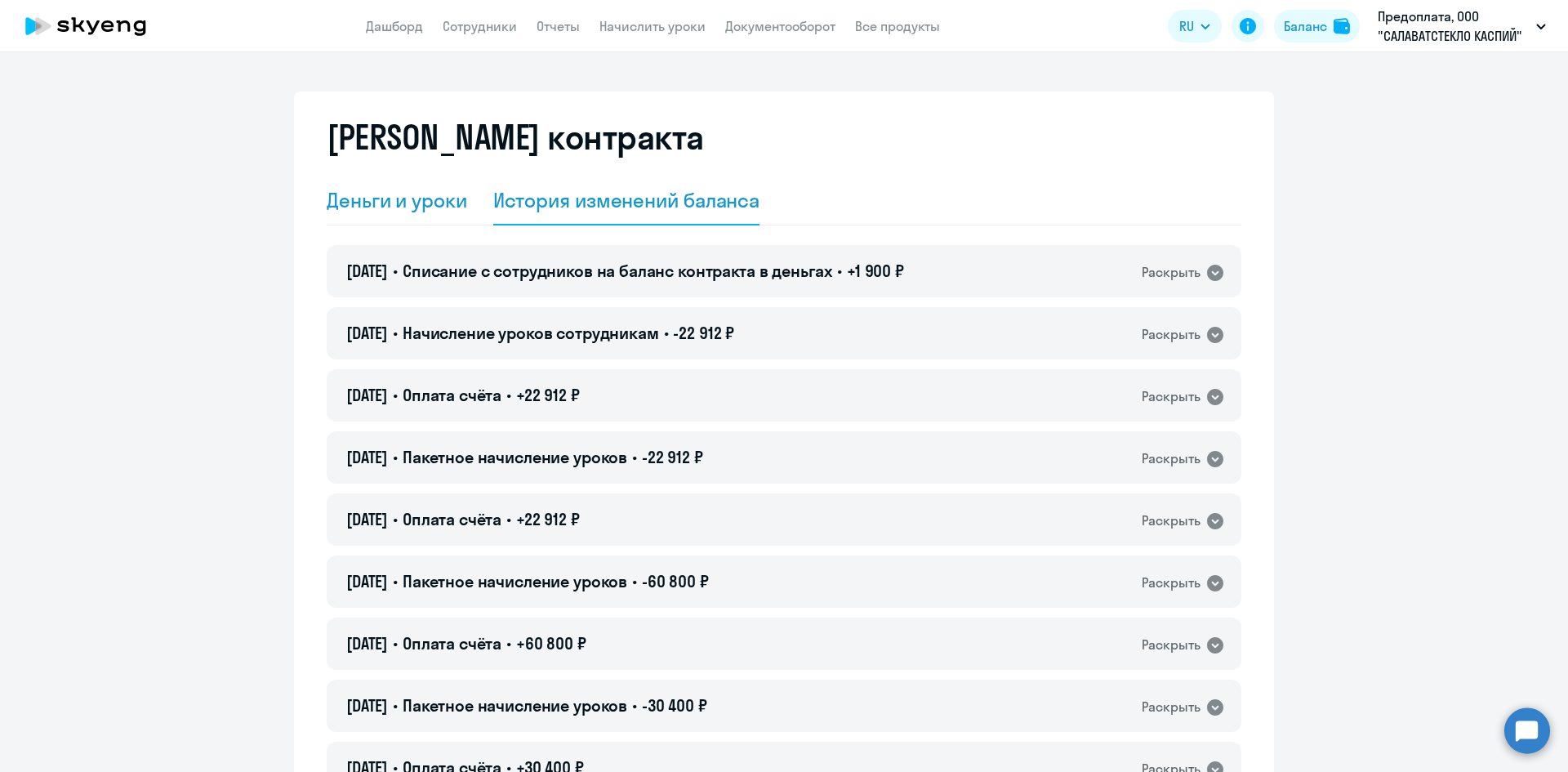
click at [353, 207] on div "Деньги и уроки" at bounding box center [397, 200] width 140 height 26
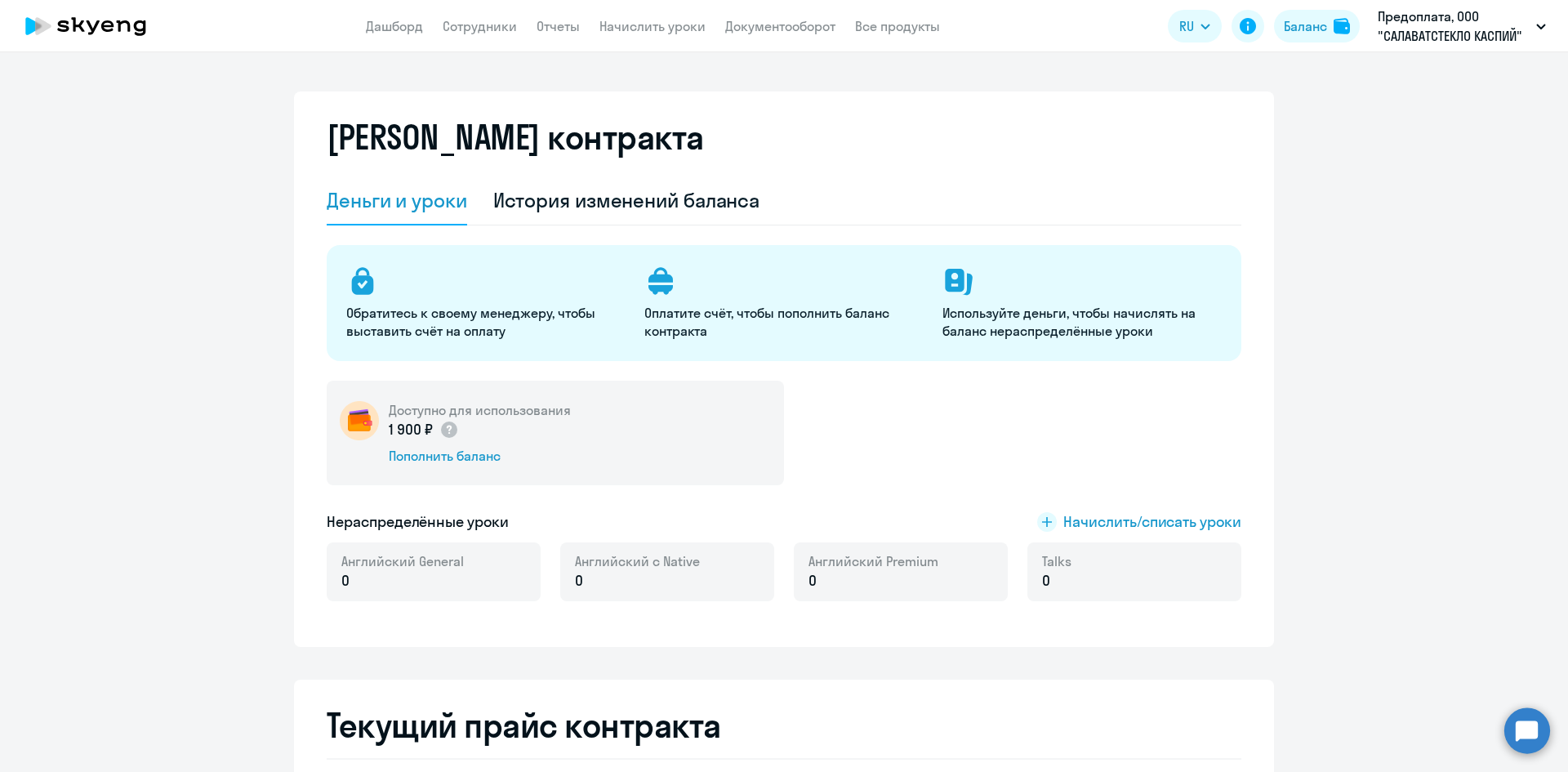
click at [954, 282] on icon at bounding box center [955, 280] width 19 height 23
click at [953, 281] on icon at bounding box center [955, 280] width 19 height 23
click at [953, 373] on div "Обратитесь к своему менеджеру, чтобы выставить счёт на оплату Оплатите счёт, чт…" at bounding box center [784, 433] width 915 height 376
click at [1095, 525] on span "Начислить/списать уроки" at bounding box center [1152, 522] width 178 height 22
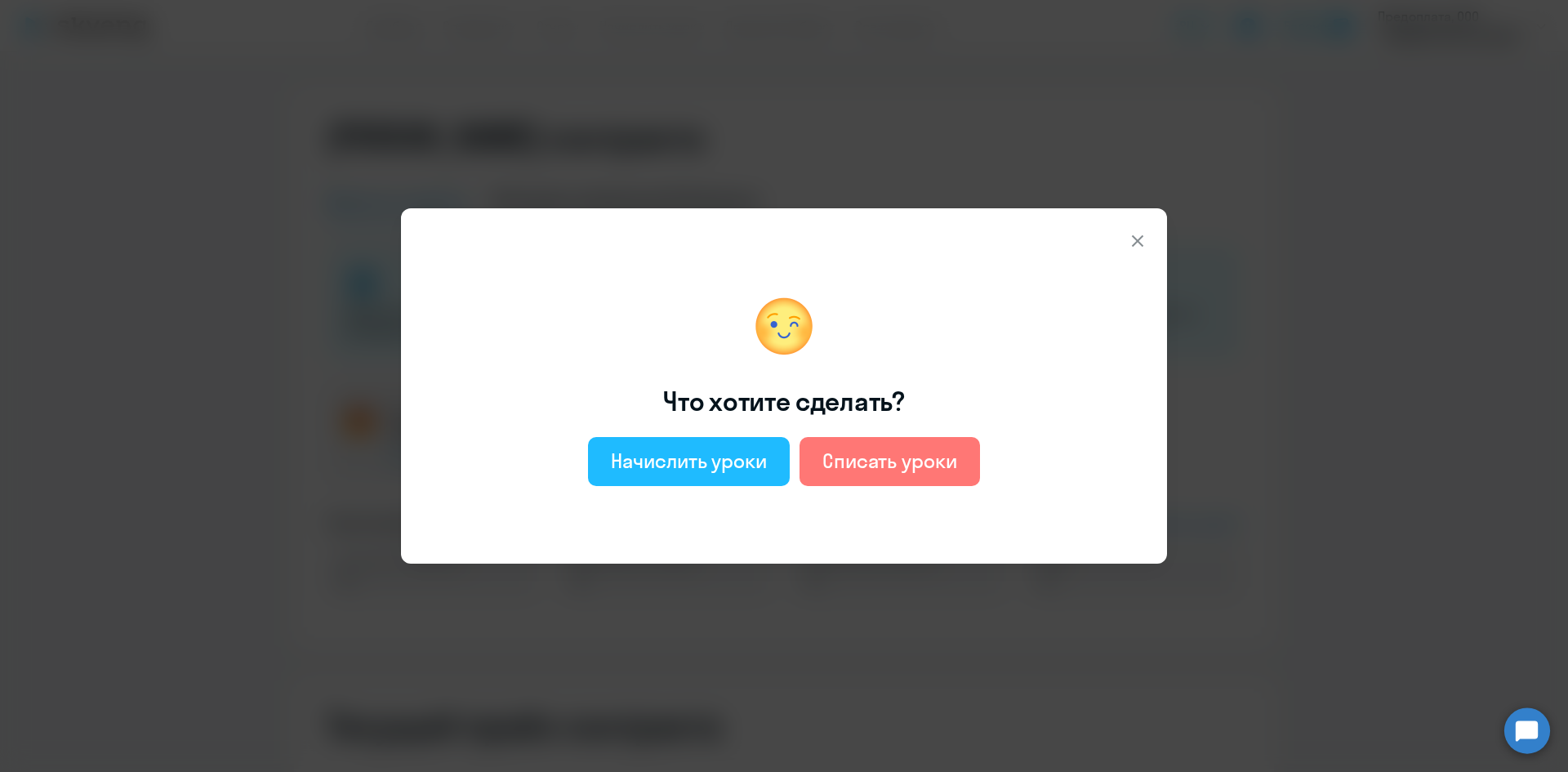
click at [655, 473] on div "Начислить уроки" at bounding box center [689, 461] width 156 height 26
select select "english_adult_not_native_speaker"
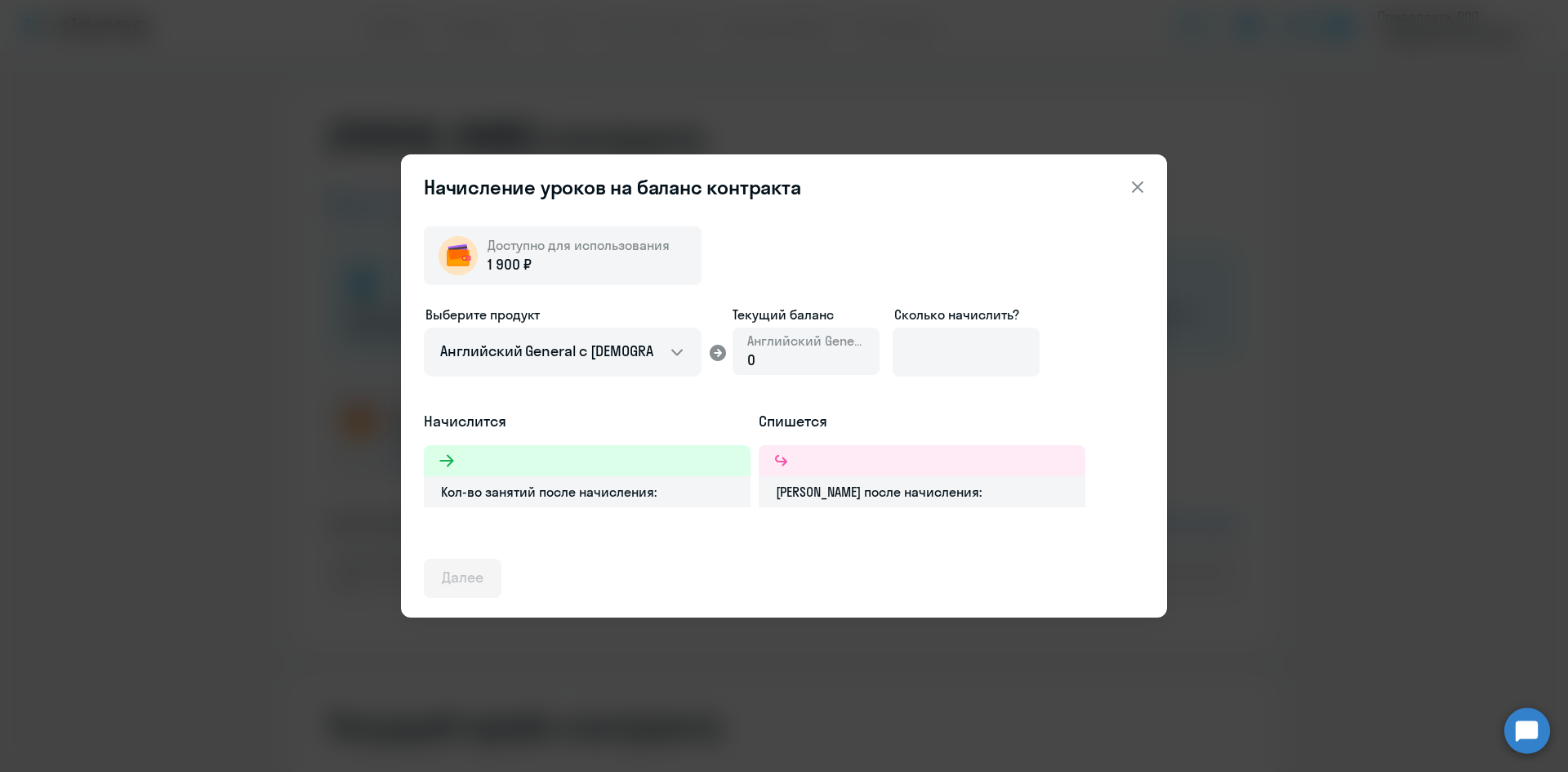
click at [787, 357] on div "0" at bounding box center [807, 360] width 118 height 22
click at [534, 257] on div "1 900 ₽" at bounding box center [579, 264] width 182 height 22
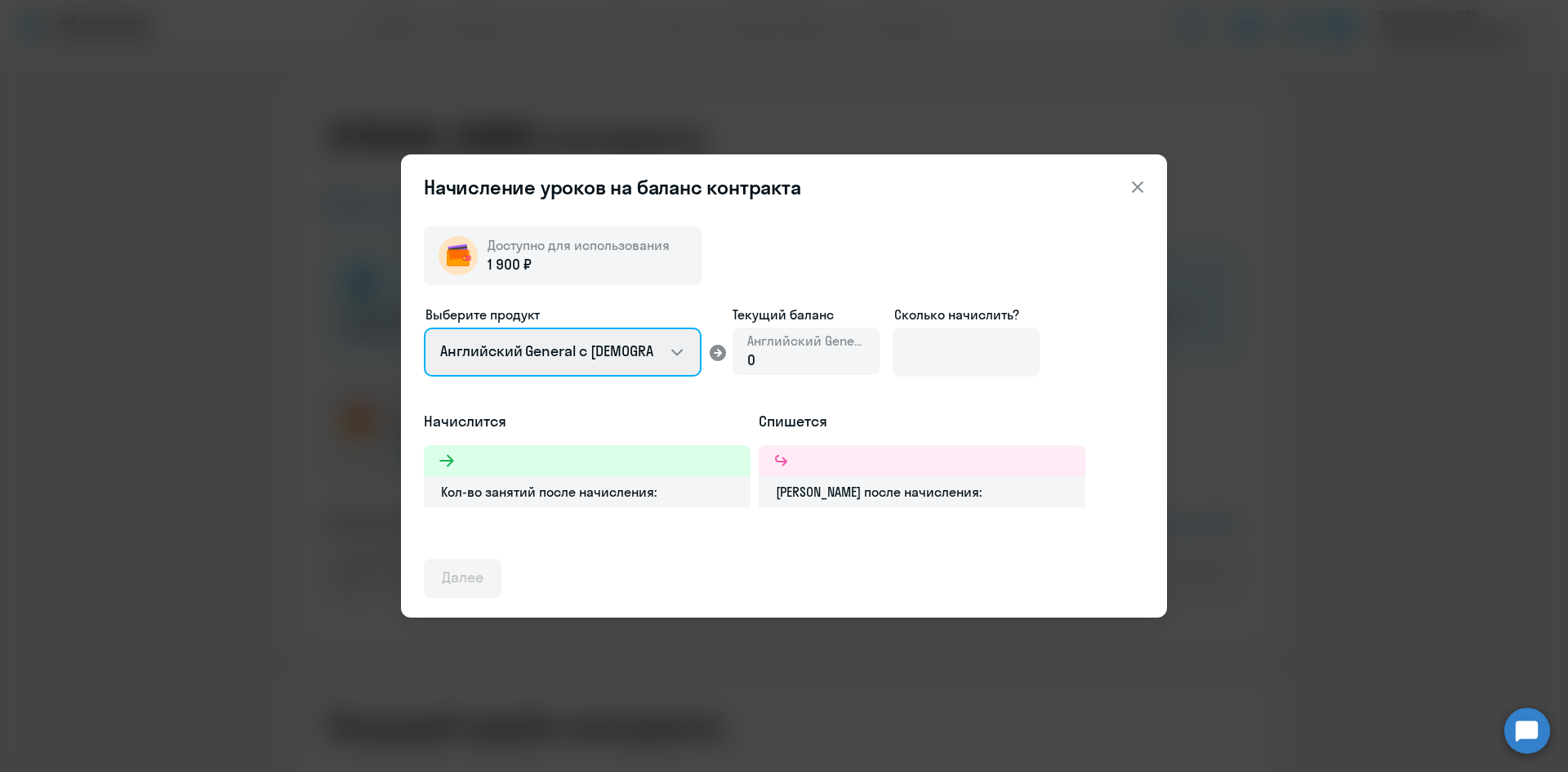
click at [500, 351] on select "Английский General с русскоговорящим преподавателем Английский General с англог…" at bounding box center [562, 352] width 278 height 49
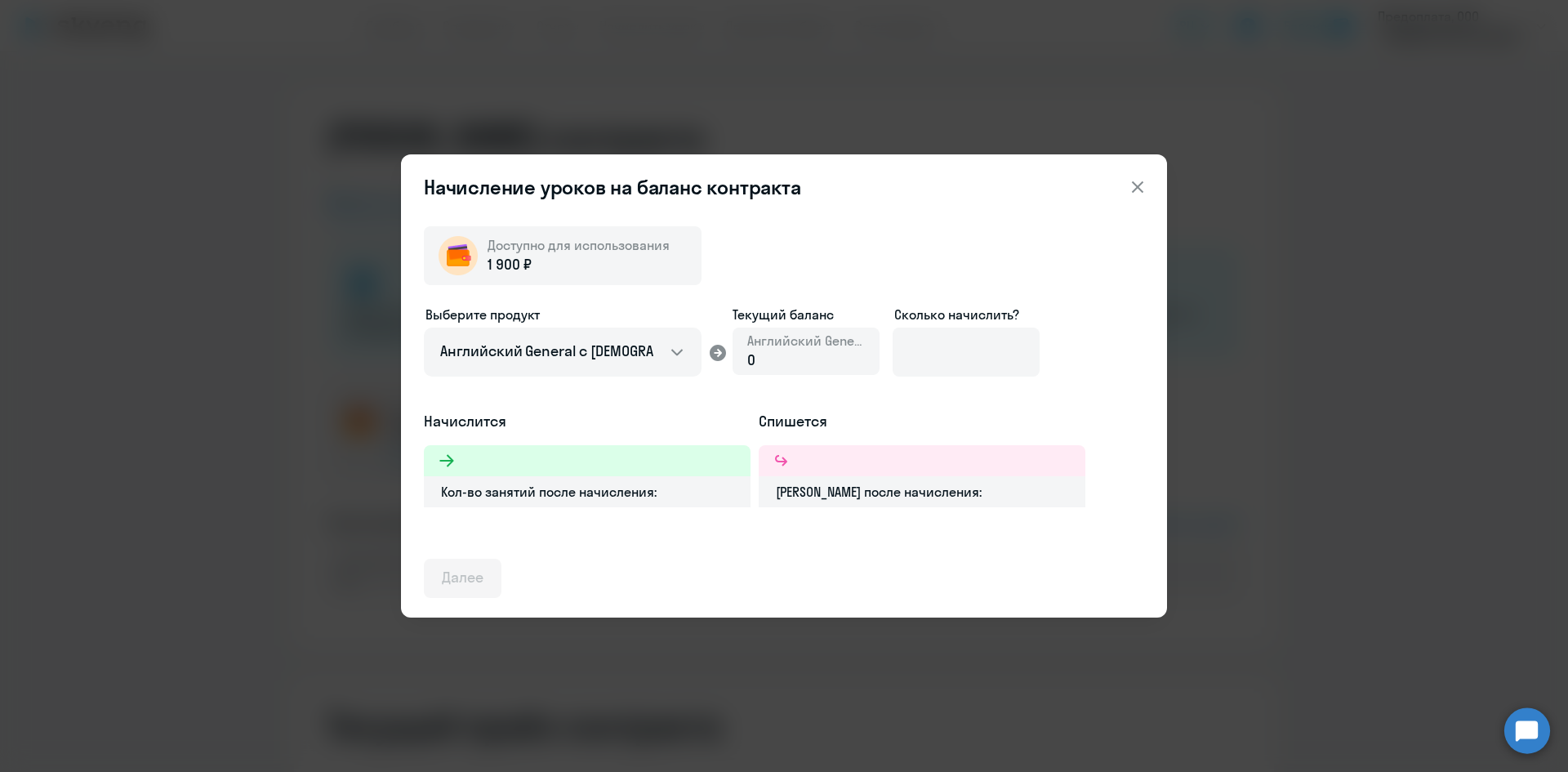
click at [333, 393] on div "Начисление уроков на баланс контракта Доступно для использования 1 900 ₽ Выбери…" at bounding box center [784, 386] width 1568 height 772
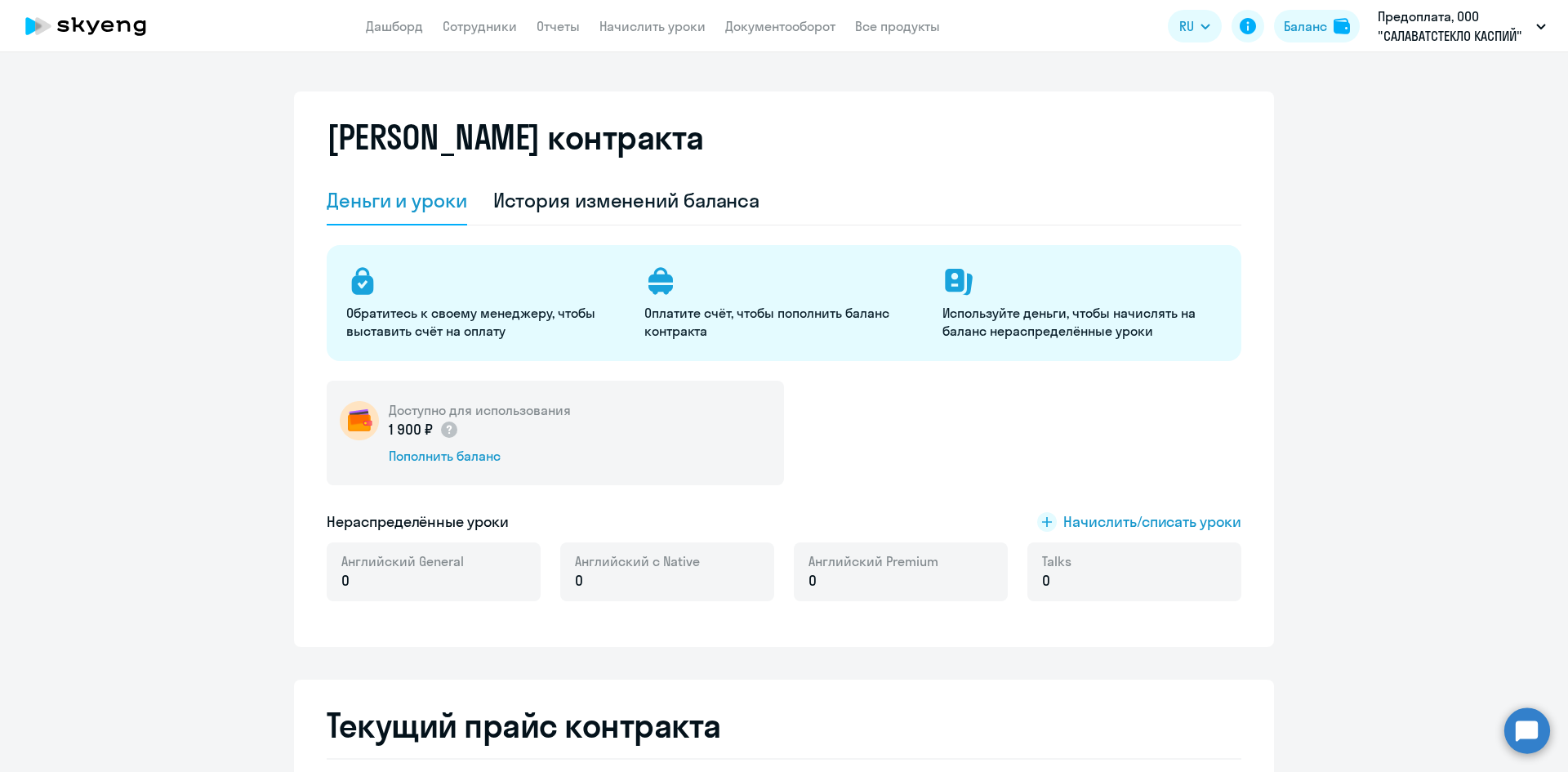
click at [983, 321] on p "Используйте деньги, чтобы начислять на баланс нераспределённые уроки" at bounding box center [1081, 321] width 278 height 36
click at [1044, 524] on rect at bounding box center [1046, 522] width 20 height 20
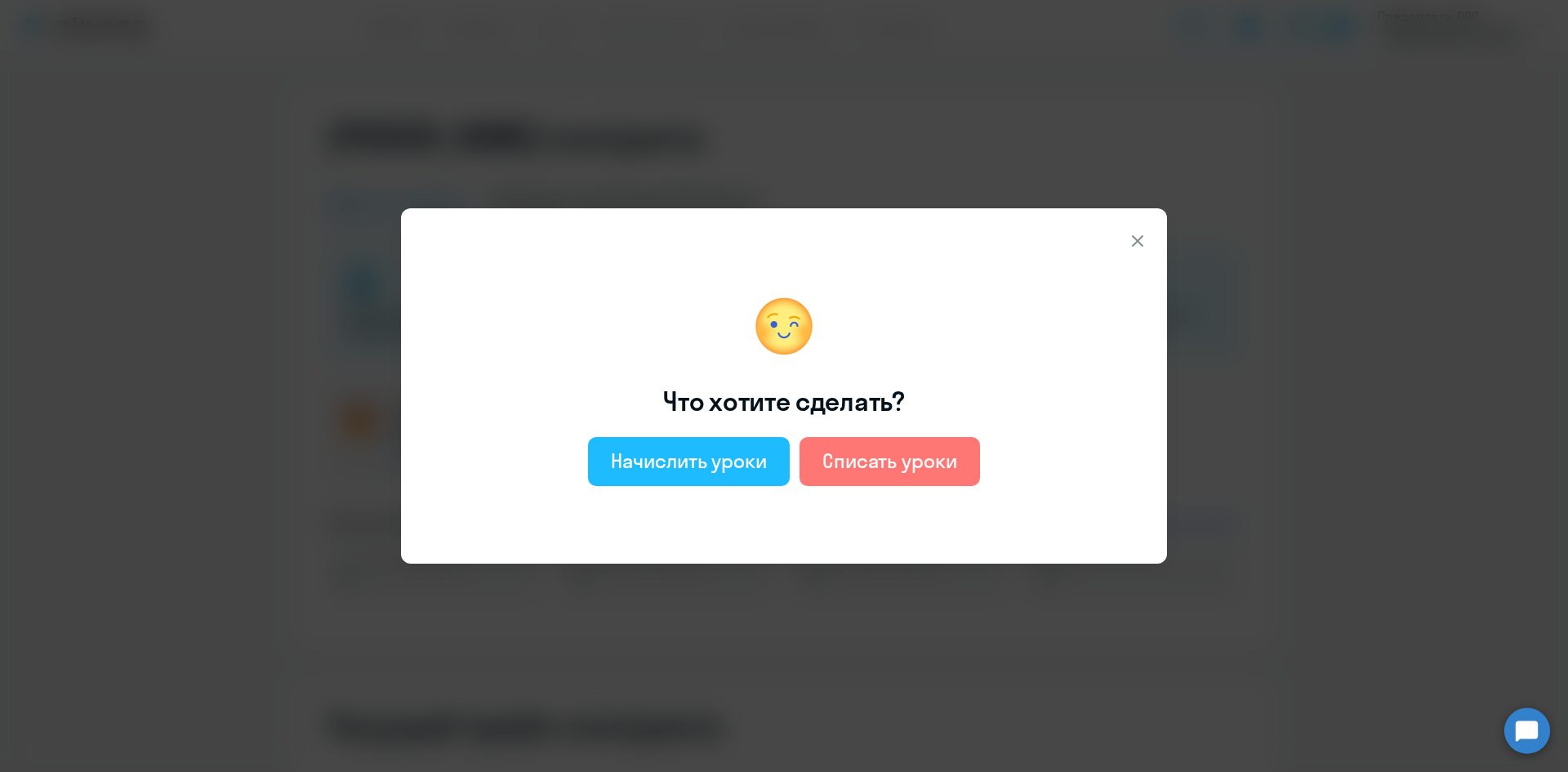
click at [629, 454] on div "Начислить уроки" at bounding box center [689, 461] width 156 height 26
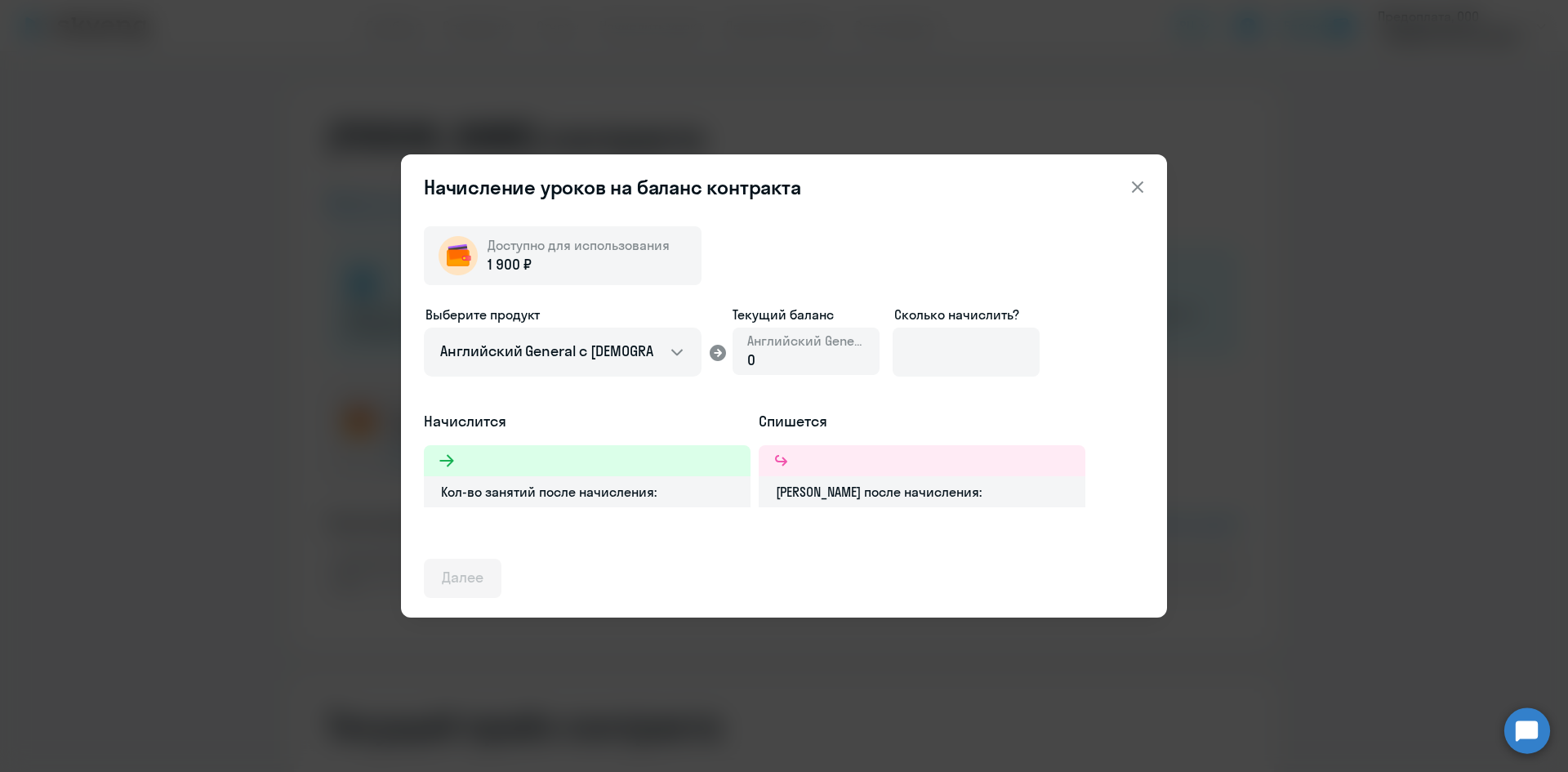
click at [505, 250] on span "Доступно для использования" at bounding box center [579, 244] width 182 height 16
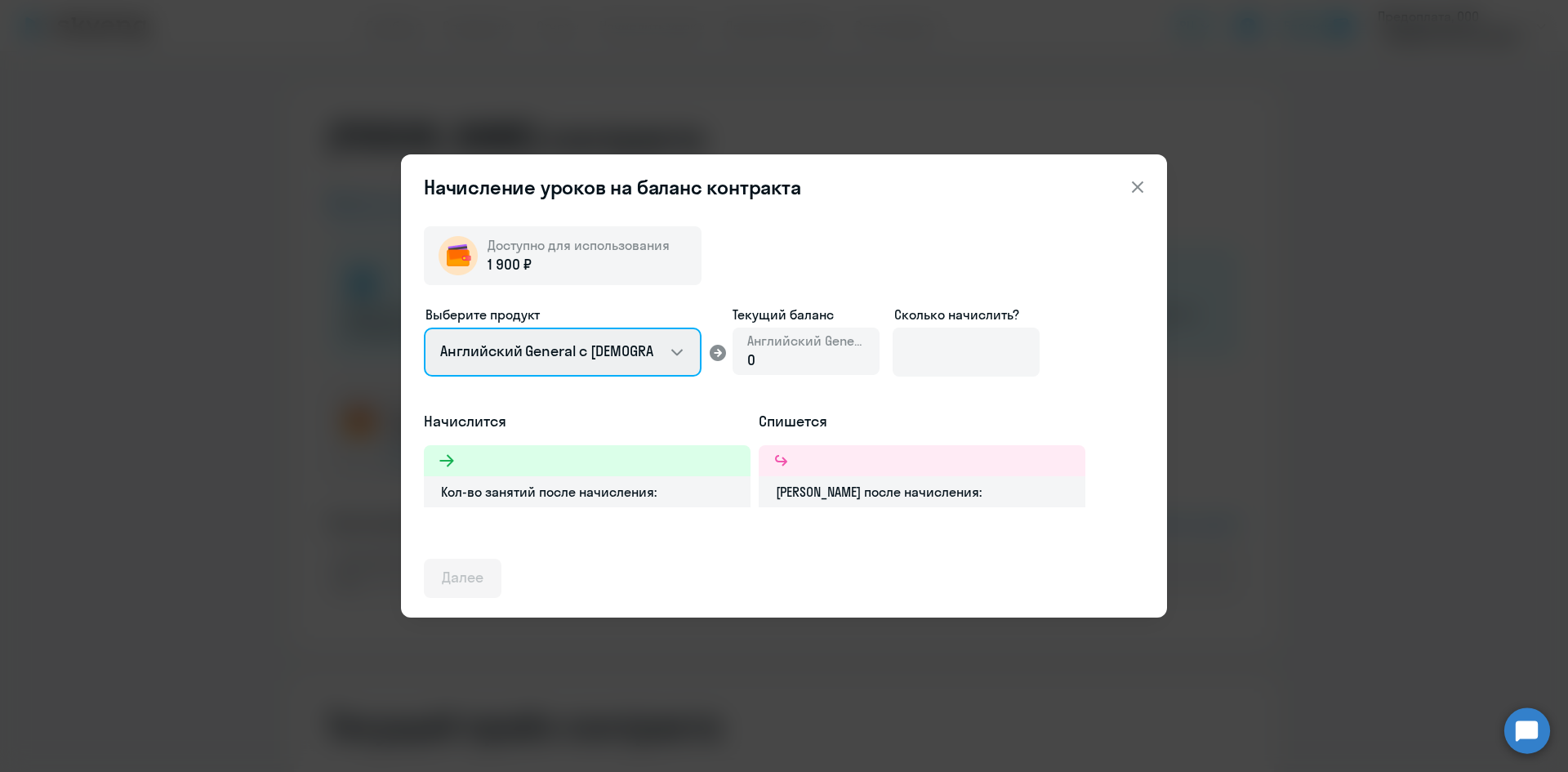
click at [630, 356] on select "Английский General с русскоговорящим преподавателем Английский General с англог…" at bounding box center [562, 352] width 278 height 49
click at [424, 328] on select "Английский General с русскоговорящим преподавателем Английский General с англог…" at bounding box center [562, 352] width 278 height 49
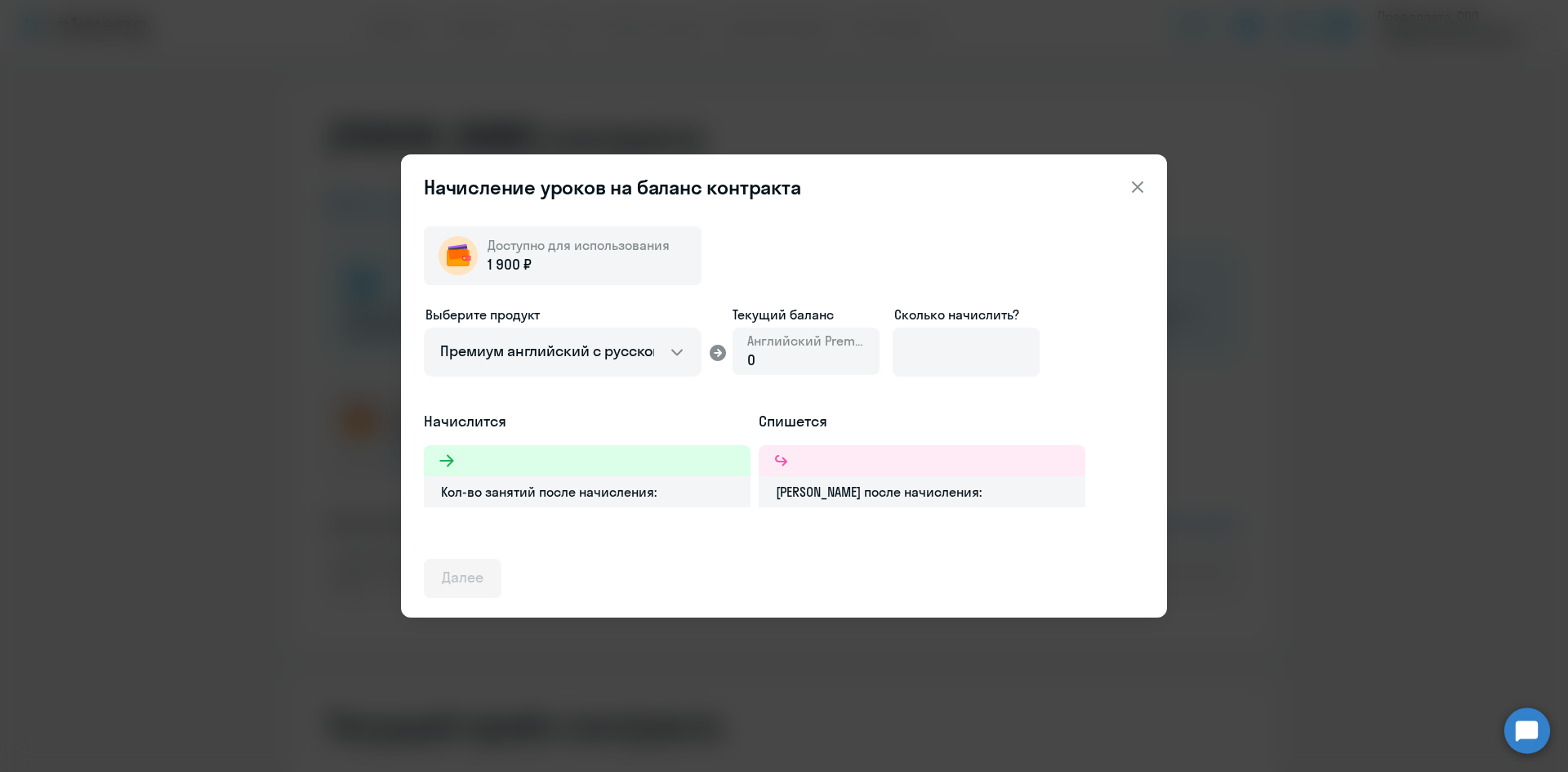
click at [790, 353] on div "0" at bounding box center [807, 360] width 118 height 22
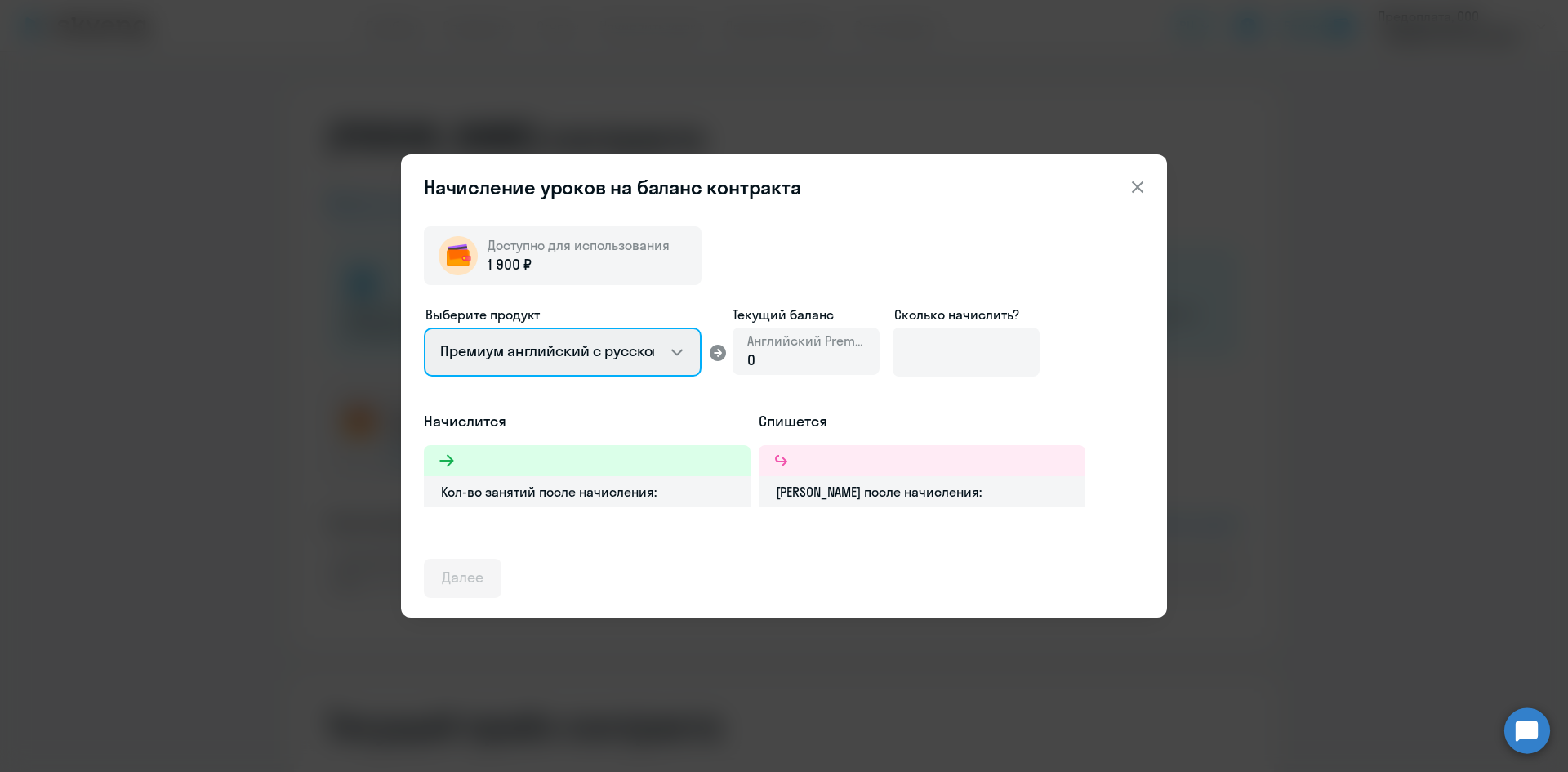
click at [559, 360] on select "Английский General с русскоговорящим преподавателем Английский General с англог…" at bounding box center [562, 352] width 278 height 49
click at [424, 328] on select "Английский General с русскоговорящим преподавателем Английский General с англог…" at bounding box center [562, 352] width 278 height 49
click at [535, 349] on select "Английский General с русскоговорящим преподавателем Английский General с англог…" at bounding box center [562, 352] width 278 height 49
select select "english_adult_not_native_speaker"
click at [424, 328] on select "Английский General с русскоговорящим преподавателем Английский General с англог…" at bounding box center [562, 352] width 278 height 49
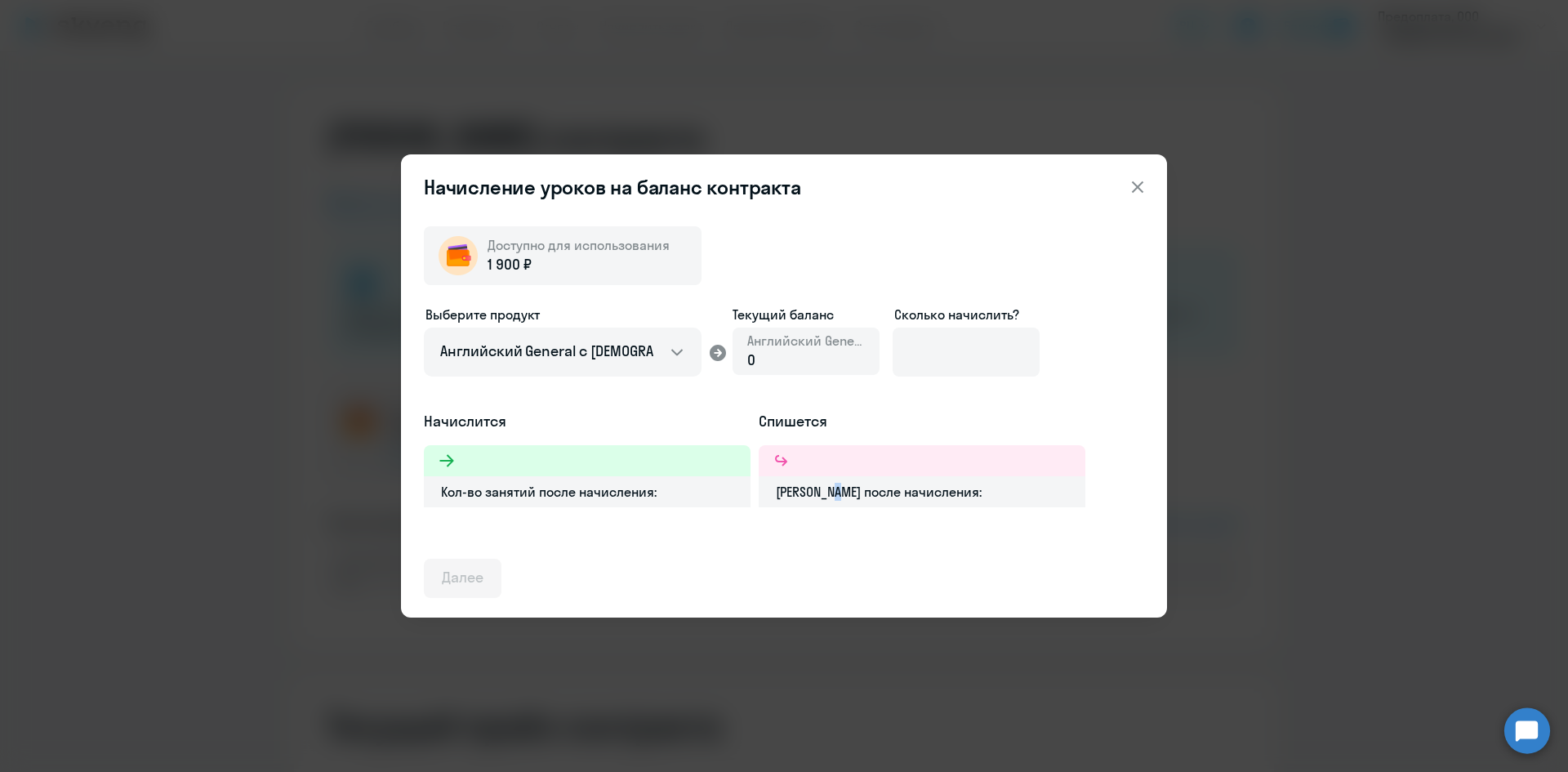
click at [835, 482] on div "Баланс после начисления:" at bounding box center [922, 492] width 327 height 31
click at [564, 494] on div "Кол-во занятий после начисления:" at bounding box center [586, 492] width 327 height 31
click at [444, 456] on icon at bounding box center [446, 460] width 20 height 20
click at [964, 335] on input at bounding box center [966, 352] width 147 height 49
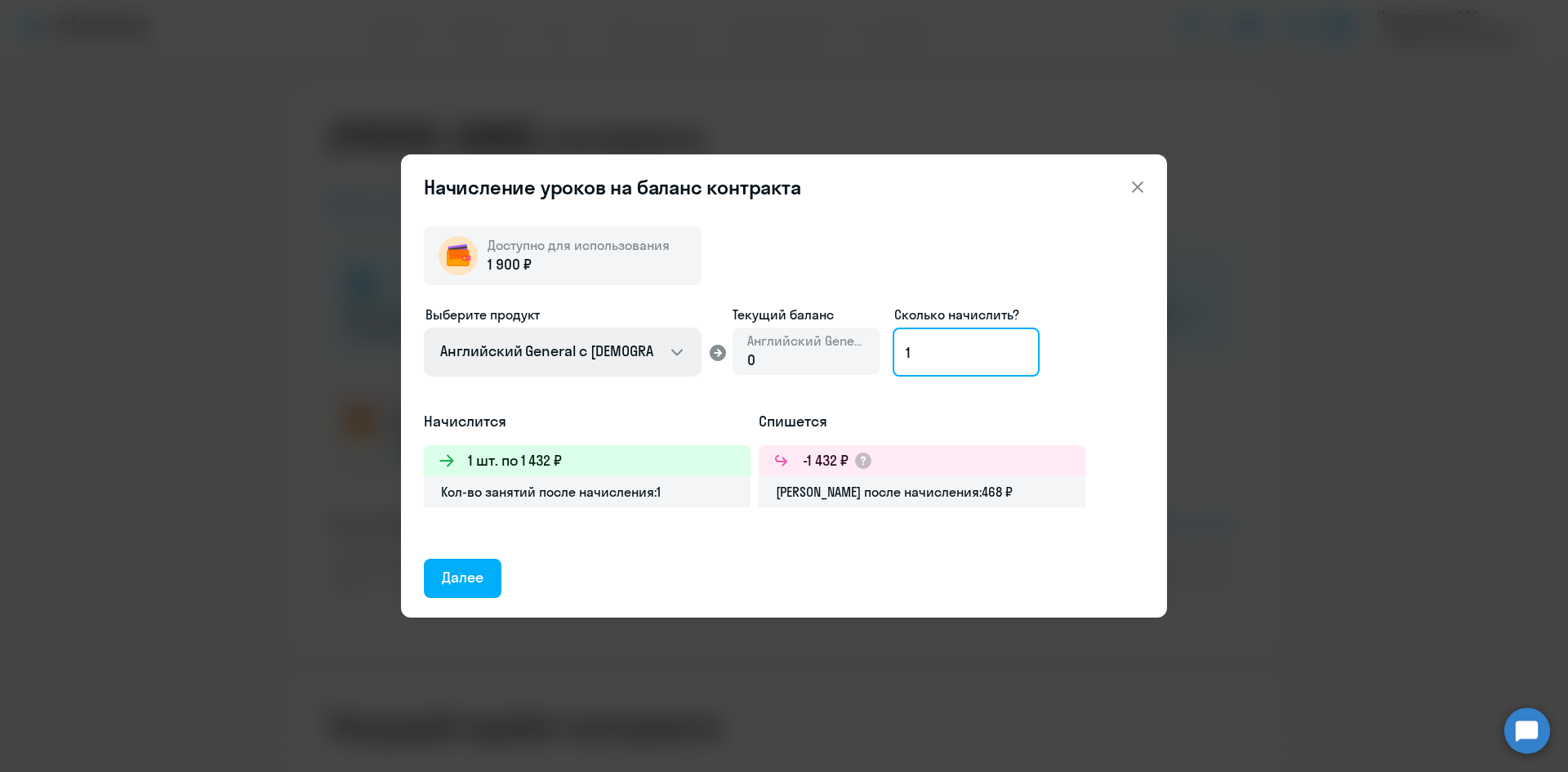
type input "1"
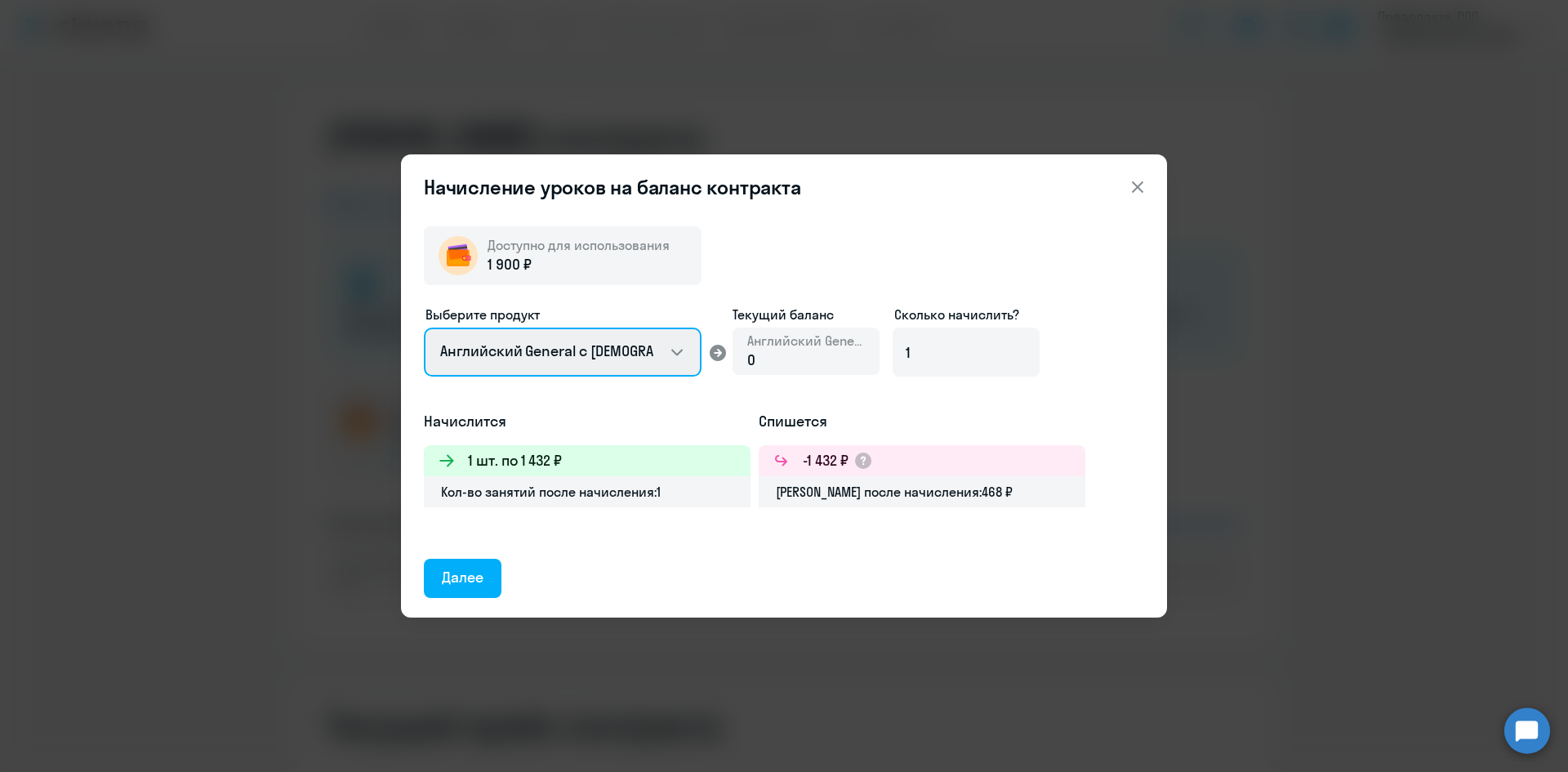
click at [498, 351] on select "Английский General с русскоговорящим преподавателем Английский General с англог…" at bounding box center [562, 352] width 278 height 49
click at [424, 328] on select "Английский General с русскоговорящим преподавателем Английский General с англог…" at bounding box center [562, 352] width 278 height 49
click at [494, 350] on select "Английский General с русскоговорящим преподавателем Английский General с англог…" at bounding box center [562, 352] width 278 height 49
select select "english_adult_not_native_speaker"
click at [424, 328] on select "Английский General с русскоговорящим преподавателем Английский General с англог…" at bounding box center [562, 352] width 278 height 49
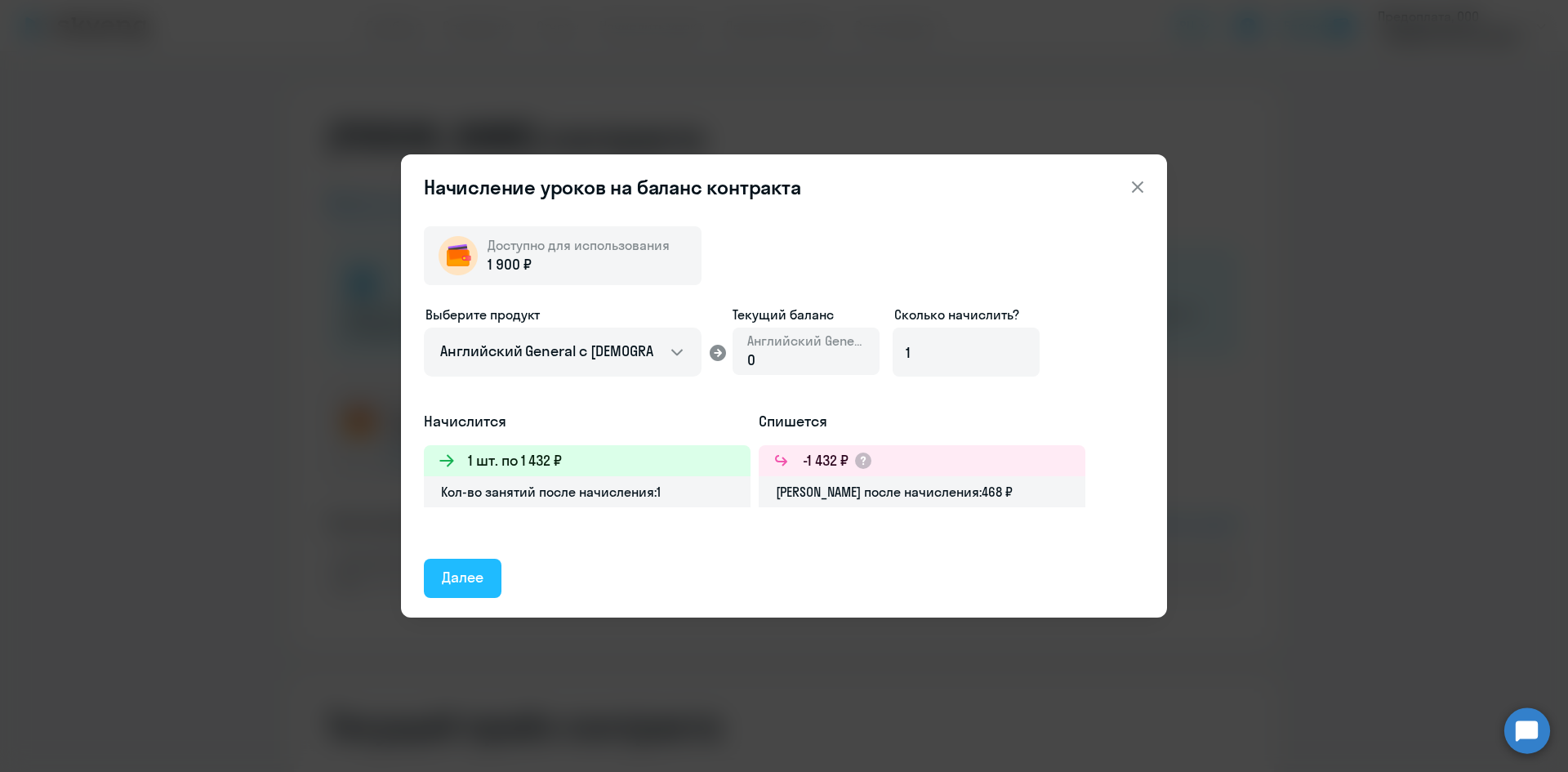
click at [467, 579] on div "Далее" at bounding box center [463, 577] width 42 height 22
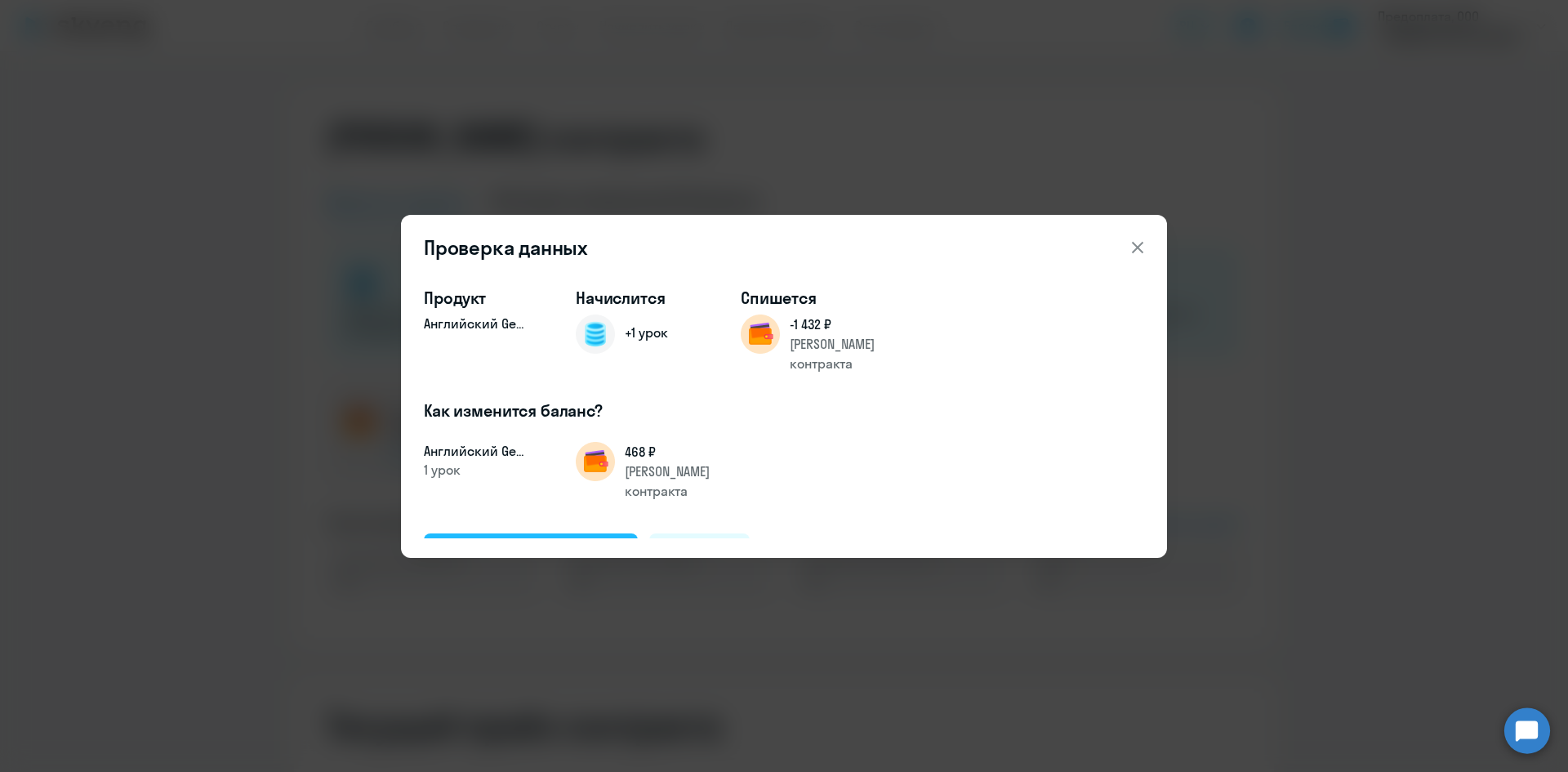
click at [485, 542] on div "Подтвердить и начислить" at bounding box center [531, 552] width 178 height 22
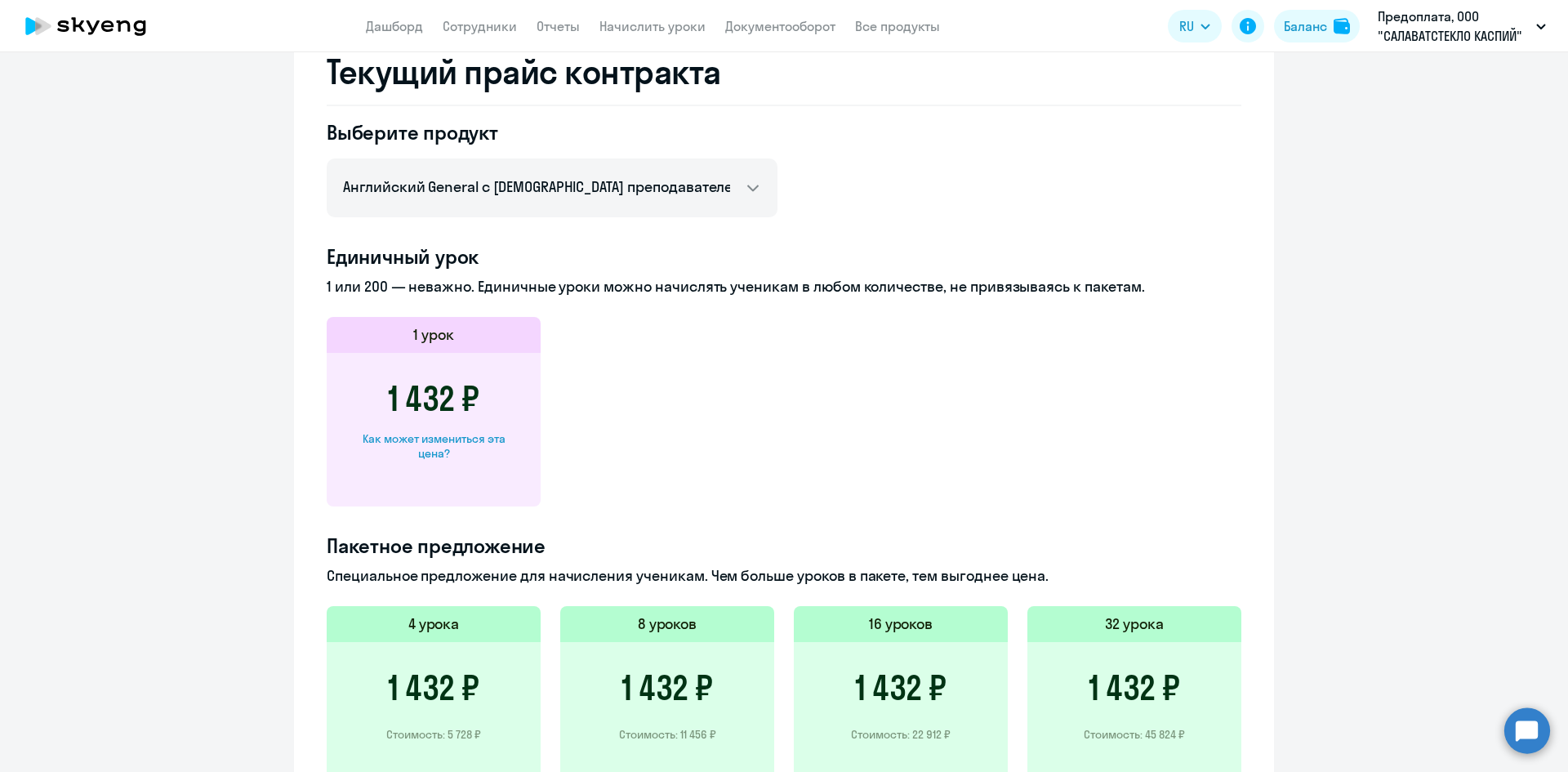
scroll to position [245, 0]
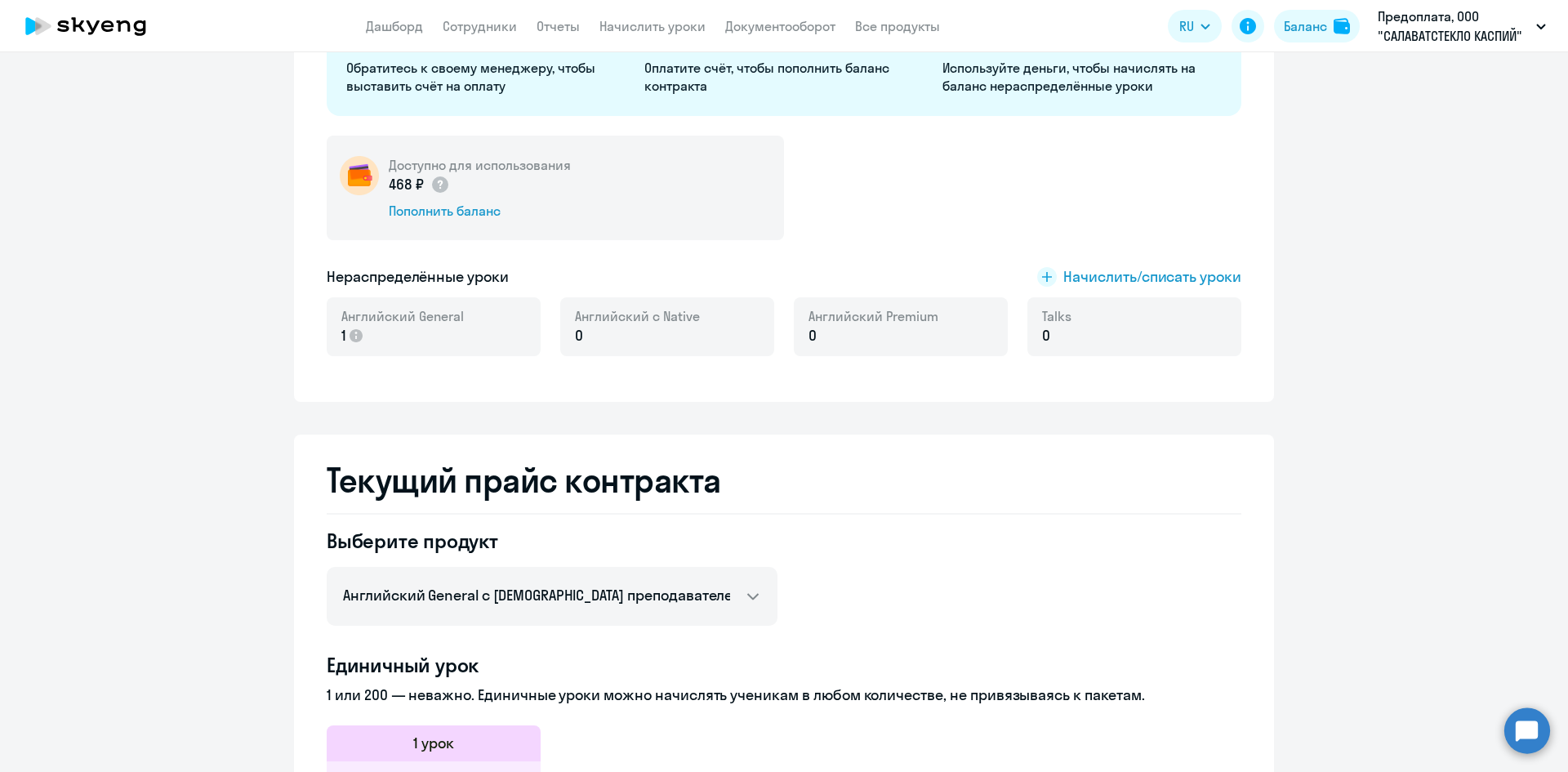
click at [392, 305] on div "Английский General 1" at bounding box center [433, 327] width 214 height 59
click at [378, 332] on p "1" at bounding box center [402, 335] width 122 height 22
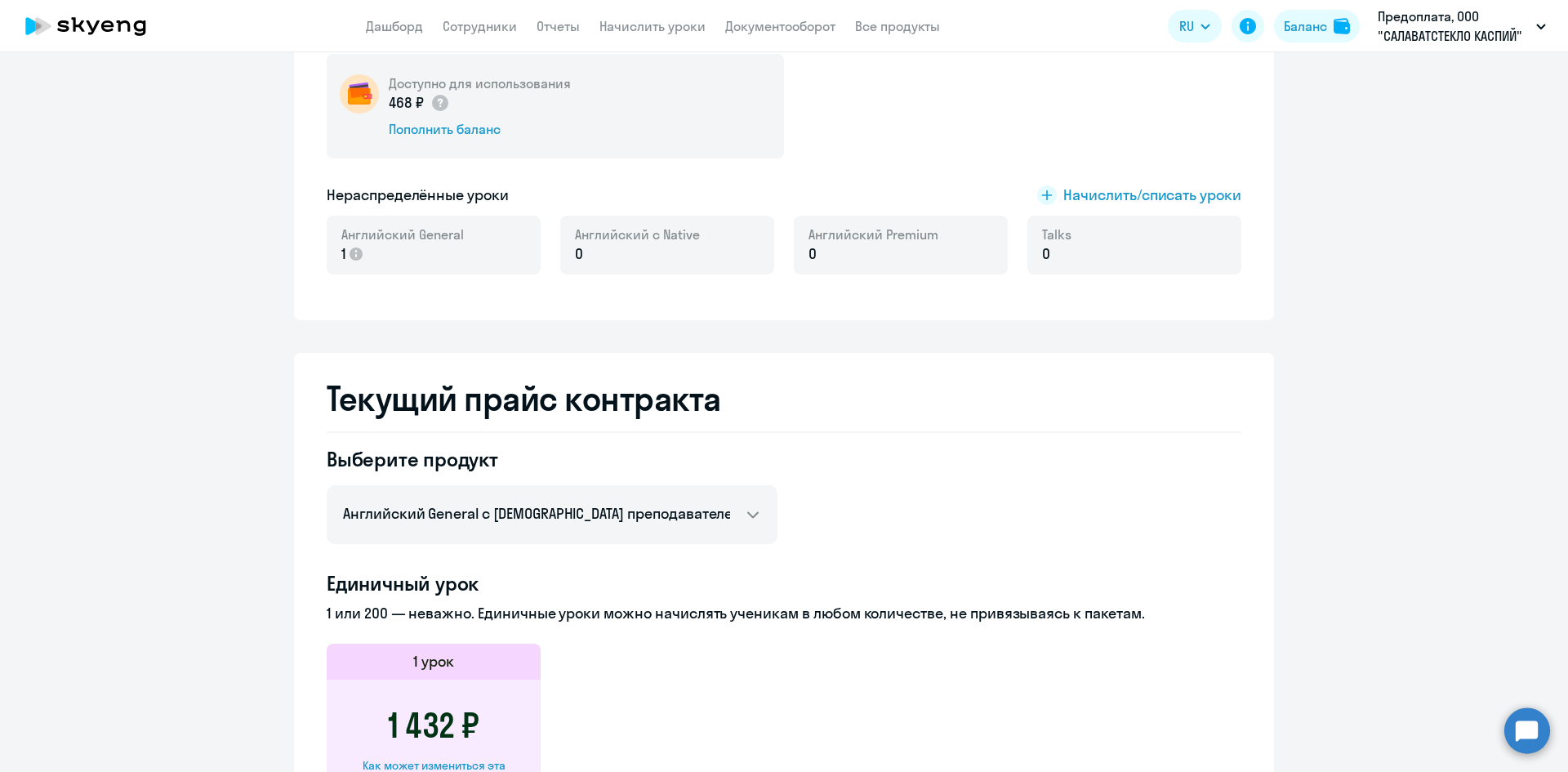
scroll to position [0, 0]
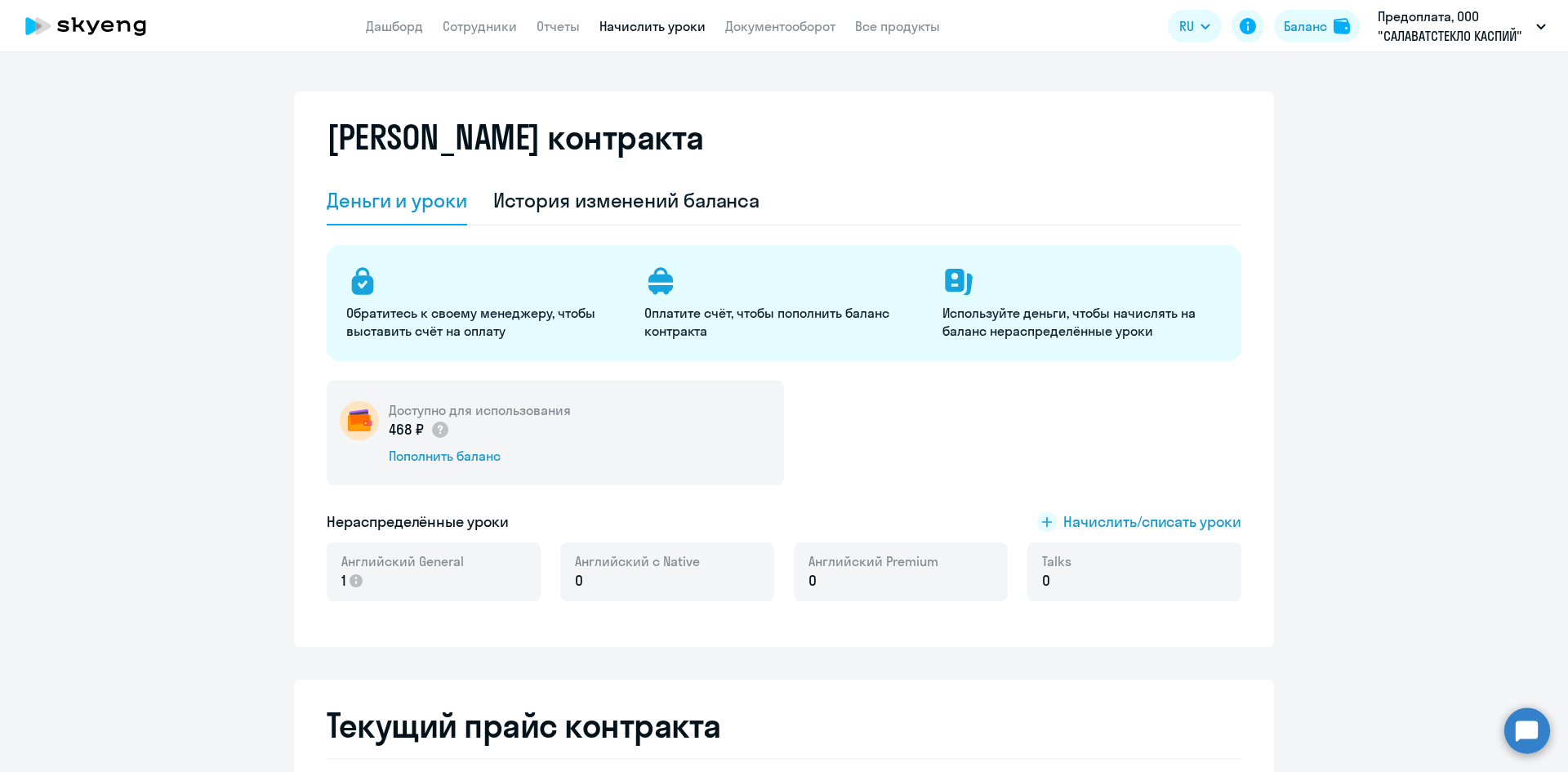
click at [641, 32] on link "Начислить уроки" at bounding box center [652, 26] width 107 height 16
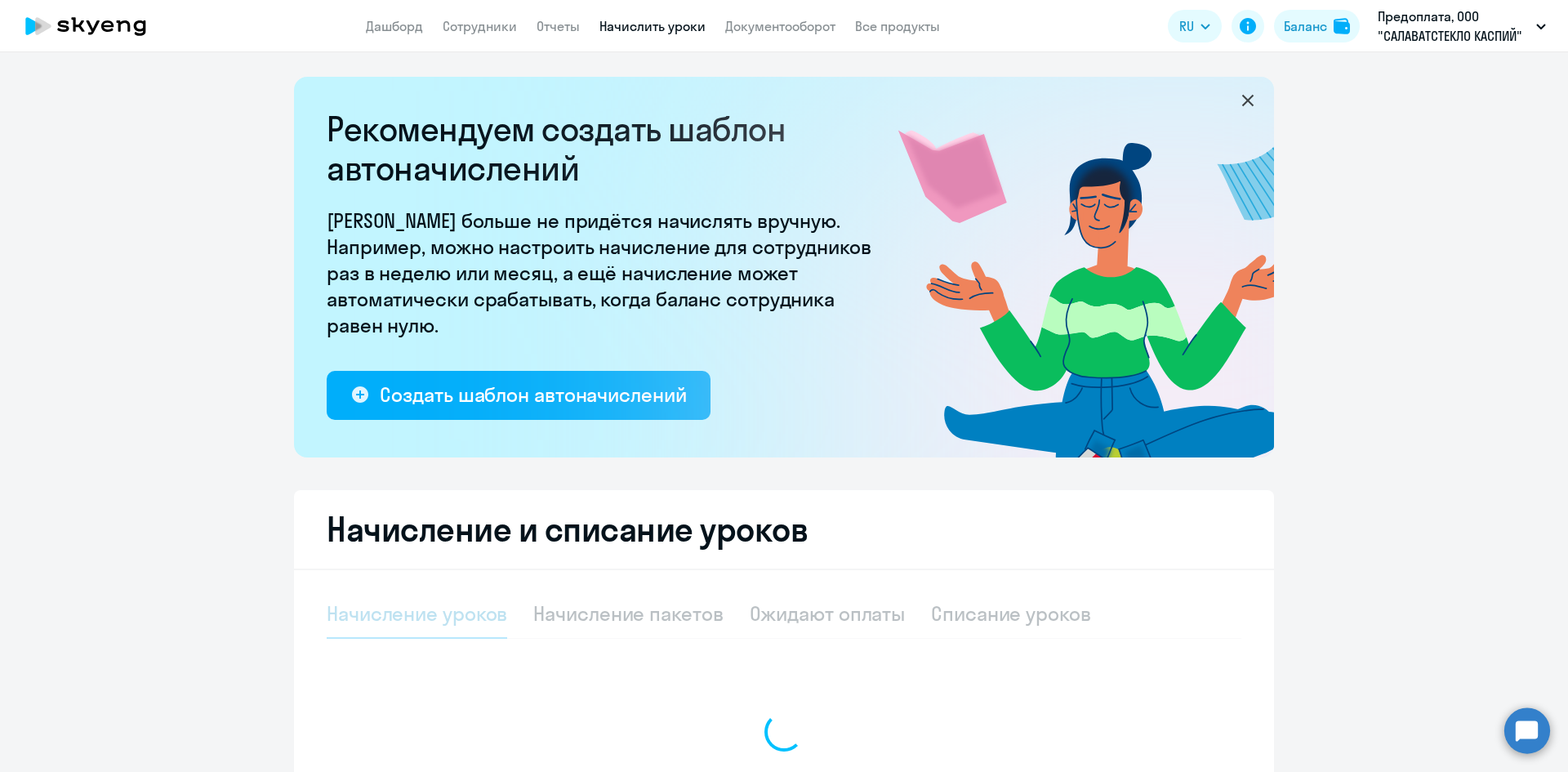
select select "10"
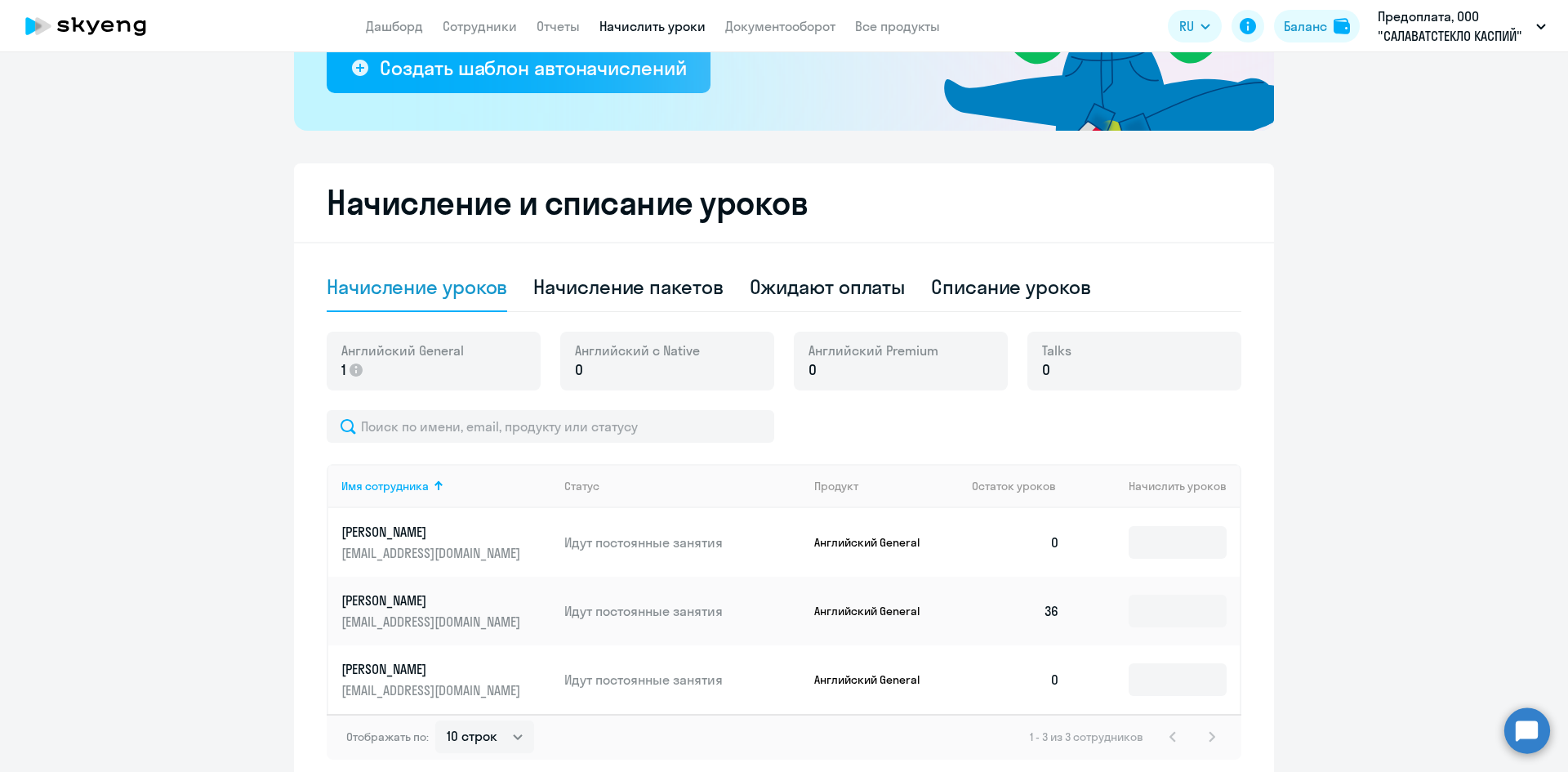
scroll to position [406, 0]
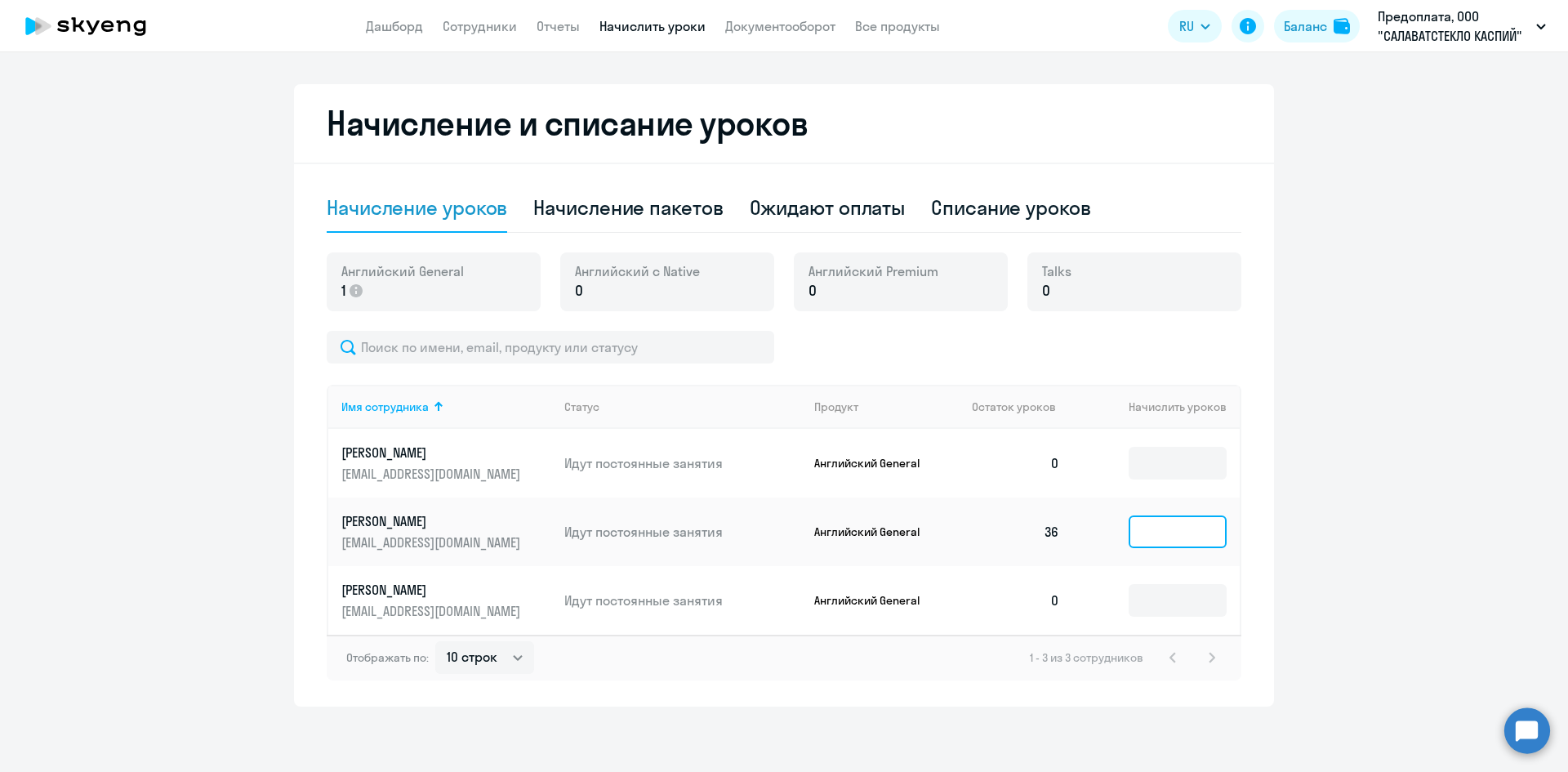
click at [1150, 542] on input at bounding box center [1177, 532] width 98 height 33
click at [1151, 459] on input at bounding box center [1177, 464] width 98 height 33
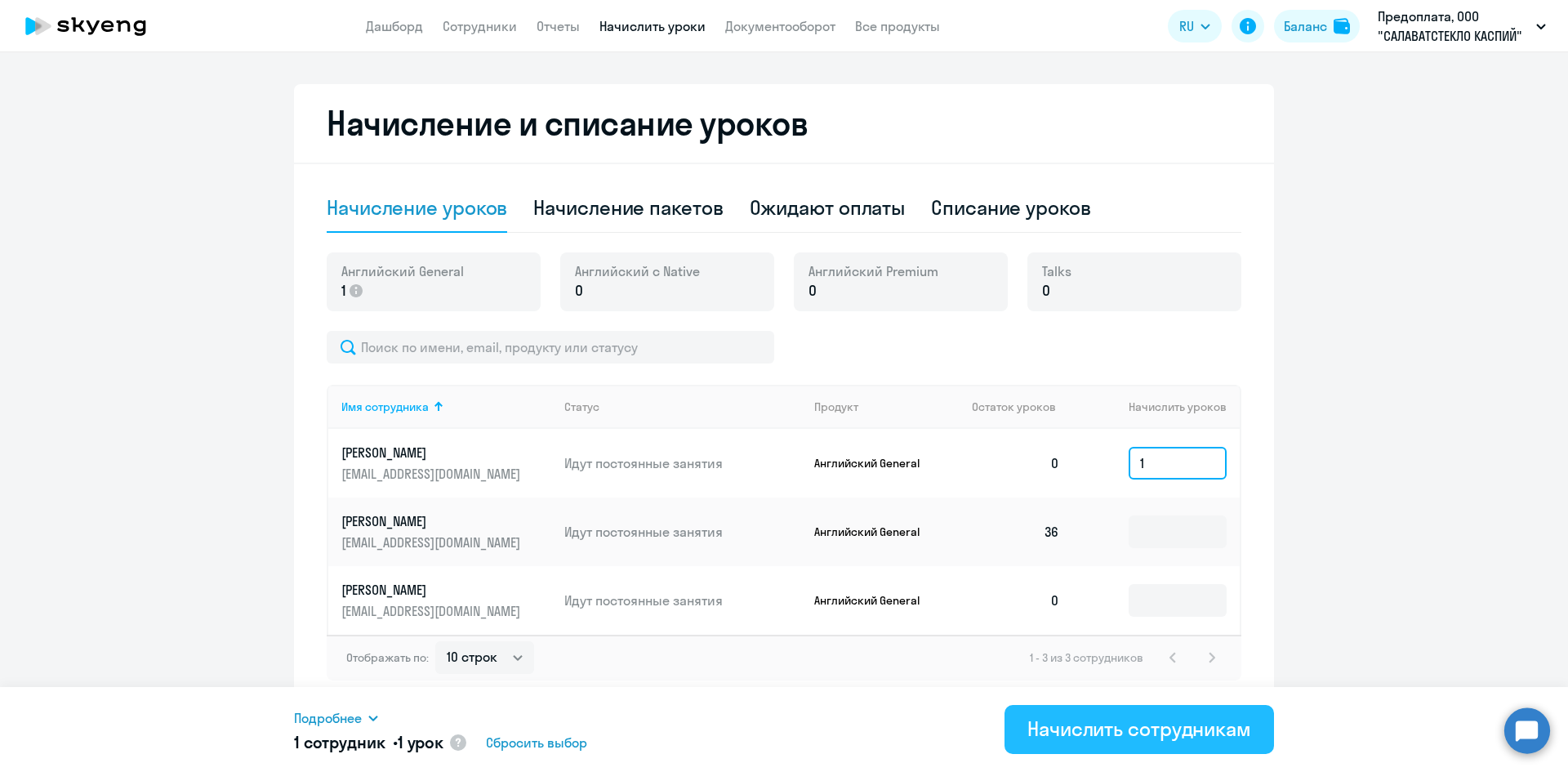
type input "1"
click at [1075, 735] on div "Начислить сотрудникам" at bounding box center [1139, 729] width 224 height 26
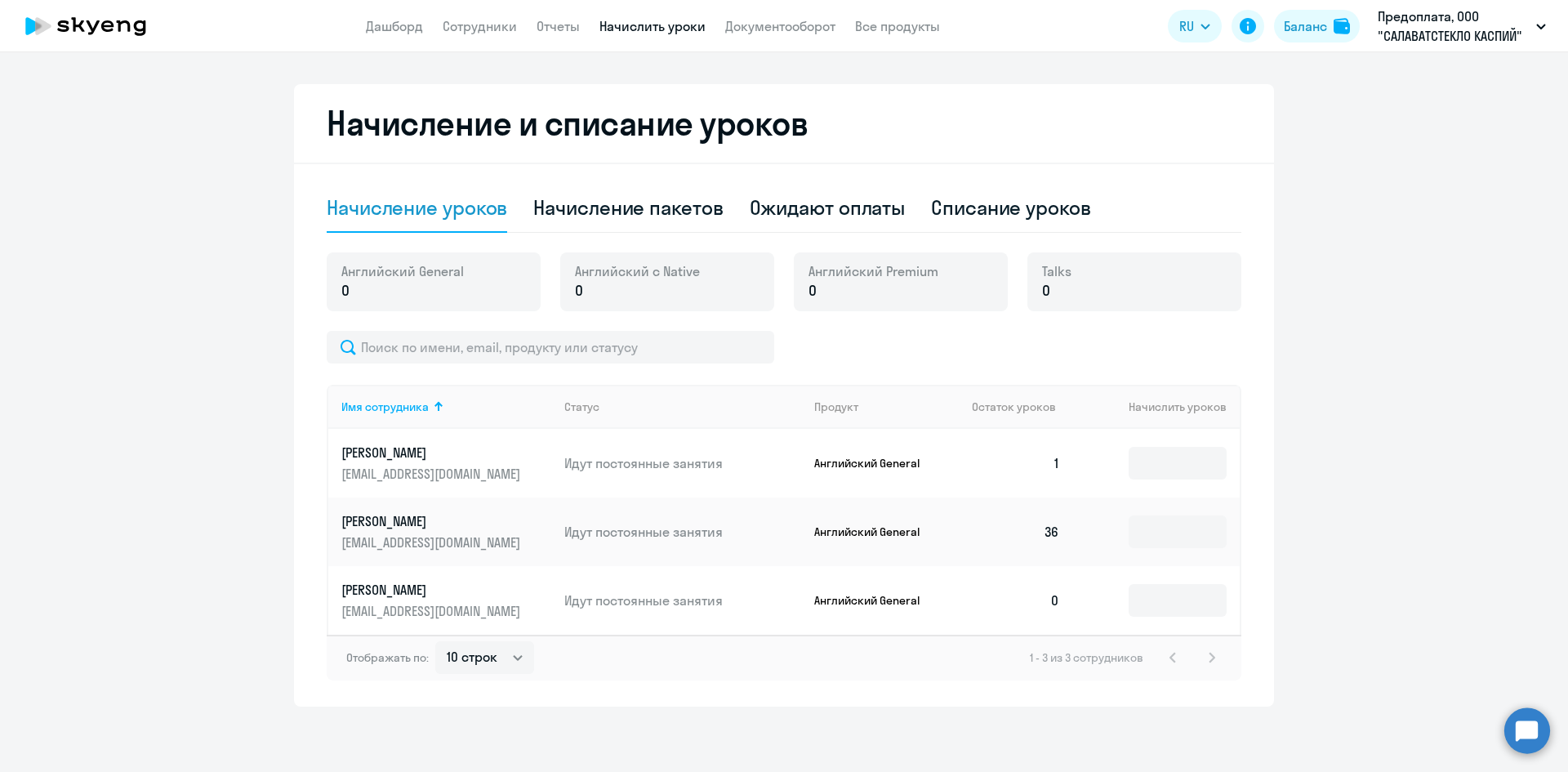
click at [1406, 327] on ng-component "Рекомендуем создать шаблон автоначислений Уроки больше не придётся начислять вр…" at bounding box center [784, 188] width 1568 height 1035
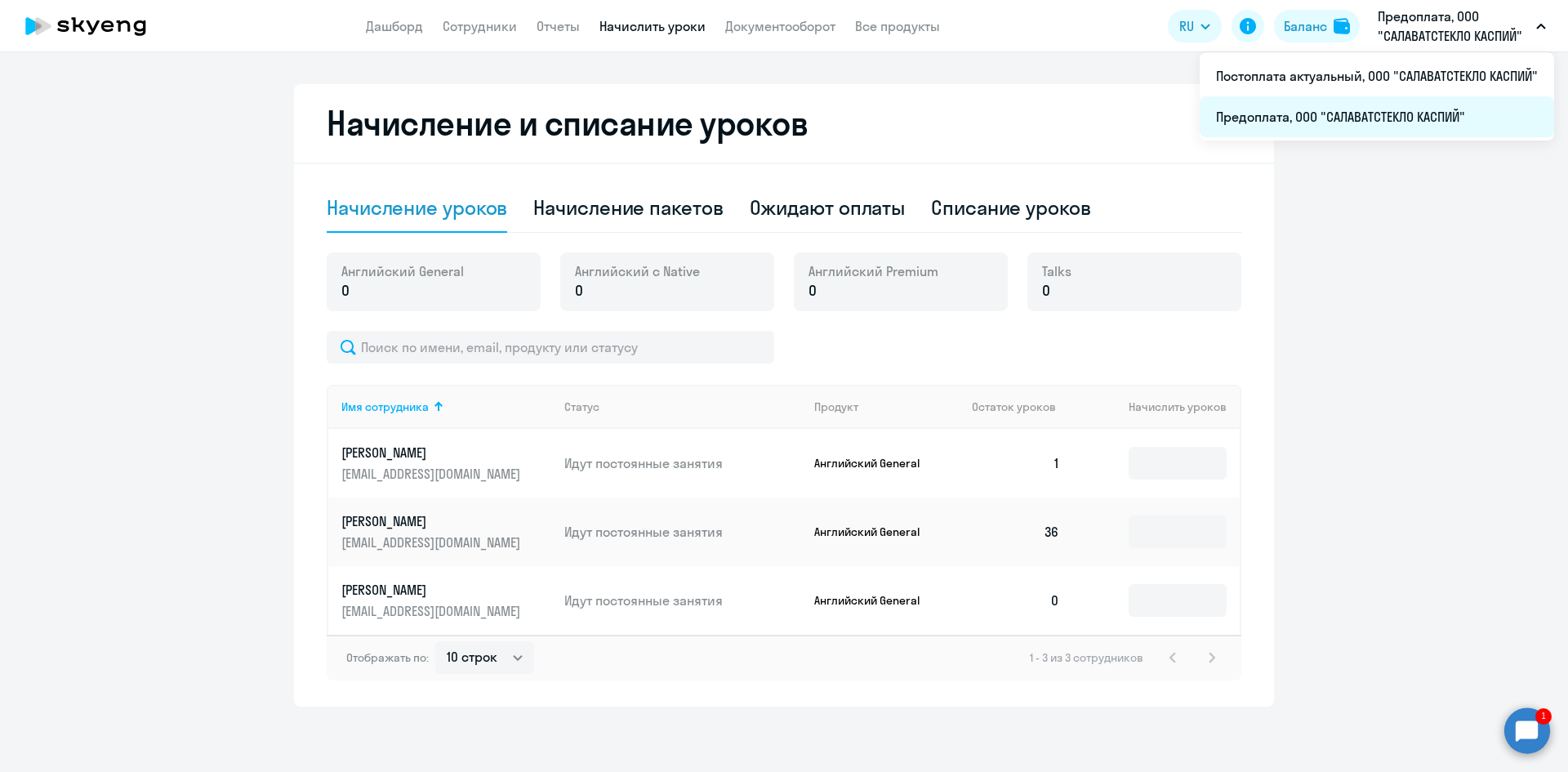
click at [1390, 116] on li "Предоплата, ООО "САЛАВАТСТЕКЛО КАСПИЙ"" at bounding box center [1377, 116] width 354 height 41
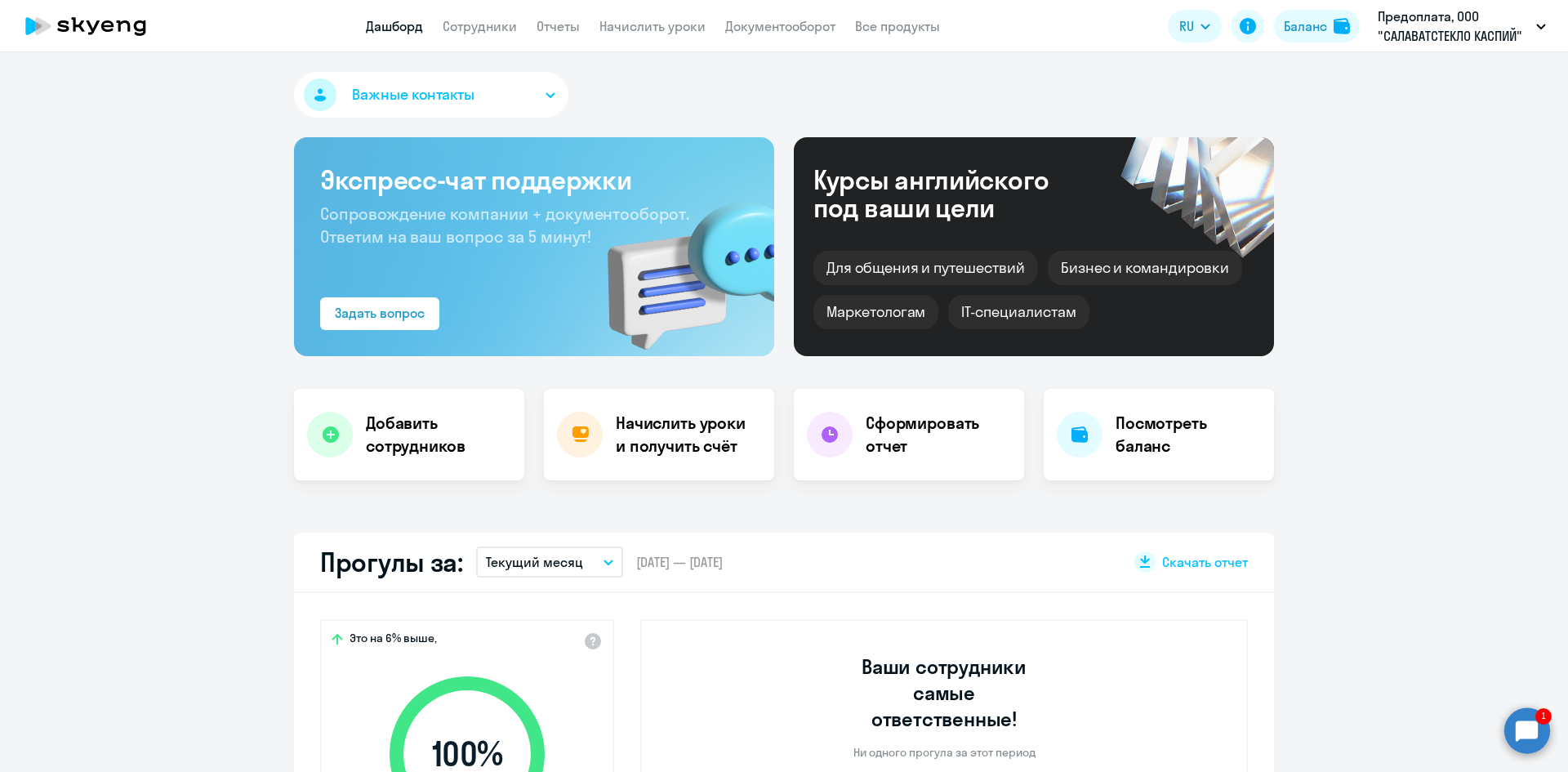
select select "30"
click at [469, 40] on app-header "Дашборд Сотрудники Отчеты Начислить уроки Документооборот Все продукты Дашборд …" at bounding box center [784, 26] width 1568 height 52
click at [1420, 25] on p "Предоплата, ООО "САЛАВАТСТЕКЛО КАСПИЙ"" at bounding box center [1453, 26] width 152 height 39
